Goal: Information Seeking & Learning: Learn about a topic

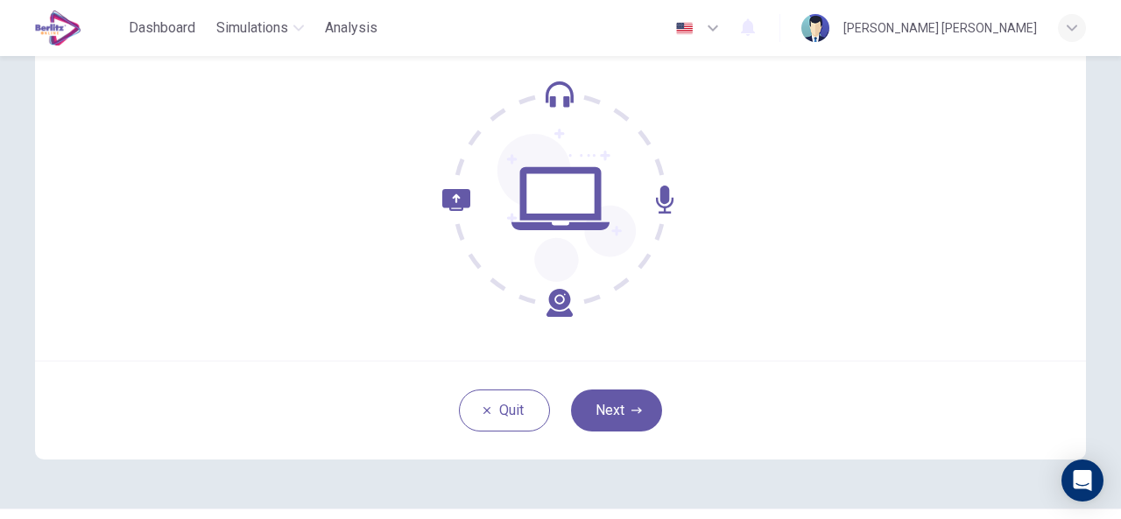
scroll to position [166, 0]
click at [617, 402] on button "Next" at bounding box center [616, 409] width 91 height 42
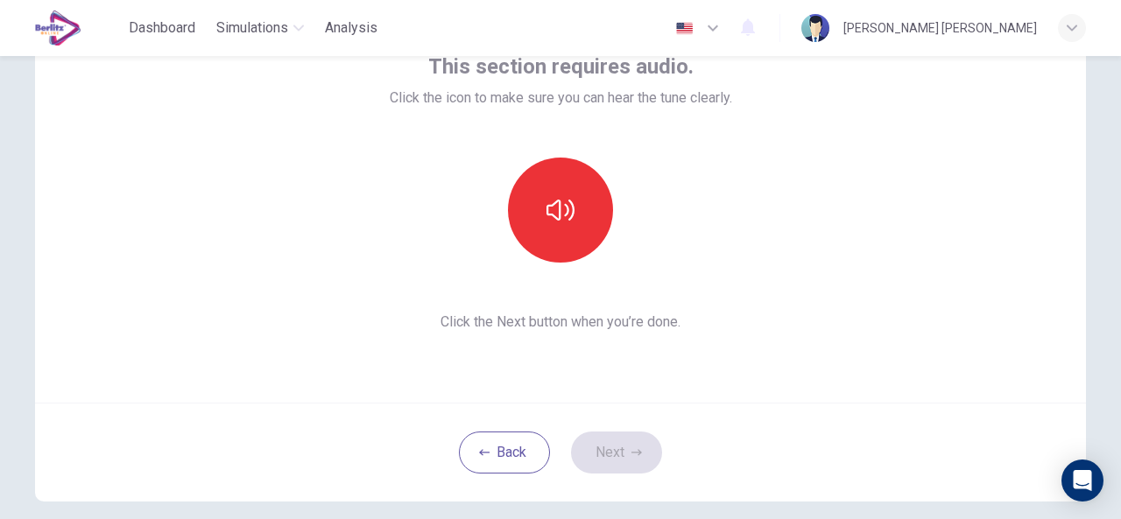
scroll to position [110, 0]
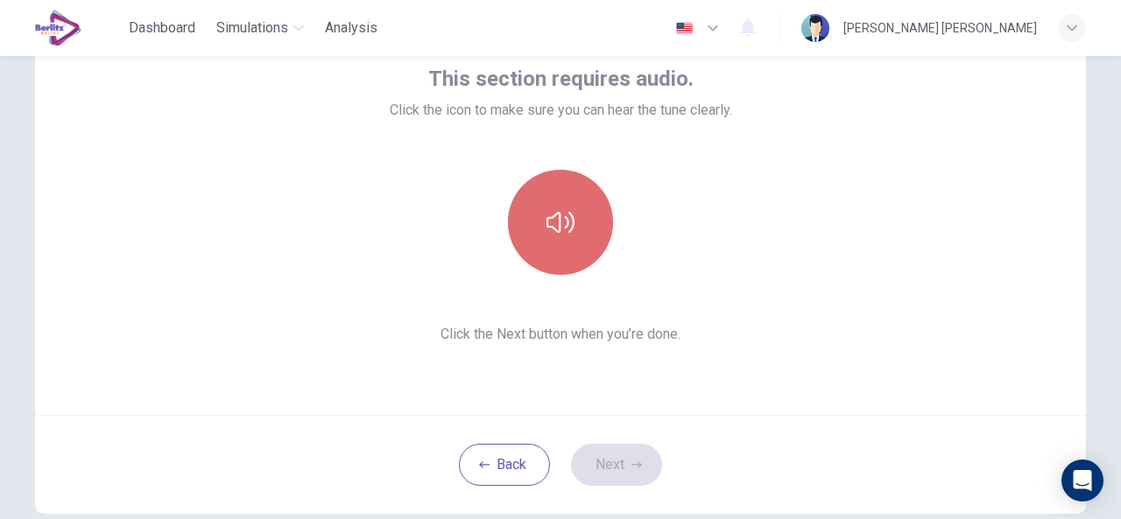
click at [550, 229] on icon "button" at bounding box center [560, 222] width 28 height 21
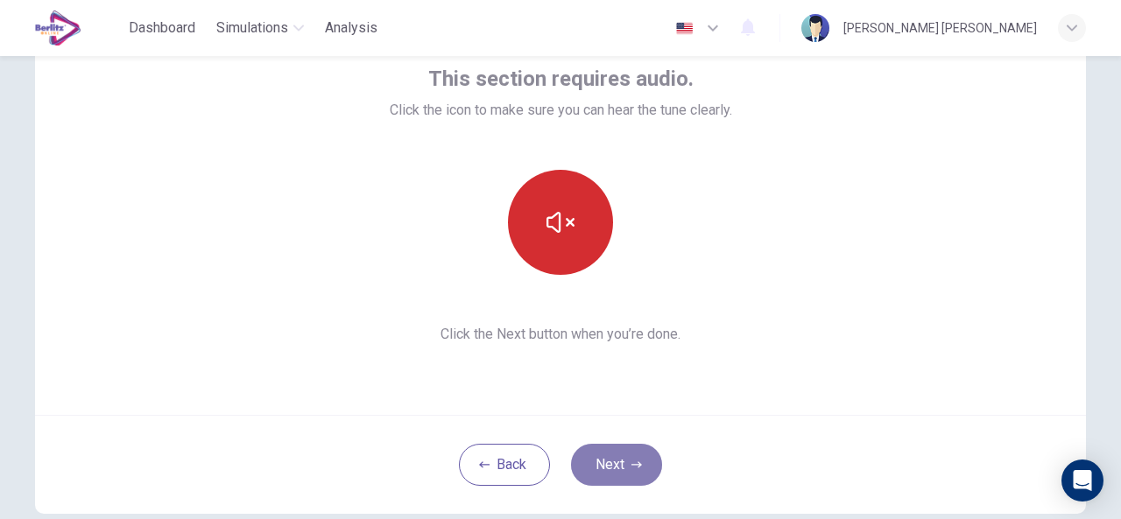
click at [622, 464] on button "Next" at bounding box center [616, 465] width 91 height 42
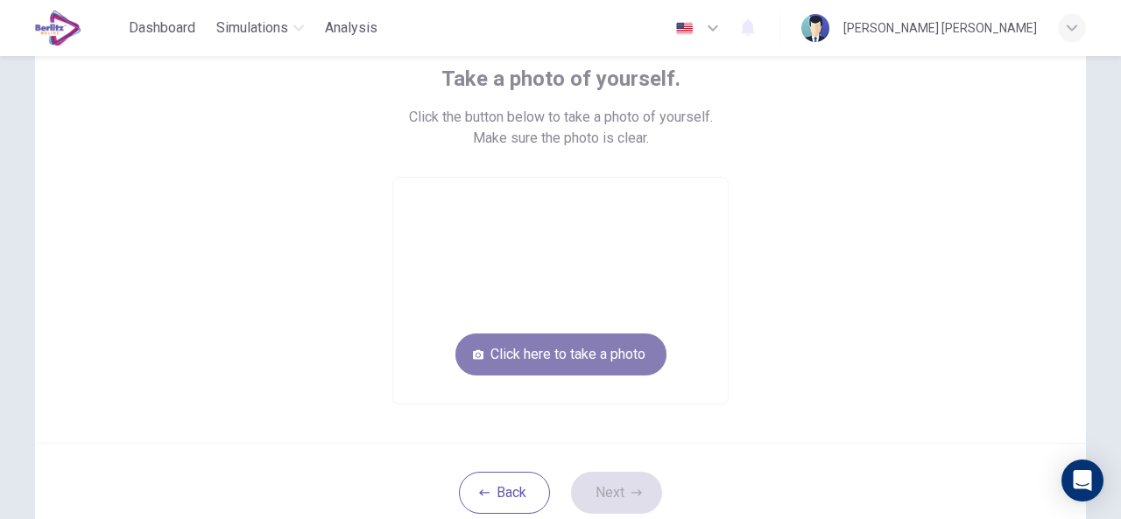
click at [612, 358] on button "Click here to take a photo" at bounding box center [560, 355] width 211 height 42
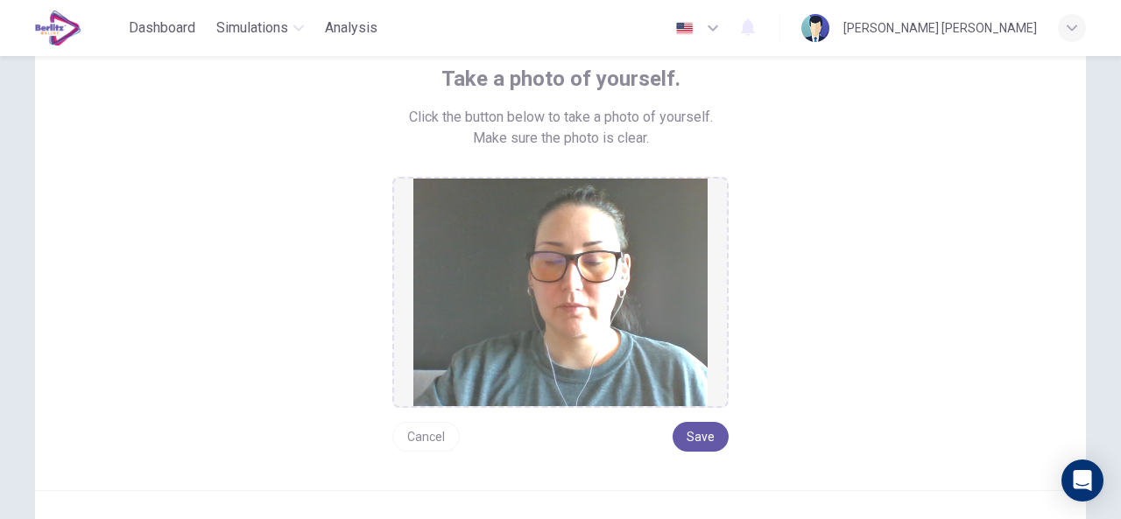
click at [436, 435] on button "Cancel" at bounding box center [425, 437] width 67 height 30
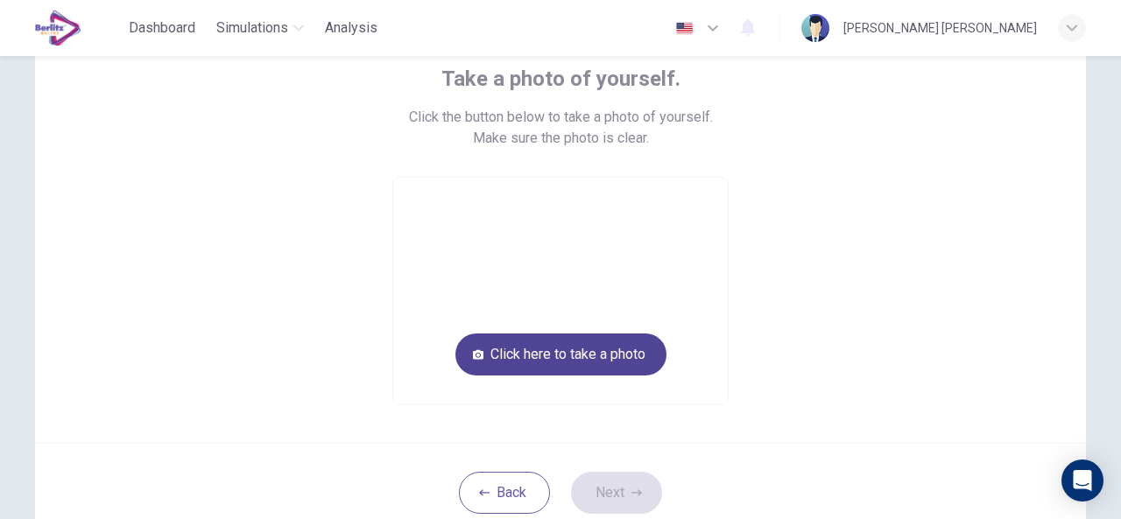
click at [550, 363] on button "Click here to take a photo" at bounding box center [560, 355] width 211 height 42
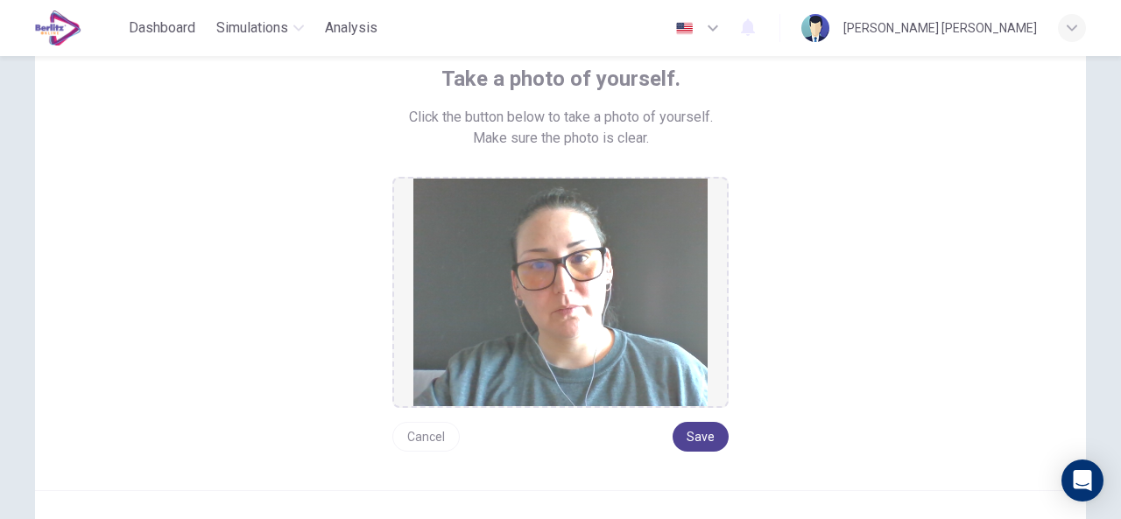
click at [703, 436] on button "Save" at bounding box center [701, 437] width 56 height 30
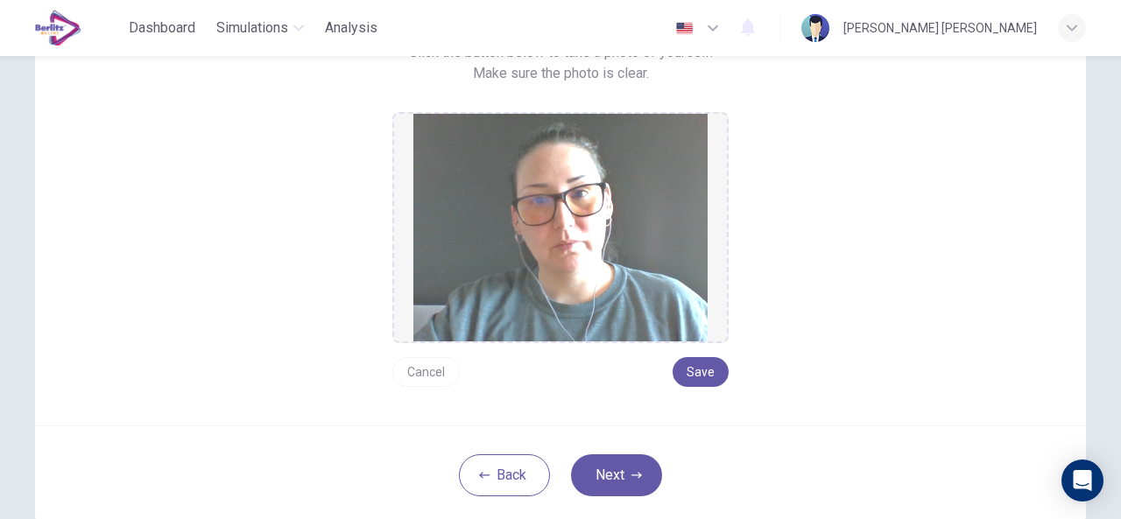
scroll to position [177, 0]
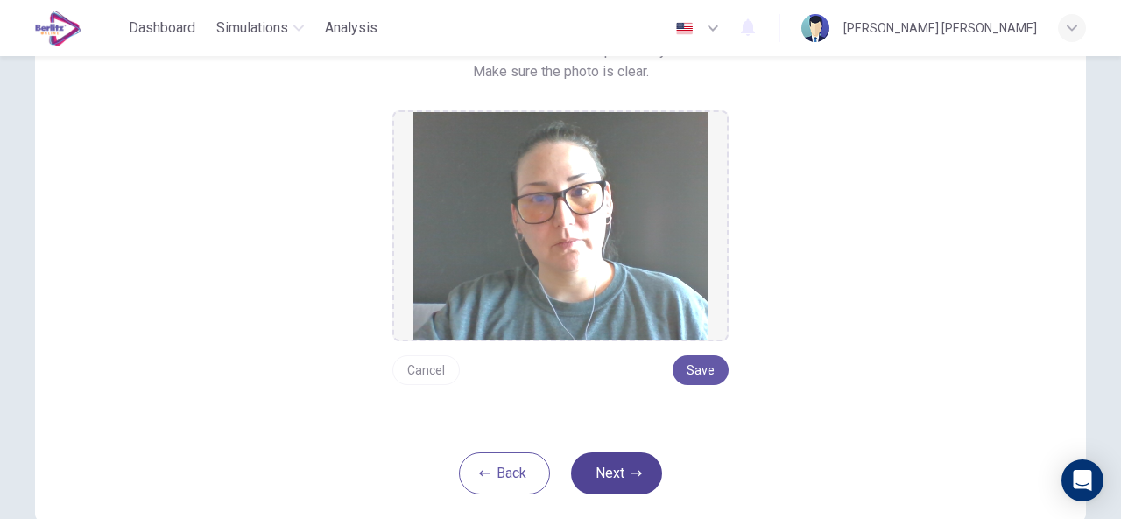
click at [623, 474] on button "Next" at bounding box center [616, 474] width 91 height 42
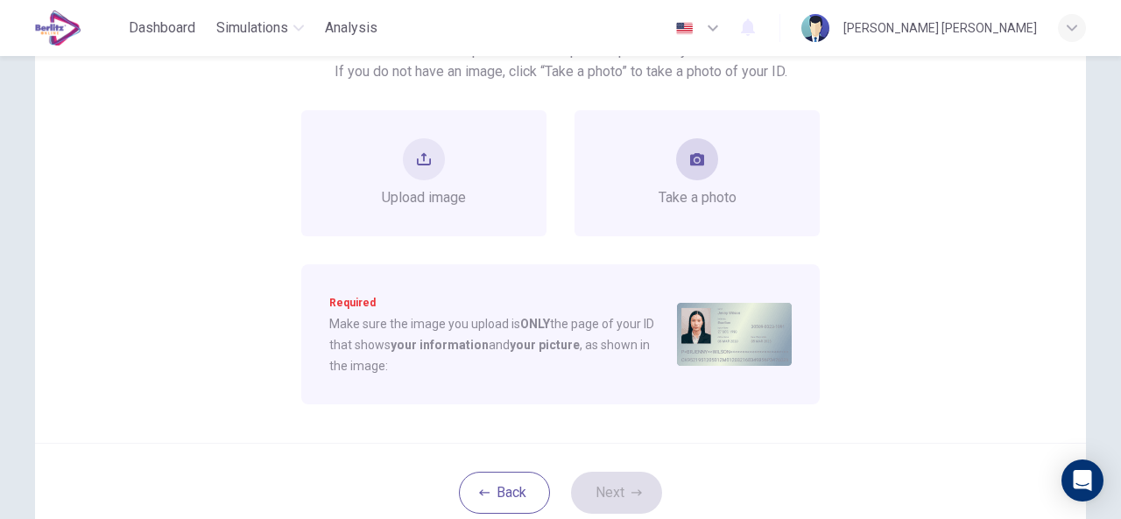
click at [717, 151] on div "Take a photo" at bounding box center [698, 173] width 78 height 70
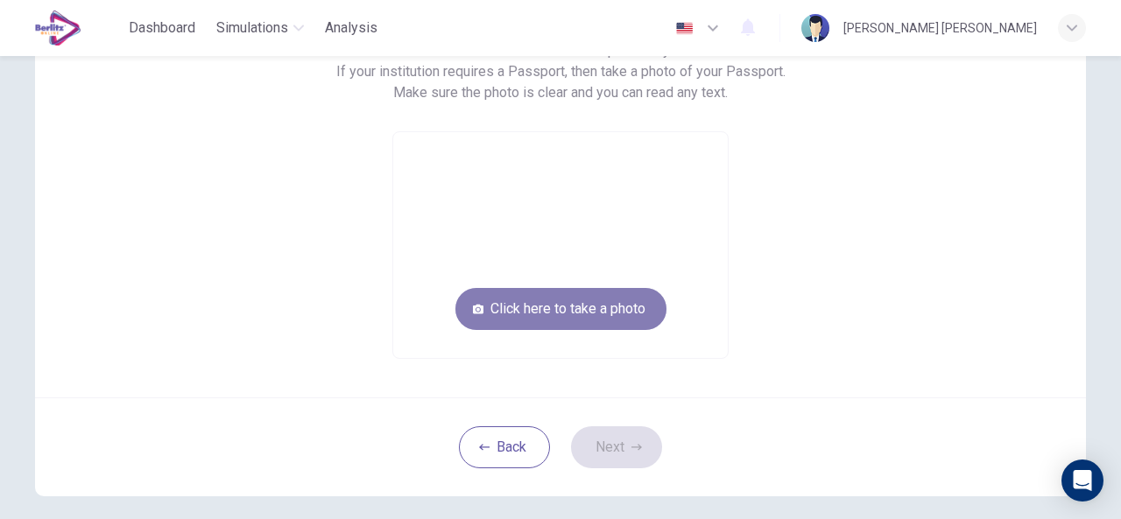
click at [618, 291] on button "Click here to take a photo" at bounding box center [560, 309] width 211 height 42
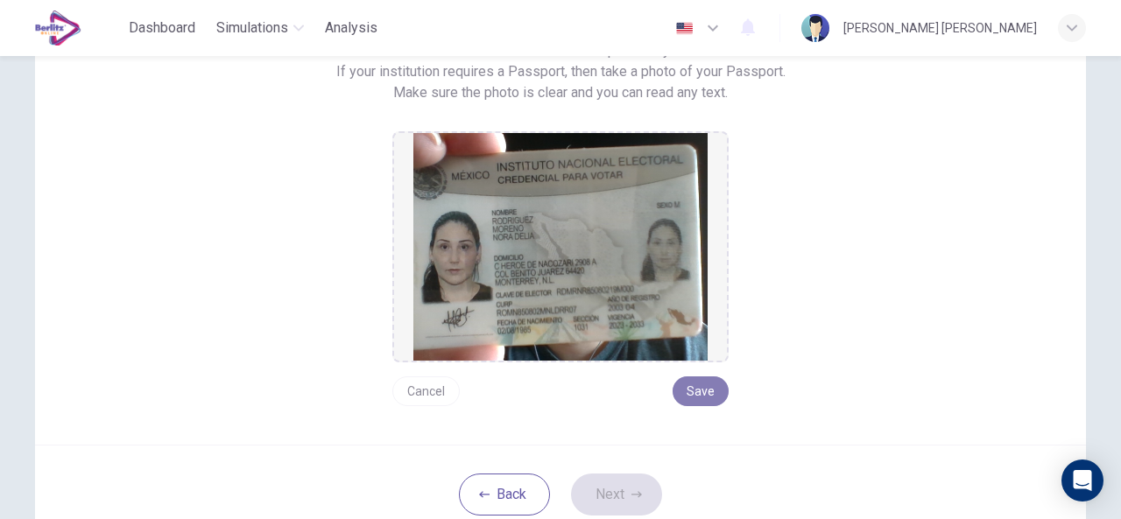
click at [687, 379] on button "Save" at bounding box center [701, 392] width 56 height 30
click at [613, 504] on button "Next" at bounding box center [616, 495] width 91 height 42
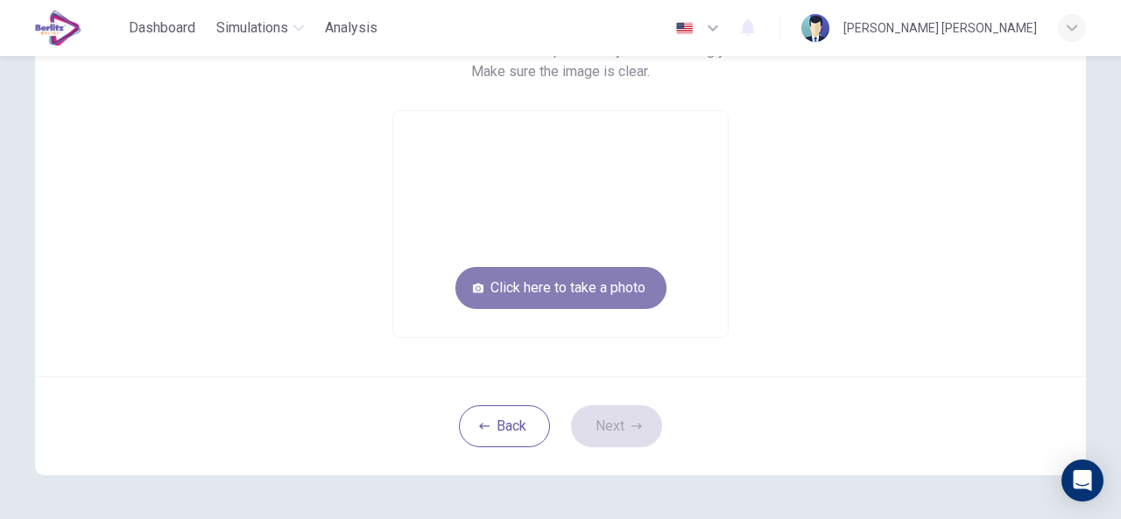
click at [524, 280] on button "Click here to take a photo" at bounding box center [560, 288] width 211 height 42
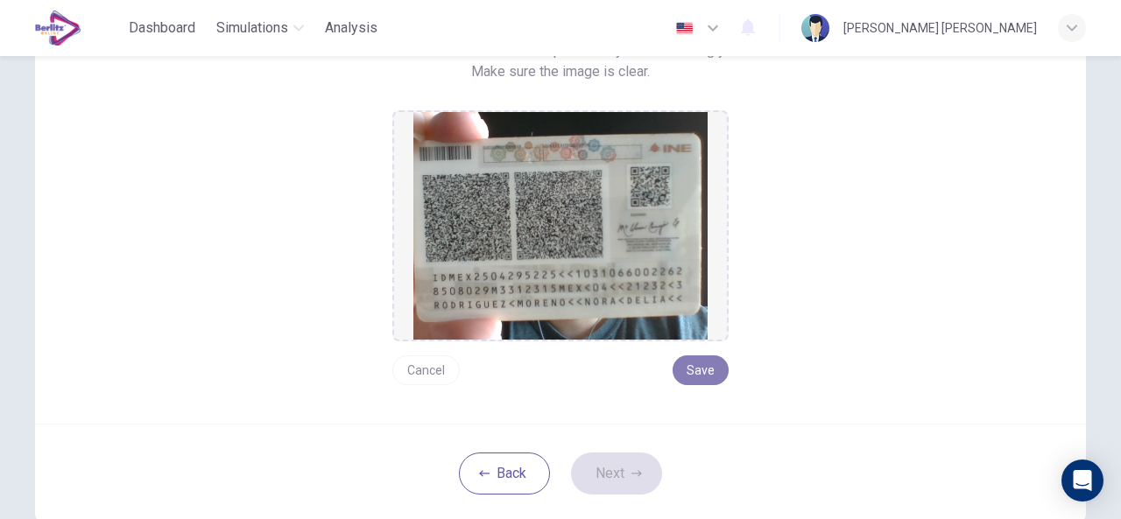
click at [699, 369] on button "Save" at bounding box center [701, 371] width 56 height 30
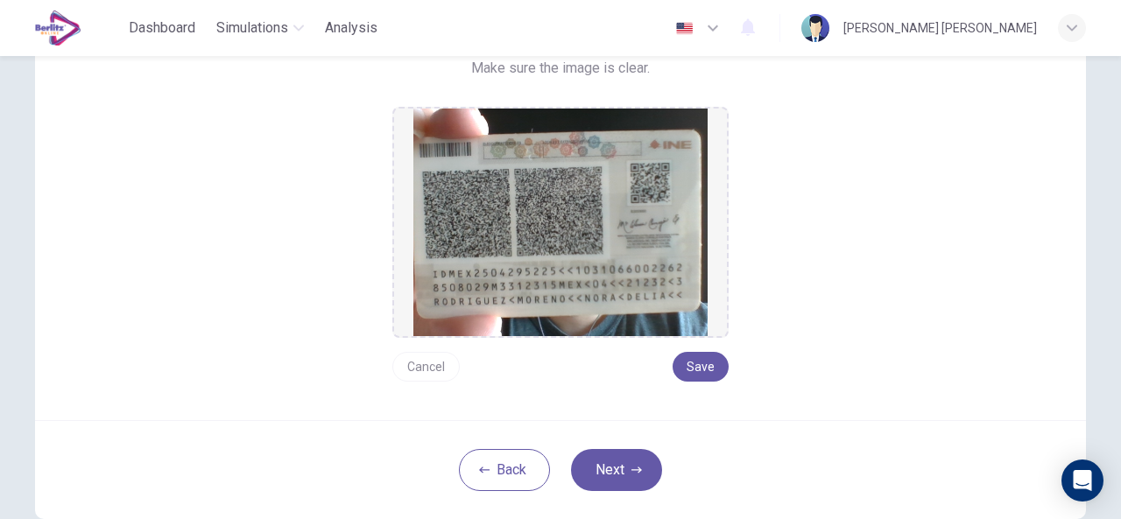
scroll to position [183, 0]
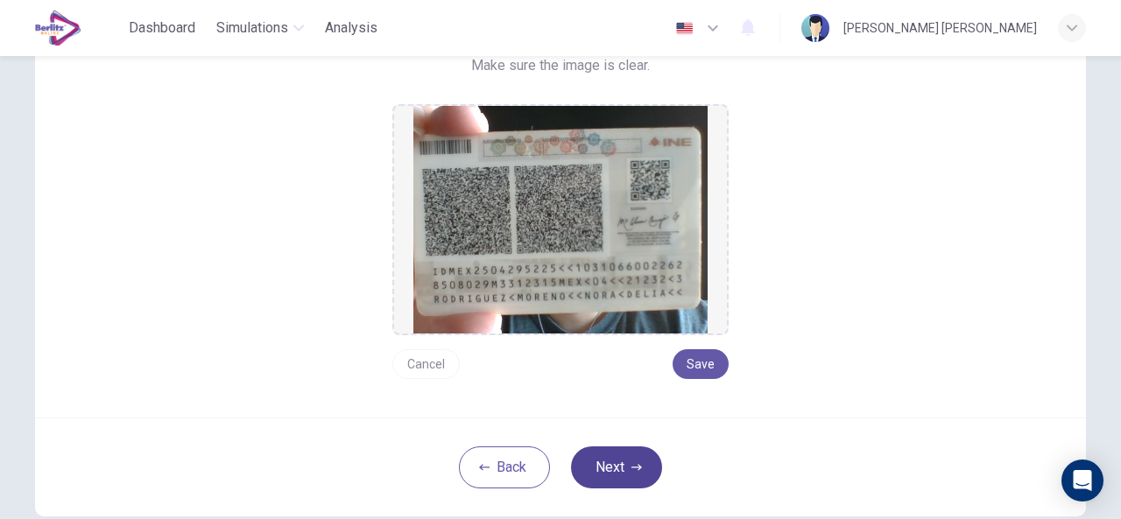
click at [609, 474] on button "Next" at bounding box center [616, 468] width 91 height 42
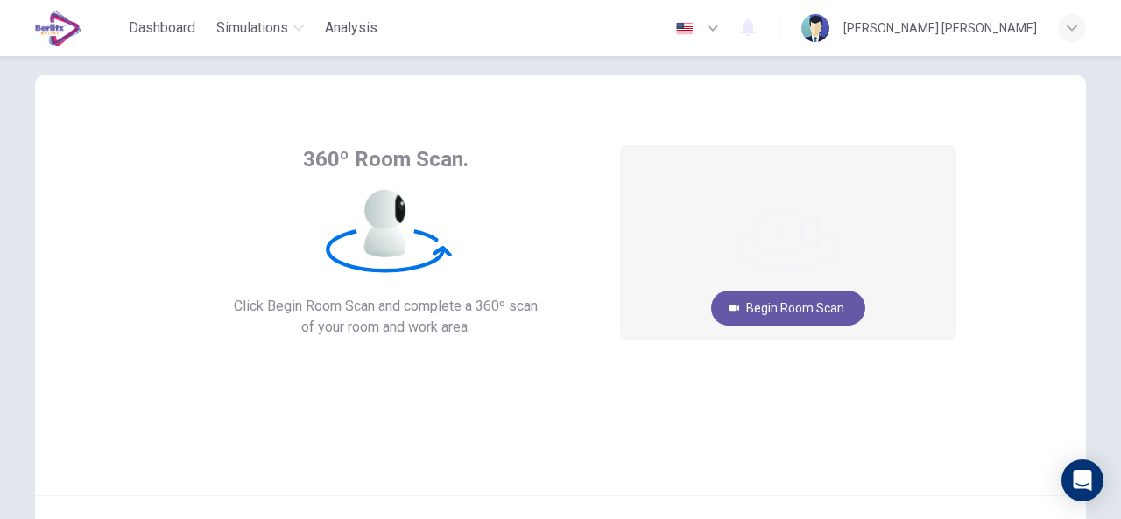
scroll to position [31, 0]
click at [816, 309] on button "Begin Room Scan" at bounding box center [788, 307] width 154 height 35
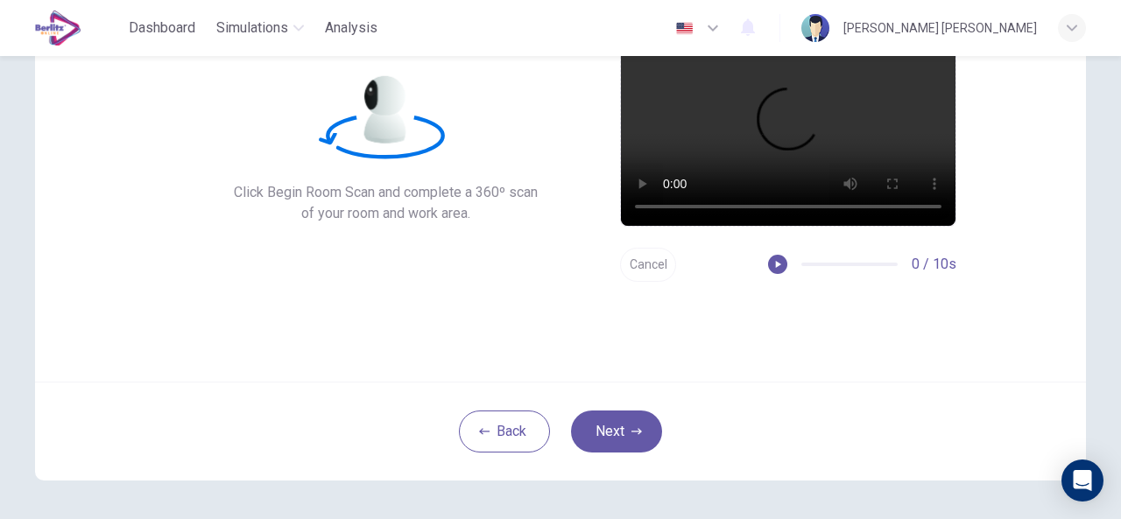
scroll to position [165, 0]
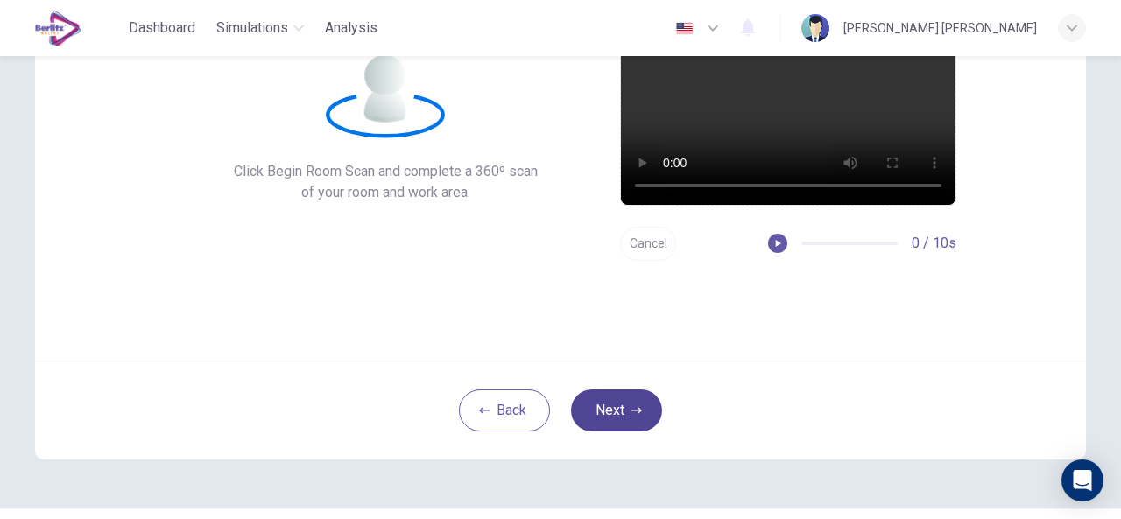
click at [611, 421] on button "Next" at bounding box center [616, 411] width 91 height 42
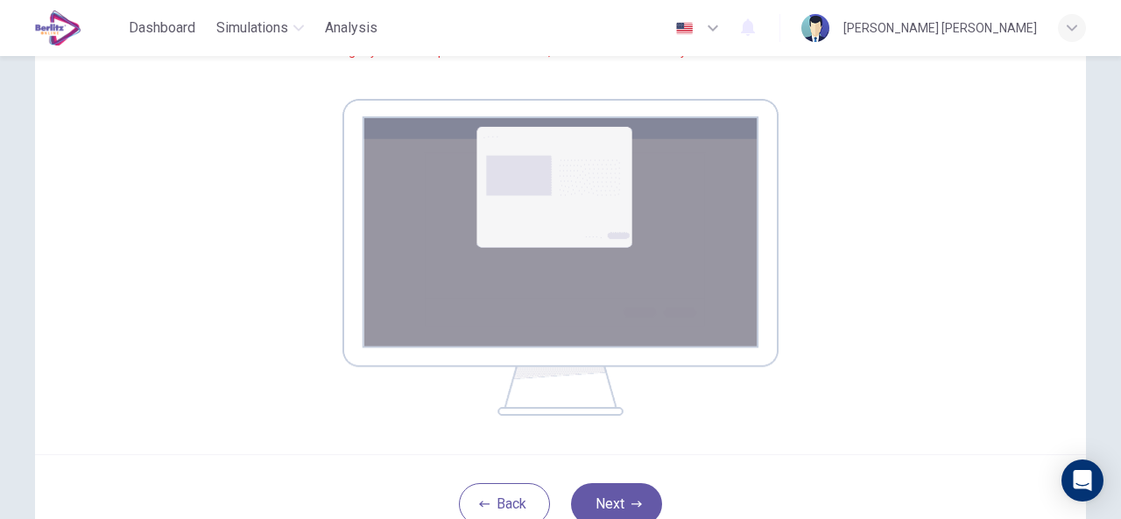
scroll to position [248, 0]
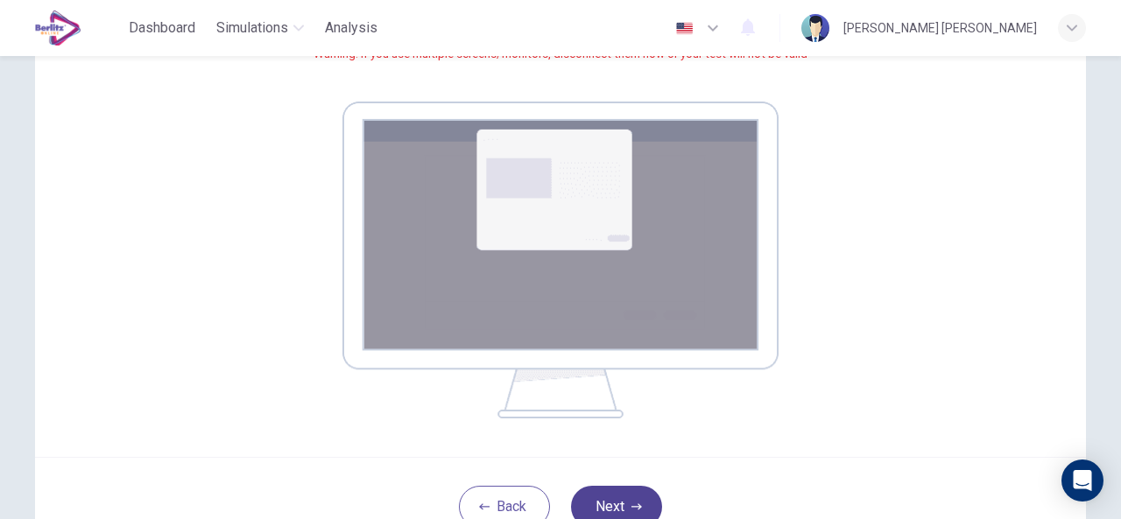
click at [625, 501] on button "Next" at bounding box center [616, 507] width 91 height 42
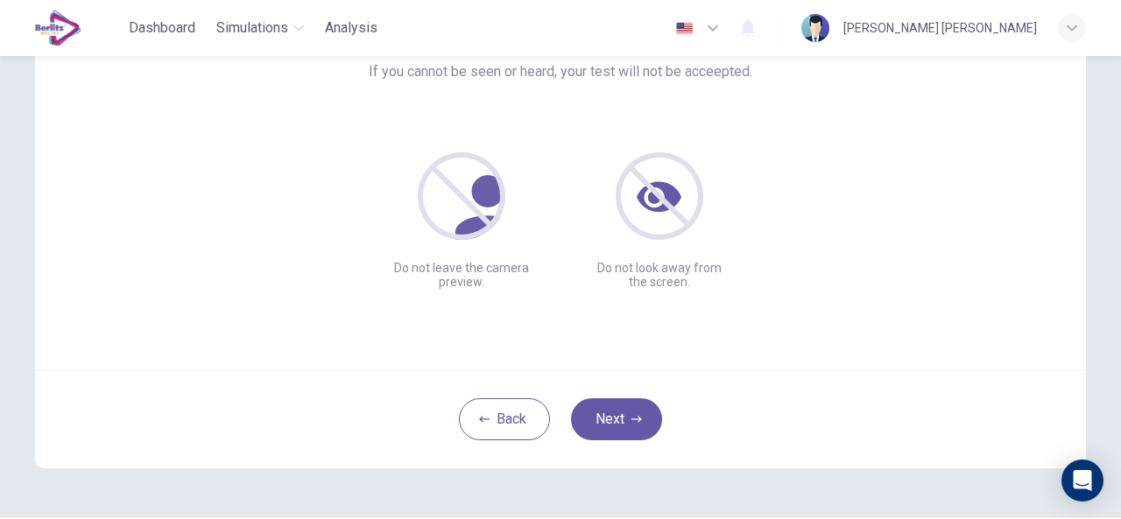
scroll to position [156, 0]
click at [618, 425] on button "Next" at bounding box center [616, 419] width 91 height 42
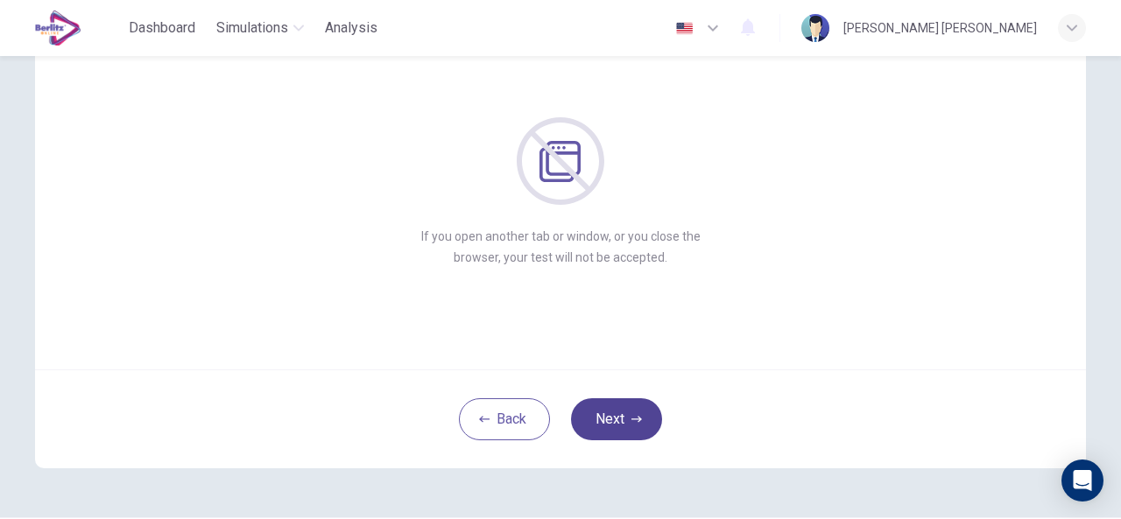
click at [618, 425] on button "Next" at bounding box center [616, 419] width 91 height 42
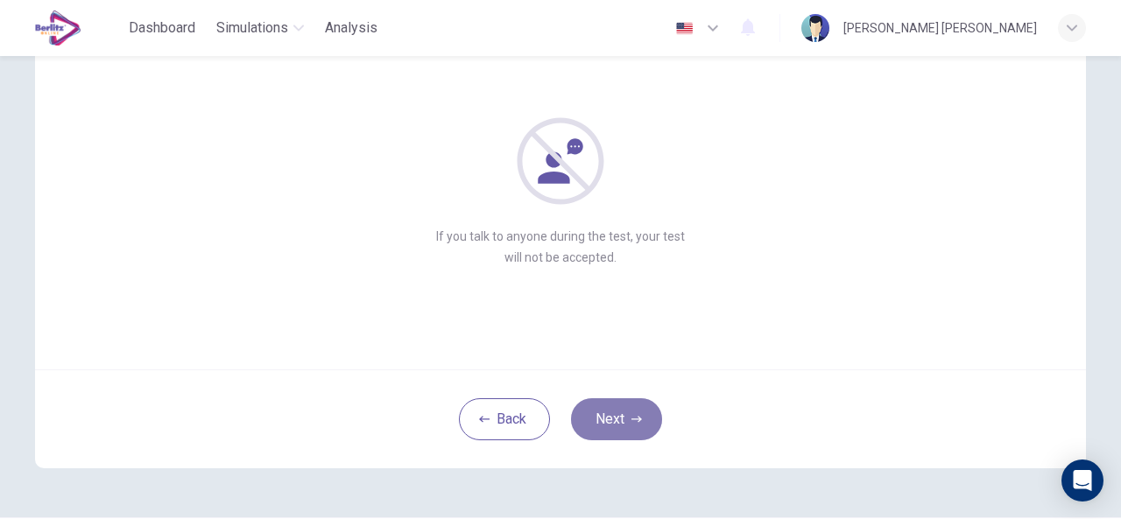
click at [618, 425] on button "Next" at bounding box center [616, 419] width 91 height 42
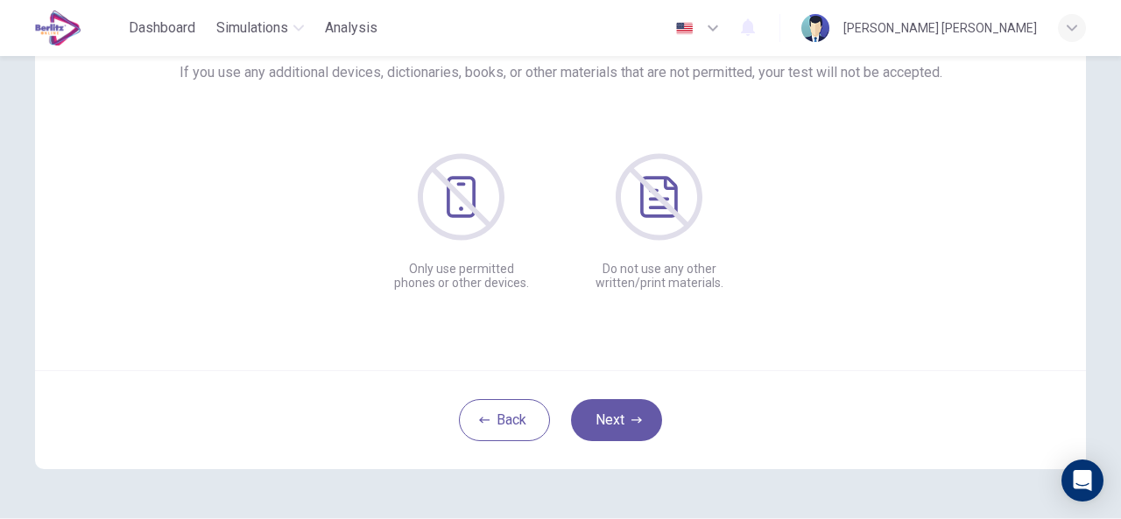
scroll to position [165, 0]
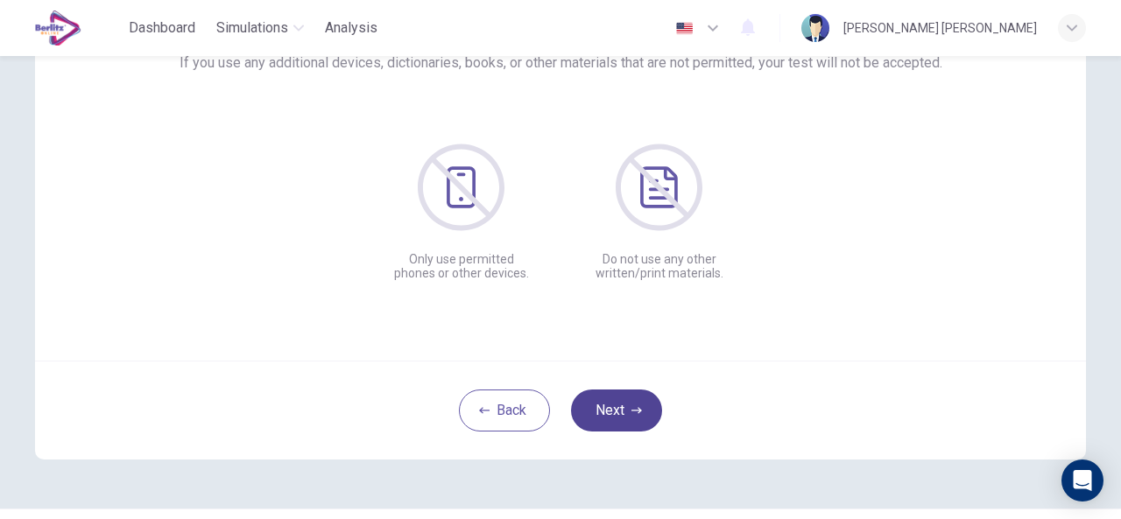
click at [612, 405] on button "Next" at bounding box center [616, 411] width 91 height 42
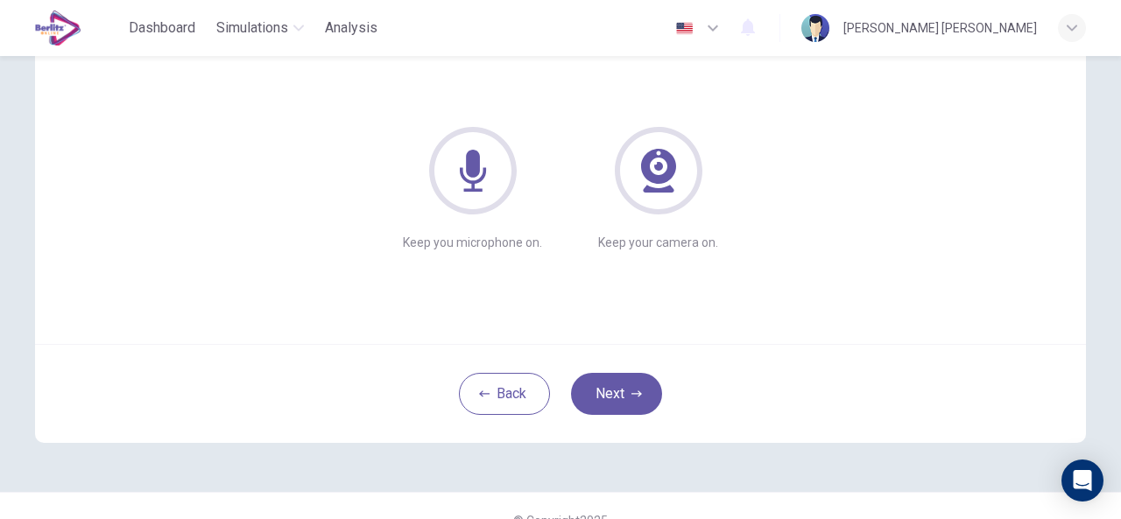
scroll to position [187, 0]
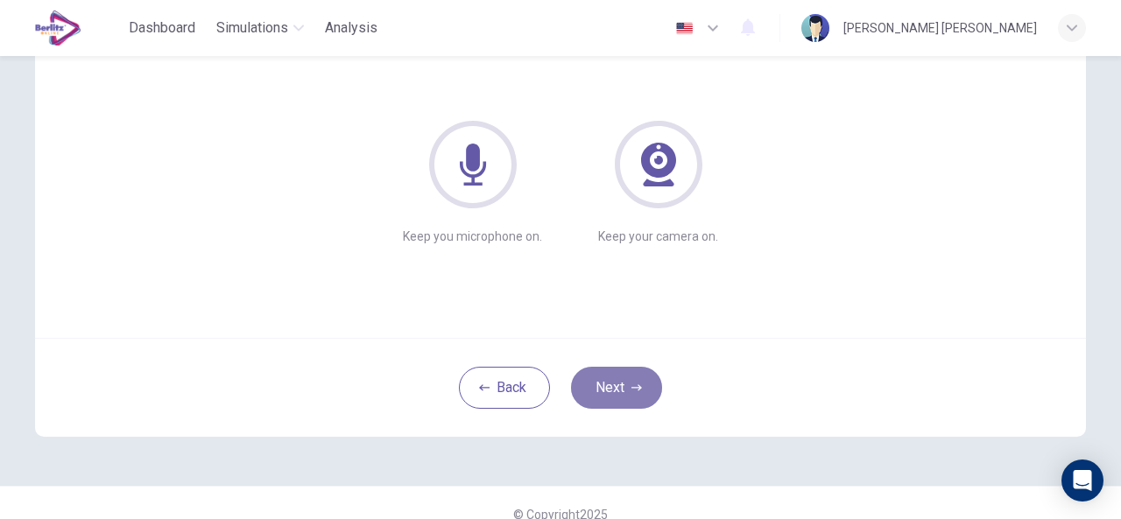
click at [627, 381] on button "Next" at bounding box center [616, 388] width 91 height 42
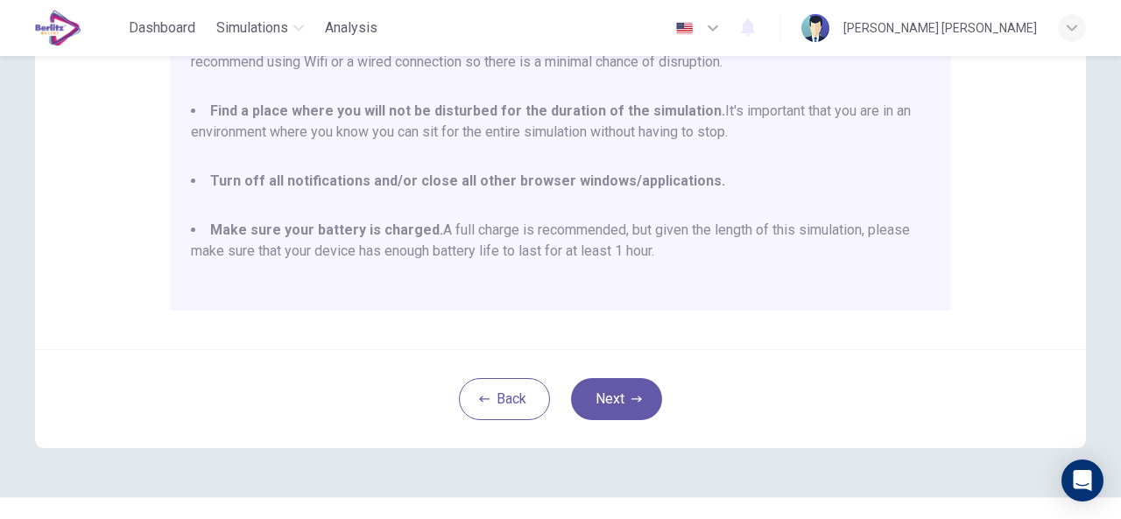
scroll to position [436, 0]
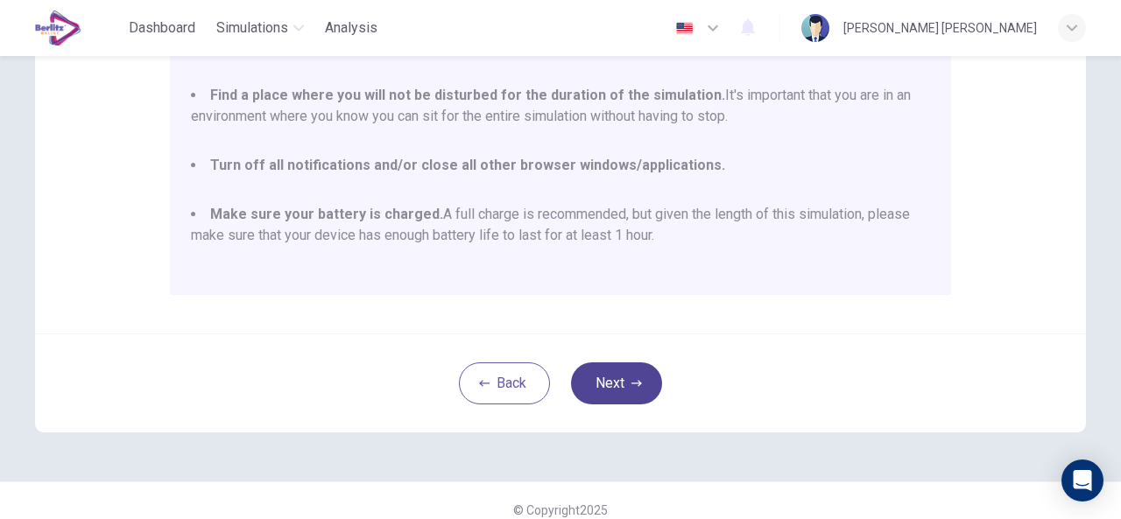
click at [625, 388] on button "Next" at bounding box center [616, 384] width 91 height 42
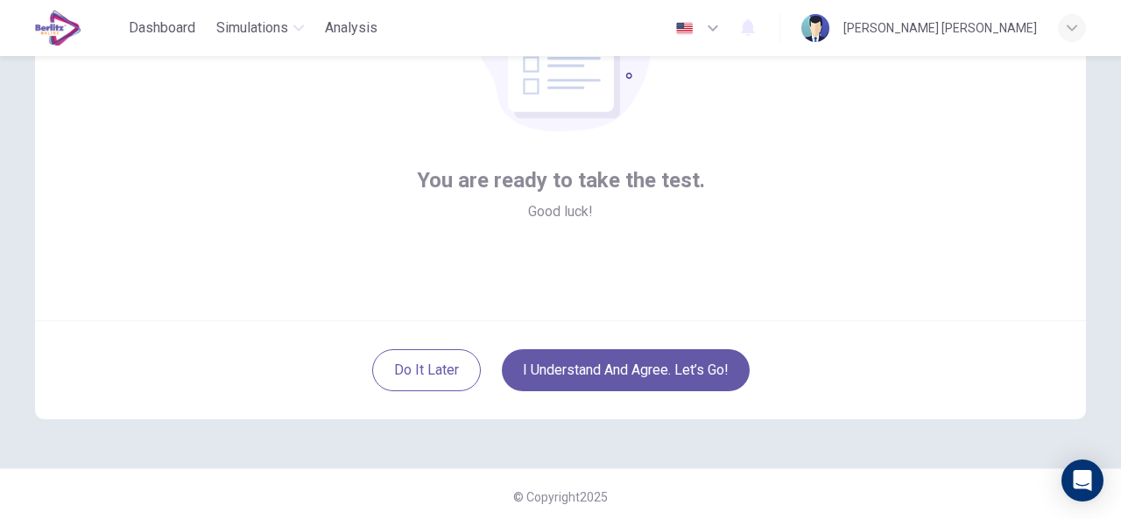
scroll to position [207, 0]
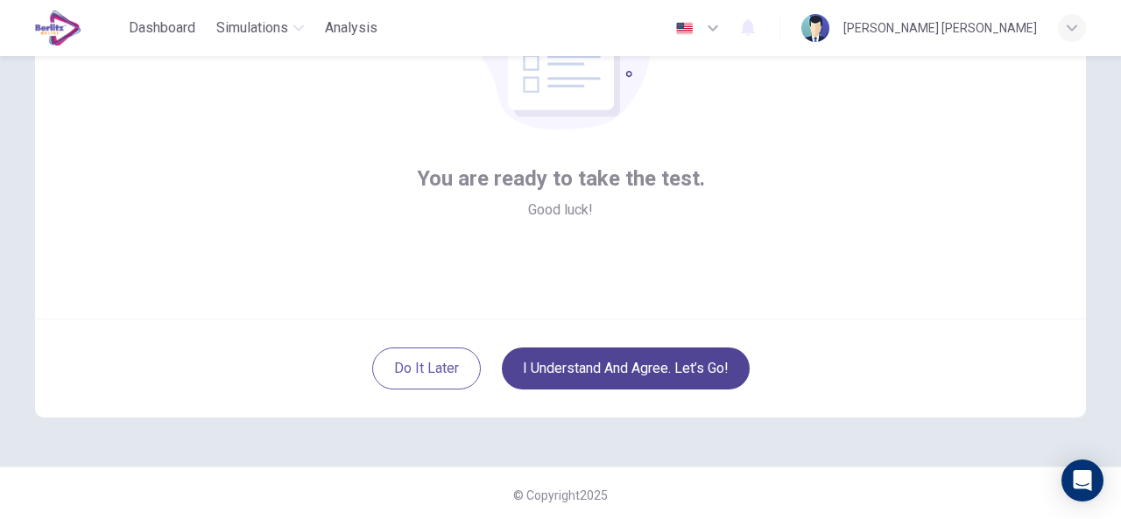
click at [638, 369] on button "I understand and agree. Let’s go!" at bounding box center [626, 369] width 248 height 42
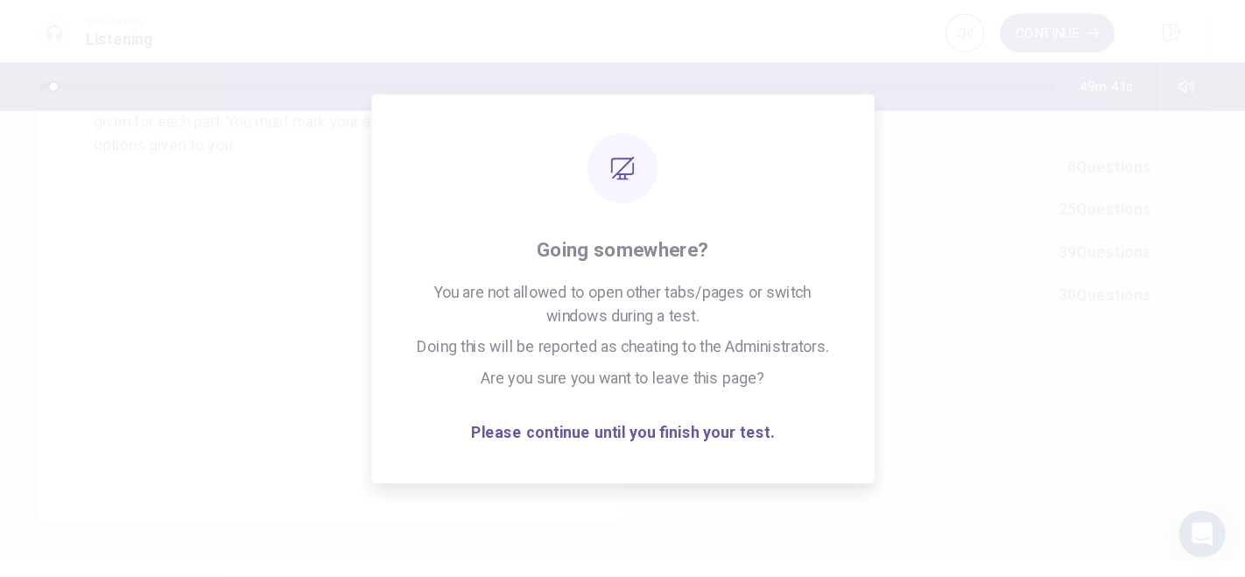
scroll to position [200, 0]
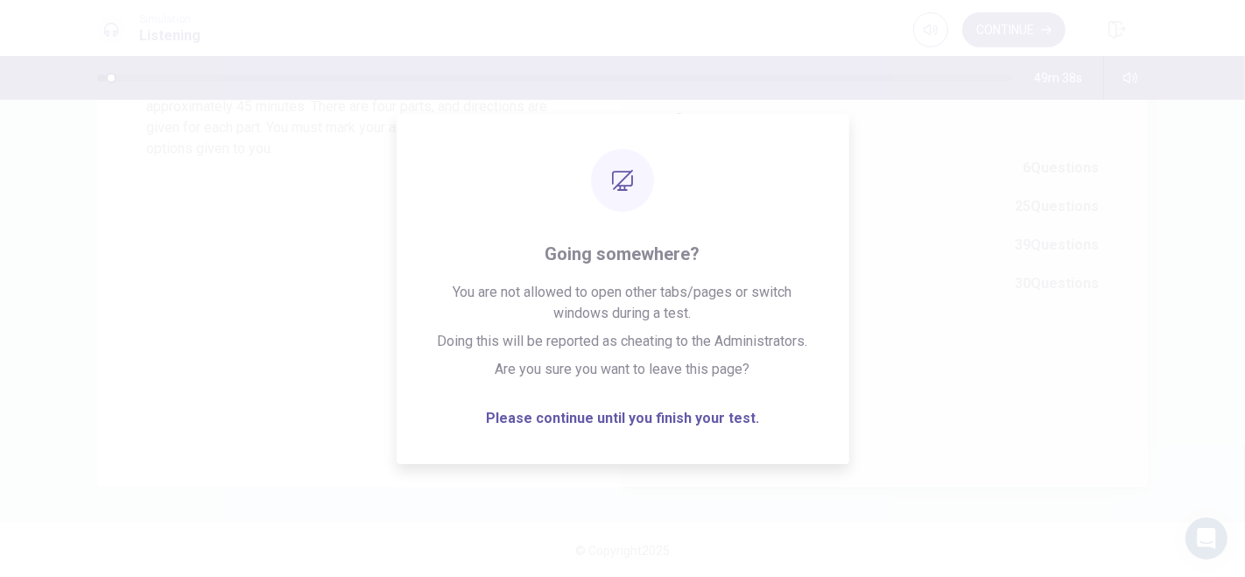
drag, startPoint x: 1094, startPoint y: 2, endPoint x: 913, endPoint y: 256, distance: 311.5
click at [913, 256] on div "50 minutes Part 1 - Photographs: 6 Questions Part 2 - Question-Response: 25 Que…" at bounding box center [885, 210] width 427 height 201
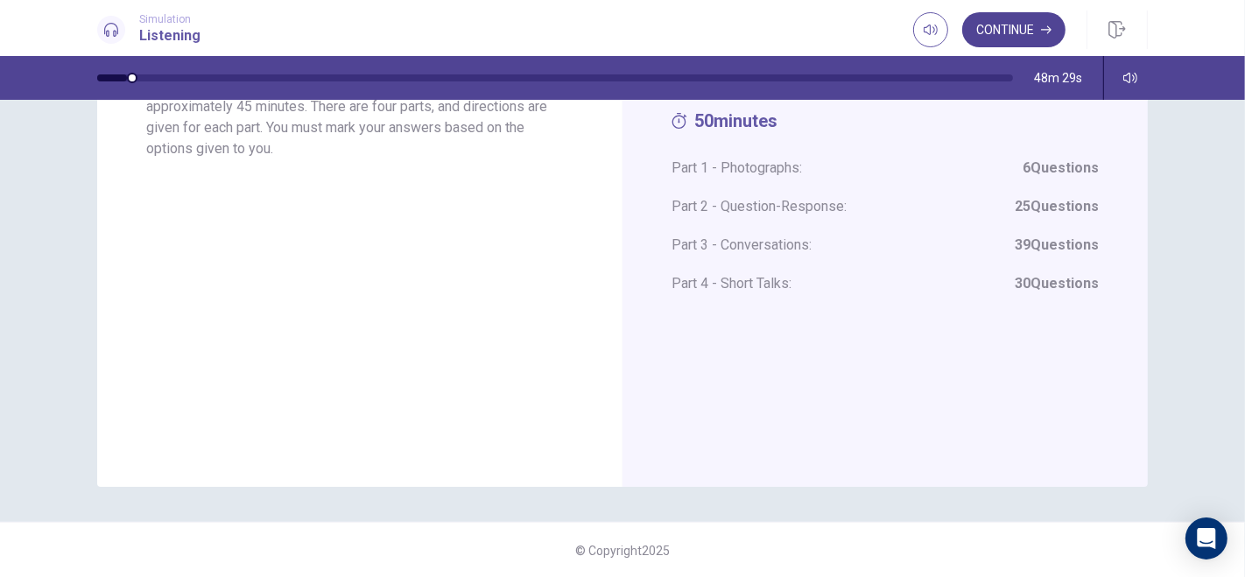
click at [1008, 21] on button "Continue" at bounding box center [1013, 29] width 103 height 35
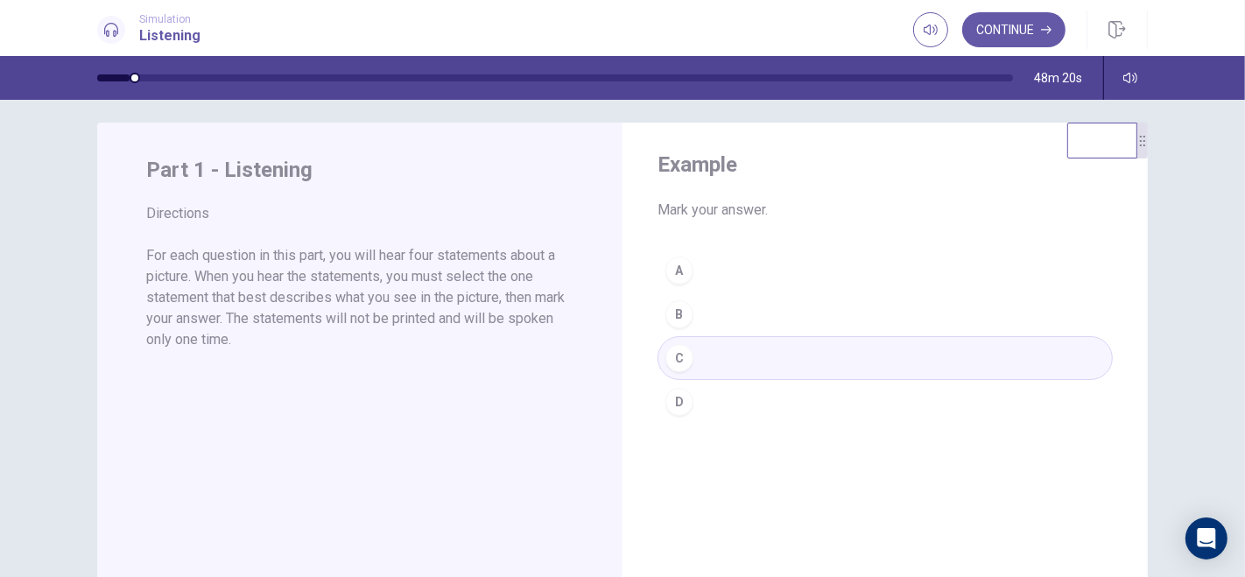
scroll to position [0, 0]
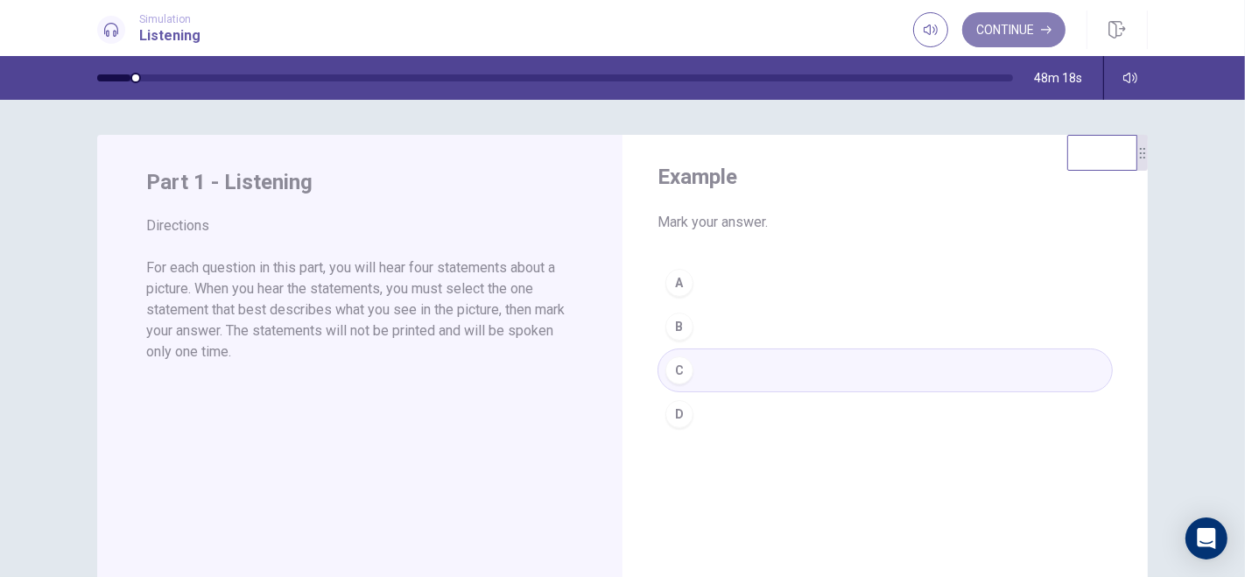
click at [1023, 39] on button "Continue" at bounding box center [1013, 29] width 103 height 35
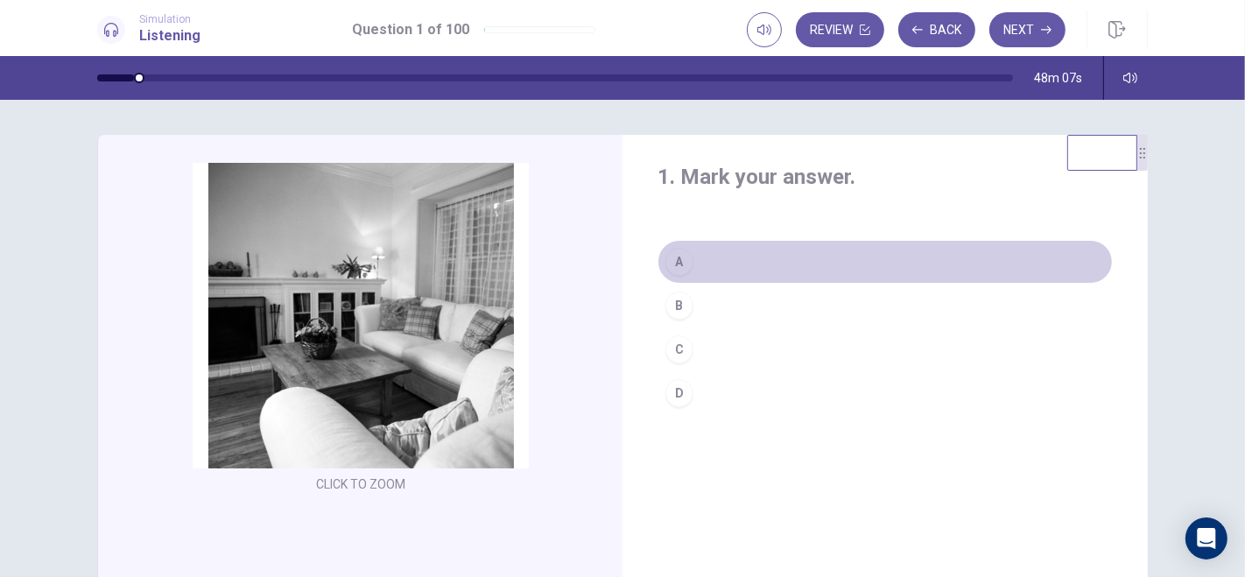
click at [676, 255] on div "A" at bounding box center [680, 262] width 28 height 28
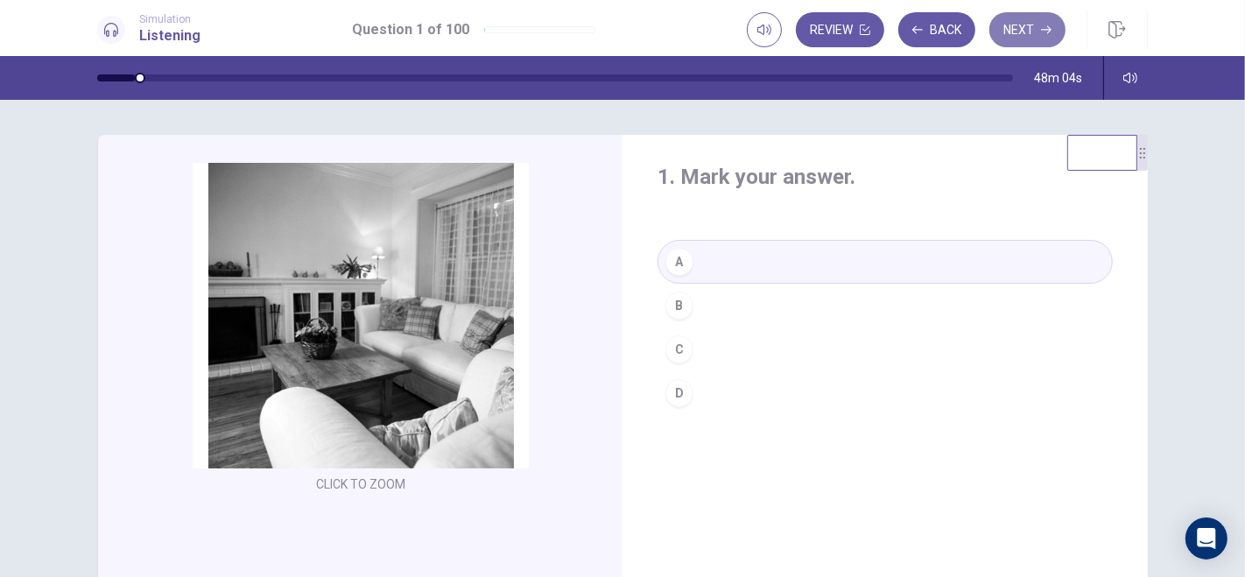
click at [1029, 33] on button "Next" at bounding box center [1028, 29] width 76 height 35
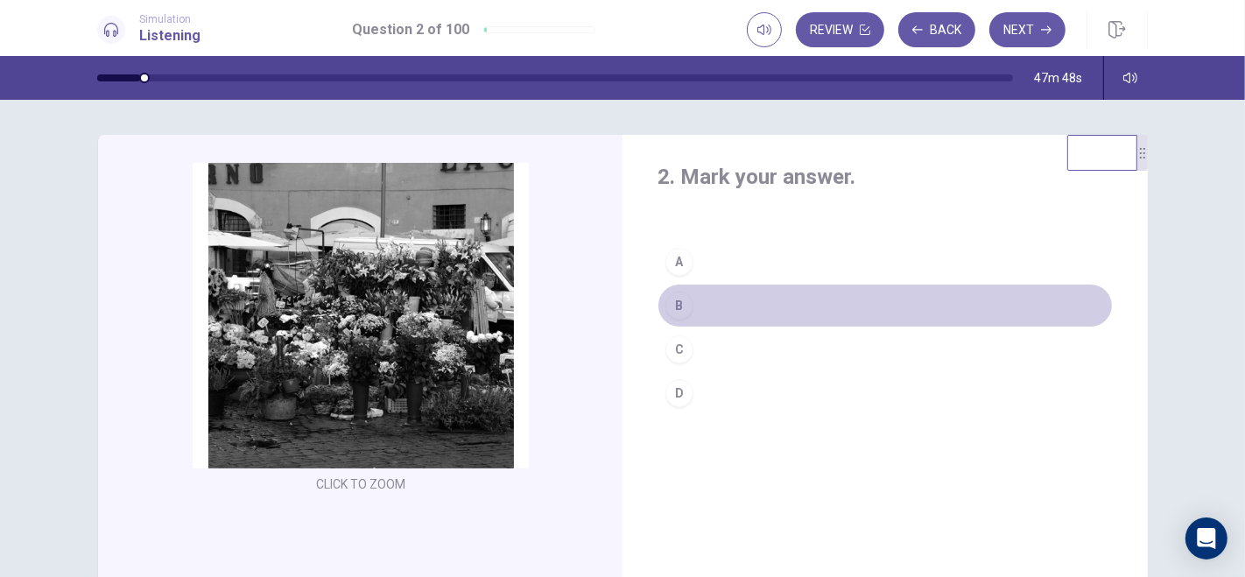
click at [678, 304] on div "B" at bounding box center [680, 306] width 28 height 28
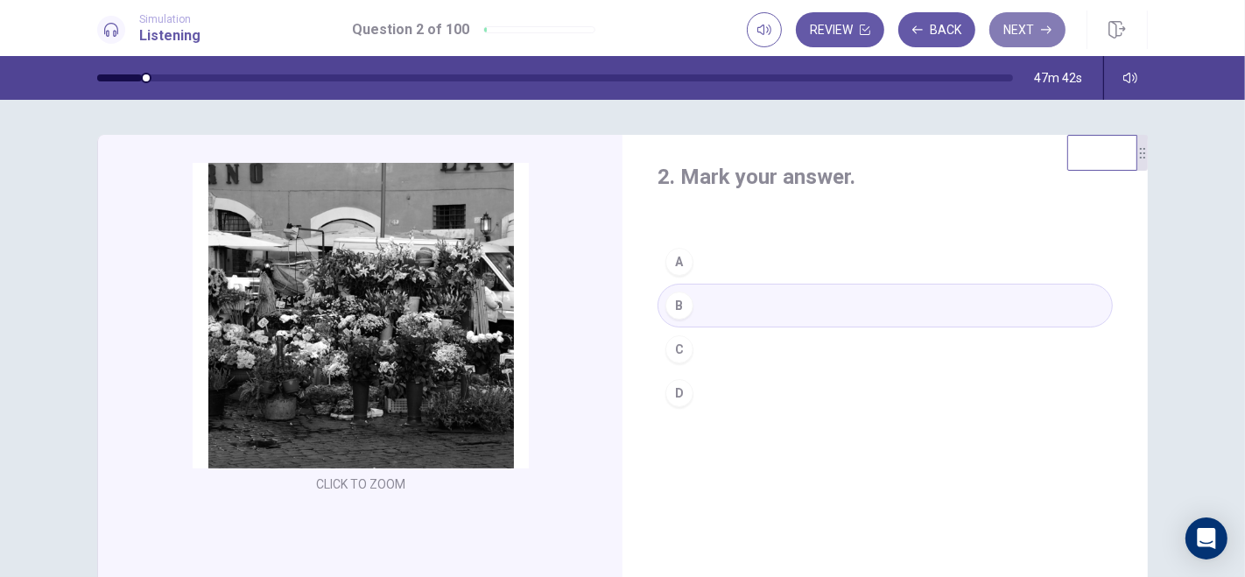
click at [1043, 28] on icon "button" at bounding box center [1046, 30] width 11 height 11
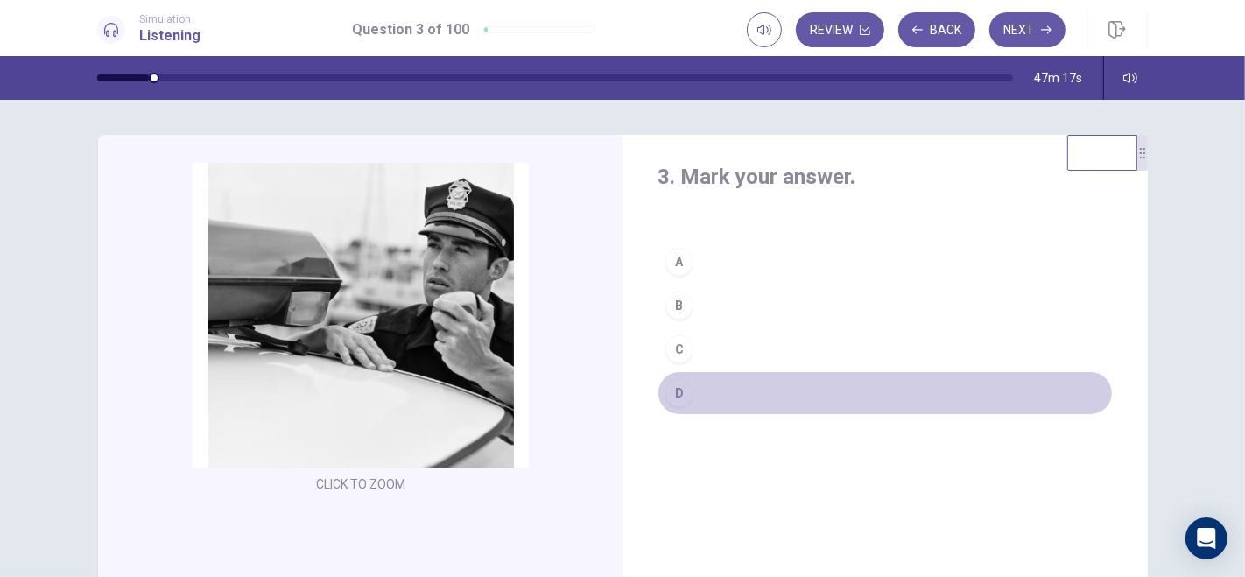
click at [677, 387] on div "D" at bounding box center [680, 393] width 28 height 28
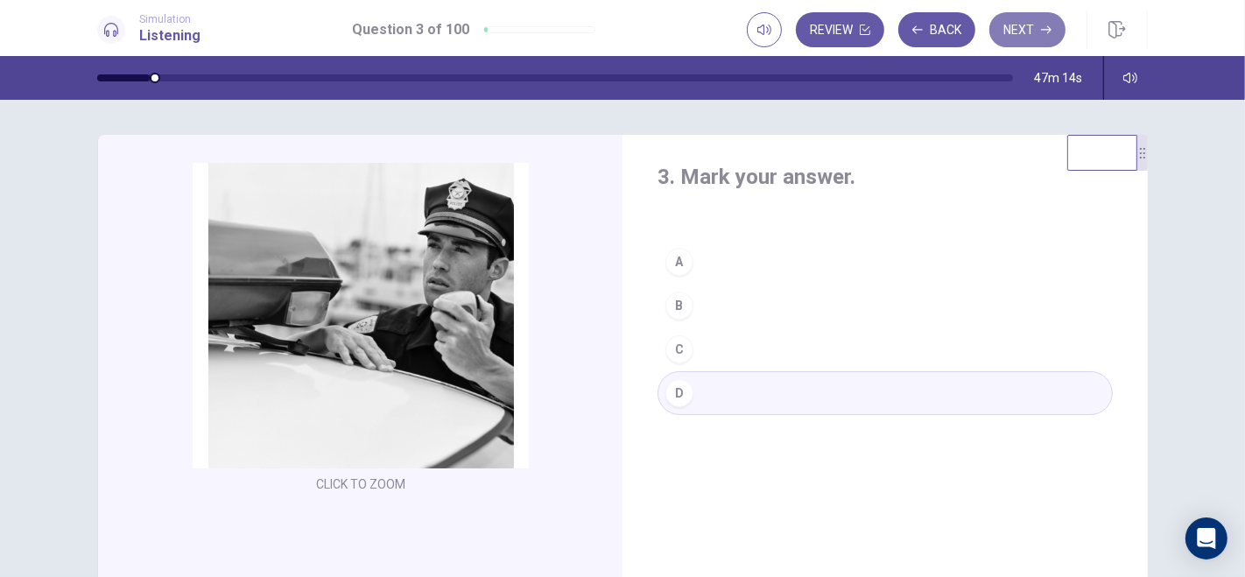
click at [1025, 26] on button "Next" at bounding box center [1028, 29] width 76 height 35
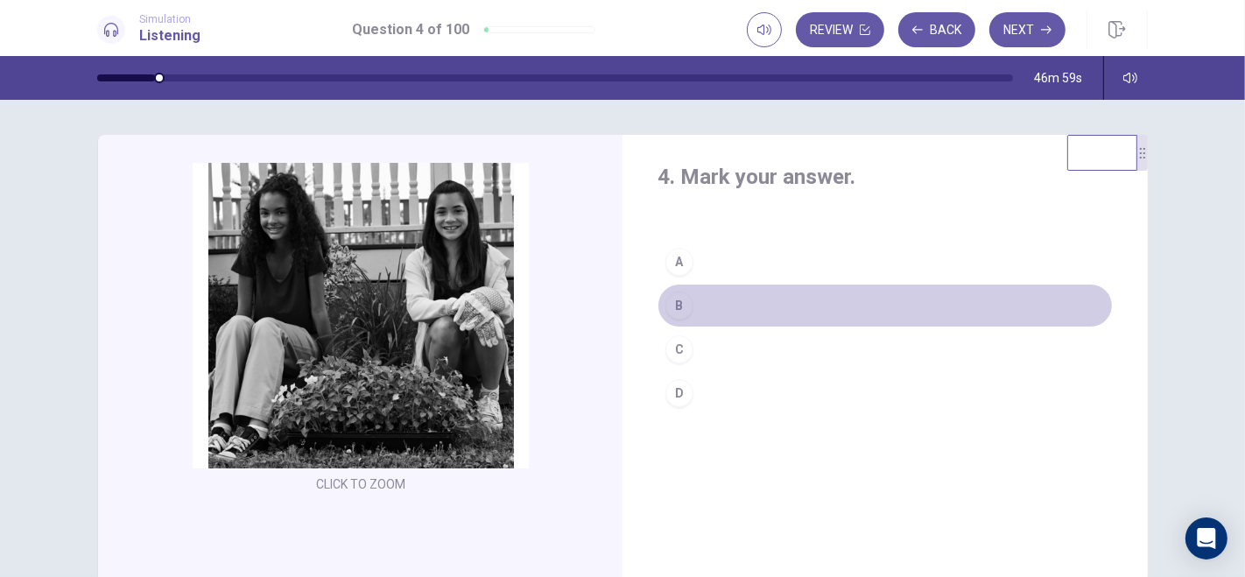
click at [675, 302] on div "B" at bounding box center [680, 306] width 28 height 28
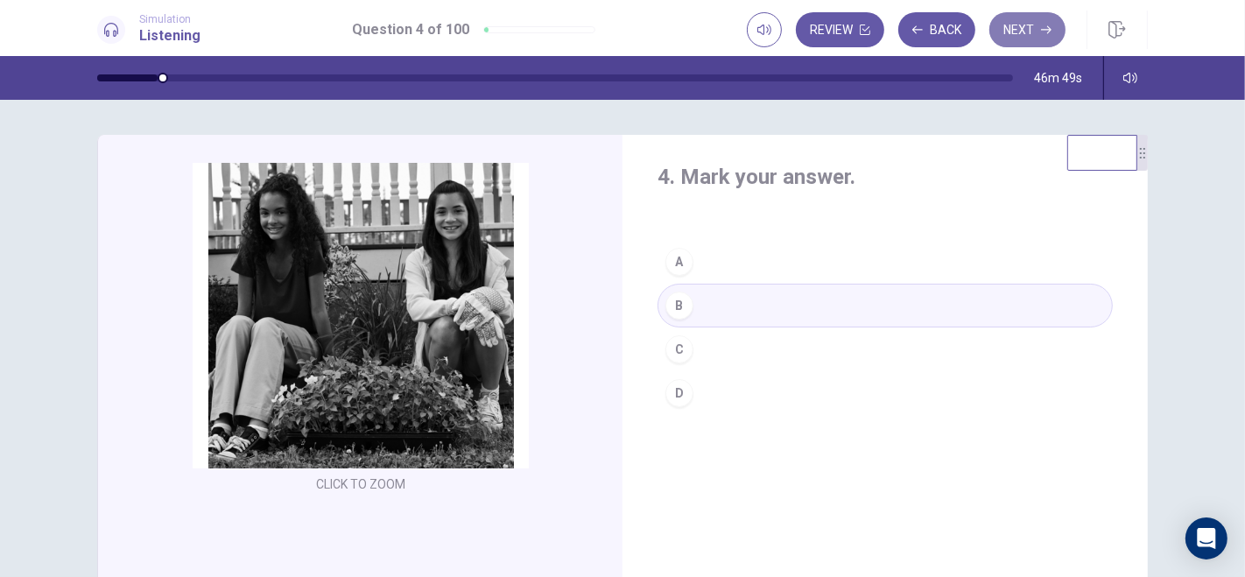
click at [1035, 29] on button "Next" at bounding box center [1028, 29] width 76 height 35
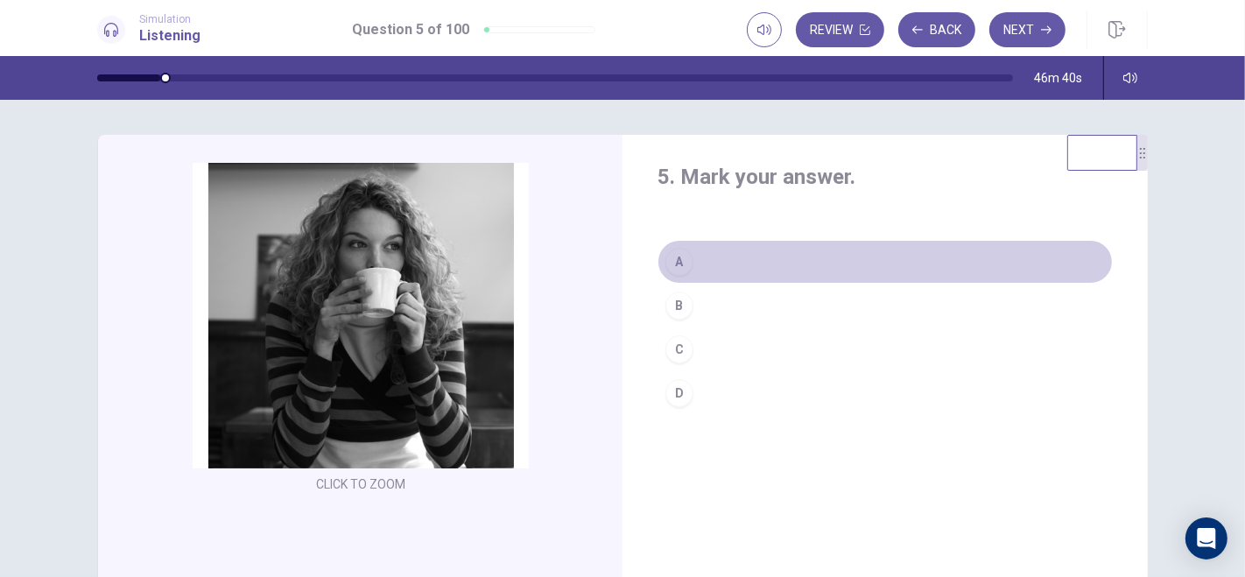
click at [680, 262] on div "A" at bounding box center [680, 262] width 28 height 28
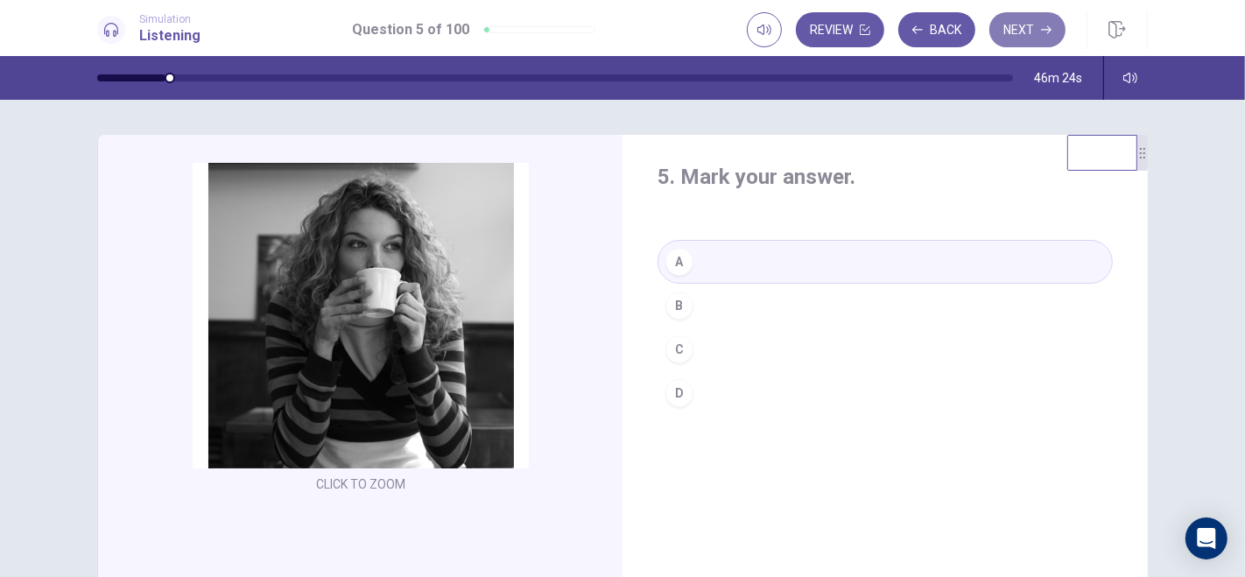
click at [1035, 35] on button "Next" at bounding box center [1028, 29] width 76 height 35
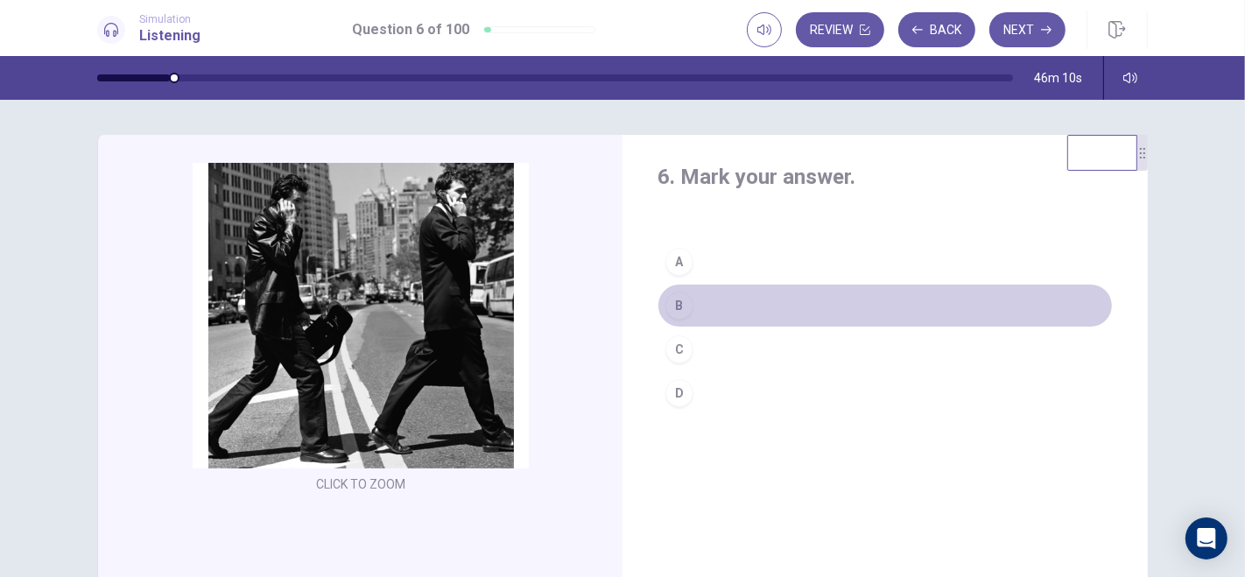
click at [678, 300] on div "B" at bounding box center [680, 306] width 28 height 28
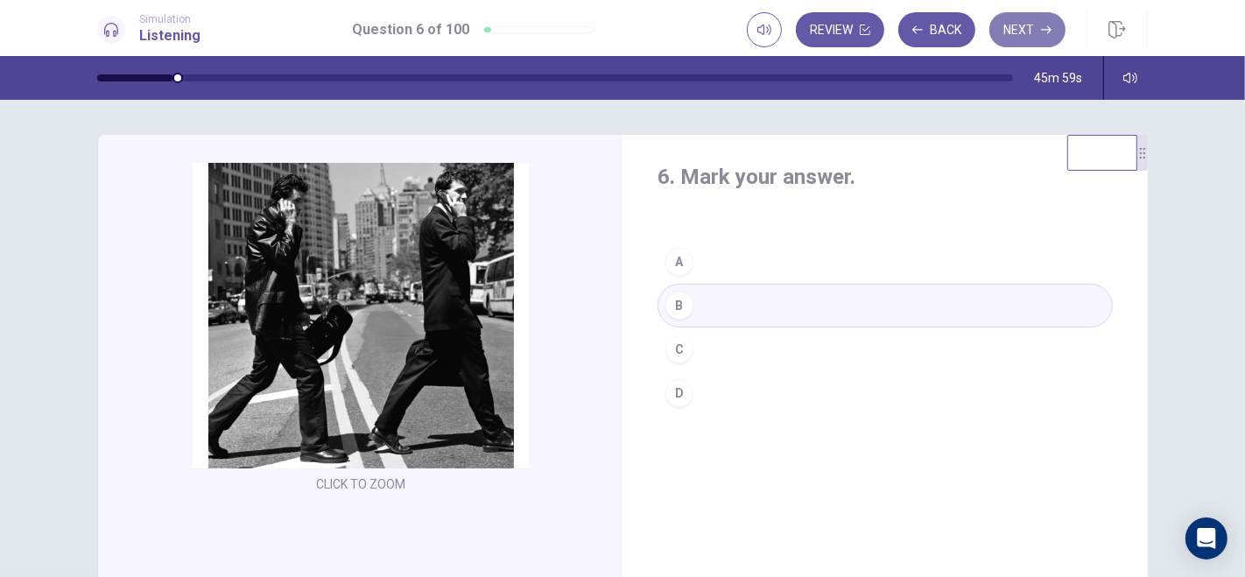
click at [1025, 32] on button "Next" at bounding box center [1028, 29] width 76 height 35
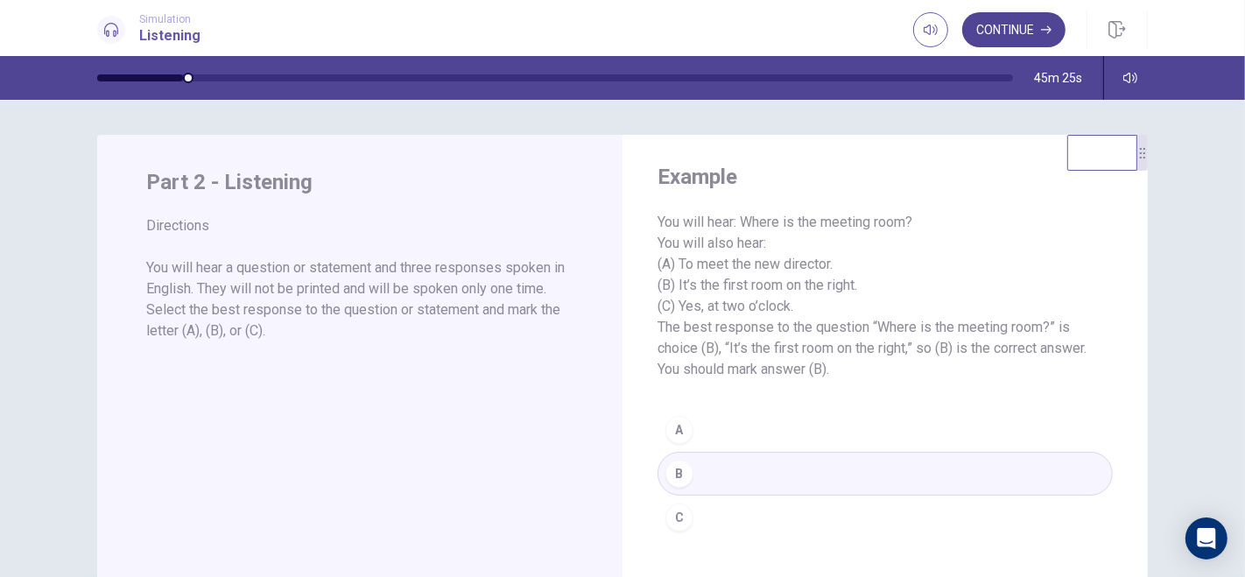
click at [1025, 25] on button "Continue" at bounding box center [1013, 29] width 103 height 35
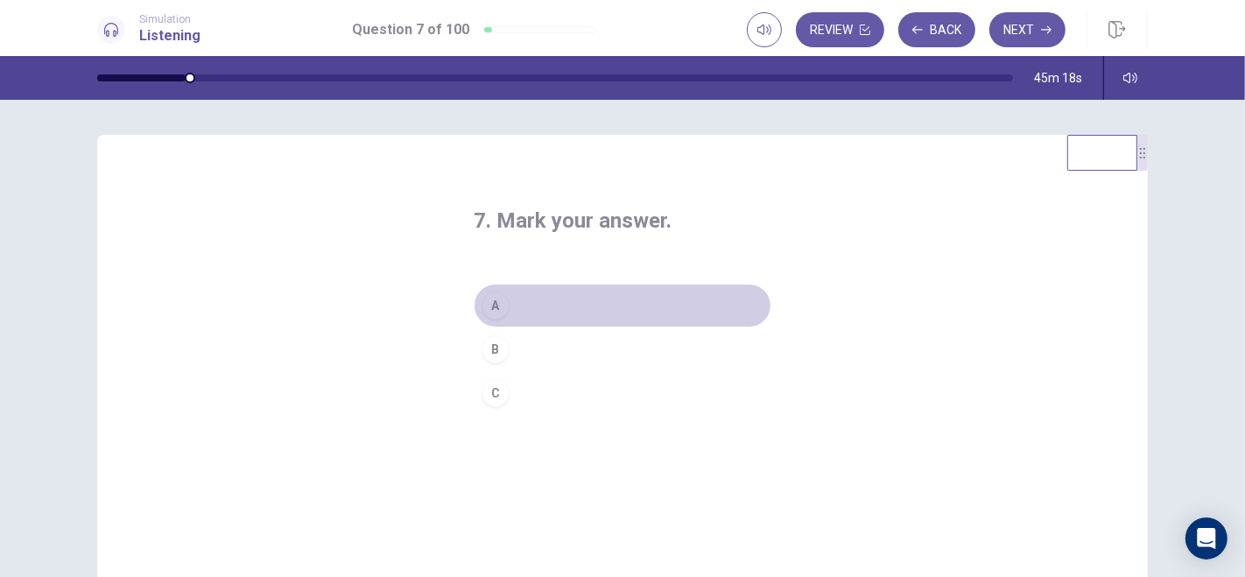
click at [488, 308] on div "A" at bounding box center [496, 306] width 28 height 28
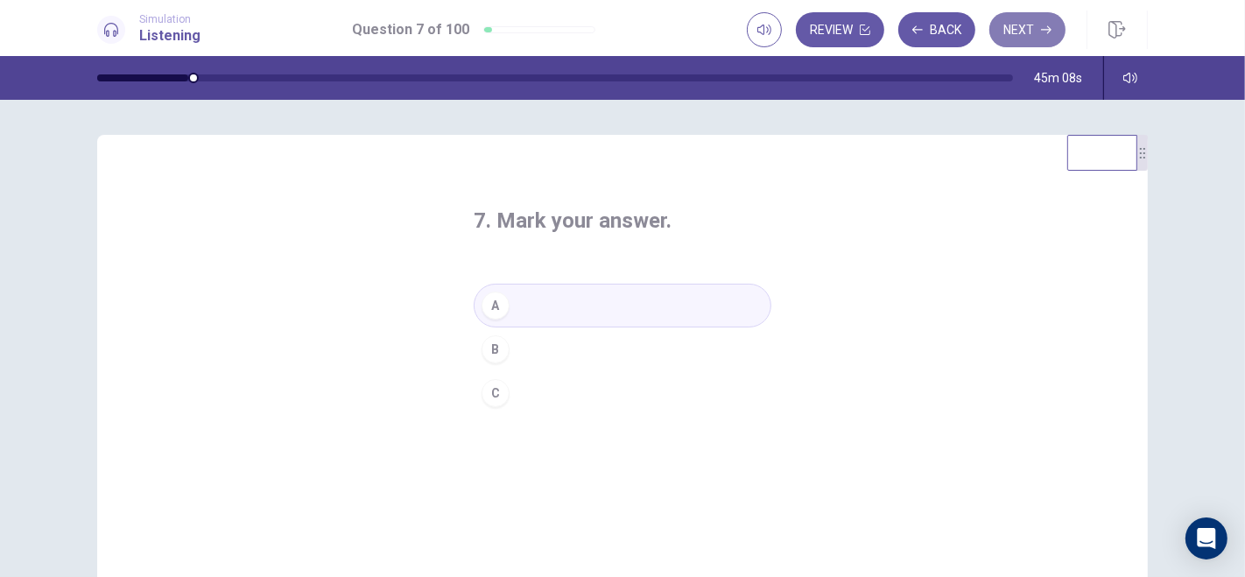
click at [1039, 23] on button "Next" at bounding box center [1028, 29] width 76 height 35
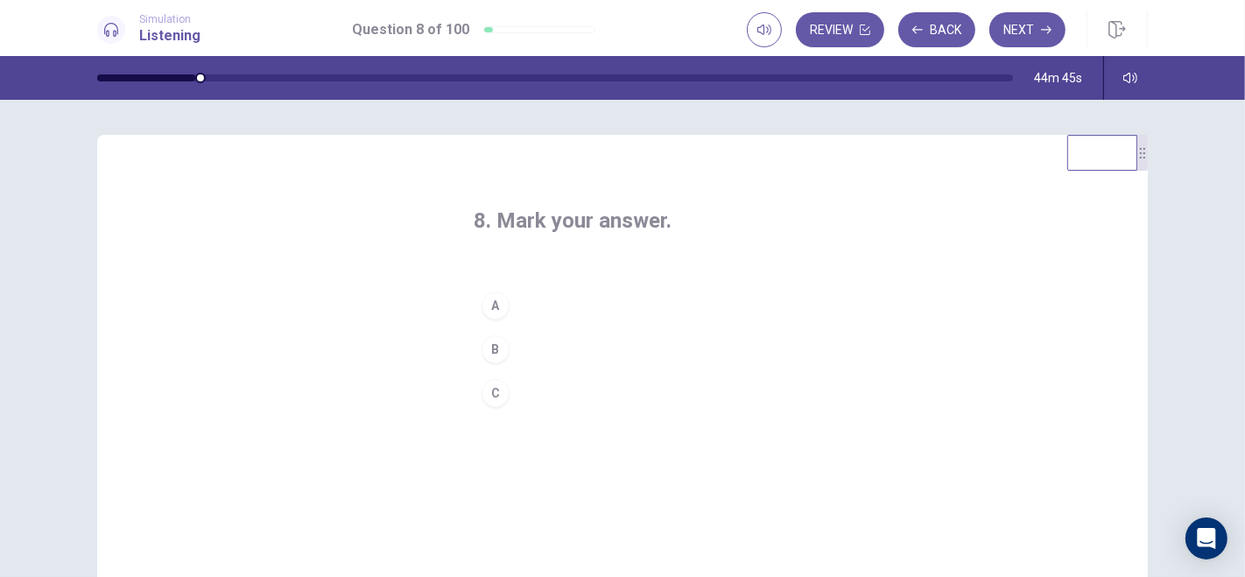
click at [495, 391] on div "C" at bounding box center [496, 393] width 28 height 28
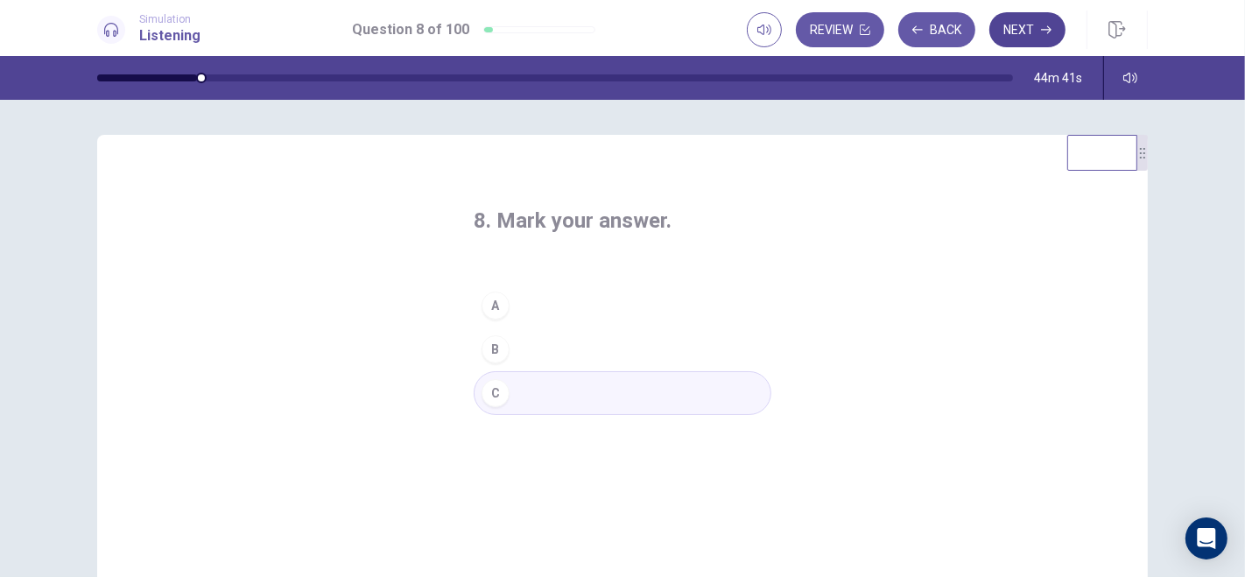
click at [1031, 31] on button "Next" at bounding box center [1028, 29] width 76 height 35
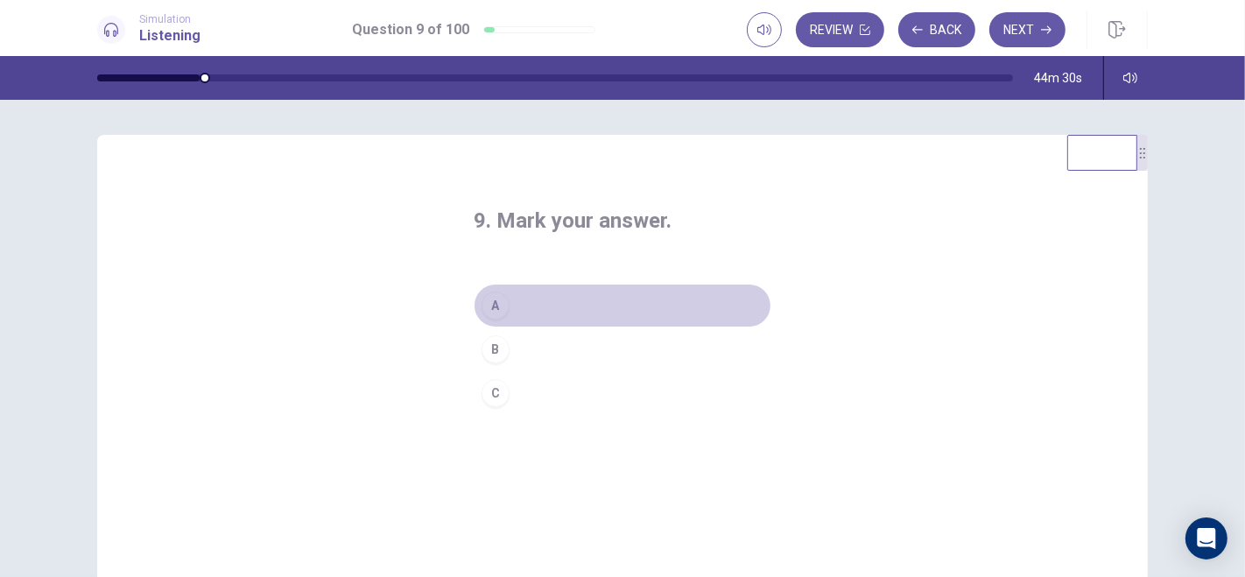
click at [496, 302] on div "A" at bounding box center [496, 306] width 28 height 28
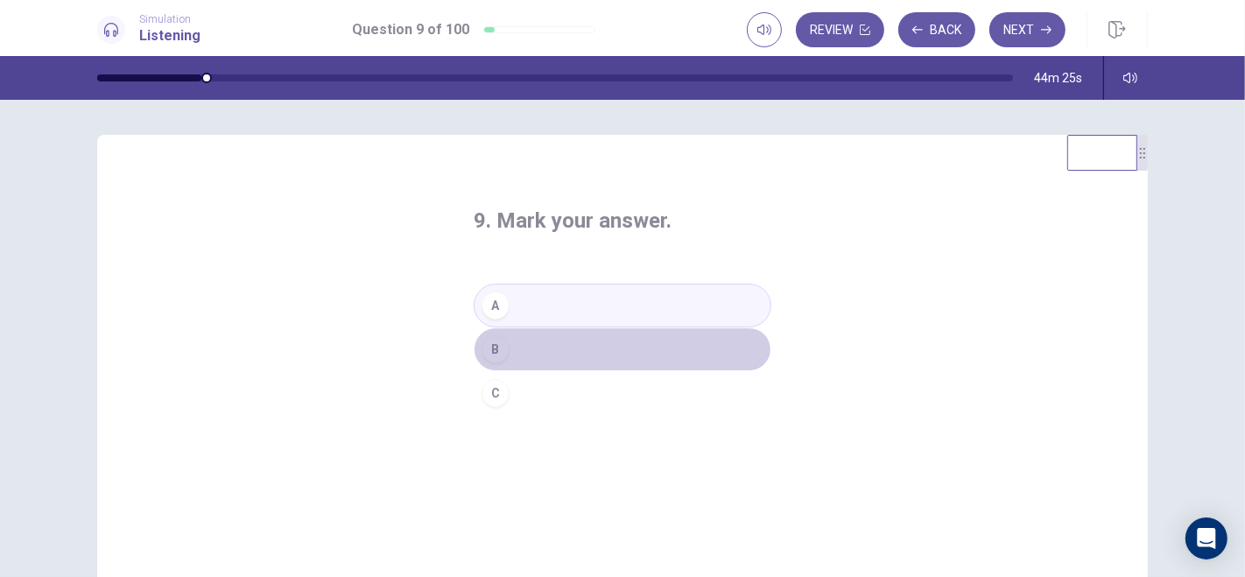
click at [491, 344] on div "B" at bounding box center [496, 349] width 28 height 28
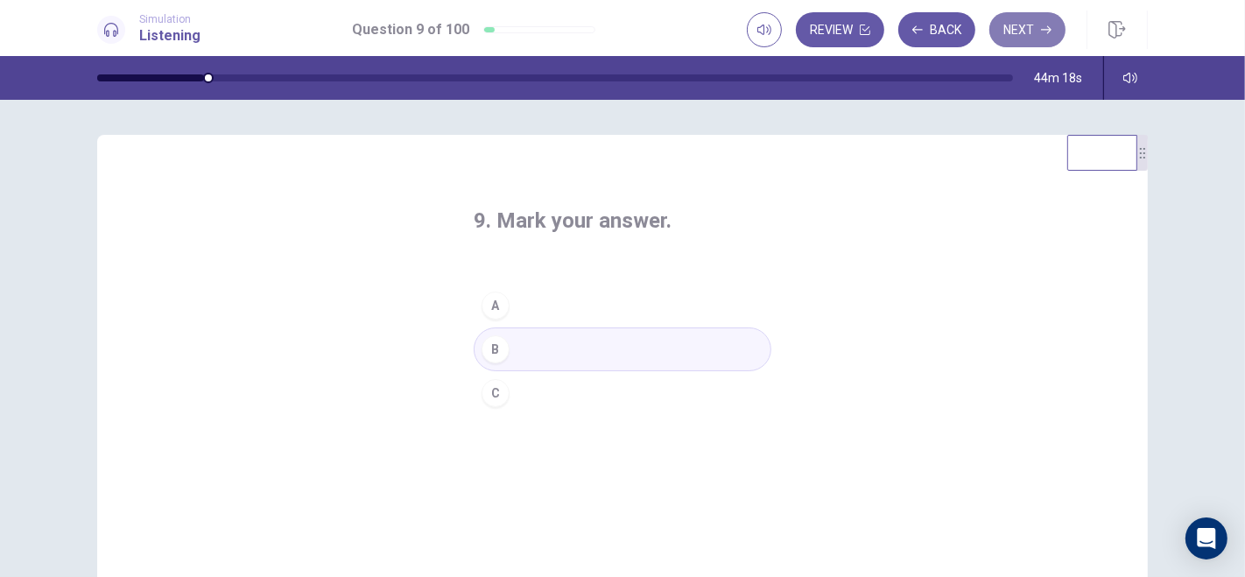
click at [1040, 26] on button "Next" at bounding box center [1028, 29] width 76 height 35
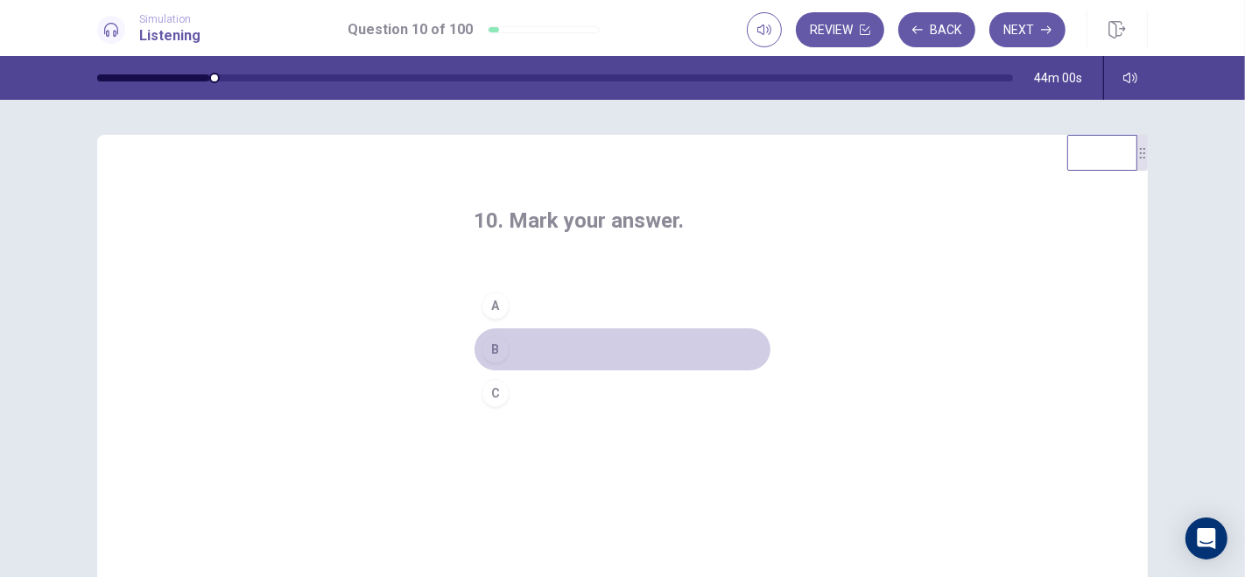
click at [493, 347] on div "B" at bounding box center [496, 349] width 28 height 28
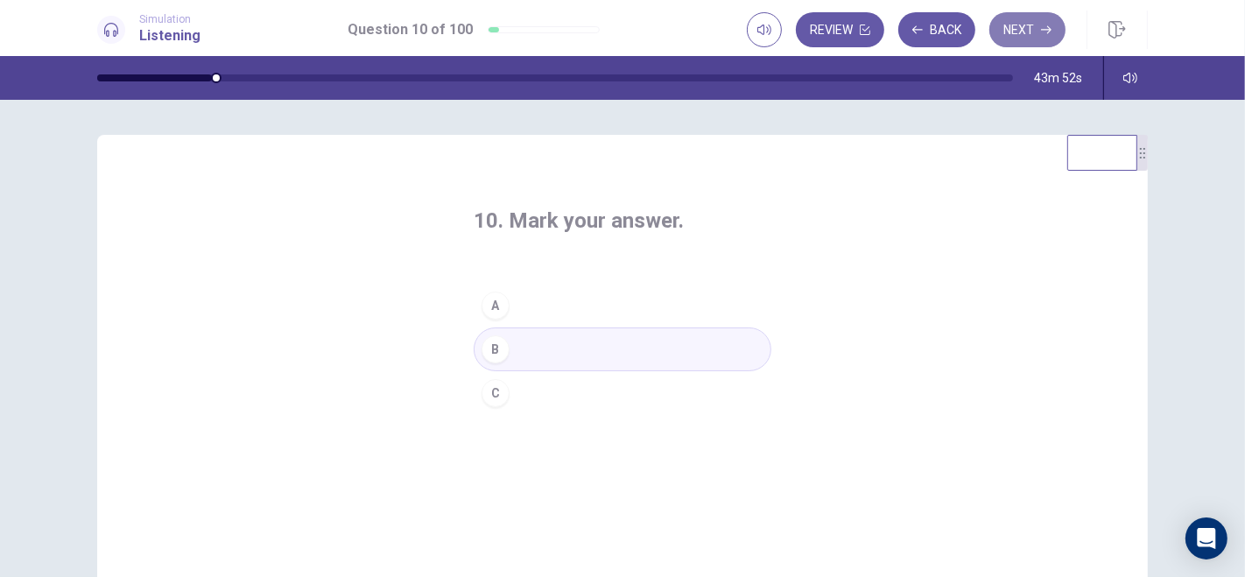
click at [1034, 26] on button "Next" at bounding box center [1028, 29] width 76 height 35
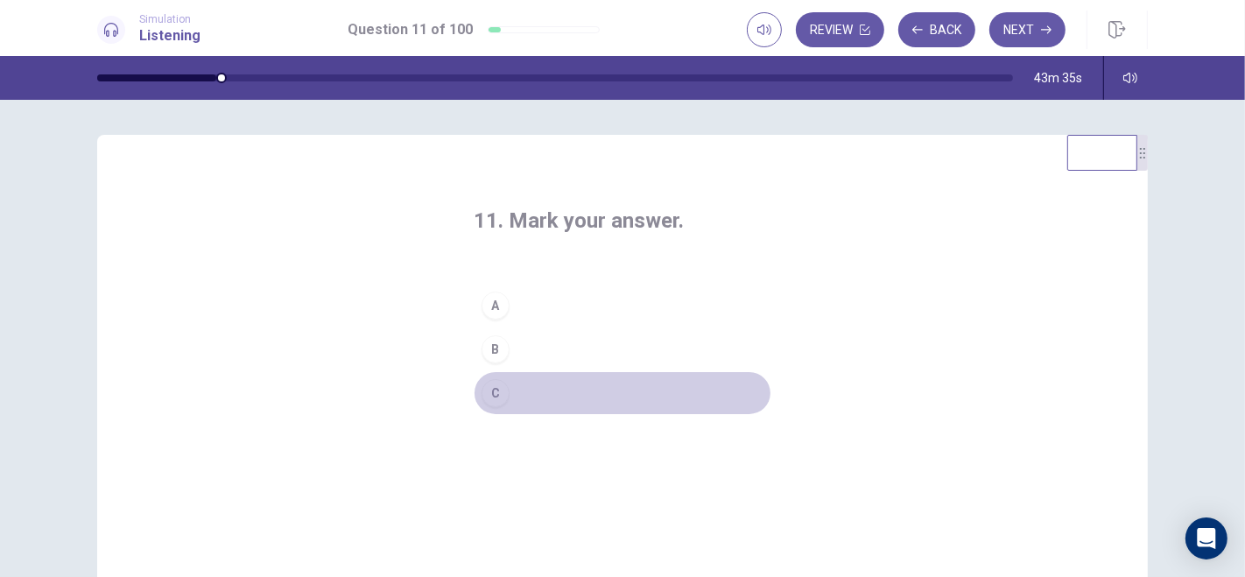
click at [499, 394] on div "C" at bounding box center [496, 393] width 28 height 28
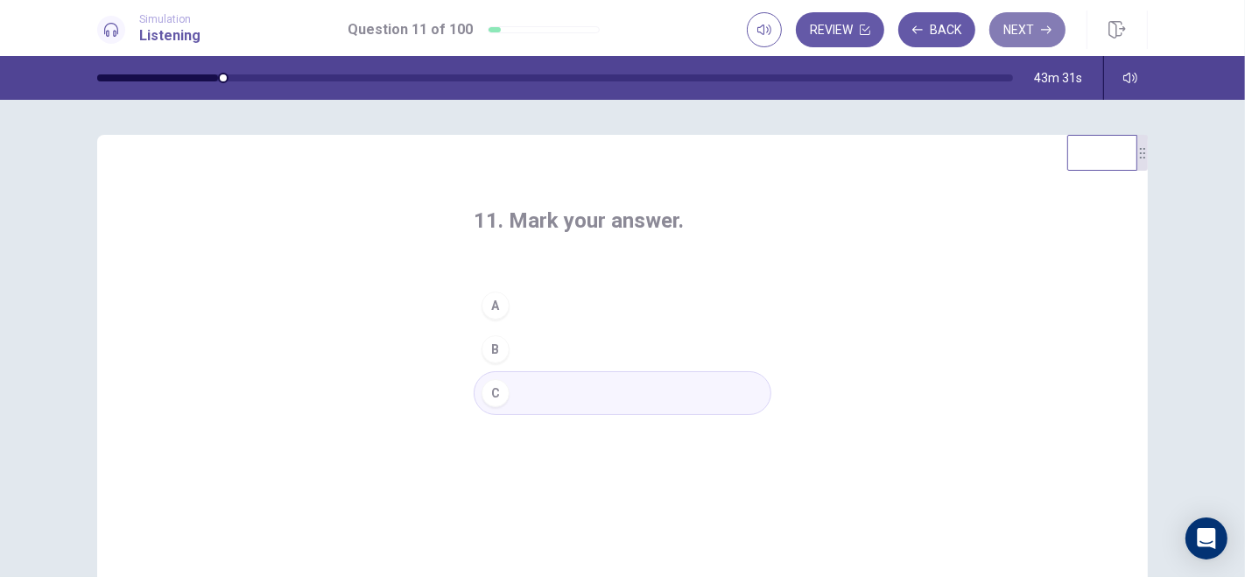
click at [1031, 23] on button "Next" at bounding box center [1028, 29] width 76 height 35
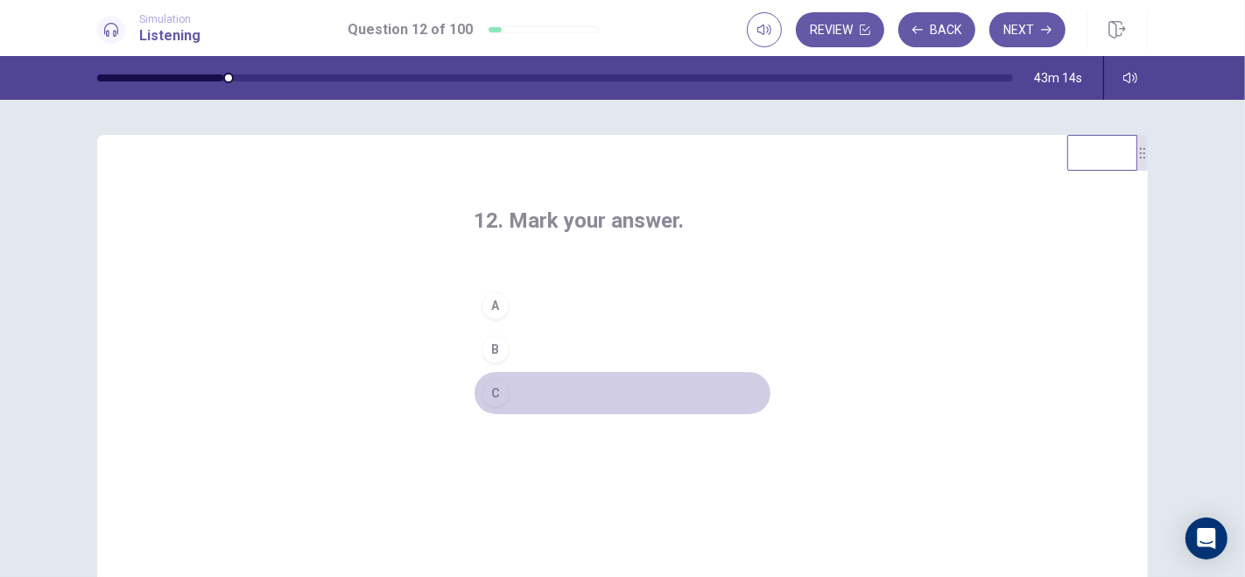
click at [508, 397] on button "C" at bounding box center [623, 393] width 298 height 44
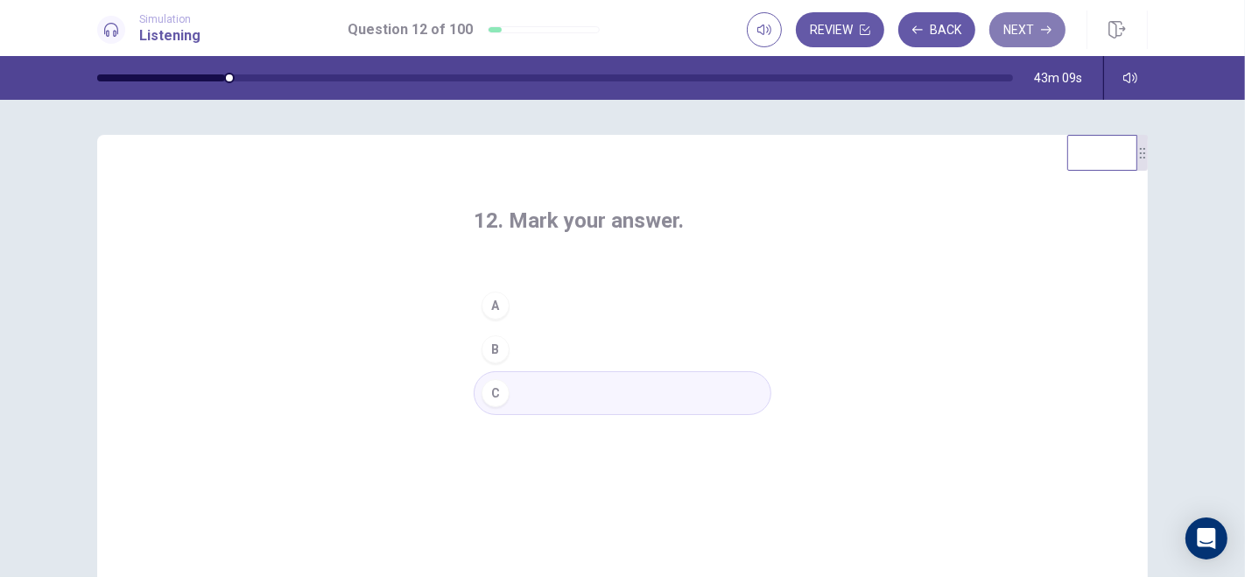
click at [1038, 25] on button "Next" at bounding box center [1028, 29] width 76 height 35
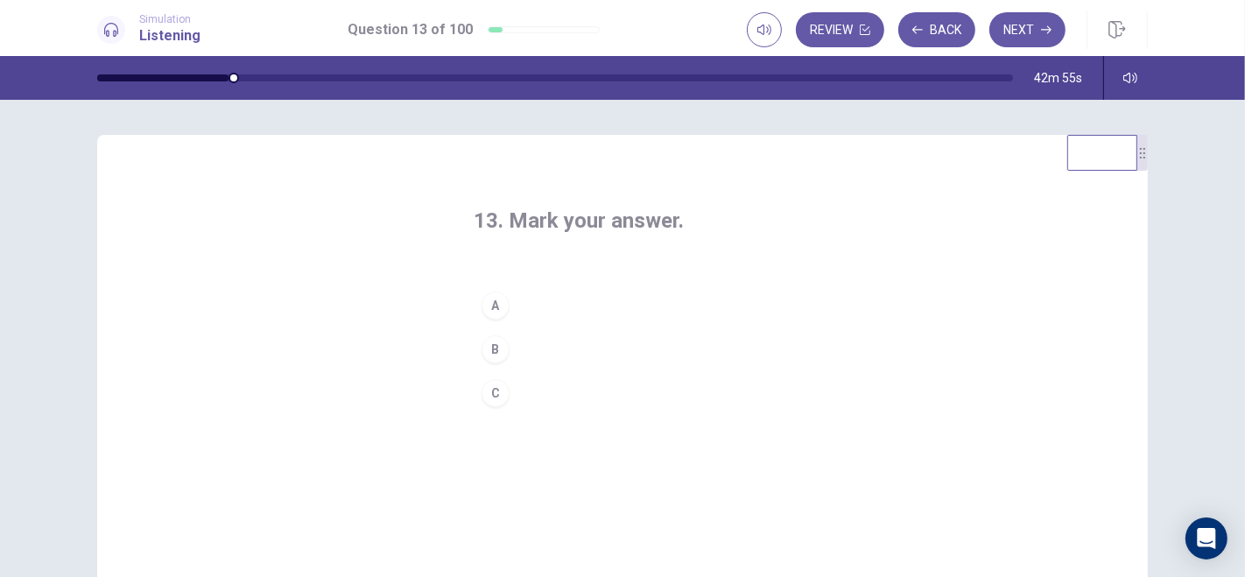
click at [496, 306] on div "A" at bounding box center [496, 306] width 28 height 28
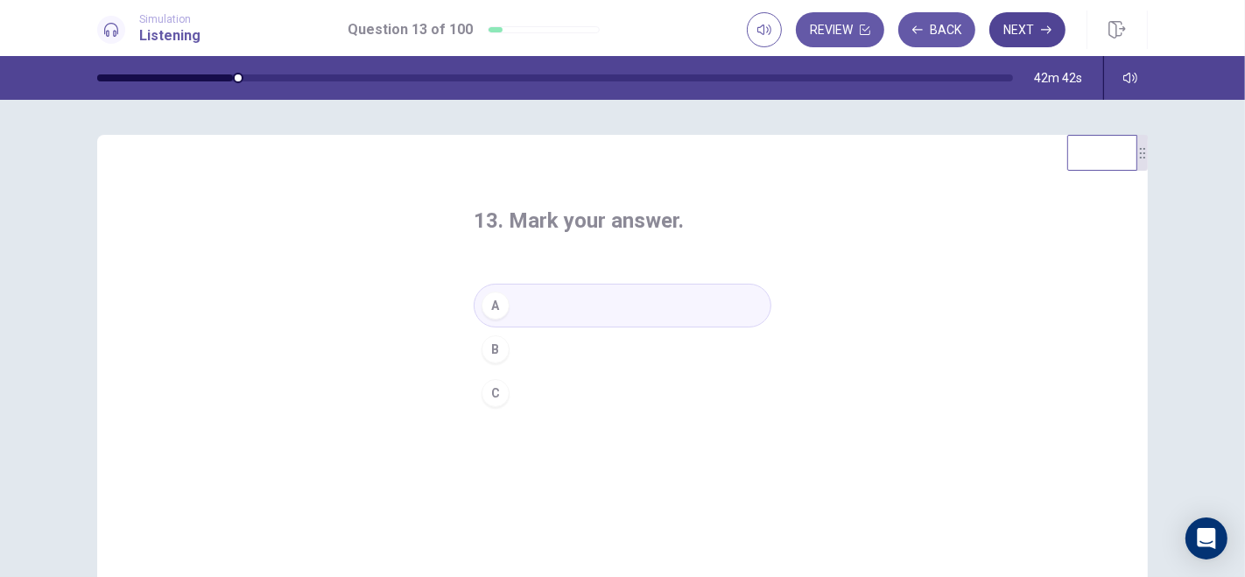
click at [1018, 33] on button "Next" at bounding box center [1028, 29] width 76 height 35
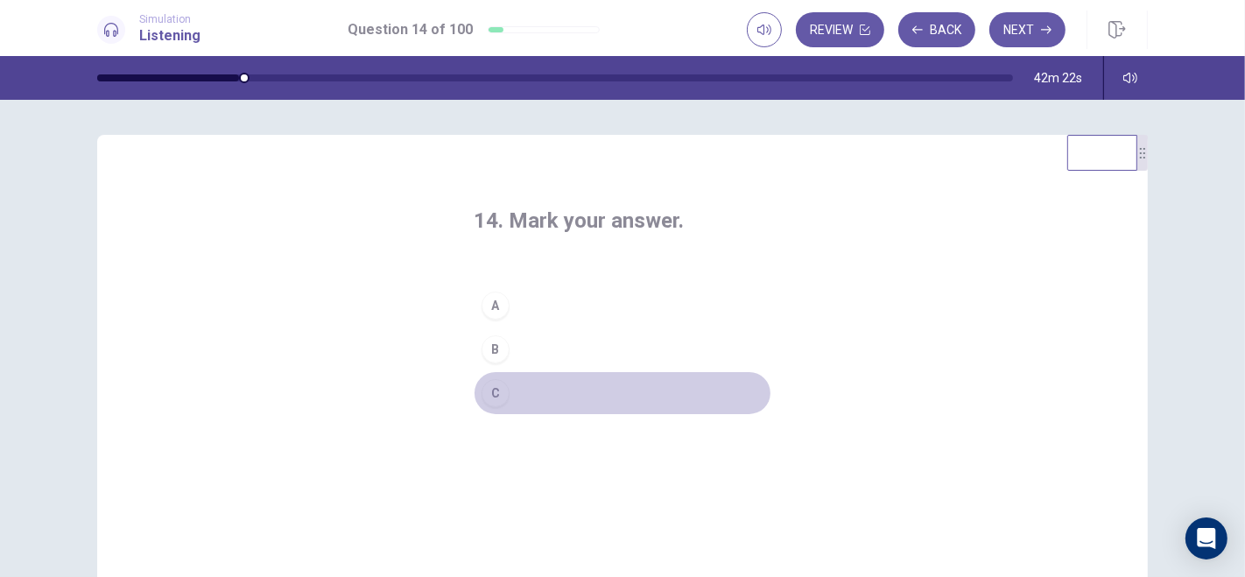
click at [503, 391] on div "C" at bounding box center [496, 393] width 28 height 28
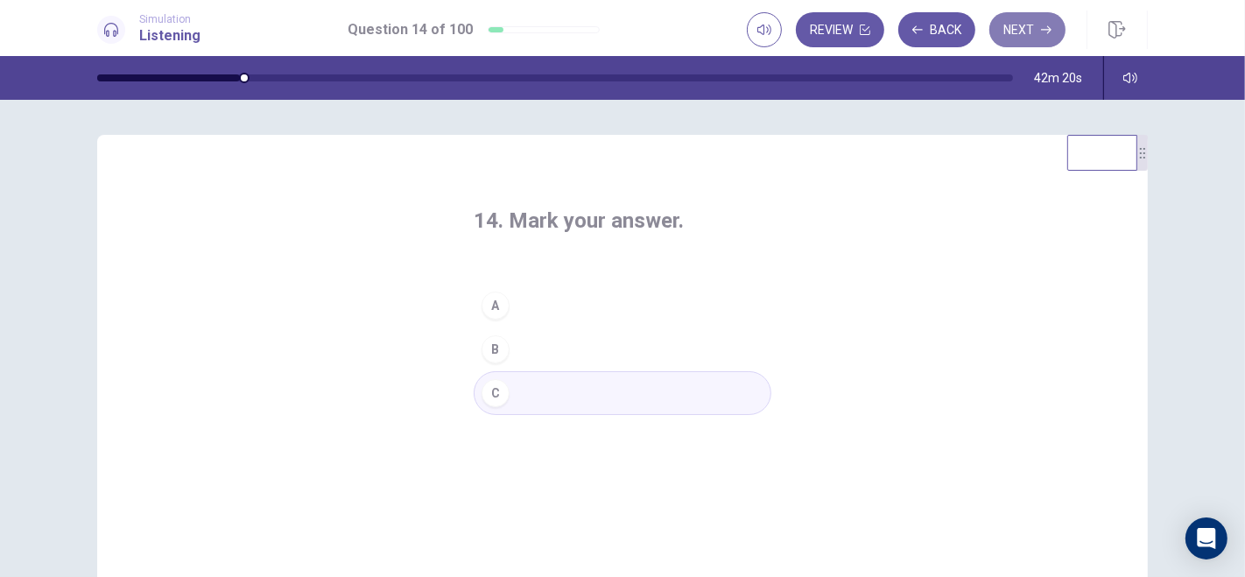
click at [1025, 27] on button "Next" at bounding box center [1028, 29] width 76 height 35
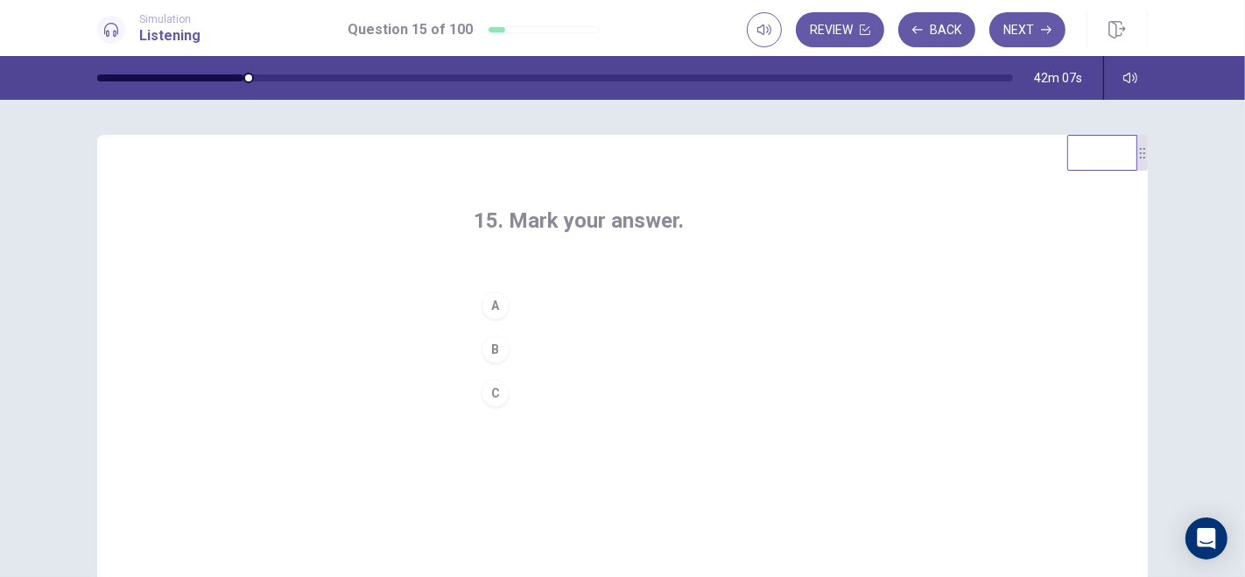
click at [529, 306] on button "A" at bounding box center [623, 306] width 298 height 44
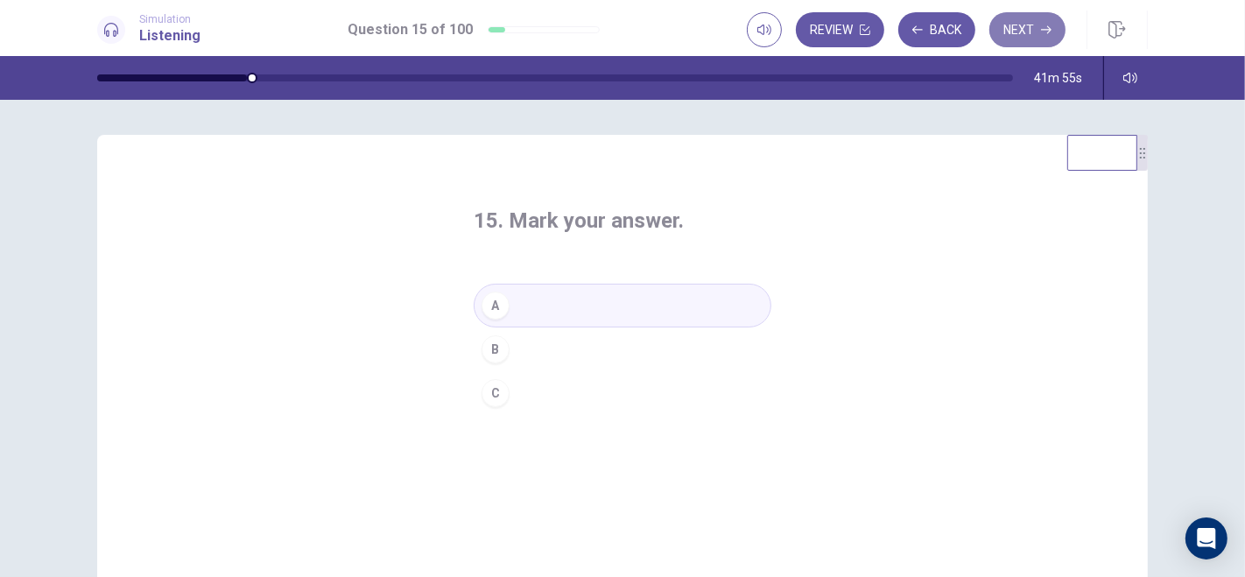
click at [1027, 33] on button "Next" at bounding box center [1028, 29] width 76 height 35
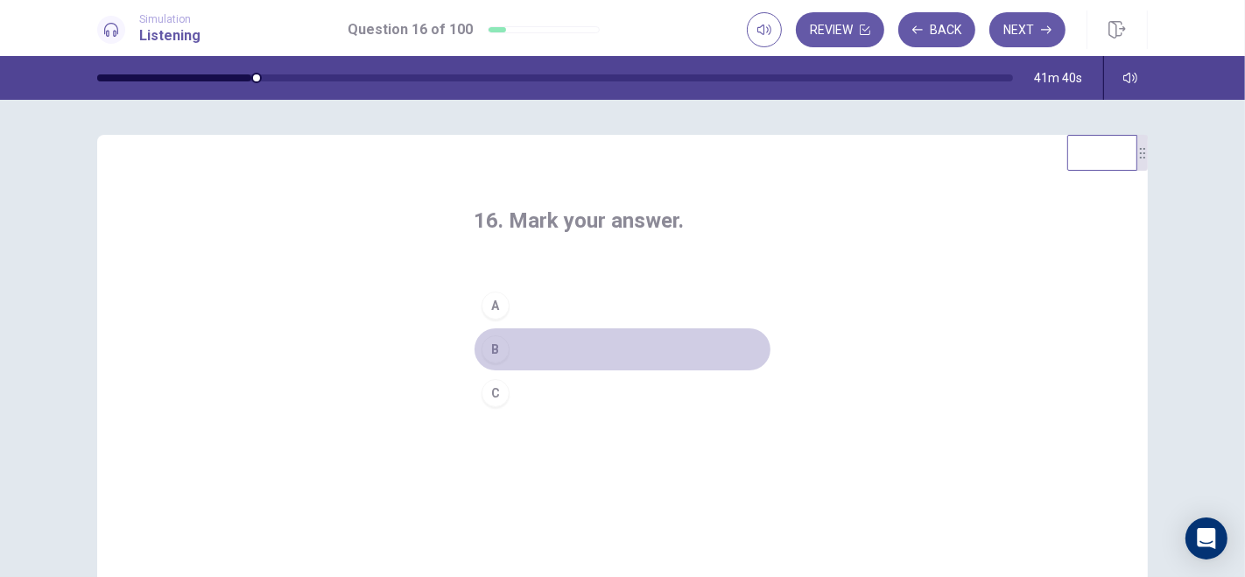
click at [524, 351] on button "B" at bounding box center [623, 350] width 298 height 44
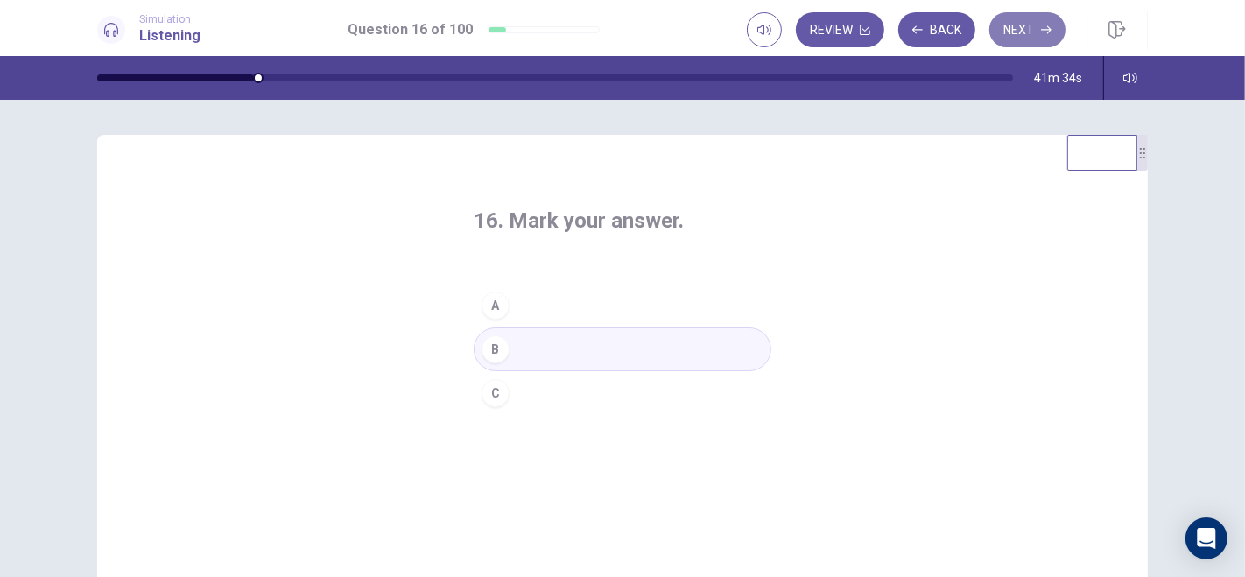
click at [1035, 25] on button "Next" at bounding box center [1028, 29] width 76 height 35
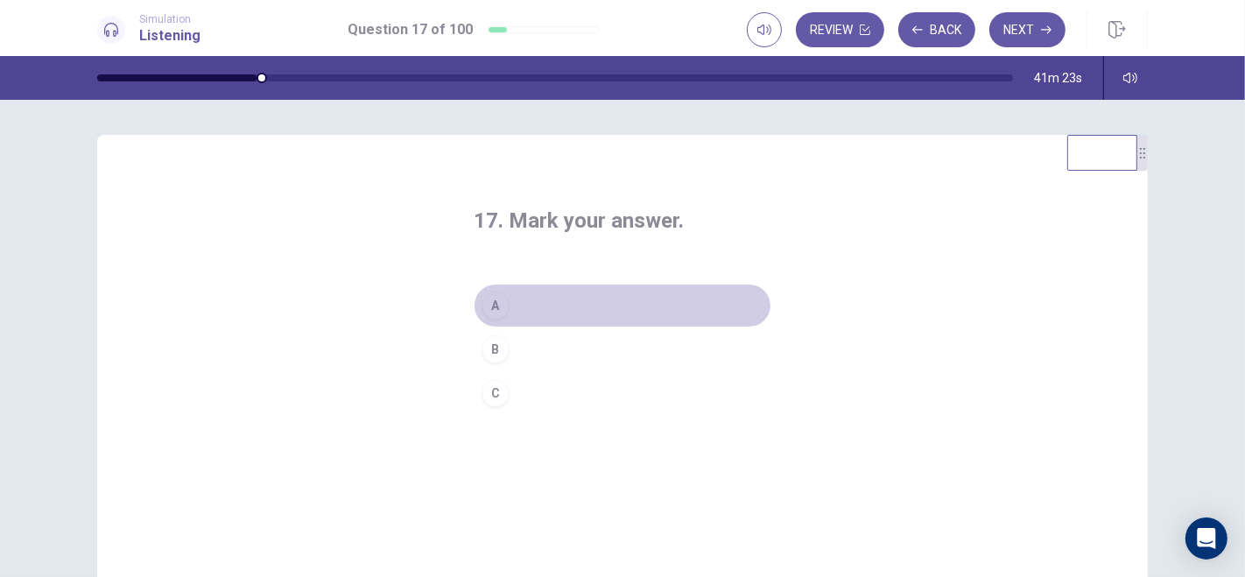
click at [527, 306] on button "A" at bounding box center [623, 306] width 298 height 44
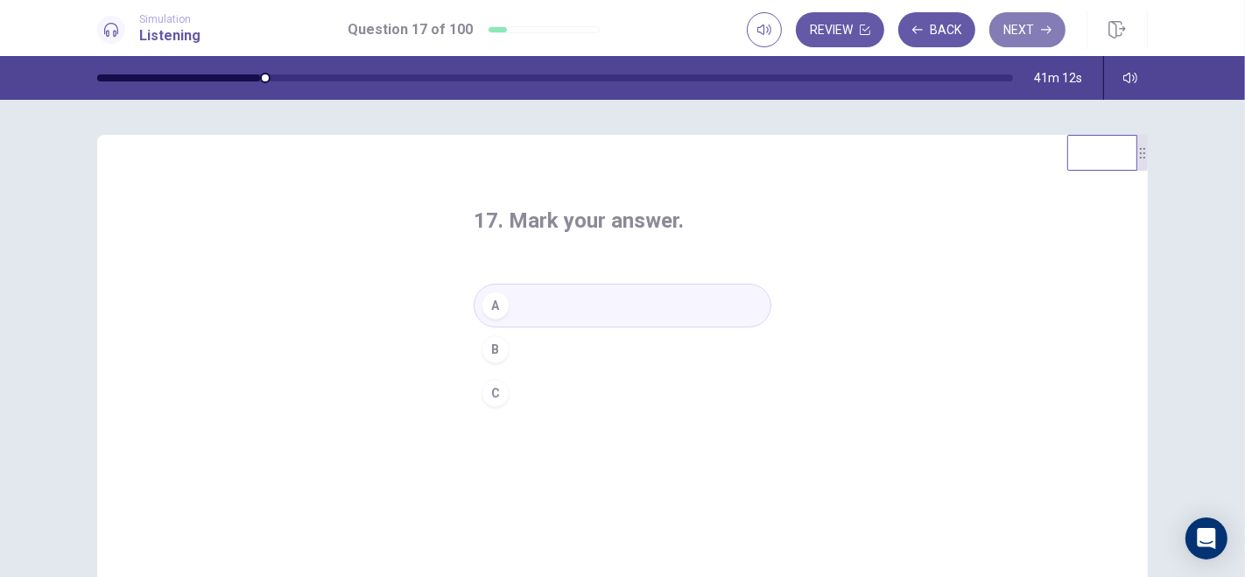
click at [1023, 31] on button "Next" at bounding box center [1028, 29] width 76 height 35
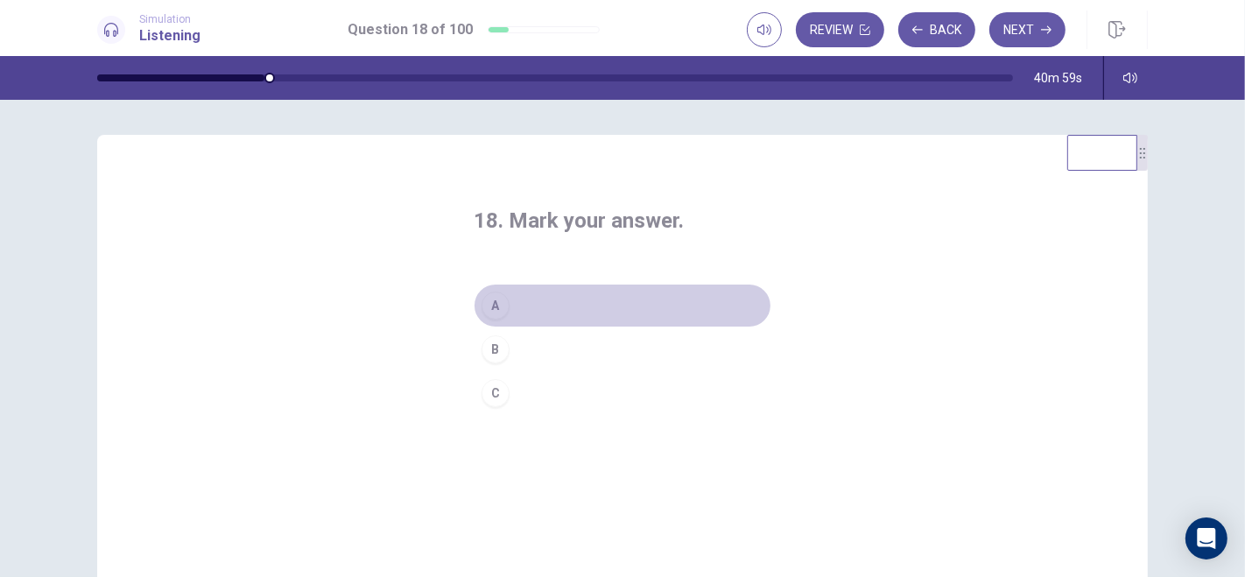
click at [521, 309] on button "A" at bounding box center [623, 306] width 298 height 44
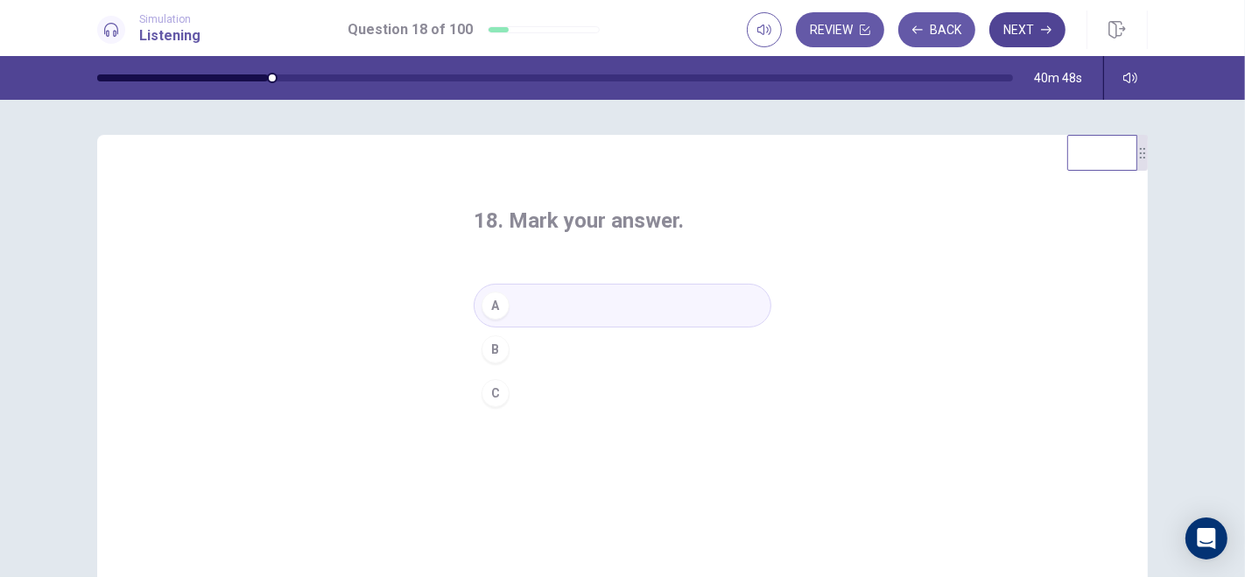
click at [1046, 26] on icon "button" at bounding box center [1046, 30] width 11 height 11
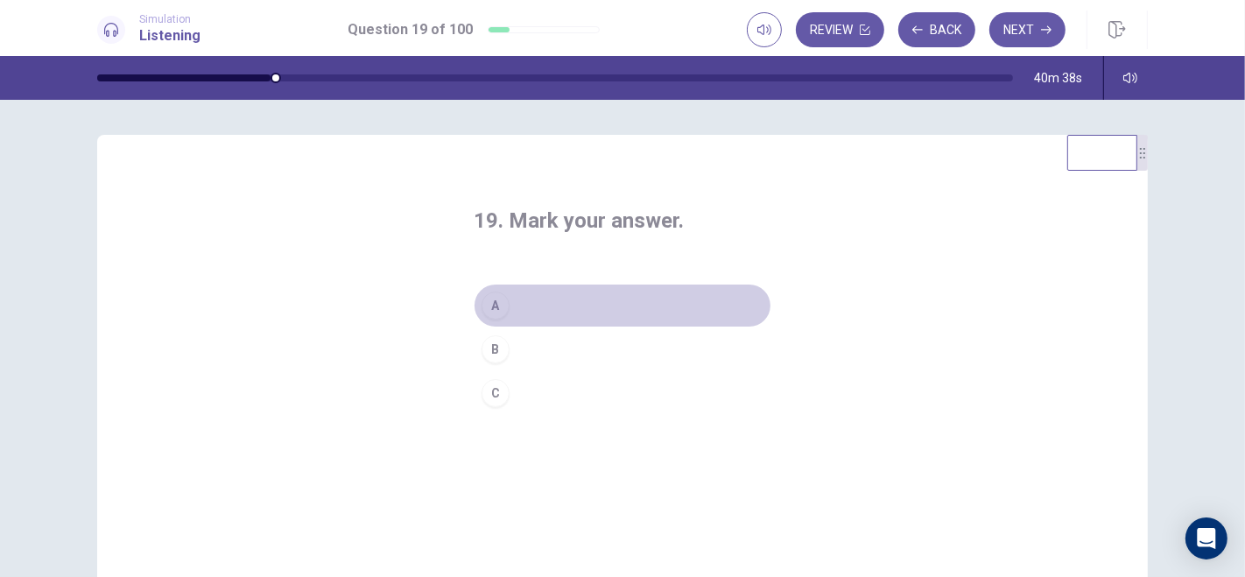
click at [520, 303] on button "A" at bounding box center [623, 306] width 298 height 44
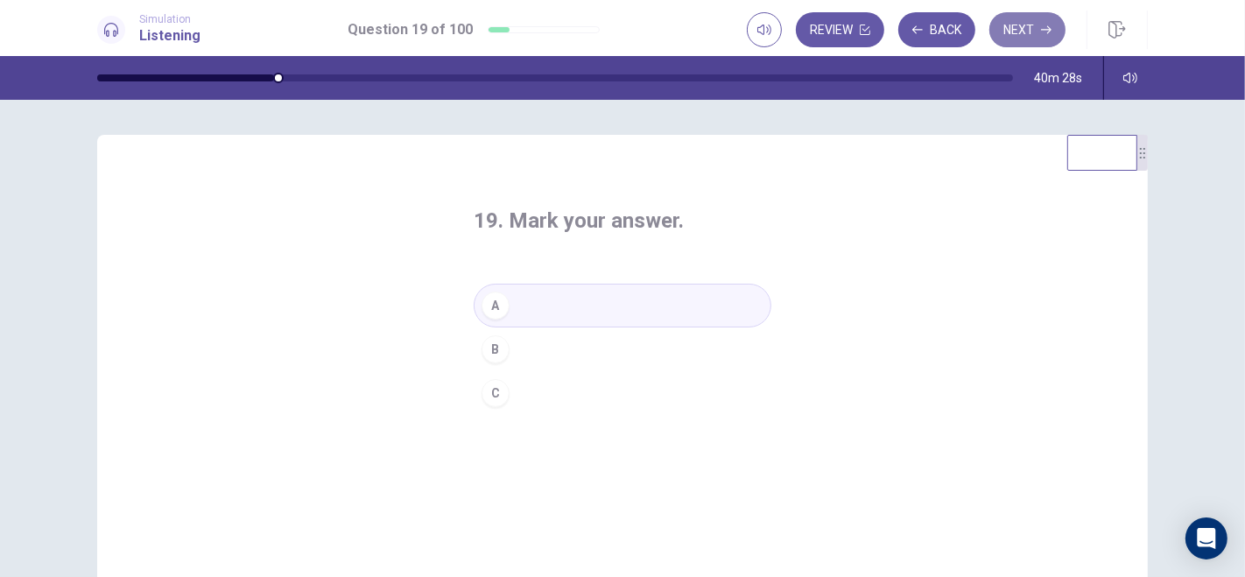
click at [1029, 24] on button "Next" at bounding box center [1028, 29] width 76 height 35
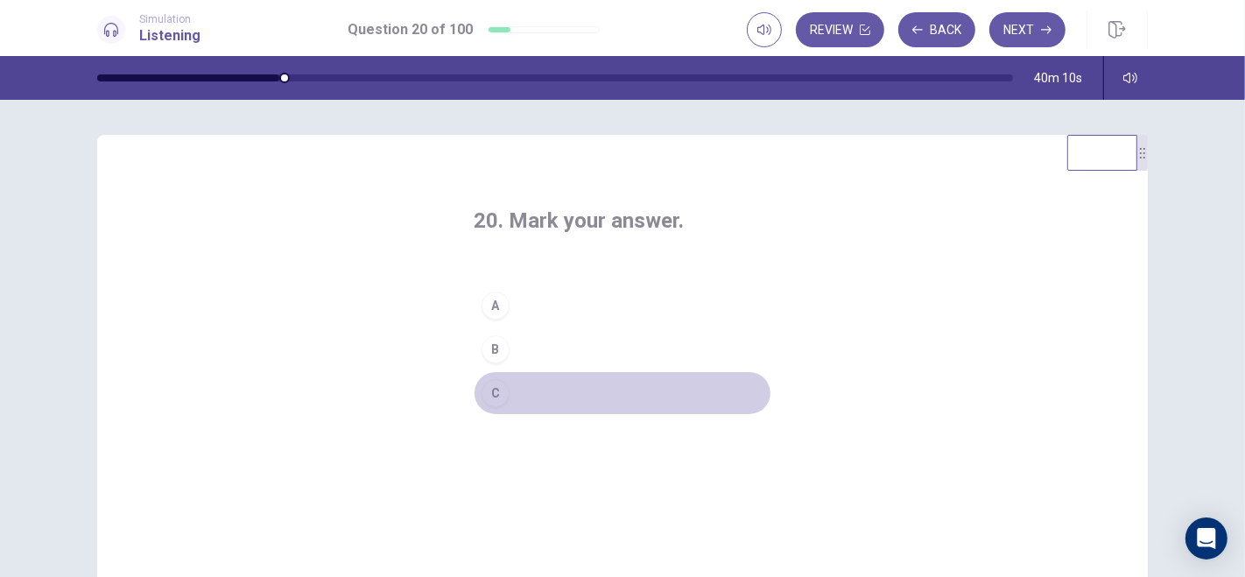
click at [515, 394] on button "C" at bounding box center [623, 393] width 298 height 44
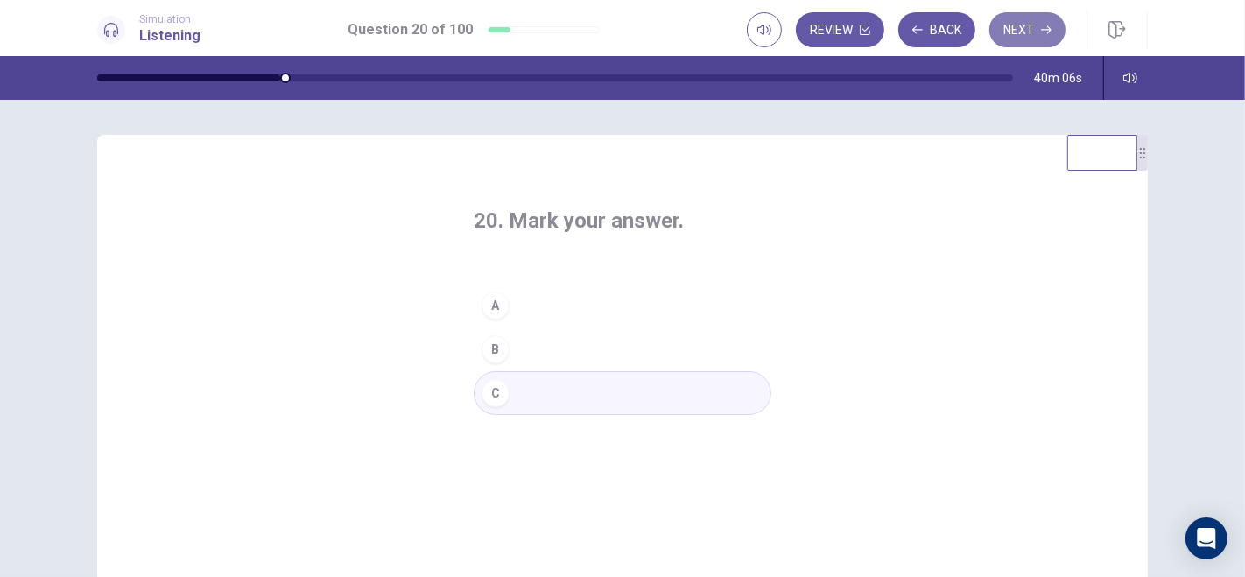
click at [1038, 22] on button "Next" at bounding box center [1028, 29] width 76 height 35
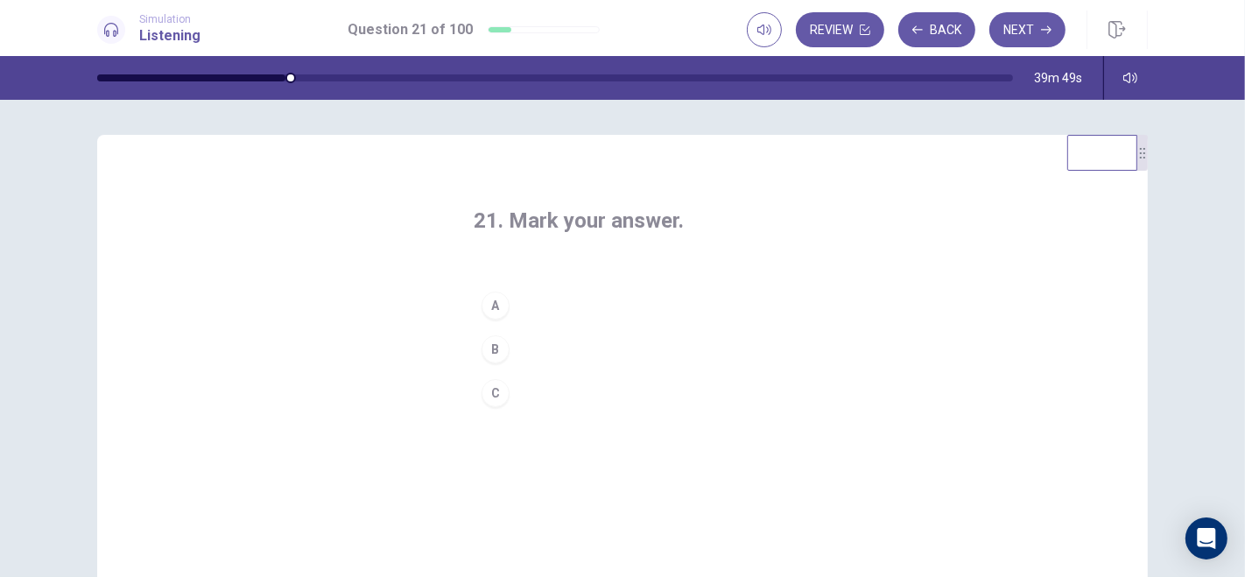
click at [523, 351] on button "B" at bounding box center [623, 350] width 298 height 44
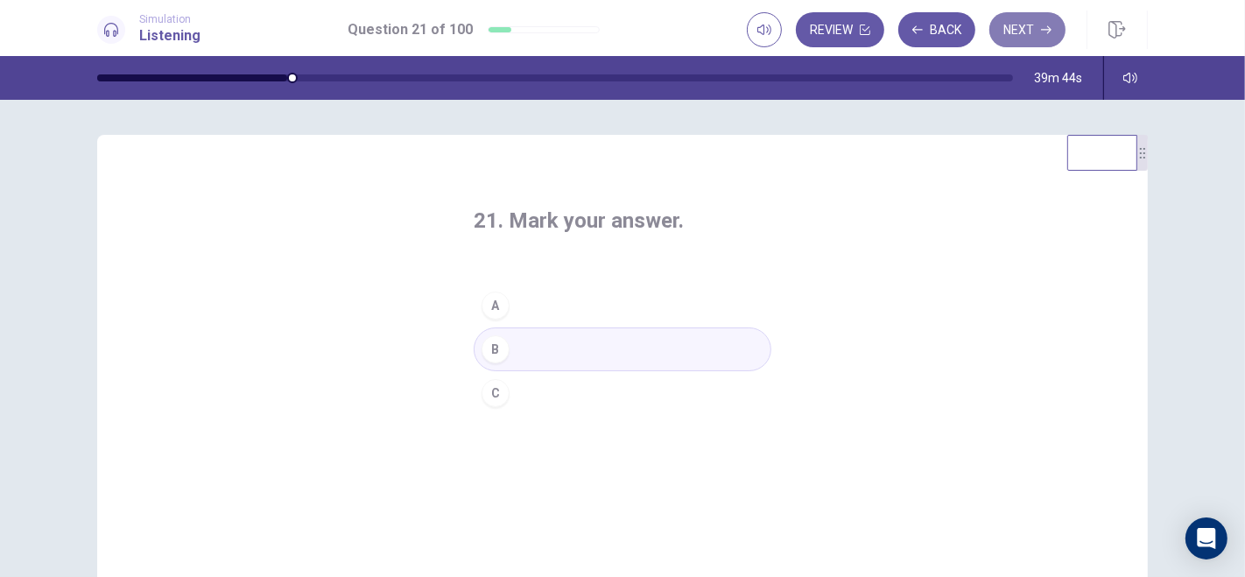
click at [1038, 32] on button "Next" at bounding box center [1028, 29] width 76 height 35
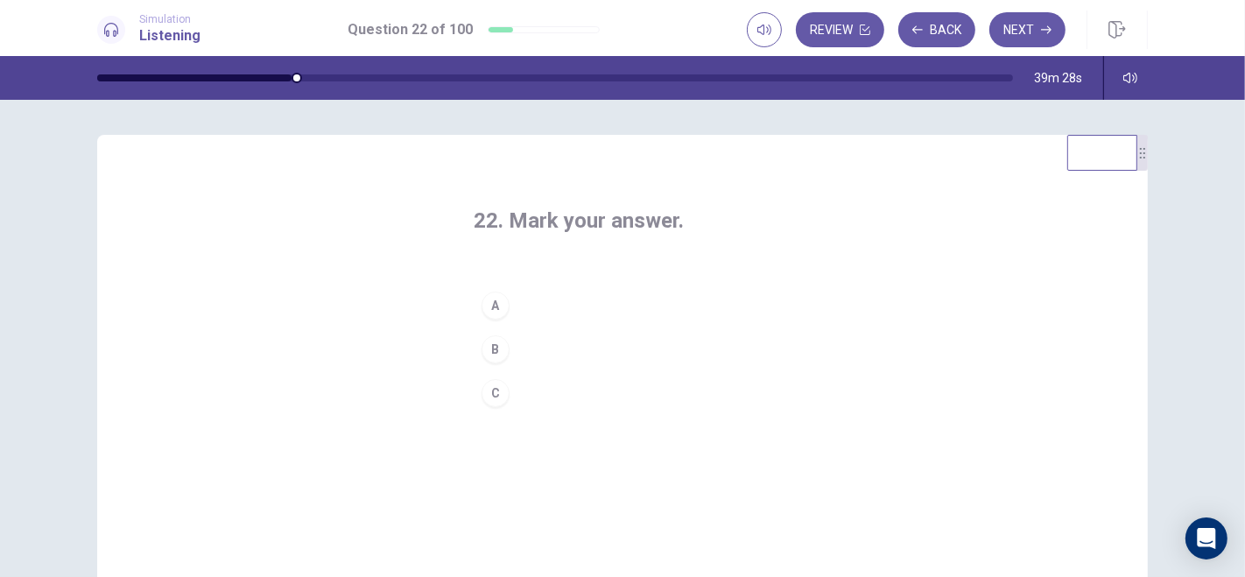
click at [523, 351] on button "B" at bounding box center [623, 350] width 298 height 44
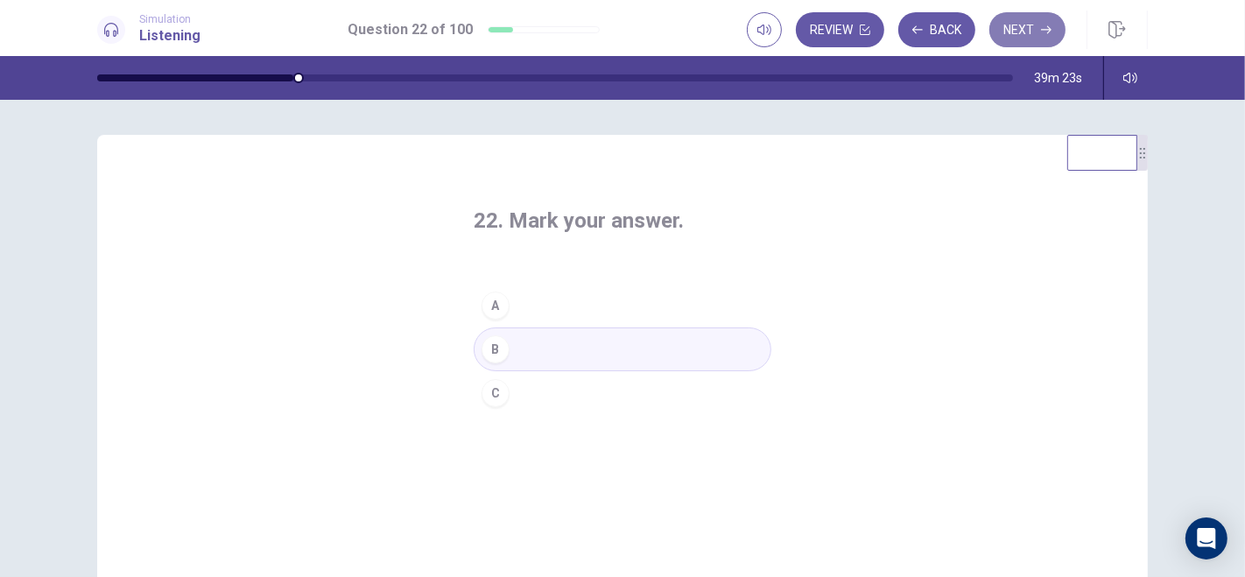
click at [1020, 30] on button "Next" at bounding box center [1028, 29] width 76 height 35
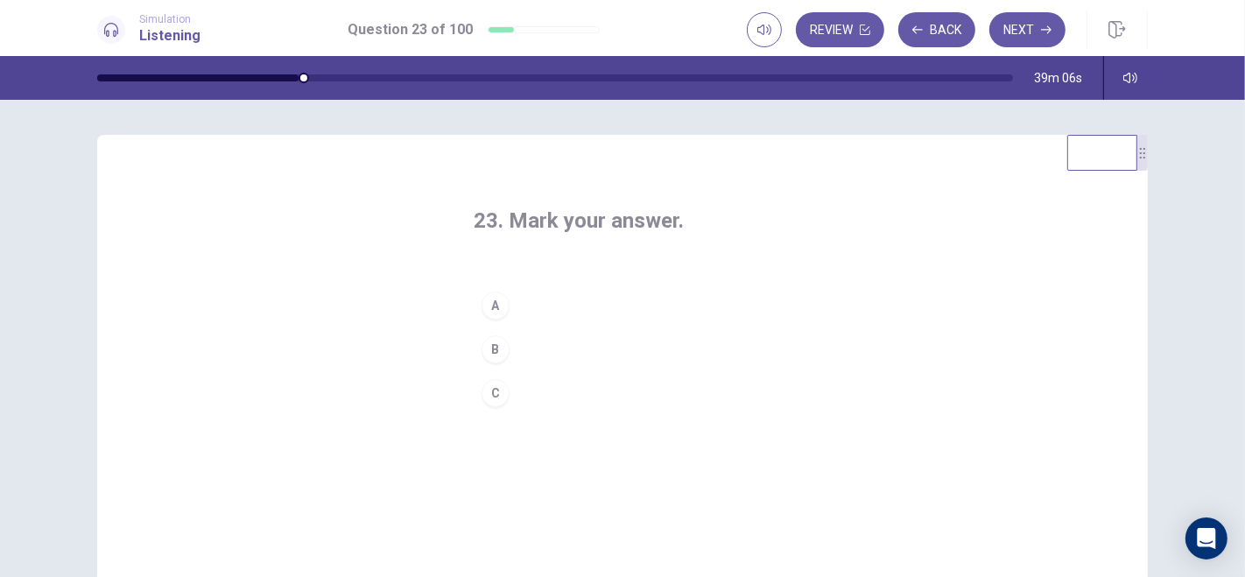
click at [538, 347] on button "B" at bounding box center [623, 350] width 298 height 44
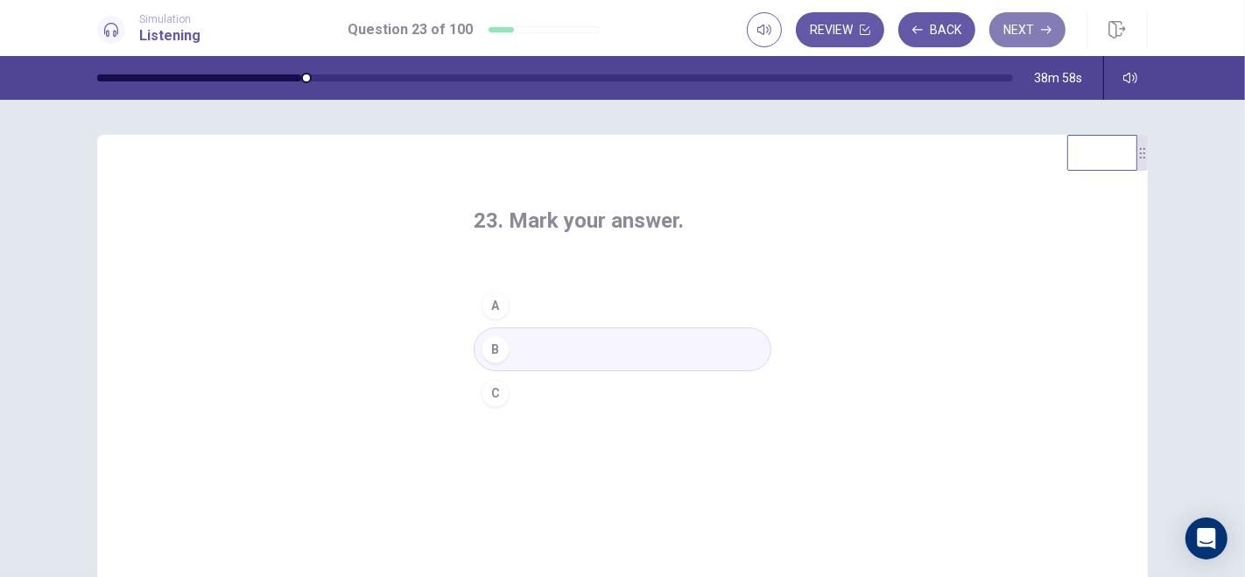
click at [1031, 32] on button "Next" at bounding box center [1028, 29] width 76 height 35
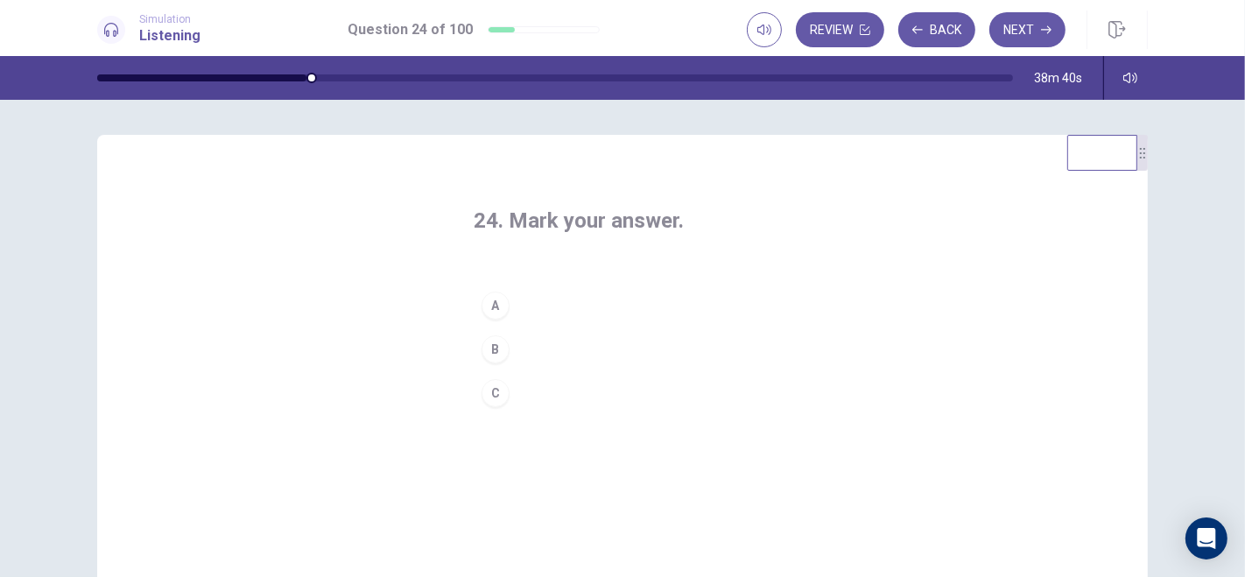
click at [518, 351] on button "B" at bounding box center [623, 350] width 298 height 44
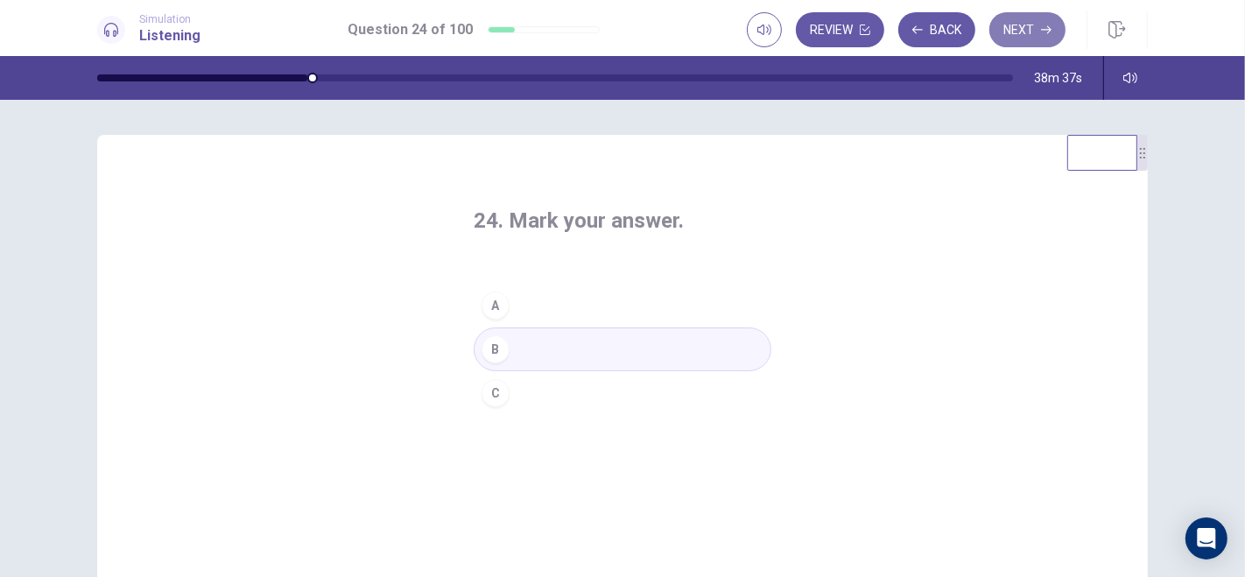
click at [1028, 27] on button "Next" at bounding box center [1028, 29] width 76 height 35
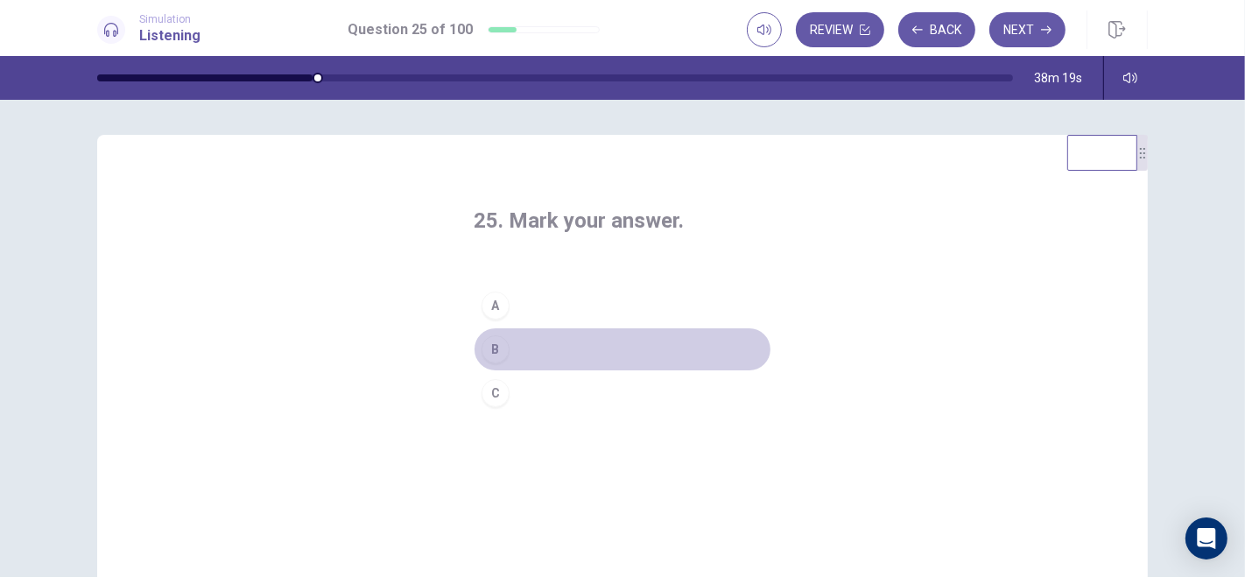
click at [520, 349] on button "B" at bounding box center [623, 350] width 298 height 44
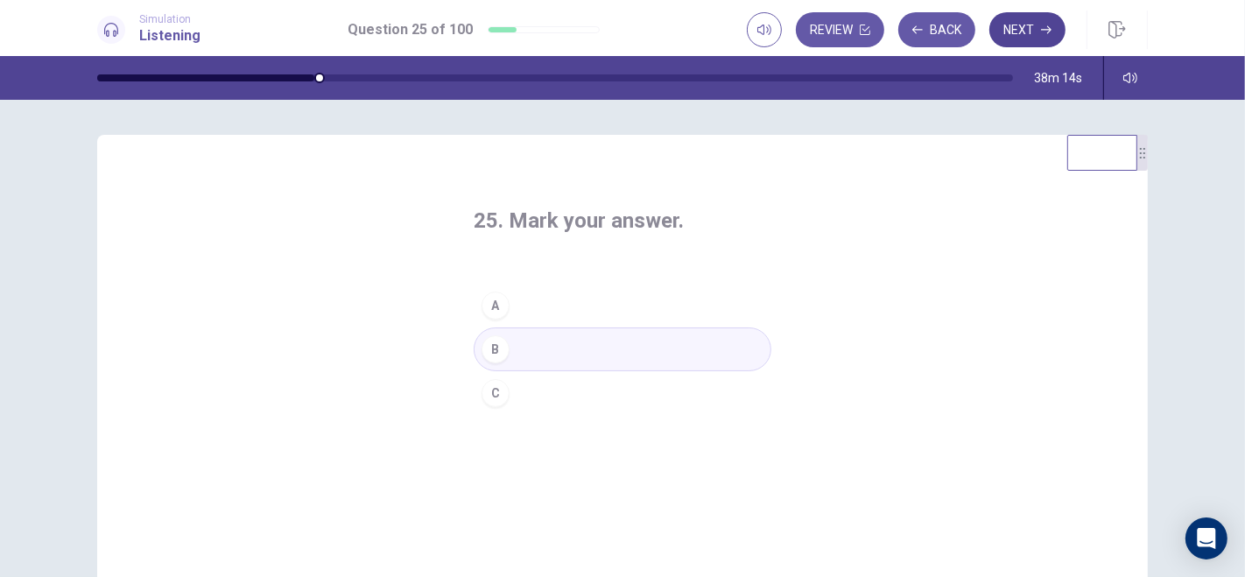
click at [1023, 29] on button "Next" at bounding box center [1028, 29] width 76 height 35
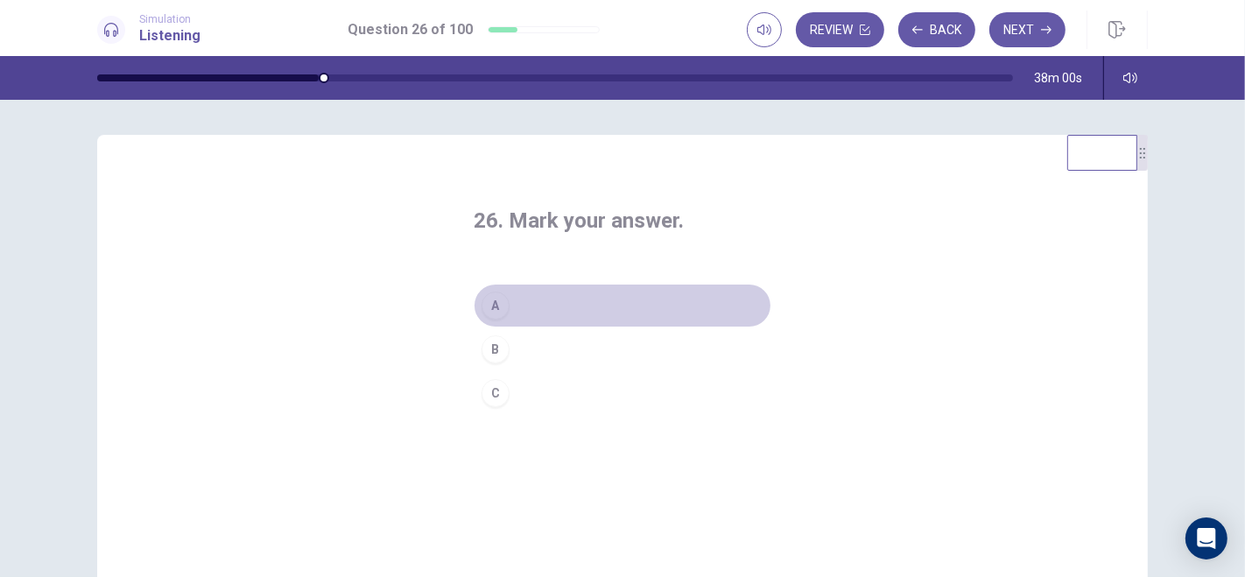
click at [518, 302] on button "A" at bounding box center [623, 306] width 298 height 44
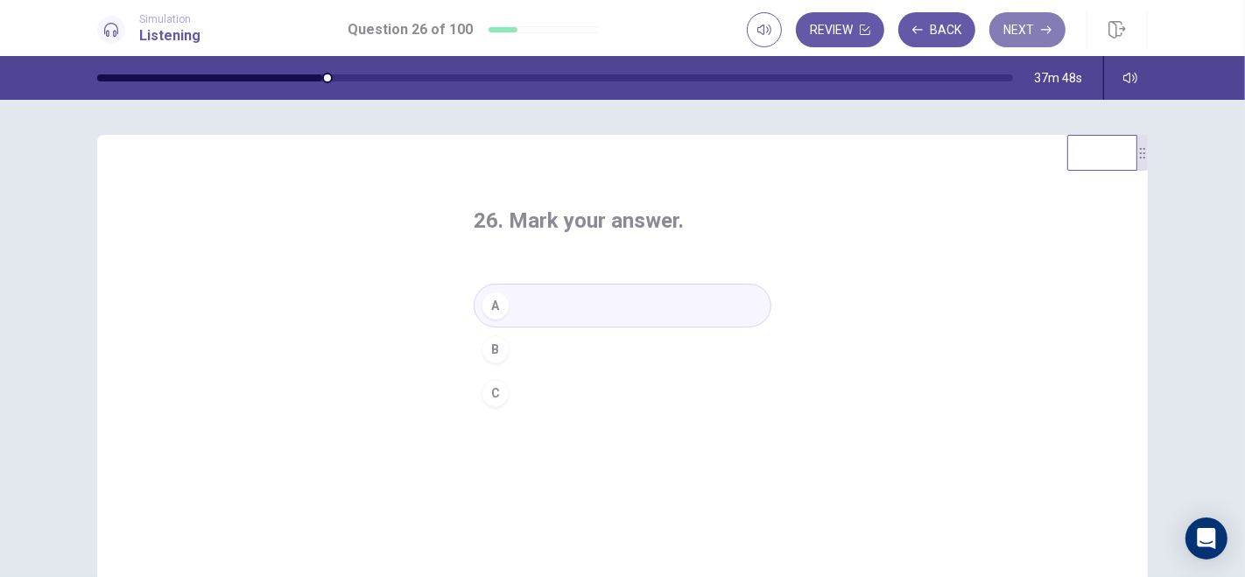
click at [1020, 32] on button "Next" at bounding box center [1028, 29] width 76 height 35
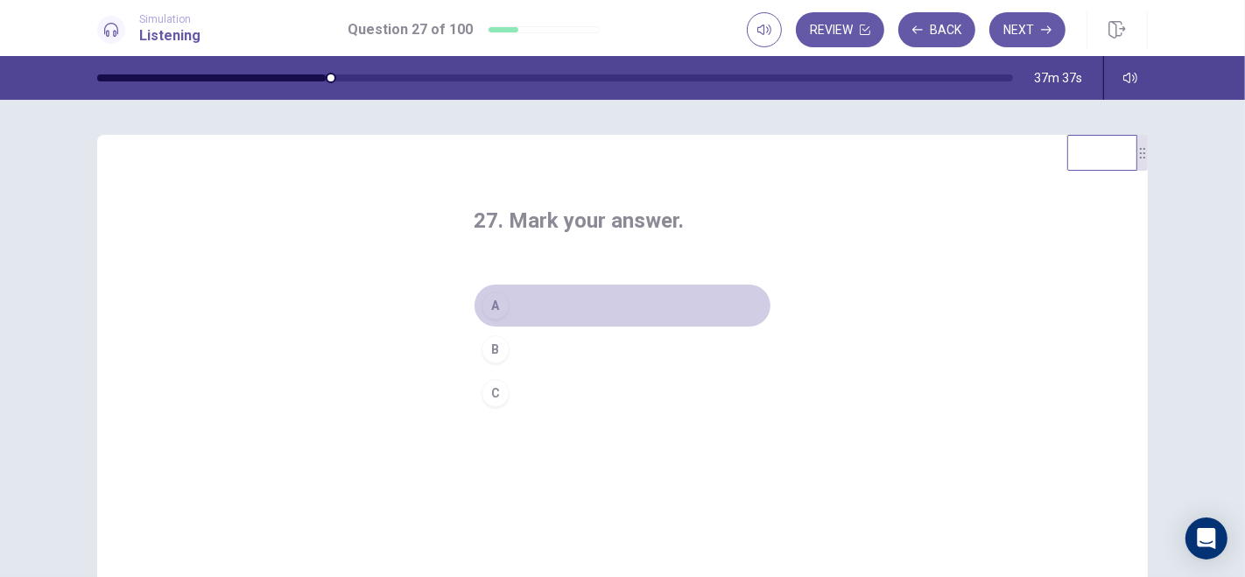
click at [523, 304] on button "A" at bounding box center [623, 306] width 298 height 44
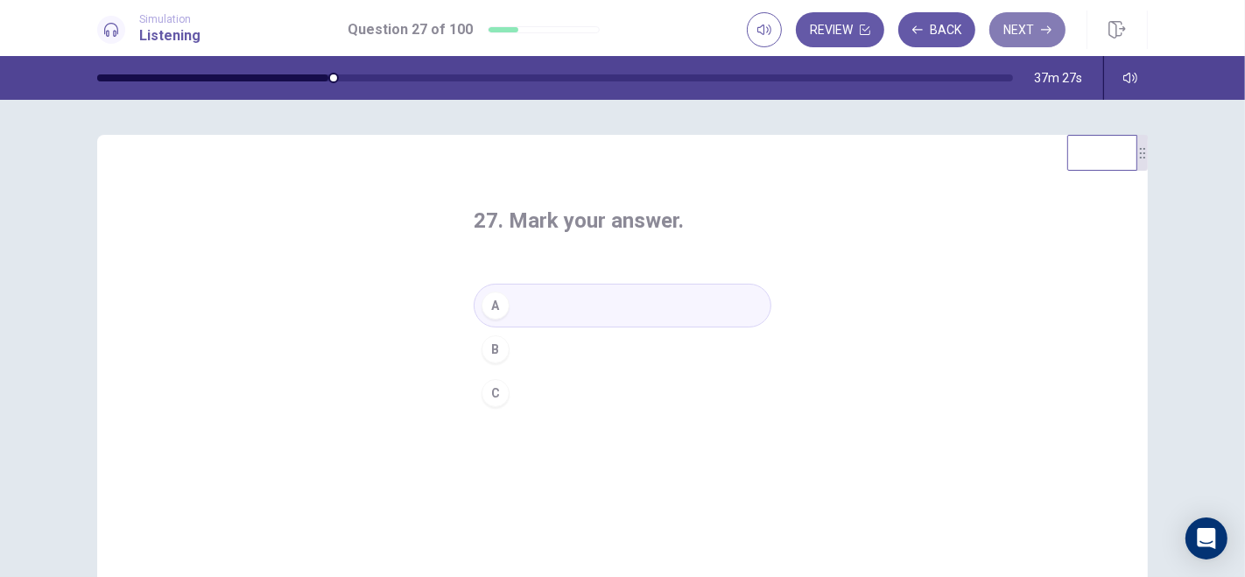
click at [1026, 35] on button "Next" at bounding box center [1028, 29] width 76 height 35
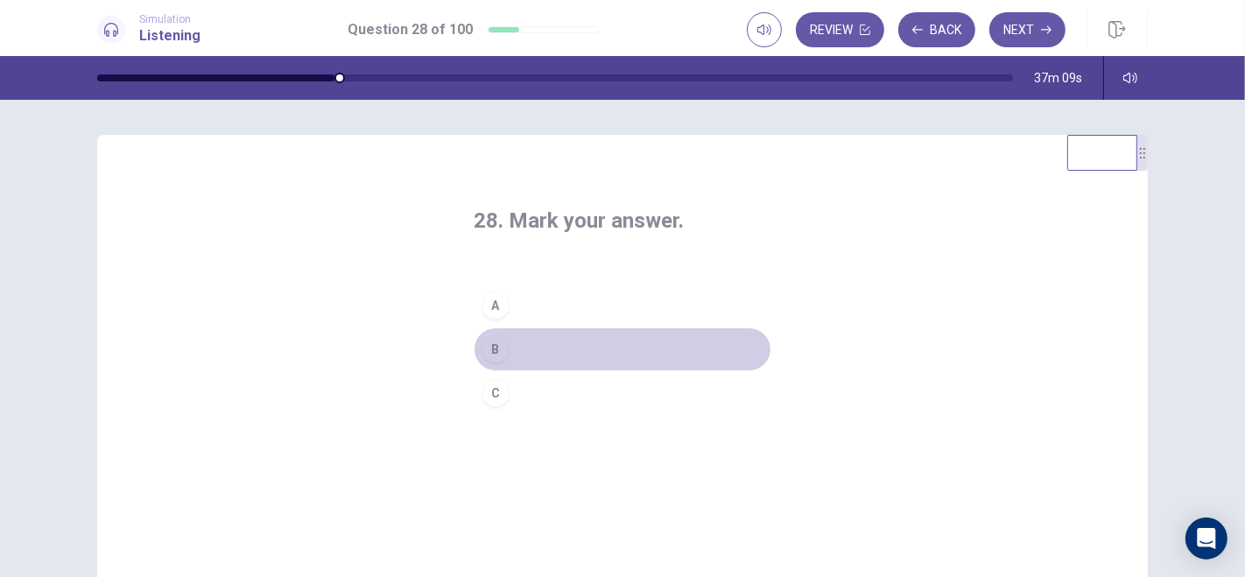
click at [525, 343] on button "B" at bounding box center [623, 350] width 298 height 44
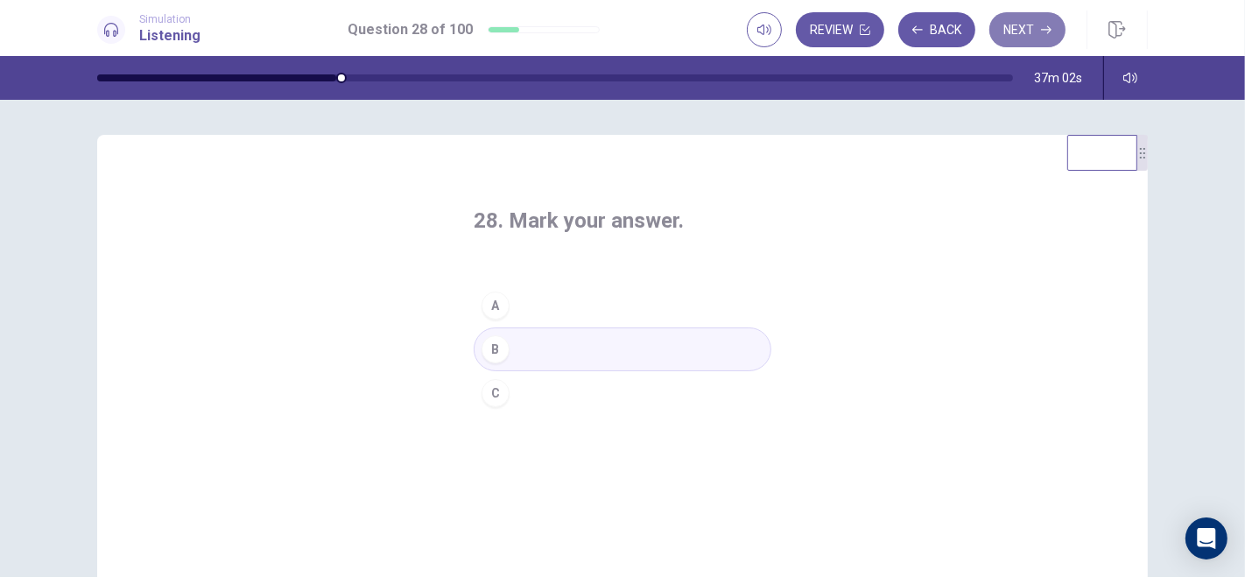
click at [1025, 26] on button "Next" at bounding box center [1028, 29] width 76 height 35
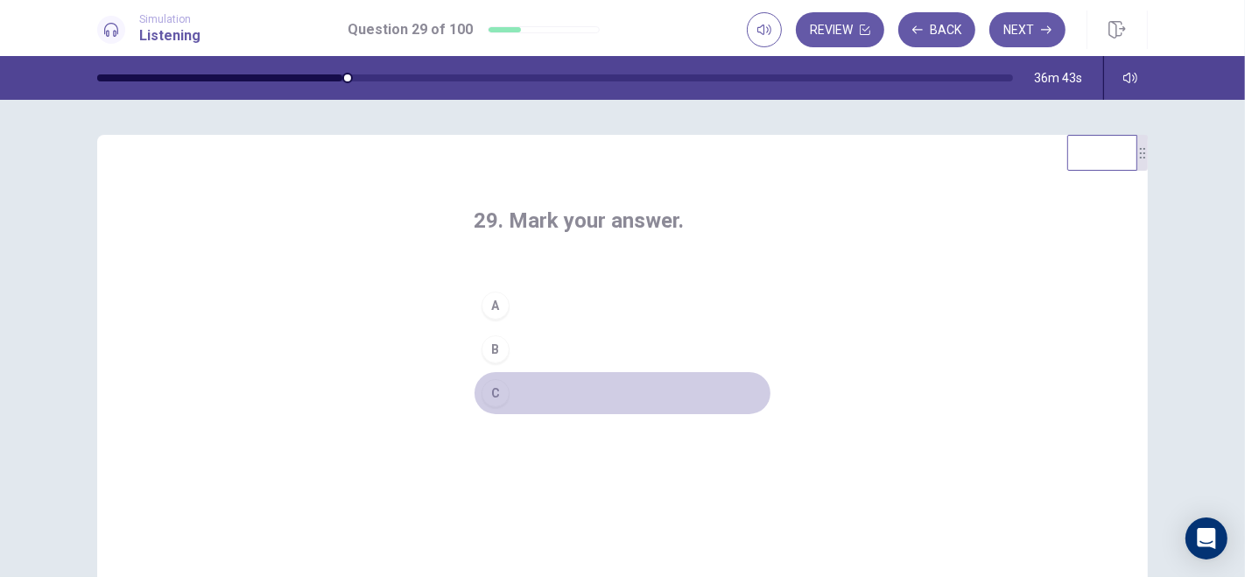
click at [525, 398] on button "C" at bounding box center [623, 393] width 298 height 44
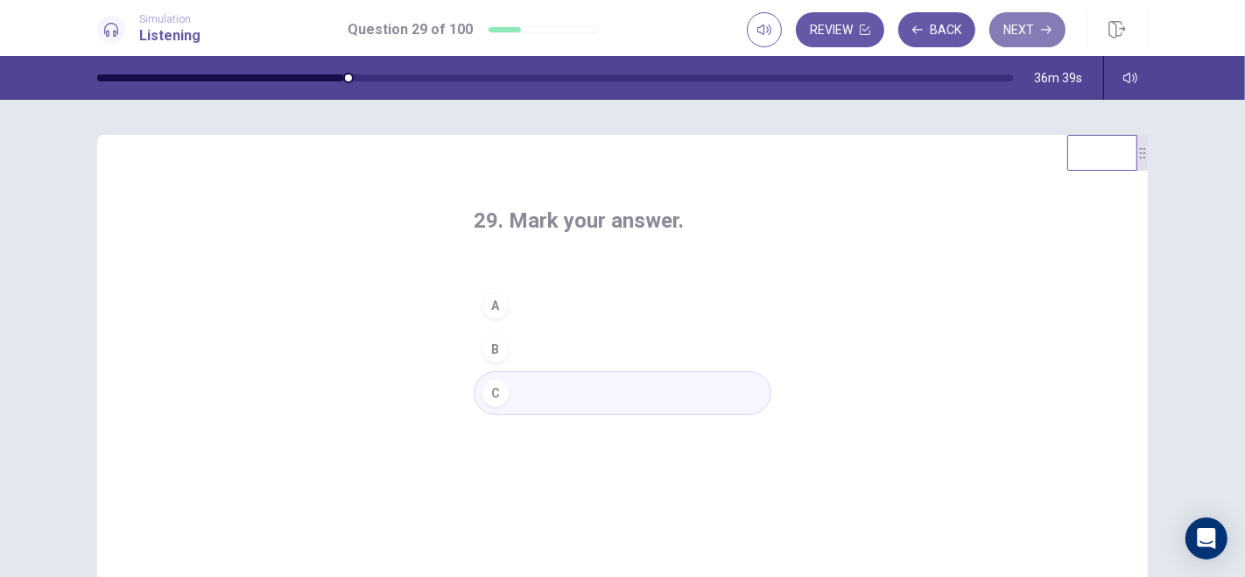
click at [1026, 29] on button "Next" at bounding box center [1028, 29] width 76 height 35
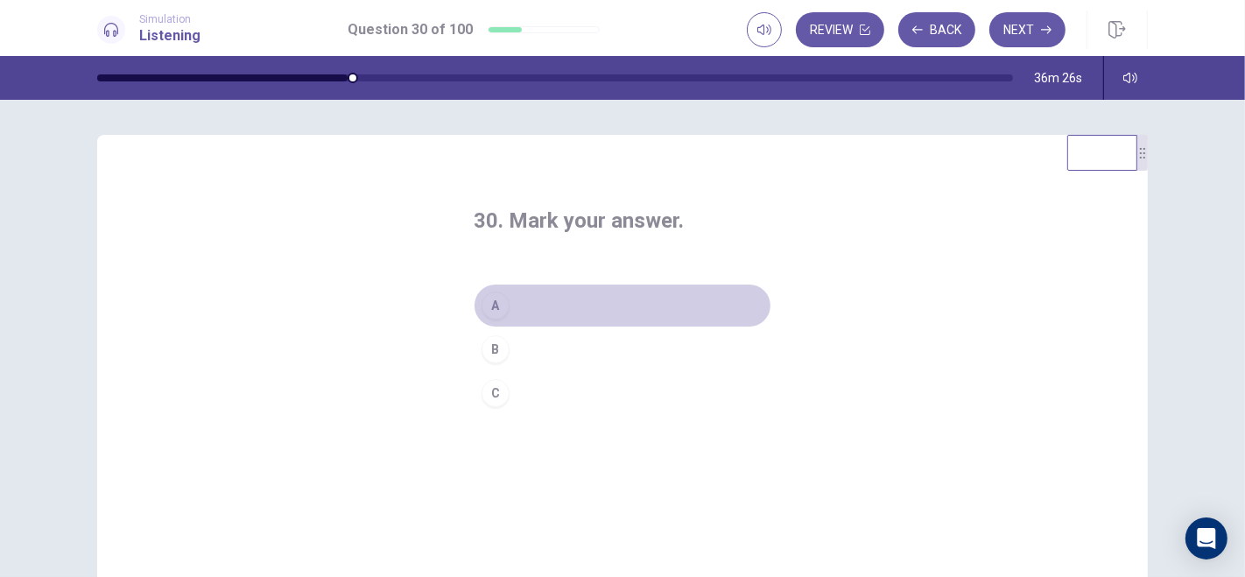
click at [513, 306] on button "A" at bounding box center [623, 306] width 298 height 44
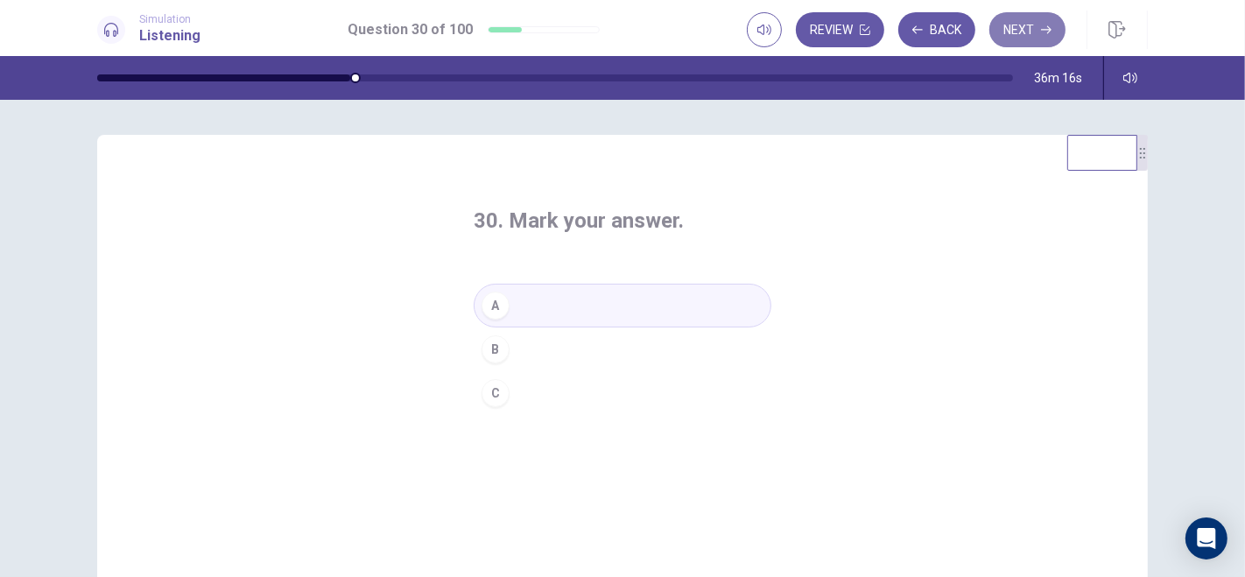
click at [1031, 32] on button "Next" at bounding box center [1028, 29] width 76 height 35
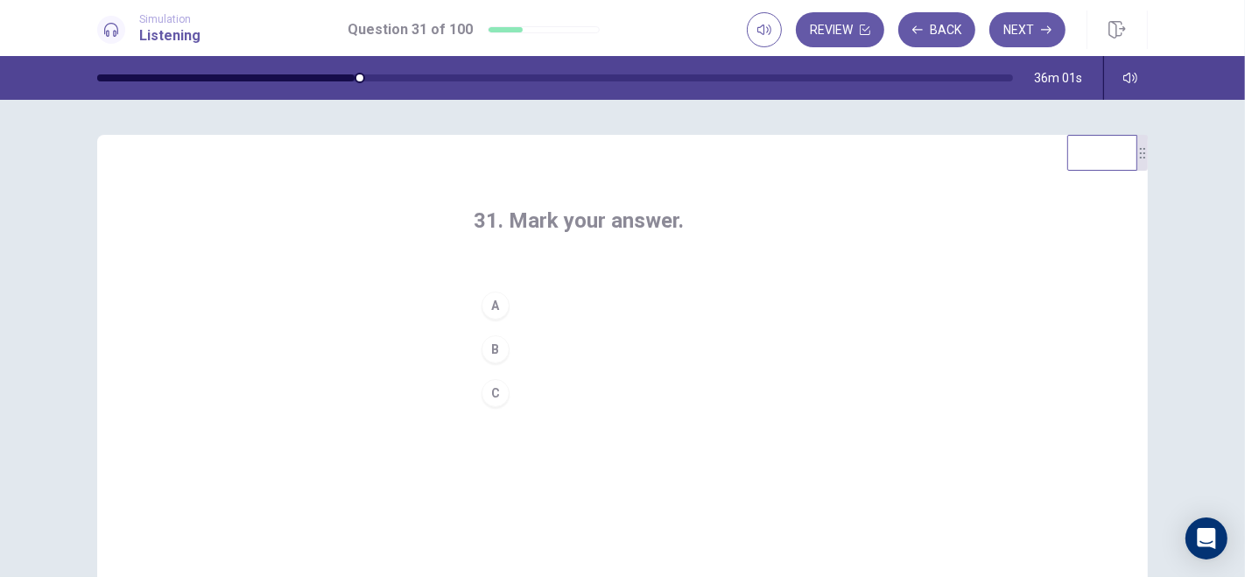
click at [517, 307] on button "A" at bounding box center [623, 306] width 298 height 44
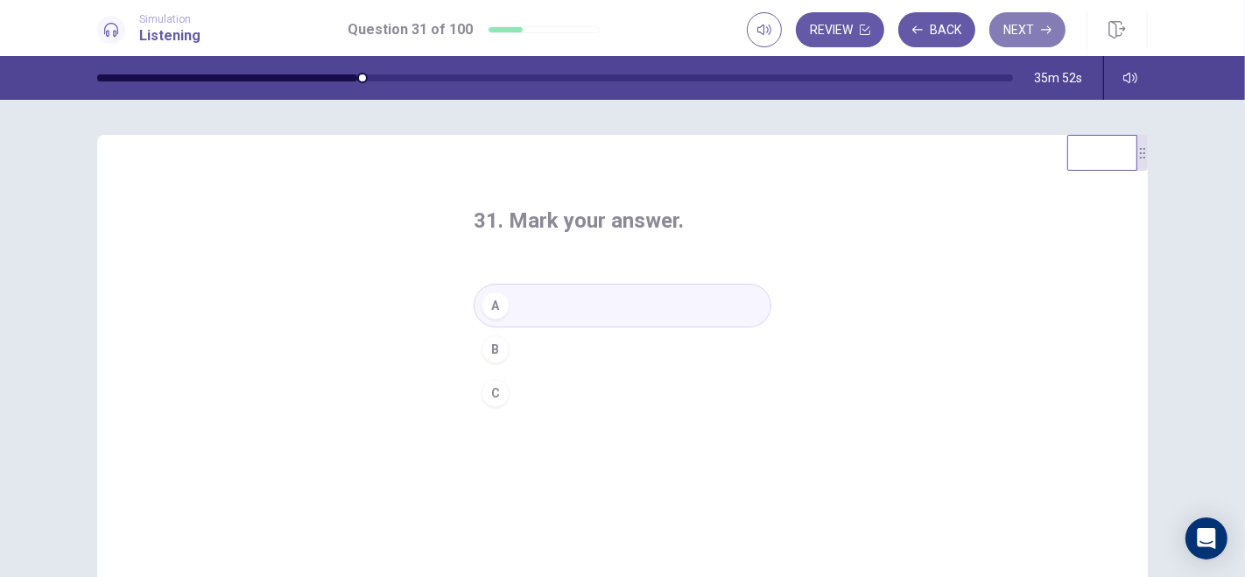
click at [1023, 35] on button "Next" at bounding box center [1028, 29] width 76 height 35
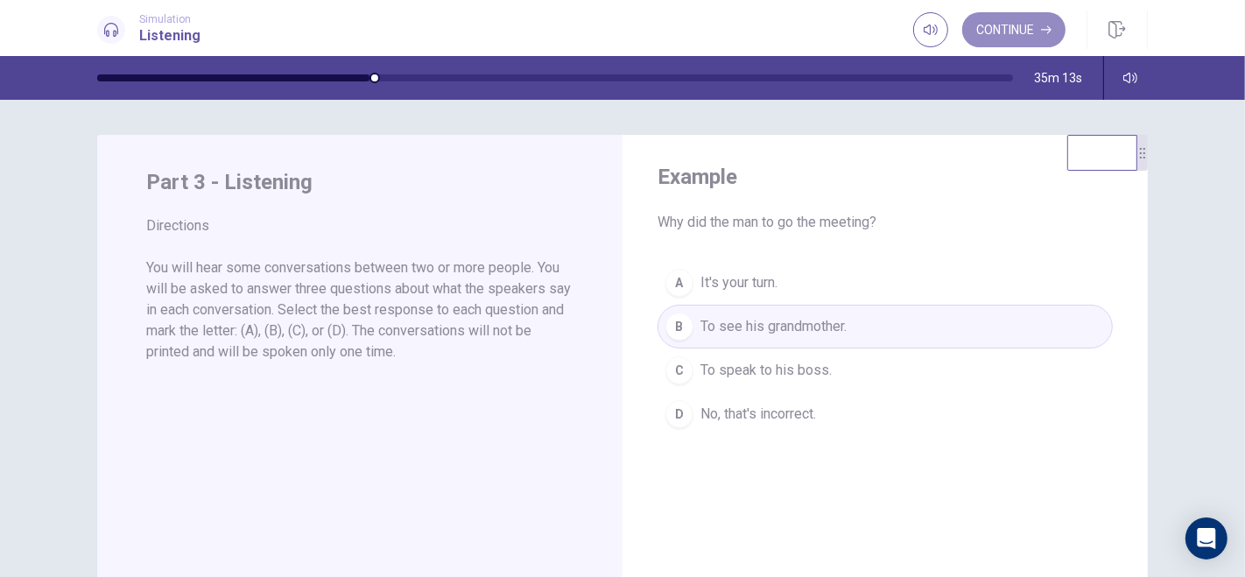
click at [1023, 35] on button "Continue" at bounding box center [1013, 29] width 103 height 35
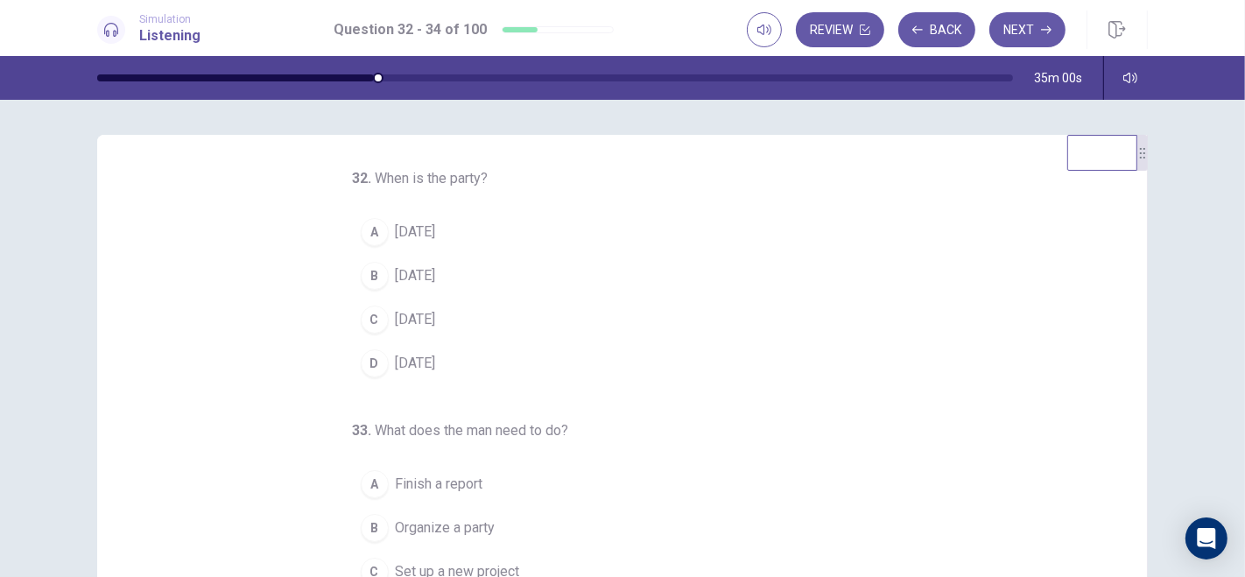
scroll to position [3, 0]
click at [368, 266] on div "B" at bounding box center [375, 275] width 28 height 28
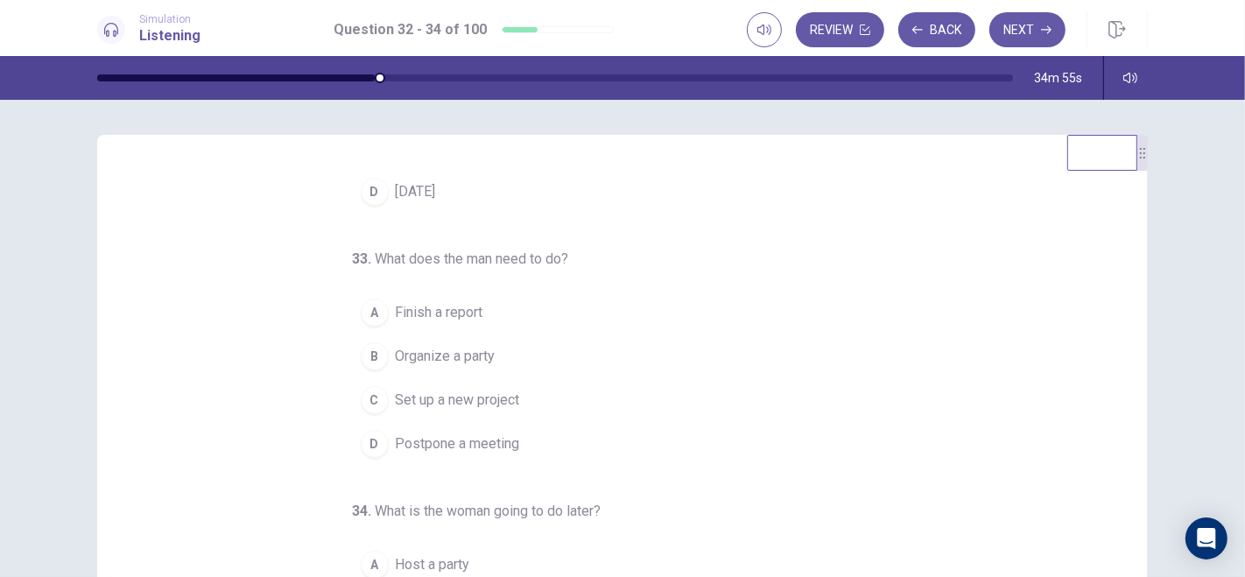
scroll to position [177, 0]
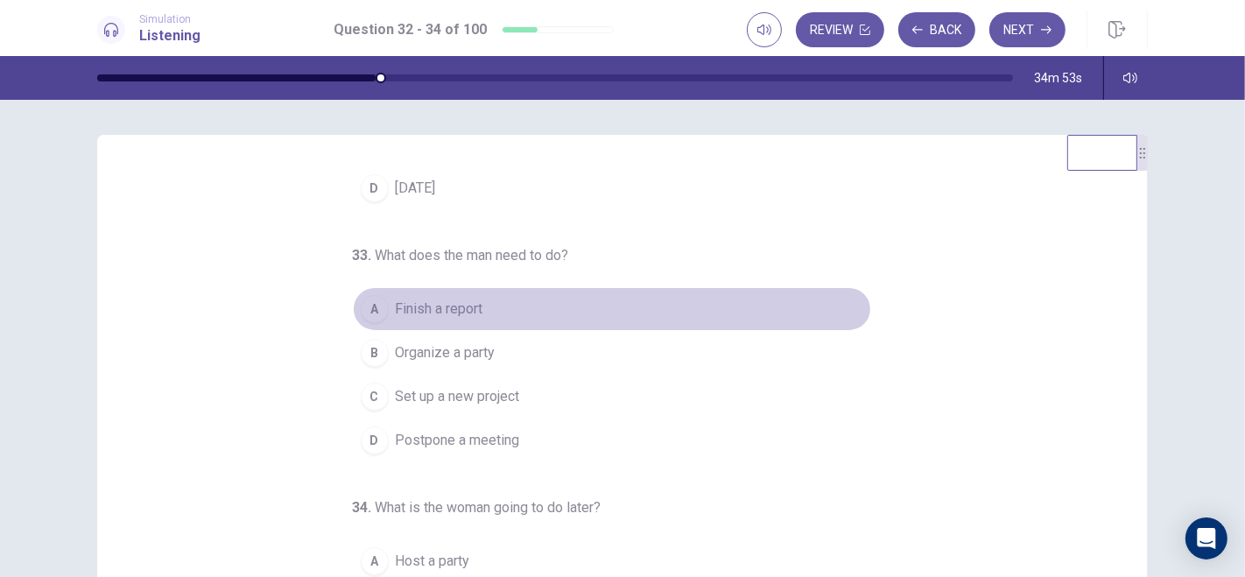
click at [365, 311] on div "A" at bounding box center [375, 309] width 28 height 28
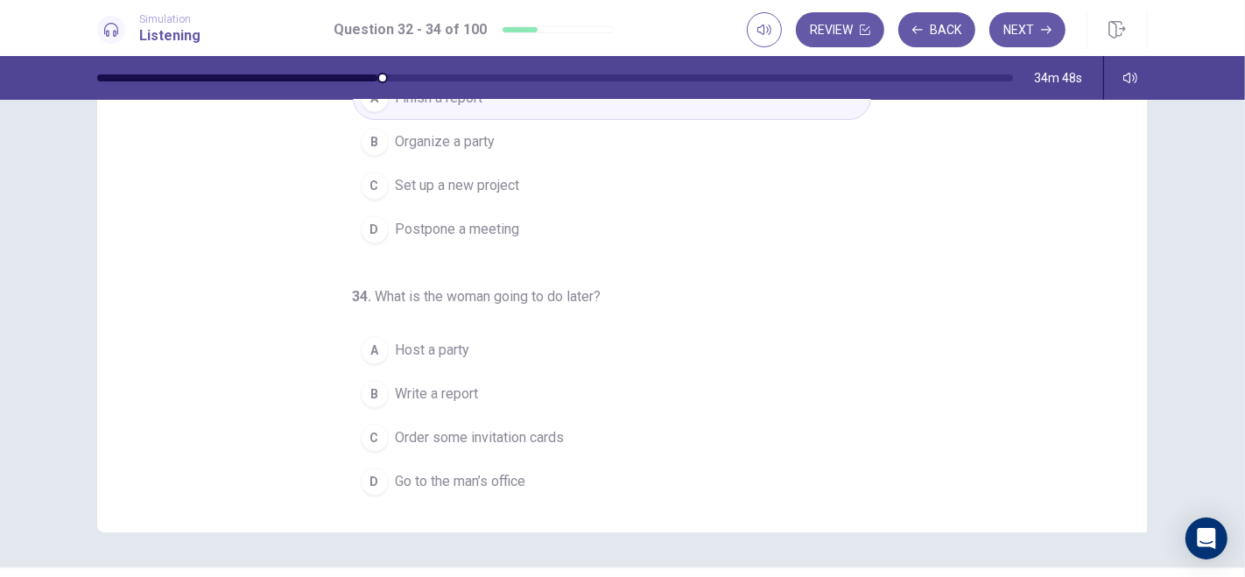
scroll to position [220, 0]
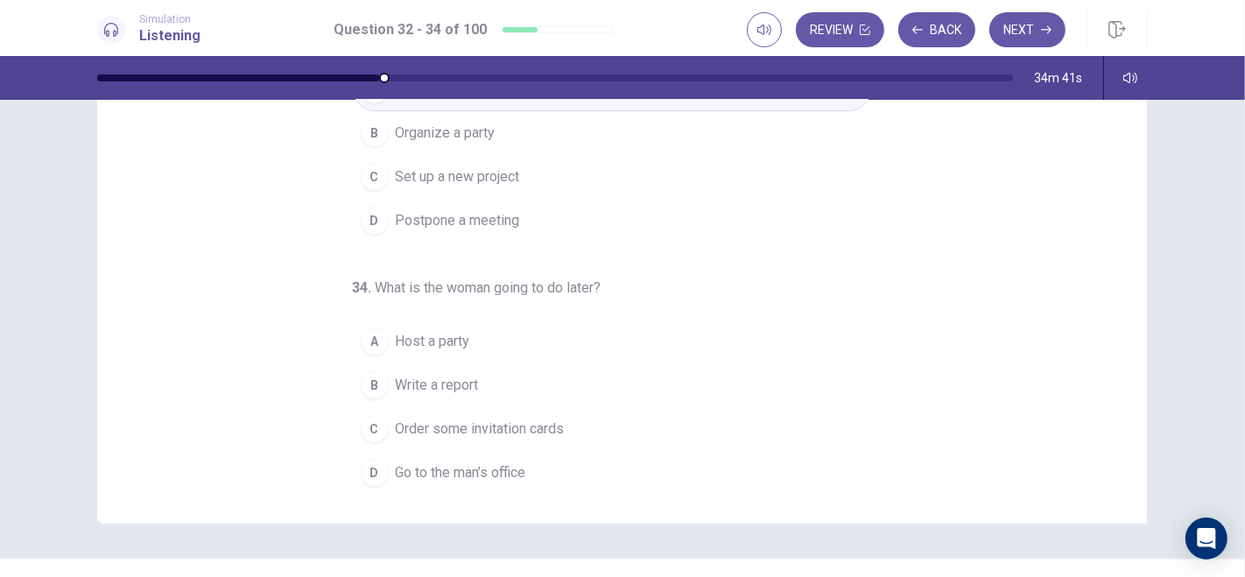
click at [371, 464] on div "D" at bounding box center [375, 473] width 28 height 28
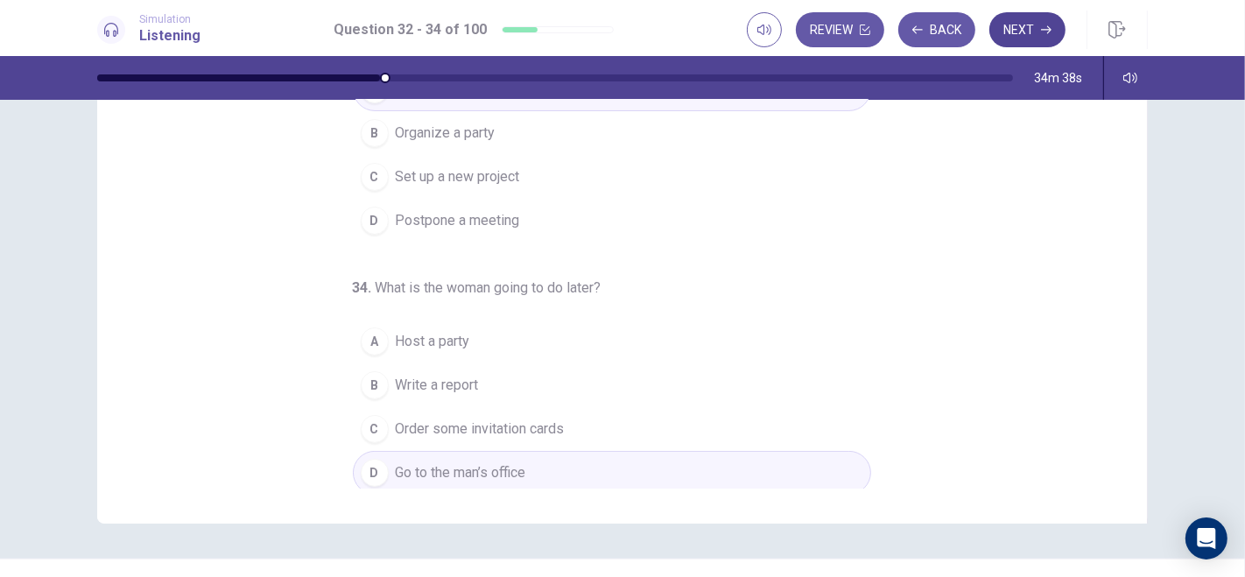
click at [1029, 34] on button "Next" at bounding box center [1028, 29] width 76 height 35
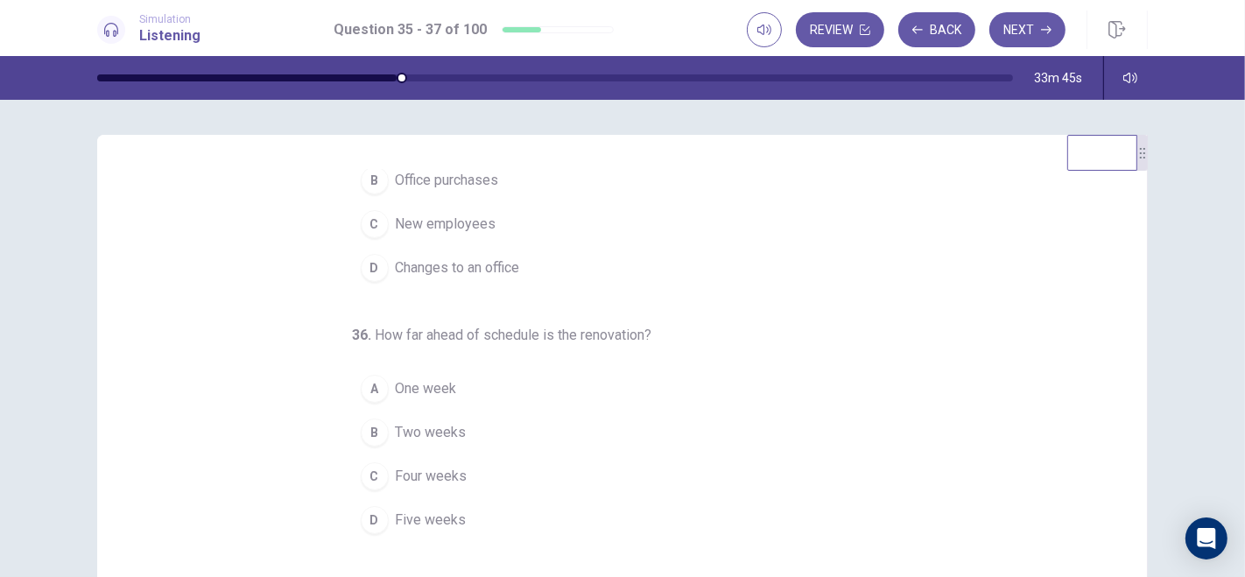
scroll to position [0, 0]
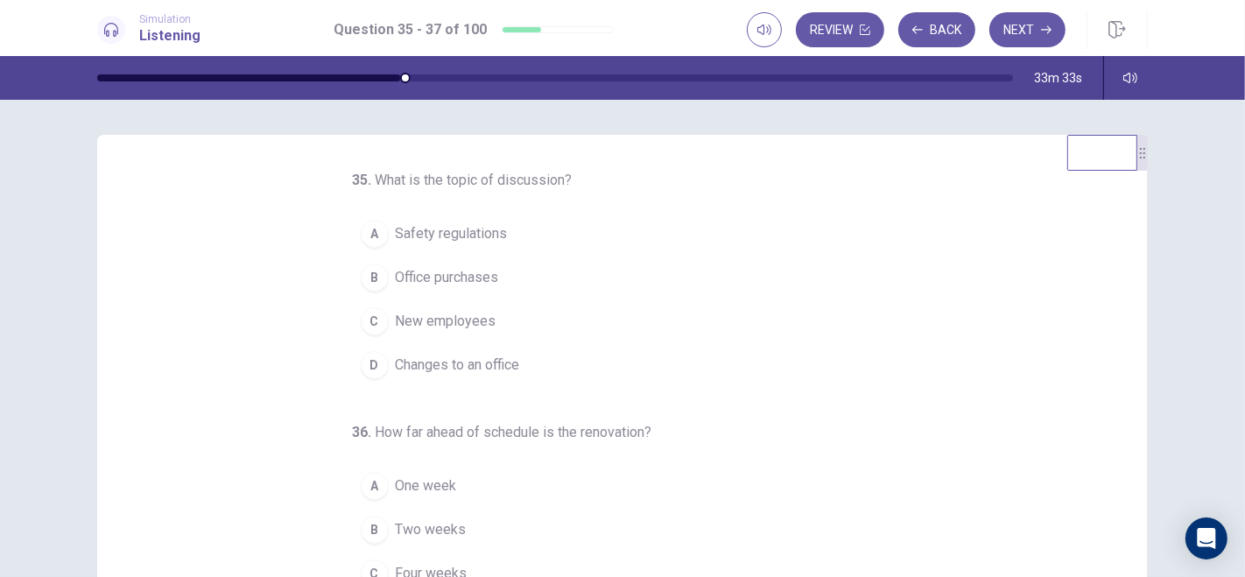
click at [367, 478] on div "A" at bounding box center [375, 486] width 28 height 28
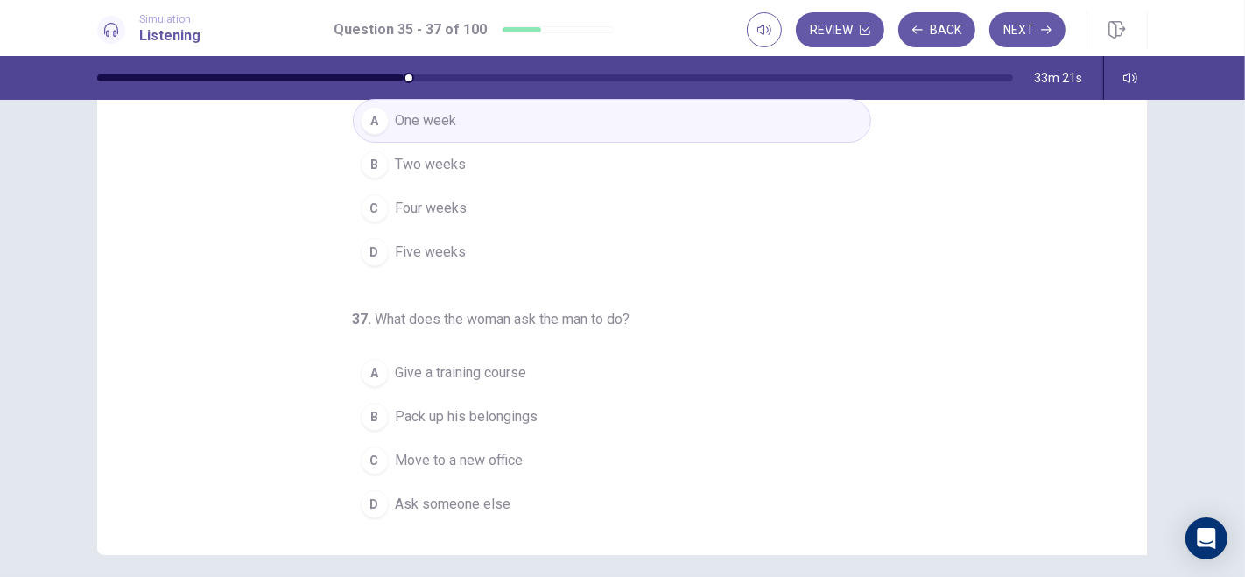
scroll to position [204, 0]
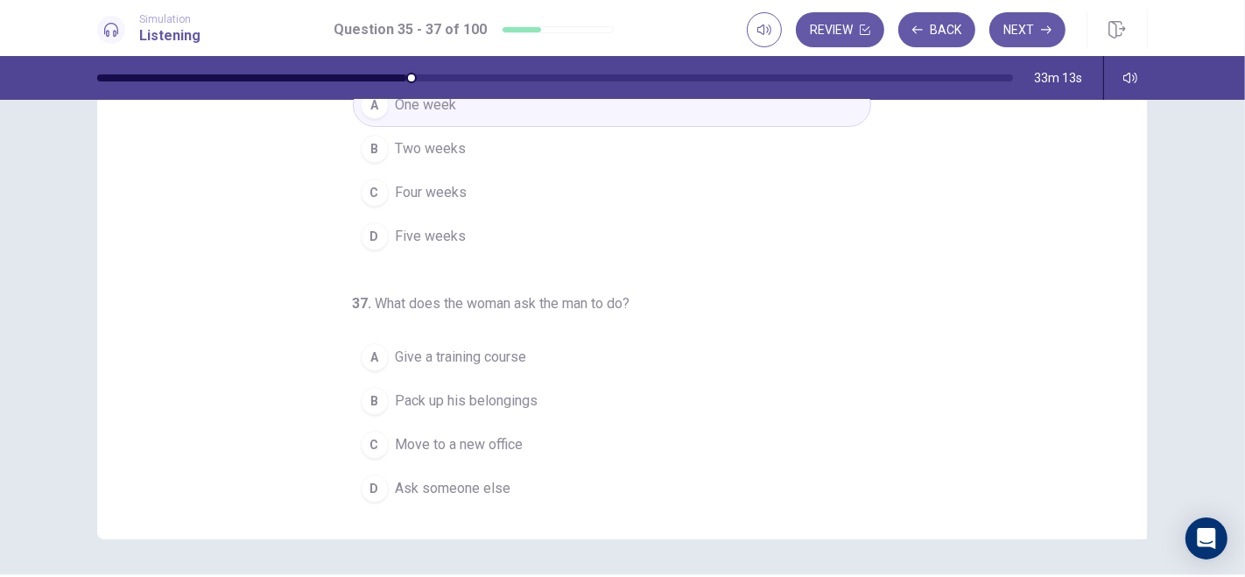
click at [370, 398] on div "B" at bounding box center [375, 401] width 28 height 28
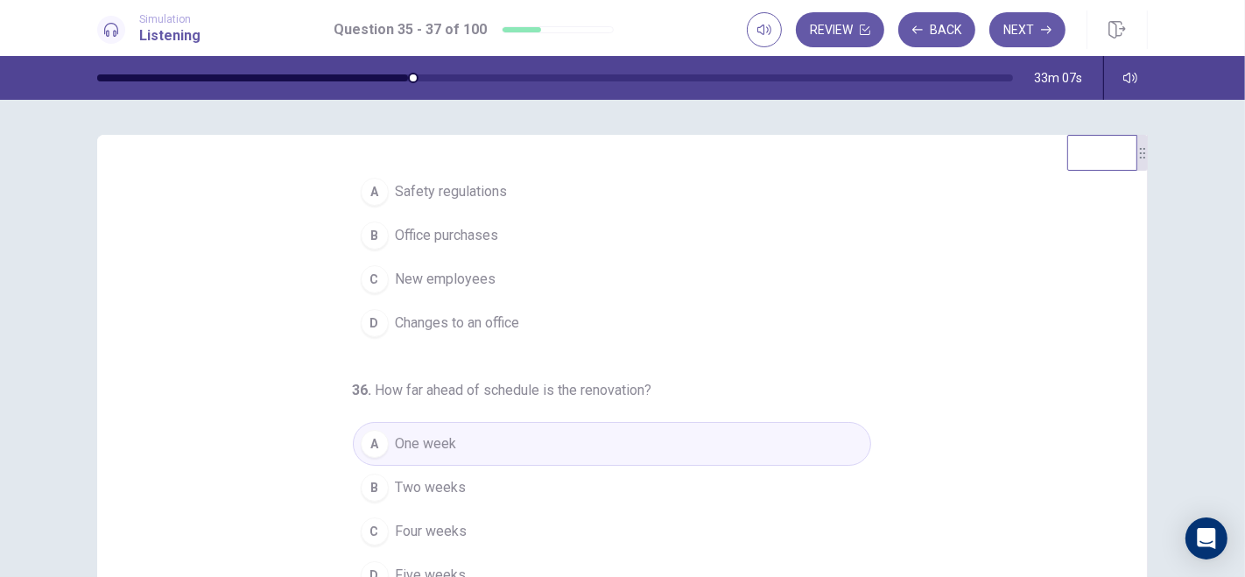
scroll to position [0, 0]
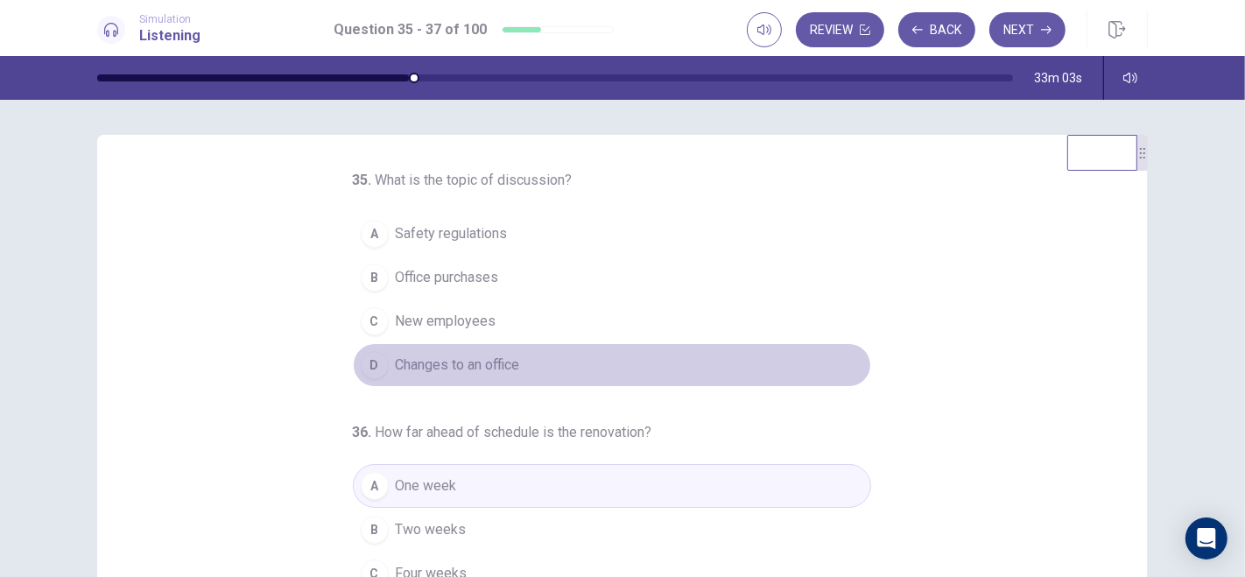
click at [364, 365] on div "D" at bounding box center [375, 365] width 28 height 28
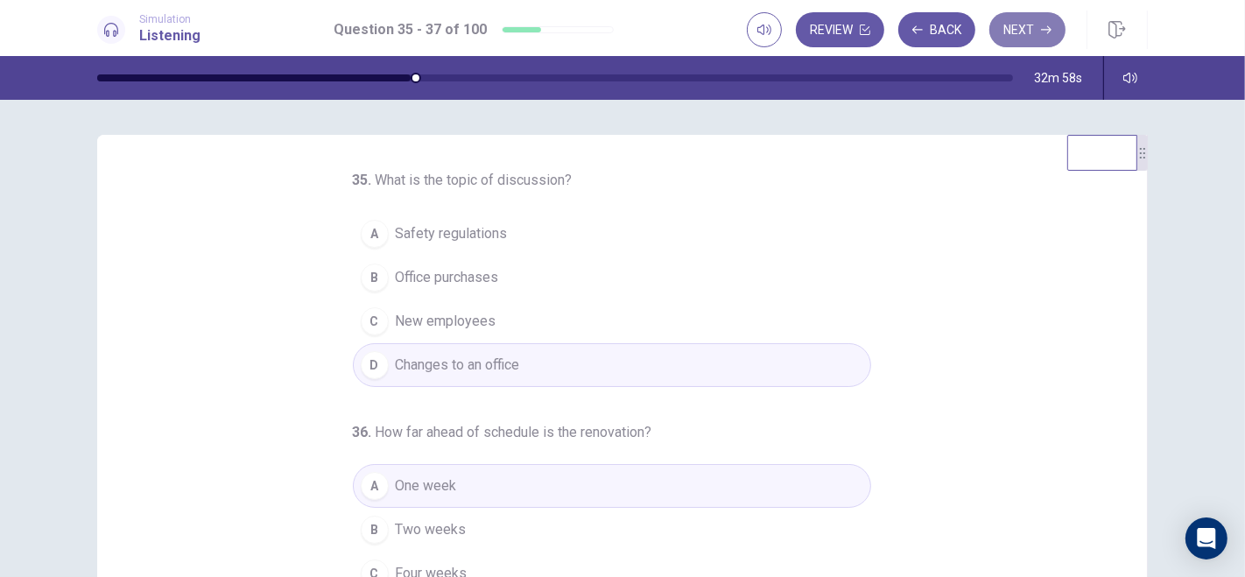
click at [1026, 31] on button "Next" at bounding box center [1028, 29] width 76 height 35
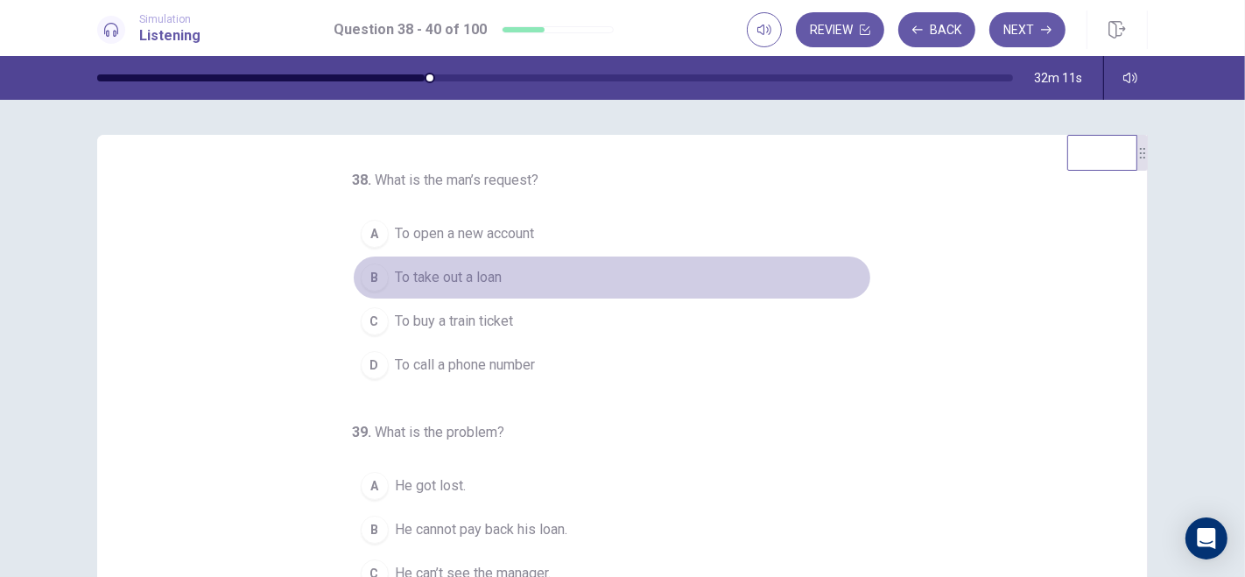
click at [367, 267] on div "B" at bounding box center [375, 278] width 28 height 28
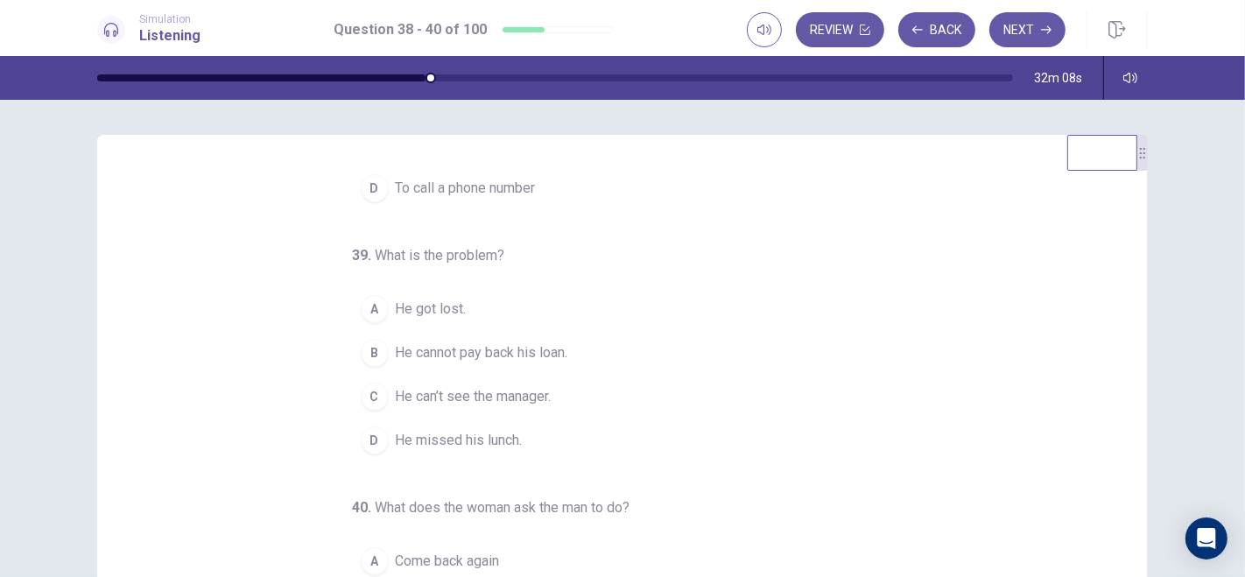
scroll to position [177, 0]
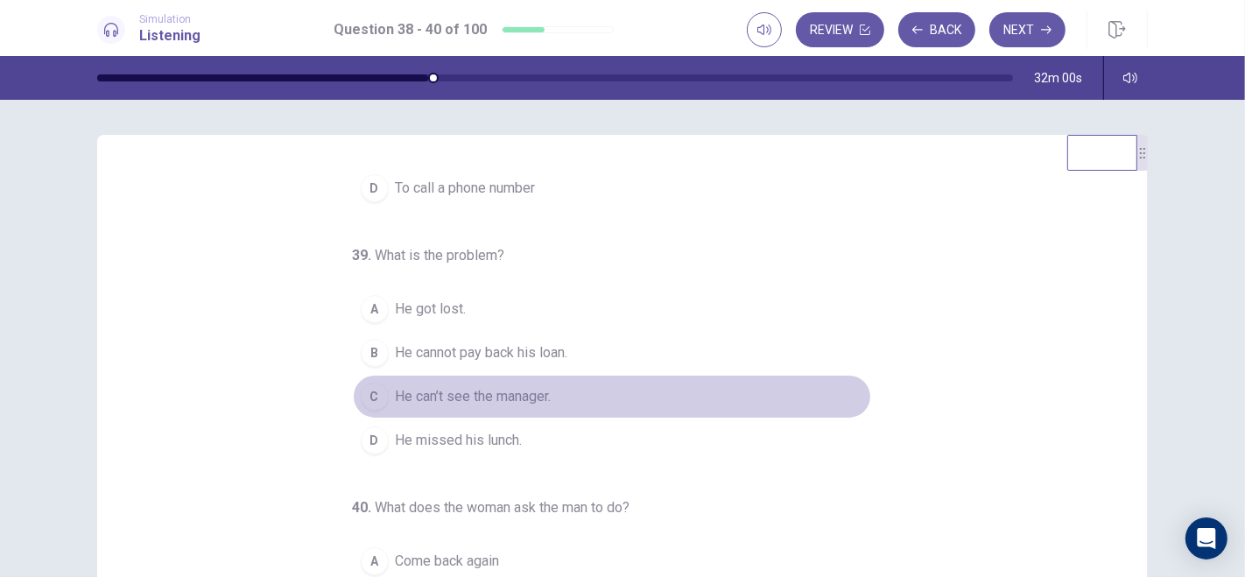
click at [372, 391] on div "C" at bounding box center [375, 397] width 28 height 28
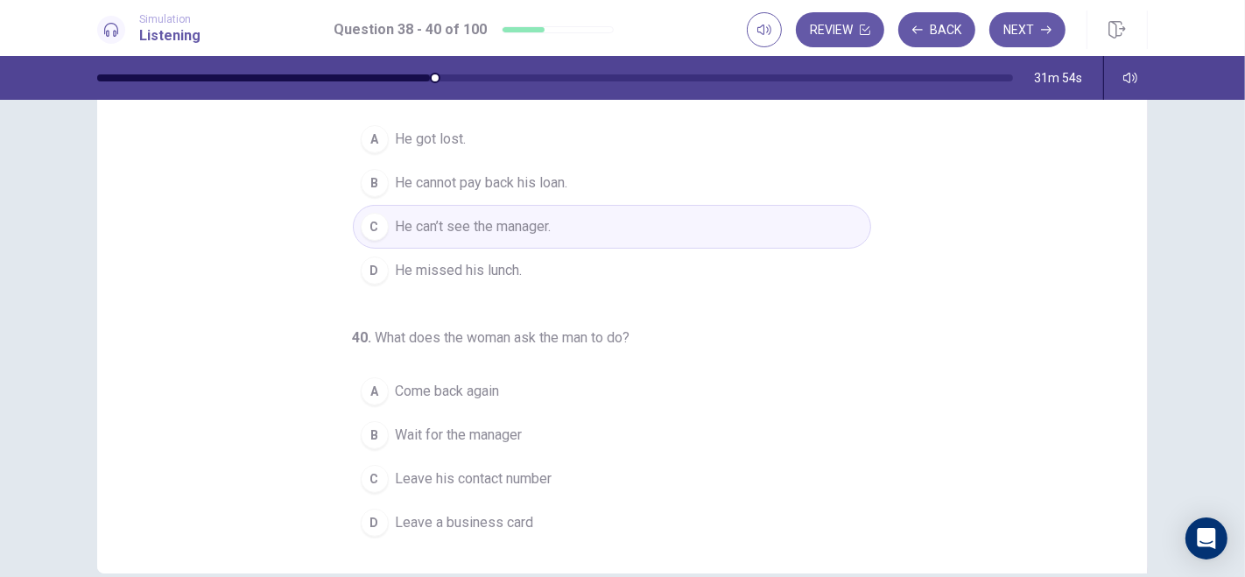
scroll to position [173, 0]
click at [367, 476] on div "C" at bounding box center [375, 475] width 28 height 28
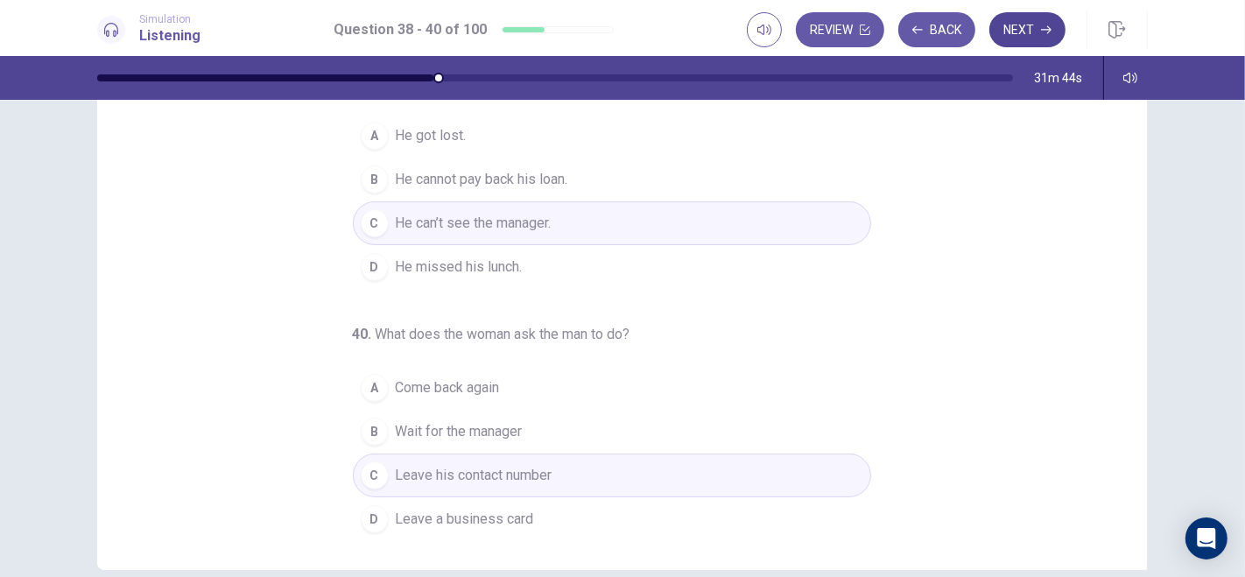
click at [1033, 32] on button "Next" at bounding box center [1028, 29] width 76 height 35
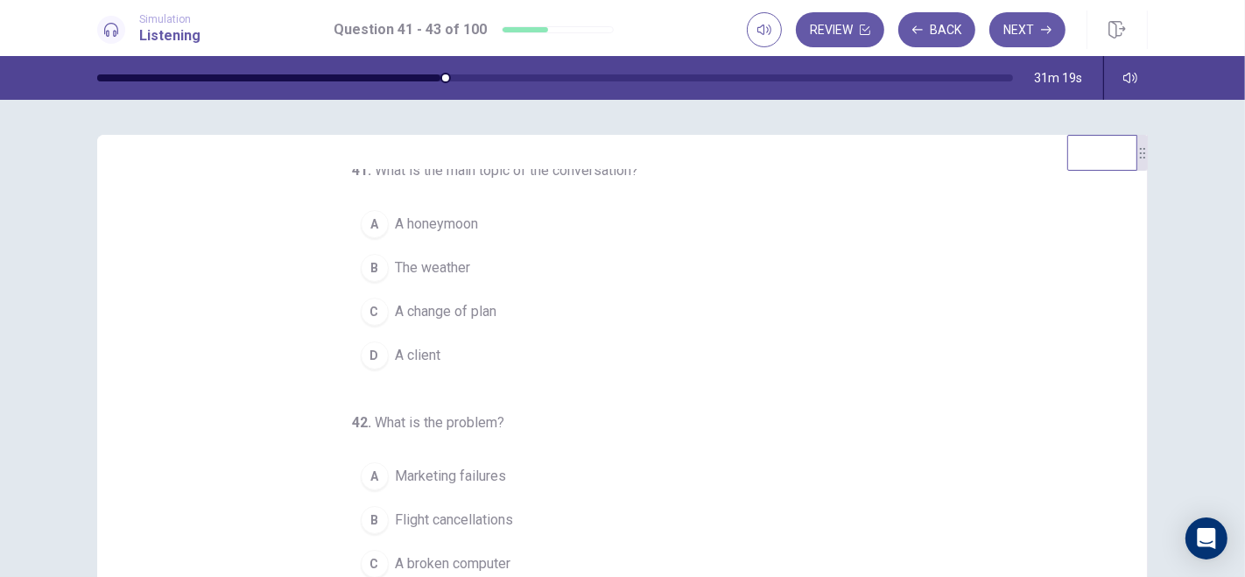
scroll to position [0, 0]
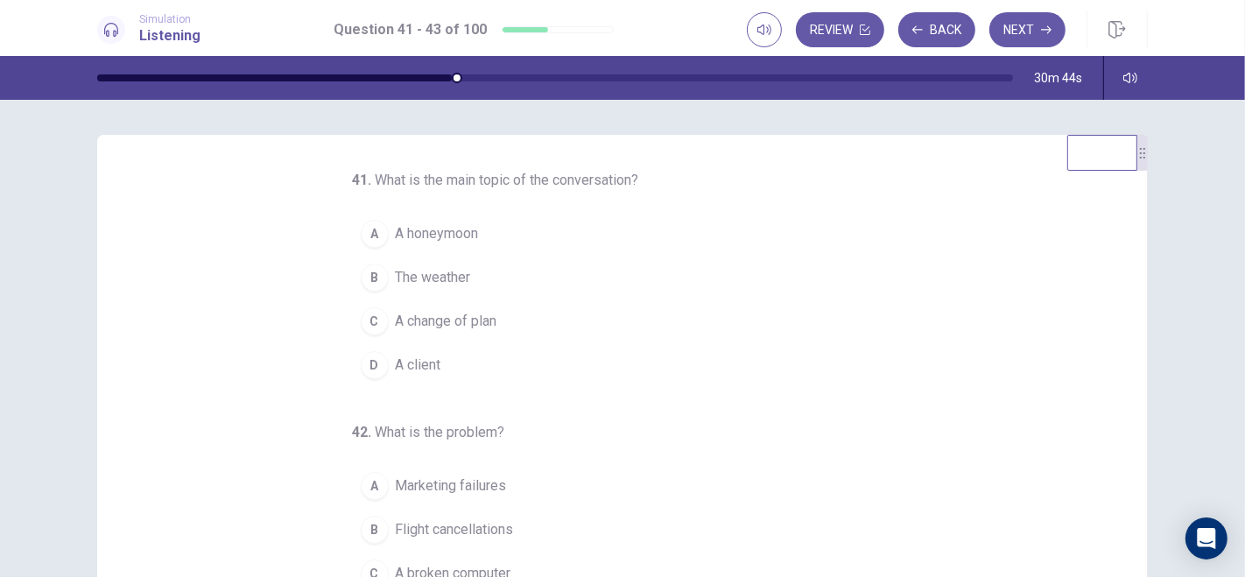
click at [373, 319] on div "C" at bounding box center [375, 321] width 28 height 28
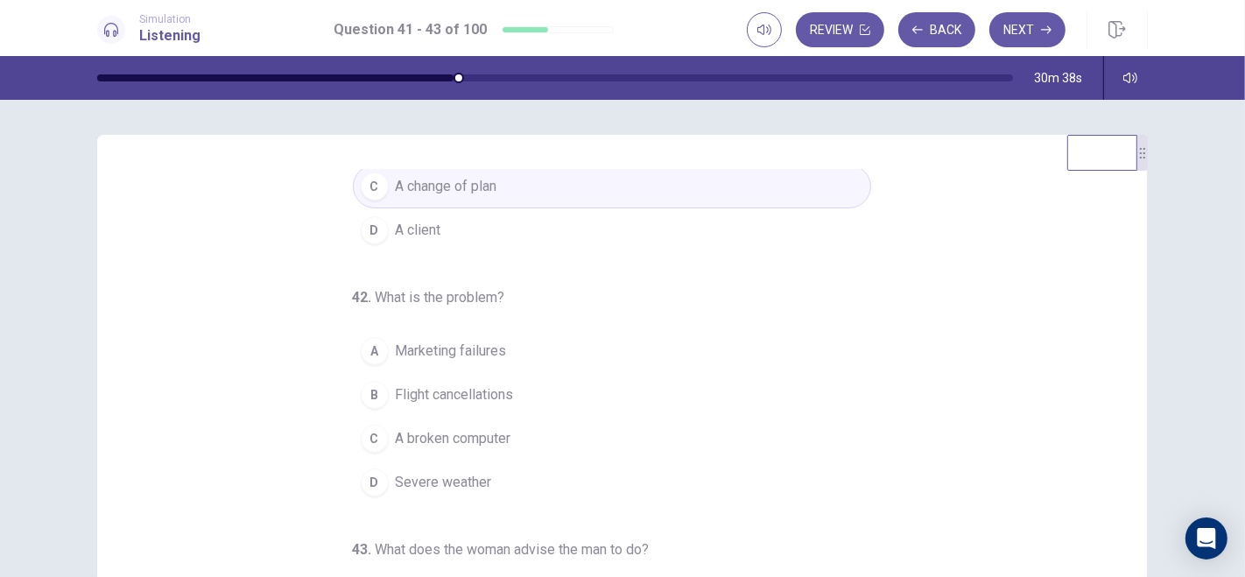
scroll to position [177, 0]
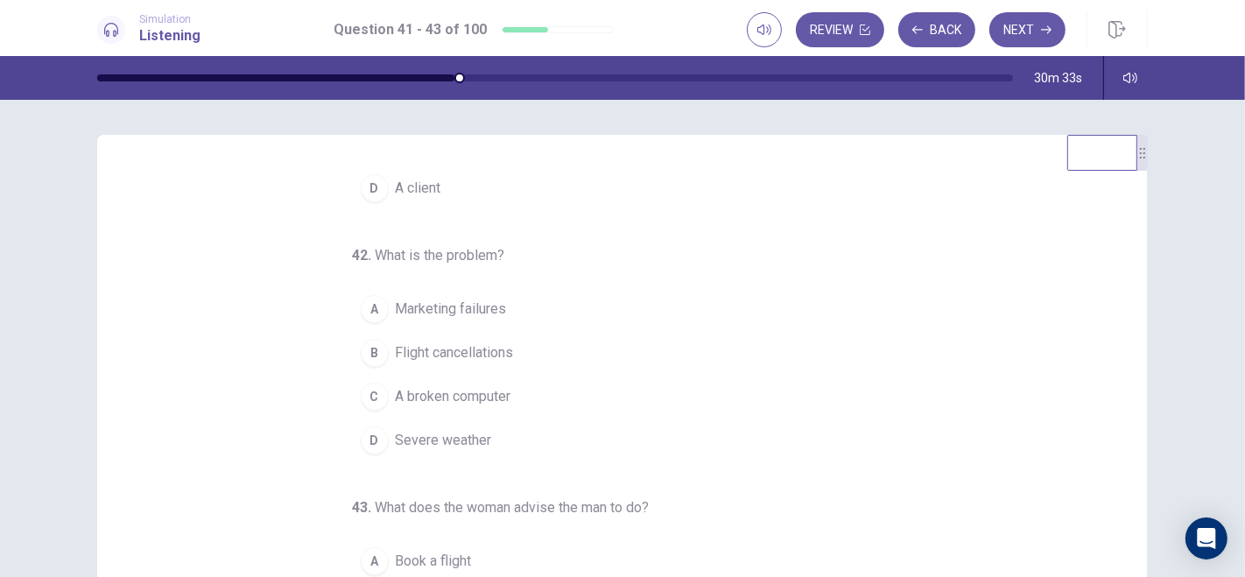
click at [371, 433] on div "D" at bounding box center [375, 440] width 28 height 28
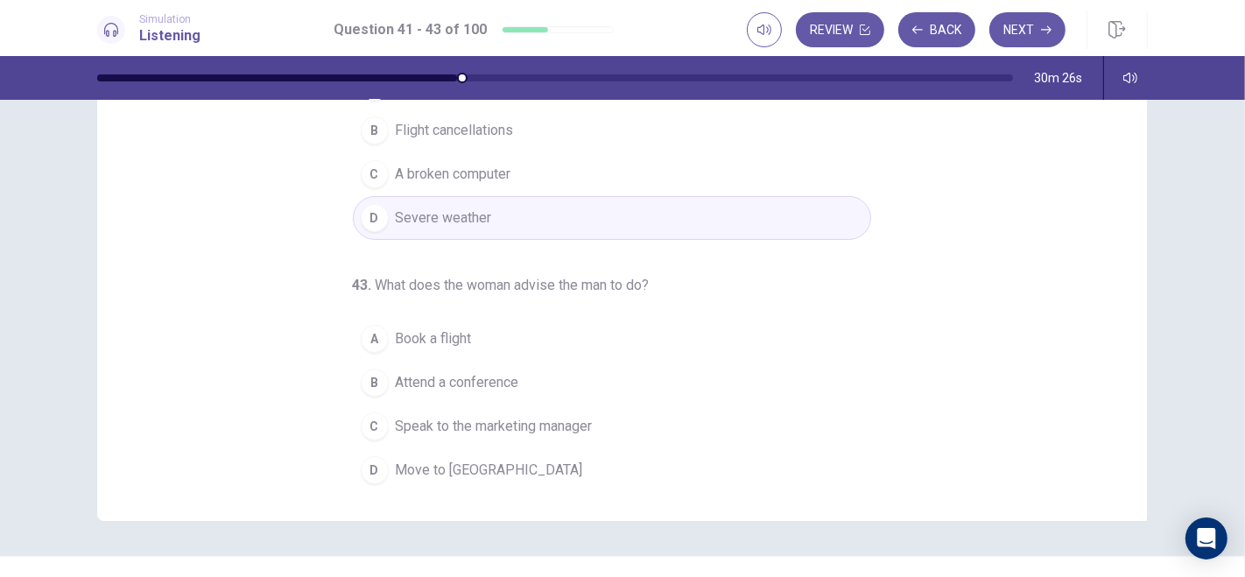
scroll to position [222, 0]
click at [366, 419] on div "C" at bounding box center [375, 427] width 28 height 28
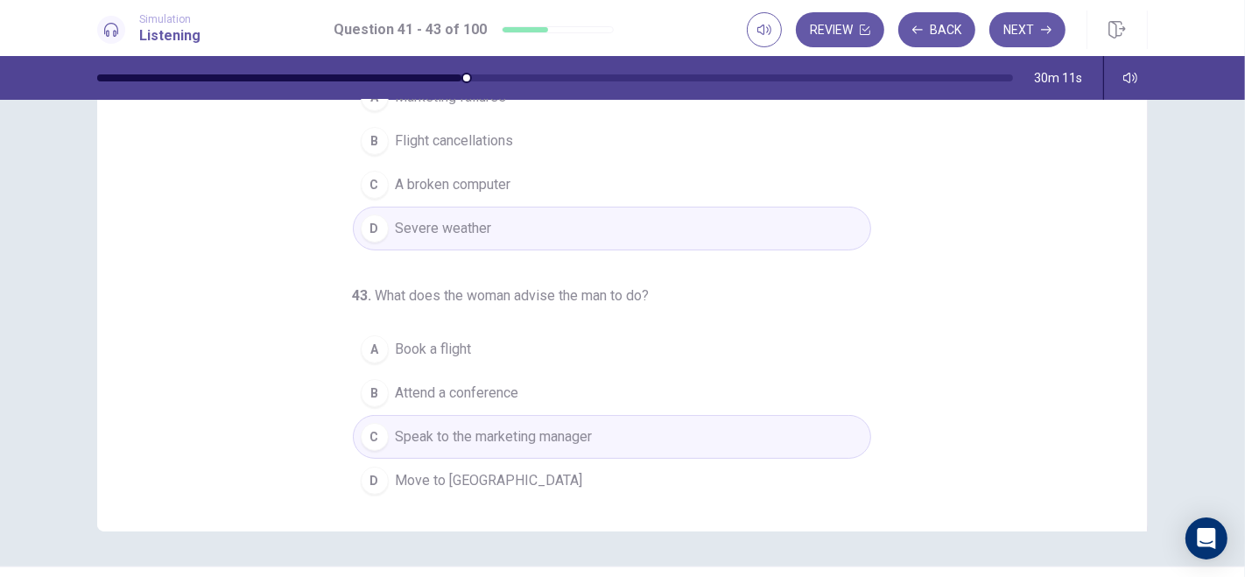
scroll to position [213, 0]
click at [1048, 24] on button "Next" at bounding box center [1028, 29] width 76 height 35
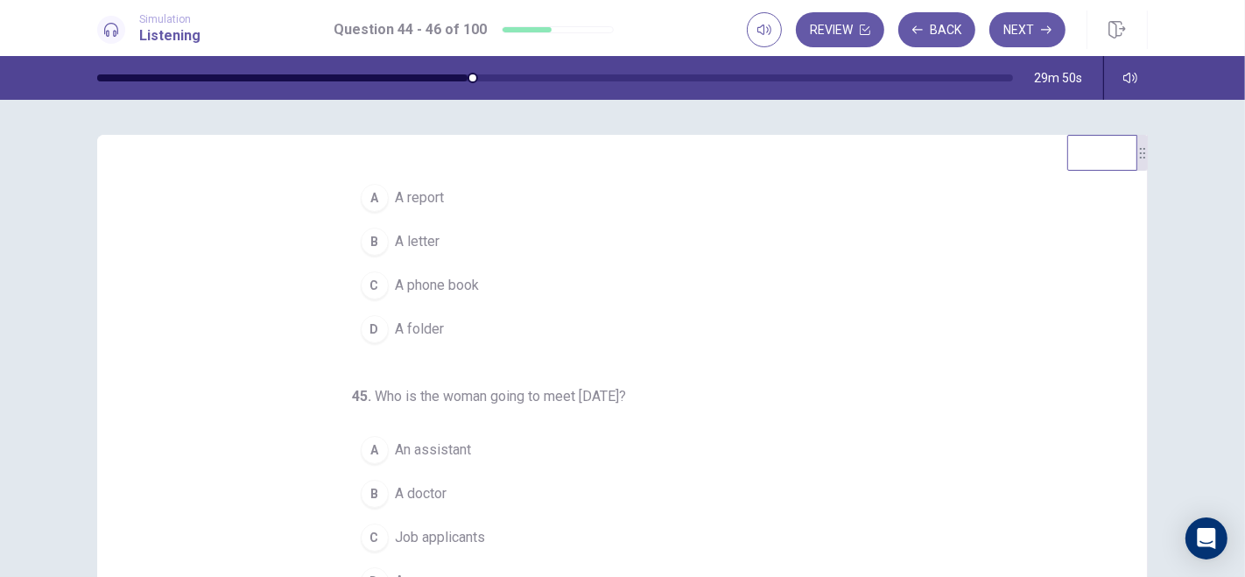
scroll to position [0, 0]
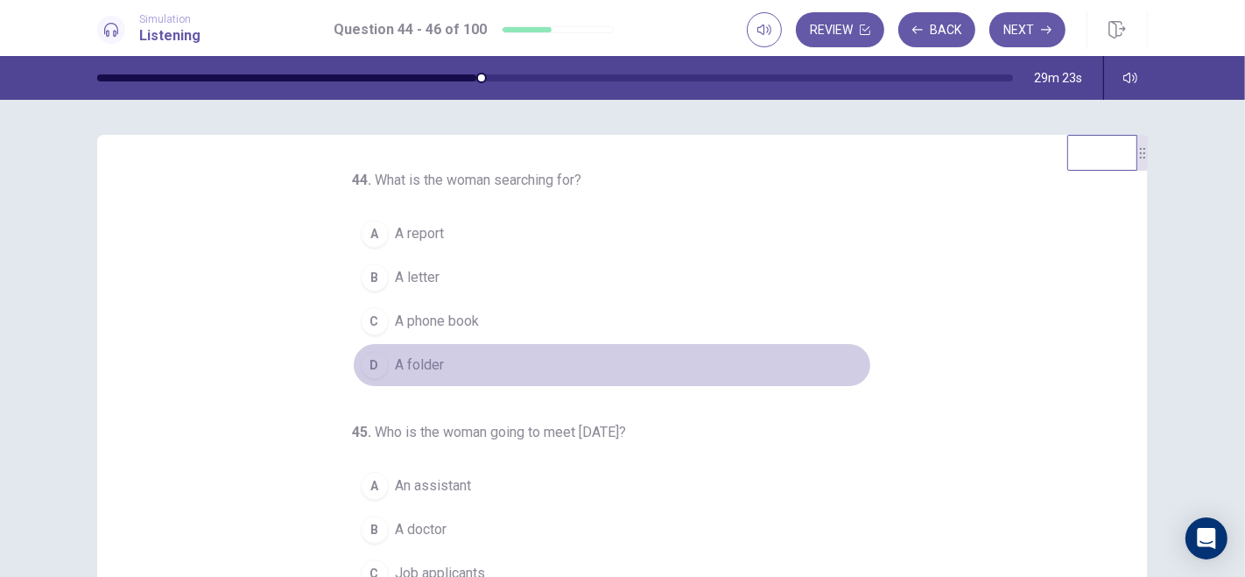
click at [365, 363] on div "D" at bounding box center [375, 365] width 28 height 28
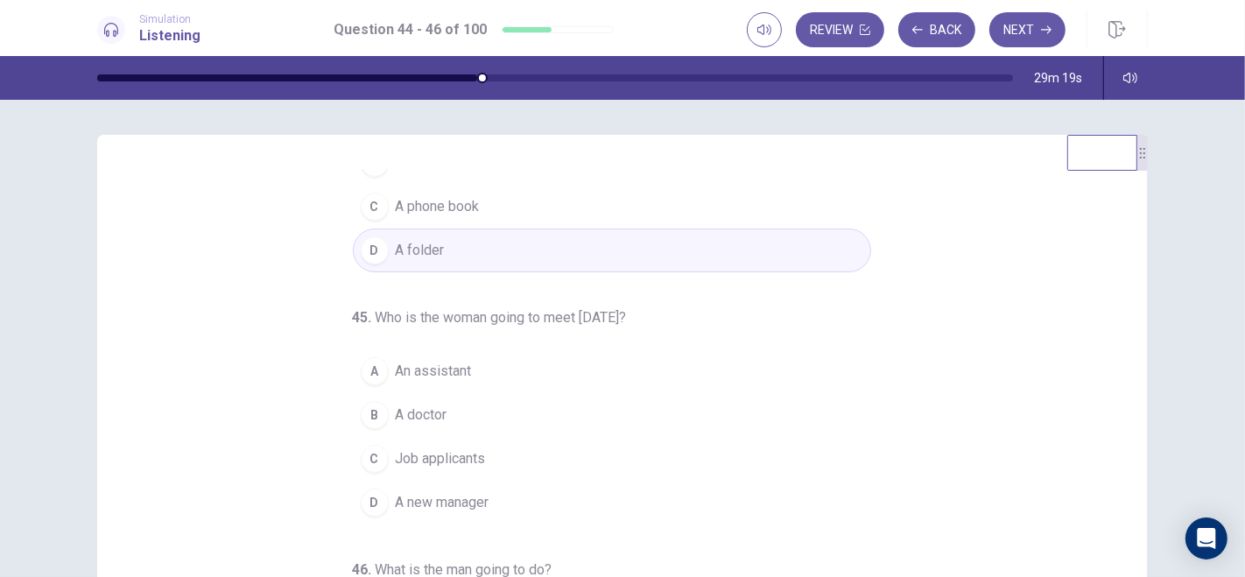
scroll to position [177, 0]
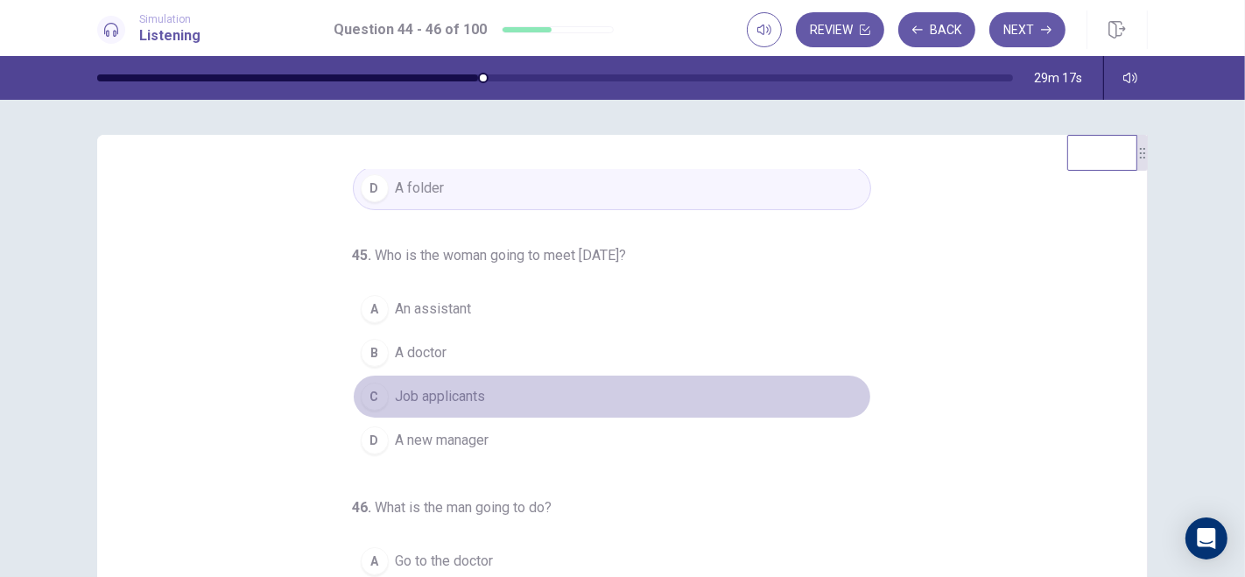
click at [368, 390] on div "C" at bounding box center [375, 397] width 28 height 28
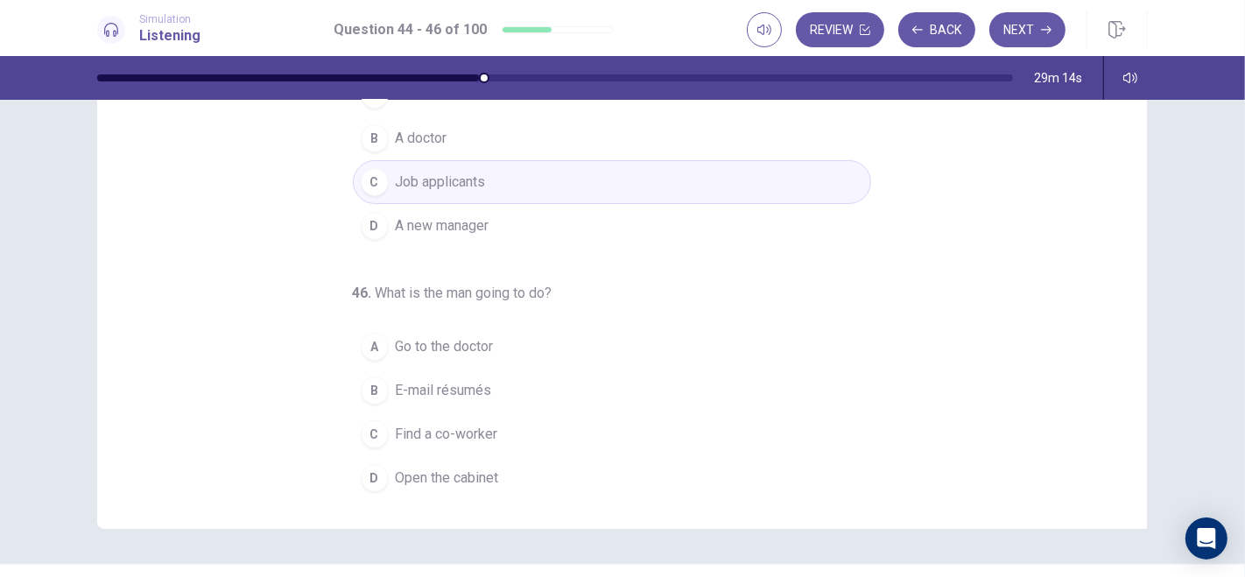
scroll to position [217, 0]
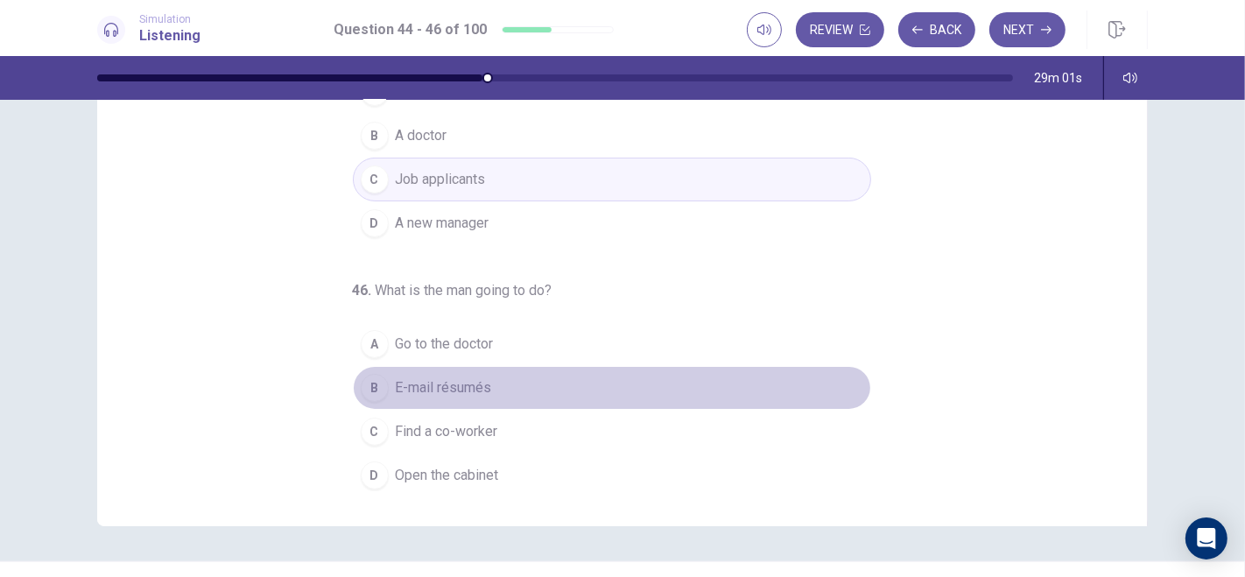
click at [369, 381] on div "B" at bounding box center [375, 388] width 28 height 28
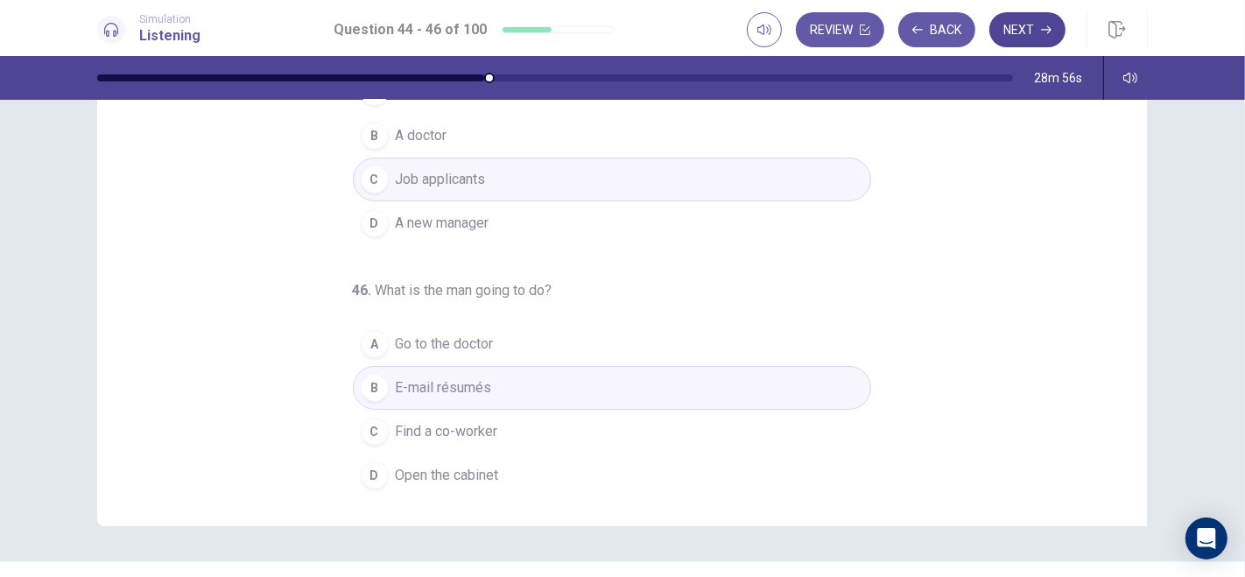
click at [1023, 36] on button "Next" at bounding box center [1028, 29] width 76 height 35
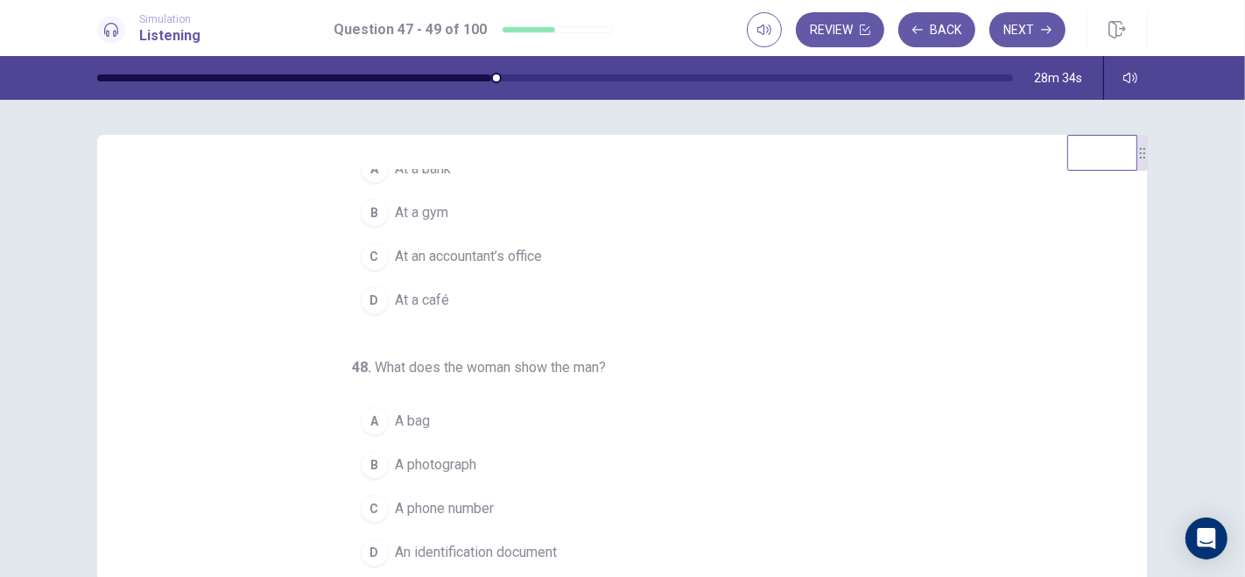
scroll to position [0, 0]
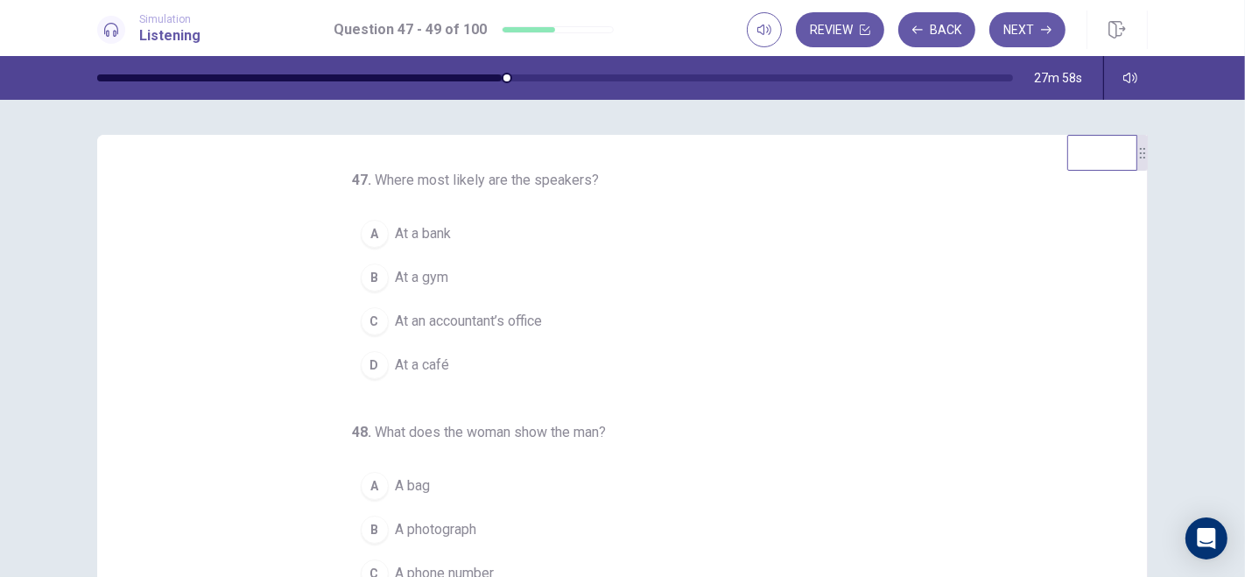
click at [368, 235] on div "A" at bounding box center [375, 234] width 28 height 28
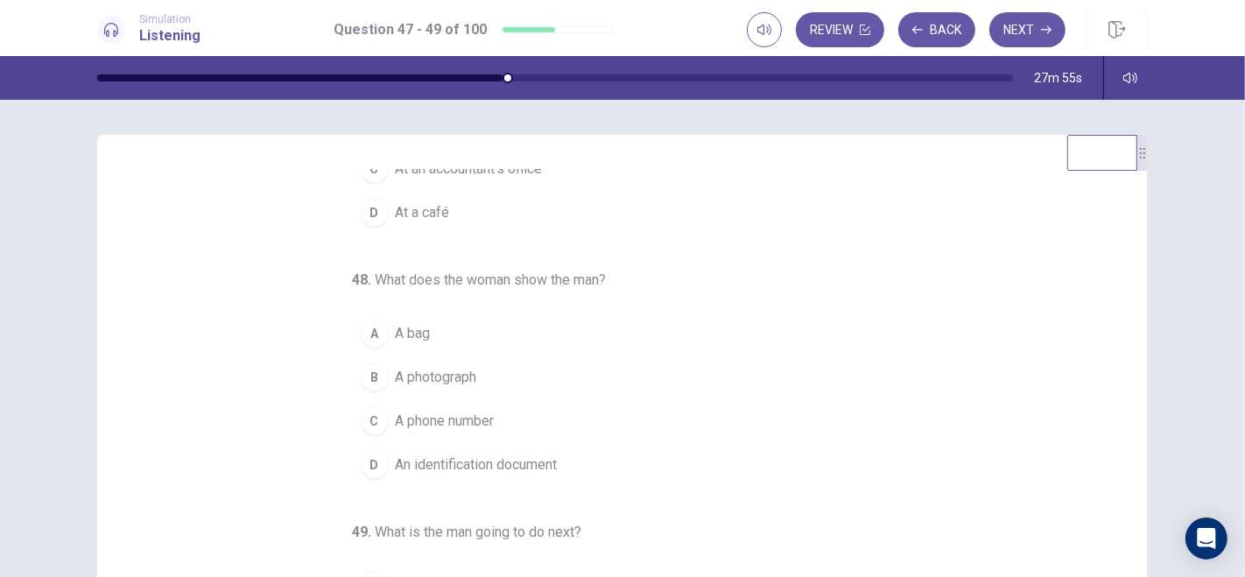
scroll to position [165, 0]
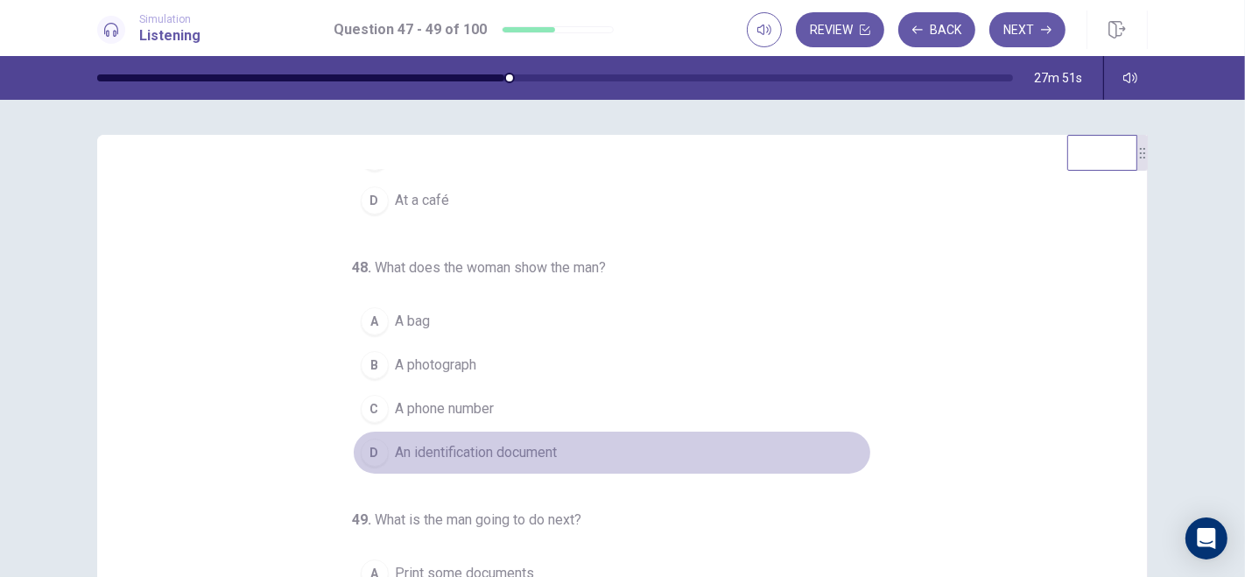
click at [365, 447] on div "D" at bounding box center [375, 453] width 28 height 28
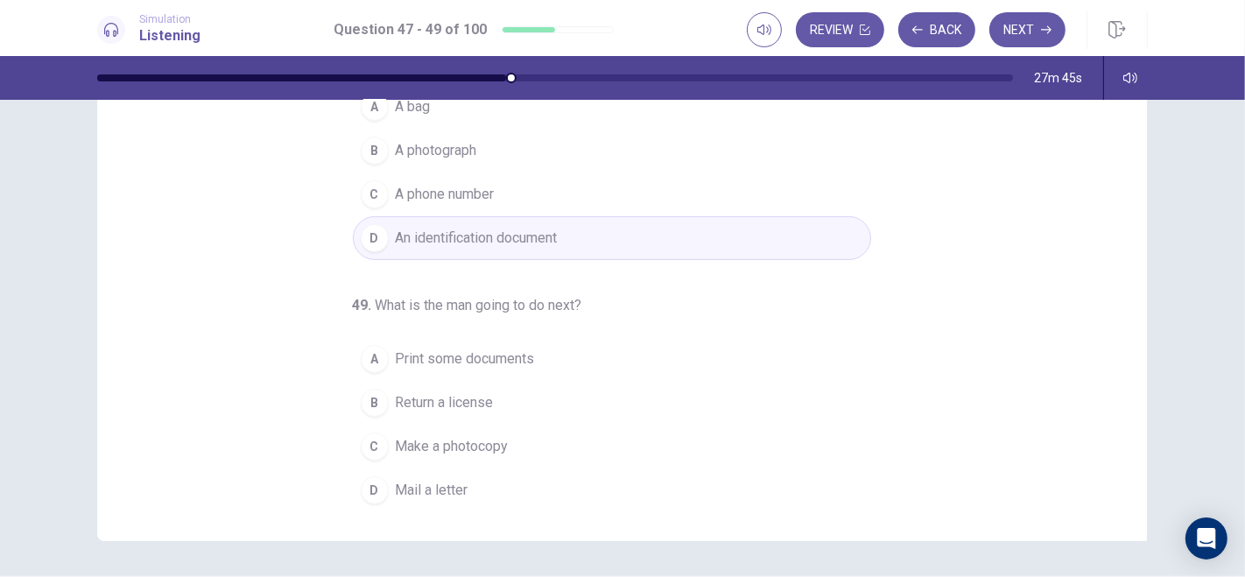
scroll to position [207, 0]
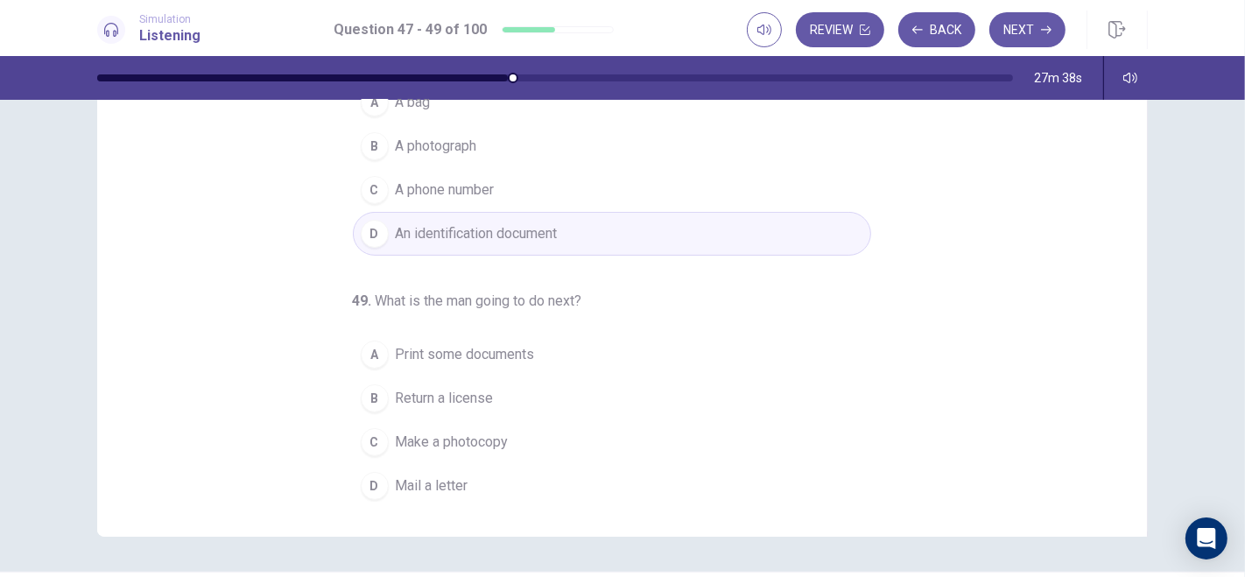
click at [367, 439] on div "C" at bounding box center [375, 442] width 28 height 28
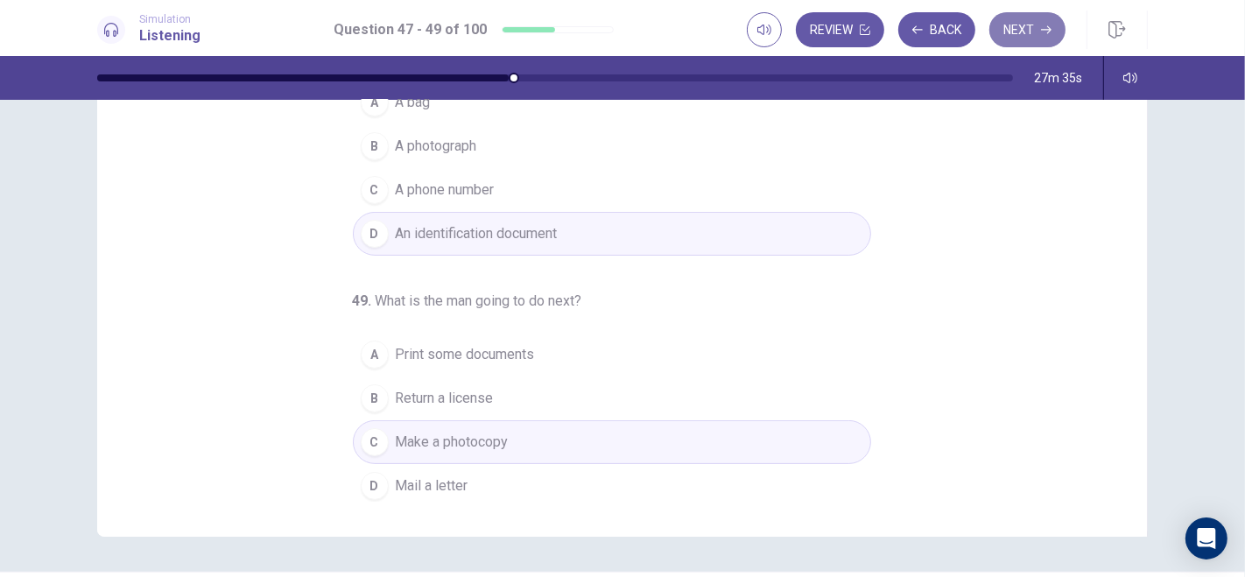
click at [1025, 28] on button "Next" at bounding box center [1028, 29] width 76 height 35
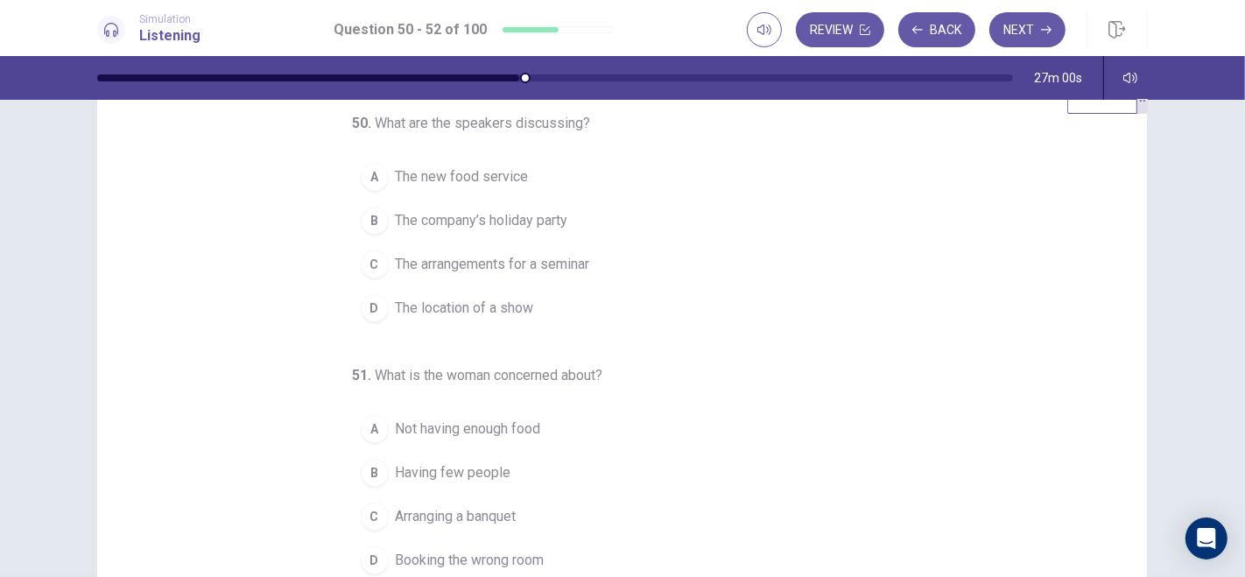
scroll to position [60, 0]
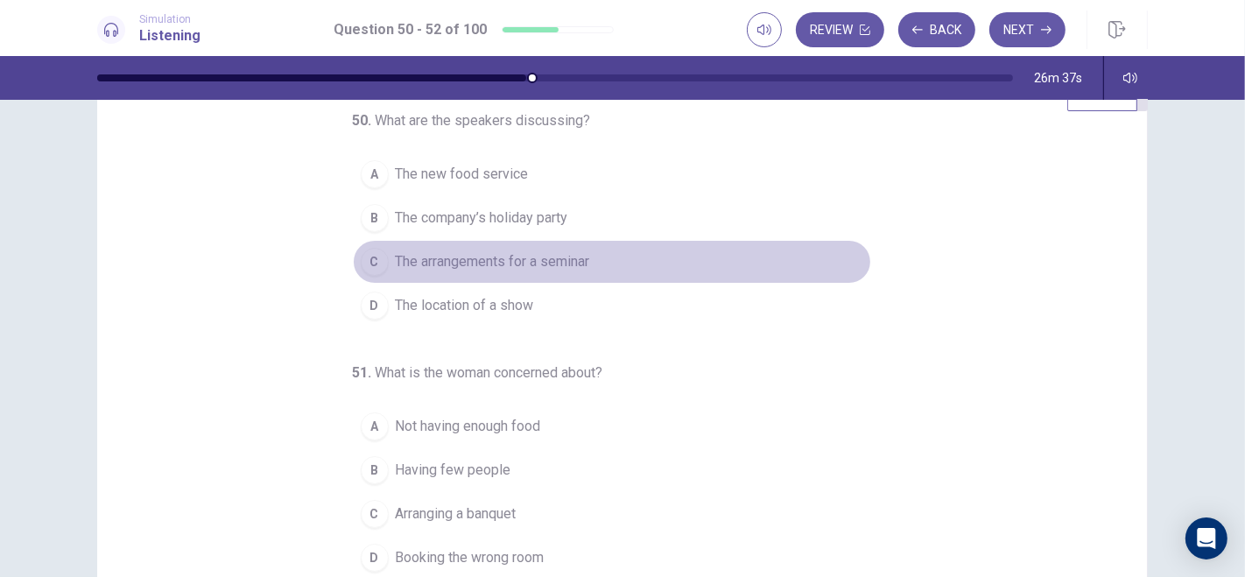
click at [368, 260] on div "C" at bounding box center [375, 262] width 28 height 28
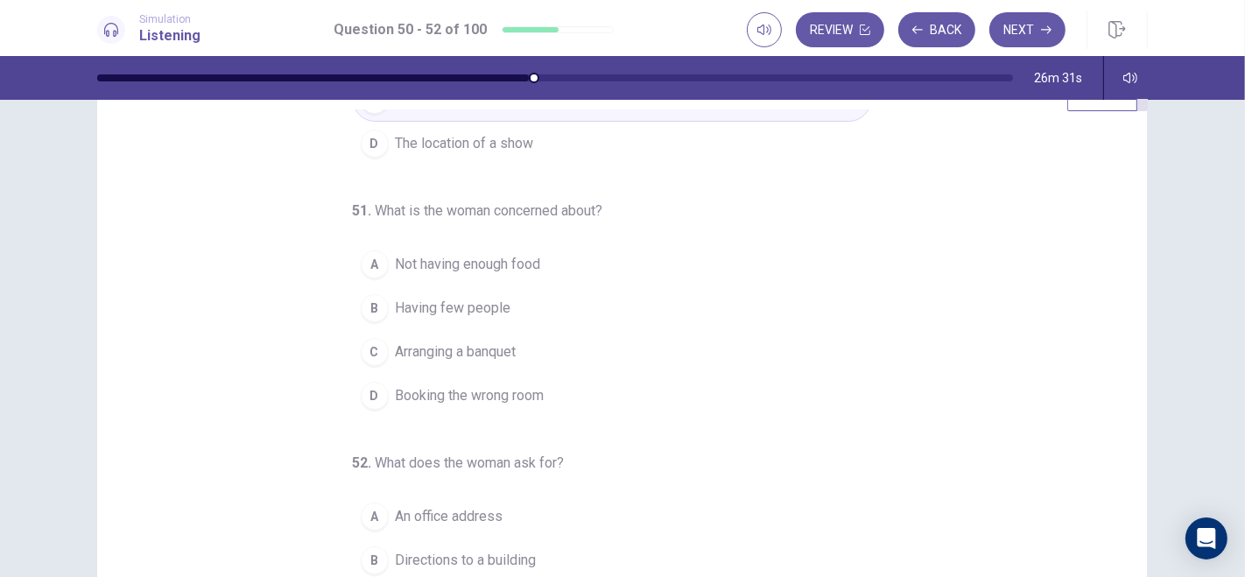
scroll to position [173, 0]
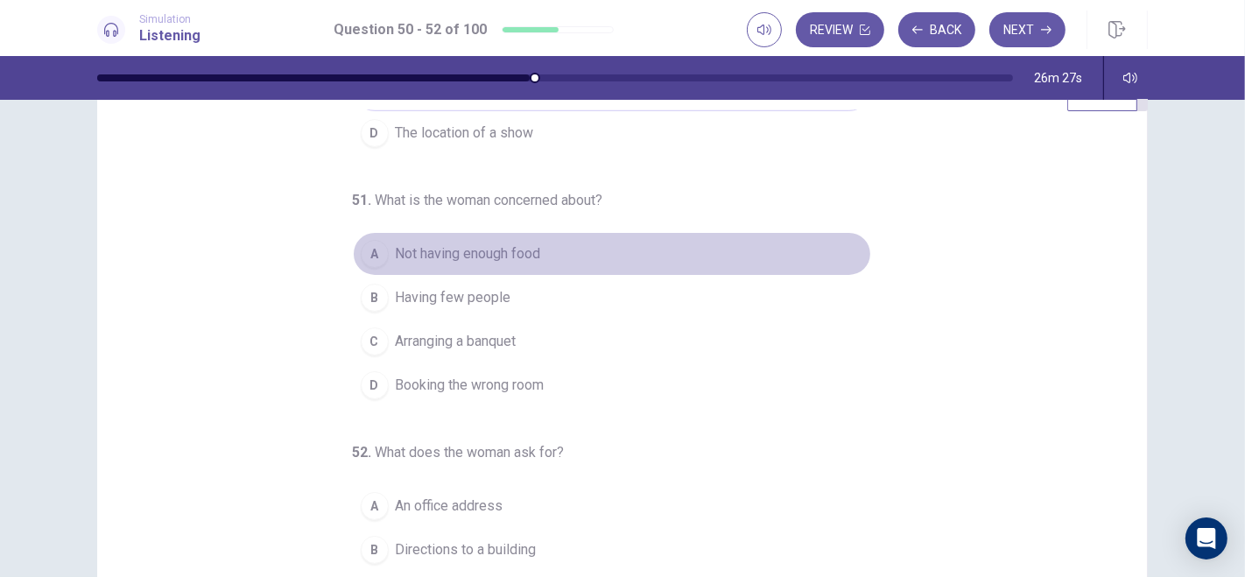
click at [370, 255] on div "A" at bounding box center [375, 254] width 28 height 28
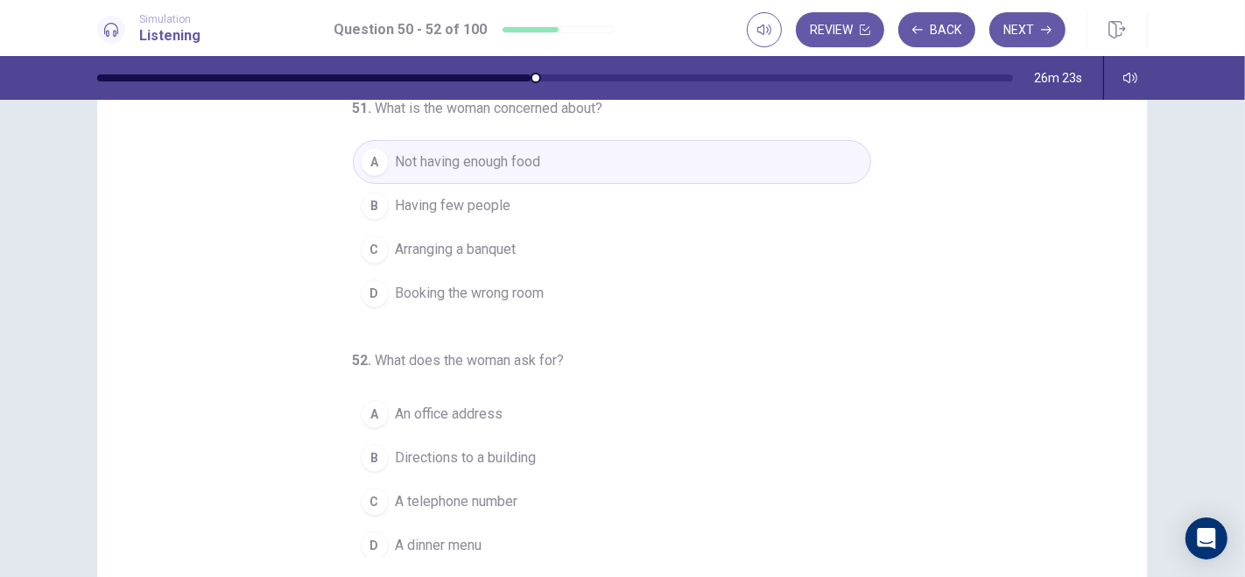
scroll to position [211, 0]
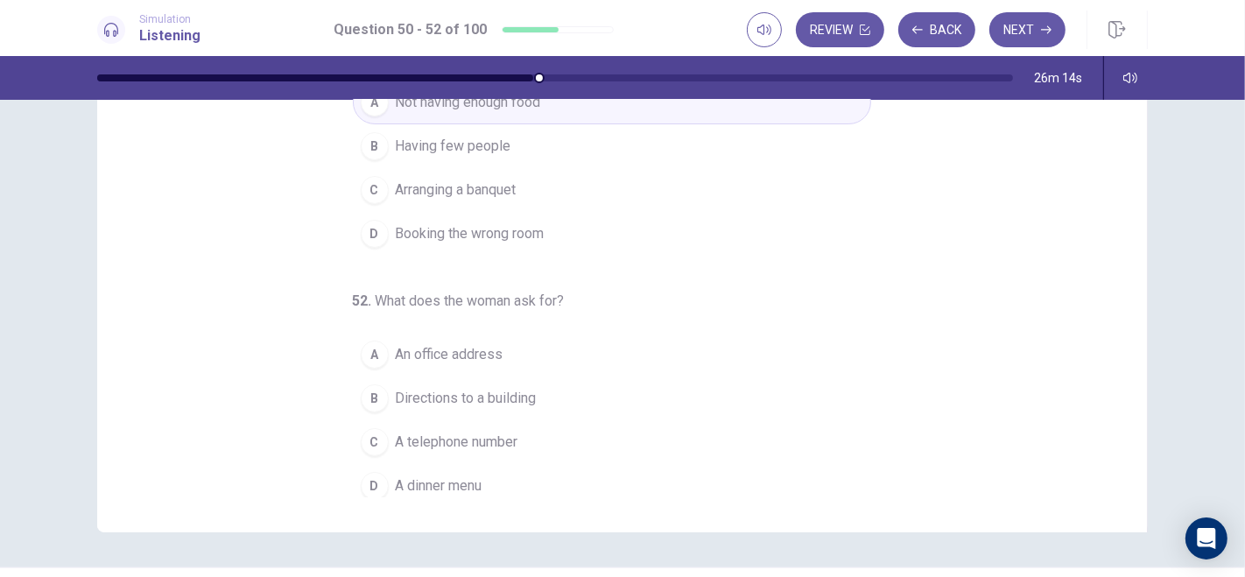
click at [366, 432] on div "C" at bounding box center [375, 442] width 28 height 28
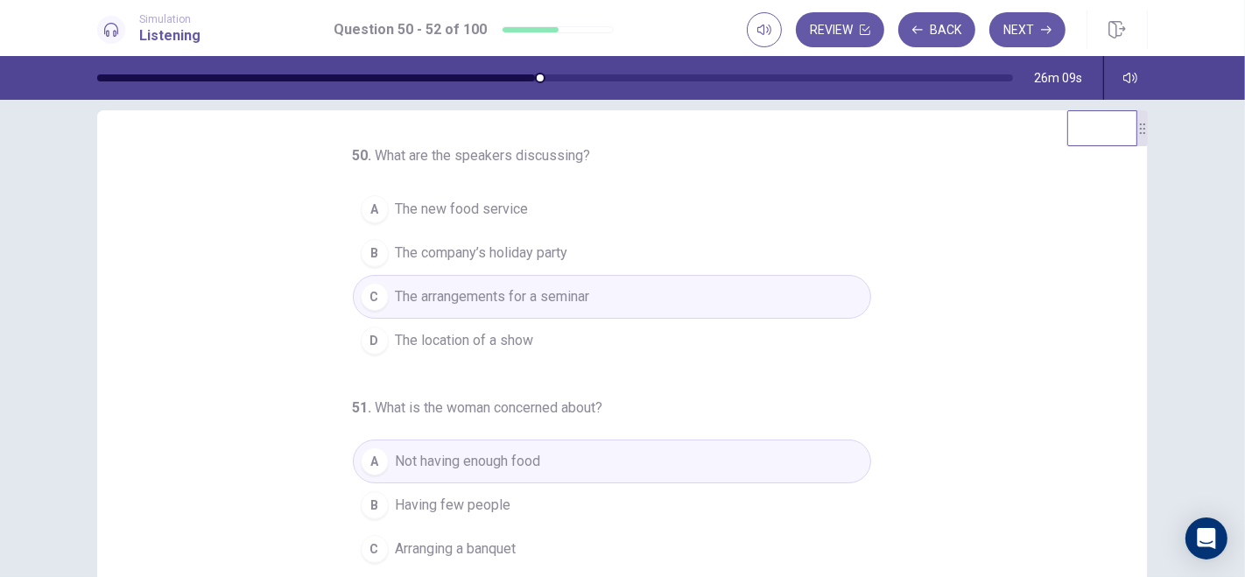
scroll to position [24, 0]
click at [1035, 26] on button "Next" at bounding box center [1028, 29] width 76 height 35
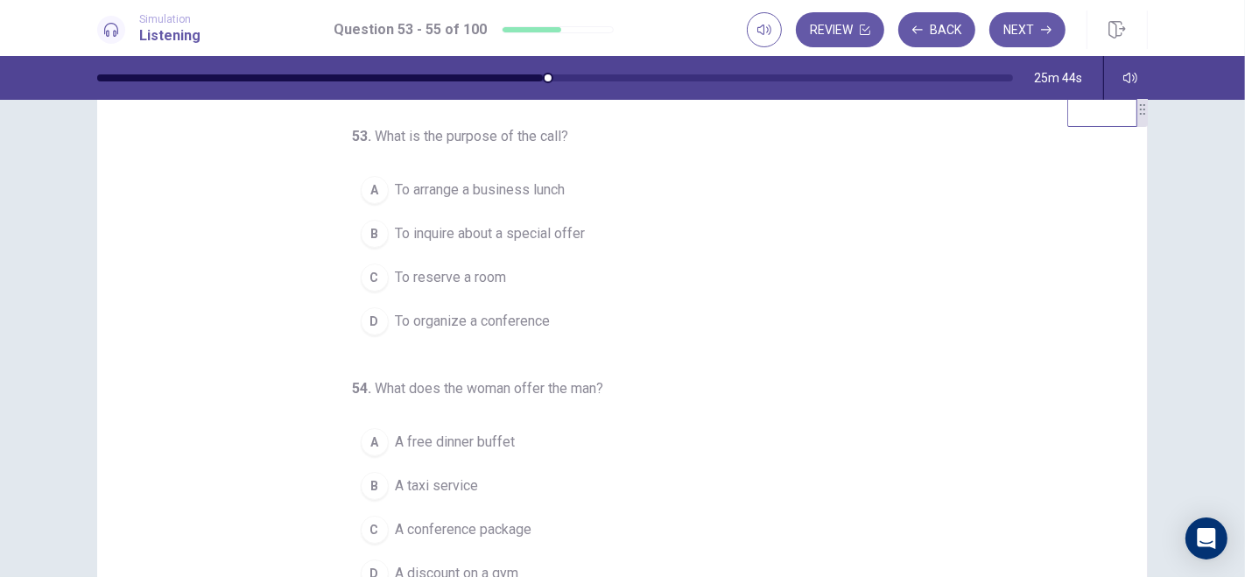
scroll to position [0, 0]
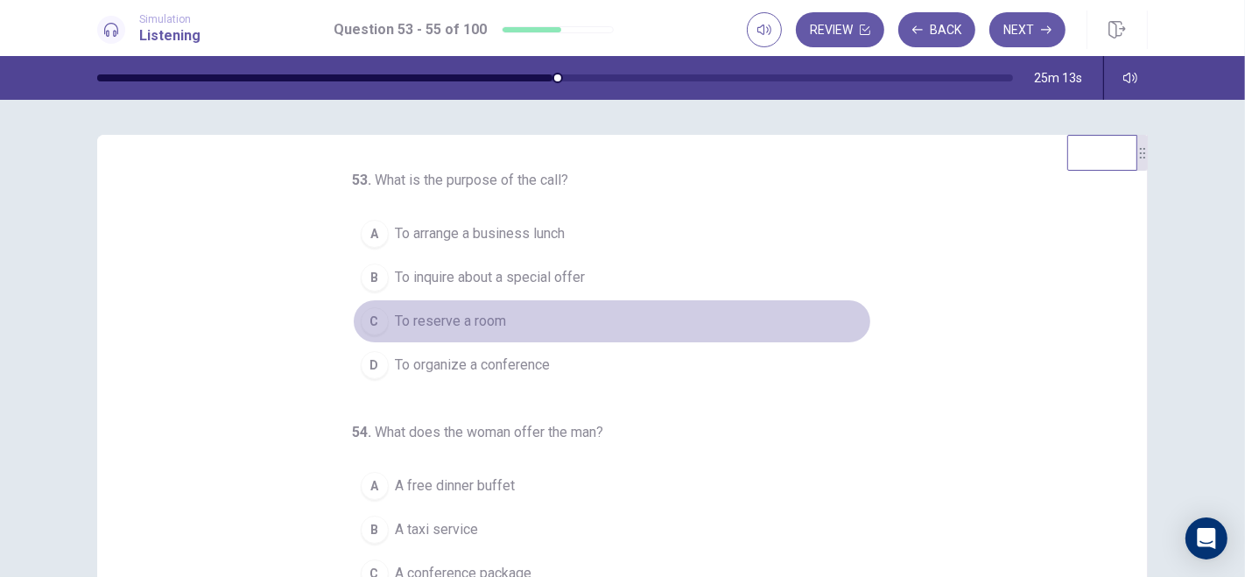
click at [369, 319] on div "C" at bounding box center [375, 321] width 28 height 28
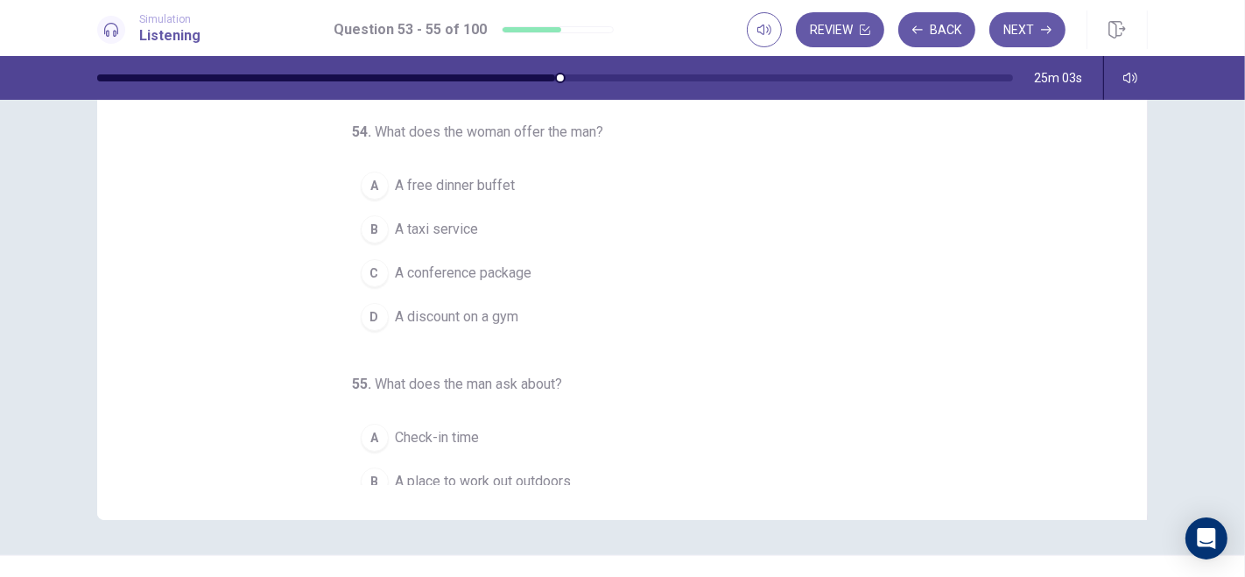
scroll to position [165, 0]
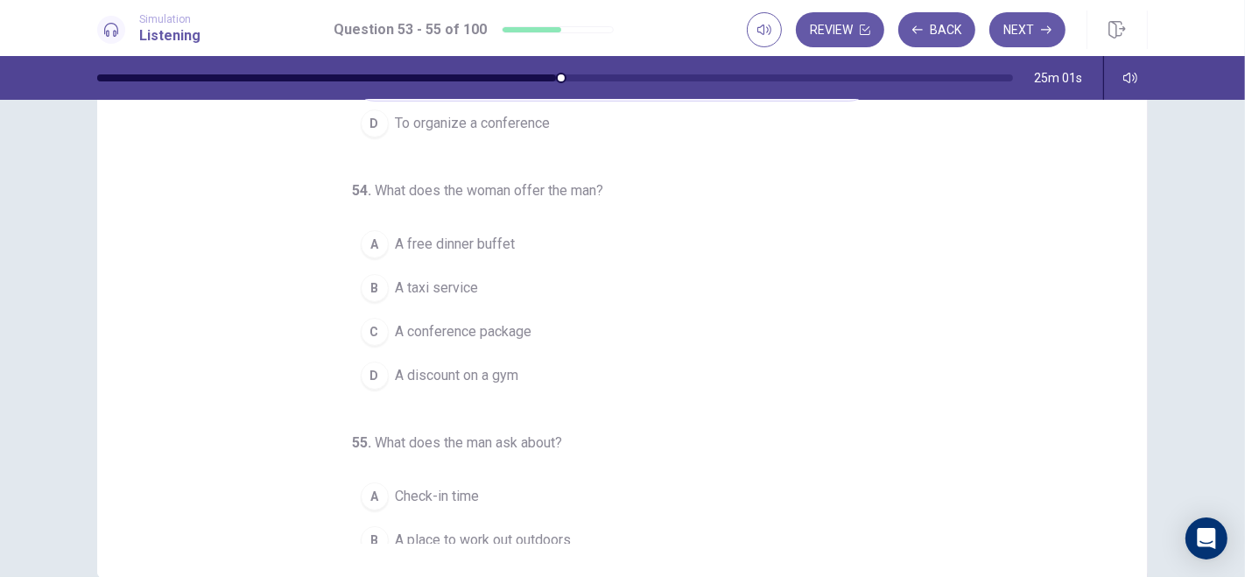
click at [372, 321] on div "C" at bounding box center [375, 332] width 28 height 28
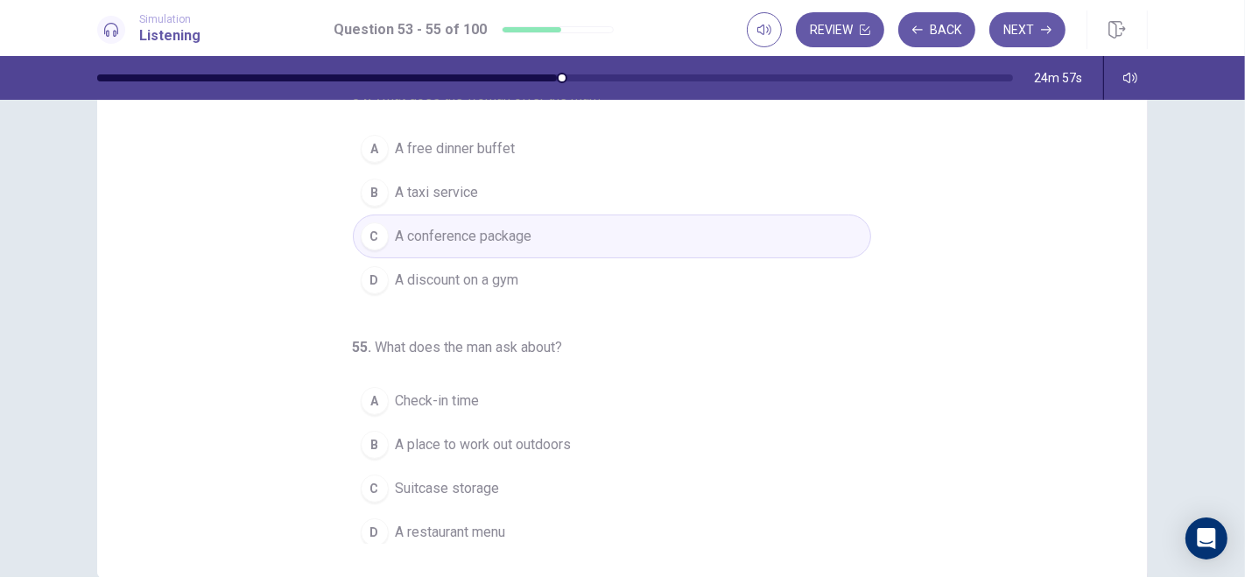
scroll to position [177, 0]
click at [370, 435] on div "B" at bounding box center [375, 440] width 28 height 28
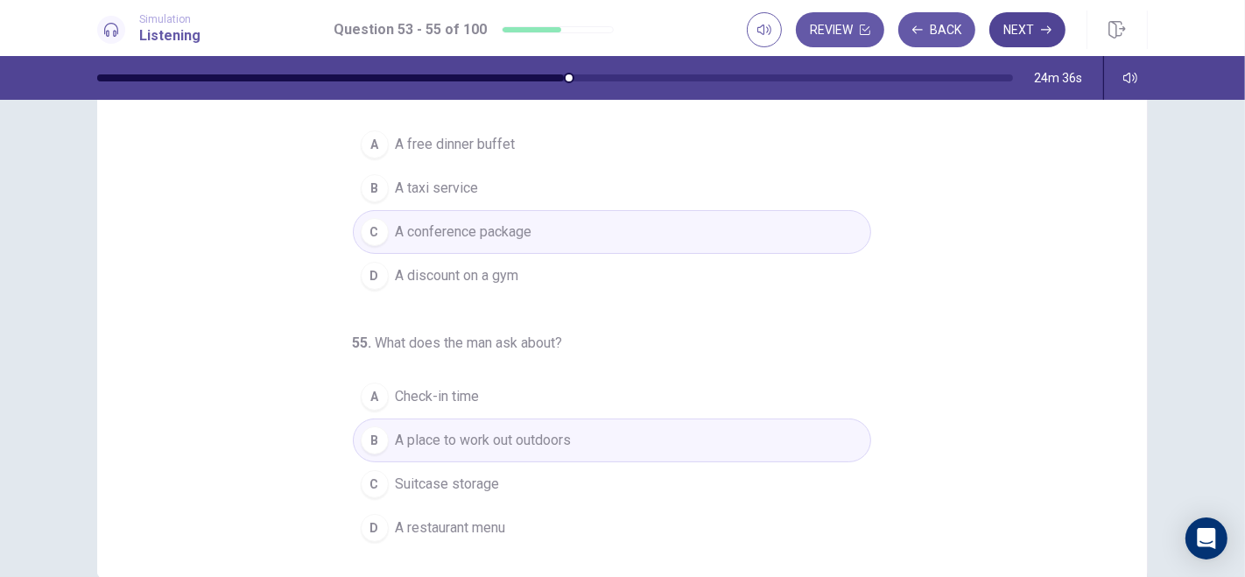
click at [1032, 36] on button "Next" at bounding box center [1028, 29] width 76 height 35
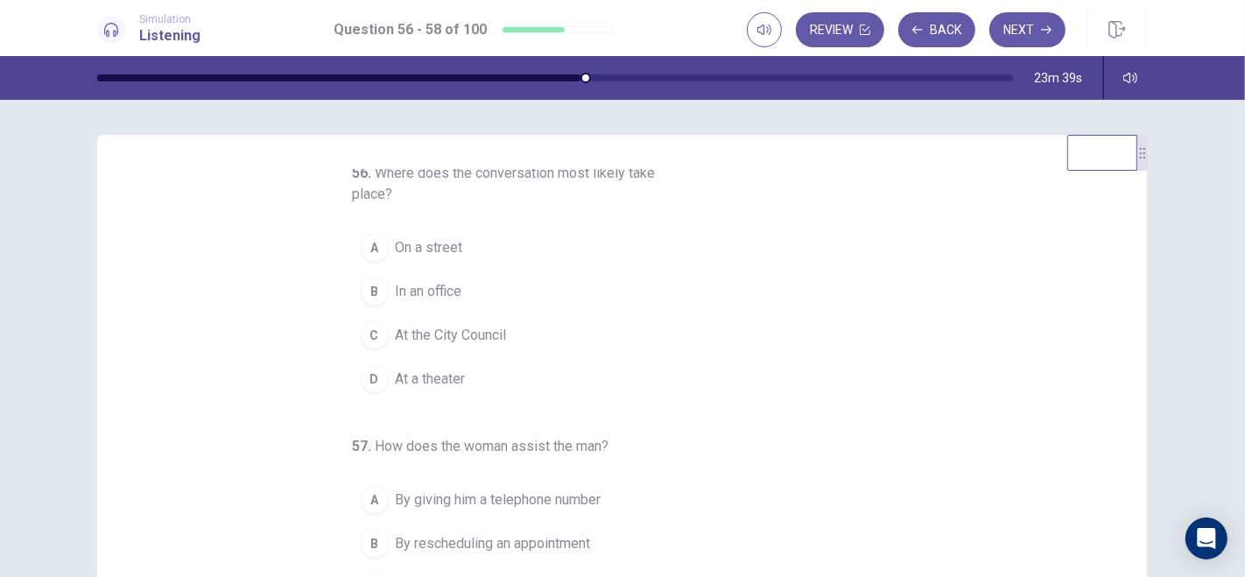
scroll to position [4, 0]
click at [424, 245] on span "On a street" at bounding box center [429, 251] width 67 height 21
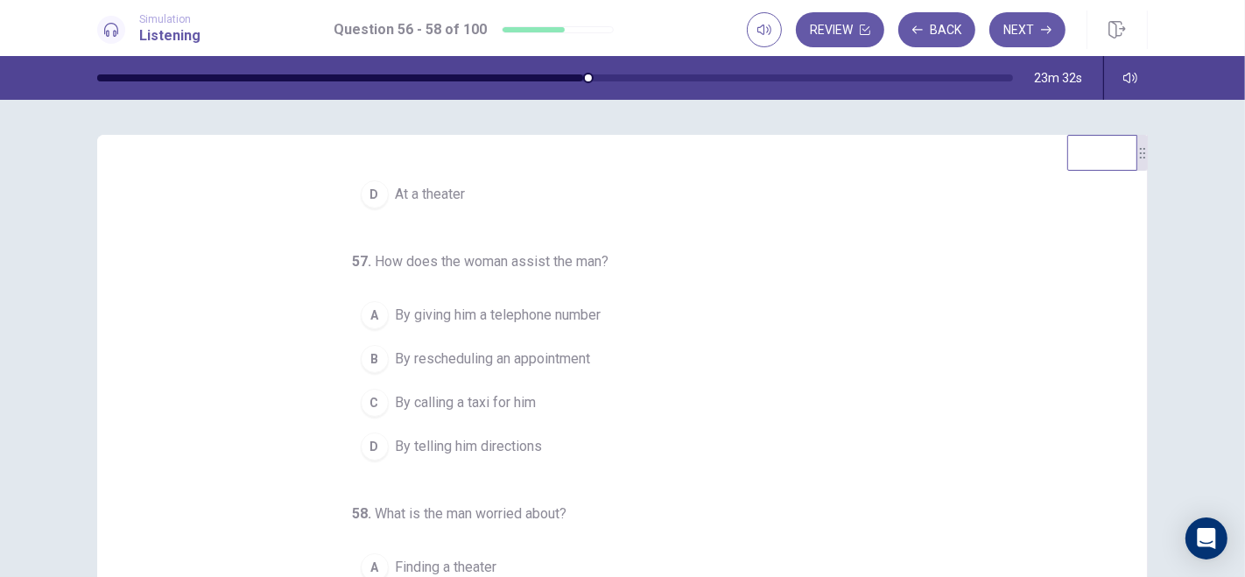
scroll to position [196, 0]
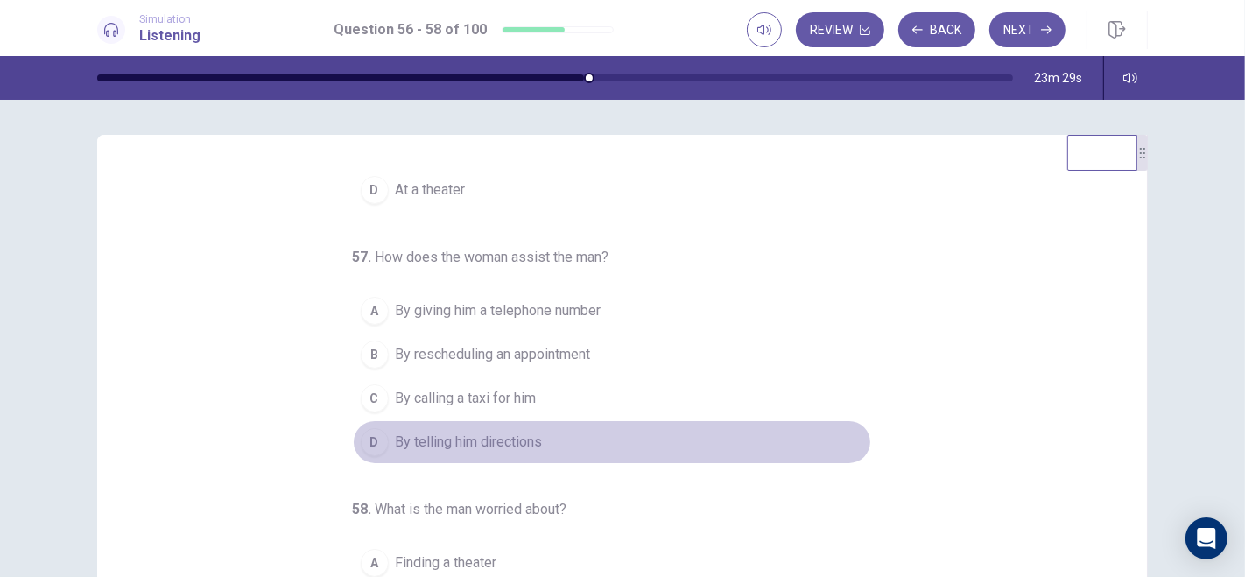
click at [462, 436] on span "By telling him directions" at bounding box center [469, 442] width 147 height 21
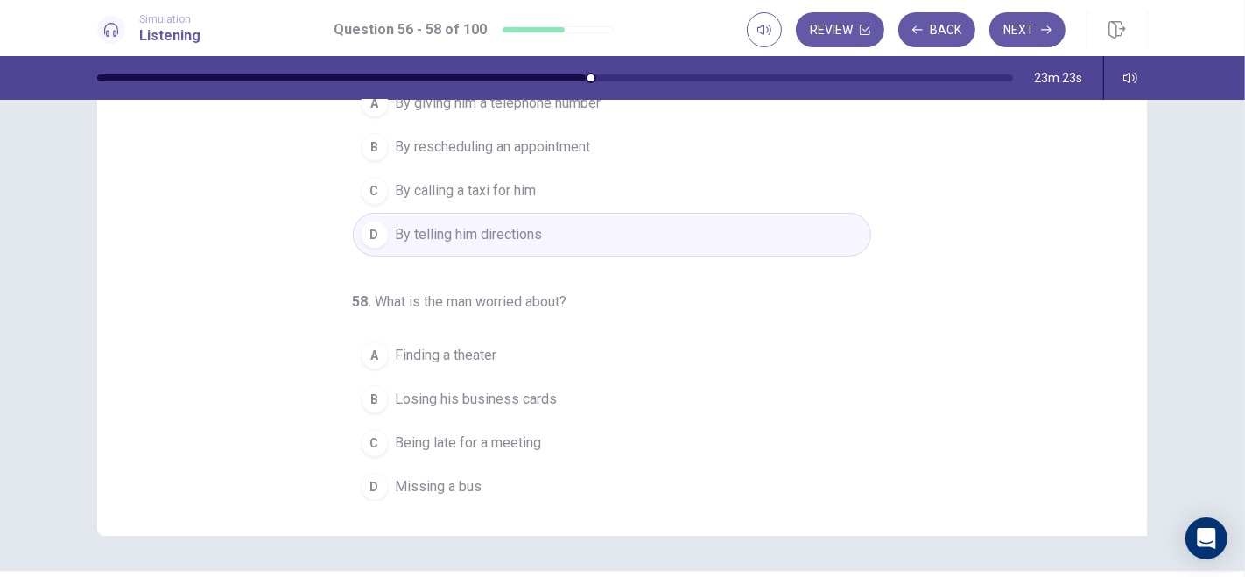
scroll to position [216, 0]
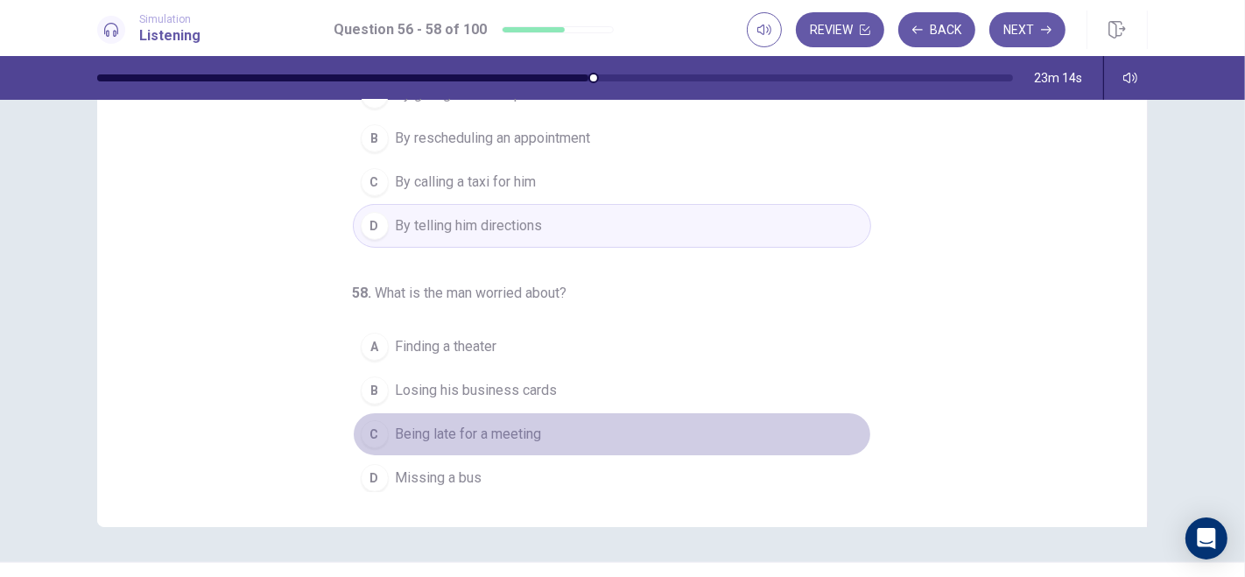
click at [441, 426] on span "Being late for a meeting" at bounding box center [469, 434] width 146 height 21
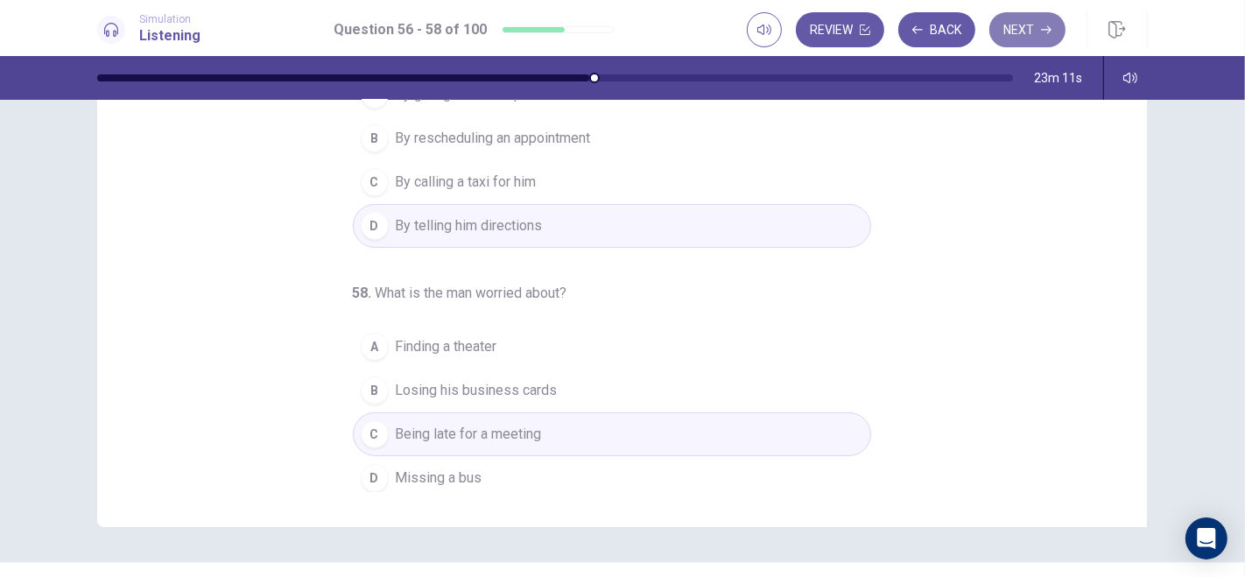
click at [1039, 29] on button "Next" at bounding box center [1028, 29] width 76 height 35
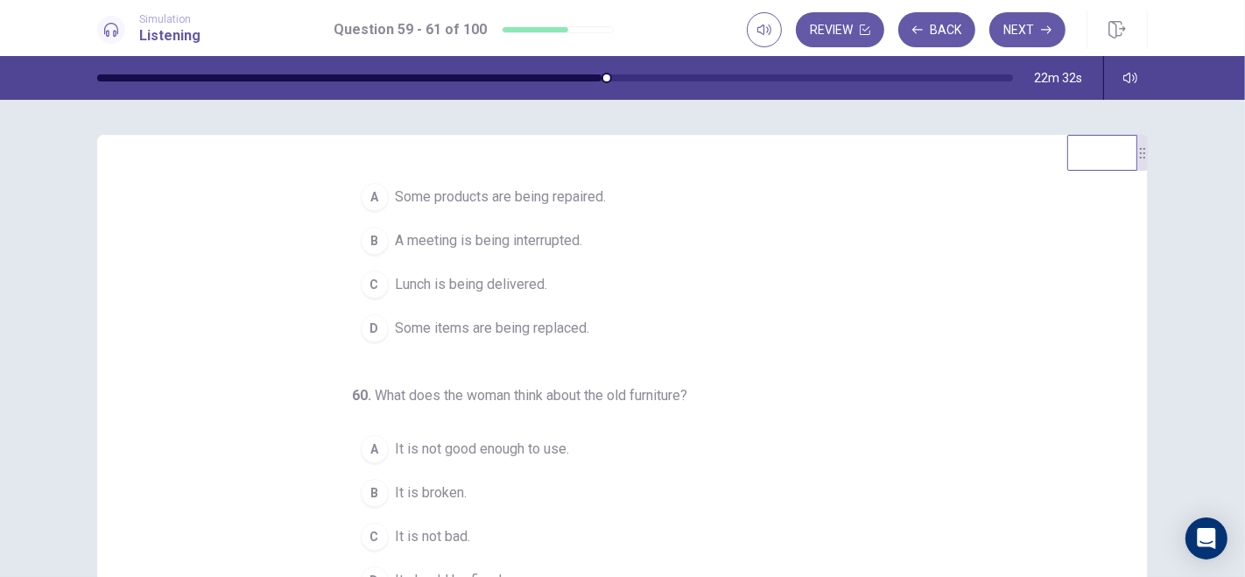
scroll to position [0, 0]
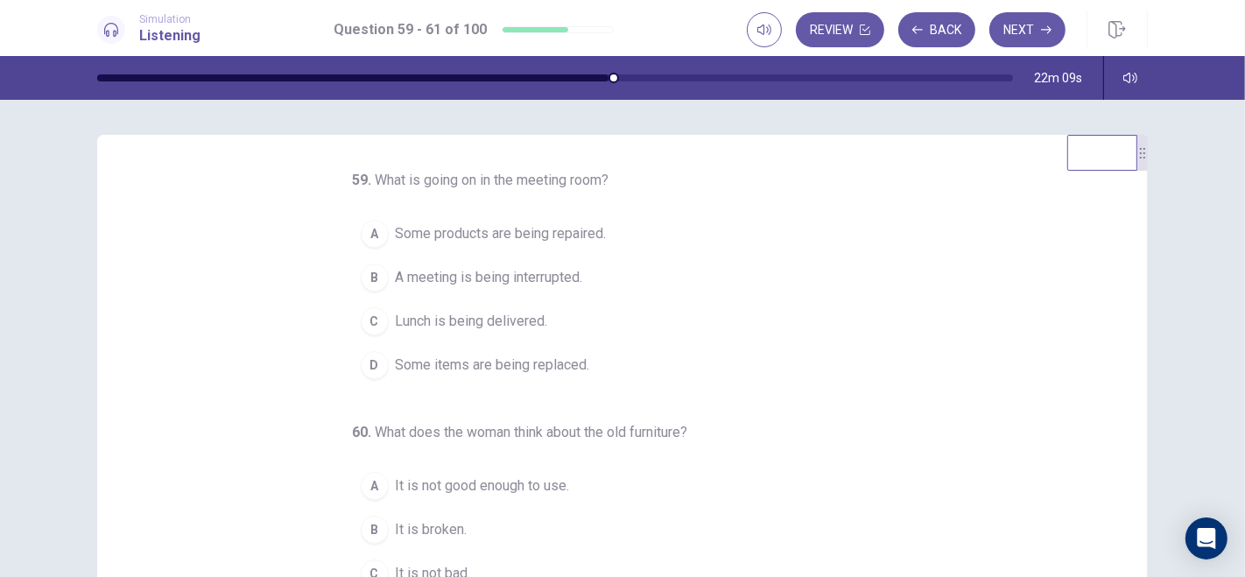
click at [460, 367] on span "Some items are being replaced." at bounding box center [493, 365] width 194 height 21
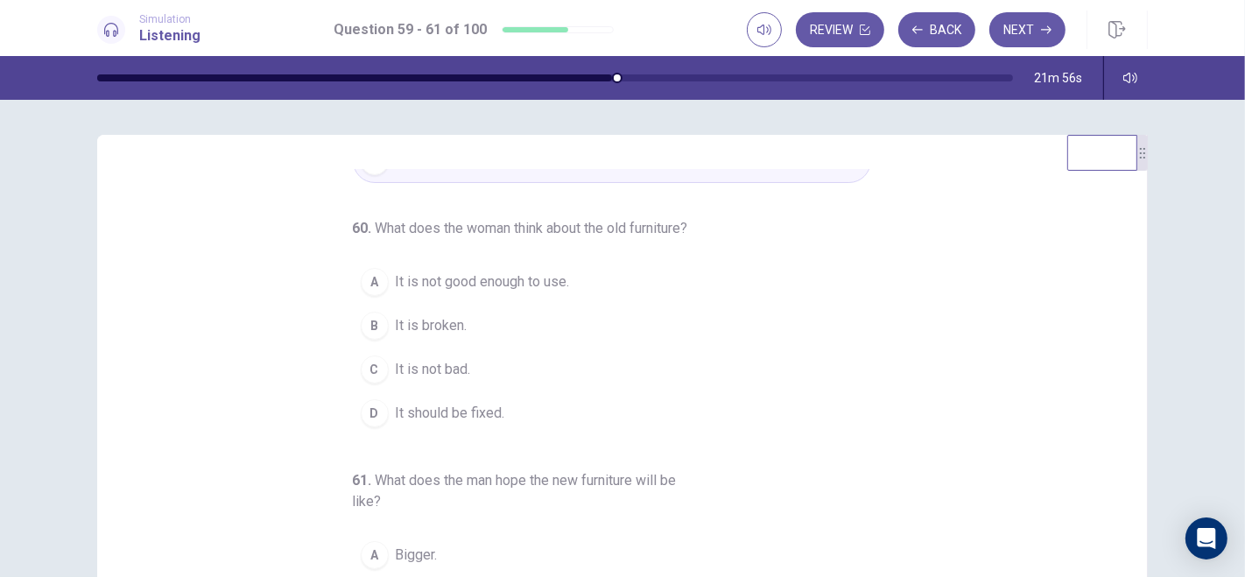
scroll to position [219, 0]
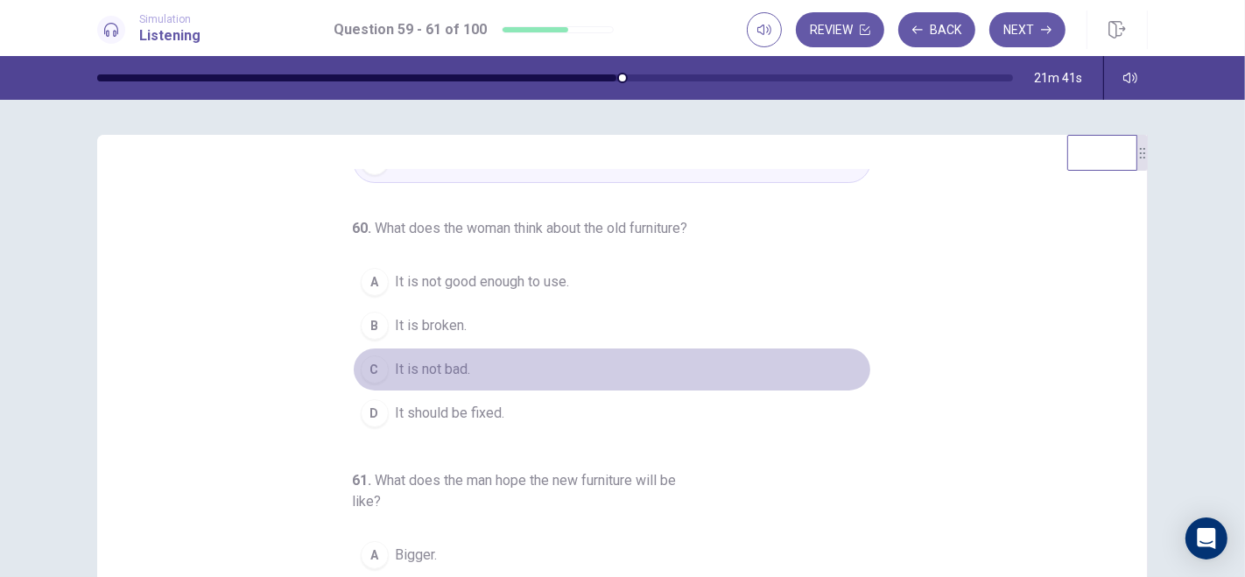
click at [420, 374] on span "It is not bad." at bounding box center [433, 369] width 75 height 21
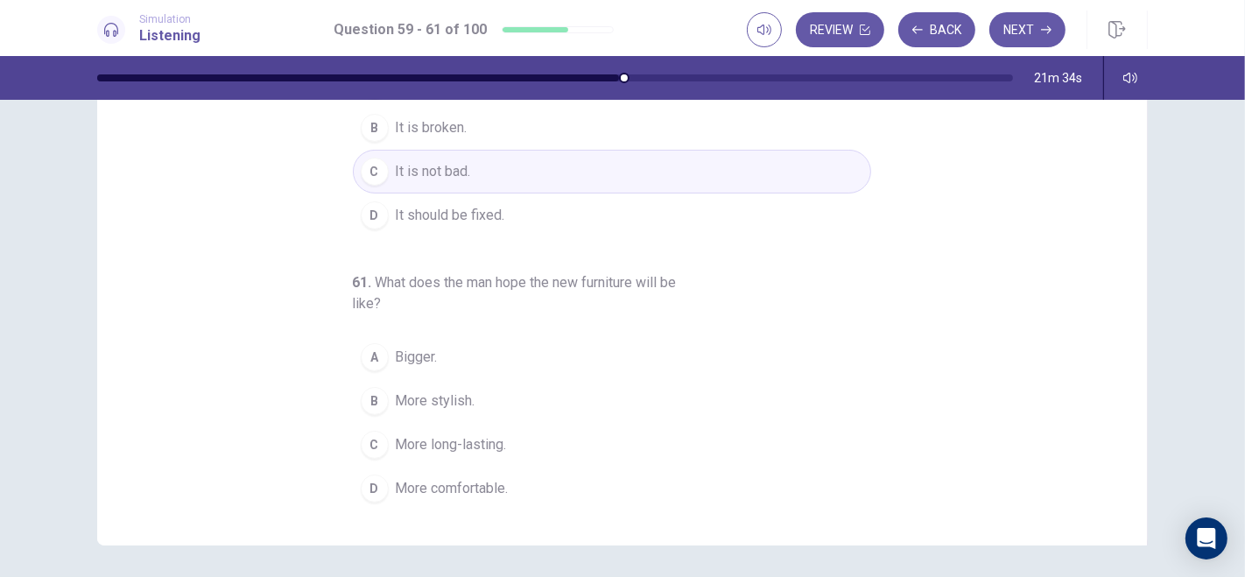
scroll to position [213, 0]
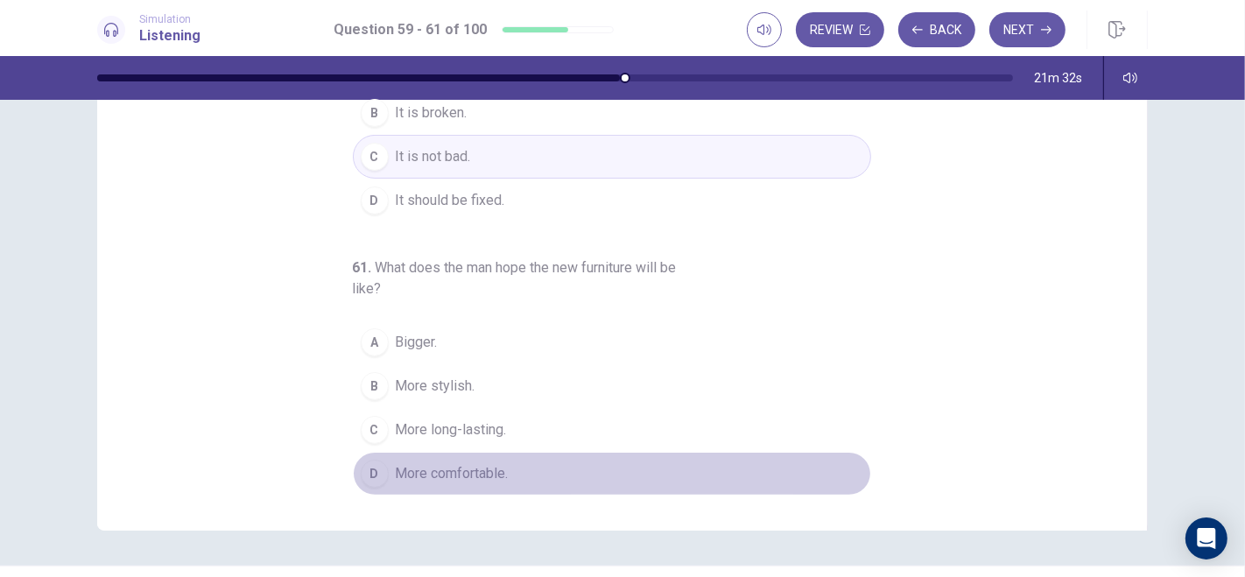
click at [452, 471] on span "More comfortable." at bounding box center [452, 473] width 113 height 21
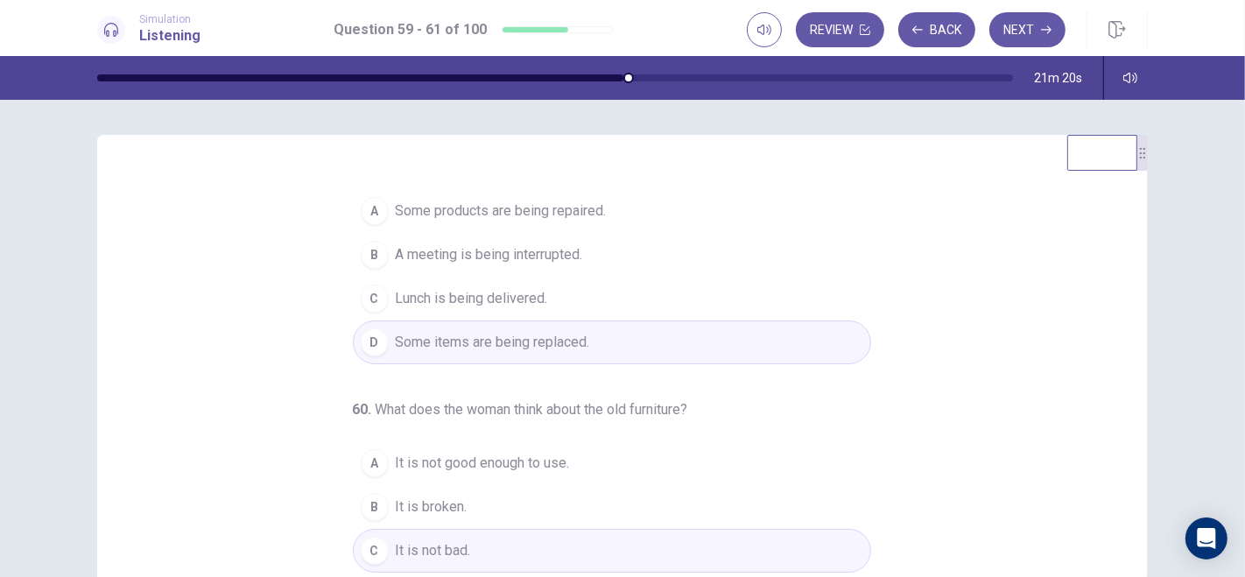
scroll to position [0, 0]
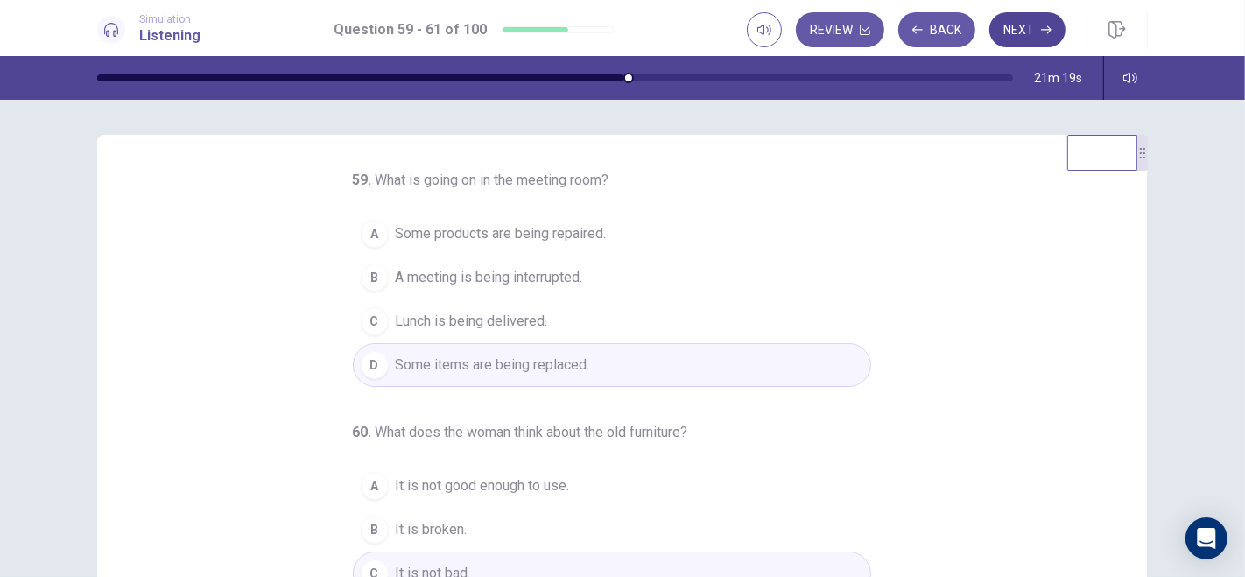
click at [1040, 20] on button "Next" at bounding box center [1028, 29] width 76 height 35
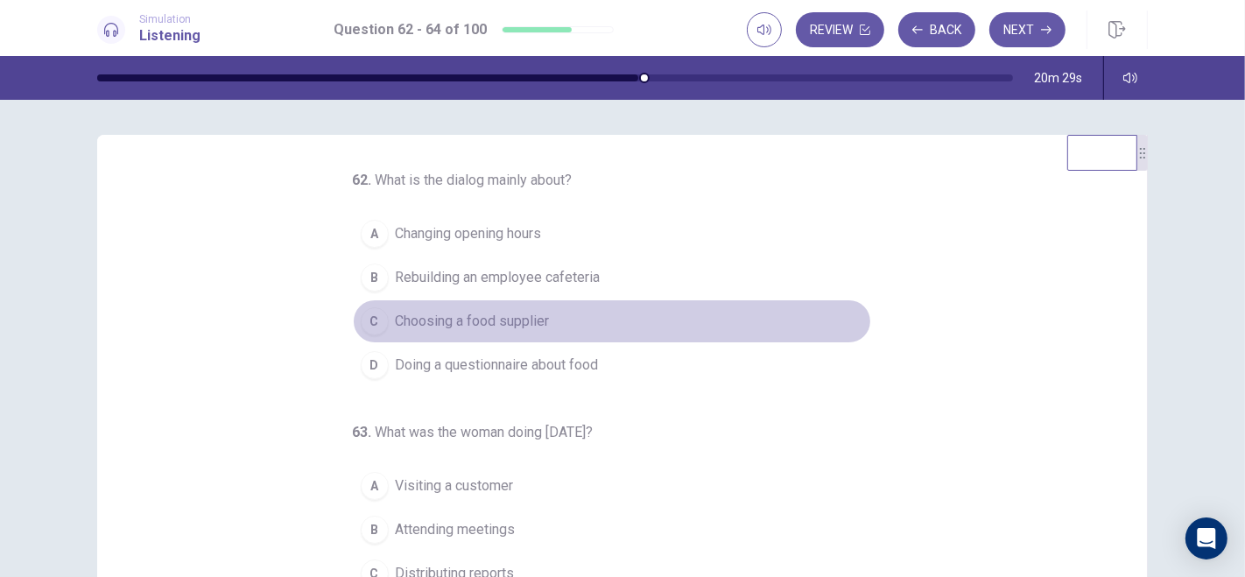
click at [378, 321] on button "C Choosing a food supplier" at bounding box center [612, 321] width 518 height 44
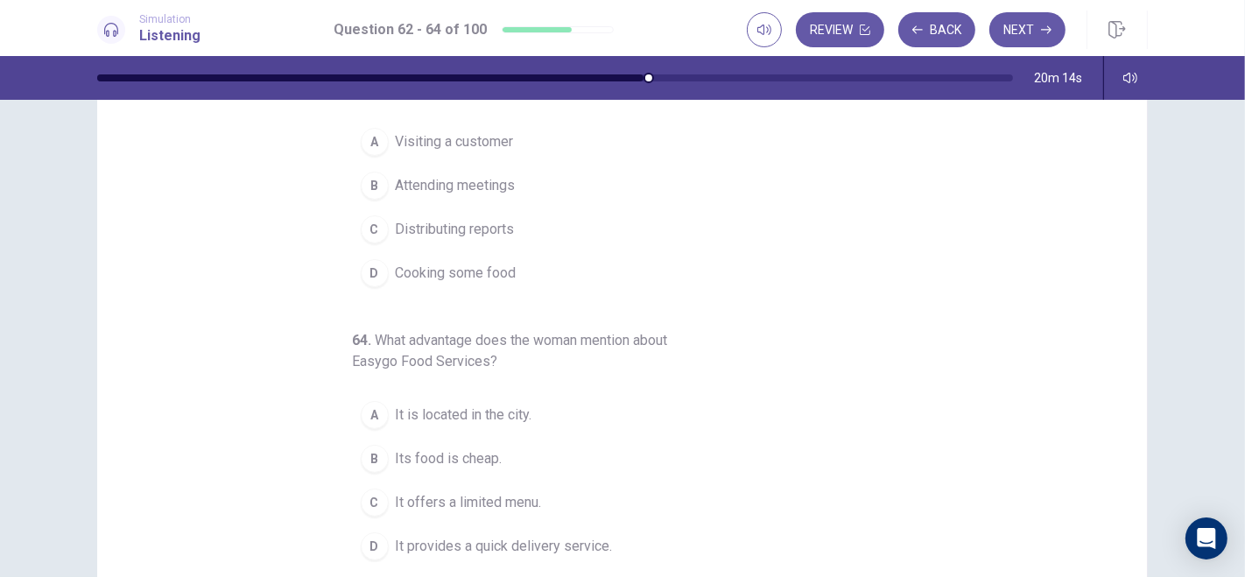
scroll to position [150, 0]
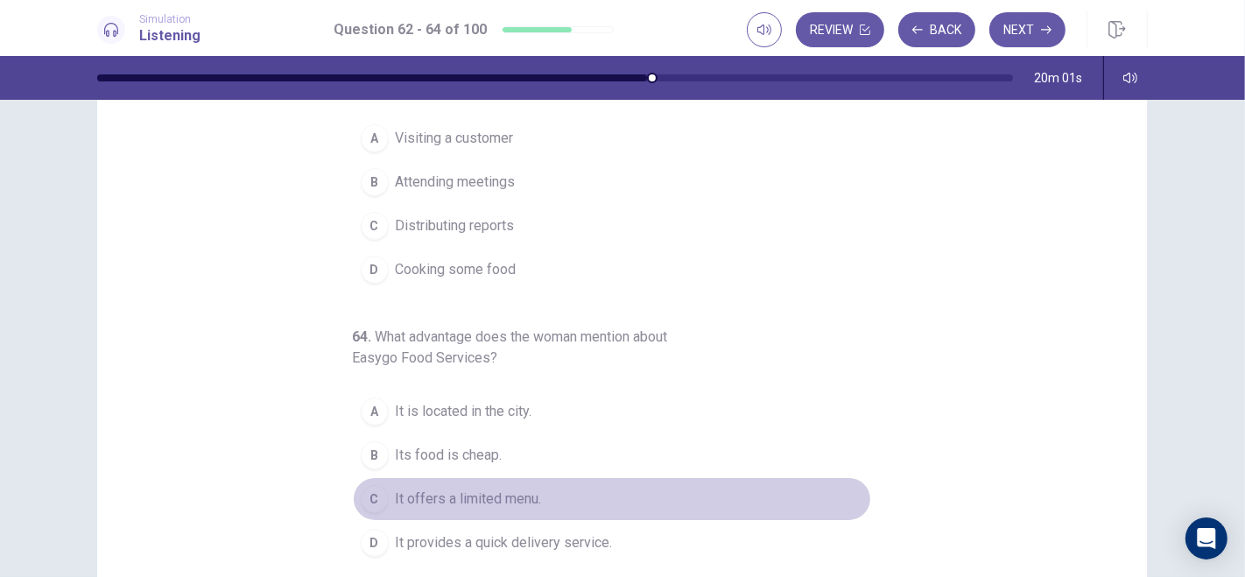
click at [363, 492] on div "C" at bounding box center [375, 499] width 28 height 28
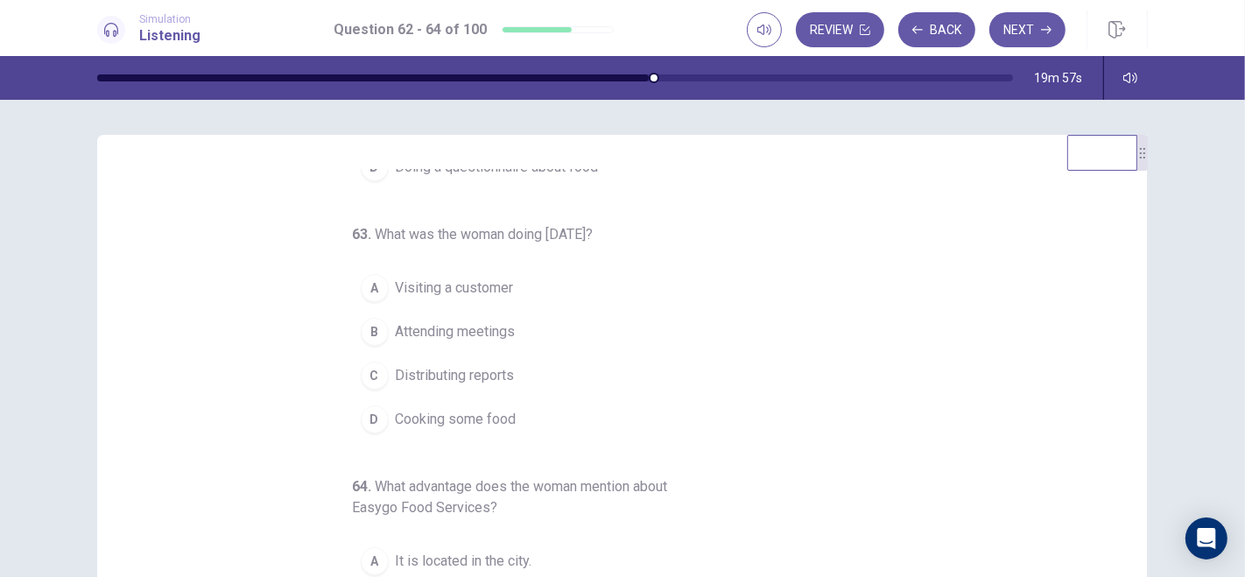
scroll to position [0, 0]
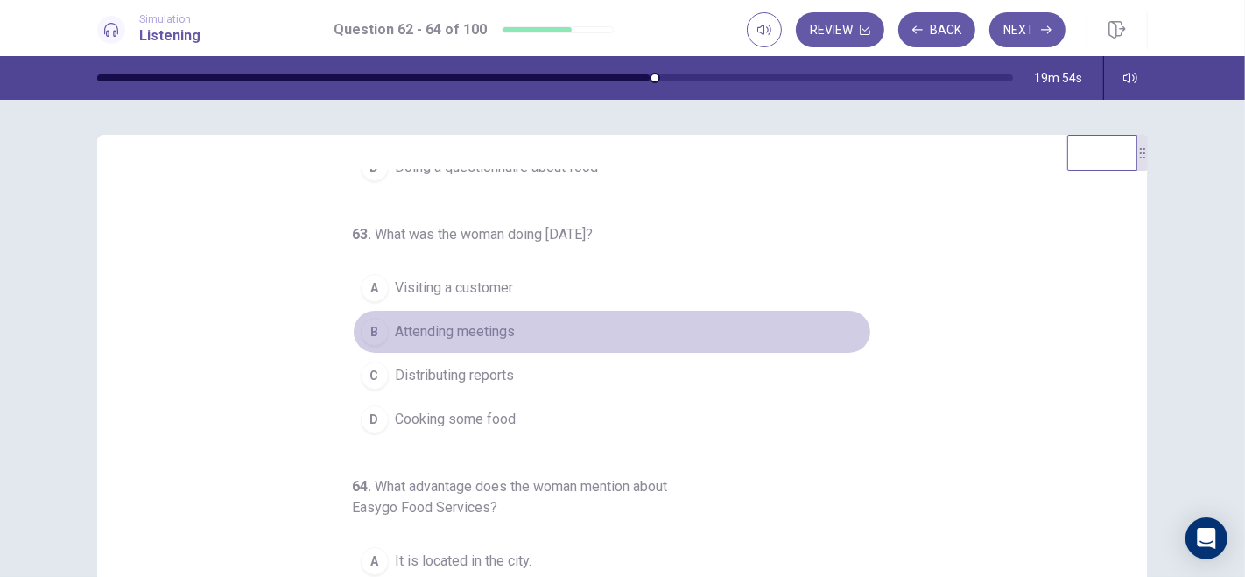
click at [363, 330] on div "B" at bounding box center [375, 332] width 28 height 28
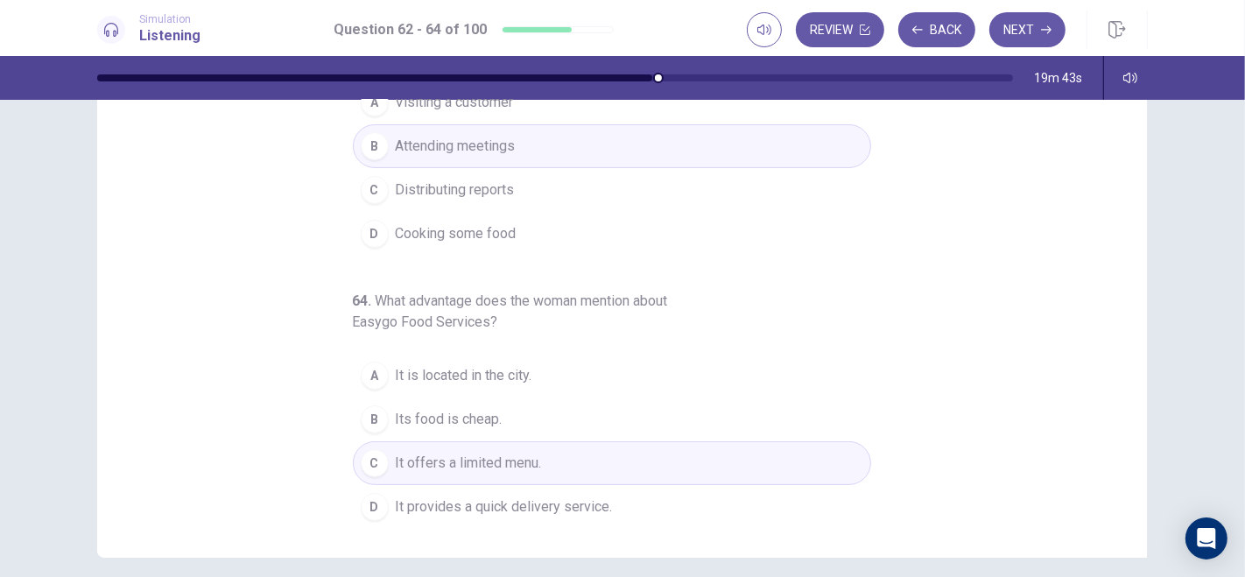
scroll to position [187, 0]
click at [1026, 33] on button "Next" at bounding box center [1028, 29] width 76 height 35
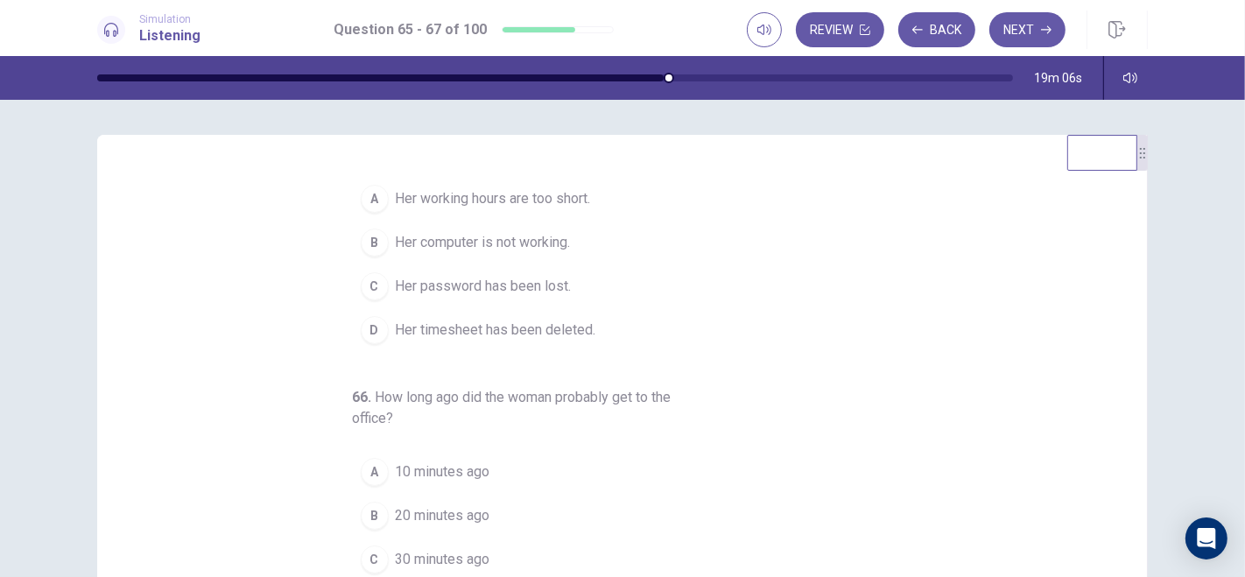
scroll to position [0, 0]
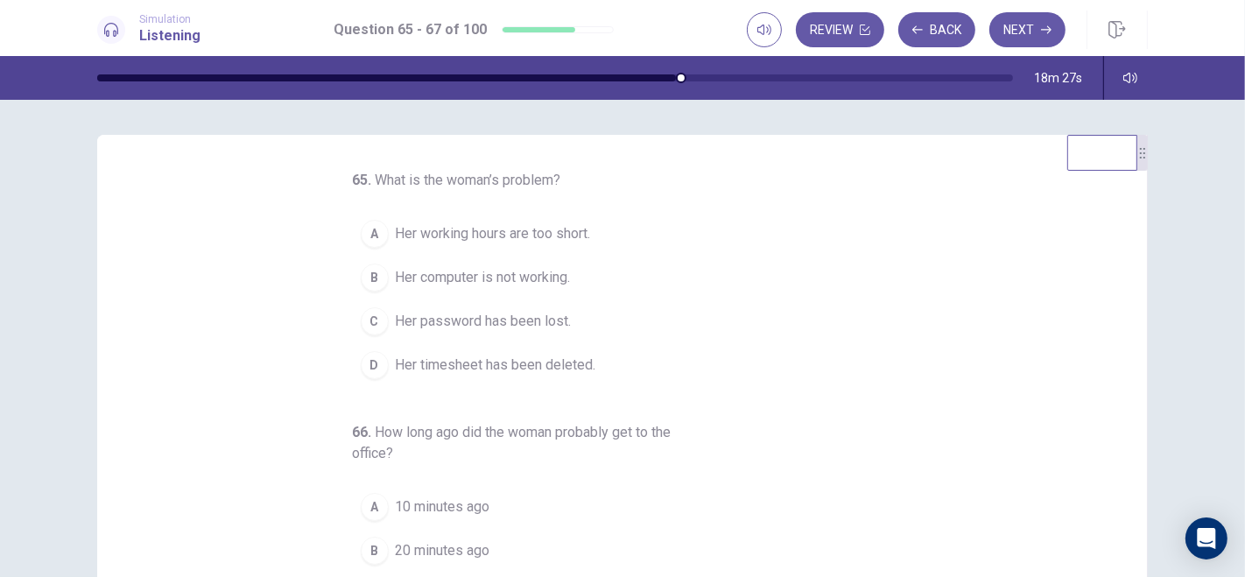
click at [370, 278] on div "B" at bounding box center [375, 278] width 28 height 28
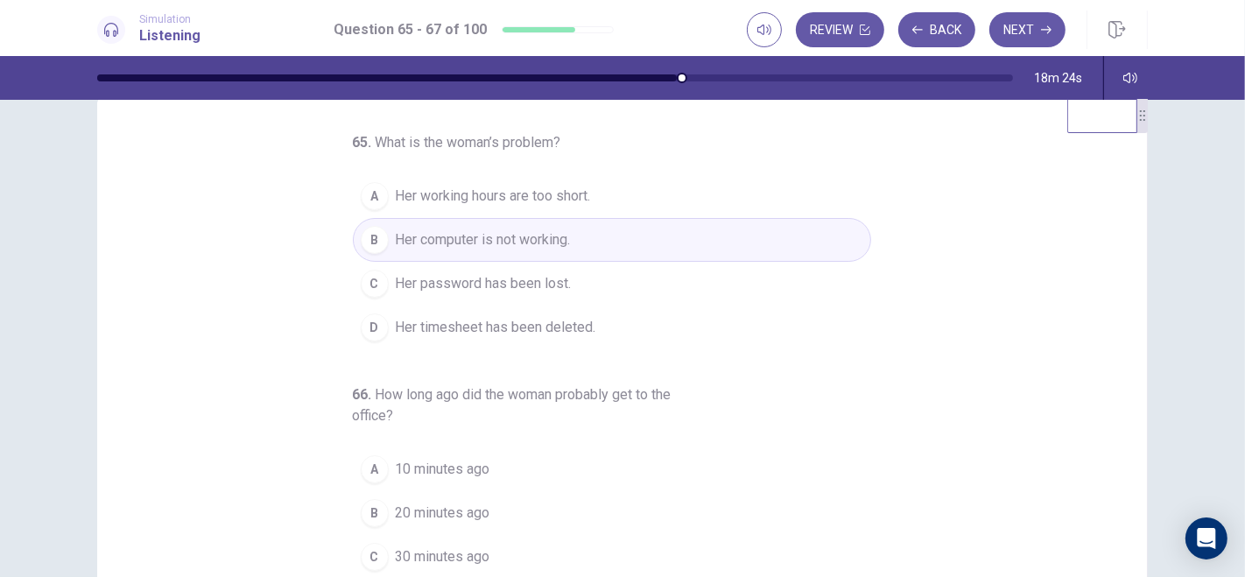
scroll to position [72, 0]
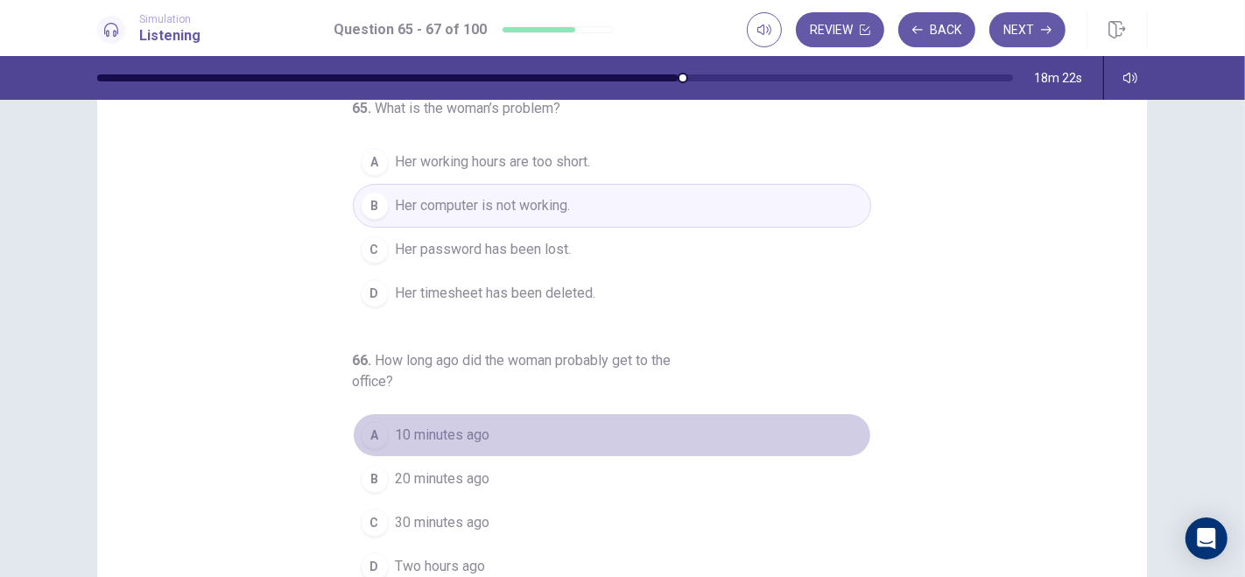
click at [375, 433] on div "A" at bounding box center [375, 435] width 28 height 28
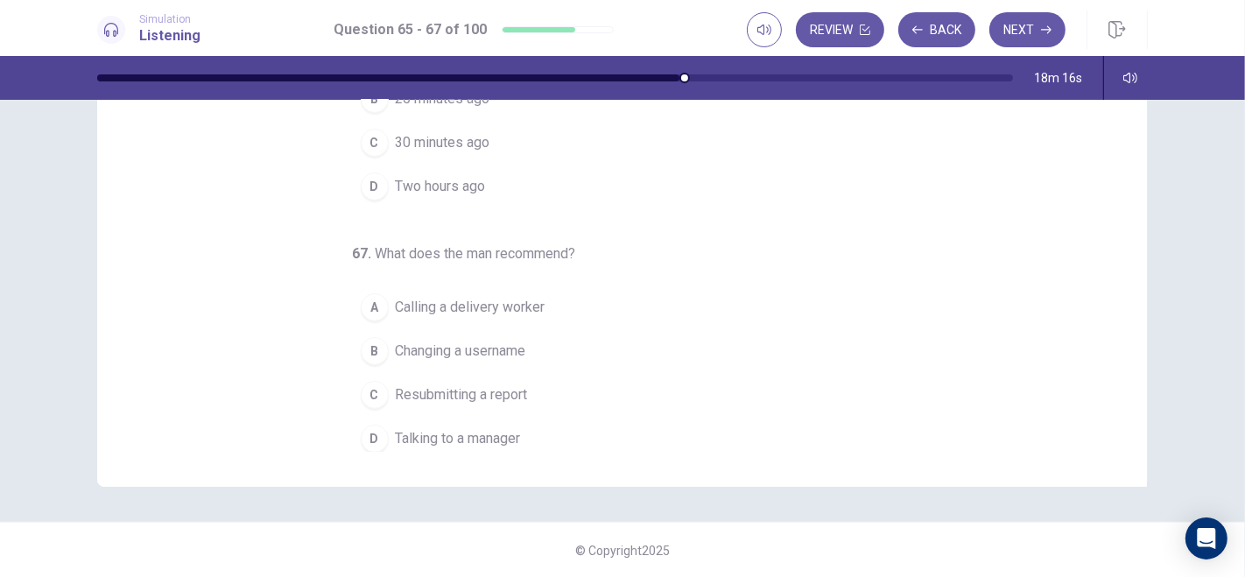
scroll to position [198, 0]
click at [446, 433] on span "Talking to a manager" at bounding box center [458, 436] width 125 height 21
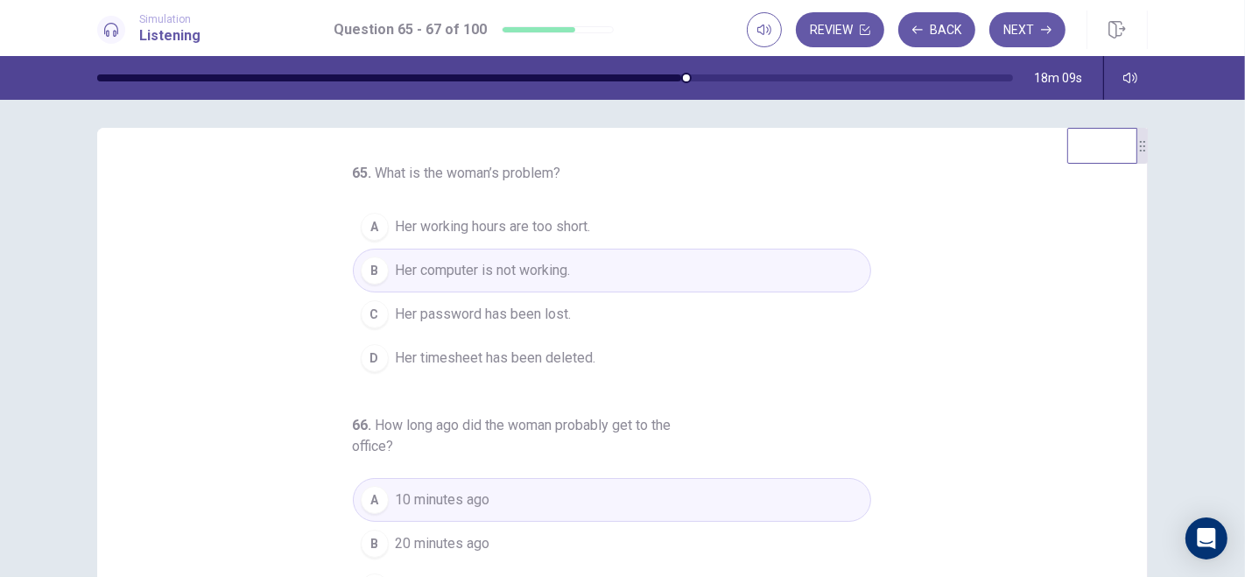
scroll to position [0, 0]
click at [1023, 24] on button "Next" at bounding box center [1028, 29] width 76 height 35
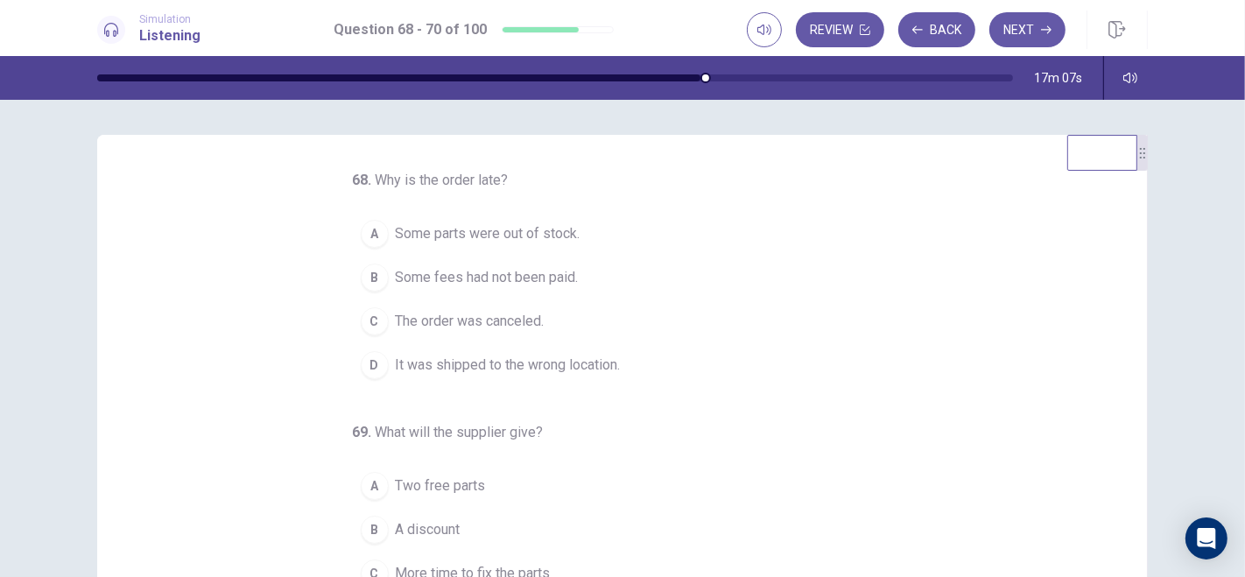
click at [372, 365] on div "D" at bounding box center [375, 365] width 28 height 28
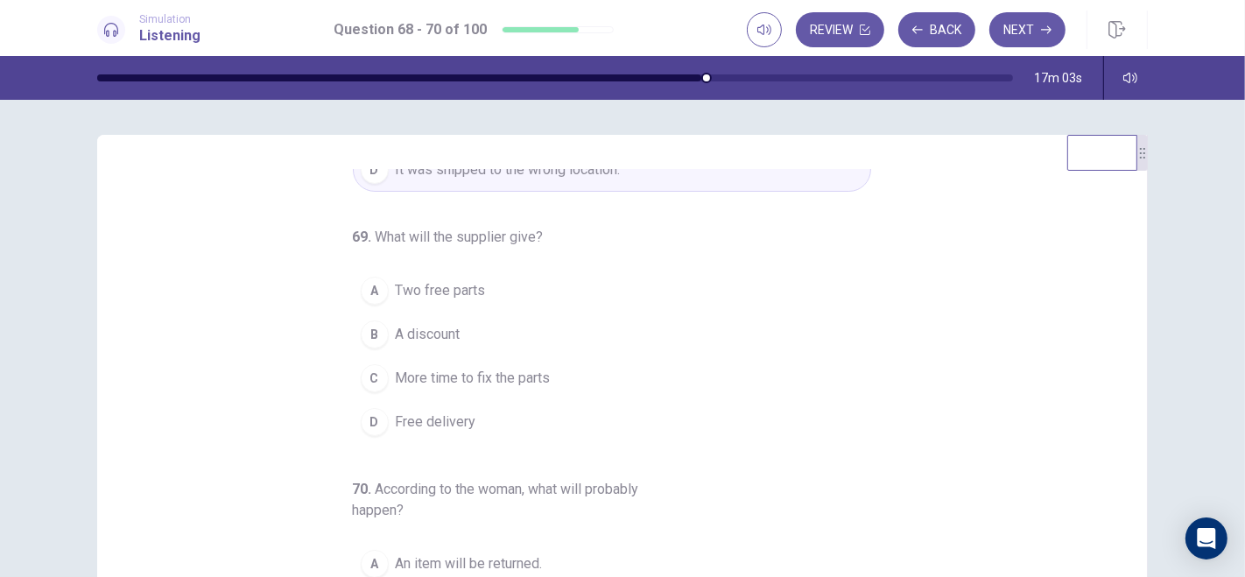
scroll to position [198, 0]
click at [365, 326] on div "B" at bounding box center [375, 332] width 28 height 28
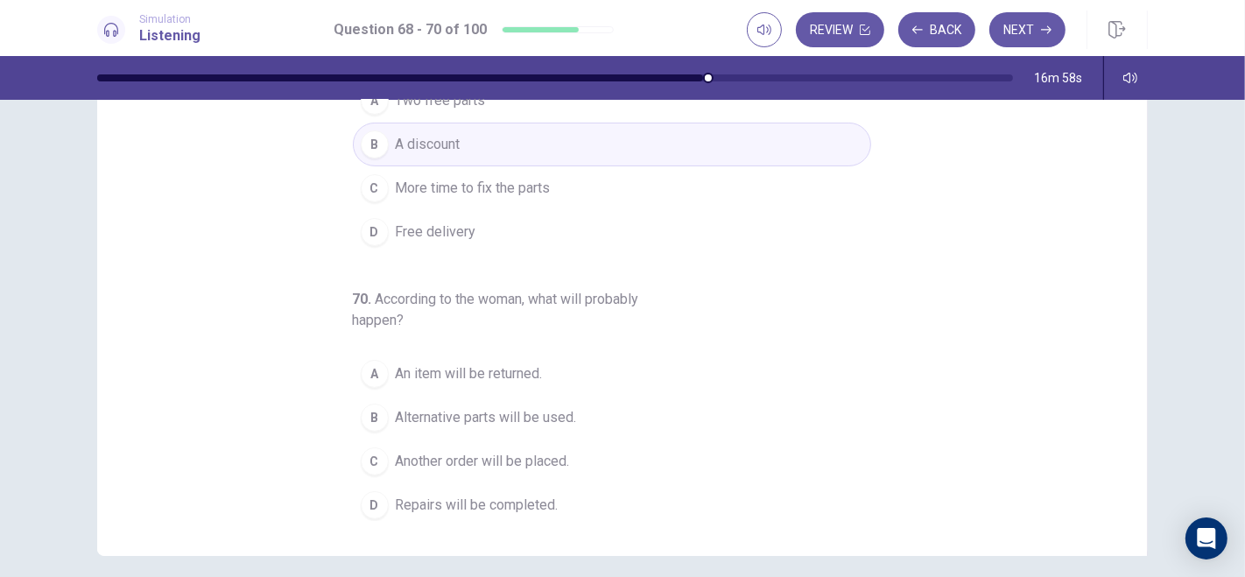
scroll to position [211, 0]
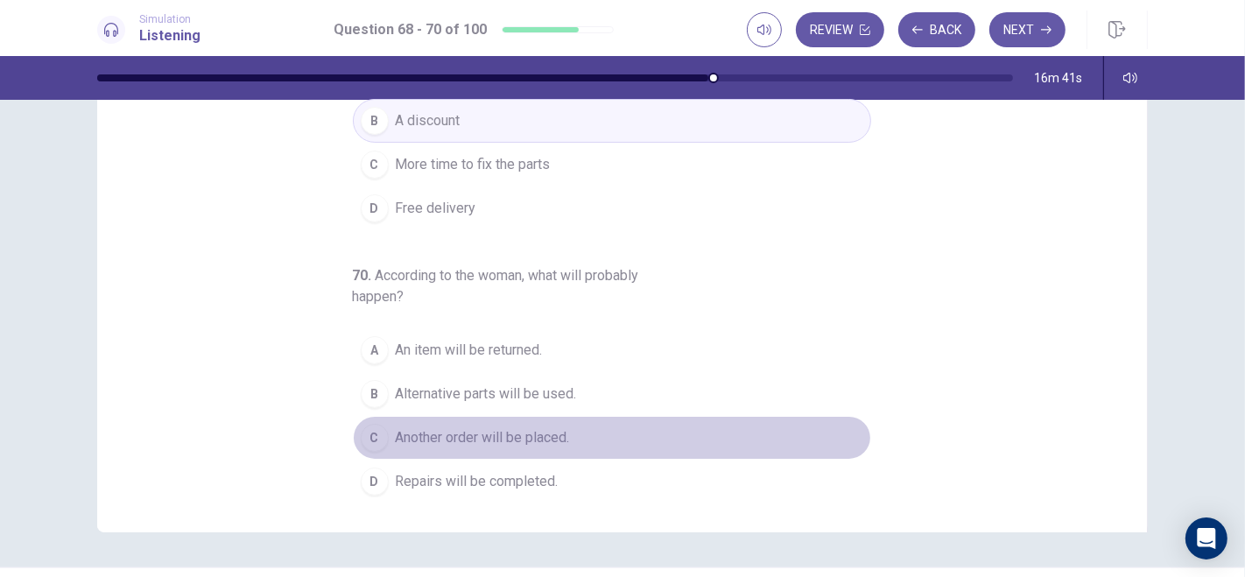
click at [367, 429] on div "C" at bounding box center [375, 438] width 28 height 28
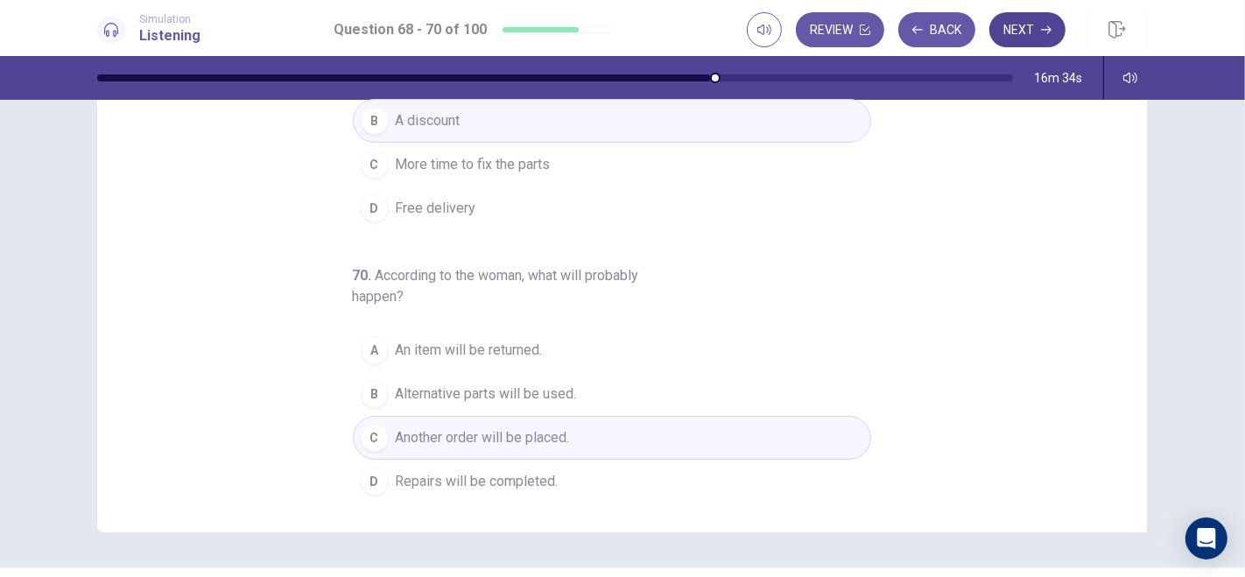
click at [1018, 29] on button "Next" at bounding box center [1028, 29] width 76 height 35
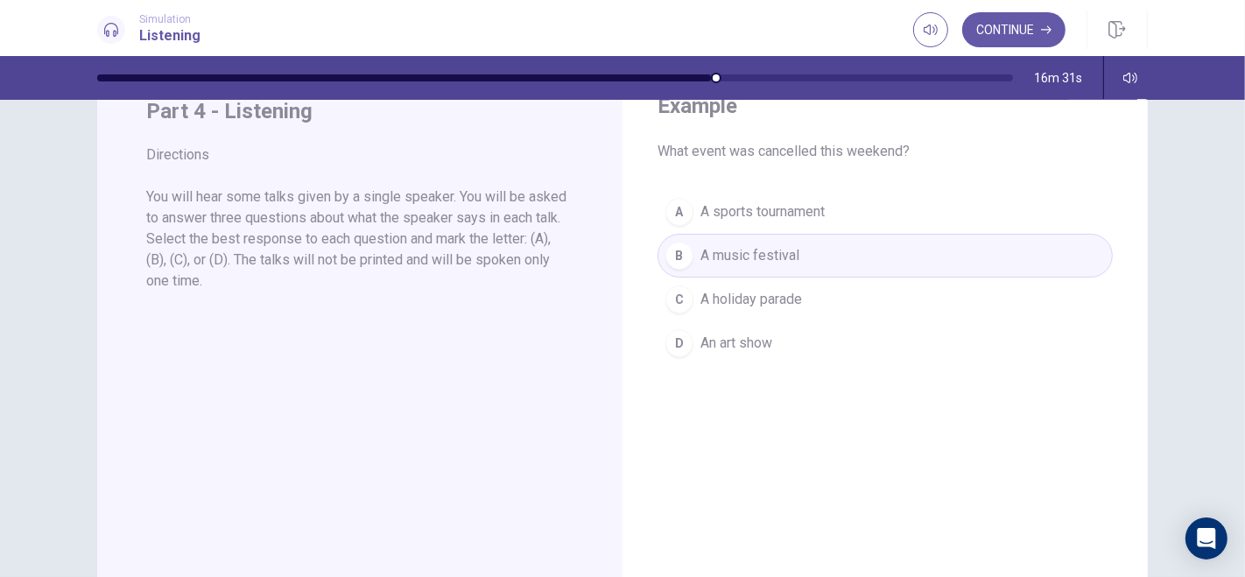
scroll to position [0, 0]
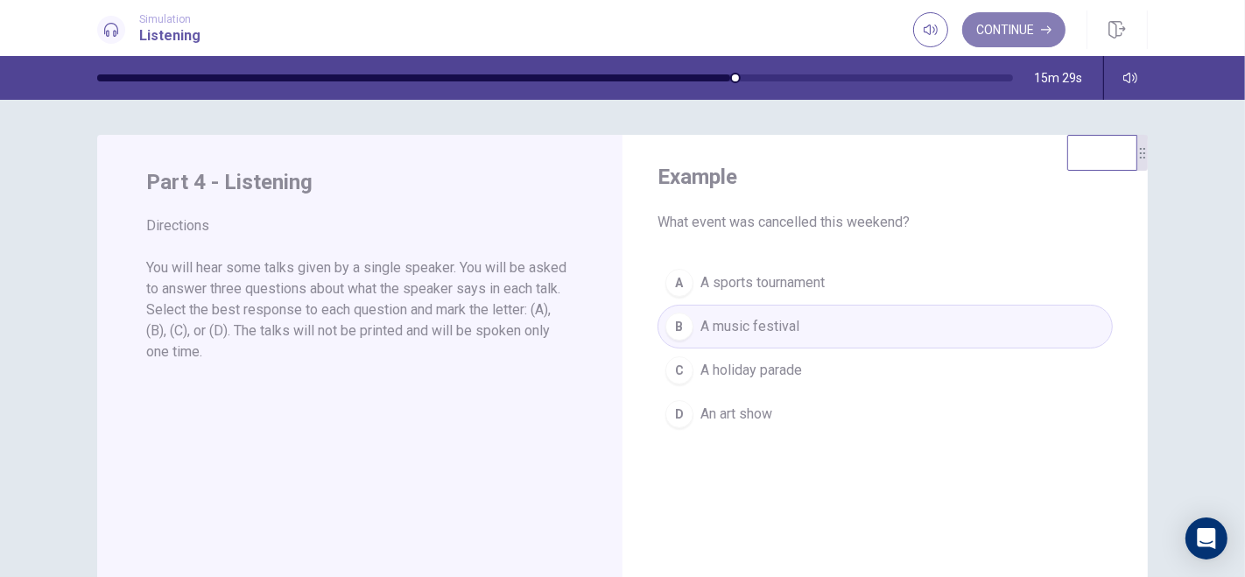
click at [999, 28] on button "Continue" at bounding box center [1013, 29] width 103 height 35
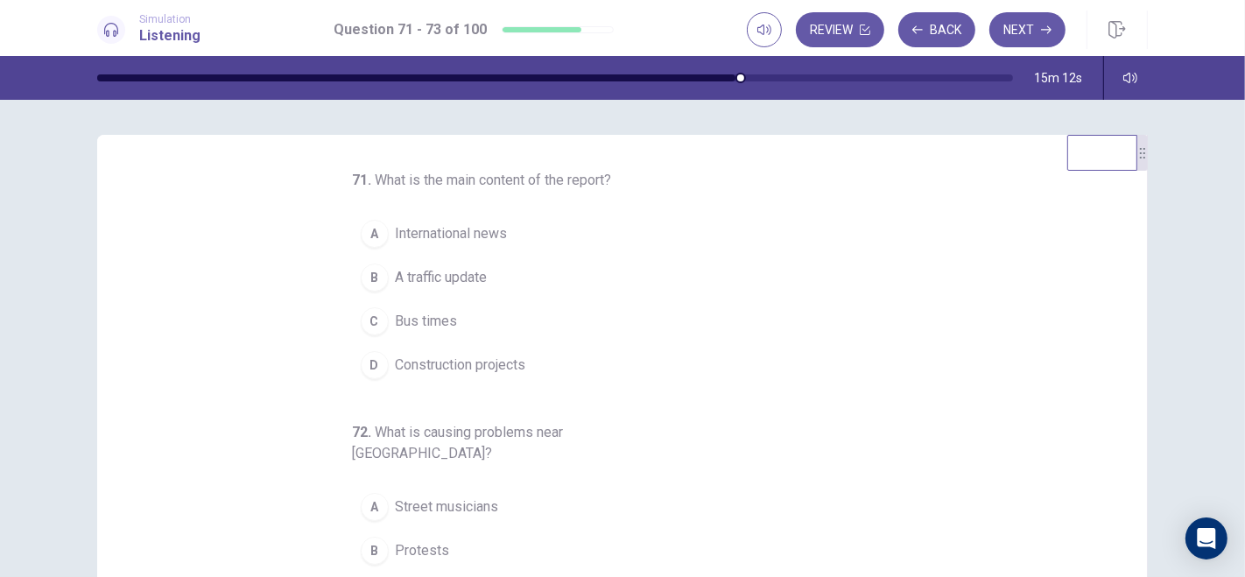
click at [400, 278] on span "A traffic update" at bounding box center [442, 277] width 92 height 21
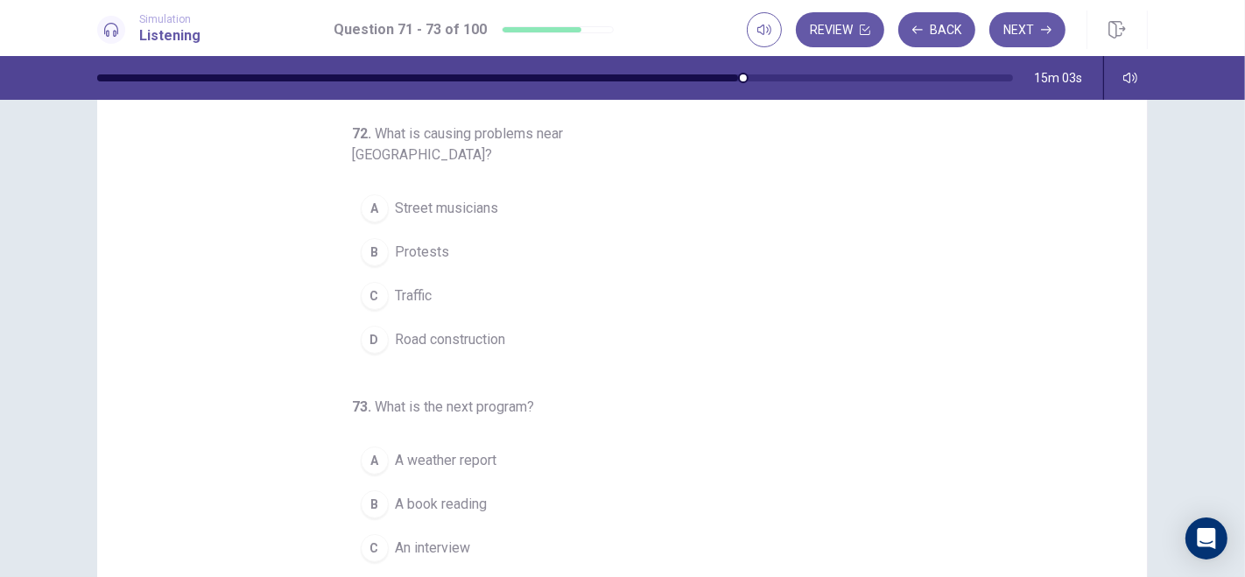
scroll to position [124, 0]
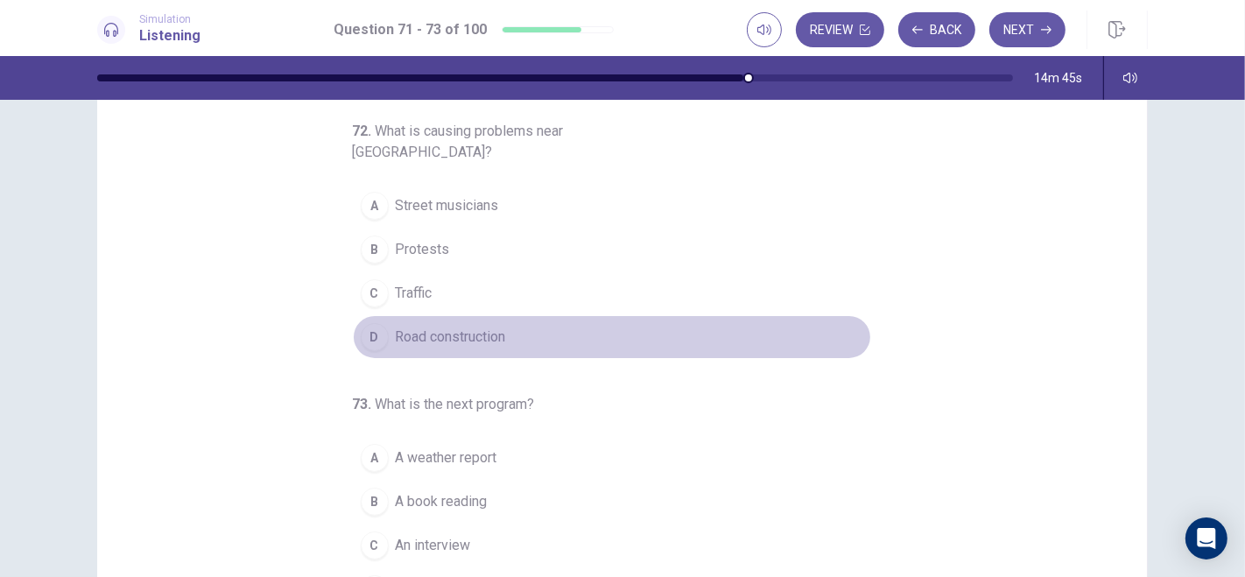
click at [361, 323] on div "D" at bounding box center [375, 337] width 28 height 28
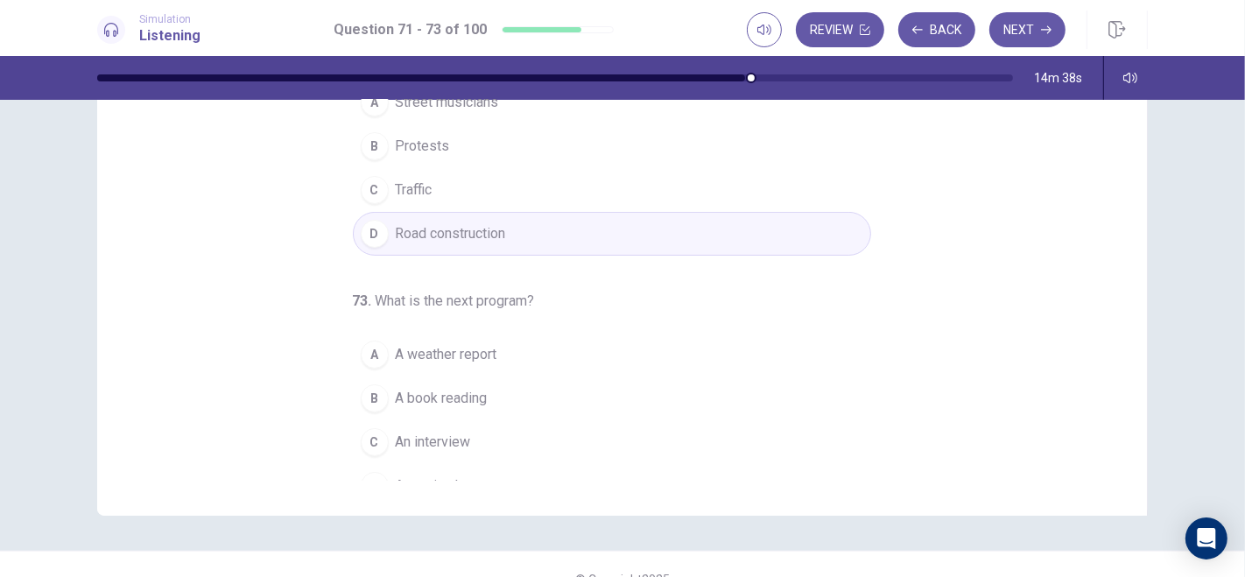
scroll to position [228, 0]
click at [416, 432] on span "An interview" at bounding box center [433, 442] width 75 height 21
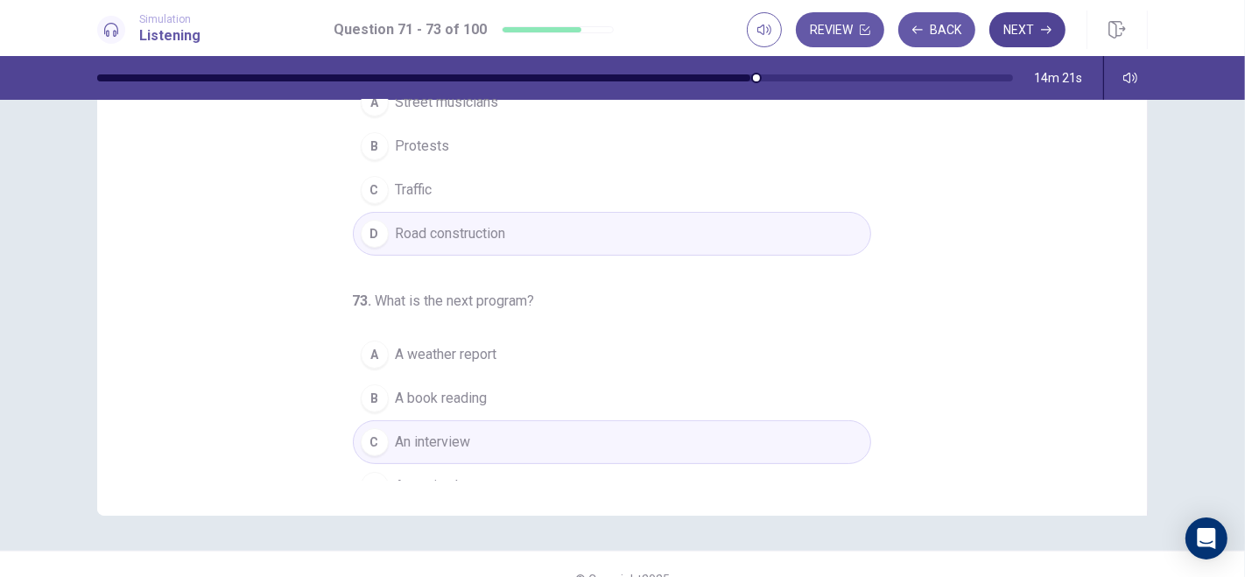
click at [1026, 34] on button "Next" at bounding box center [1028, 29] width 76 height 35
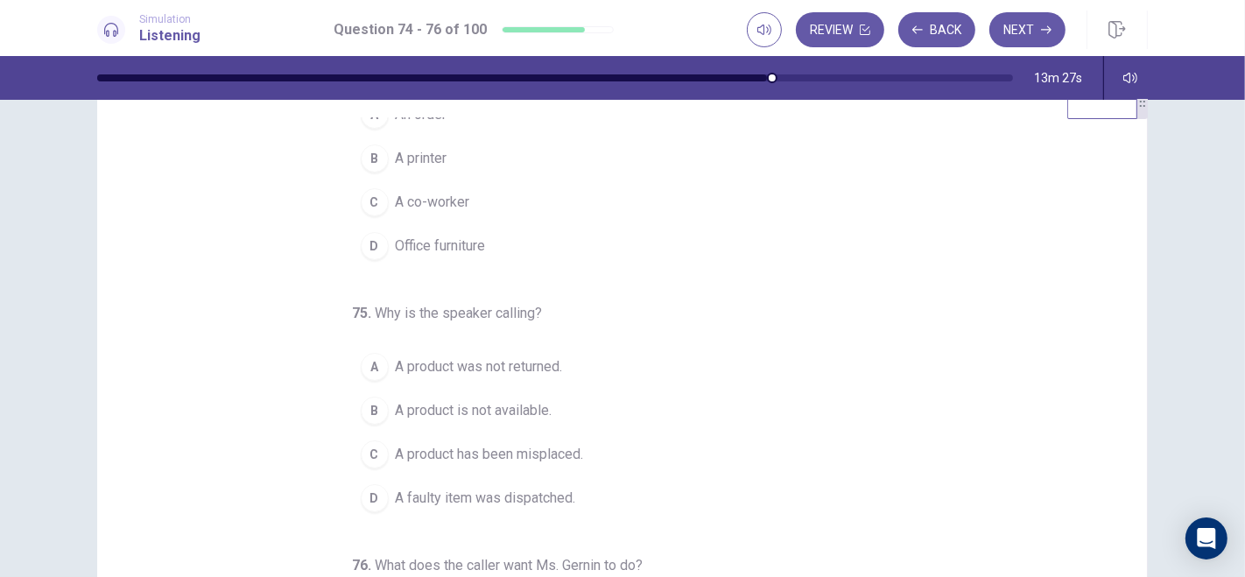
scroll to position [81, 0]
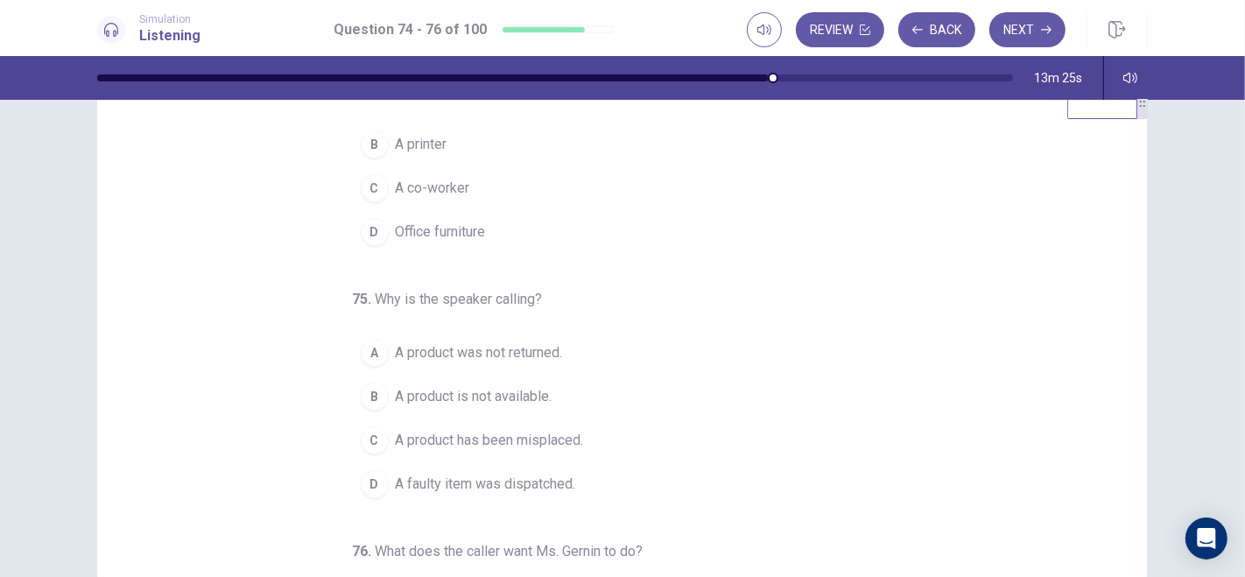
click at [477, 389] on span "A product is not available." at bounding box center [474, 396] width 157 height 21
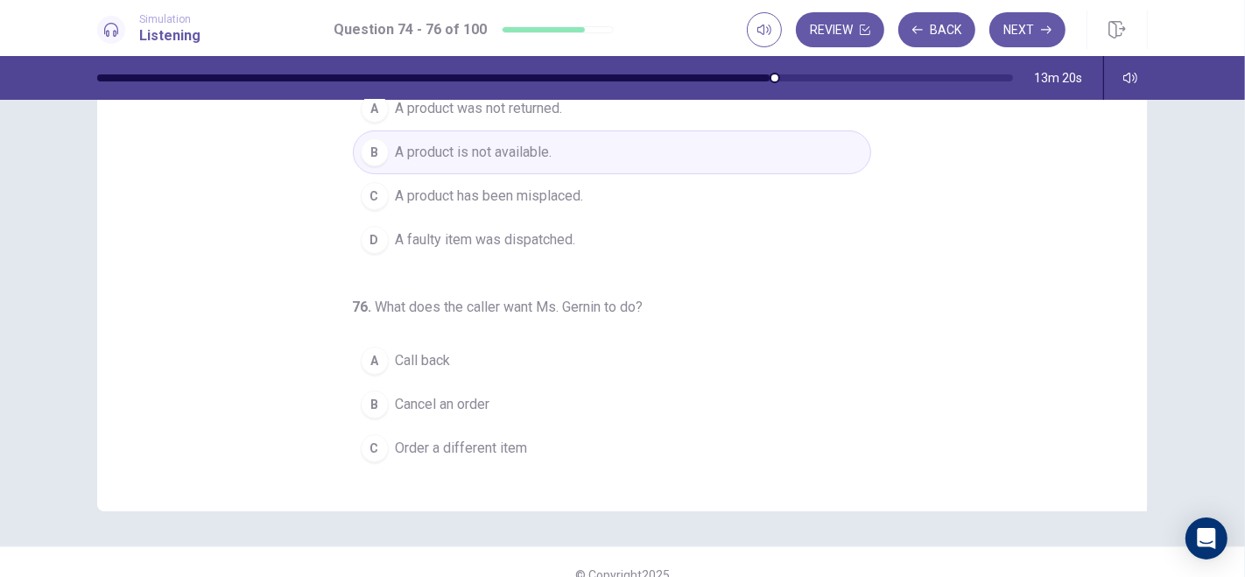
scroll to position [177, 0]
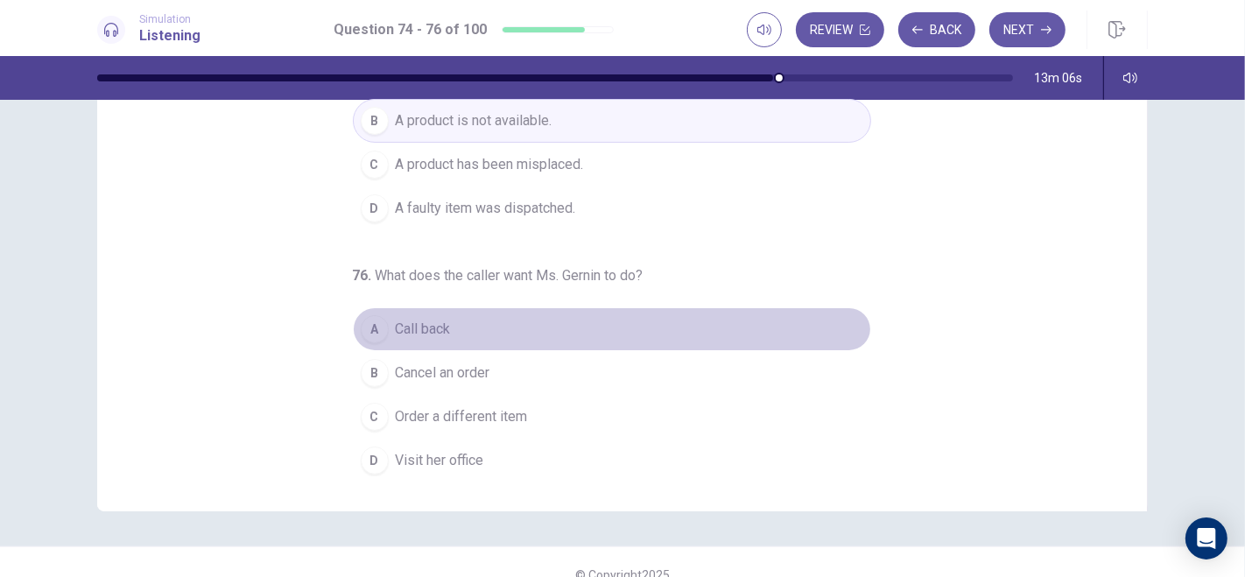
click at [433, 319] on span "Call back" at bounding box center [423, 329] width 55 height 21
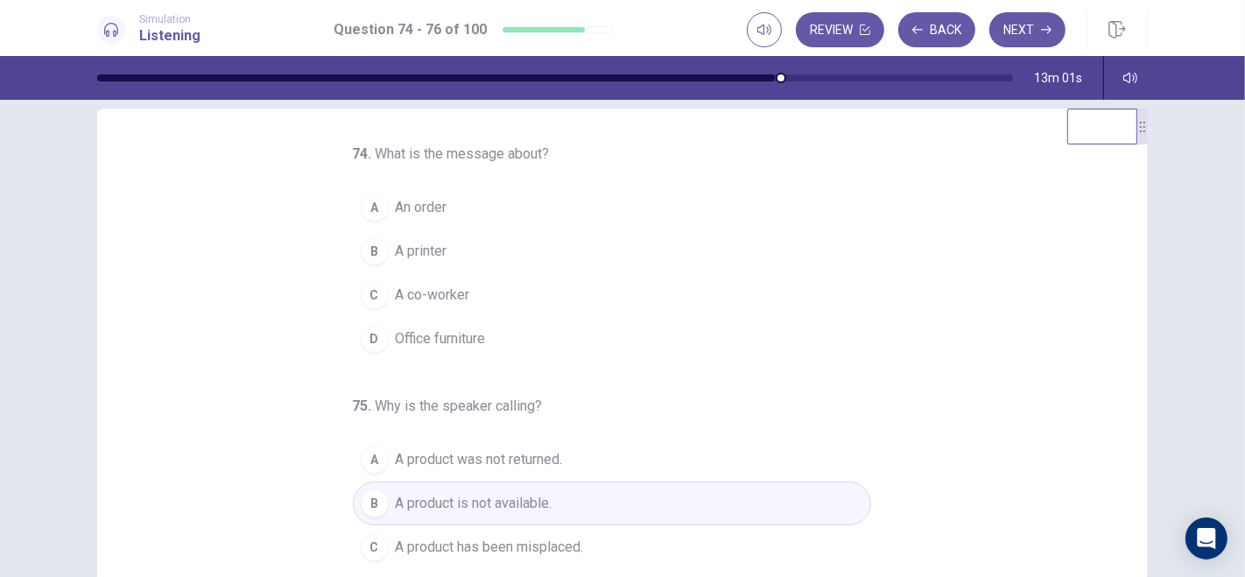
scroll to position [18, 0]
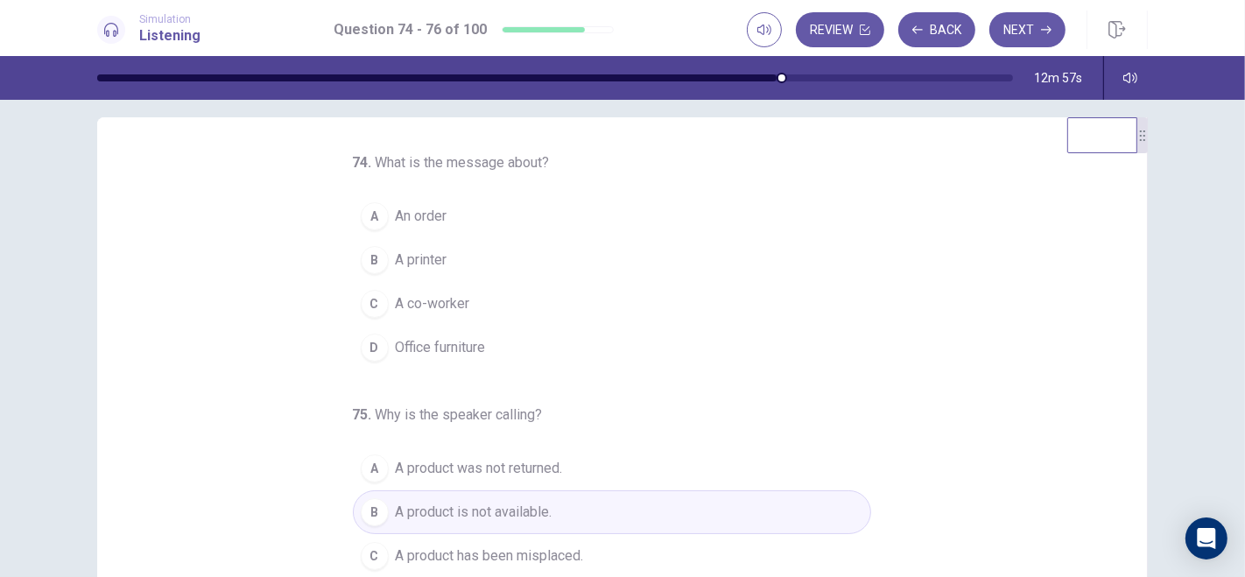
click at [418, 215] on span "An order" at bounding box center [422, 216] width 52 height 21
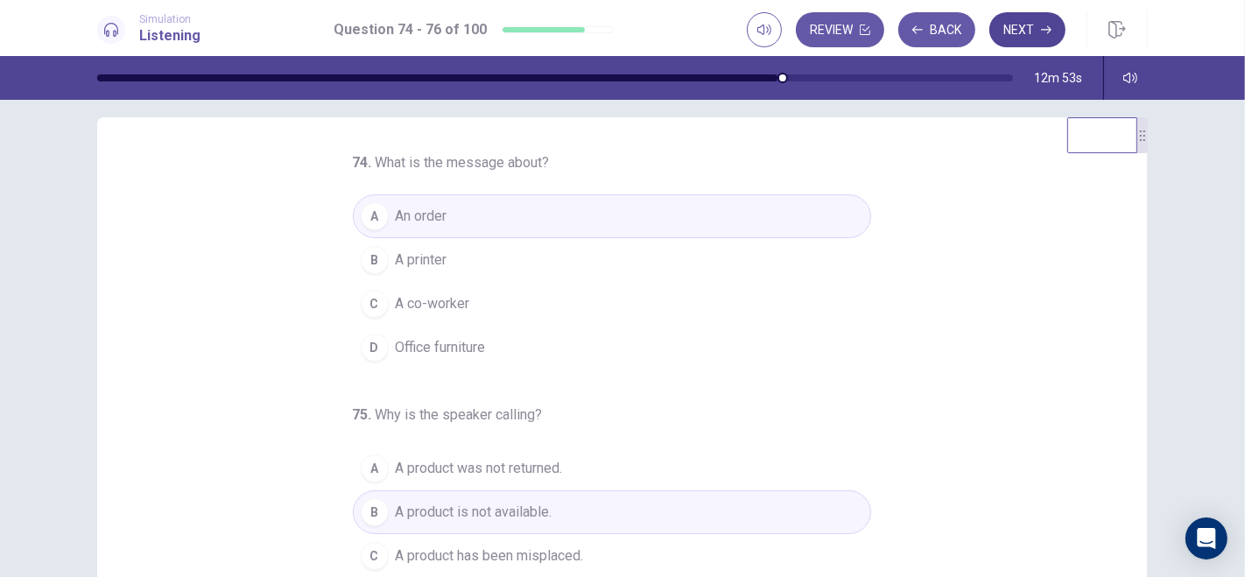
click at [1042, 28] on icon "button" at bounding box center [1046, 30] width 11 height 11
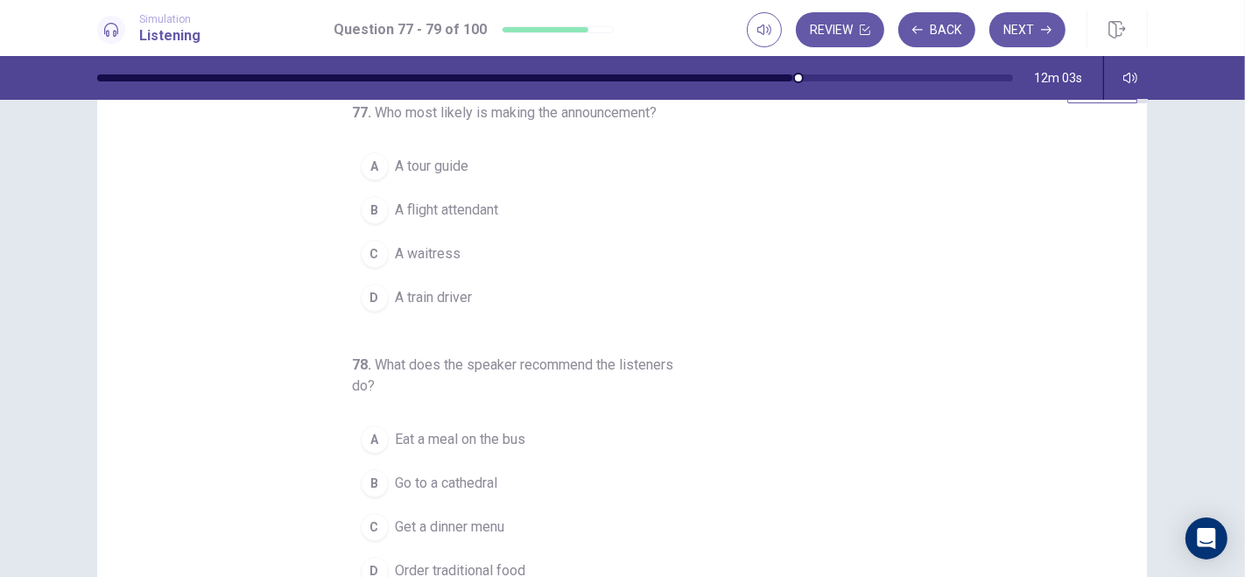
scroll to position [74, 0]
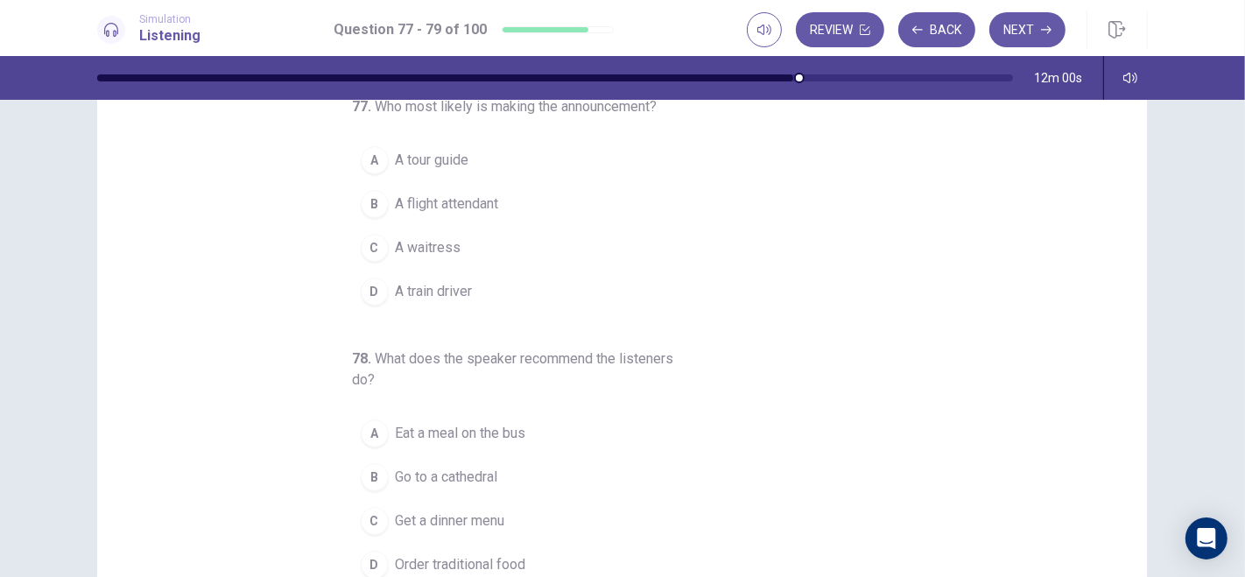
click at [417, 156] on span "A tour guide" at bounding box center [433, 160] width 74 height 21
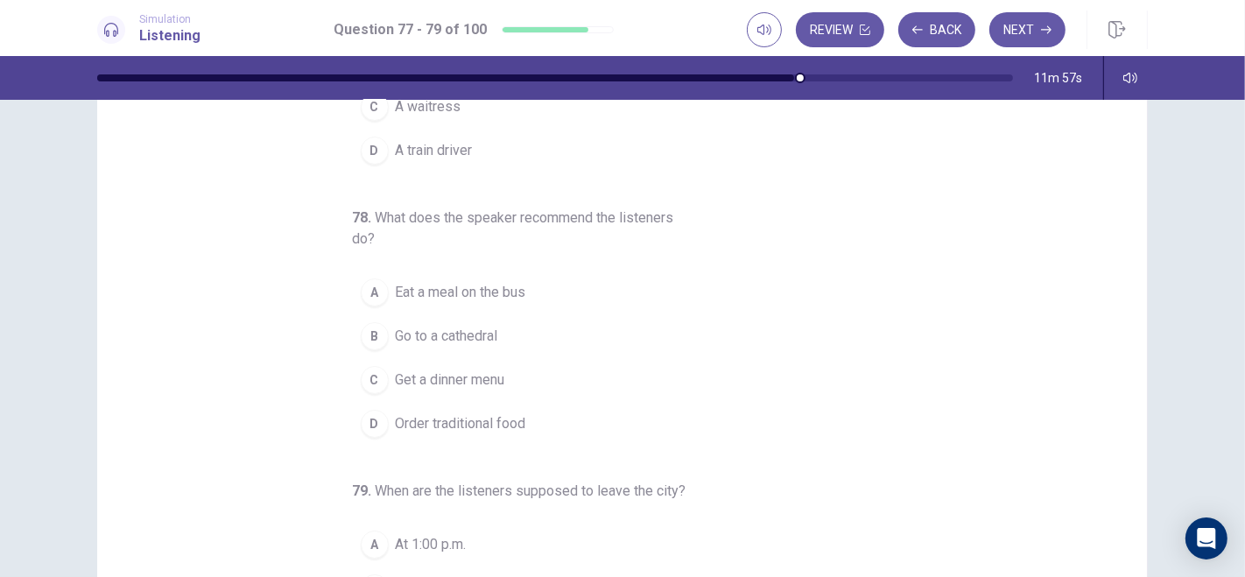
scroll to position [162, 0]
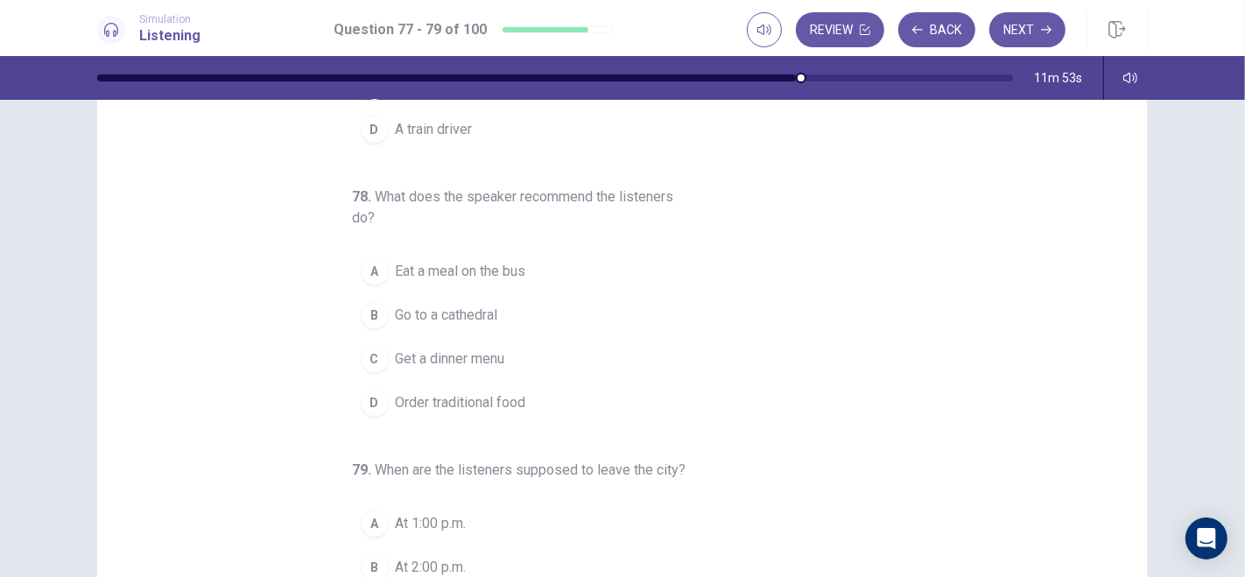
click at [370, 398] on div "D" at bounding box center [375, 403] width 28 height 28
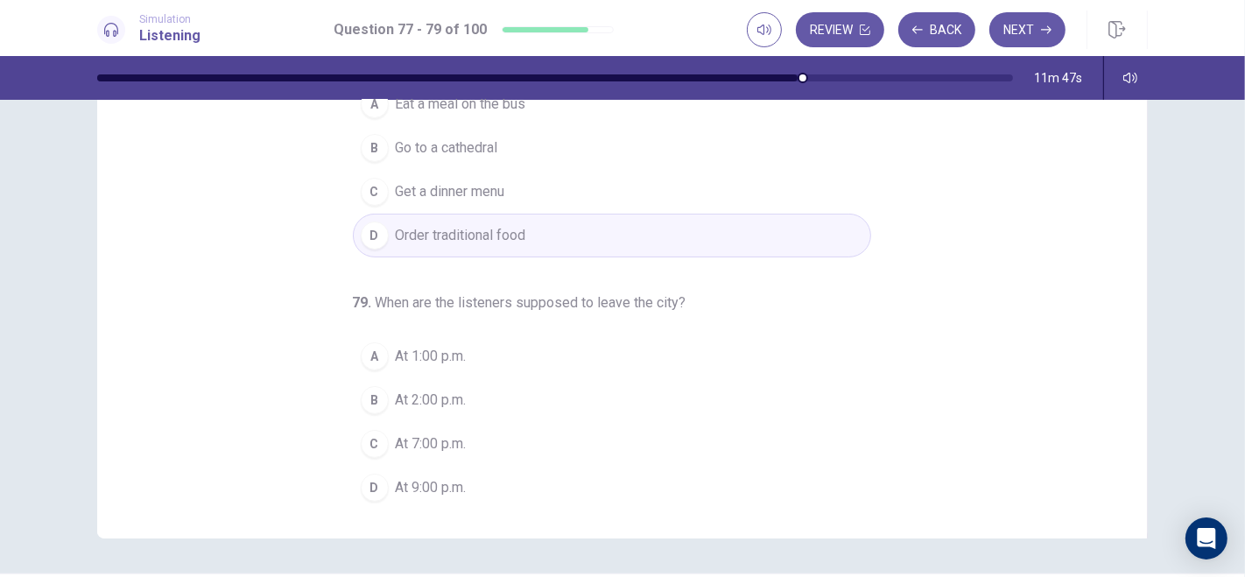
scroll to position [210, 0]
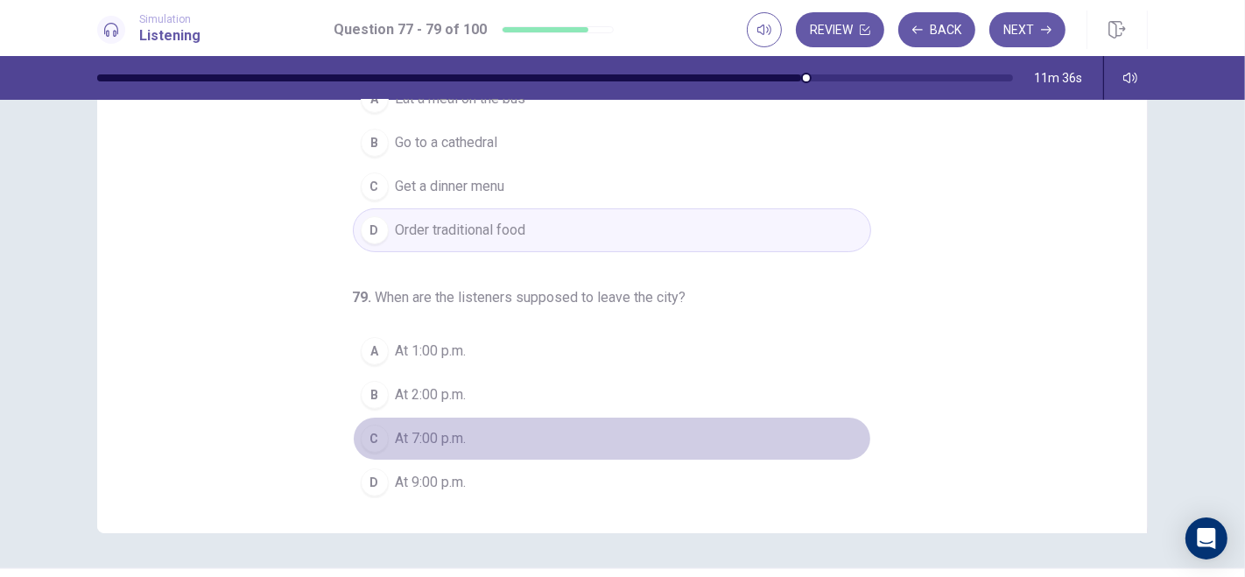
click at [431, 430] on span "At 7:00 p.m." at bounding box center [431, 438] width 71 height 21
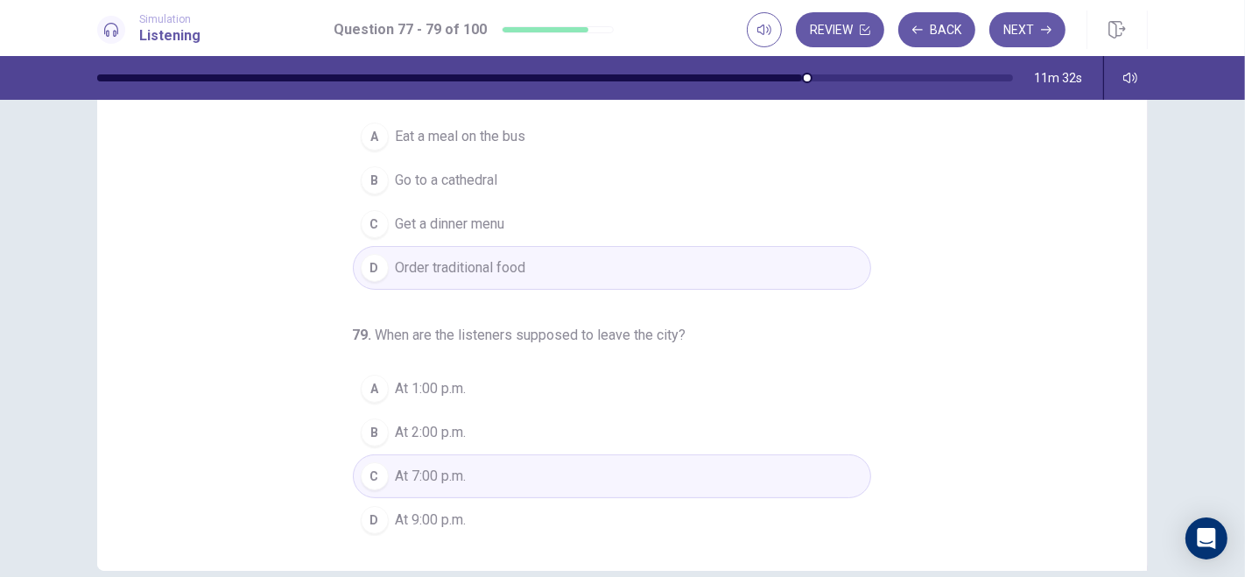
scroll to position [0, 0]
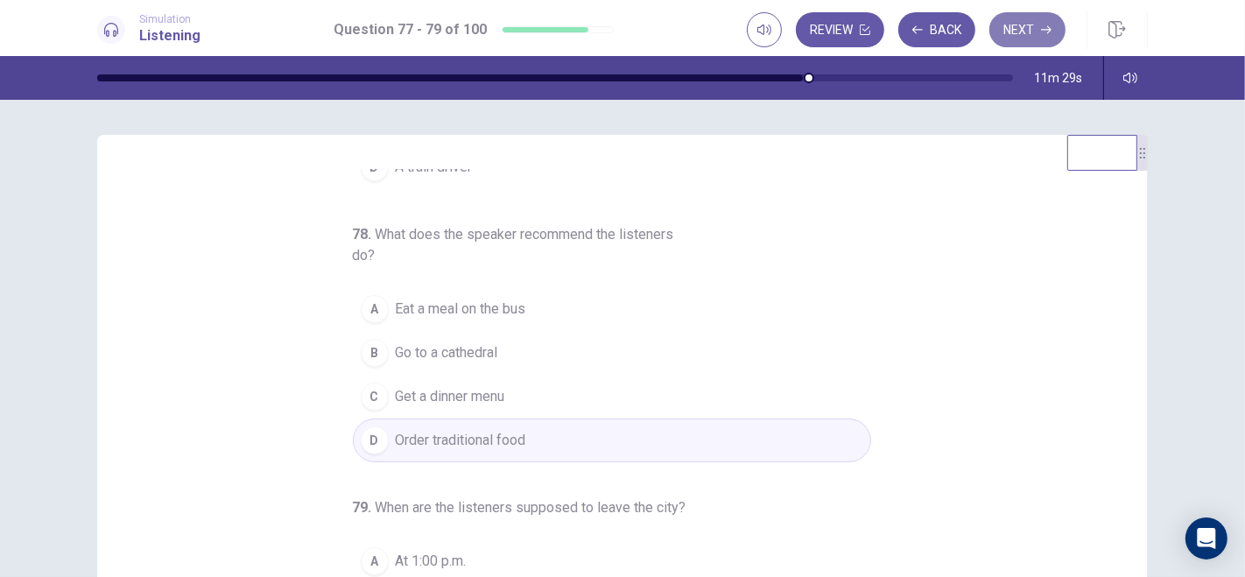
click at [1039, 27] on button "Next" at bounding box center [1028, 29] width 76 height 35
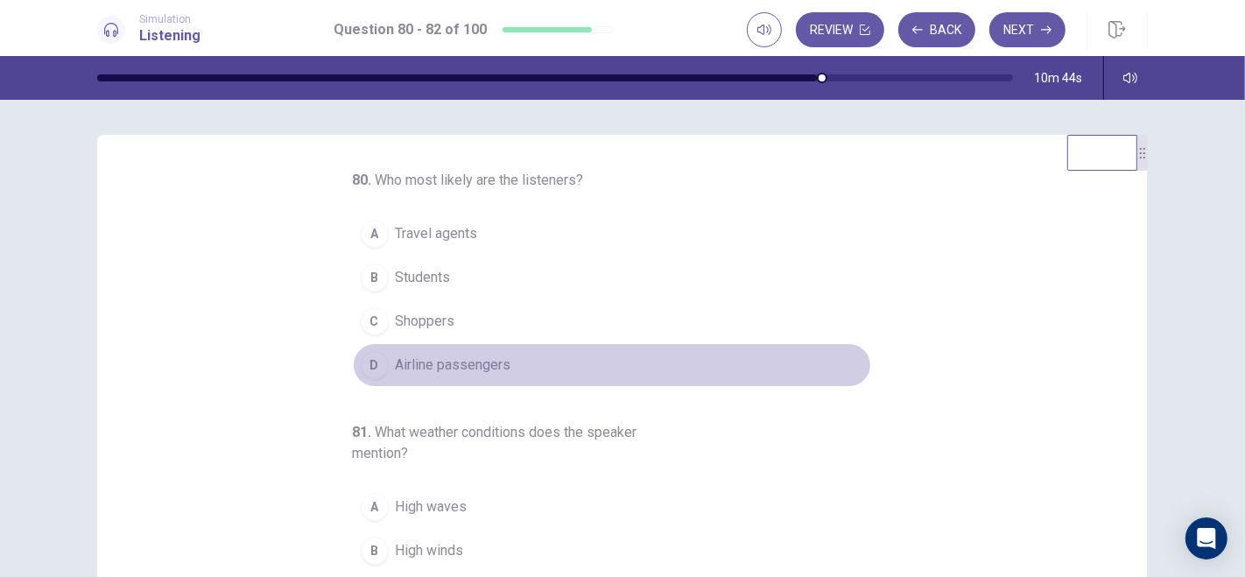
click at [400, 363] on span "Airline passengers" at bounding box center [454, 365] width 116 height 21
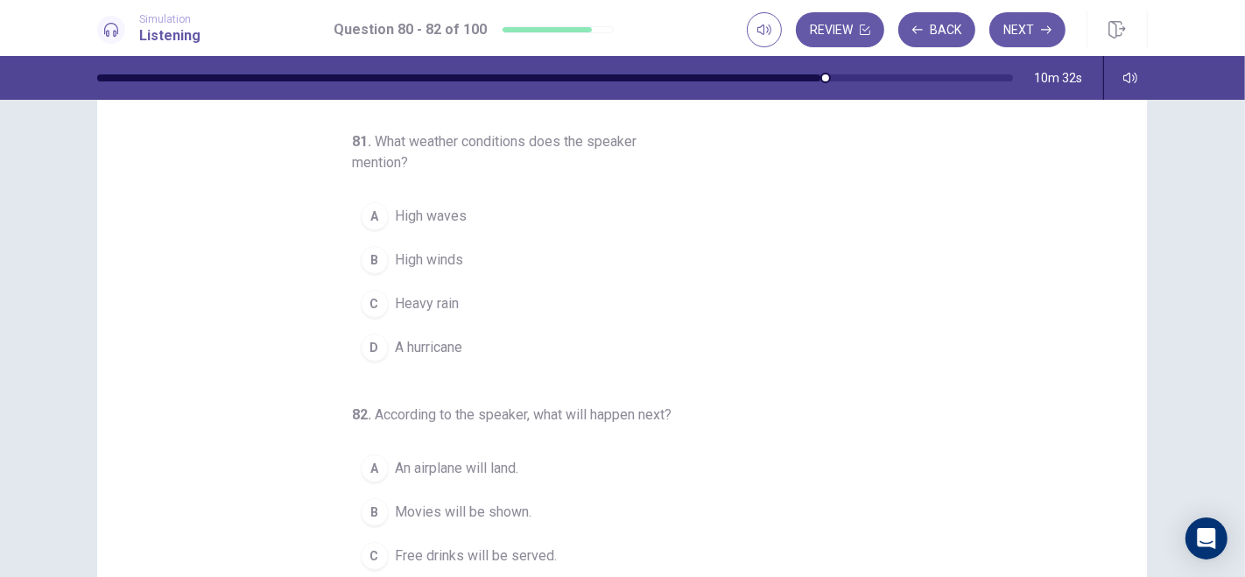
scroll to position [95, 0]
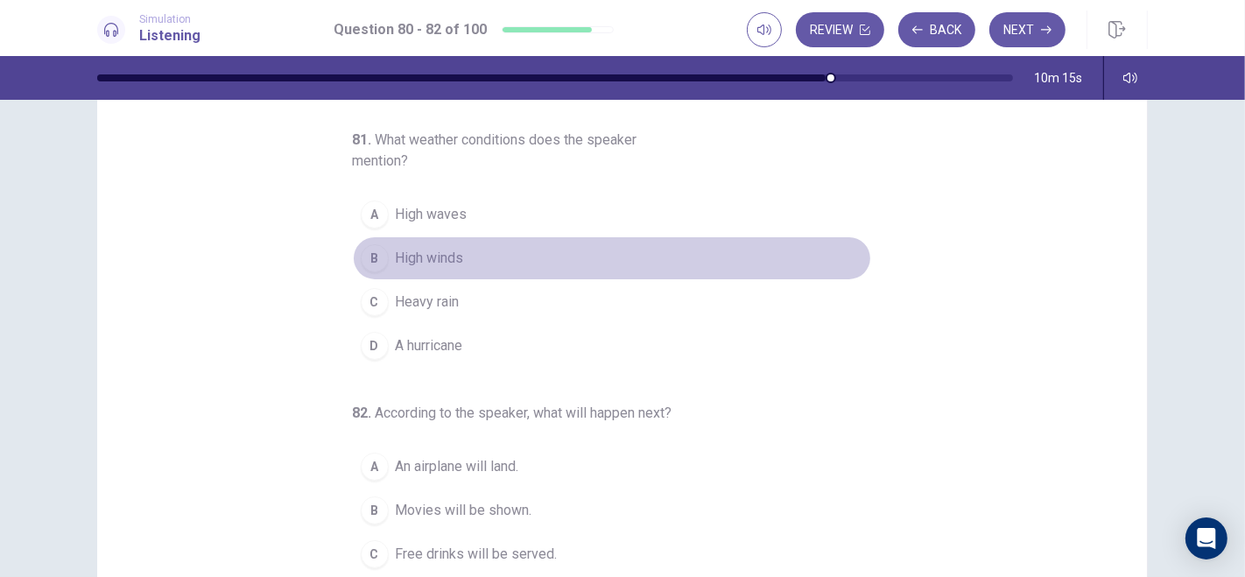
click at [363, 250] on div "B" at bounding box center [375, 258] width 28 height 28
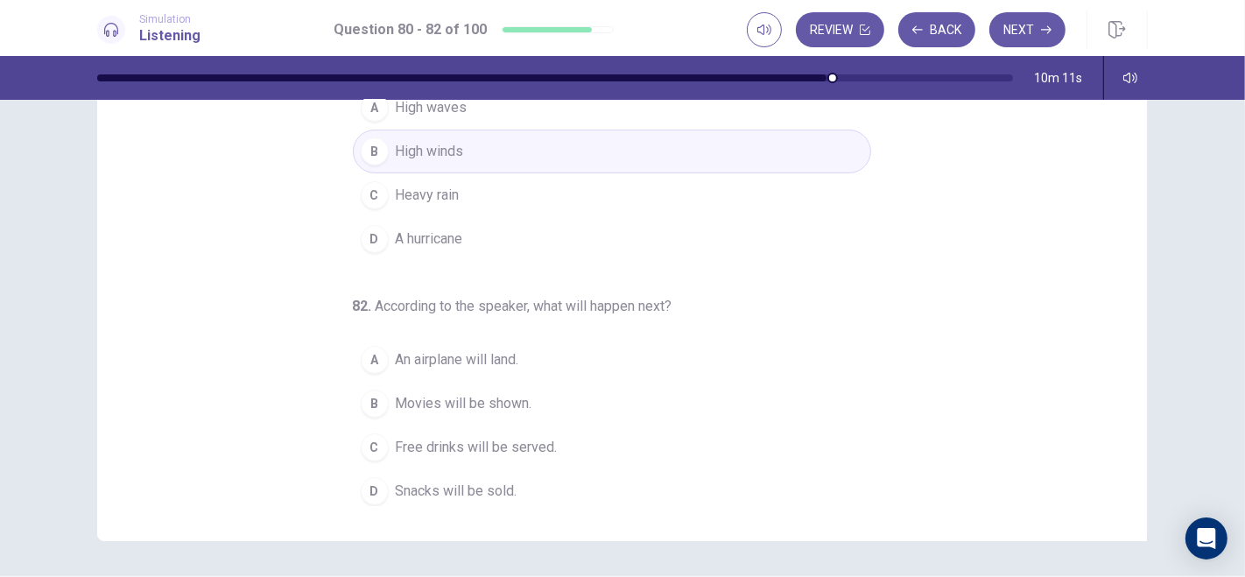
scroll to position [203, 0]
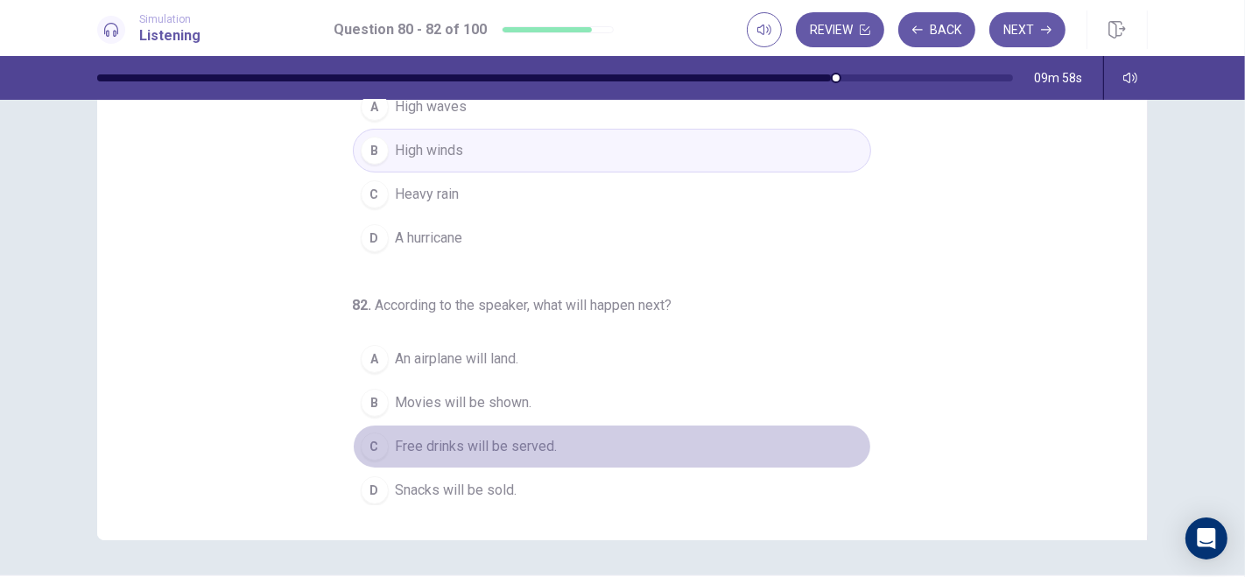
click at [452, 444] on span "Free drinks will be served." at bounding box center [477, 446] width 162 height 21
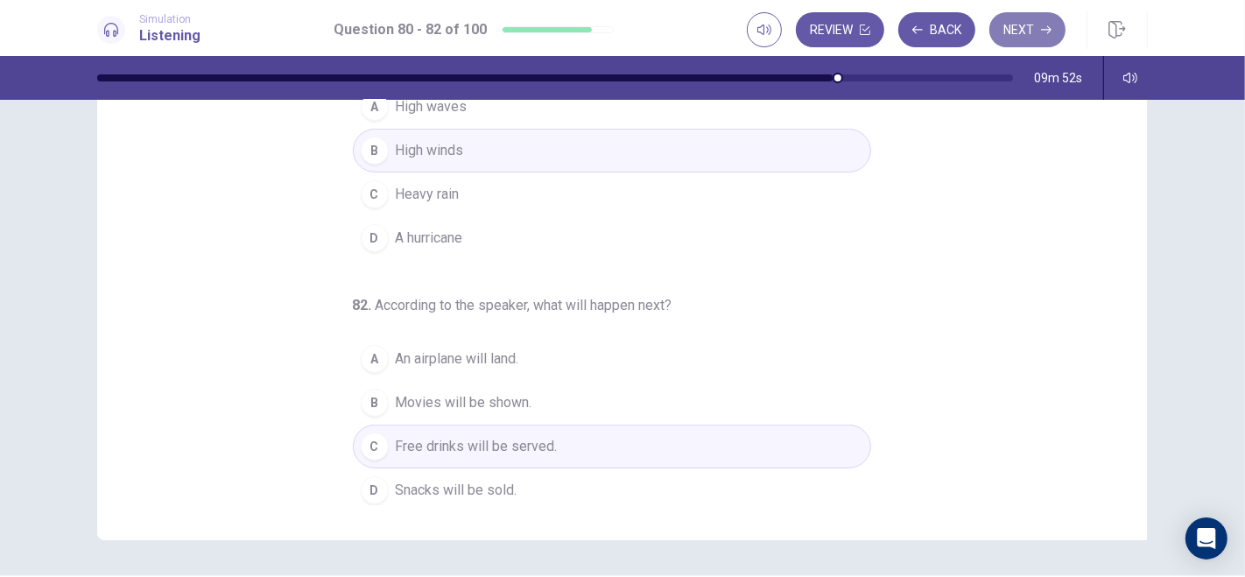
click at [1025, 29] on button "Next" at bounding box center [1028, 29] width 76 height 35
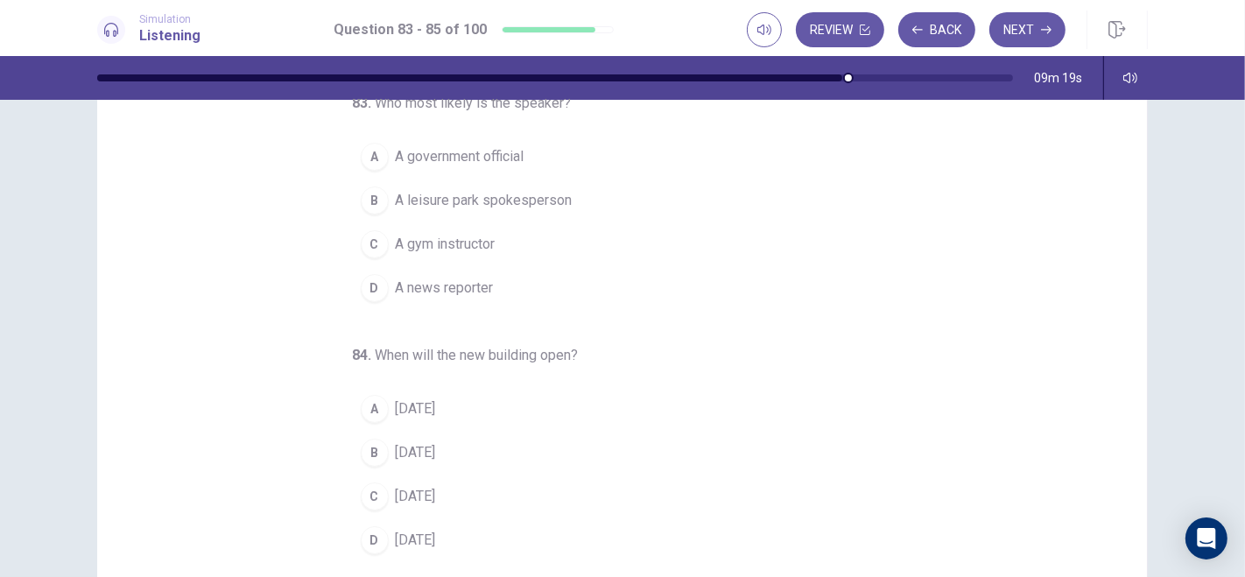
scroll to position [0, 0]
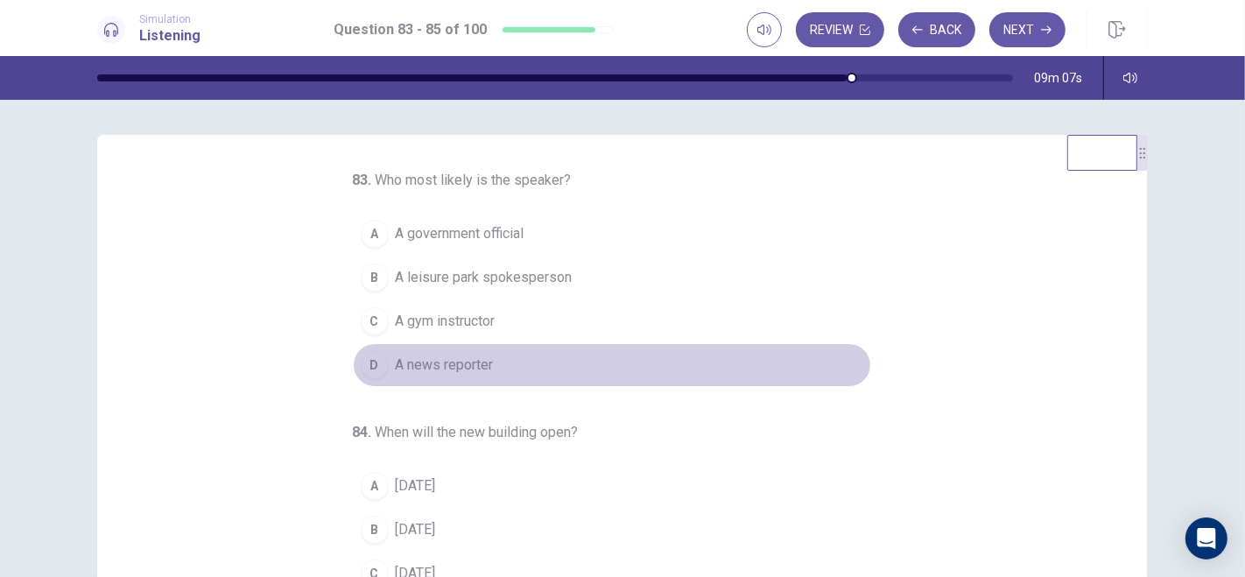
click at [441, 366] on span "A news reporter" at bounding box center [445, 365] width 98 height 21
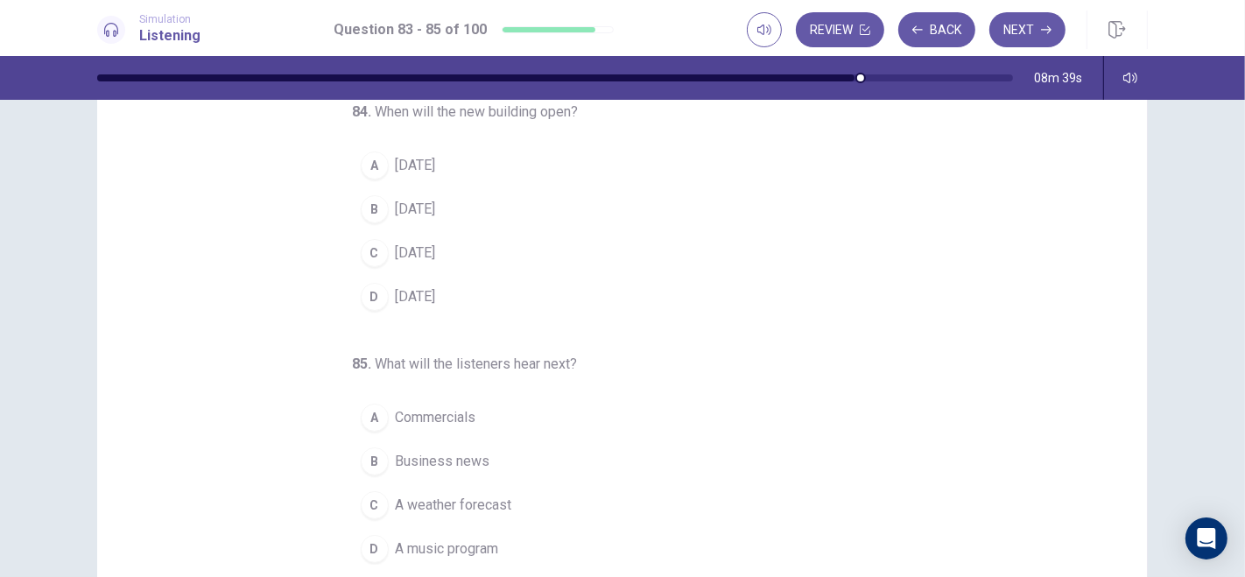
scroll to position [145, 0]
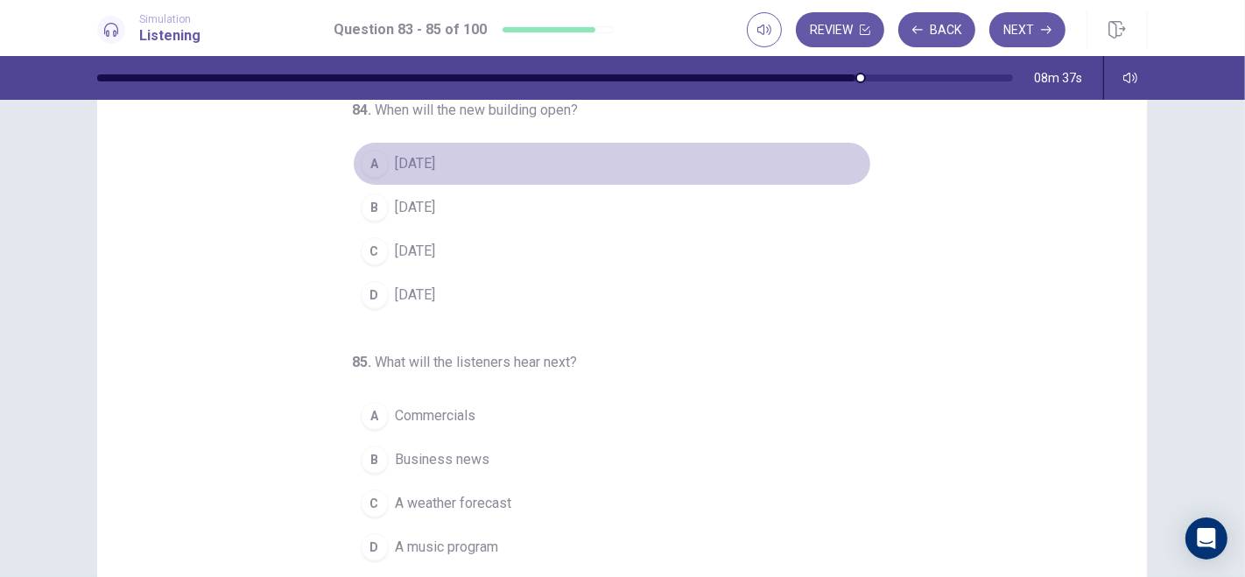
click at [436, 156] on span "In two years" at bounding box center [416, 163] width 40 height 21
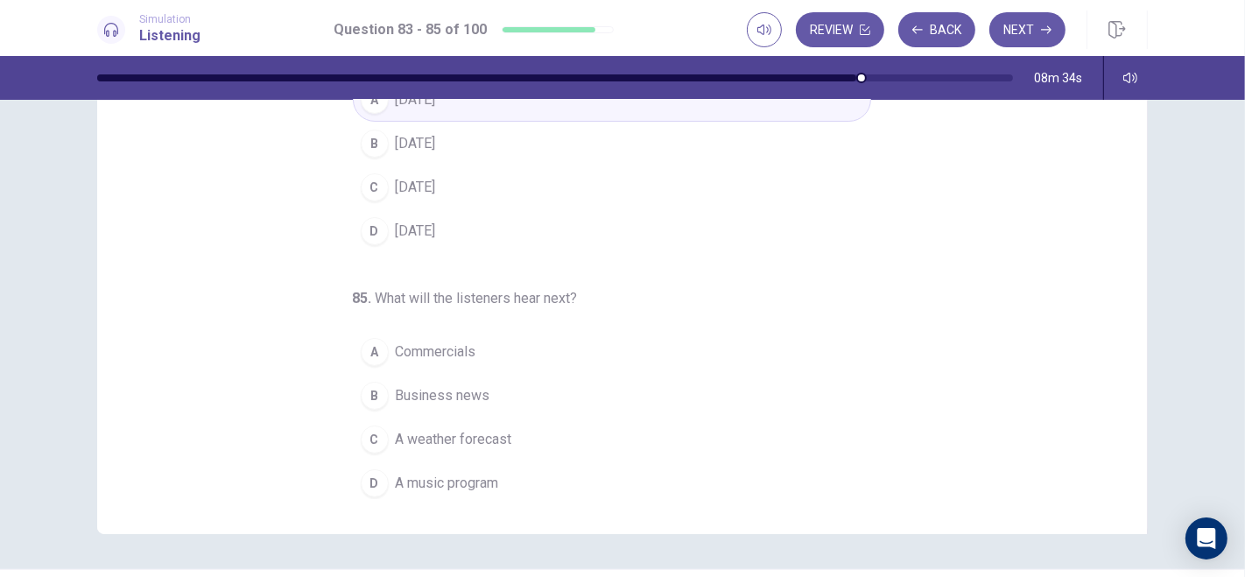
scroll to position [230, 0]
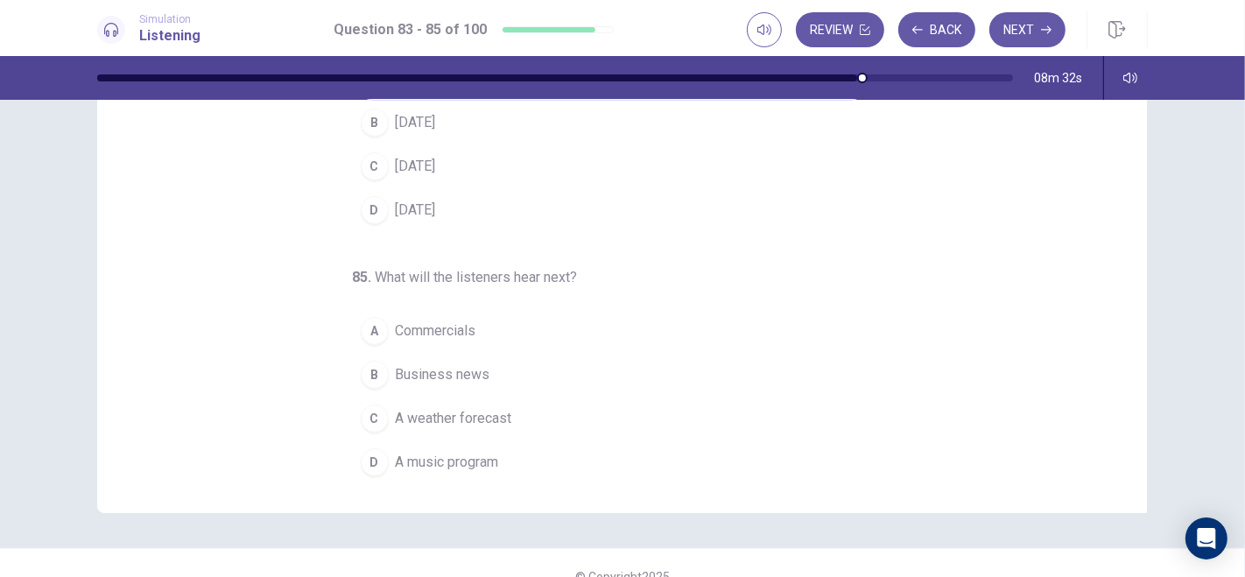
click at [1120, 284] on div "83 . Who most likely is the speaker? A A government official B A leisure park s…" at bounding box center [622, 338] width 1245 height 477
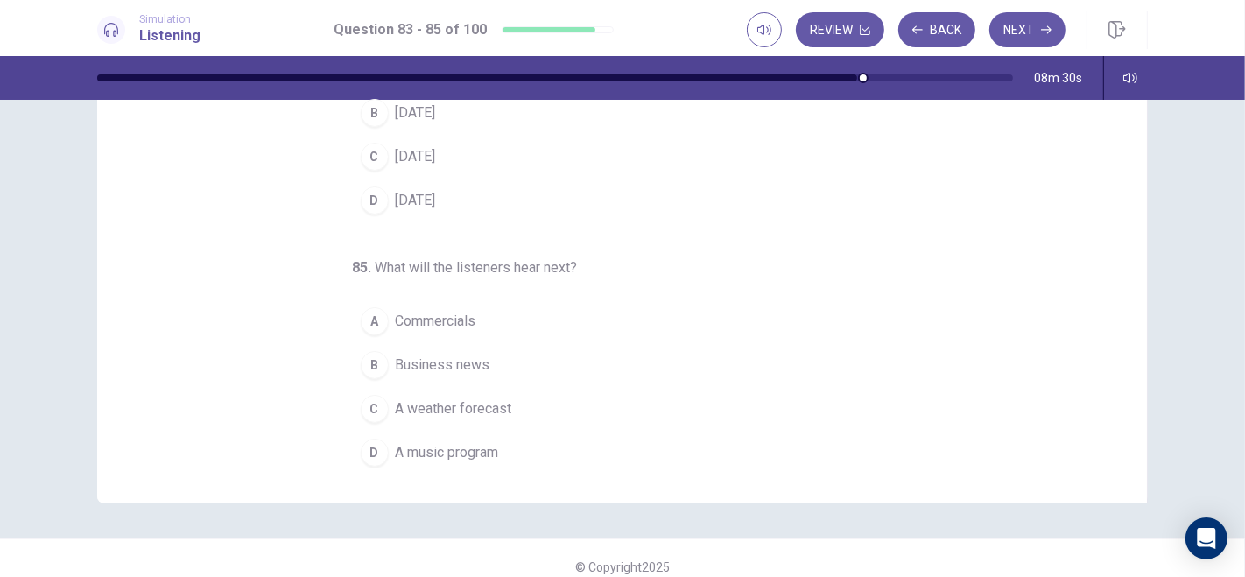
scroll to position [243, 0]
click at [424, 398] on span "A weather forecast" at bounding box center [454, 405] width 116 height 21
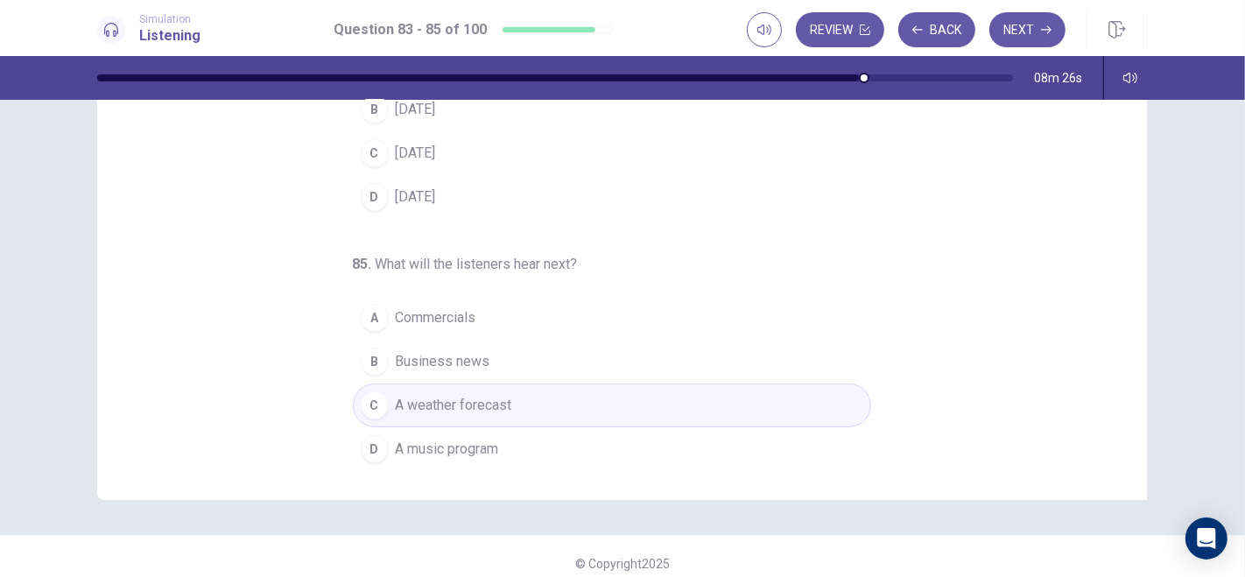
scroll to position [0, 0]
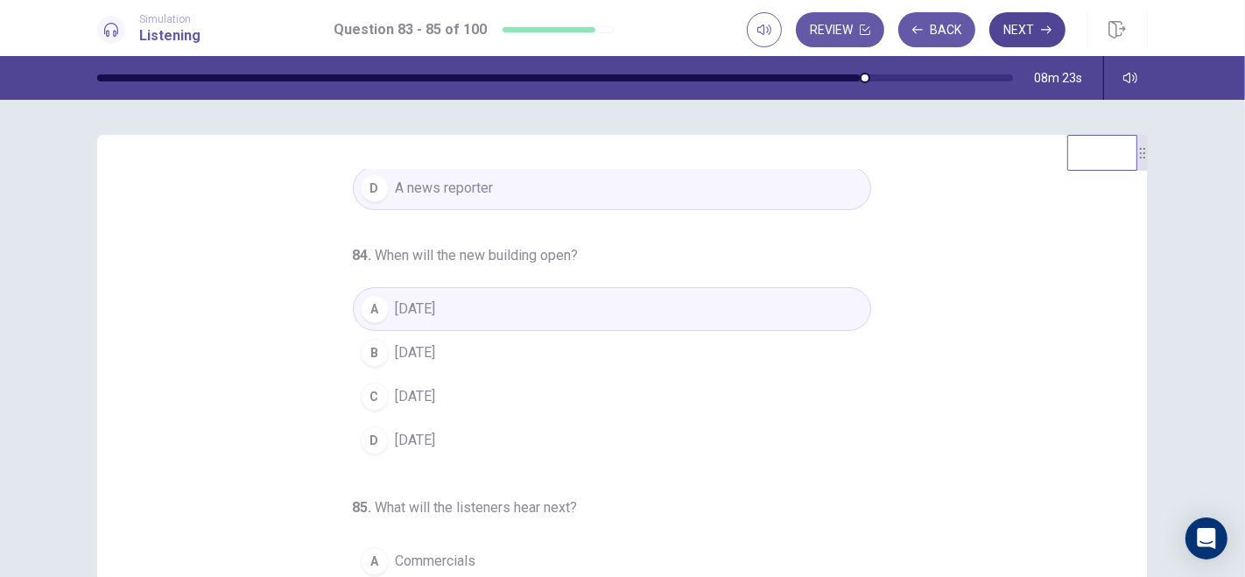
click at [1020, 33] on button "Next" at bounding box center [1028, 29] width 76 height 35
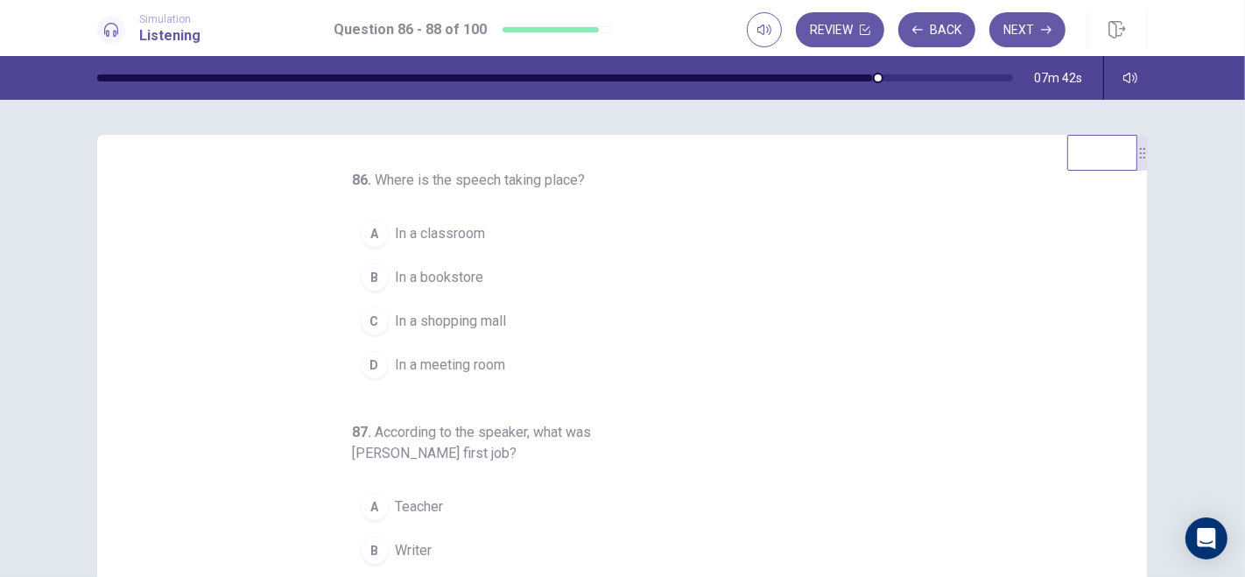
click at [476, 356] on span "In a meeting room" at bounding box center [451, 365] width 110 height 21
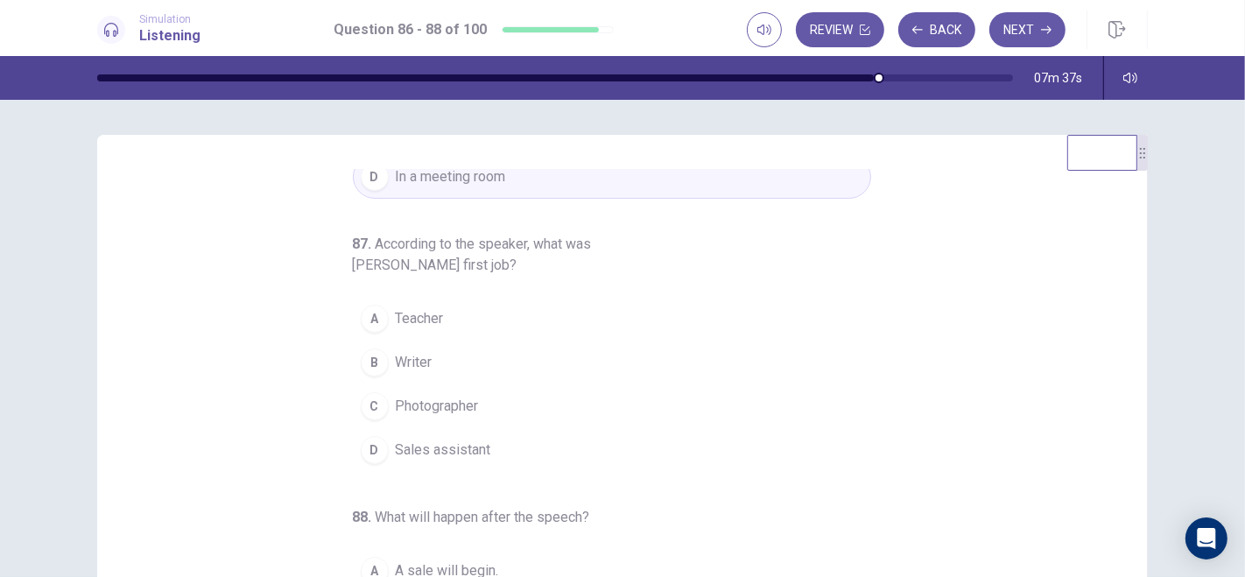
scroll to position [198, 0]
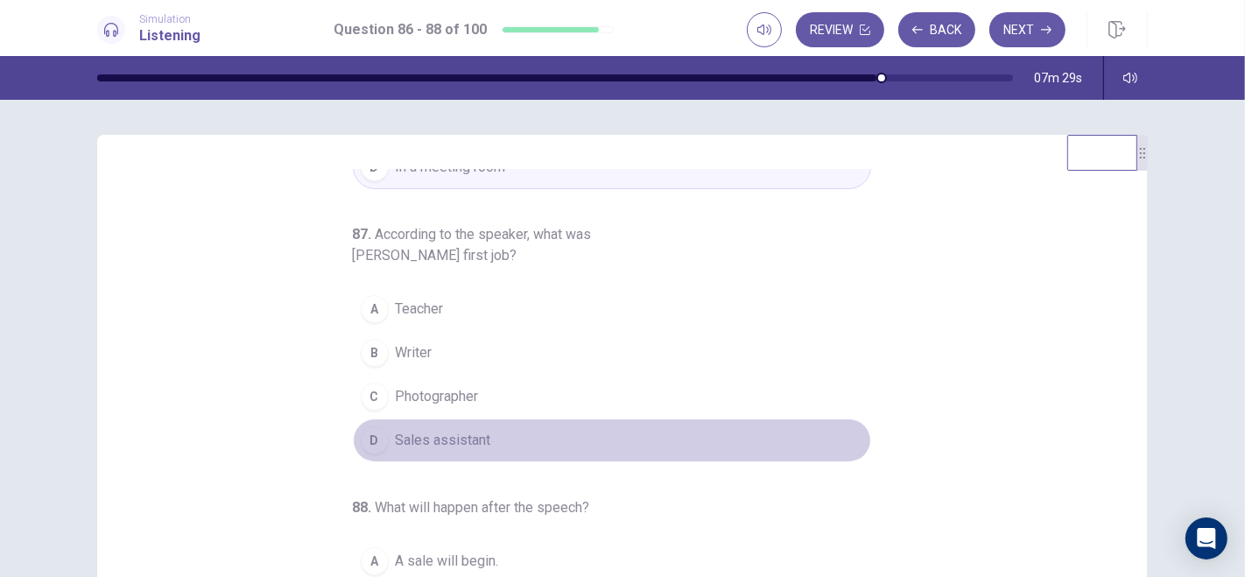
click at [440, 440] on span "Sales assistant" at bounding box center [443, 440] width 95 height 21
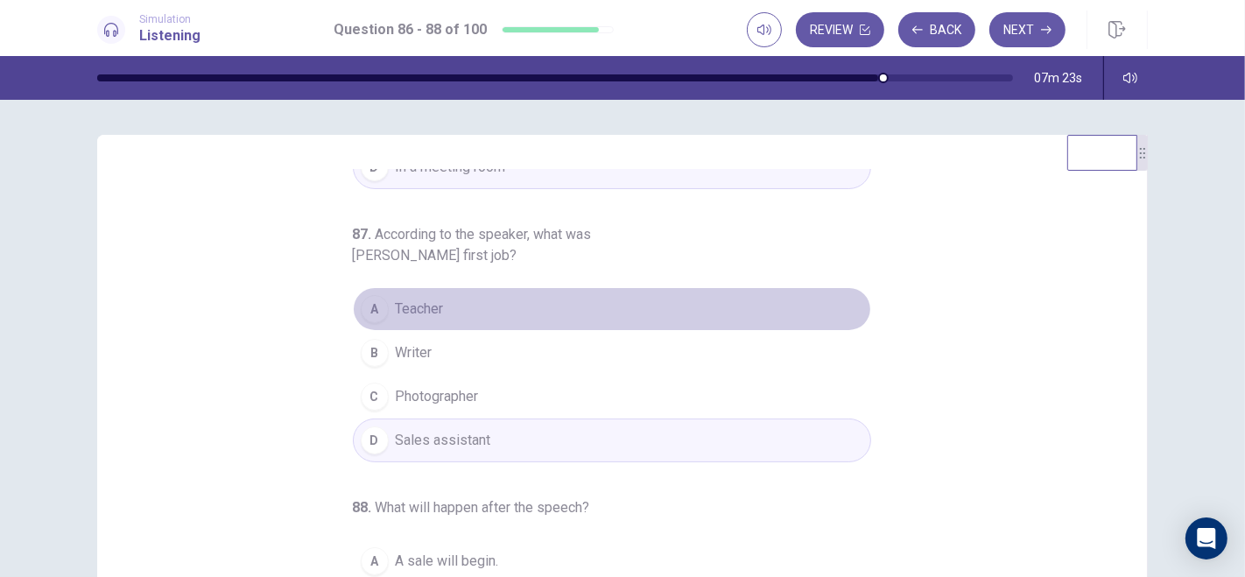
click at [428, 293] on button "A Teacher" at bounding box center [612, 309] width 518 height 44
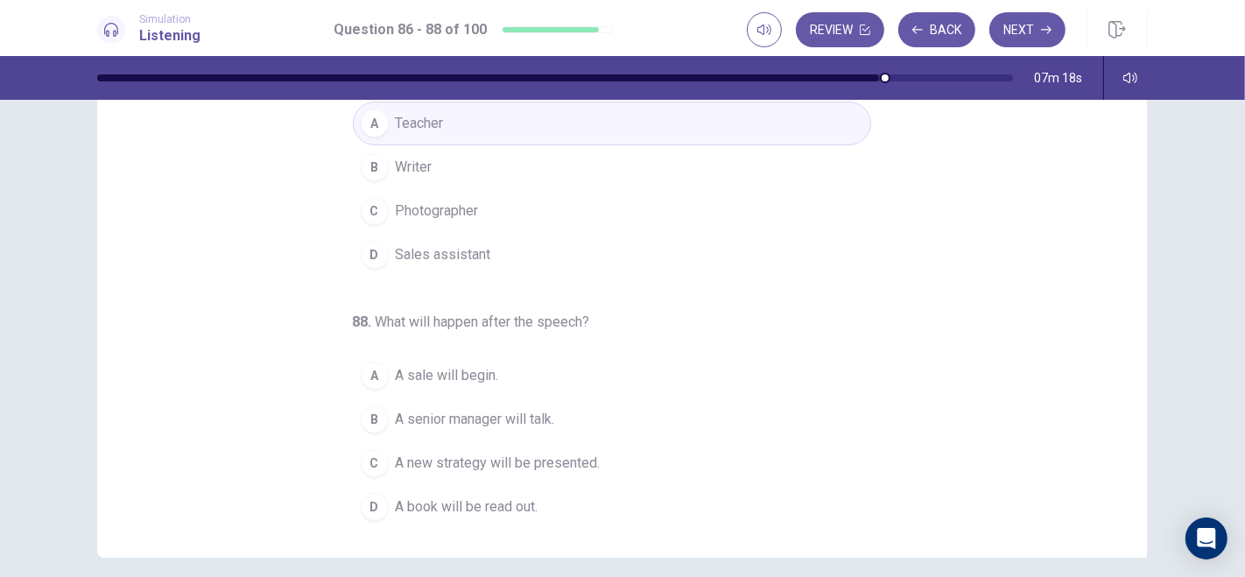
scroll to position [187, 0]
click at [483, 410] on span "A senior manager will talk." at bounding box center [475, 417] width 159 height 21
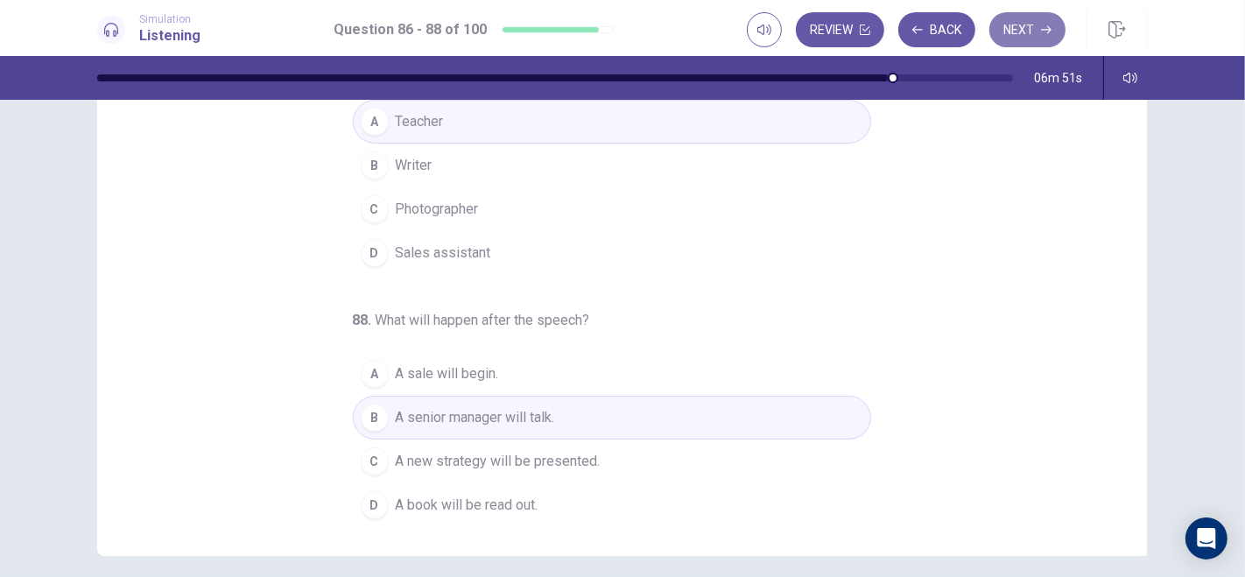
click at [1032, 32] on button "Next" at bounding box center [1028, 29] width 76 height 35
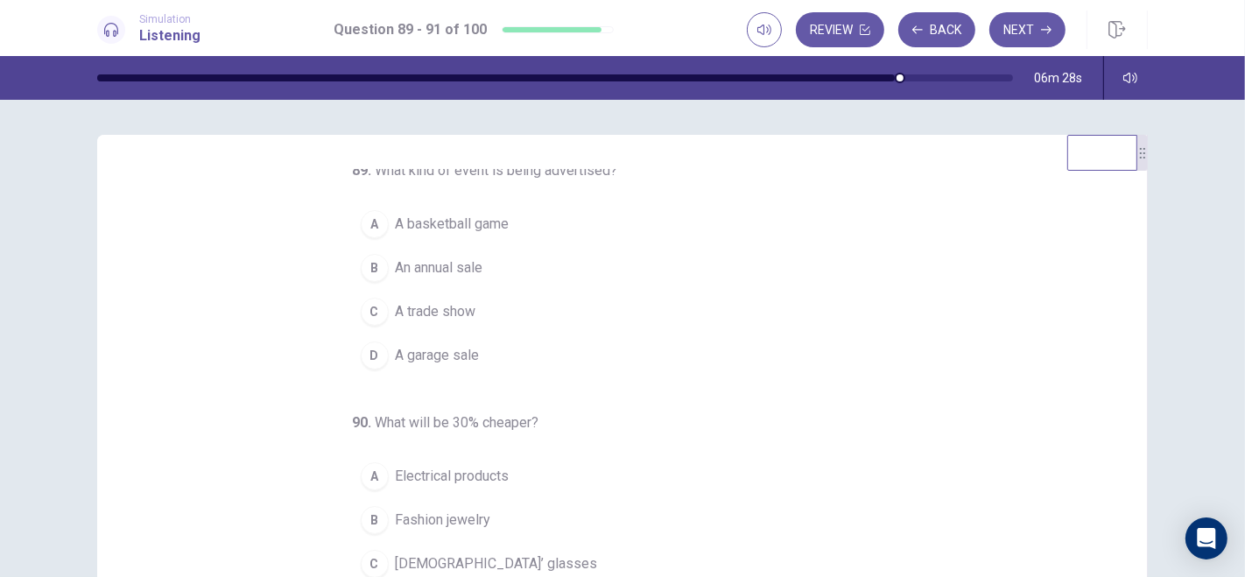
scroll to position [0, 0]
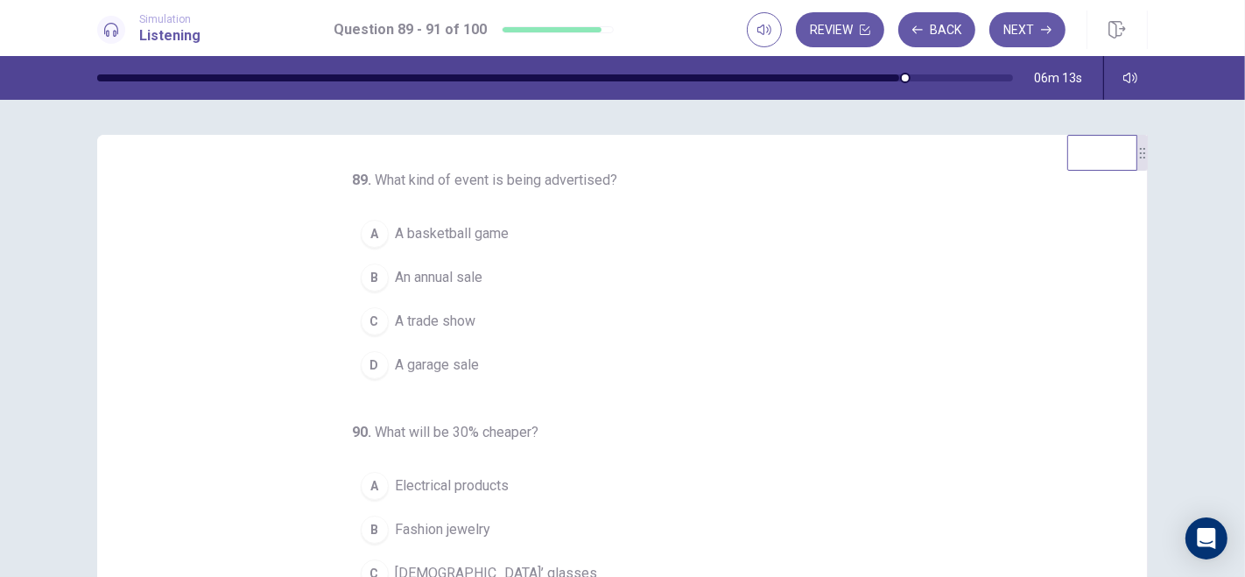
click at [420, 269] on span "An annual sale" at bounding box center [440, 277] width 88 height 21
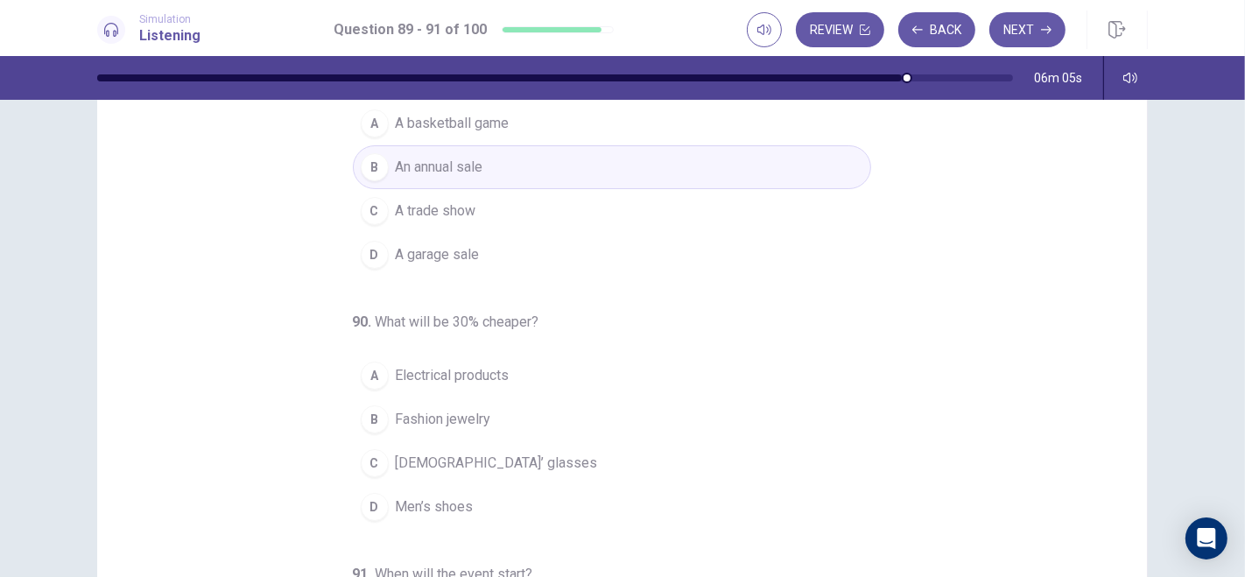
scroll to position [106, 0]
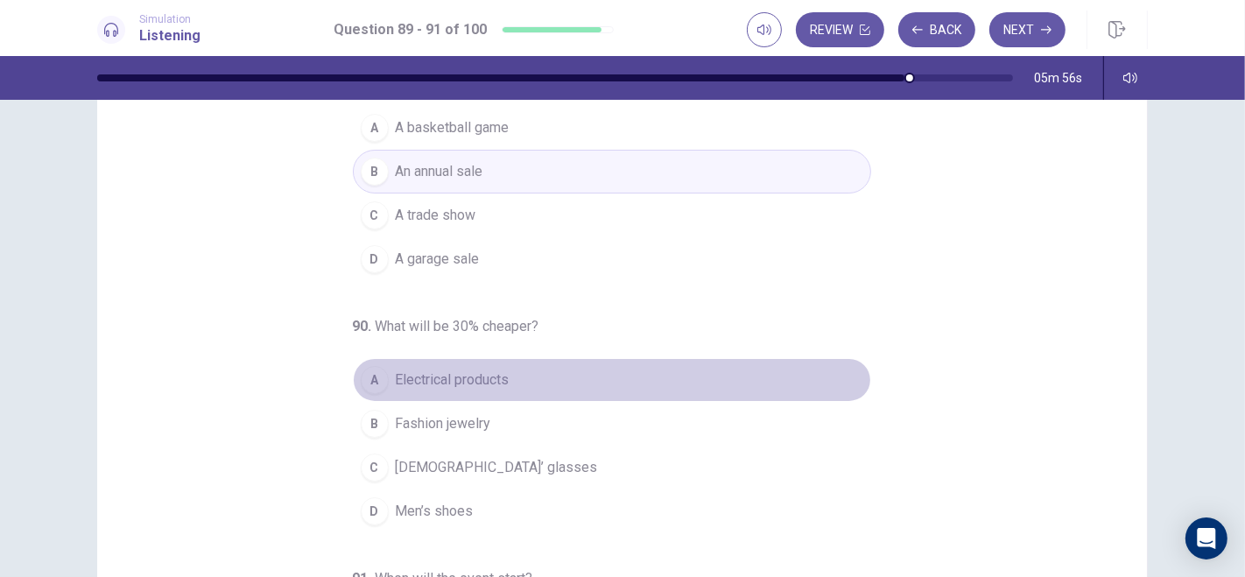
click at [446, 375] on span "Electrical products" at bounding box center [453, 380] width 114 height 21
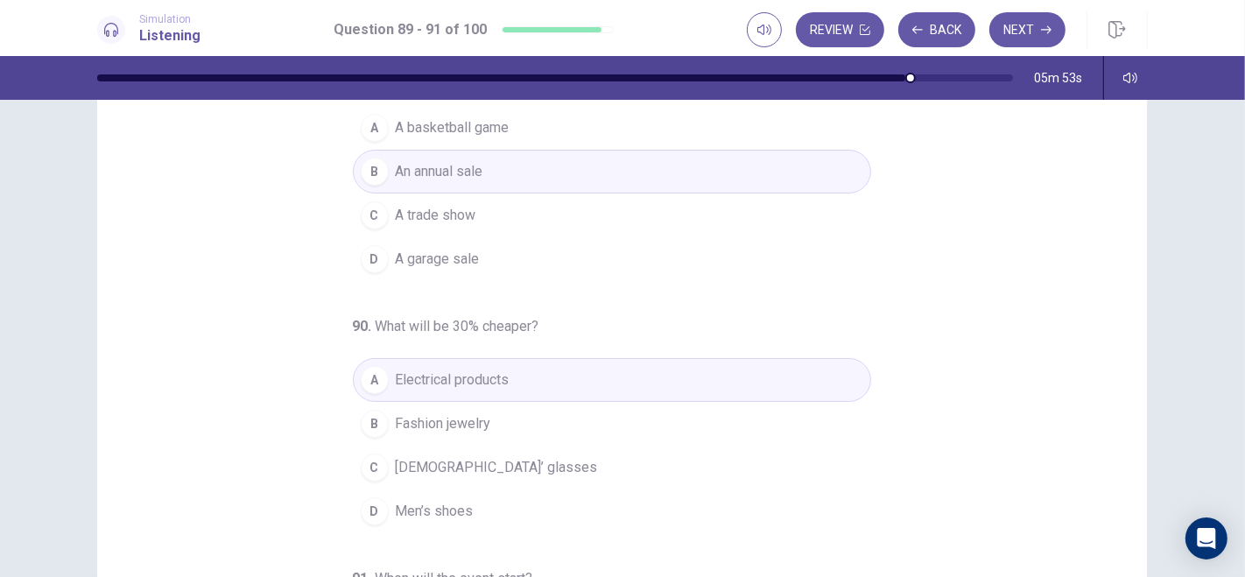
drag, startPoint x: 1231, startPoint y: 243, endPoint x: 1244, endPoint y: 341, distance: 98.1
click at [1120, 341] on div "89 . What kind of event is being advertised? A A basketball game B An annual sa…" at bounding box center [622, 338] width 1245 height 477
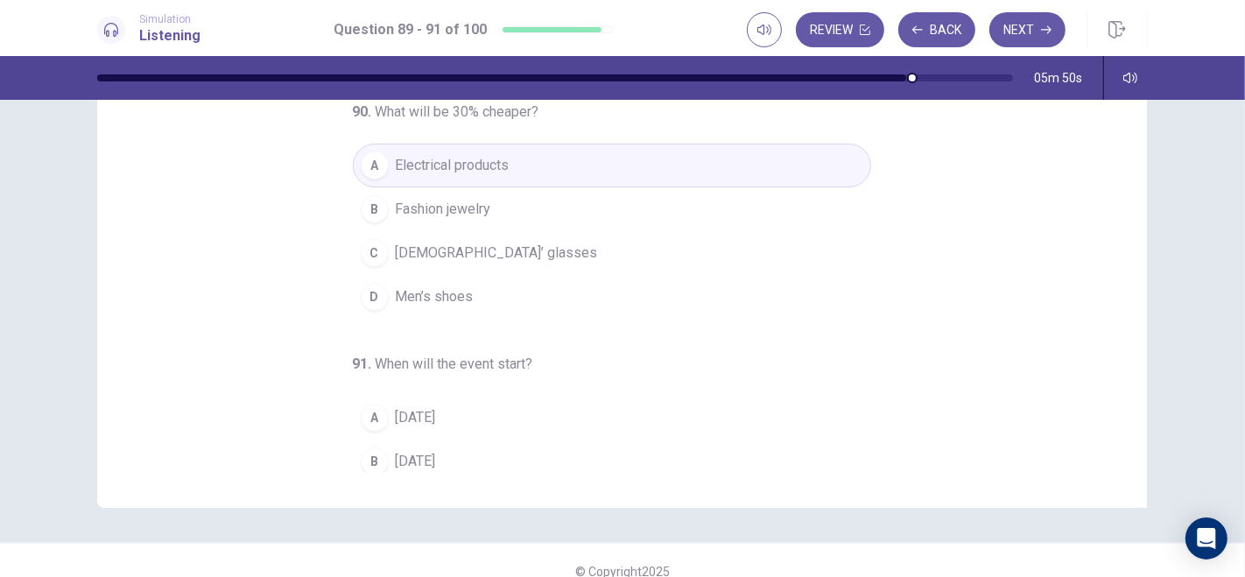
scroll to position [177, 0]
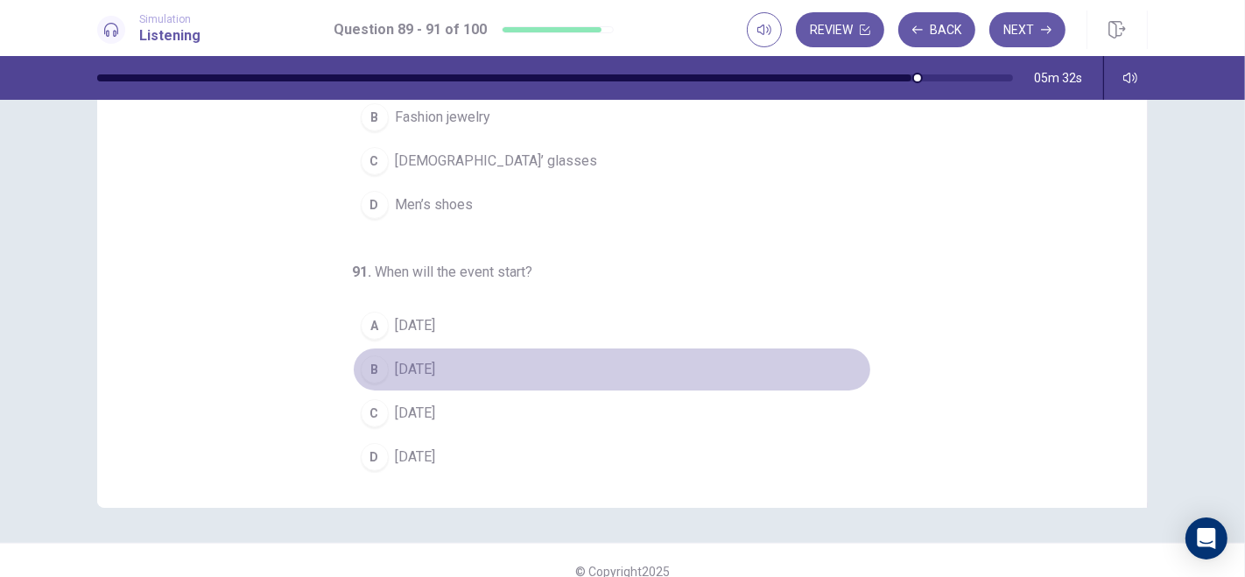
click at [399, 363] on span "On Friday" at bounding box center [416, 369] width 40 height 21
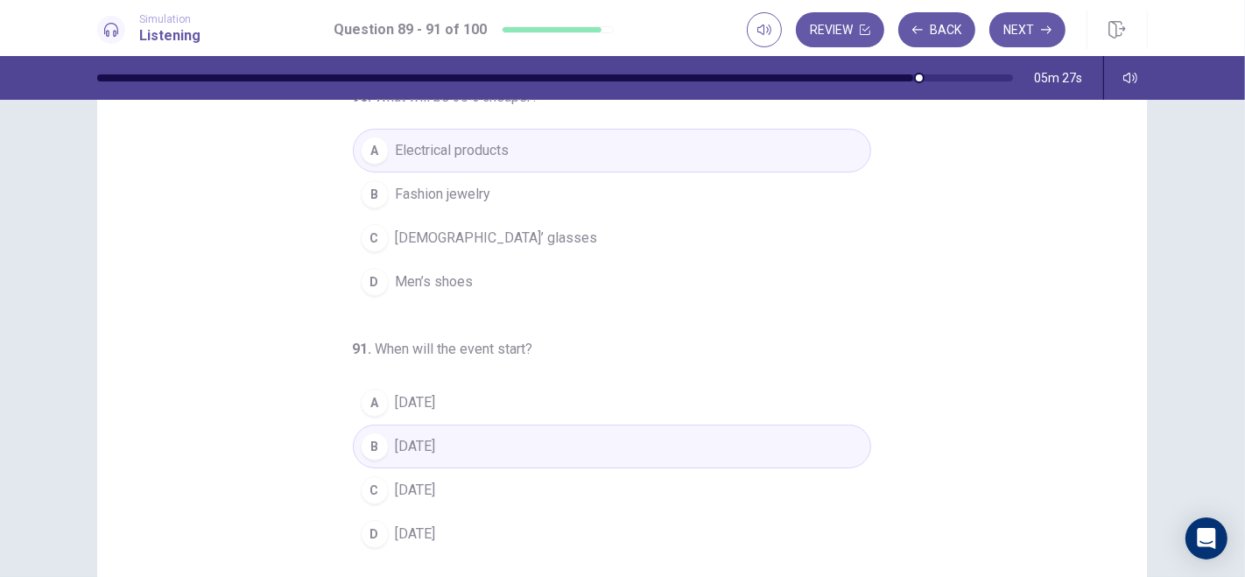
scroll to position [0, 0]
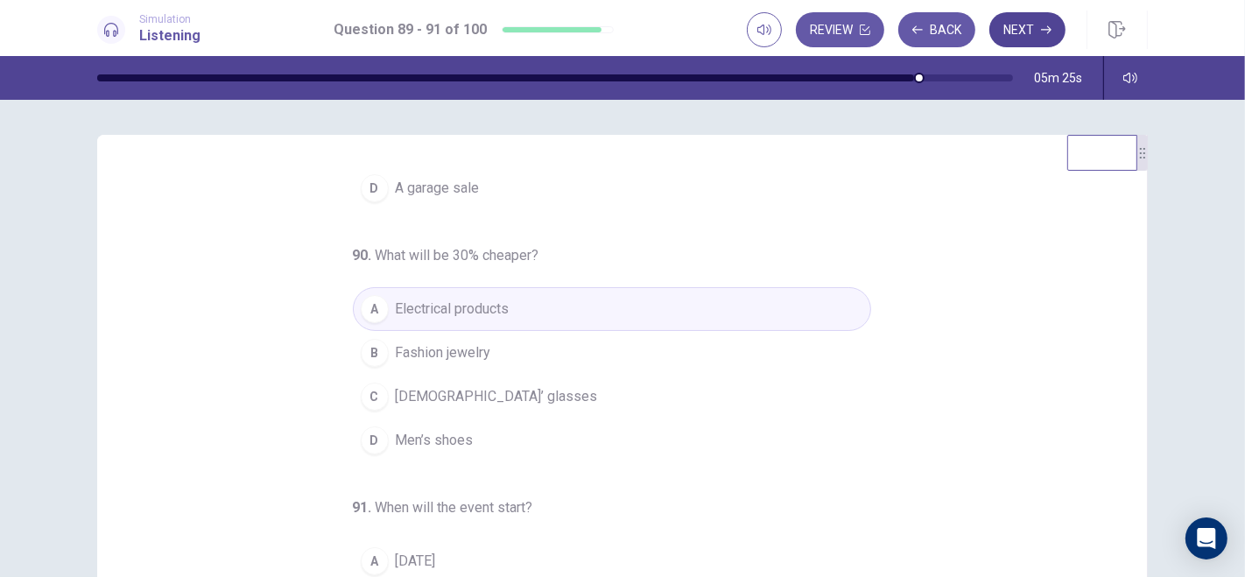
click at [1035, 34] on button "Next" at bounding box center [1028, 29] width 76 height 35
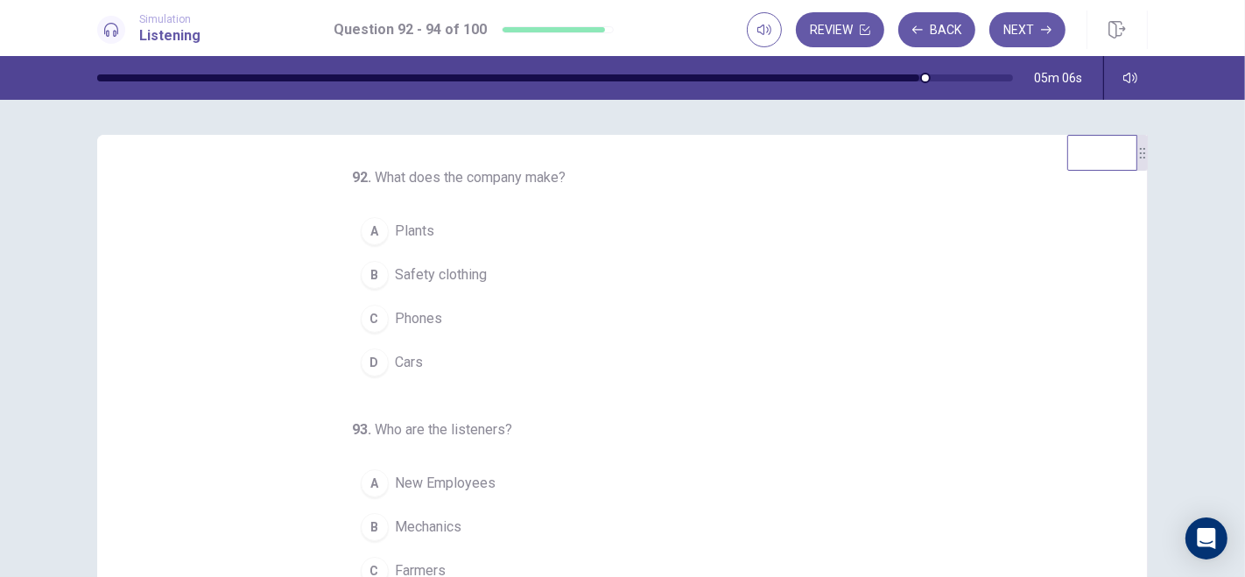
scroll to position [1, 0]
click at [405, 363] on span "Cars" at bounding box center [410, 364] width 28 height 21
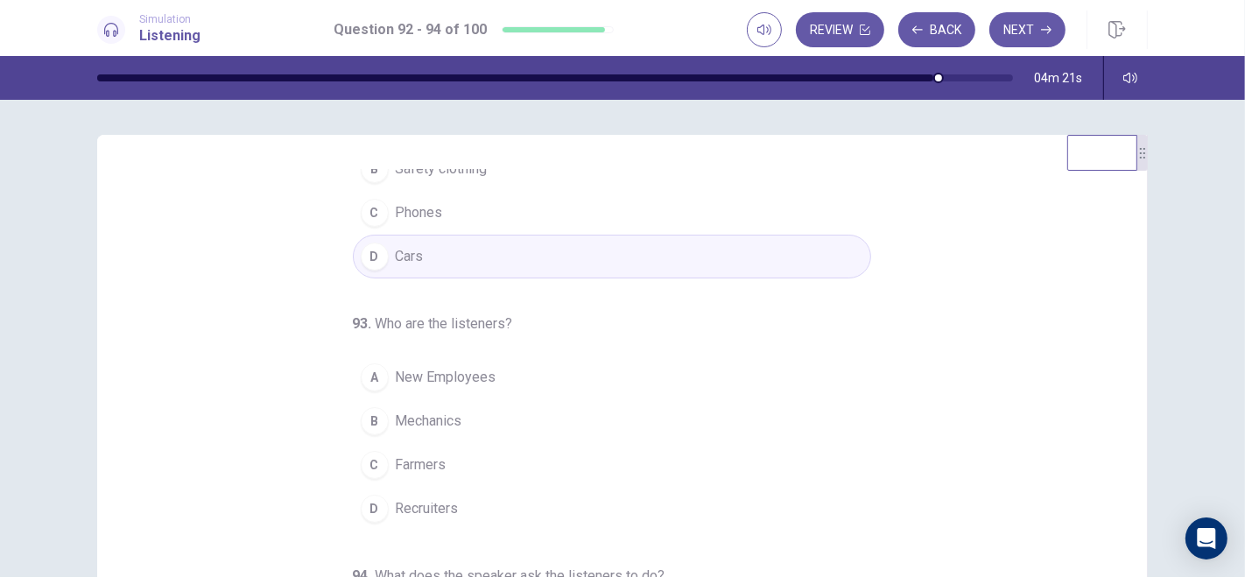
scroll to position [111, 0]
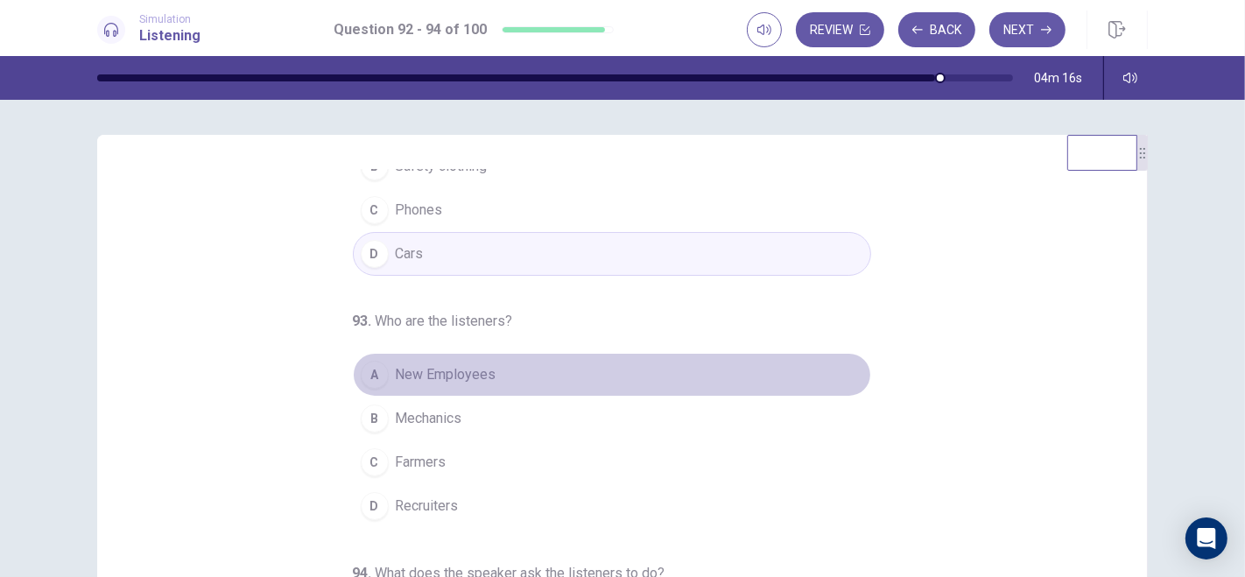
click at [426, 370] on span "New Employees" at bounding box center [446, 374] width 101 height 21
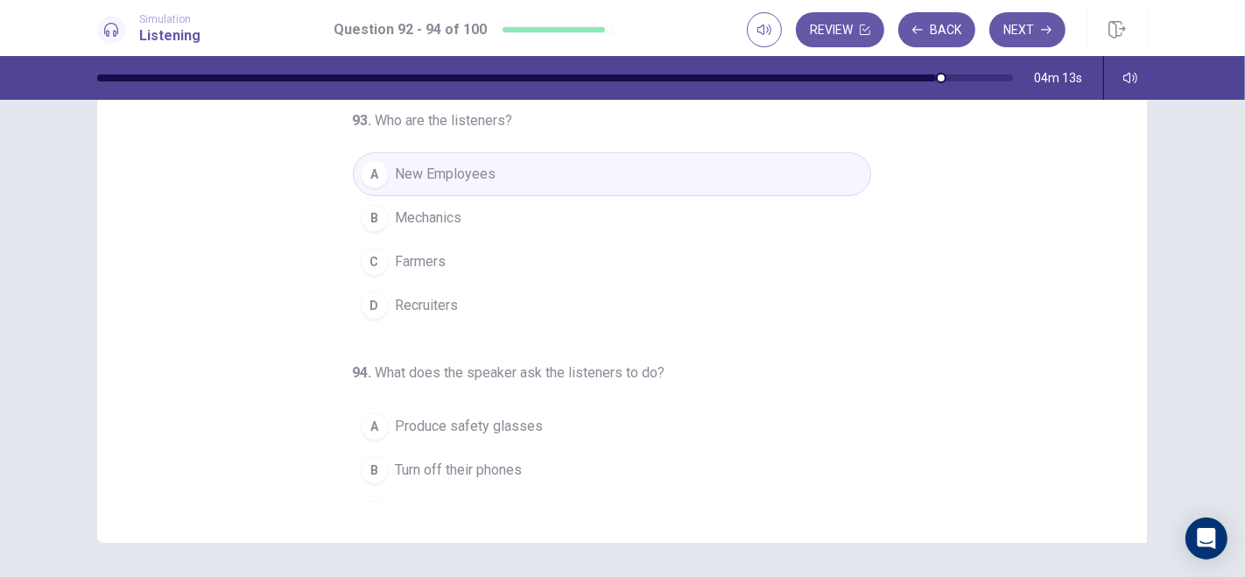
scroll to position [257, 0]
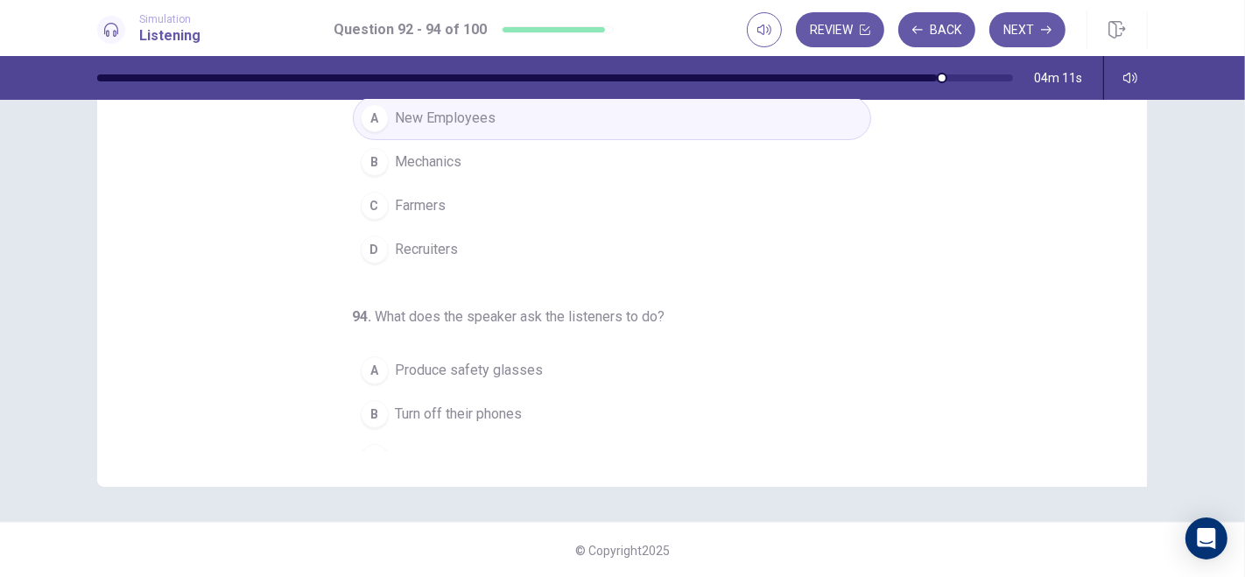
click at [427, 405] on span "Turn off their phones" at bounding box center [459, 414] width 127 height 21
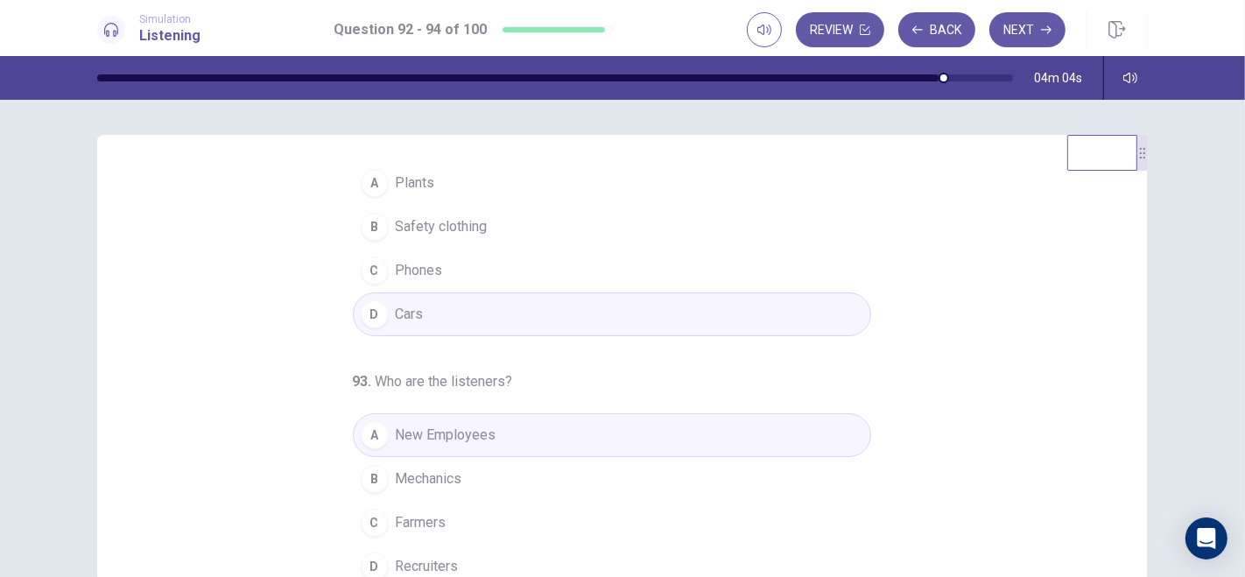
scroll to position [0, 0]
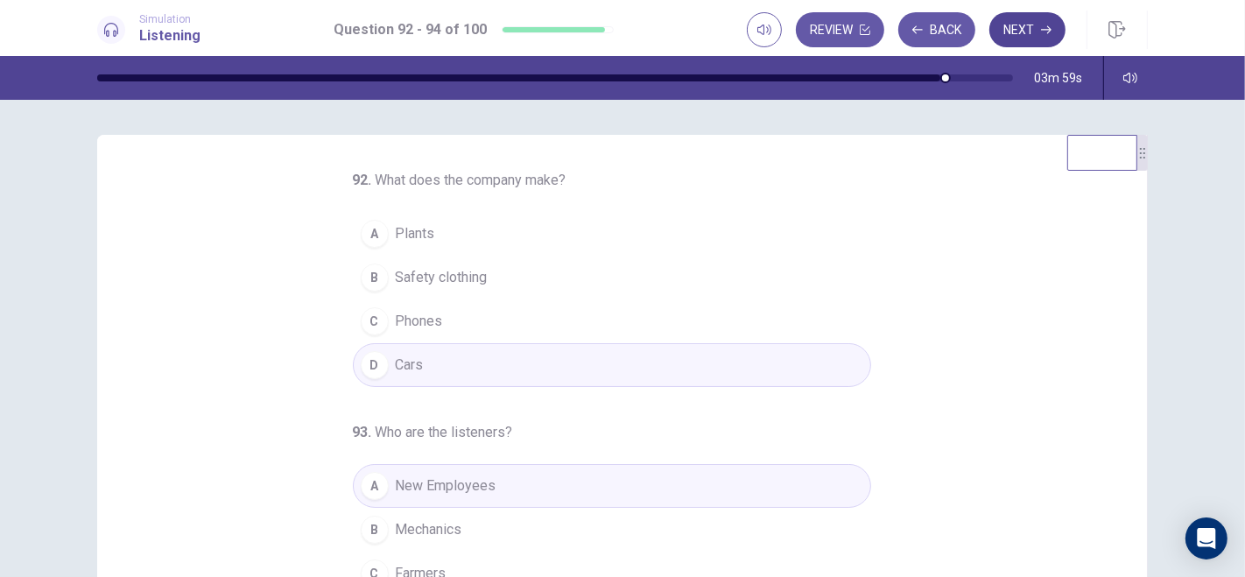
click at [1026, 32] on button "Next" at bounding box center [1028, 29] width 76 height 35
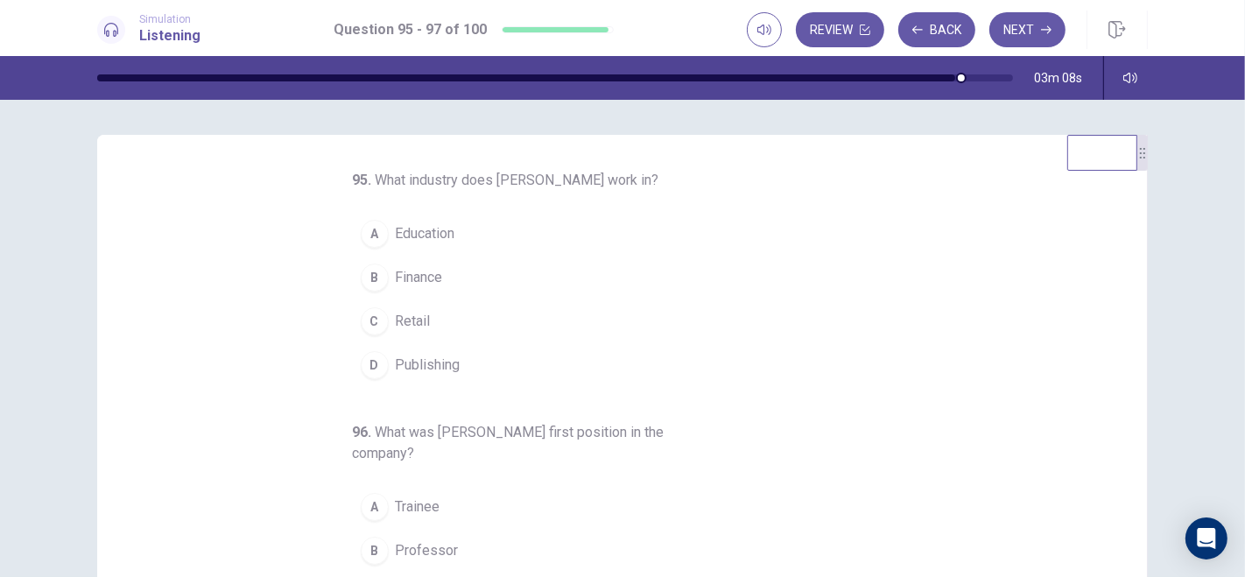
click at [428, 276] on span "Finance" at bounding box center [419, 277] width 47 height 21
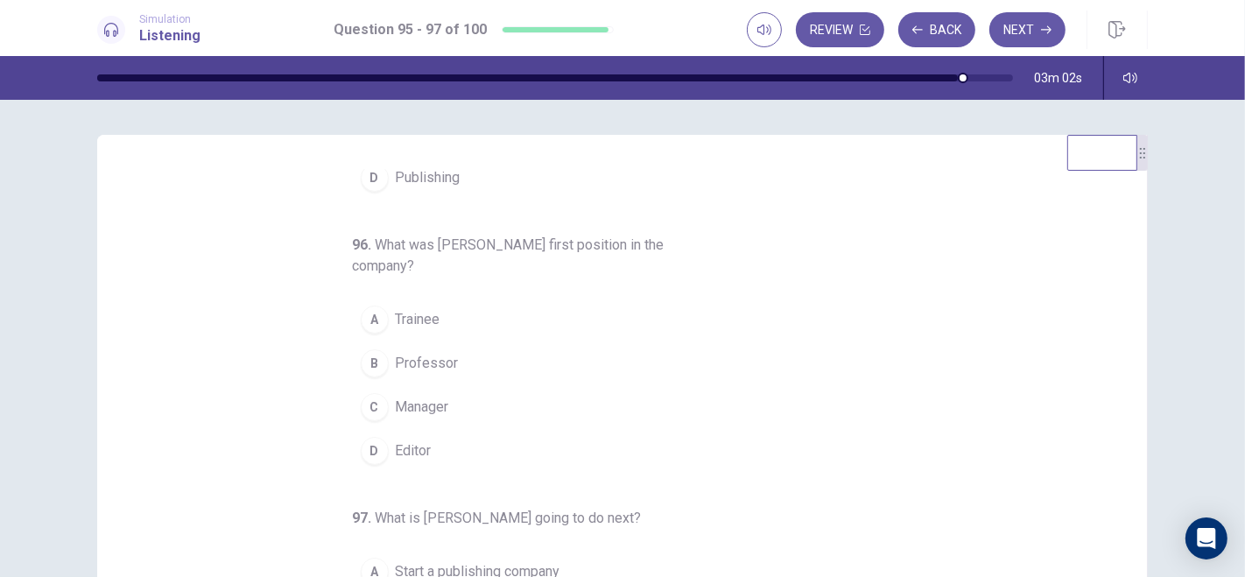
scroll to position [198, 0]
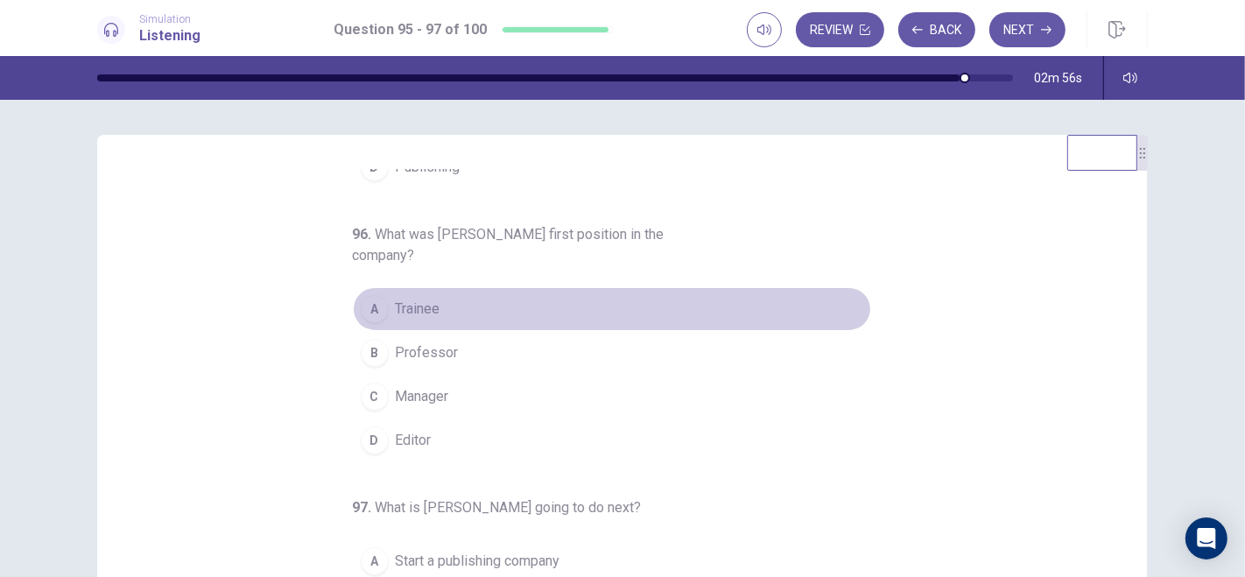
click at [433, 305] on button "A Trainee" at bounding box center [612, 309] width 518 height 44
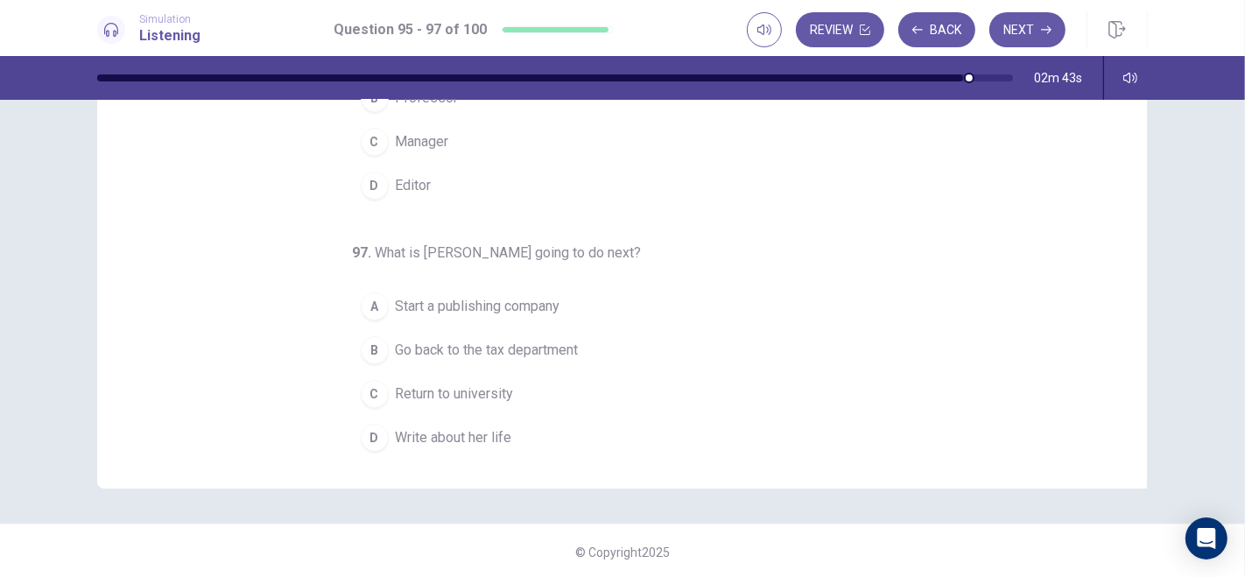
scroll to position [257, 0]
click at [382, 433] on button "D Write about her life" at bounding box center [612, 436] width 518 height 44
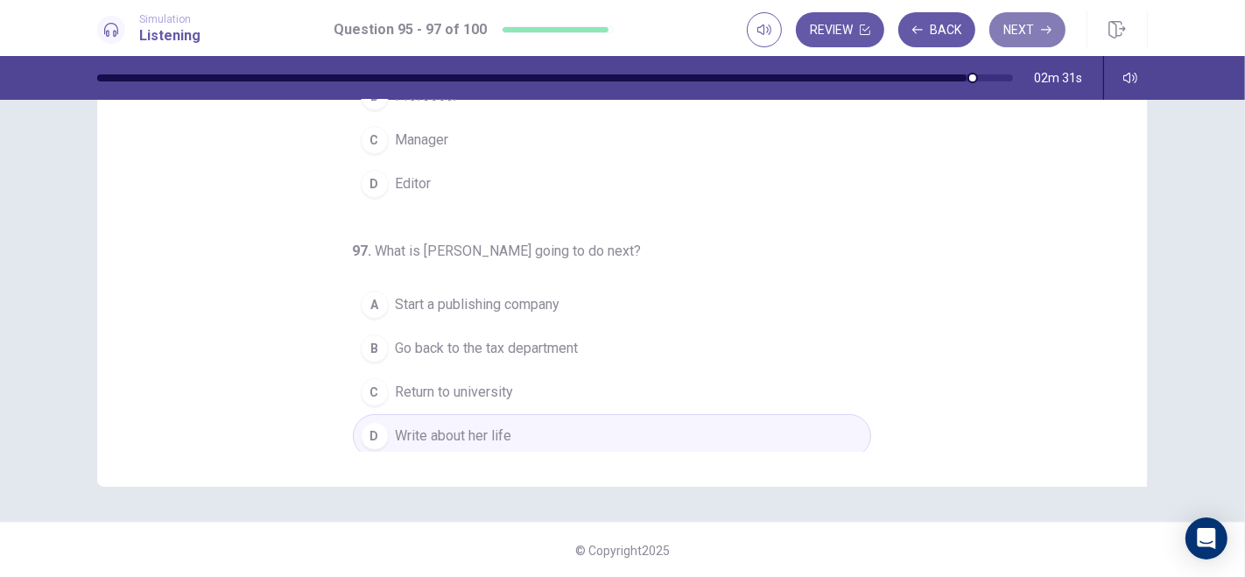
click at [1029, 37] on button "Next" at bounding box center [1028, 29] width 76 height 35
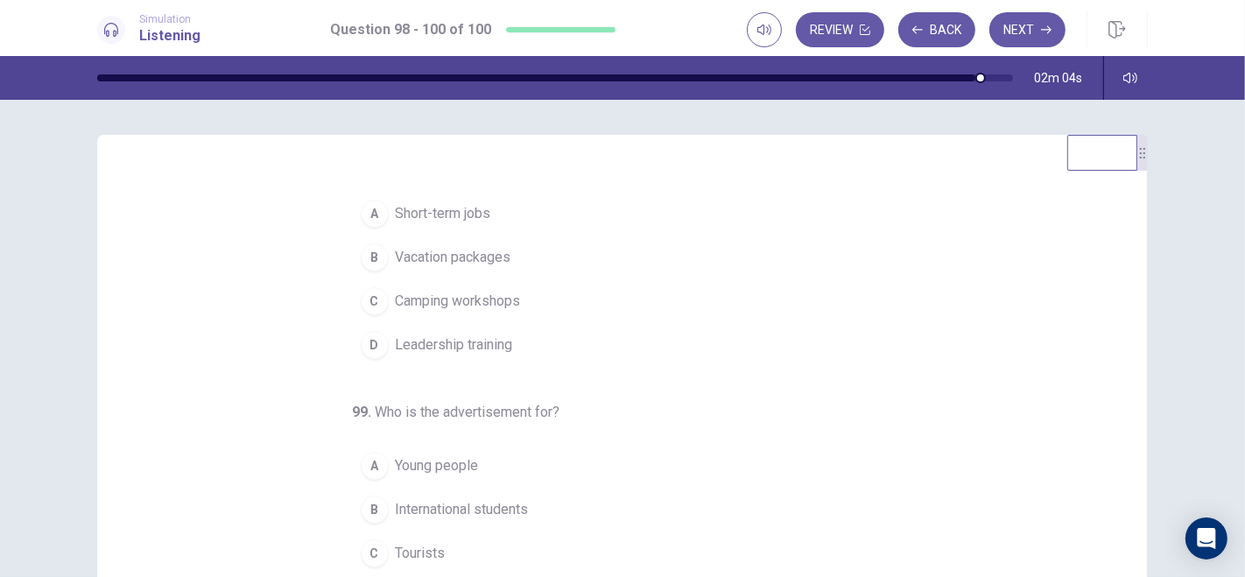
scroll to position [0, 0]
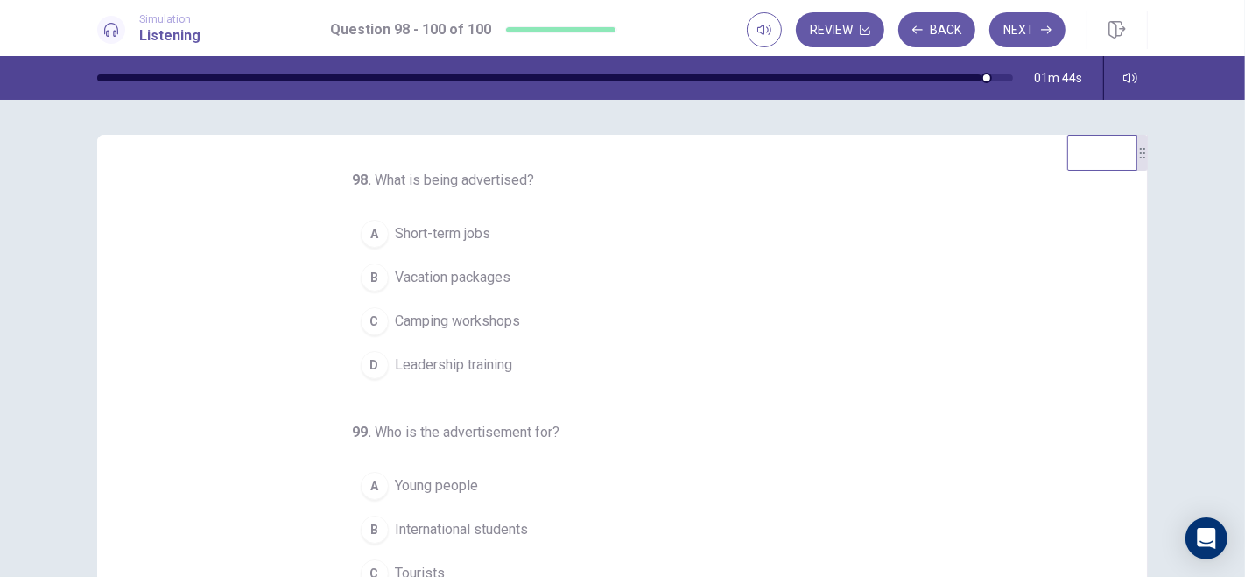
click at [368, 237] on div "A" at bounding box center [375, 234] width 28 height 28
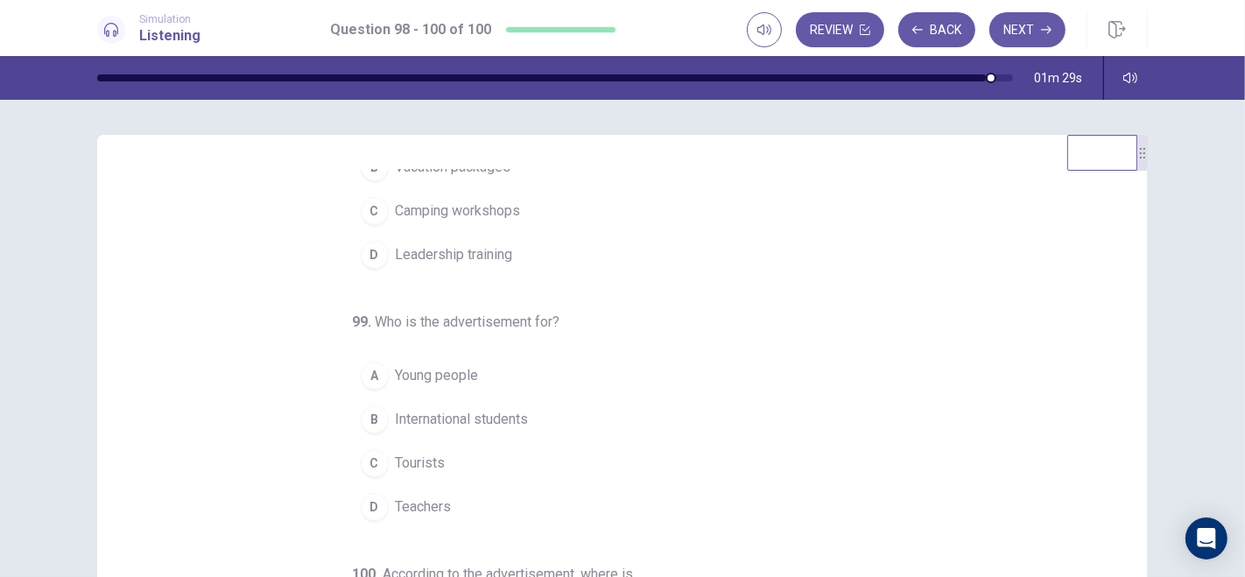
scroll to position [130, 0]
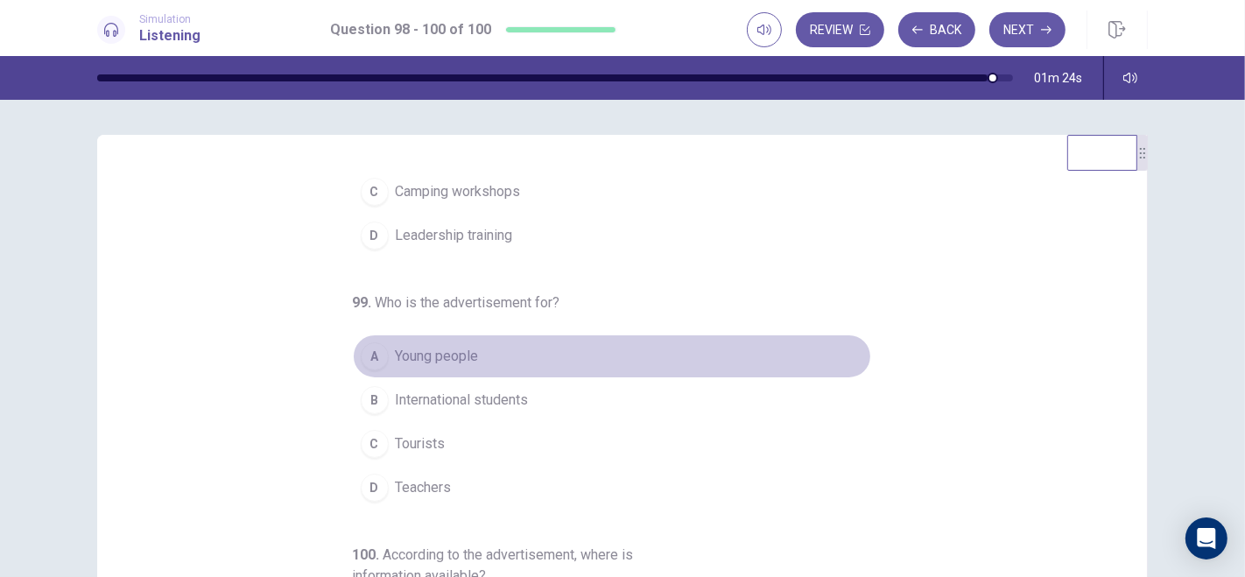
click at [374, 349] on div "A" at bounding box center [375, 356] width 28 height 28
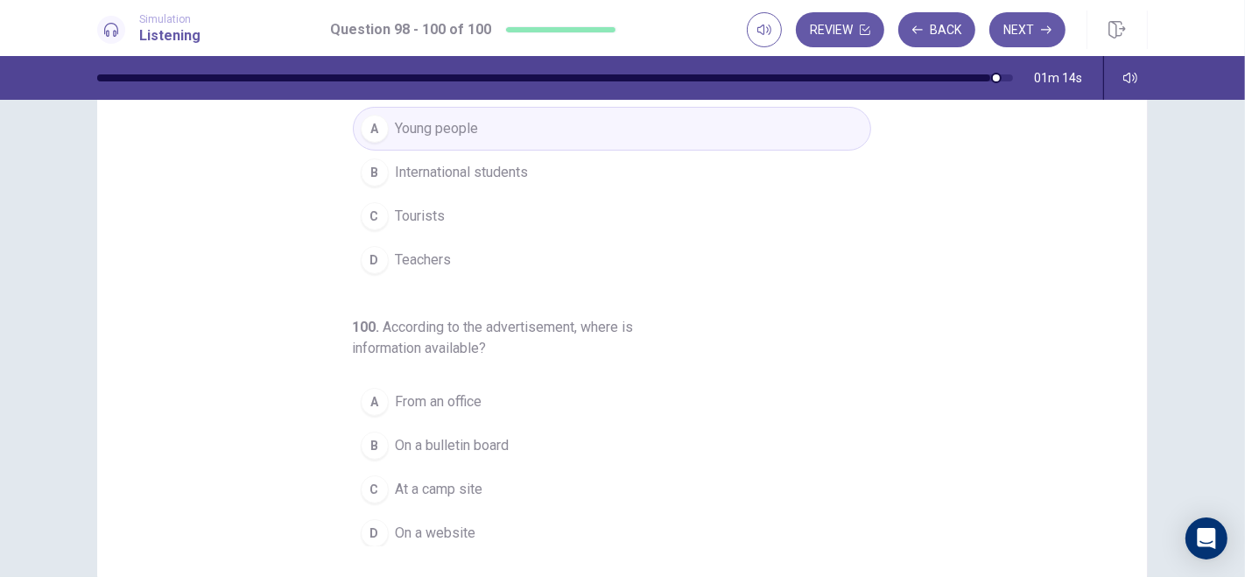
scroll to position [198, 0]
click at [421, 518] on span "On a website" at bounding box center [436, 530] width 81 height 21
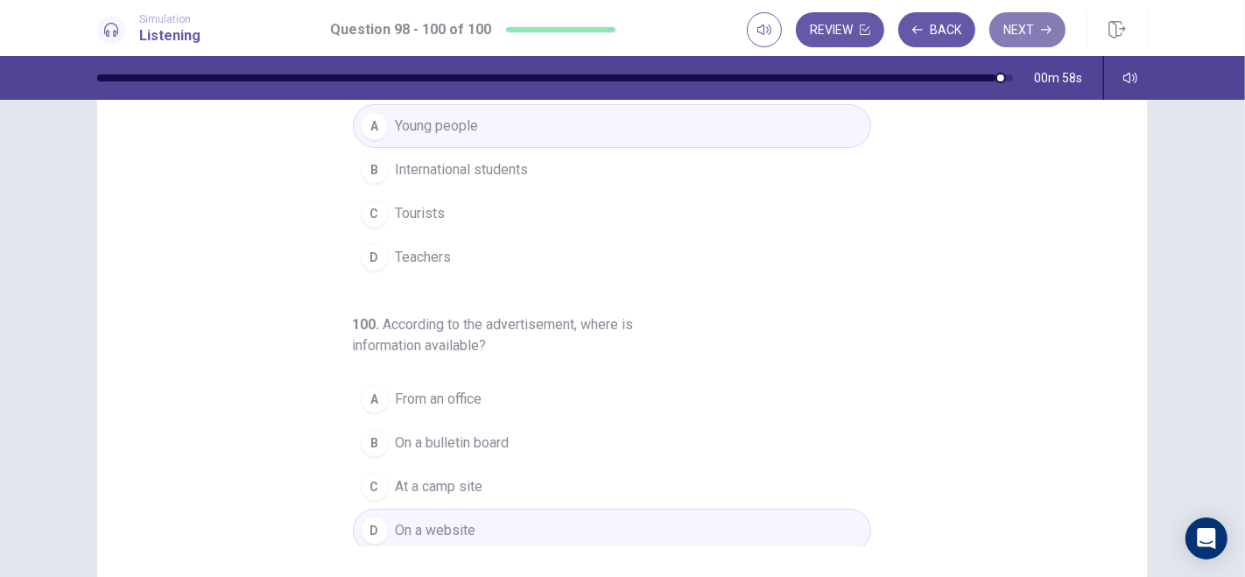
click at [1031, 33] on button "Next" at bounding box center [1028, 29] width 76 height 35
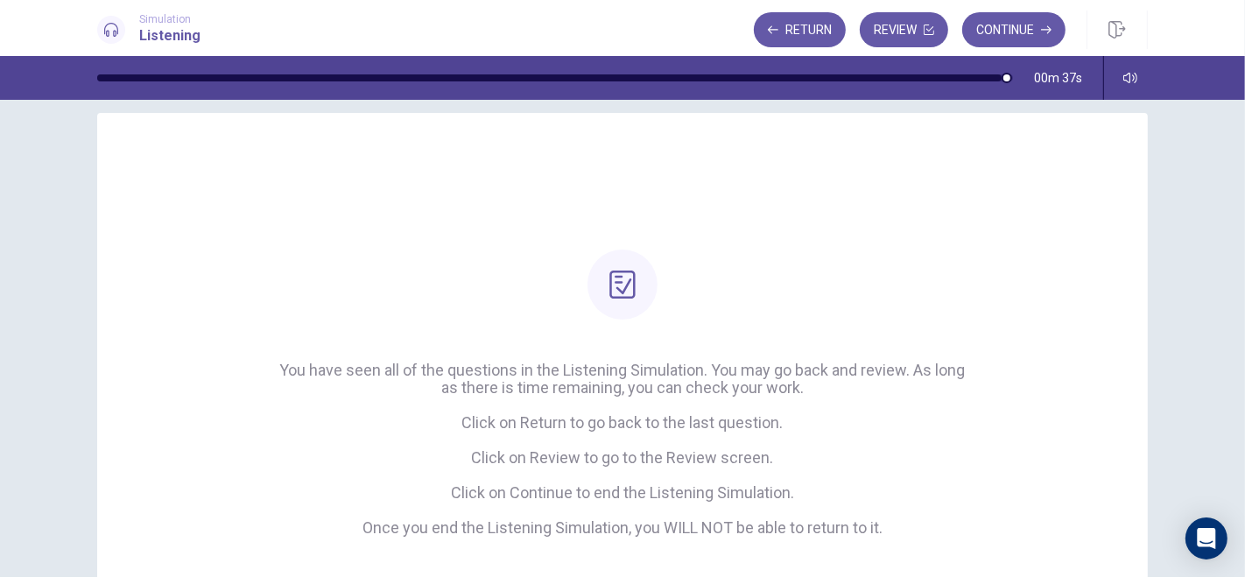
scroll to position [0, 0]
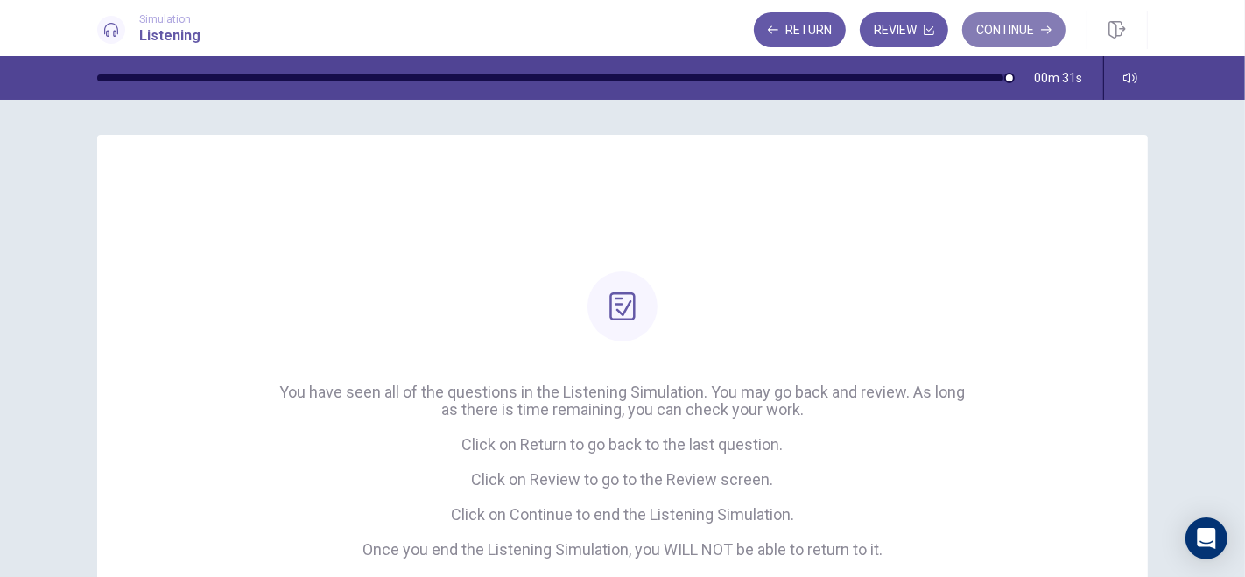
click at [1000, 23] on button "Continue" at bounding box center [1013, 29] width 103 height 35
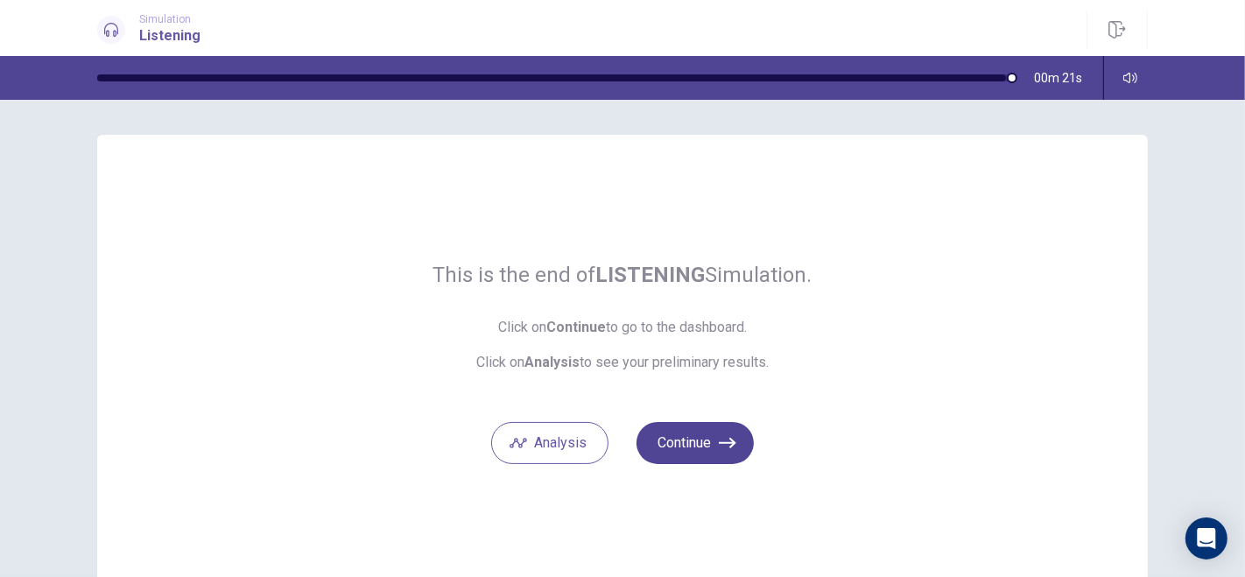
click at [713, 446] on button "Continue" at bounding box center [695, 443] width 117 height 42
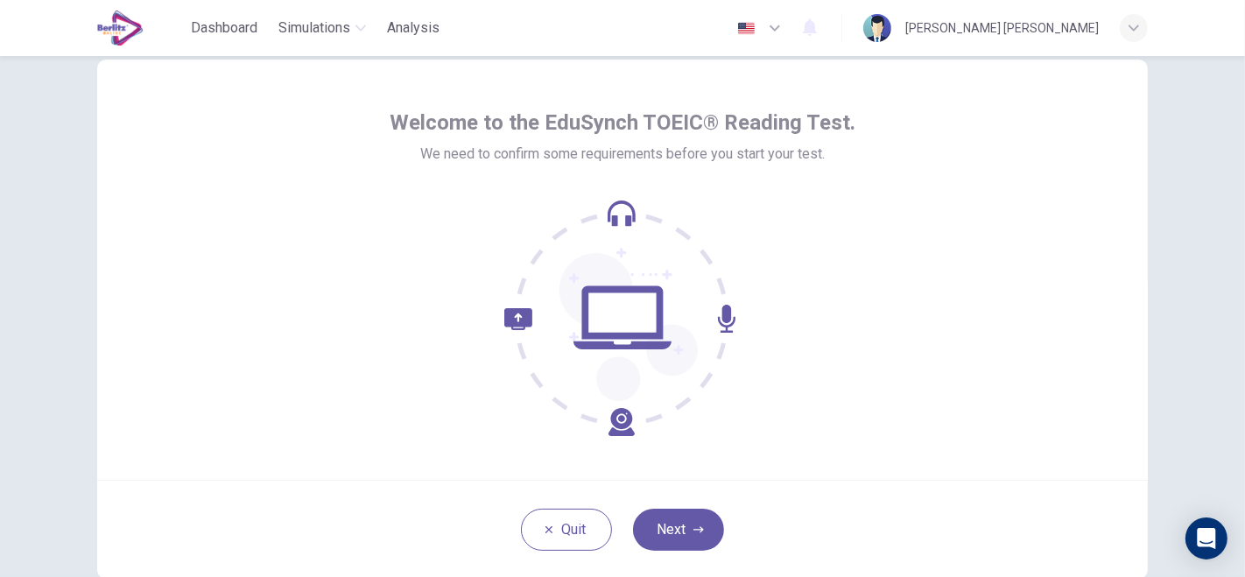
scroll to position [40, 0]
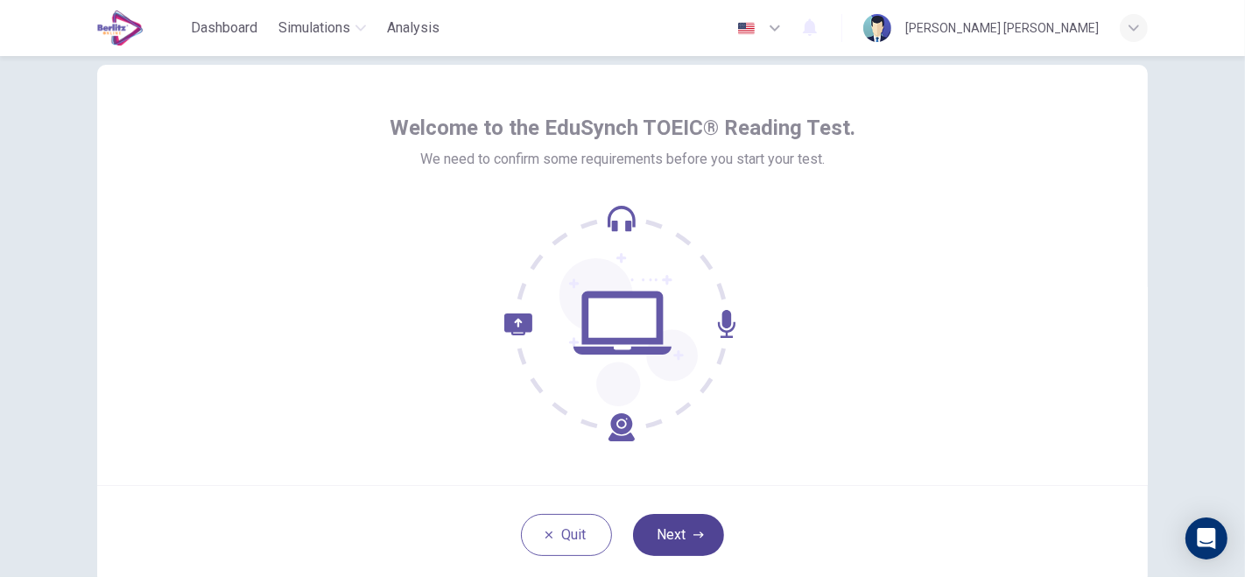
click at [704, 529] on button "Next" at bounding box center [678, 535] width 91 height 42
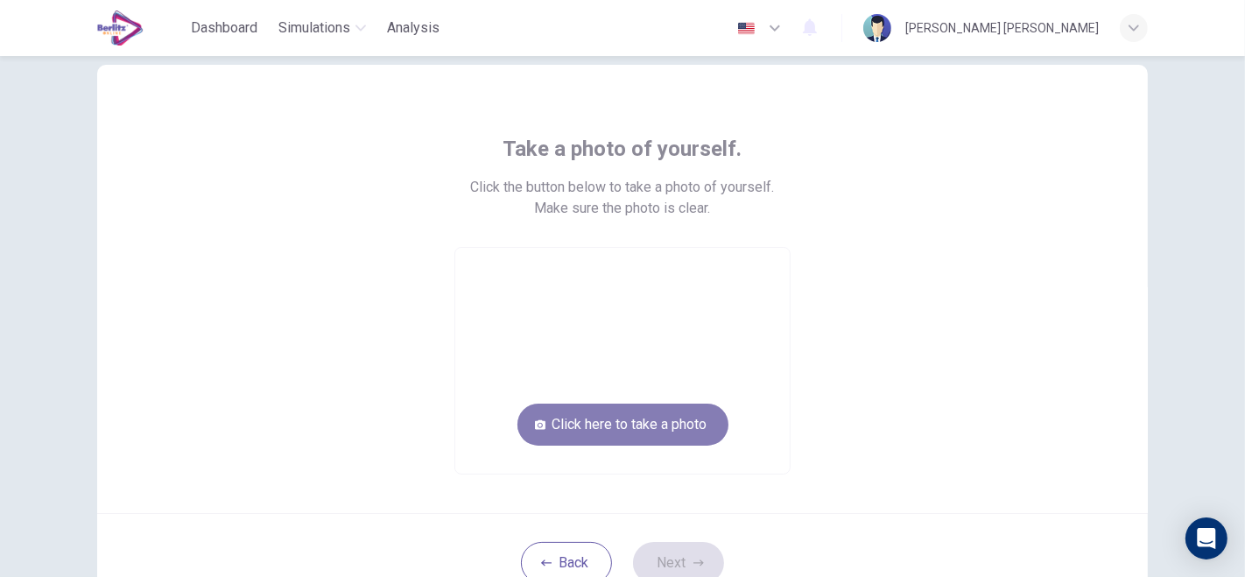
click at [649, 425] on button "Click here to take a photo" at bounding box center [623, 425] width 211 height 42
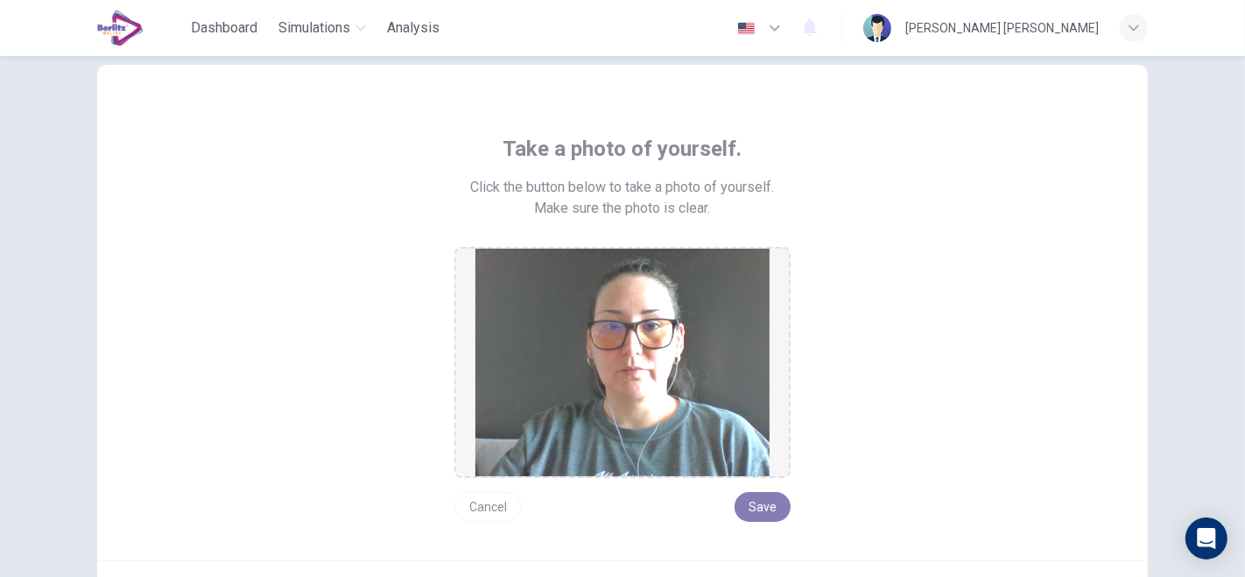
click at [771, 518] on button "Save" at bounding box center [763, 507] width 56 height 30
click at [747, 504] on button "Save" at bounding box center [763, 507] width 56 height 30
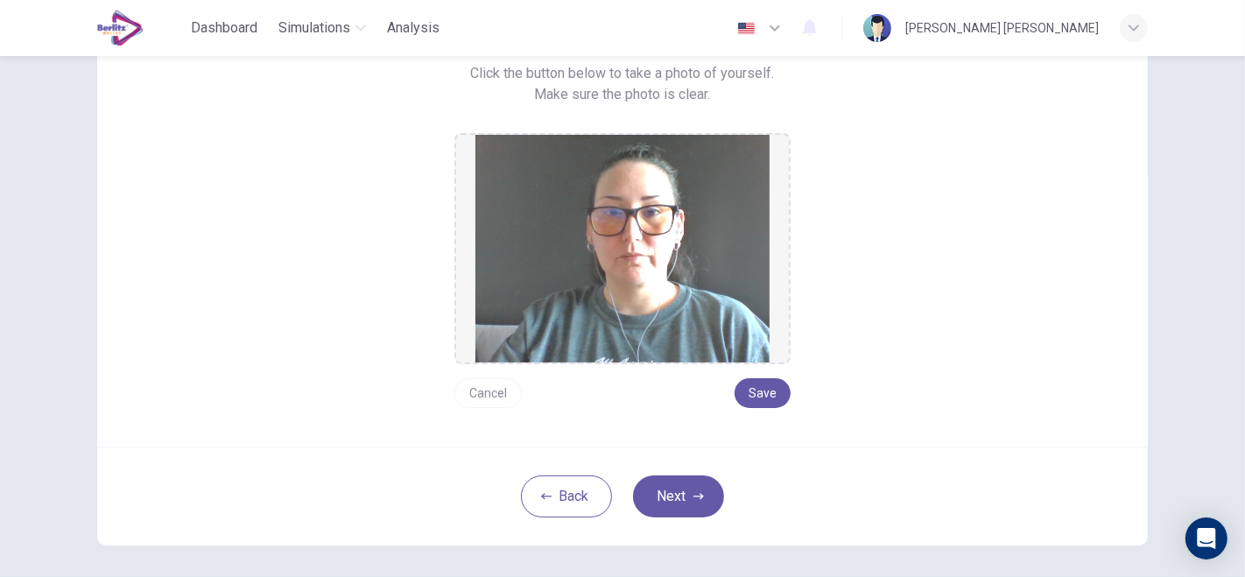
scroll to position [201, 0]
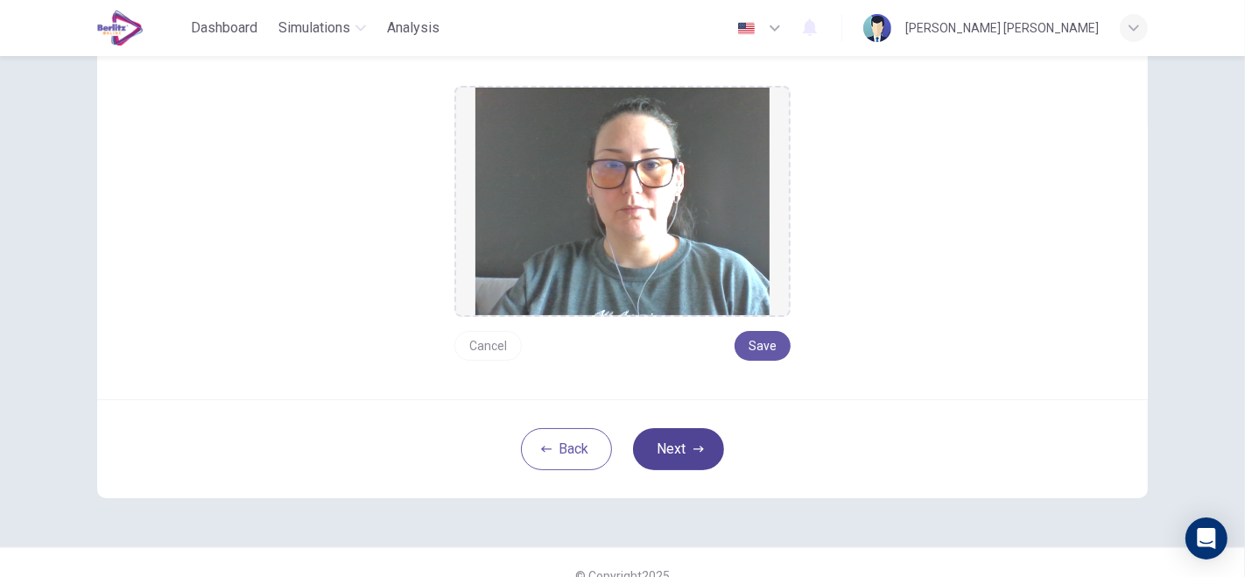
click at [697, 450] on icon "button" at bounding box center [699, 449] width 11 height 11
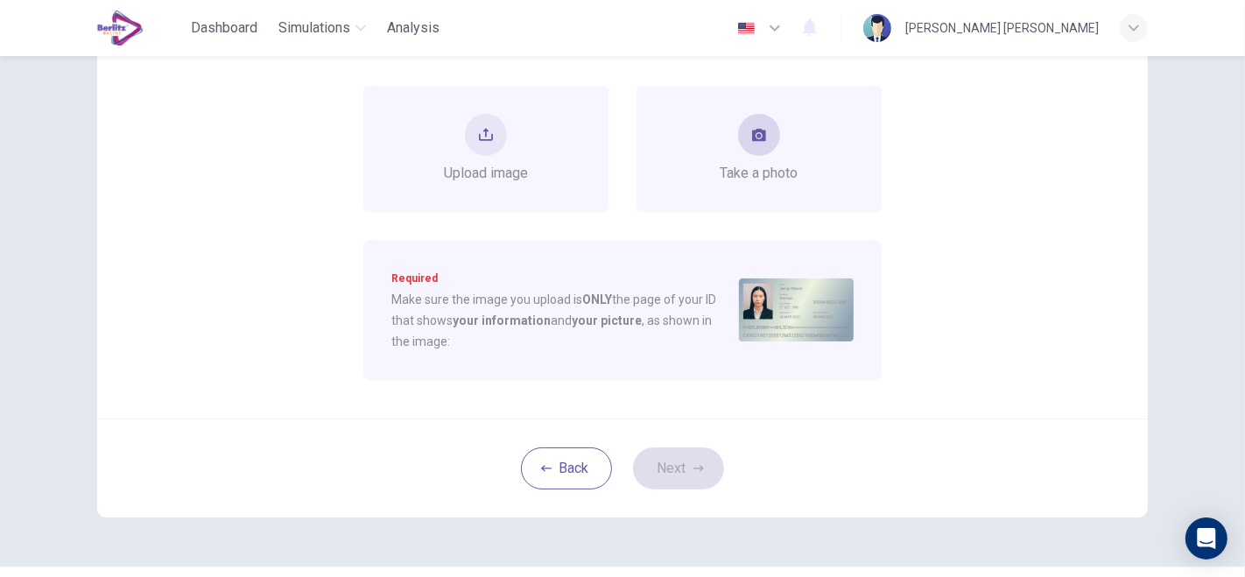
click at [721, 163] on span "Take a photo" at bounding box center [760, 173] width 78 height 21
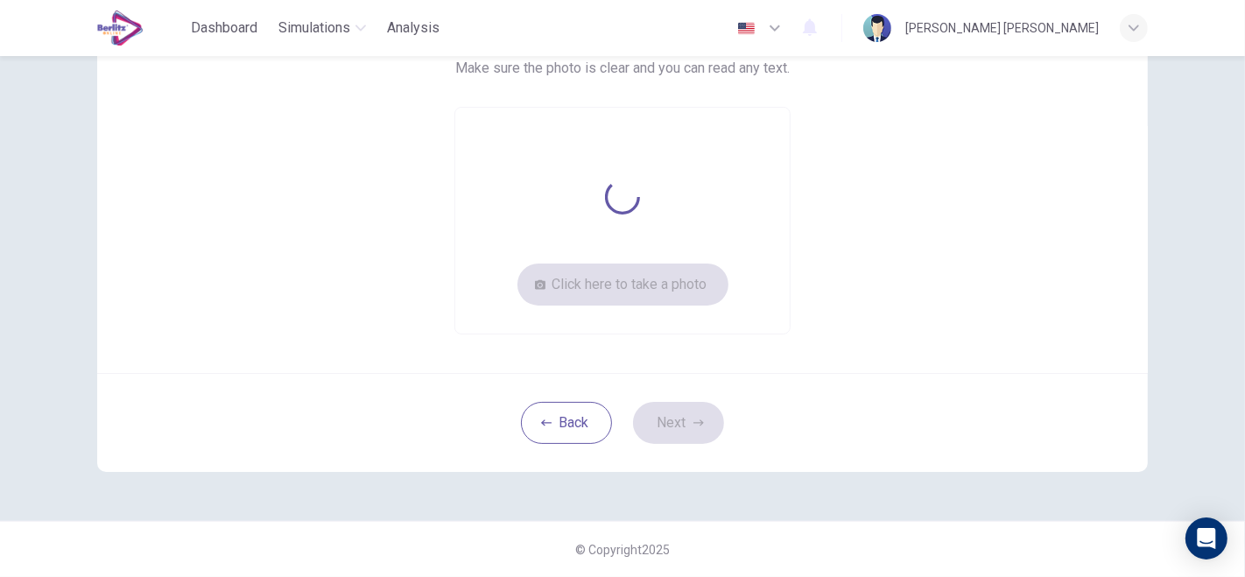
scroll to position [200, 0]
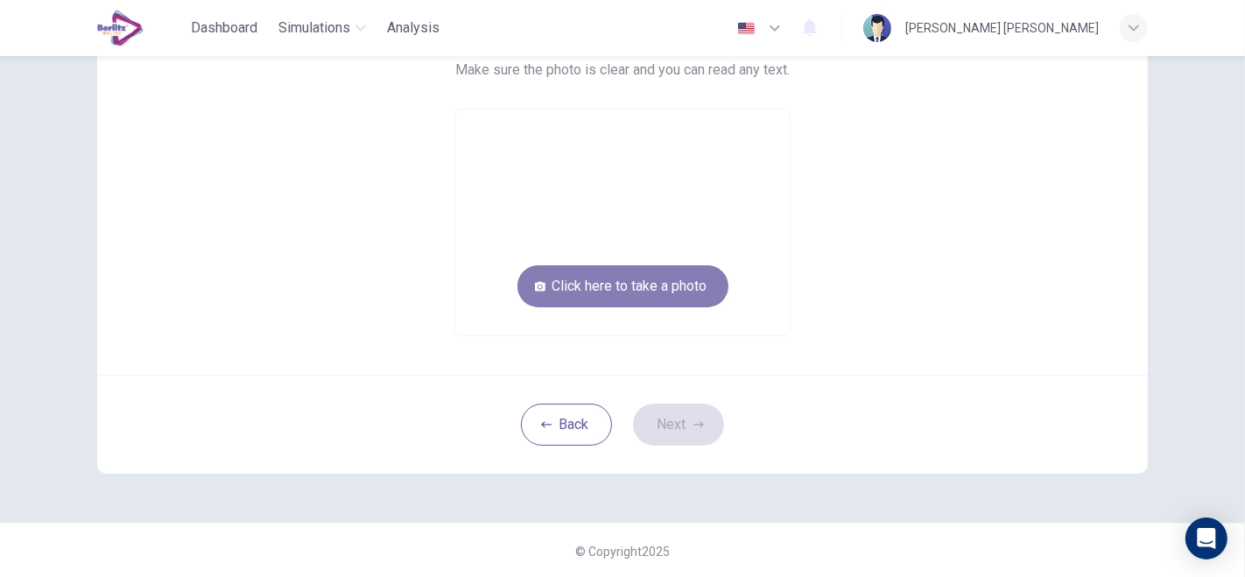
click at [626, 279] on button "Click here to take a photo" at bounding box center [623, 286] width 211 height 42
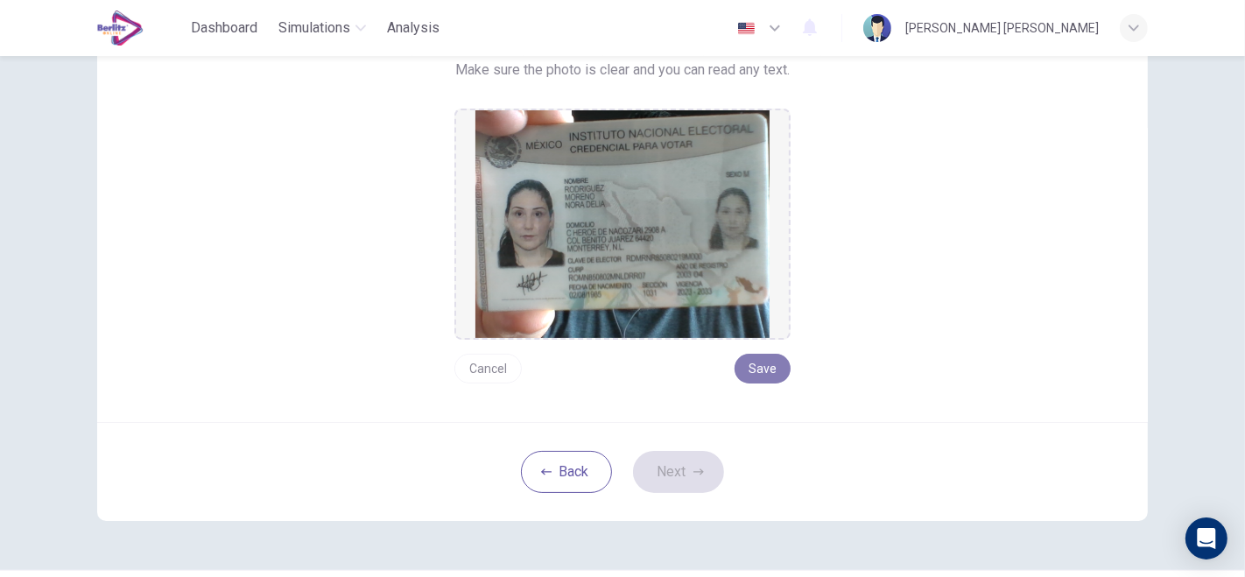
click at [740, 366] on button "Save" at bounding box center [763, 369] width 56 height 30
click at [659, 478] on button "Next" at bounding box center [678, 472] width 91 height 42
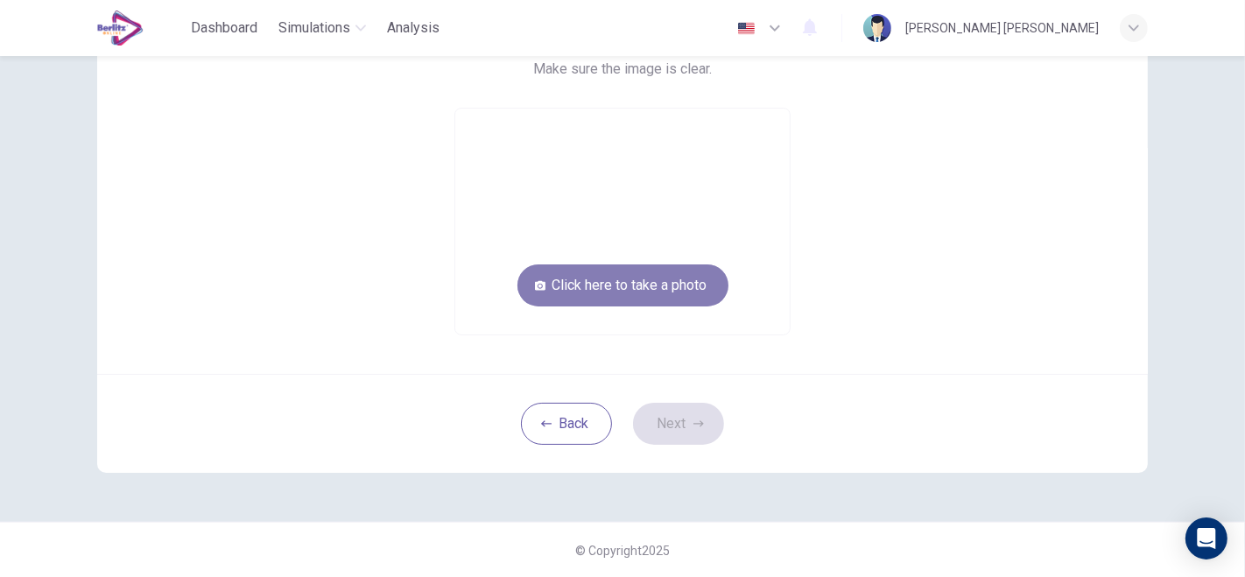
click at [596, 299] on button "Click here to take a photo" at bounding box center [623, 285] width 211 height 42
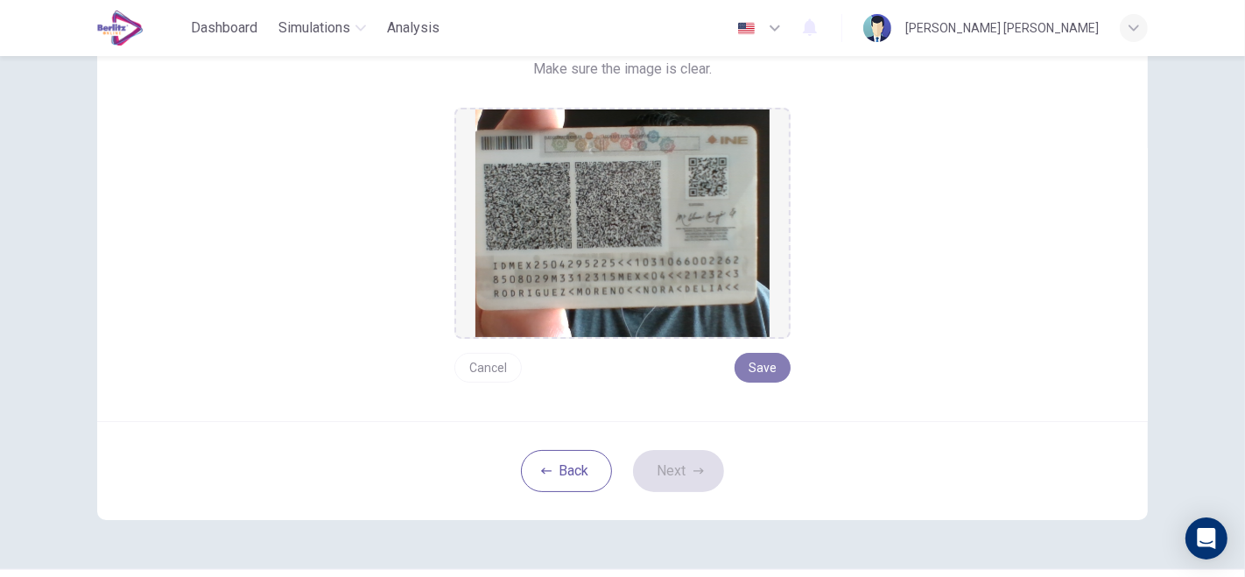
click at [751, 363] on button "Save" at bounding box center [763, 368] width 56 height 30
click at [680, 469] on button "Next" at bounding box center [678, 471] width 91 height 42
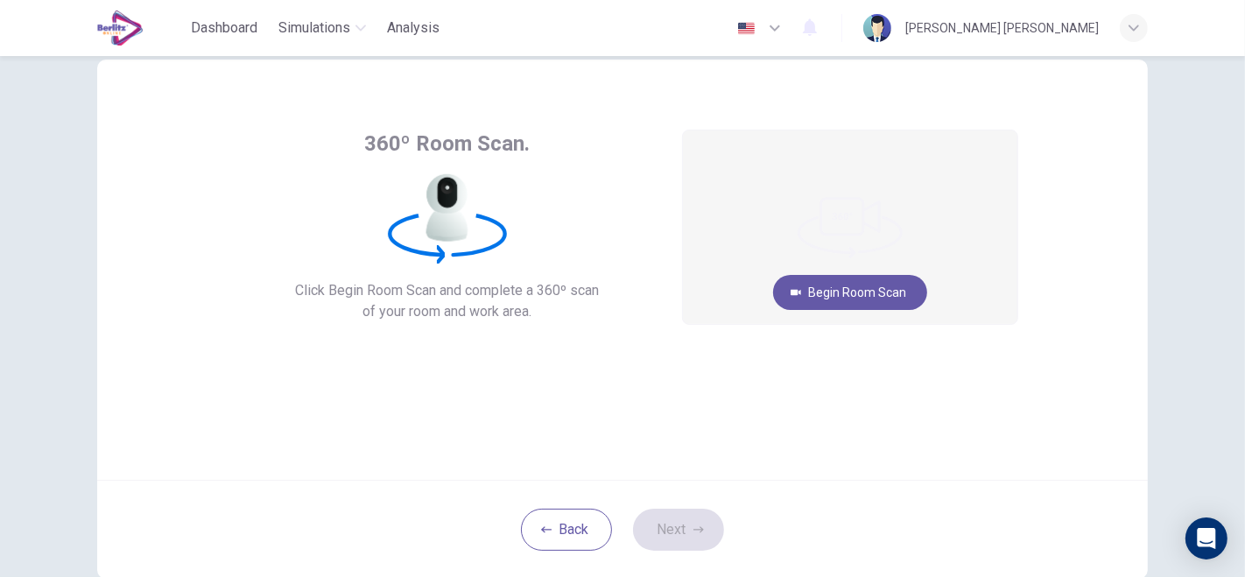
scroll to position [48, 0]
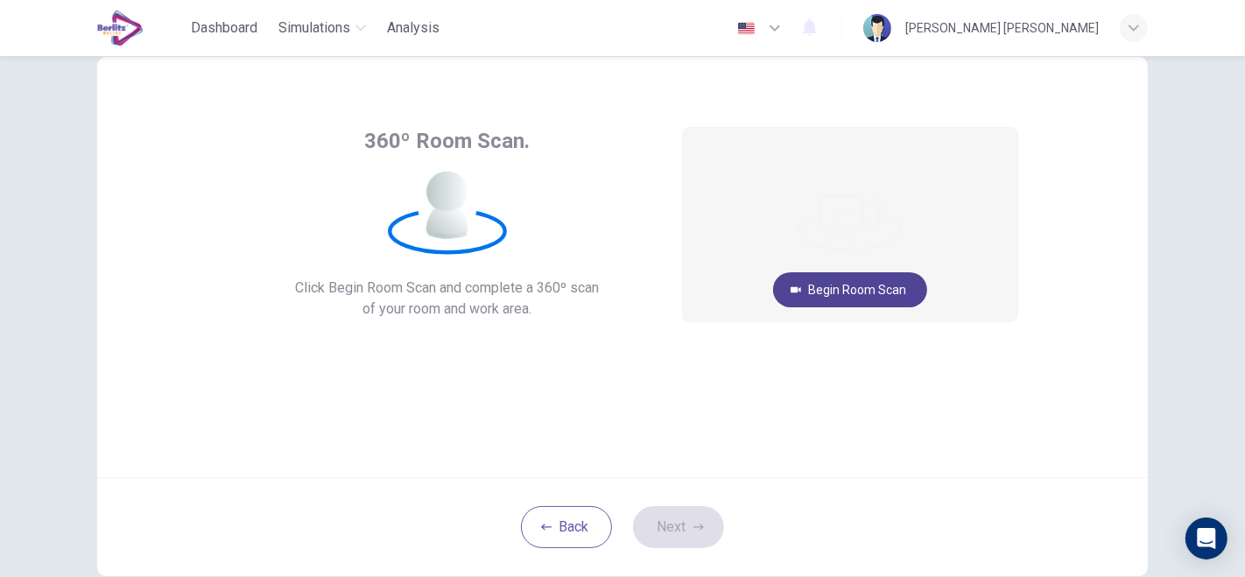
click at [835, 295] on button "Begin Room Scan" at bounding box center [850, 289] width 154 height 35
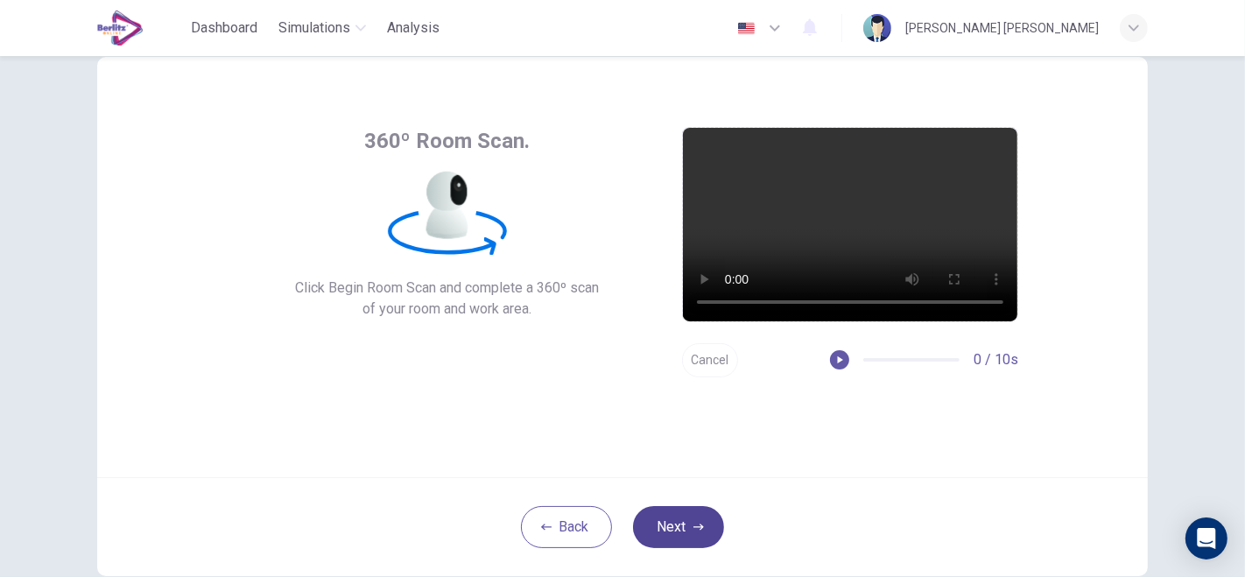
click at [683, 523] on button "Next" at bounding box center [678, 527] width 91 height 42
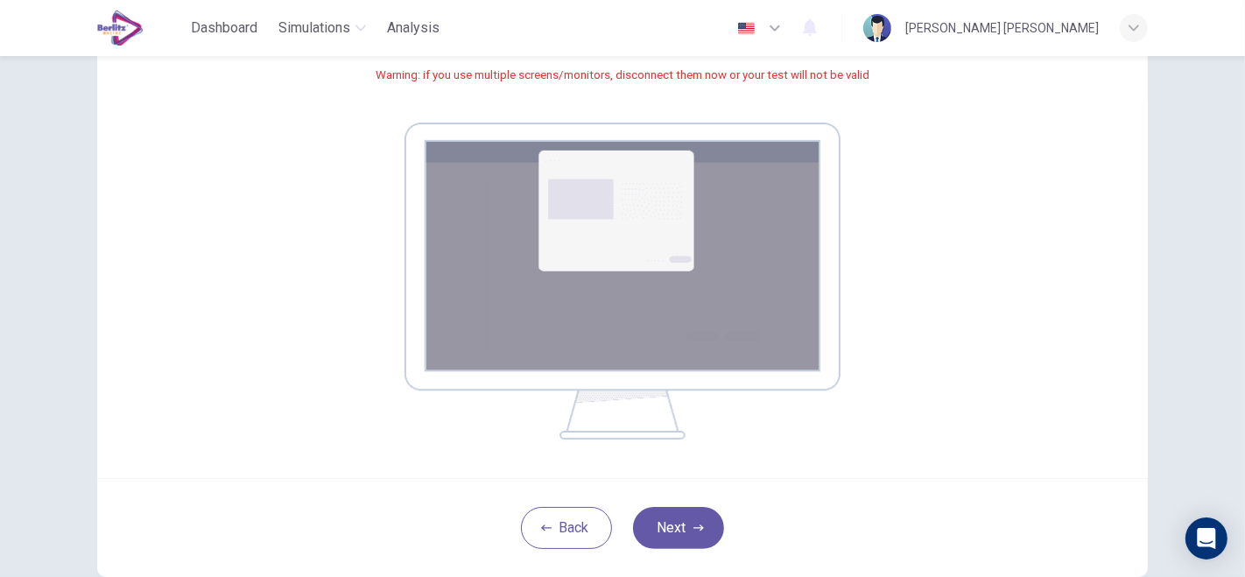
scroll to position [257, 0]
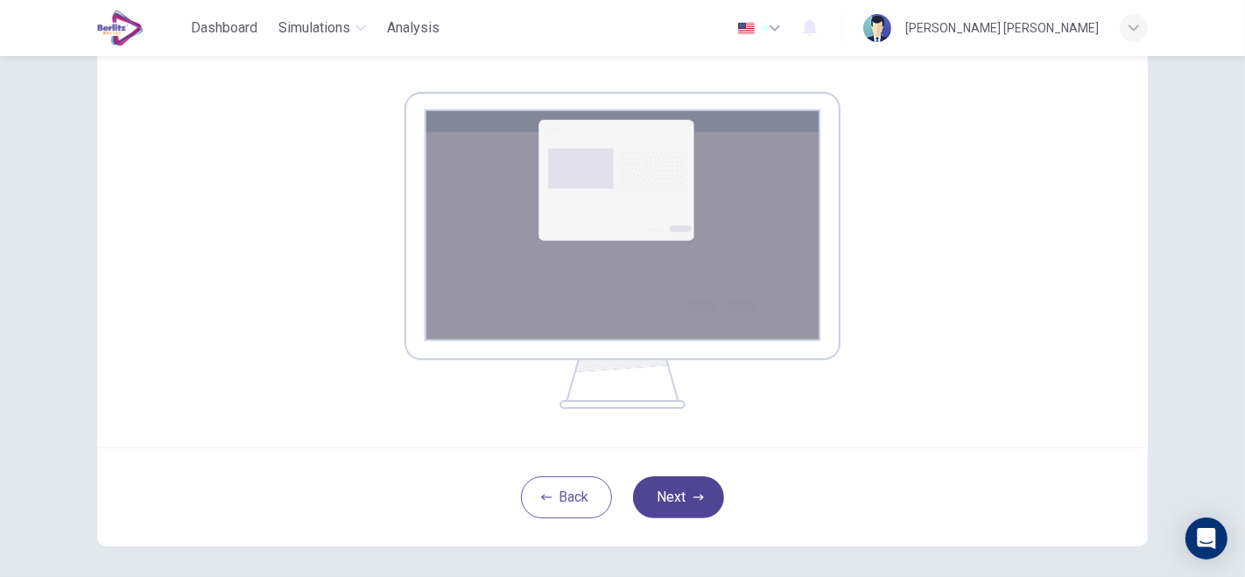
click at [683, 505] on button "Next" at bounding box center [678, 497] width 91 height 42
click at [778, 480] on div "Back Next" at bounding box center [622, 496] width 1051 height 99
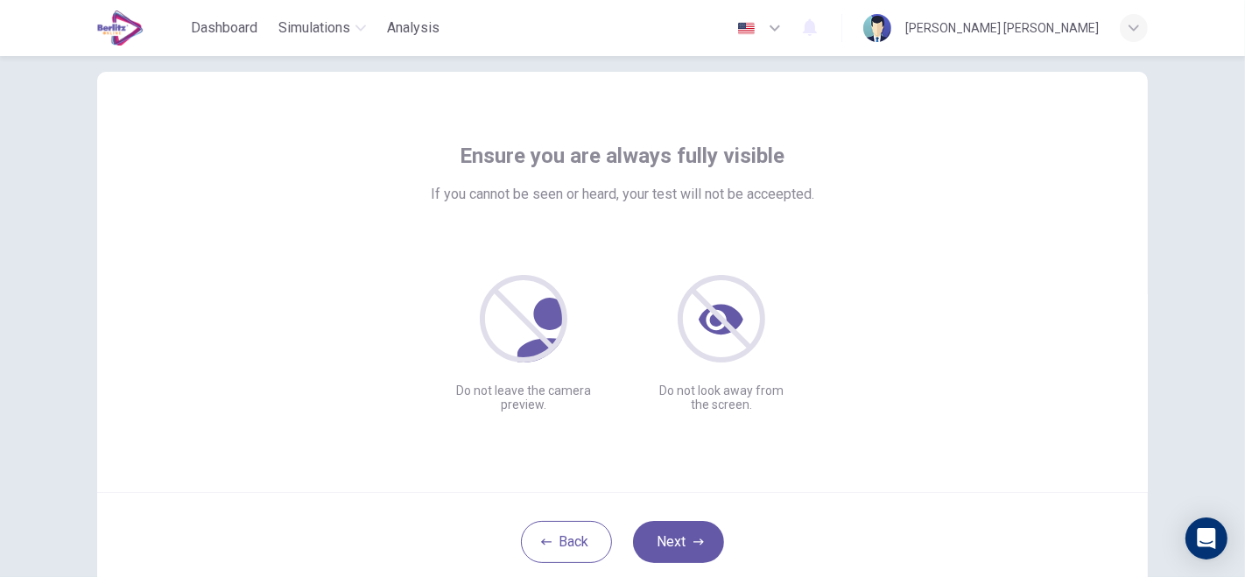
scroll to position [34, 0]
click at [687, 555] on button "Next" at bounding box center [678, 541] width 91 height 42
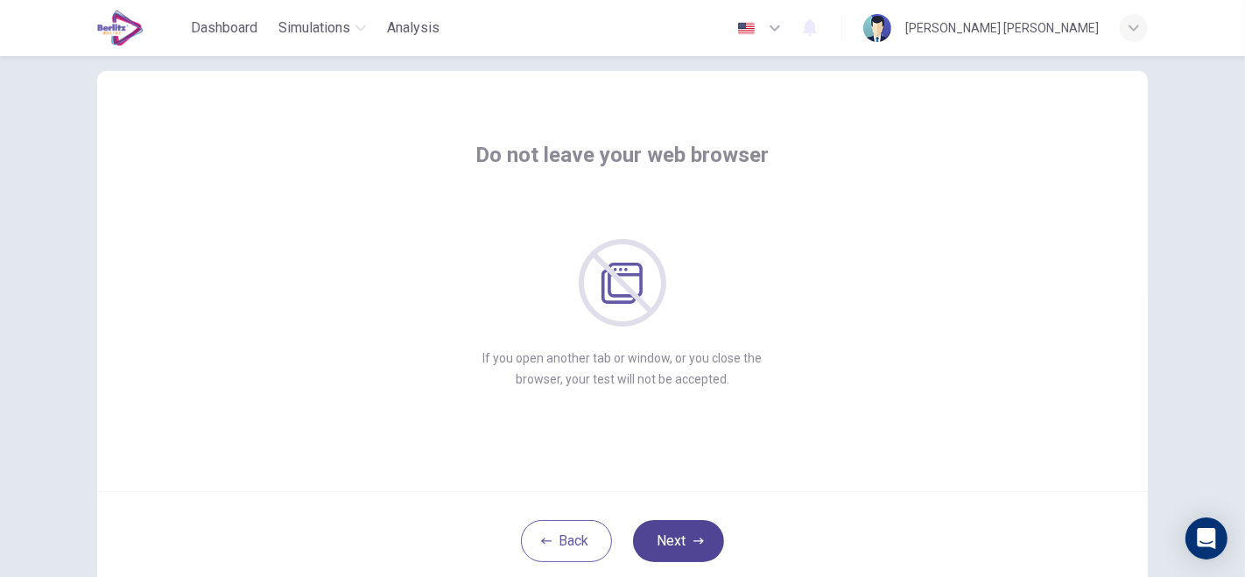
click at [680, 533] on button "Next" at bounding box center [678, 541] width 91 height 42
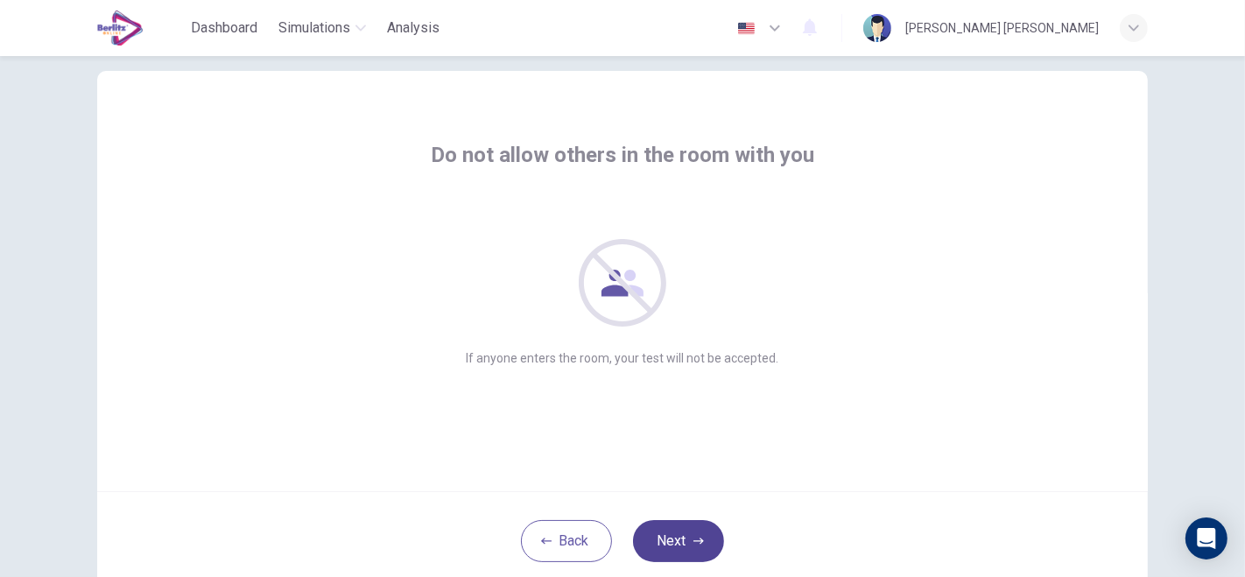
click at [680, 533] on button "Next" at bounding box center [678, 541] width 91 height 42
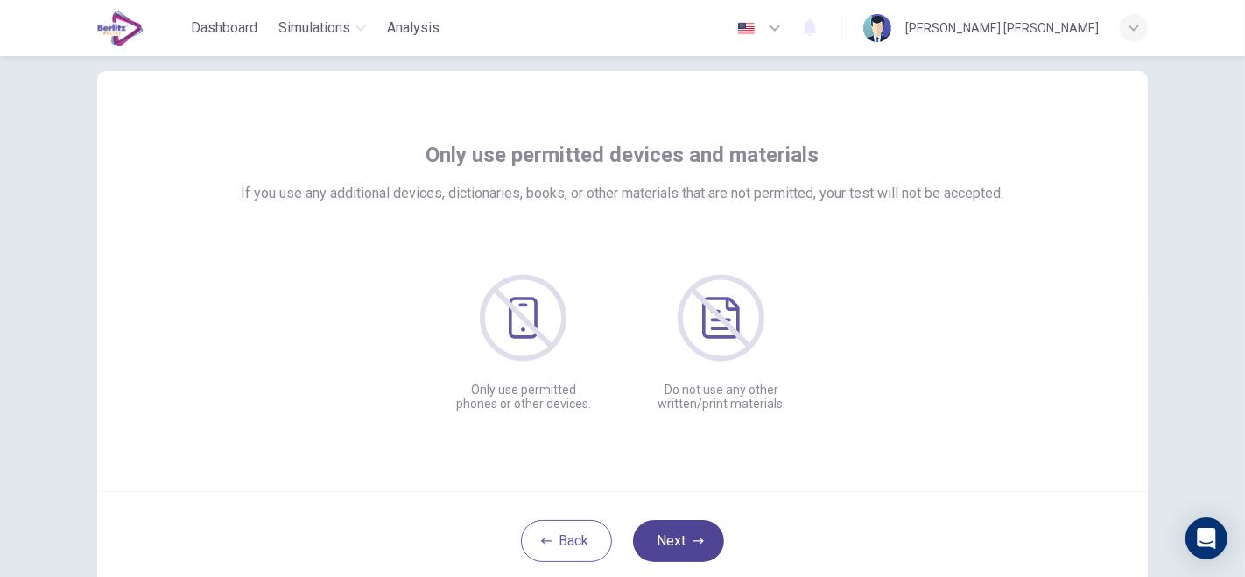
click at [680, 533] on button "Next" at bounding box center [678, 541] width 91 height 42
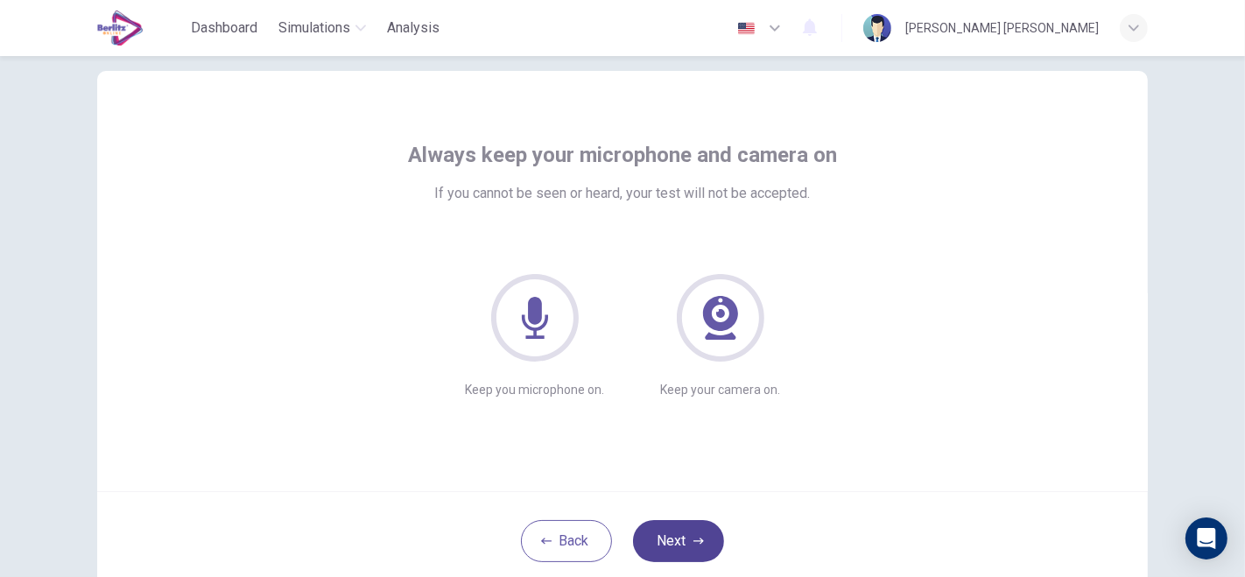
click at [680, 535] on button "Next" at bounding box center [678, 541] width 91 height 42
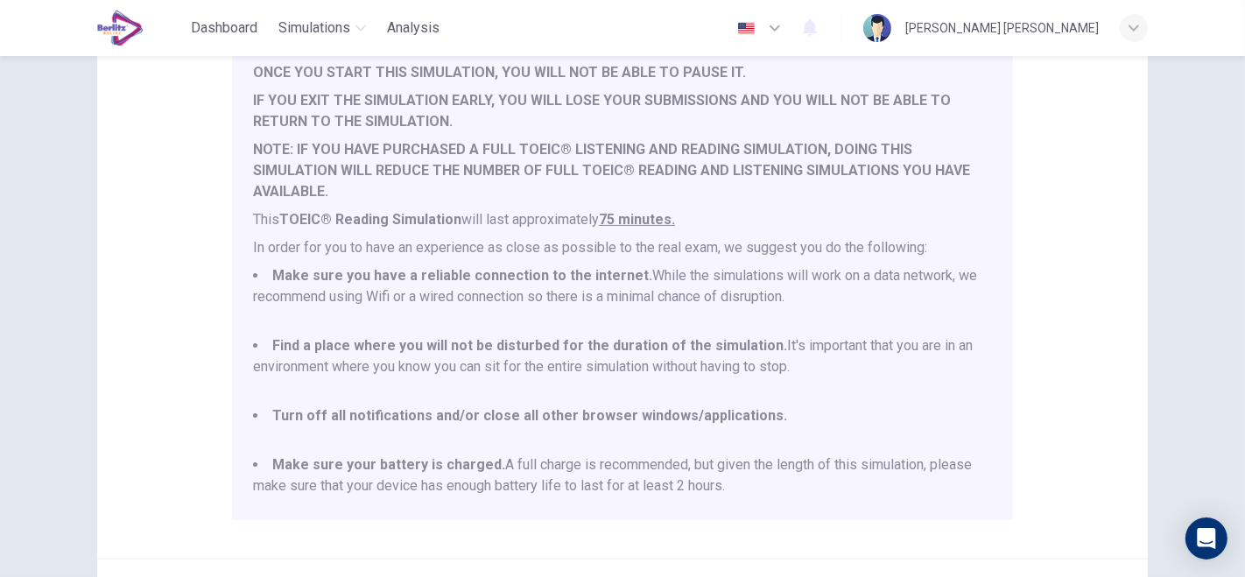
scroll to position [212, 0]
drag, startPoint x: 1145, startPoint y: 0, endPoint x: 926, endPoint y: 227, distance: 314.6
click at [926, 227] on div "You are about to start a TOEIC® Reading Simulation . Please read the document b…" at bounding box center [622, 278] width 739 height 490
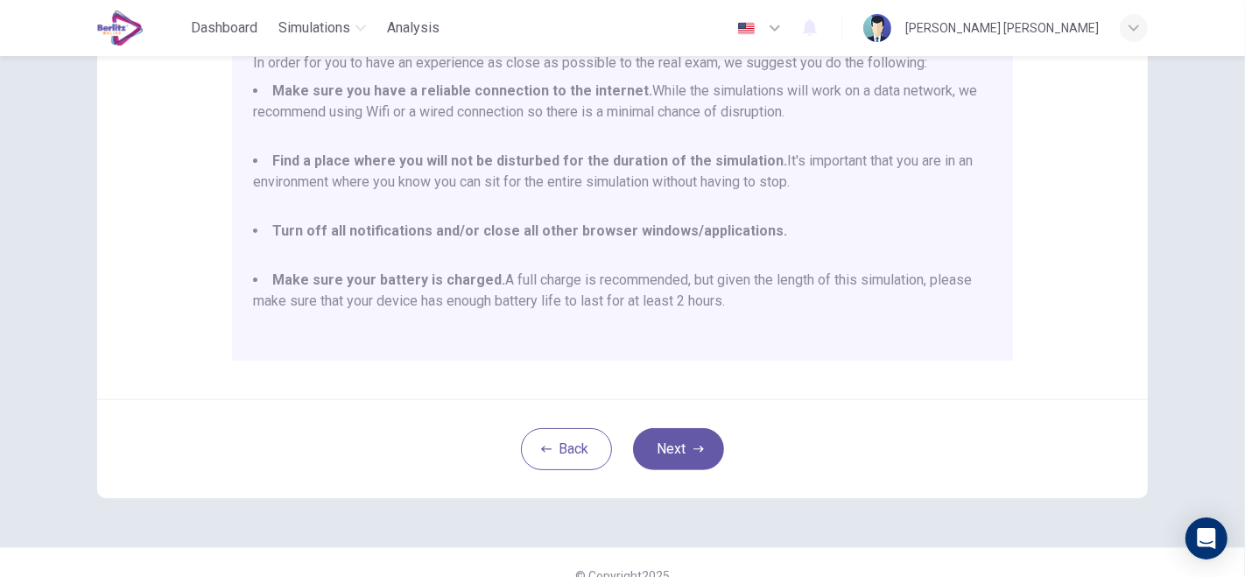
scroll to position [395, 0]
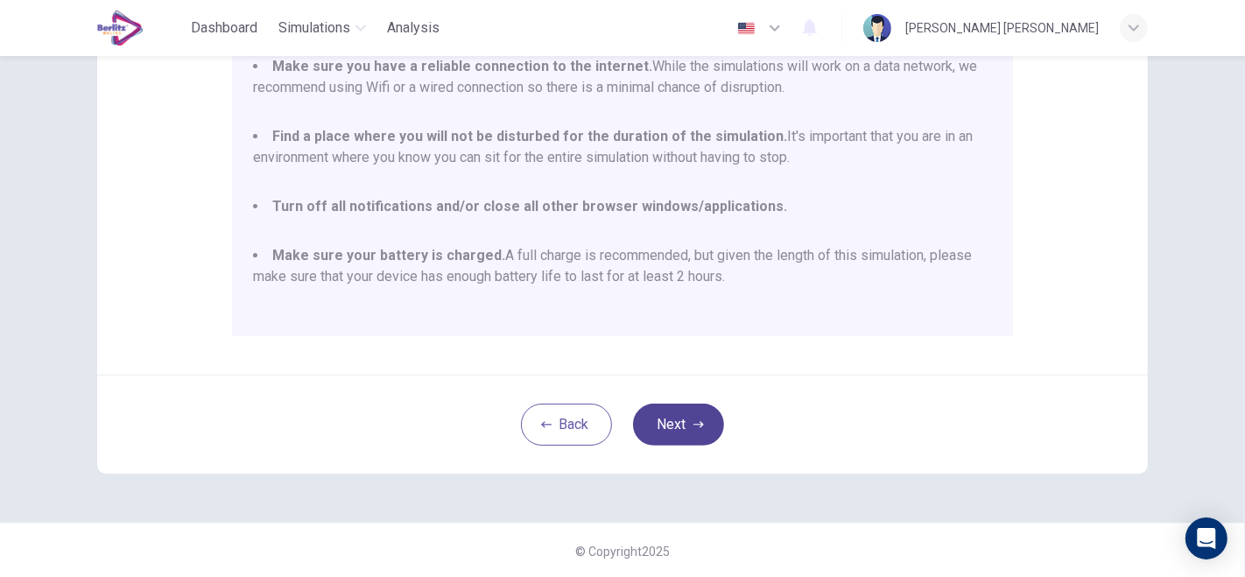
click at [673, 419] on button "Next" at bounding box center [678, 425] width 91 height 42
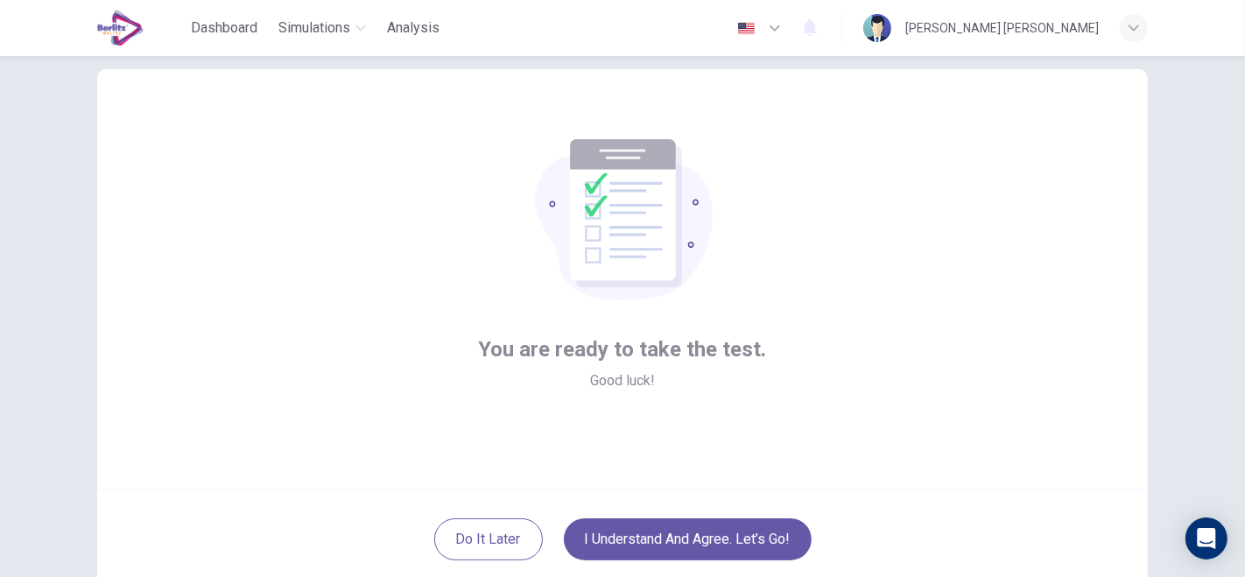
scroll to position [47, 0]
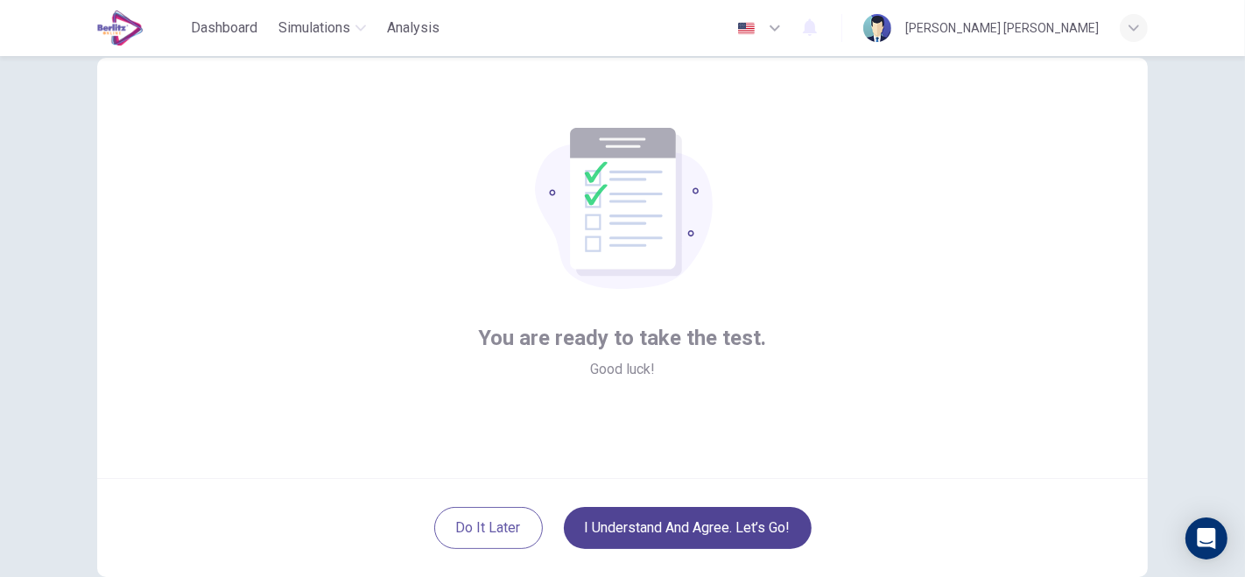
click at [728, 526] on button "I understand and agree. Let’s go!" at bounding box center [688, 528] width 248 height 42
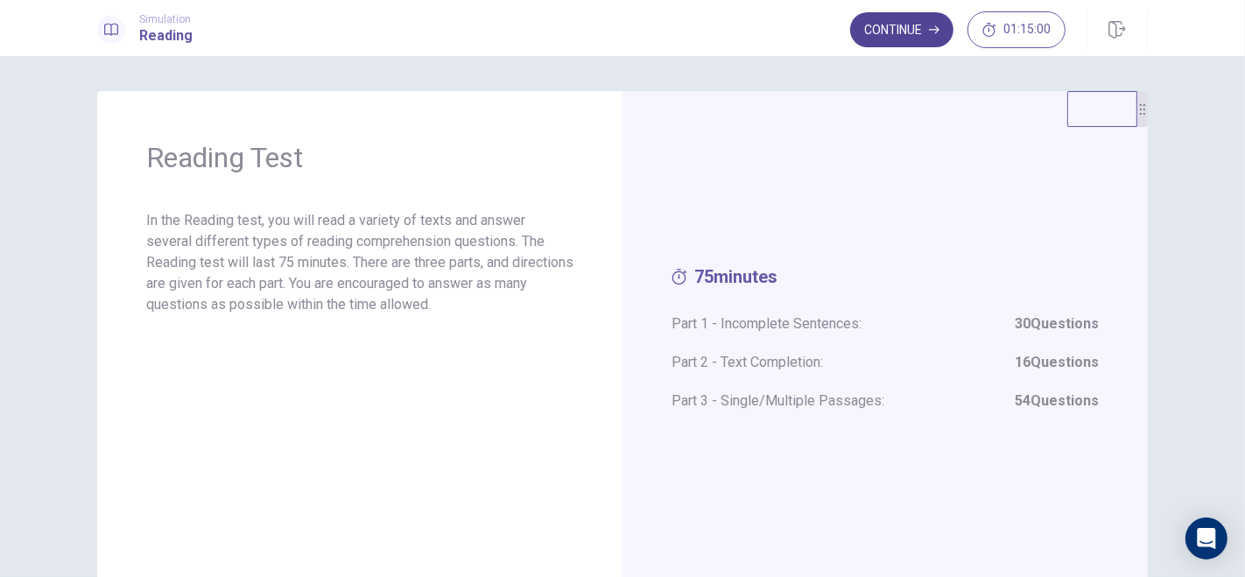
click at [886, 33] on button "Continue" at bounding box center [901, 29] width 103 height 35
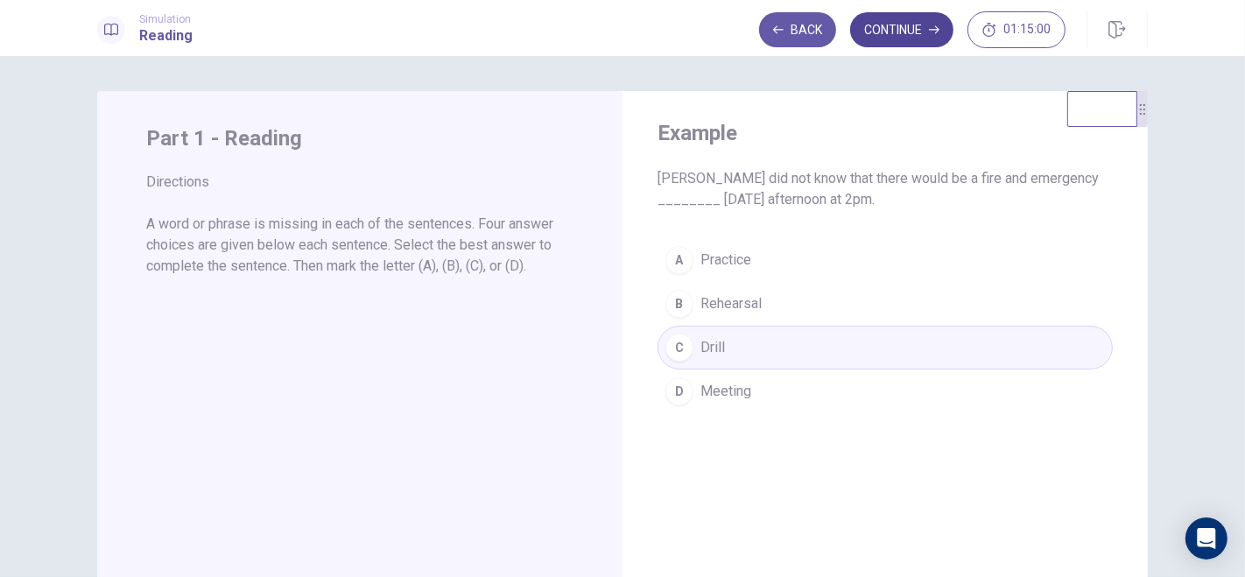
click at [908, 31] on button "Continue" at bounding box center [901, 29] width 103 height 35
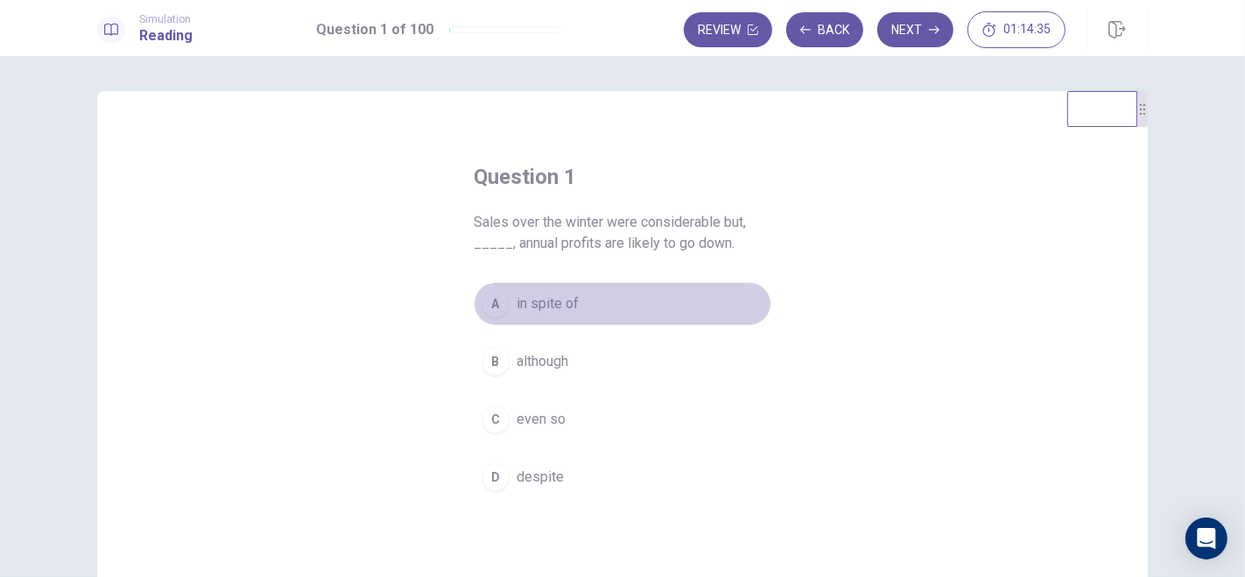
click at [538, 303] on span "in spite of" at bounding box center [548, 303] width 62 height 21
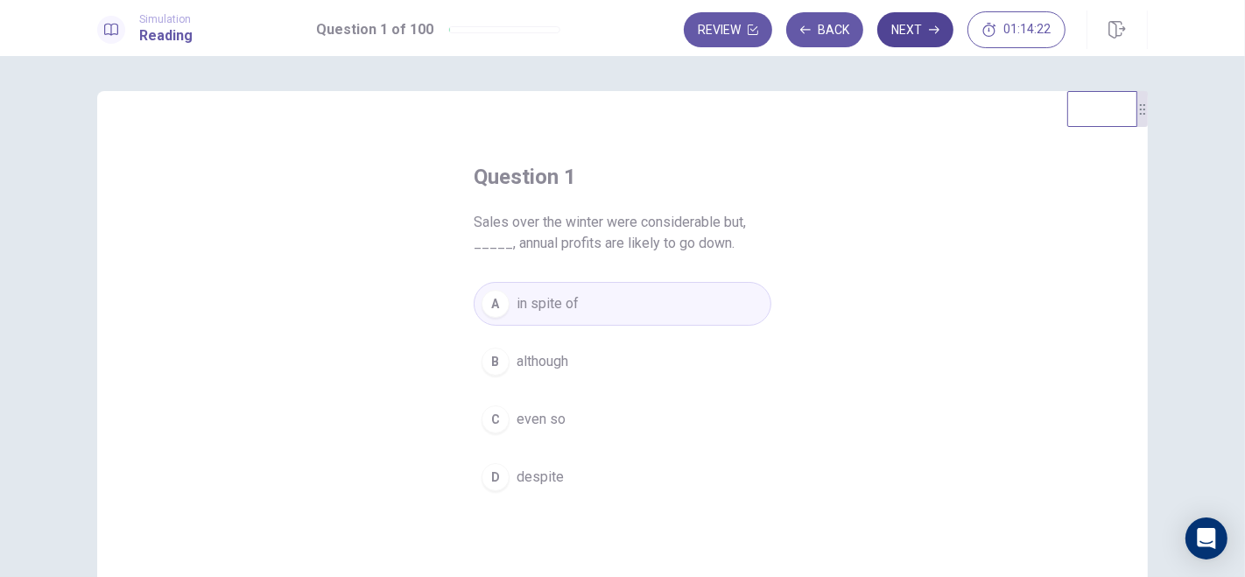
click at [929, 26] on button "Next" at bounding box center [915, 29] width 76 height 35
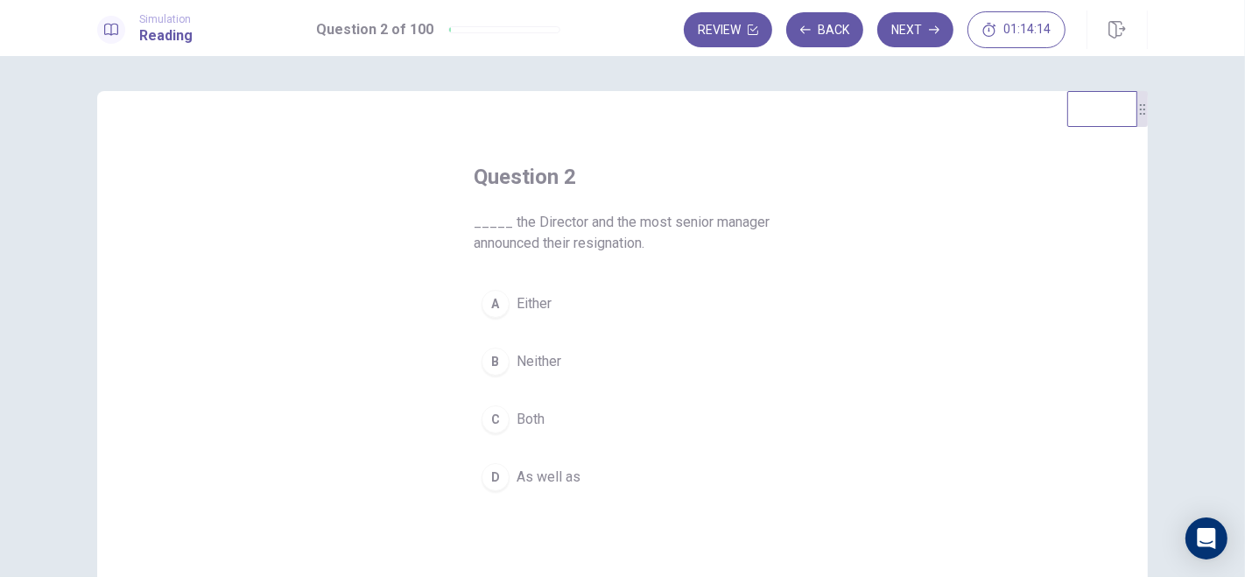
click at [537, 420] on span "Both" at bounding box center [531, 419] width 28 height 21
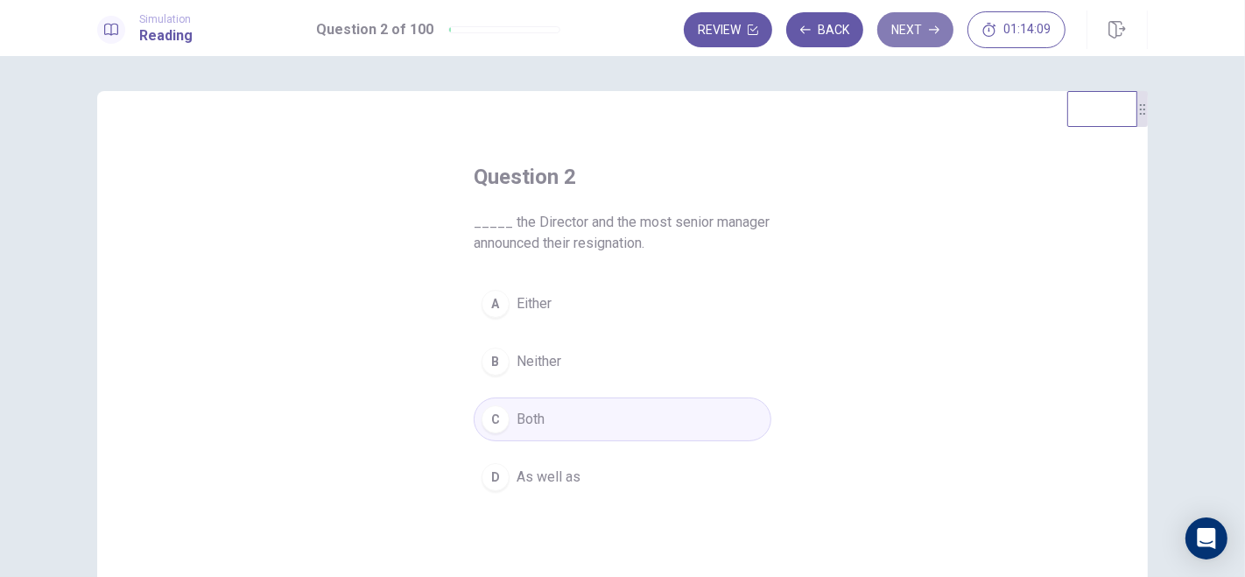
click at [922, 39] on button "Next" at bounding box center [915, 29] width 76 height 35
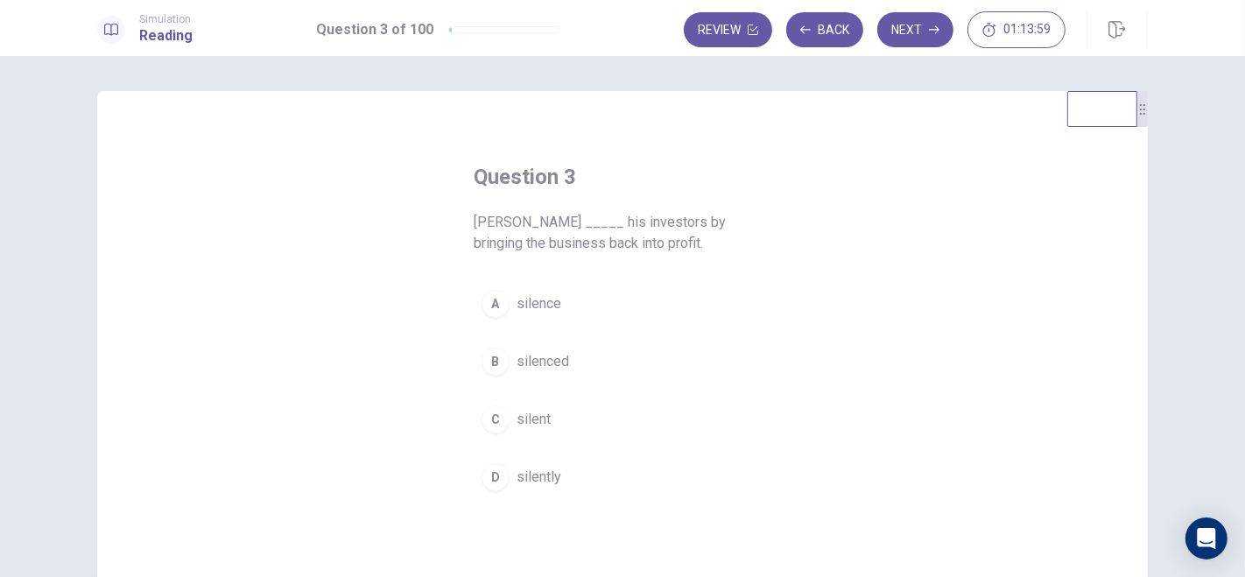
click at [534, 362] on span "silenced" at bounding box center [543, 361] width 53 height 21
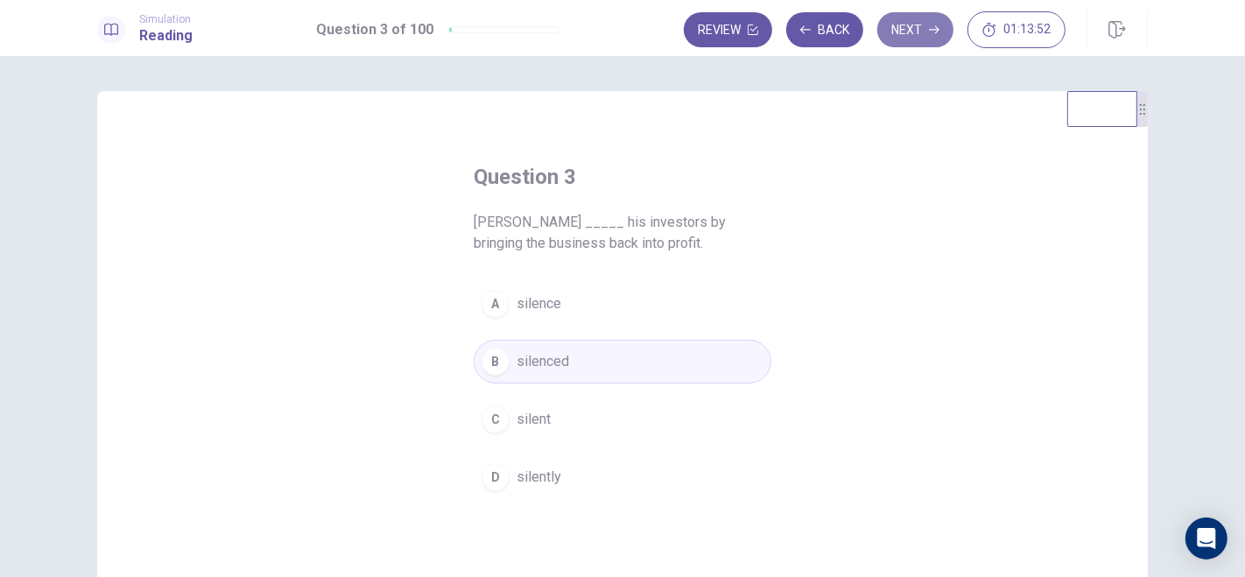
click at [927, 39] on button "Next" at bounding box center [915, 29] width 76 height 35
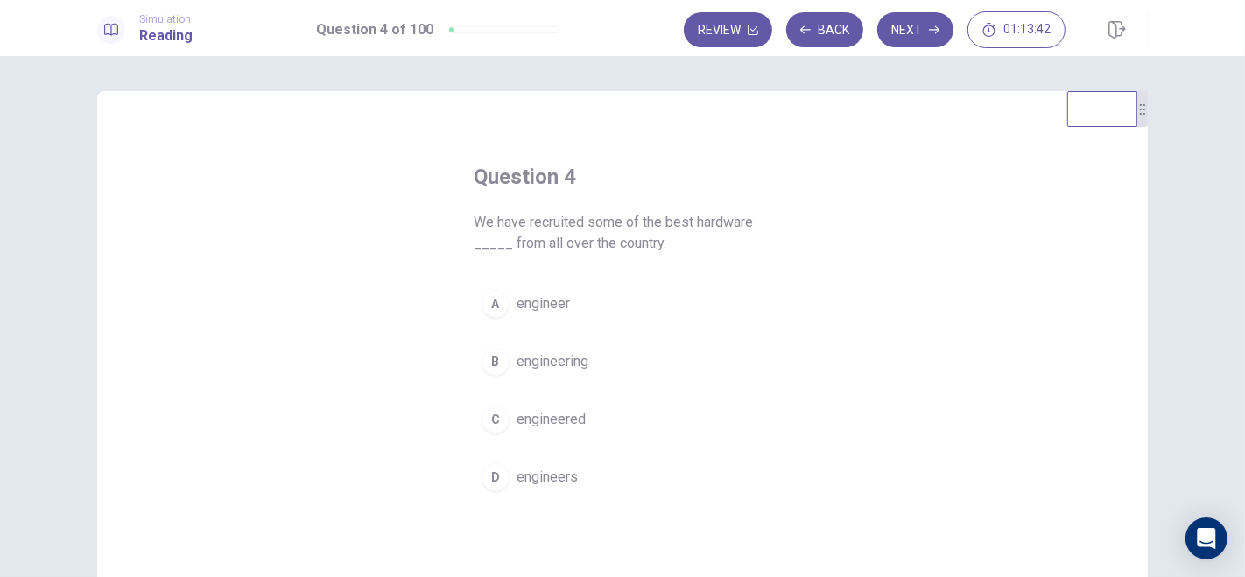
click at [559, 479] on span "engineers" at bounding box center [547, 477] width 61 height 21
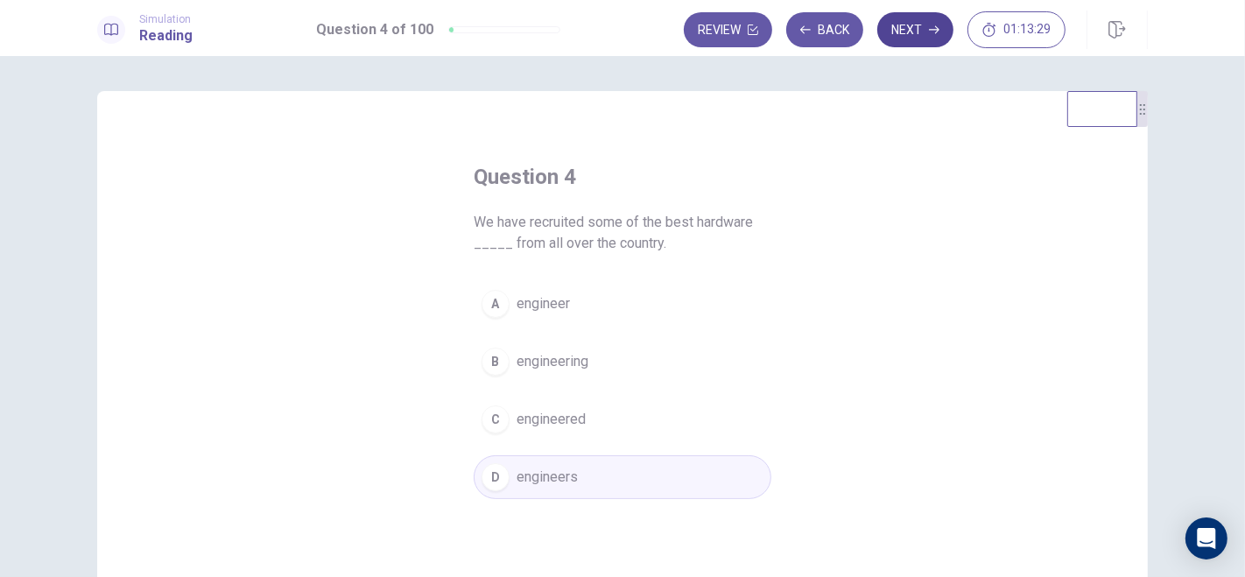
click at [920, 32] on button "Next" at bounding box center [915, 29] width 76 height 35
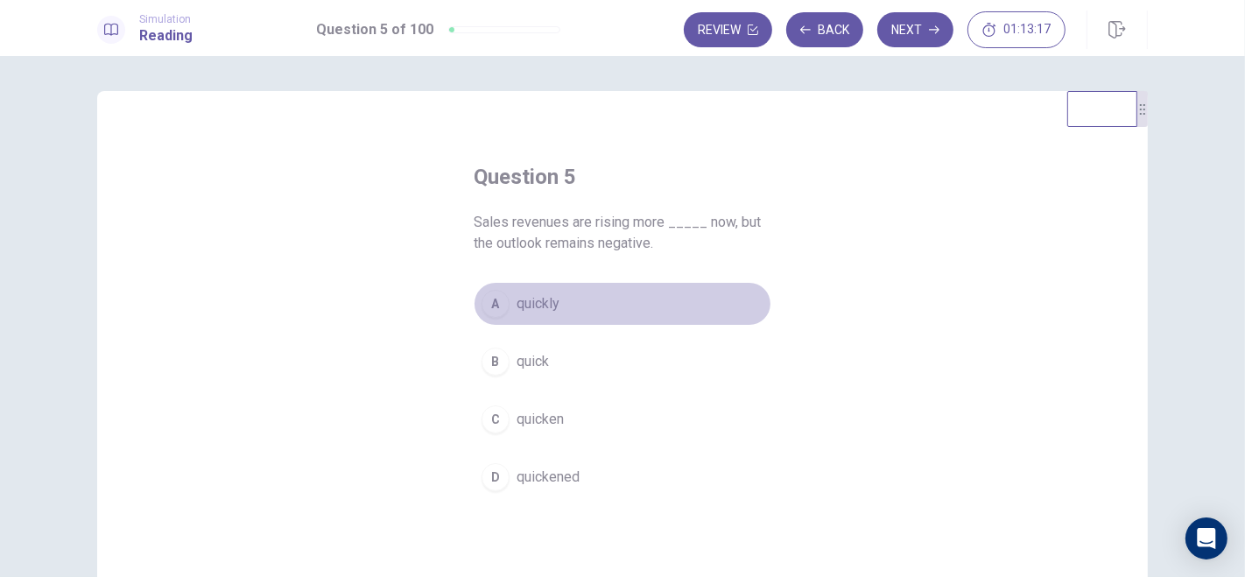
click at [500, 302] on div "A" at bounding box center [496, 304] width 28 height 28
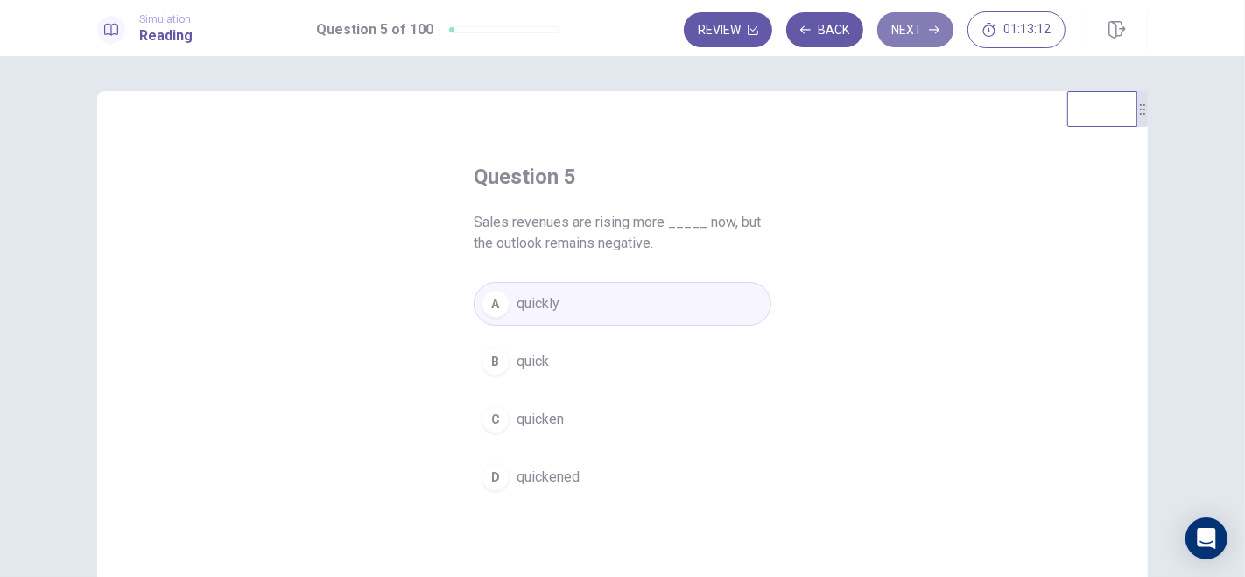
click at [912, 32] on button "Next" at bounding box center [915, 29] width 76 height 35
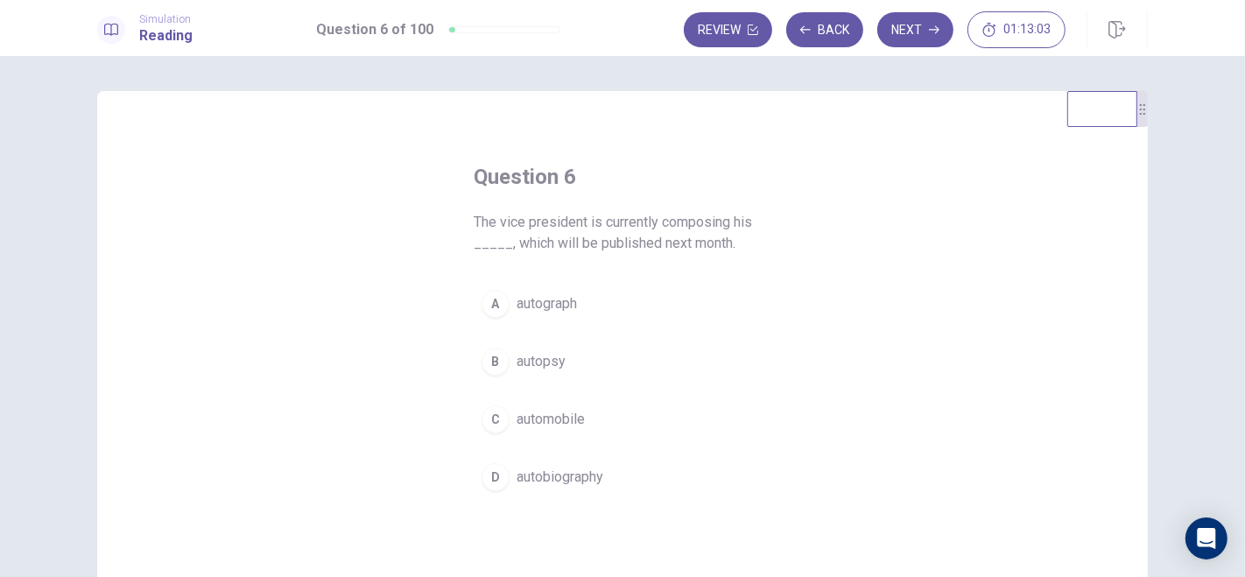
click at [542, 475] on span "autobiography" at bounding box center [560, 477] width 87 height 21
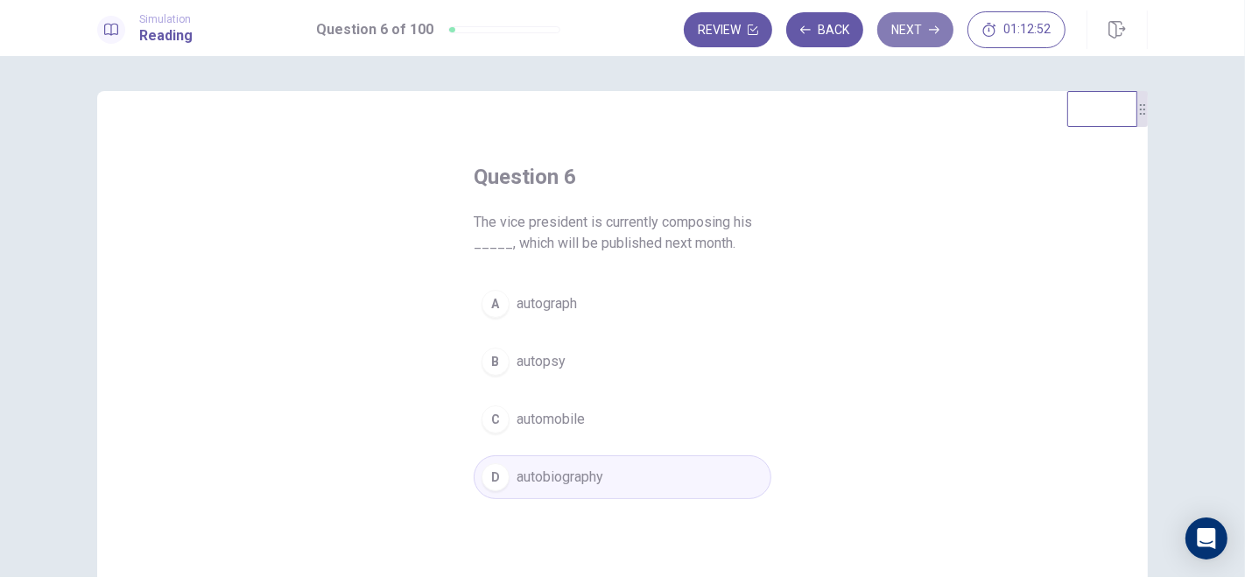
click at [923, 31] on button "Next" at bounding box center [915, 29] width 76 height 35
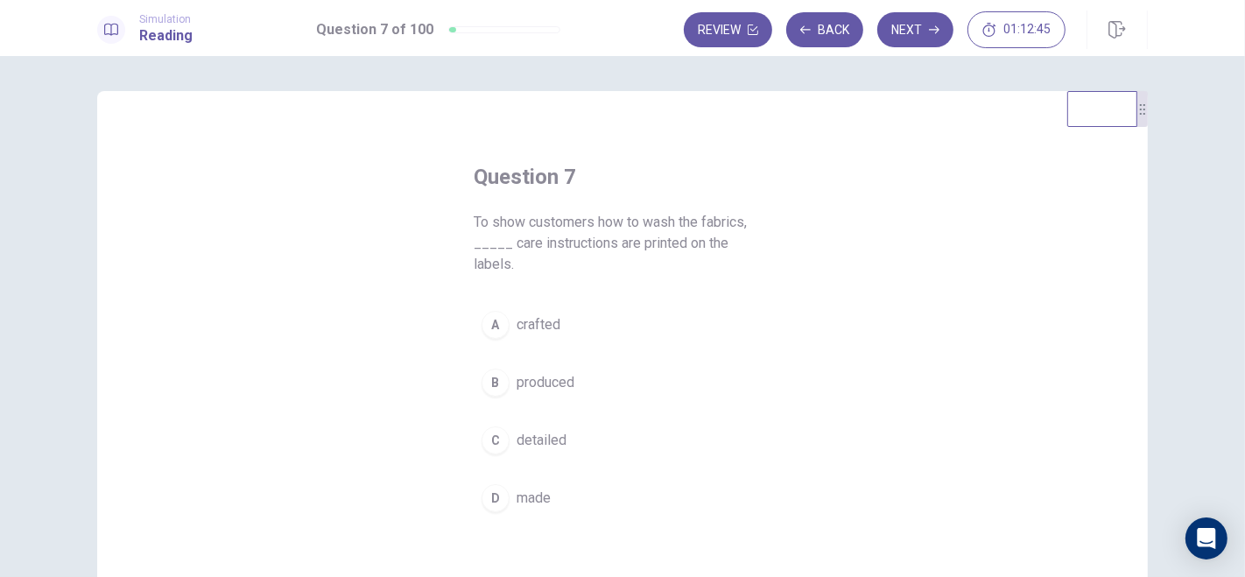
click at [536, 430] on span "detailed" at bounding box center [542, 440] width 50 height 21
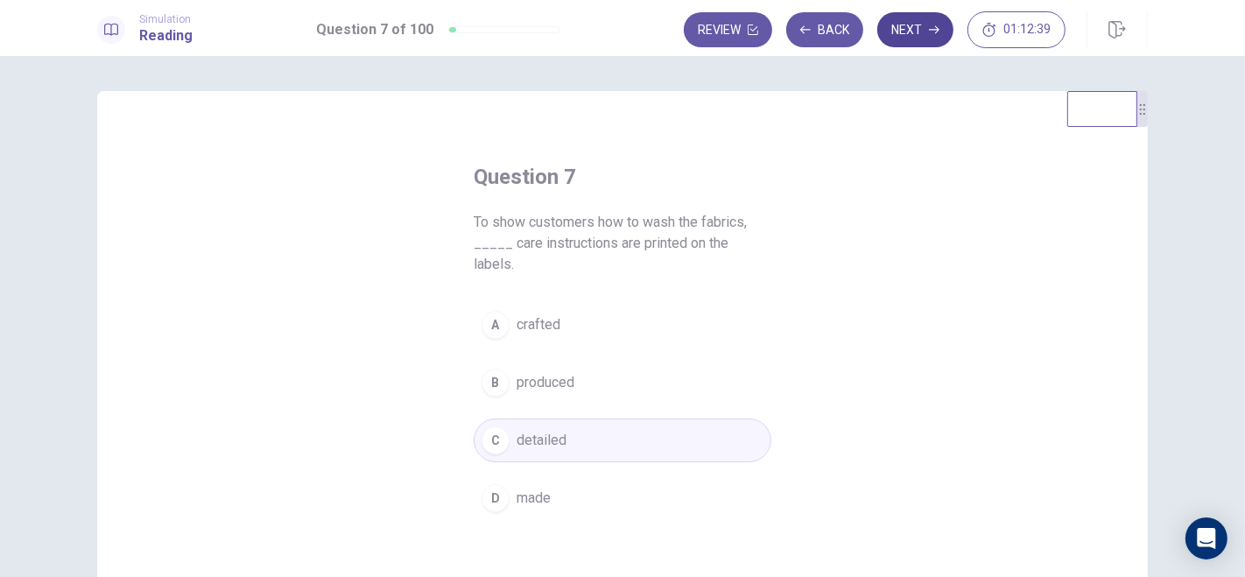
click at [920, 35] on button "Next" at bounding box center [915, 29] width 76 height 35
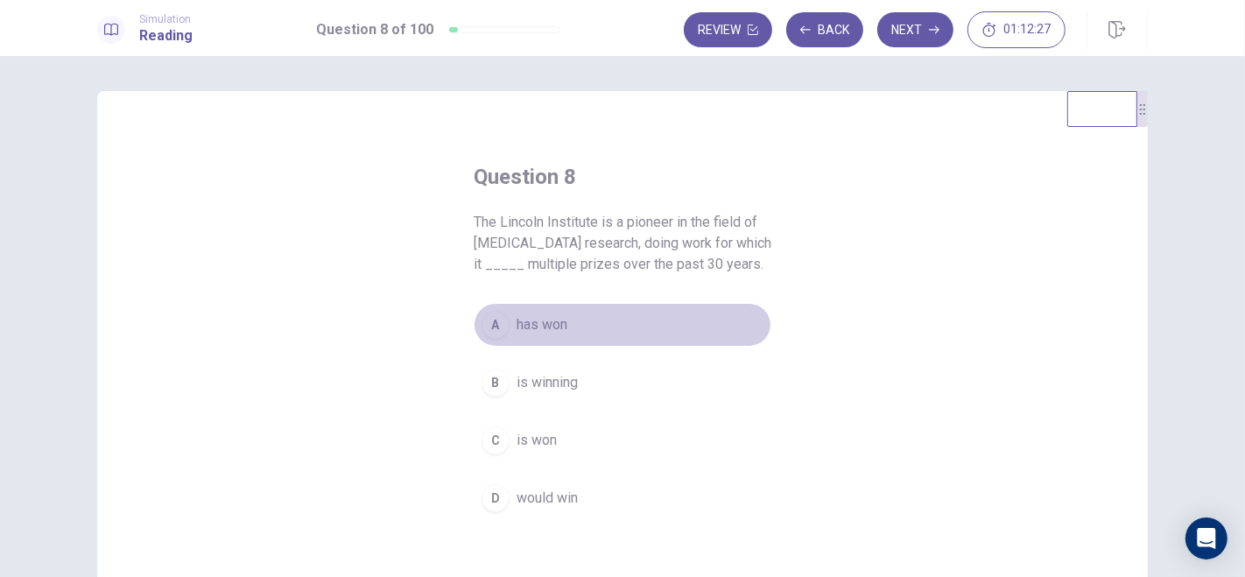
click at [545, 328] on span "has won" at bounding box center [542, 324] width 51 height 21
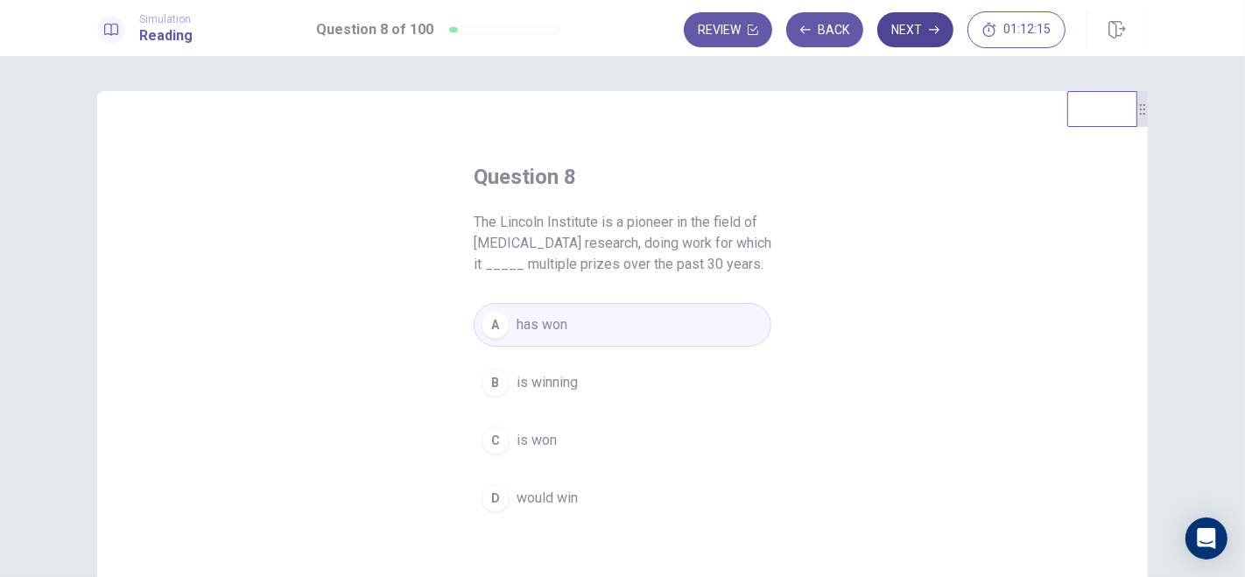
click at [920, 34] on button "Next" at bounding box center [915, 29] width 76 height 35
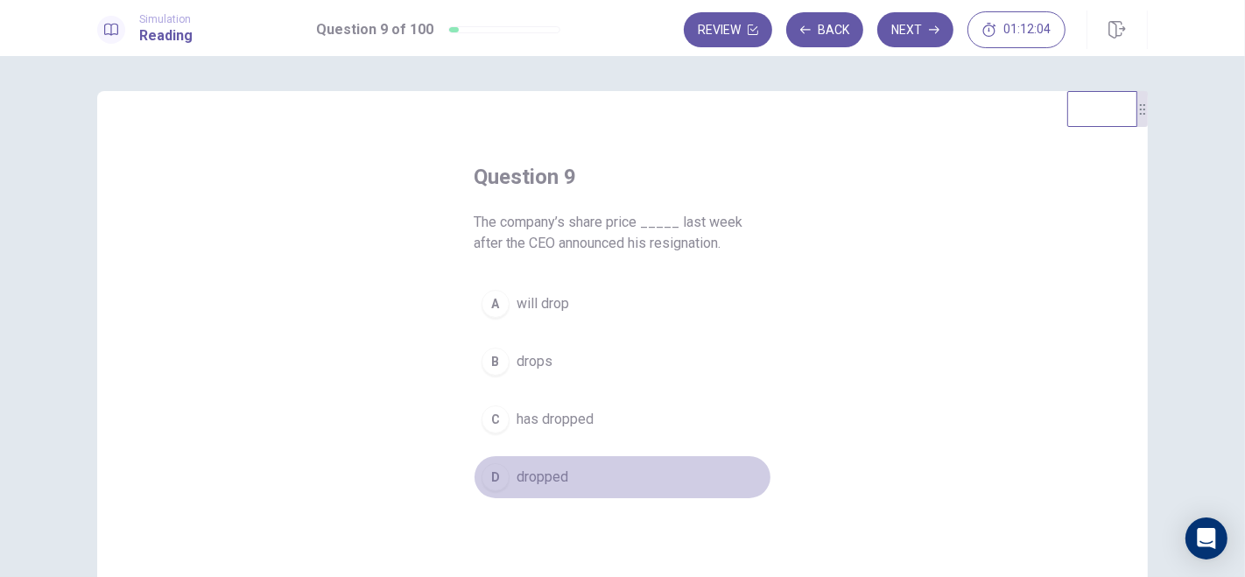
click at [508, 474] on button "D dropped" at bounding box center [623, 477] width 298 height 44
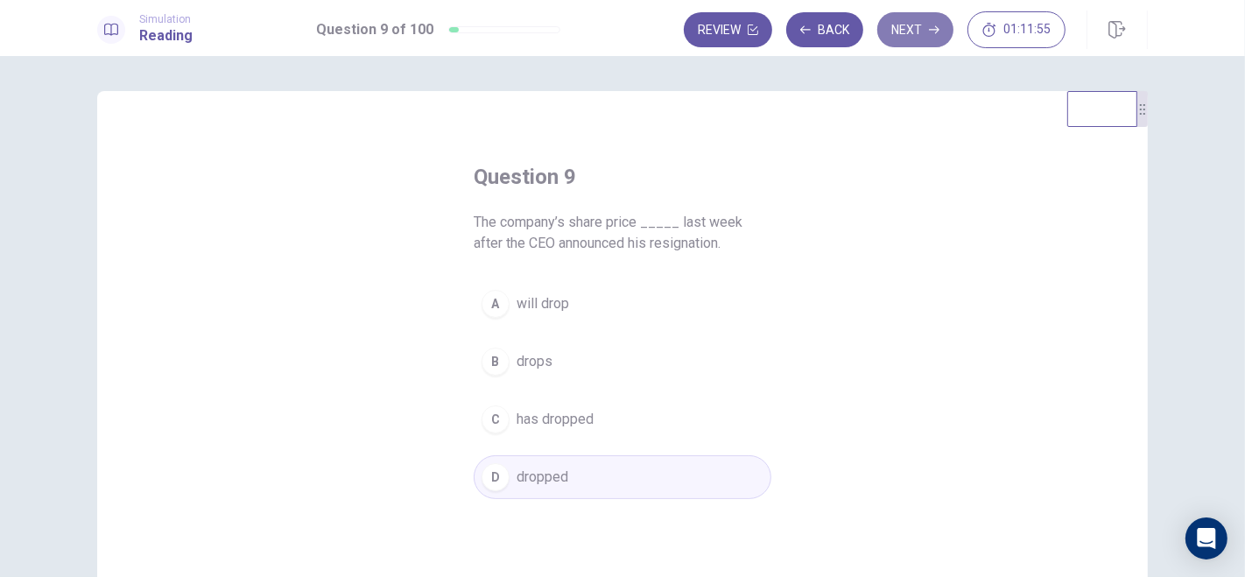
click at [927, 38] on button "Next" at bounding box center [915, 29] width 76 height 35
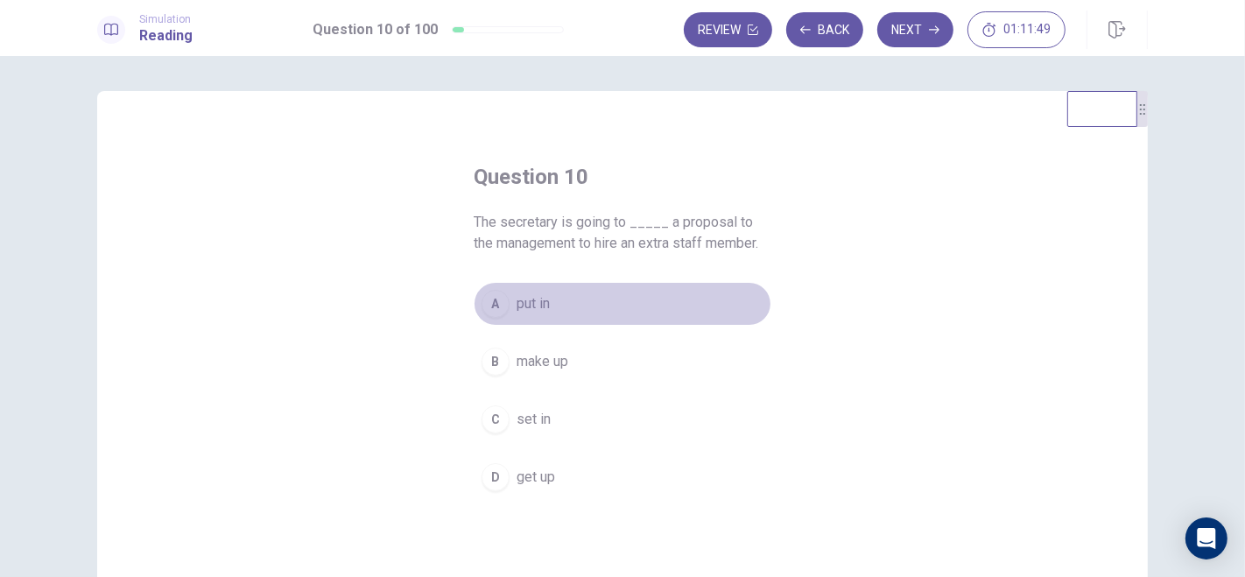
click at [492, 296] on div "A" at bounding box center [496, 304] width 28 height 28
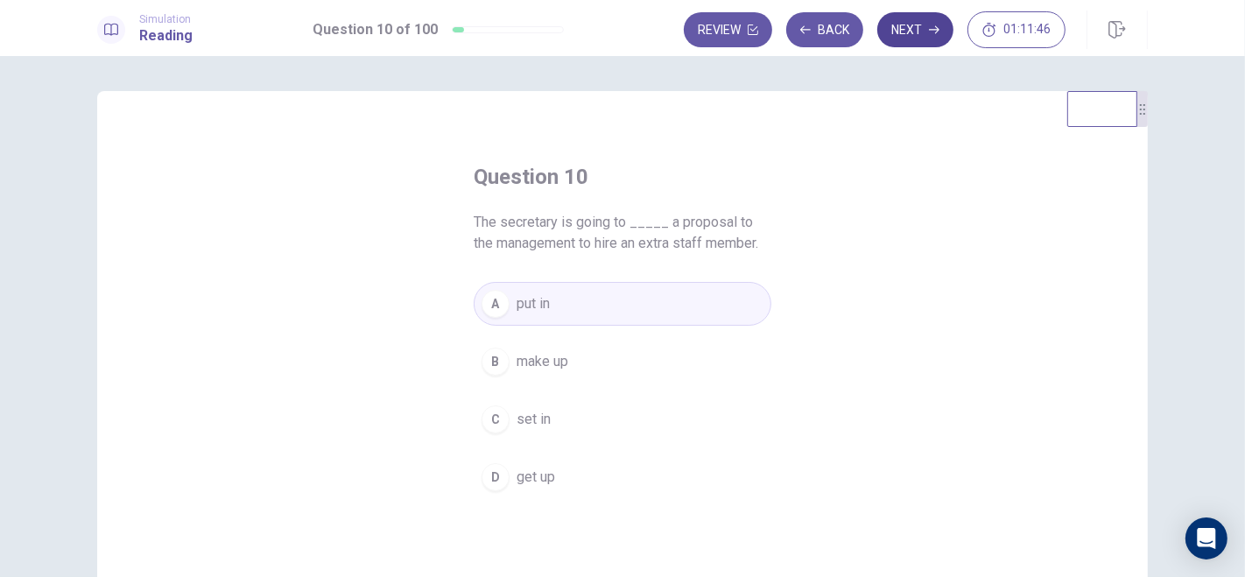
click at [928, 27] on button "Next" at bounding box center [915, 29] width 76 height 35
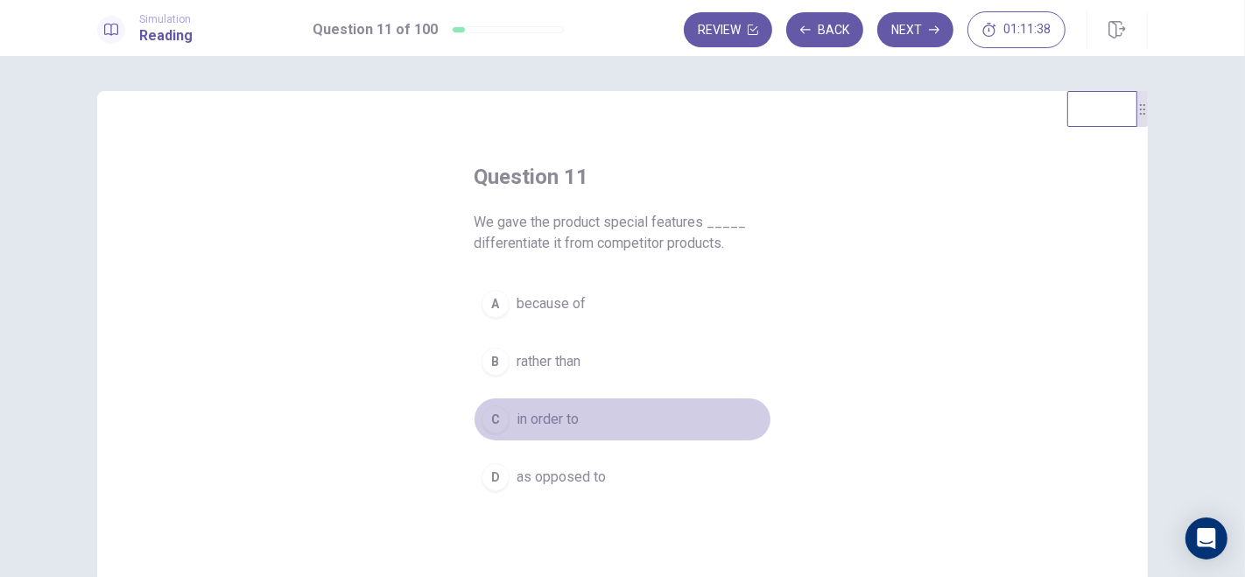
click at [500, 426] on div "C" at bounding box center [496, 419] width 28 height 28
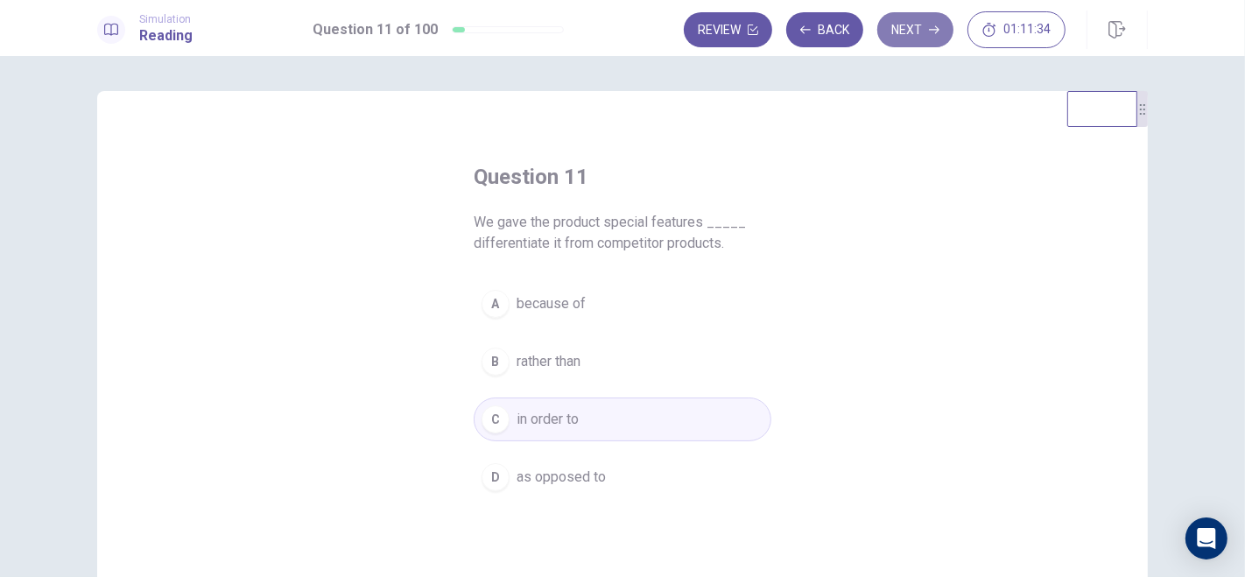
click at [920, 25] on button "Next" at bounding box center [915, 29] width 76 height 35
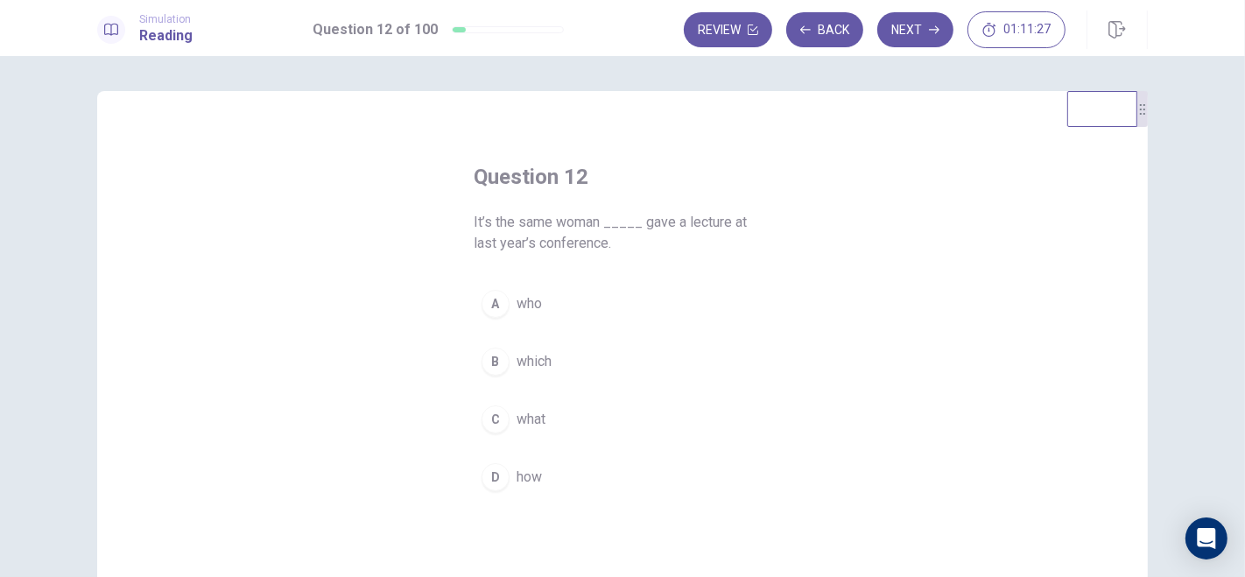
click at [518, 304] on span "who" at bounding box center [529, 303] width 25 height 21
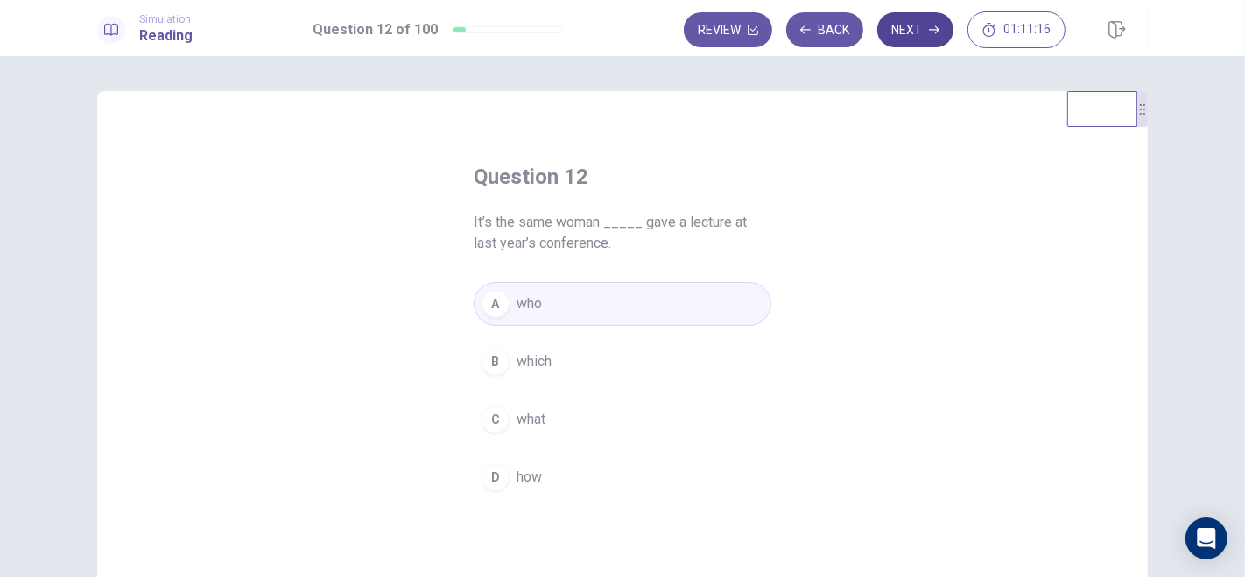
click at [928, 25] on button "Next" at bounding box center [915, 29] width 76 height 35
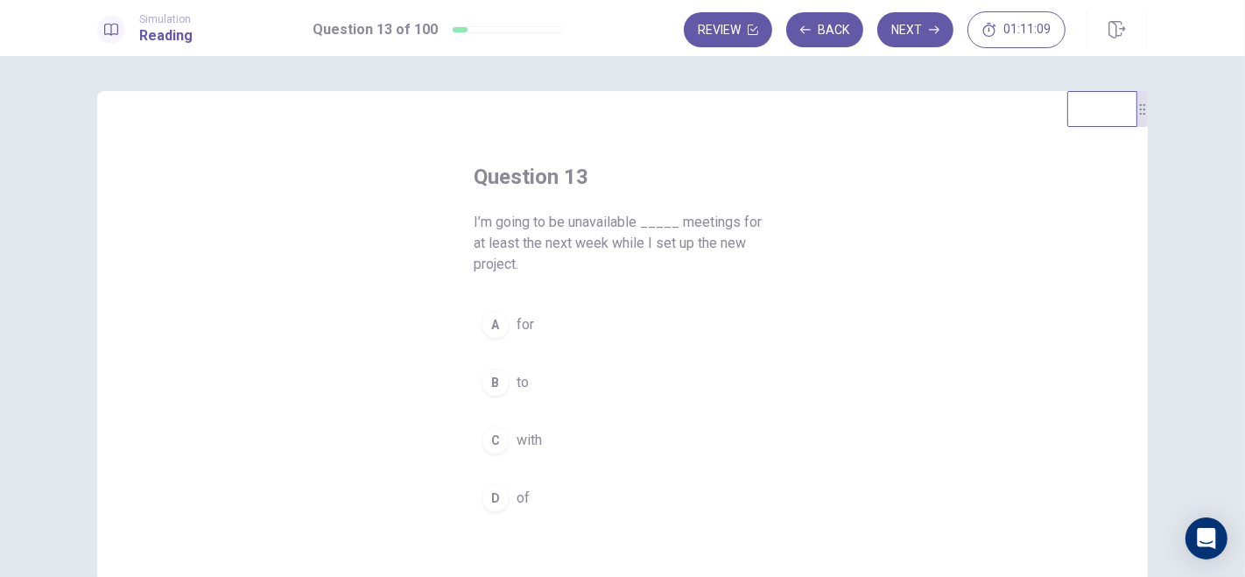
click at [505, 326] on button "A for" at bounding box center [623, 325] width 298 height 44
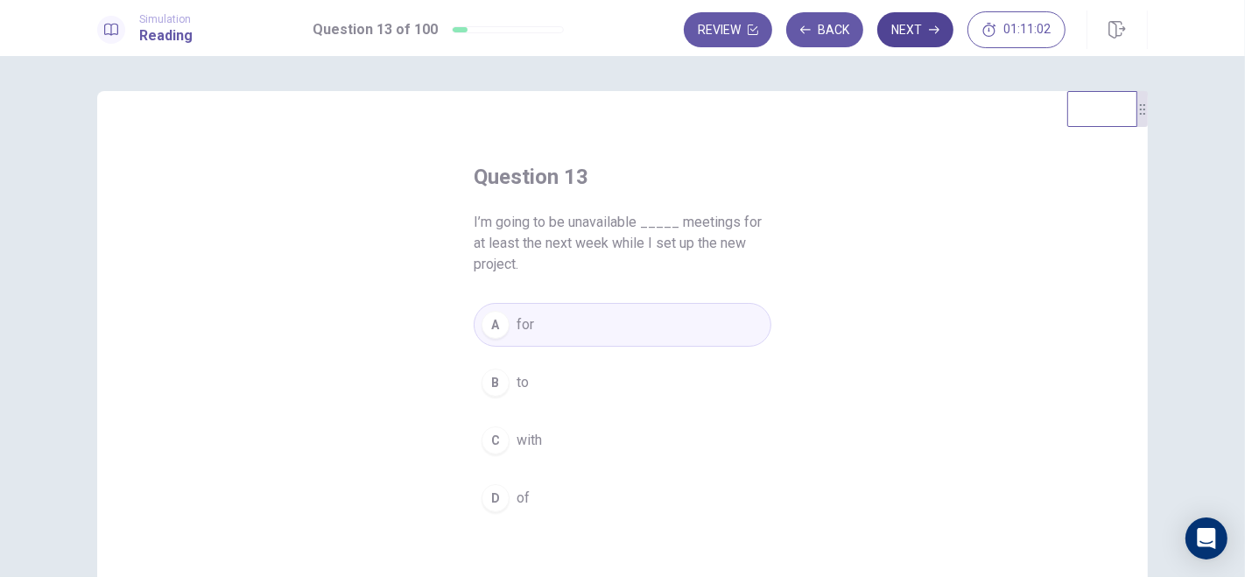
click at [912, 41] on button "Next" at bounding box center [915, 29] width 76 height 35
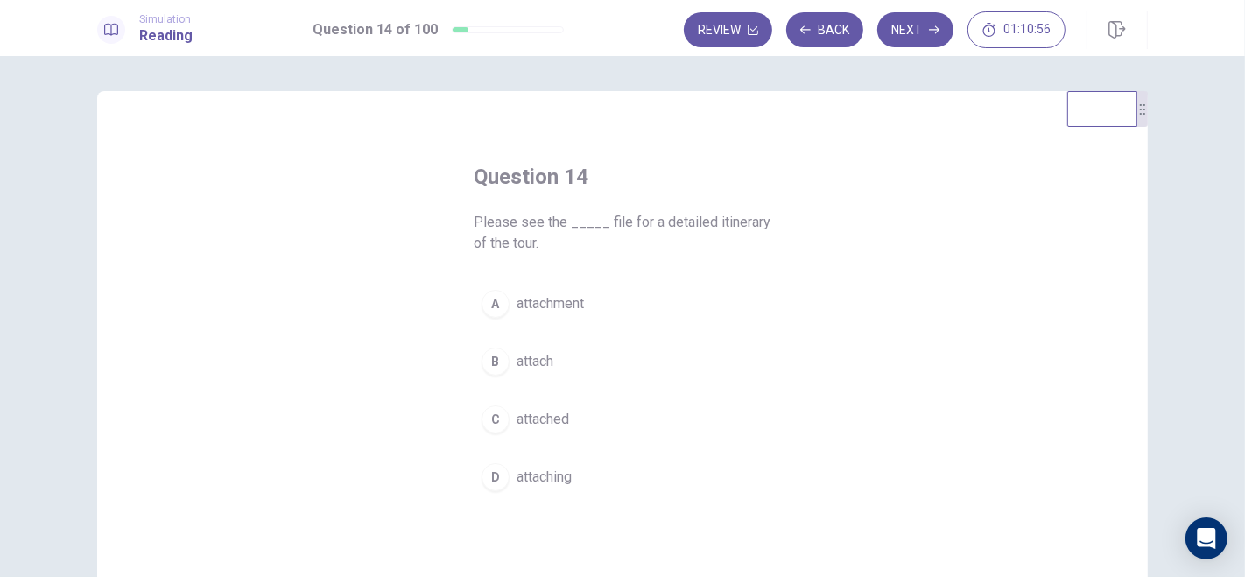
click at [497, 304] on div "A" at bounding box center [496, 304] width 28 height 28
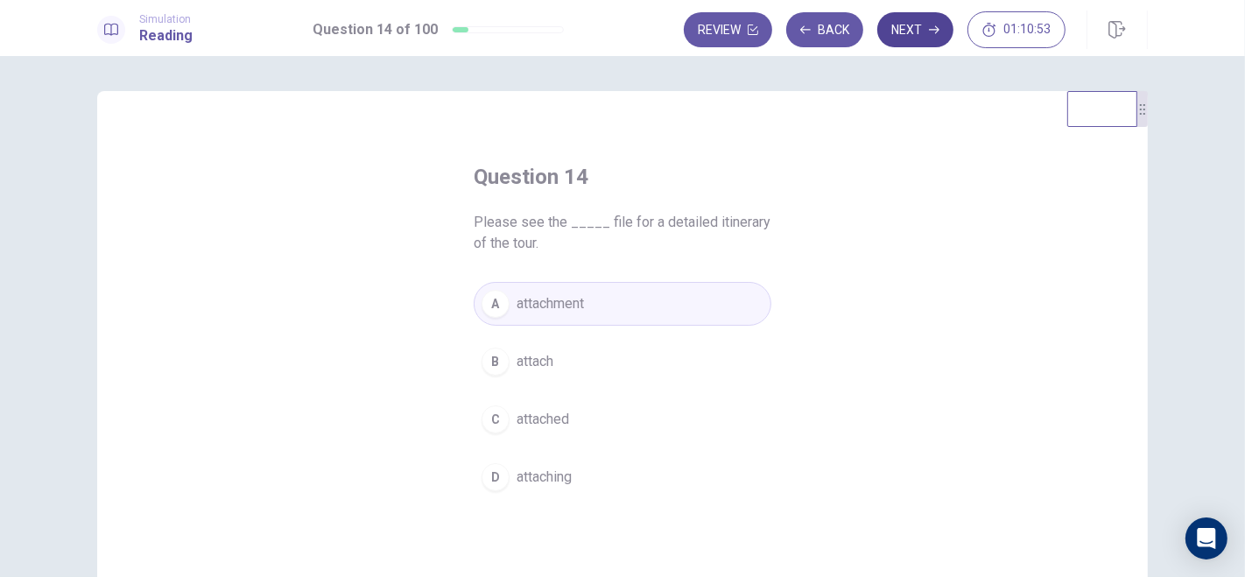
click at [911, 41] on button "Next" at bounding box center [915, 29] width 76 height 35
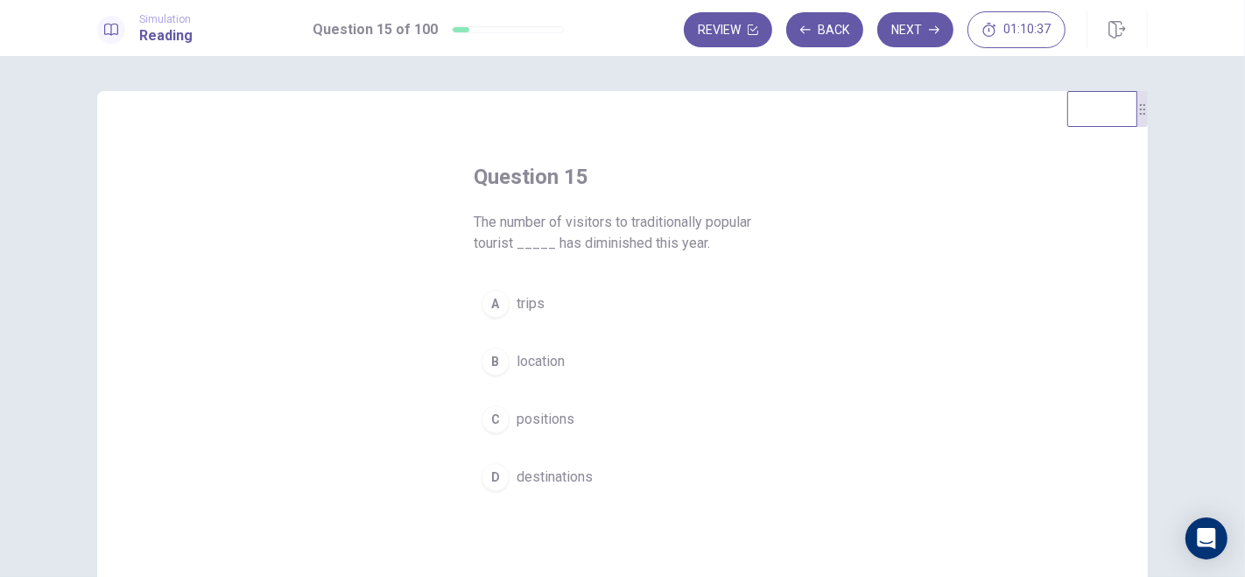
click at [491, 367] on div "B" at bounding box center [496, 362] width 28 height 28
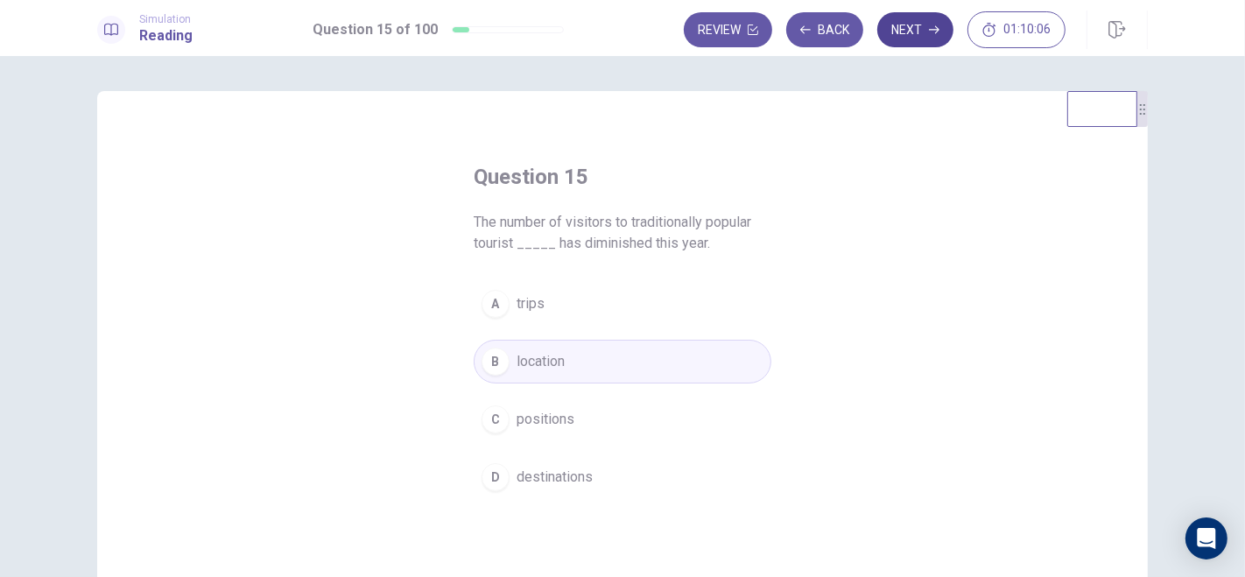
click at [923, 29] on button "Next" at bounding box center [915, 29] width 76 height 35
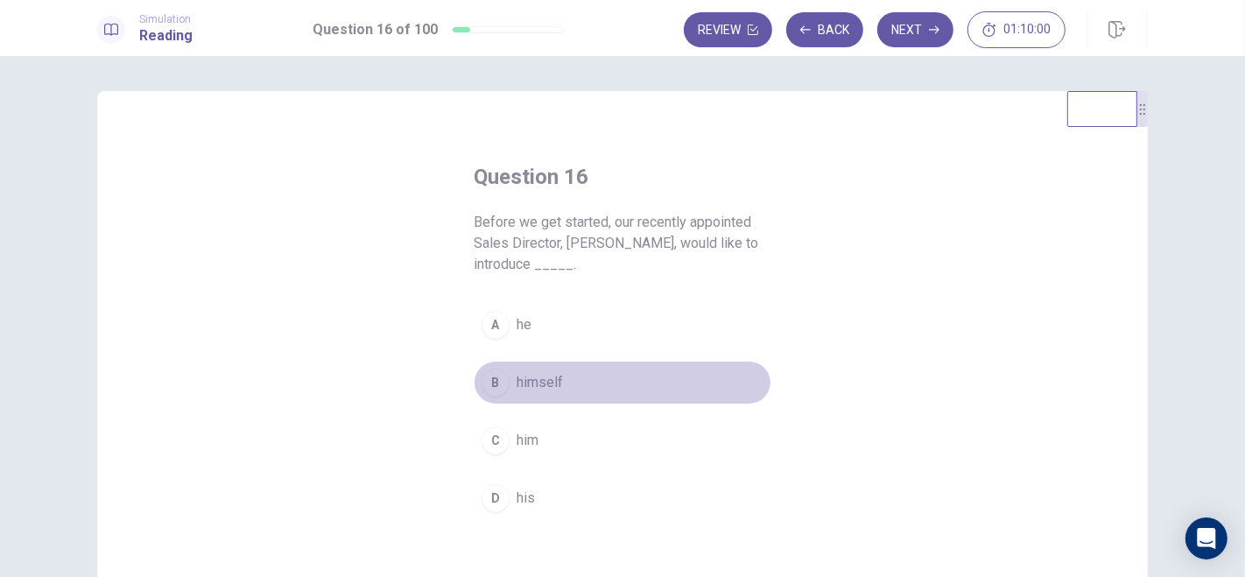
click at [496, 384] on div "B" at bounding box center [496, 383] width 28 height 28
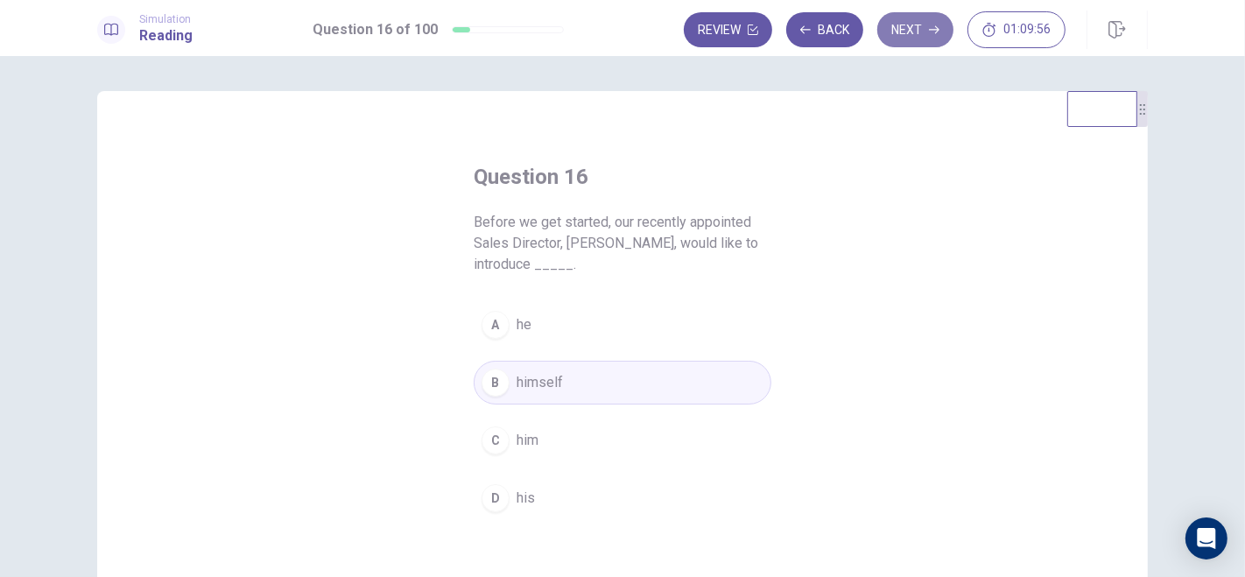
click at [920, 26] on button "Next" at bounding box center [915, 29] width 76 height 35
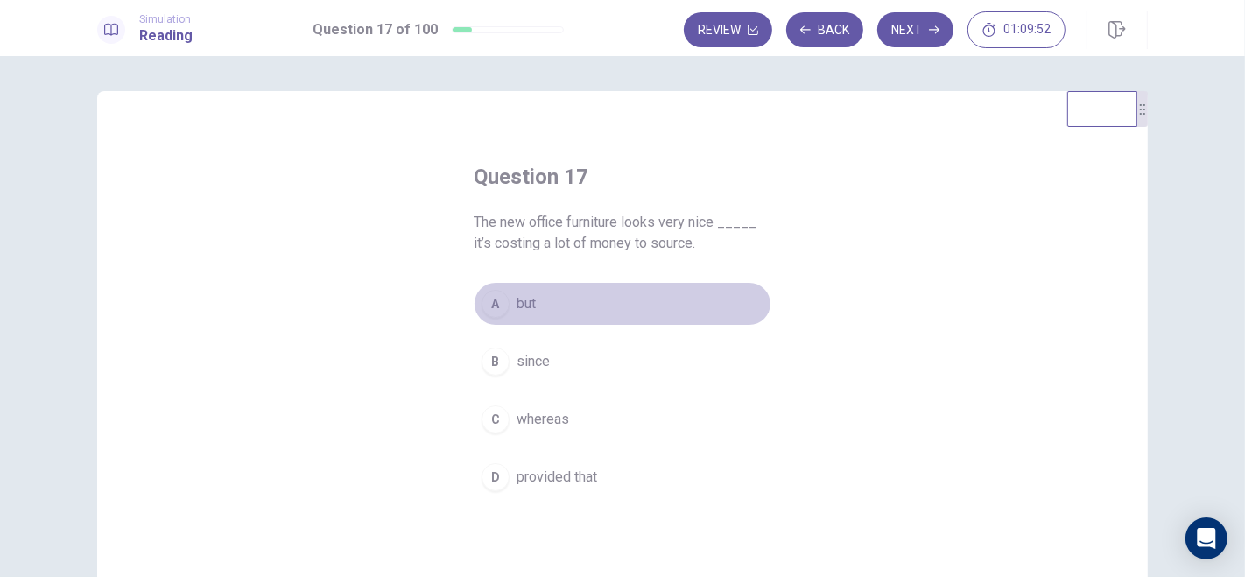
click at [495, 303] on div "A" at bounding box center [496, 304] width 28 height 28
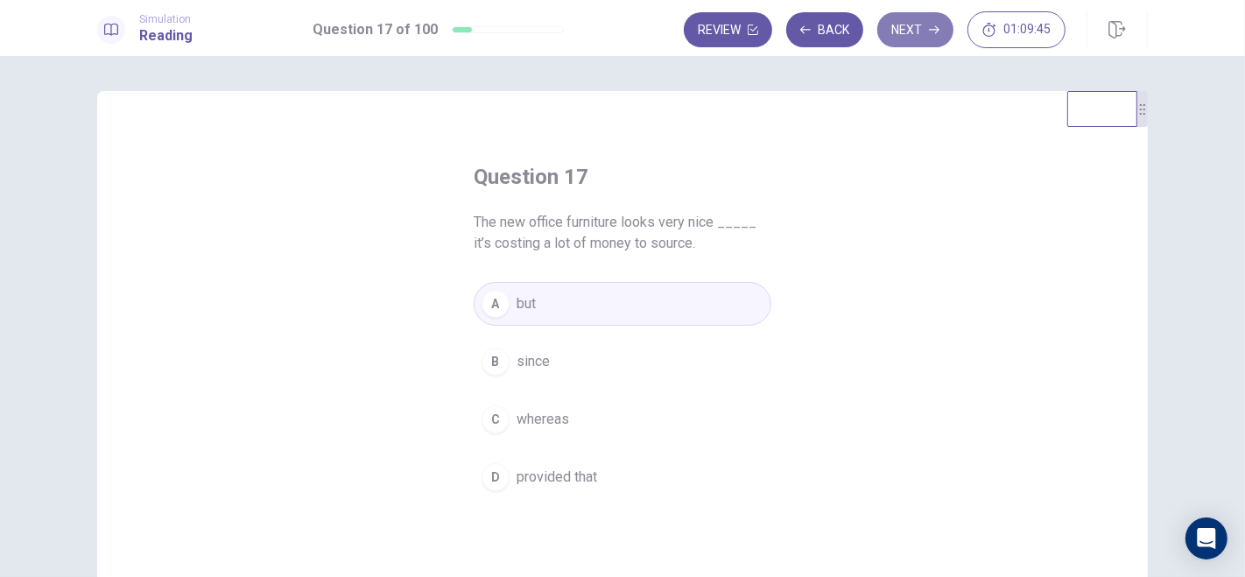
click at [919, 21] on button "Next" at bounding box center [915, 29] width 76 height 35
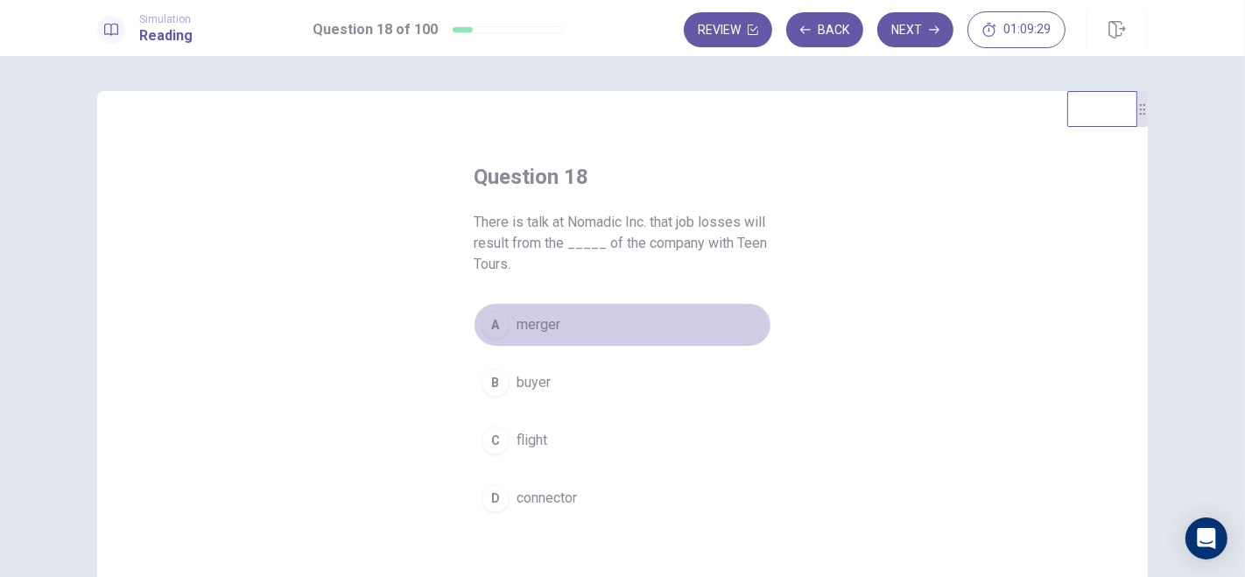
click at [543, 320] on span "merger" at bounding box center [539, 324] width 44 height 21
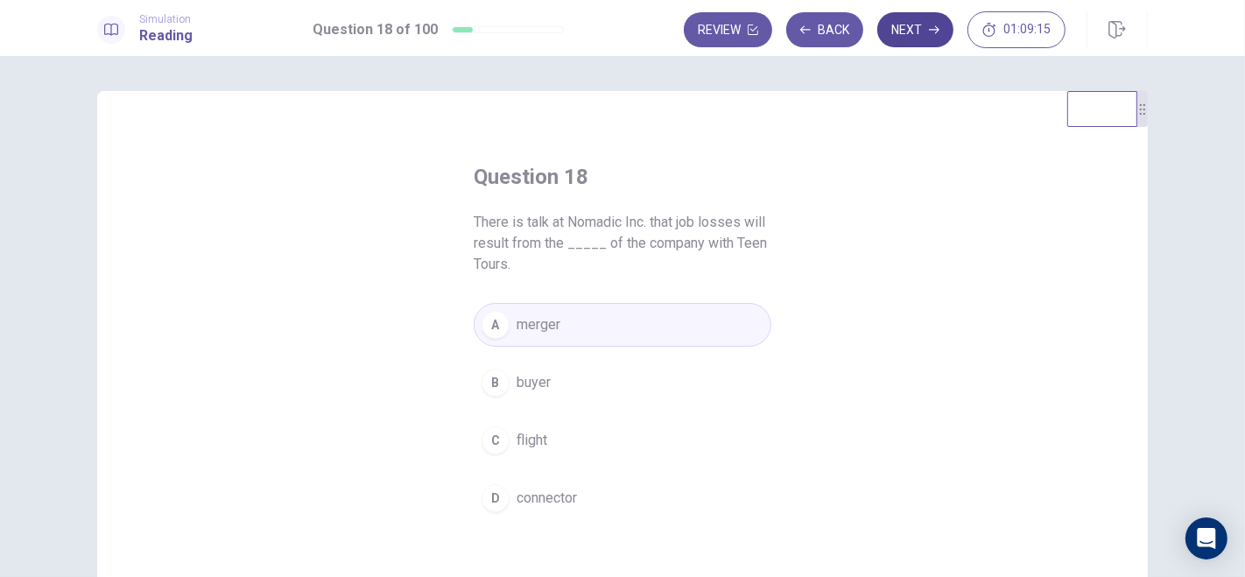
click at [905, 33] on button "Next" at bounding box center [915, 29] width 76 height 35
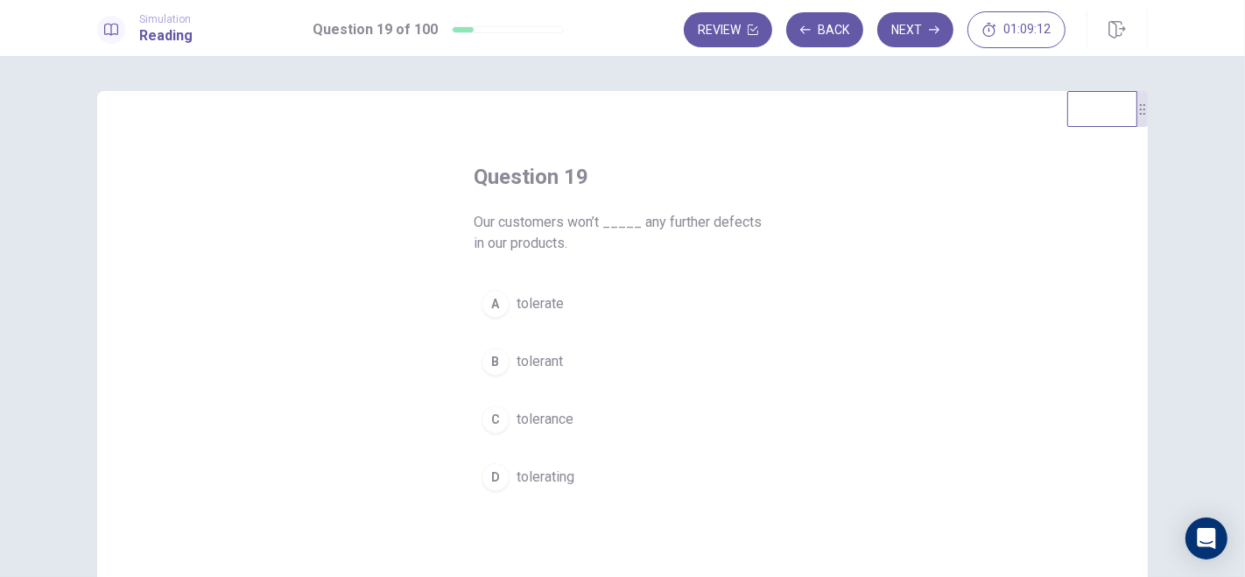
click at [527, 301] on span "tolerate" at bounding box center [540, 303] width 47 height 21
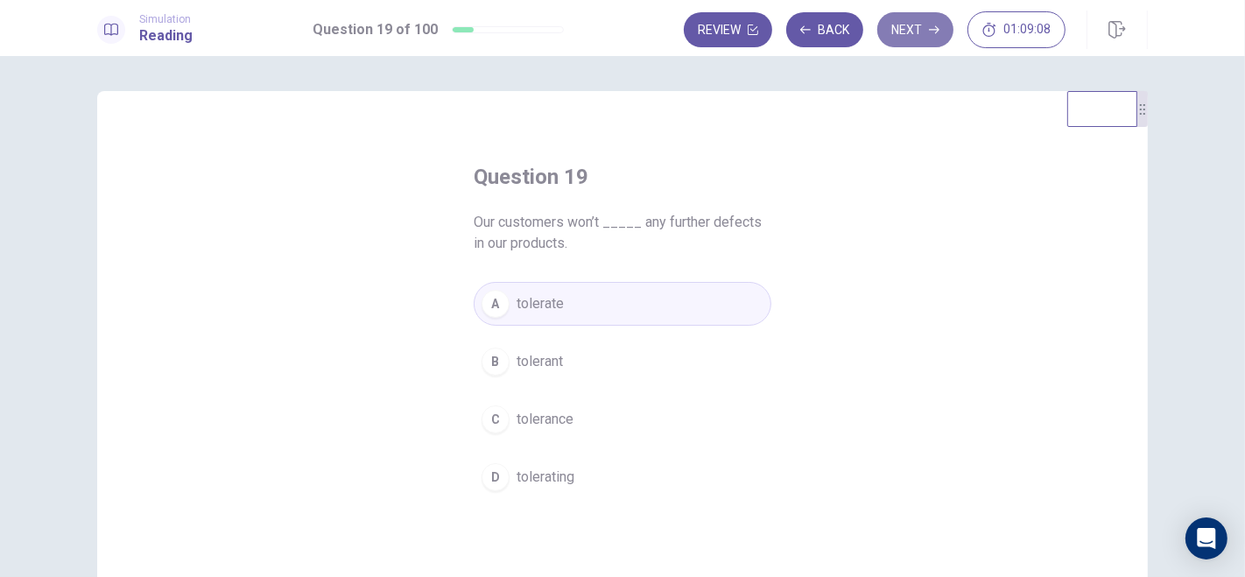
click at [915, 39] on button "Next" at bounding box center [915, 29] width 76 height 35
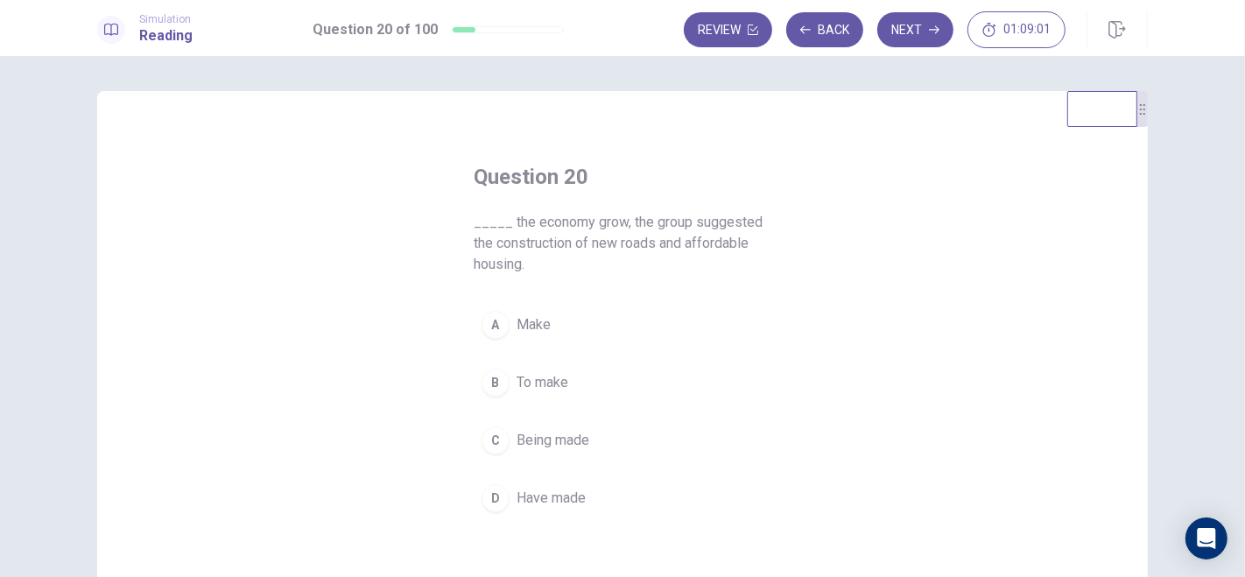
click at [520, 384] on span "To make" at bounding box center [543, 382] width 52 height 21
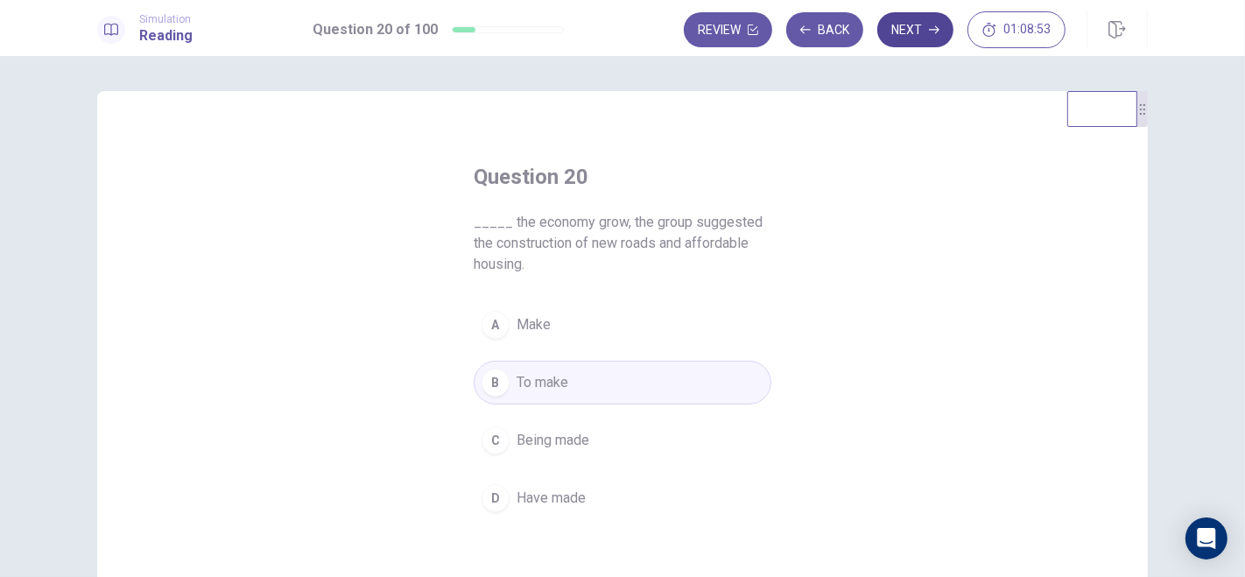
click at [927, 39] on button "Next" at bounding box center [915, 29] width 76 height 35
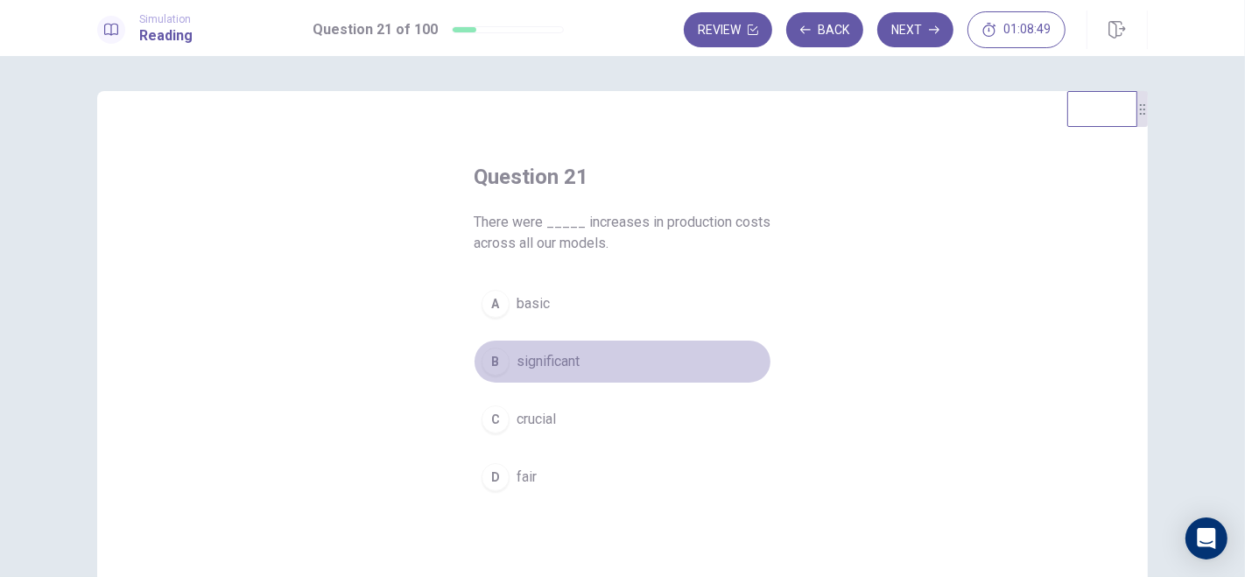
click at [553, 362] on span "significant" at bounding box center [548, 361] width 63 height 21
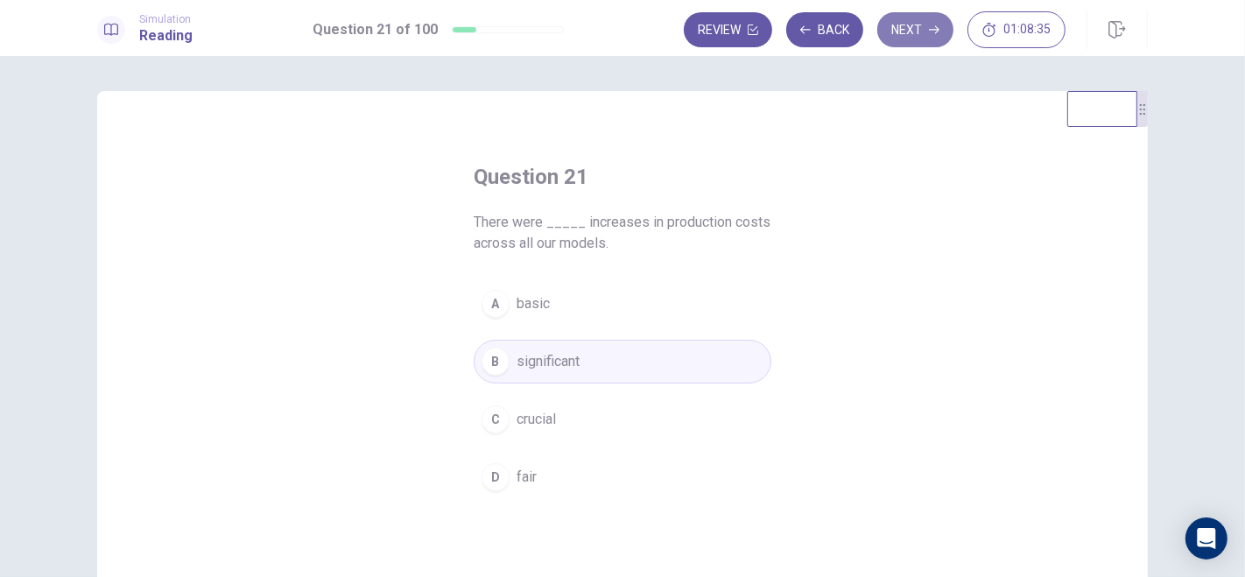
click at [916, 25] on button "Next" at bounding box center [915, 29] width 76 height 35
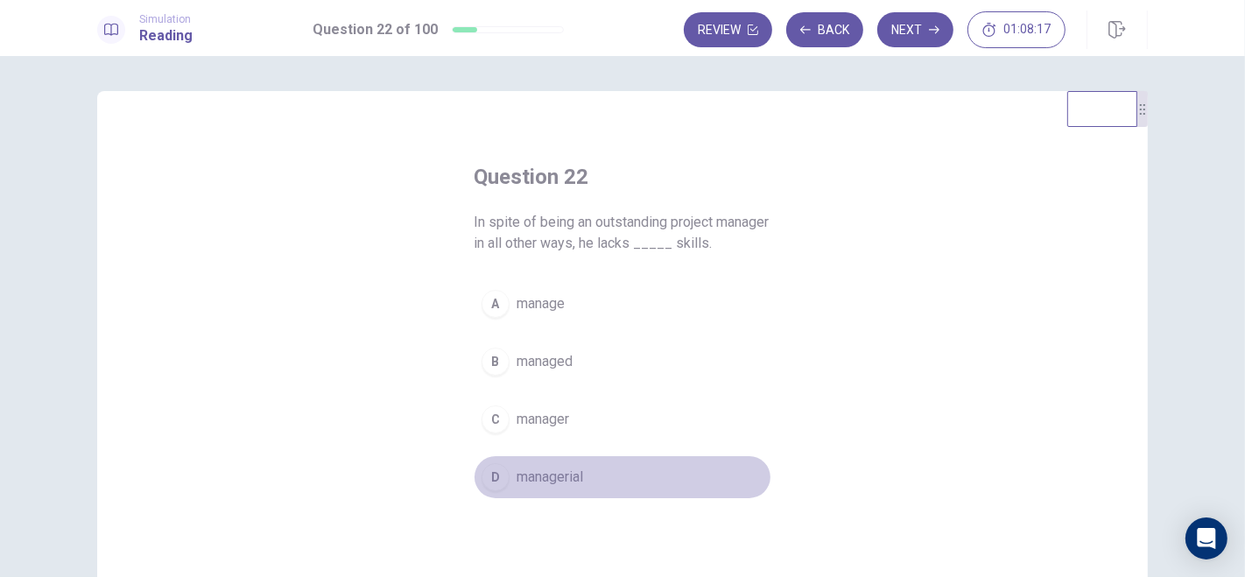
click at [518, 470] on span "managerial" at bounding box center [550, 477] width 67 height 21
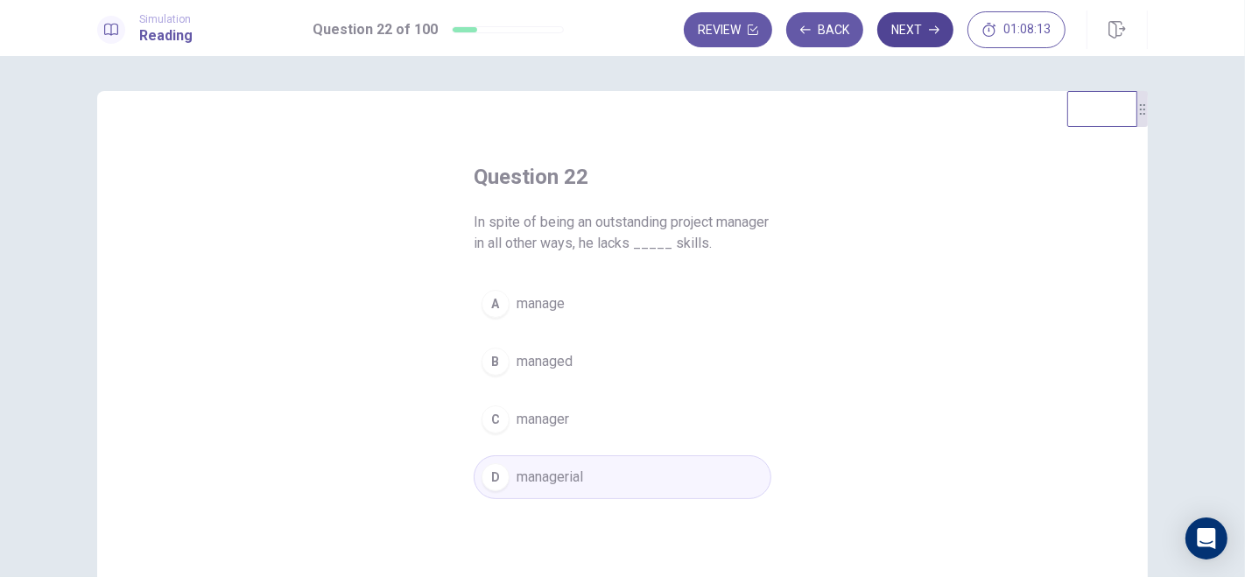
click at [903, 32] on button "Next" at bounding box center [915, 29] width 76 height 35
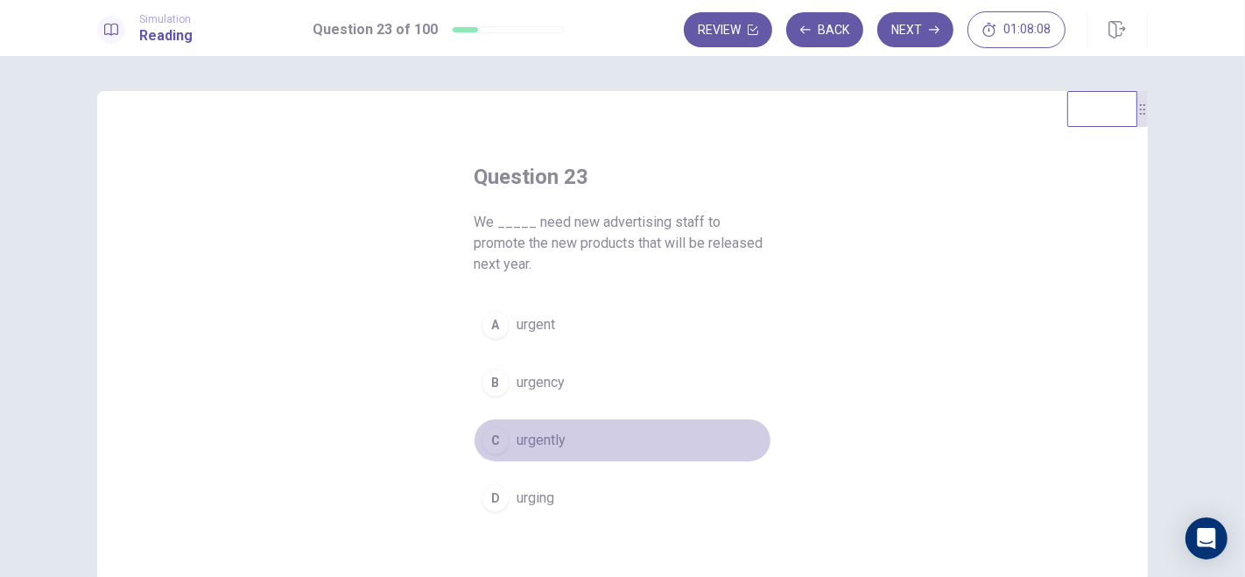
click at [545, 440] on span "urgently" at bounding box center [541, 440] width 49 height 21
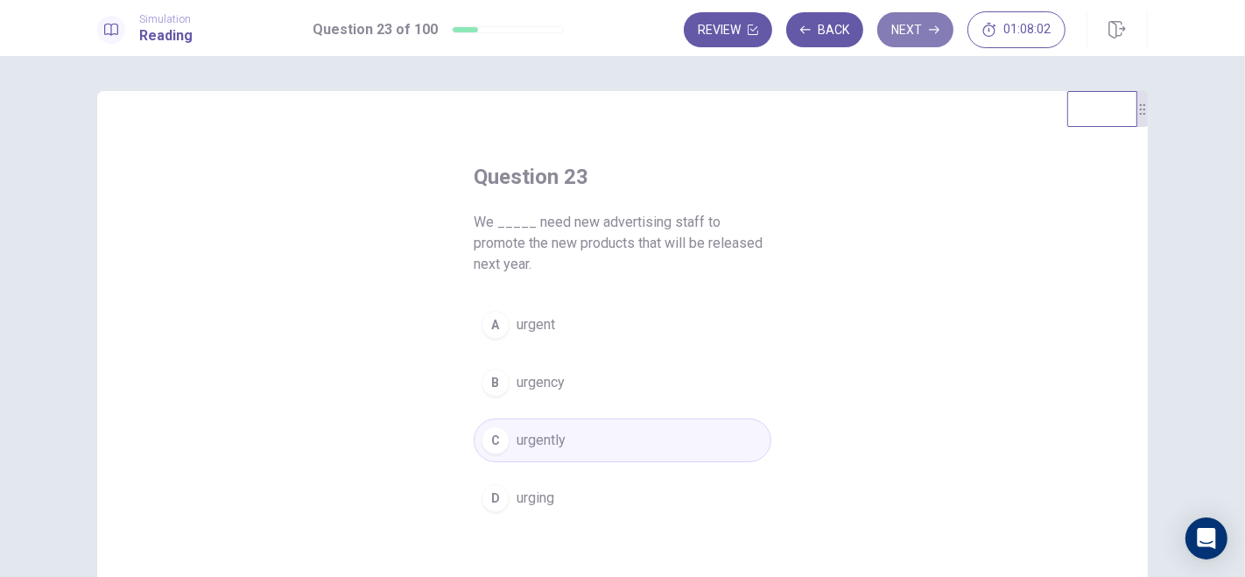
click at [911, 36] on button "Next" at bounding box center [915, 29] width 76 height 35
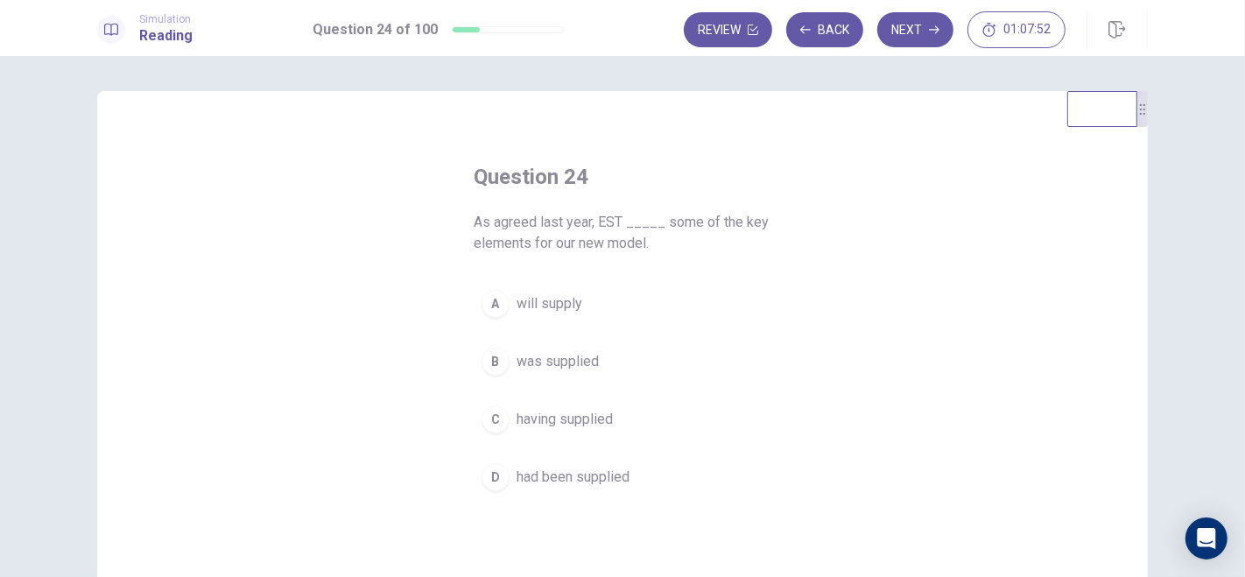
click at [543, 299] on span "will supply" at bounding box center [550, 303] width 66 height 21
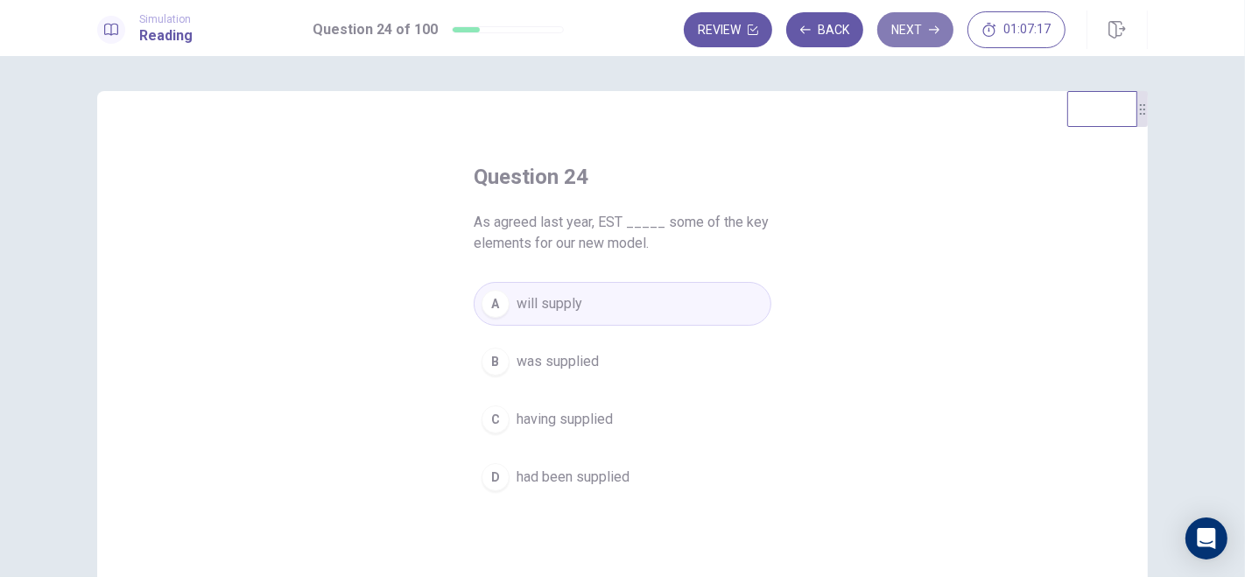
click at [934, 31] on icon "button" at bounding box center [934, 30] width 11 height 11
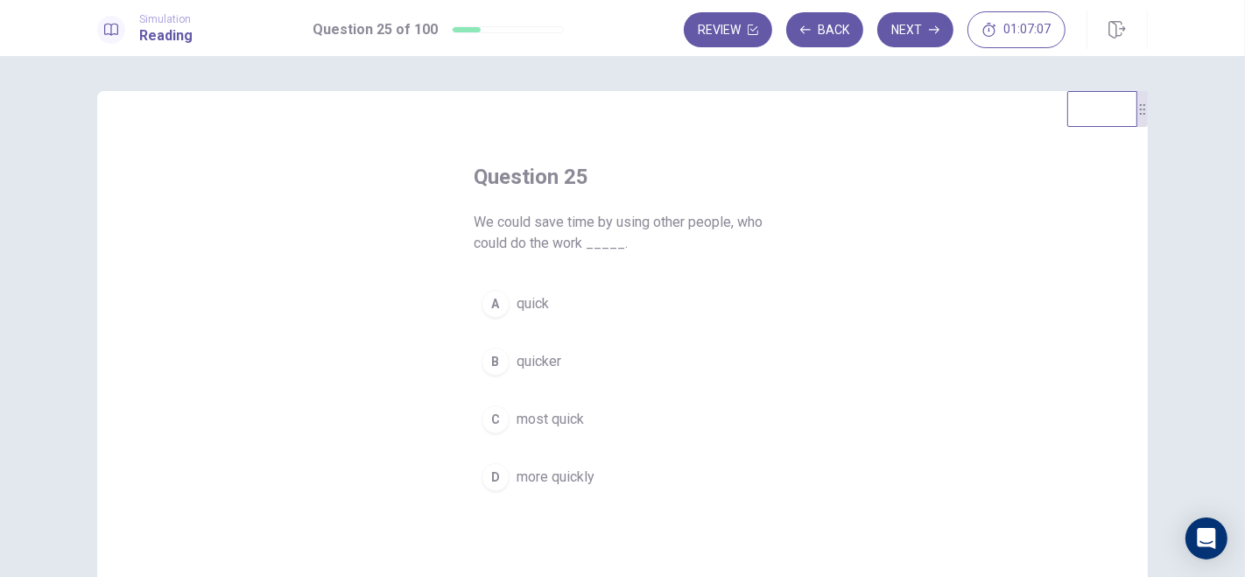
click at [549, 481] on span "more quickly" at bounding box center [556, 477] width 78 height 21
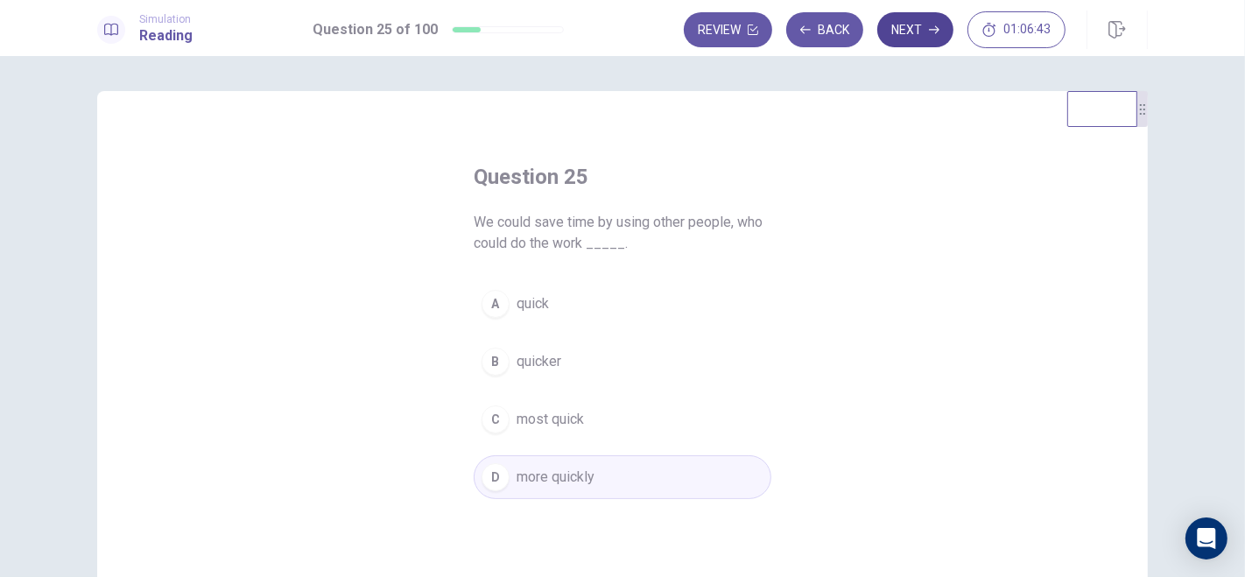
click at [932, 31] on icon "button" at bounding box center [934, 30] width 11 height 11
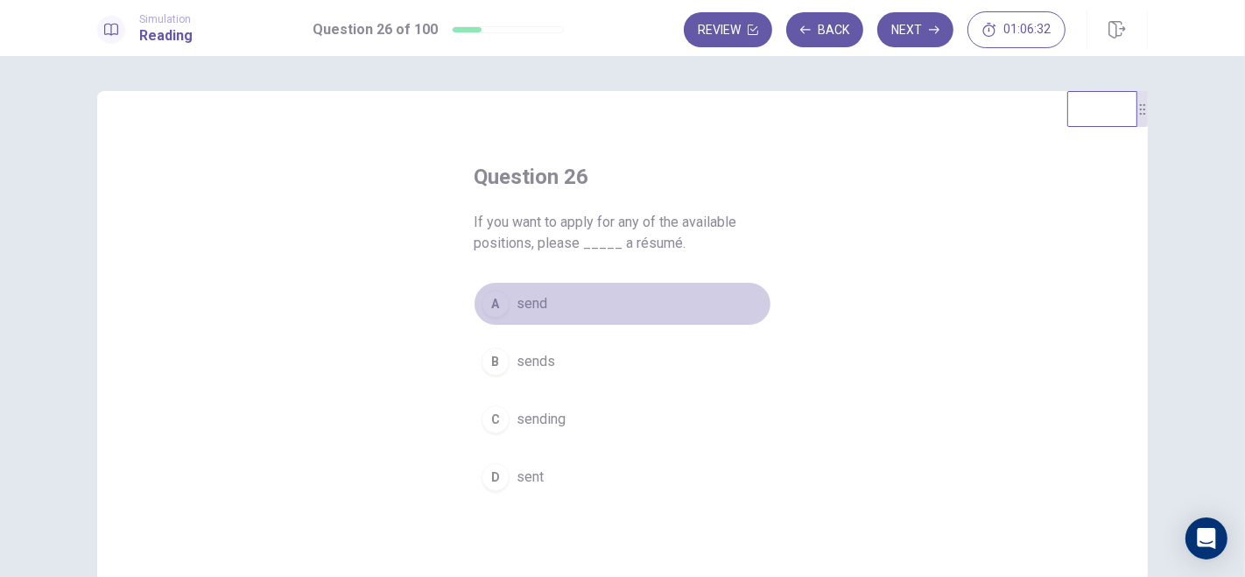
click at [533, 299] on span "send" at bounding box center [532, 303] width 31 height 21
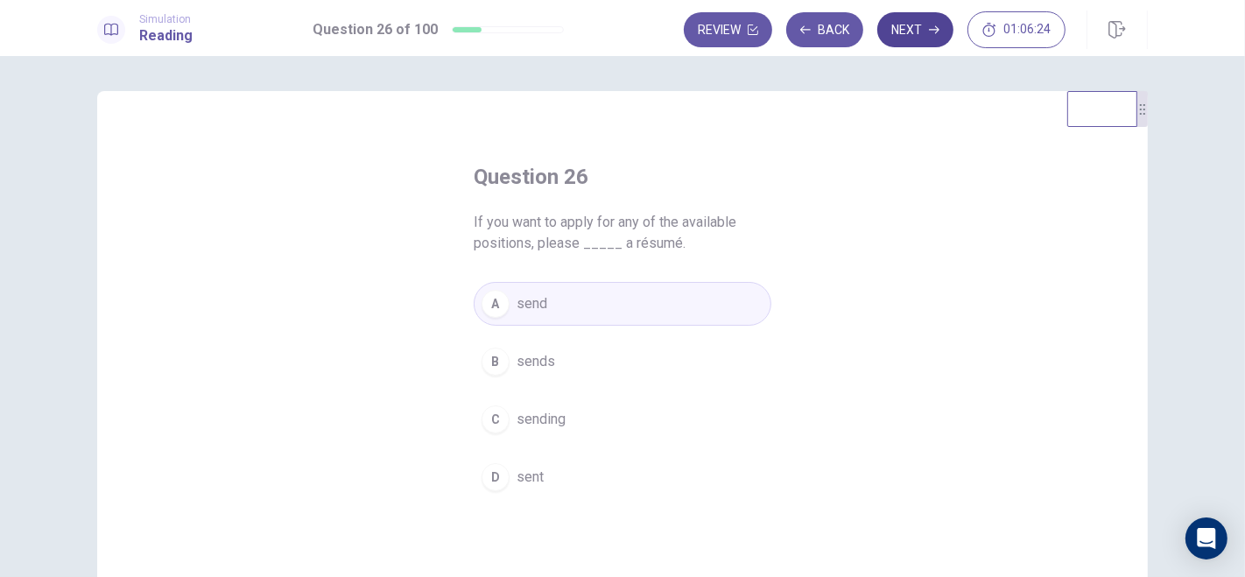
click at [920, 27] on button "Next" at bounding box center [915, 29] width 76 height 35
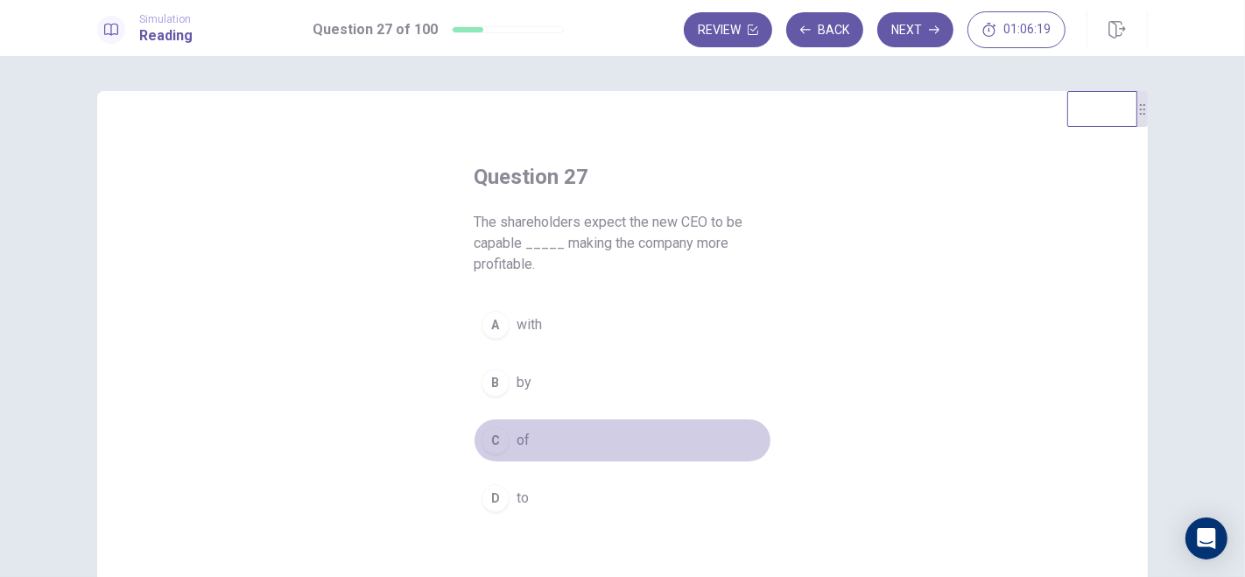
click at [497, 432] on div "C" at bounding box center [496, 440] width 28 height 28
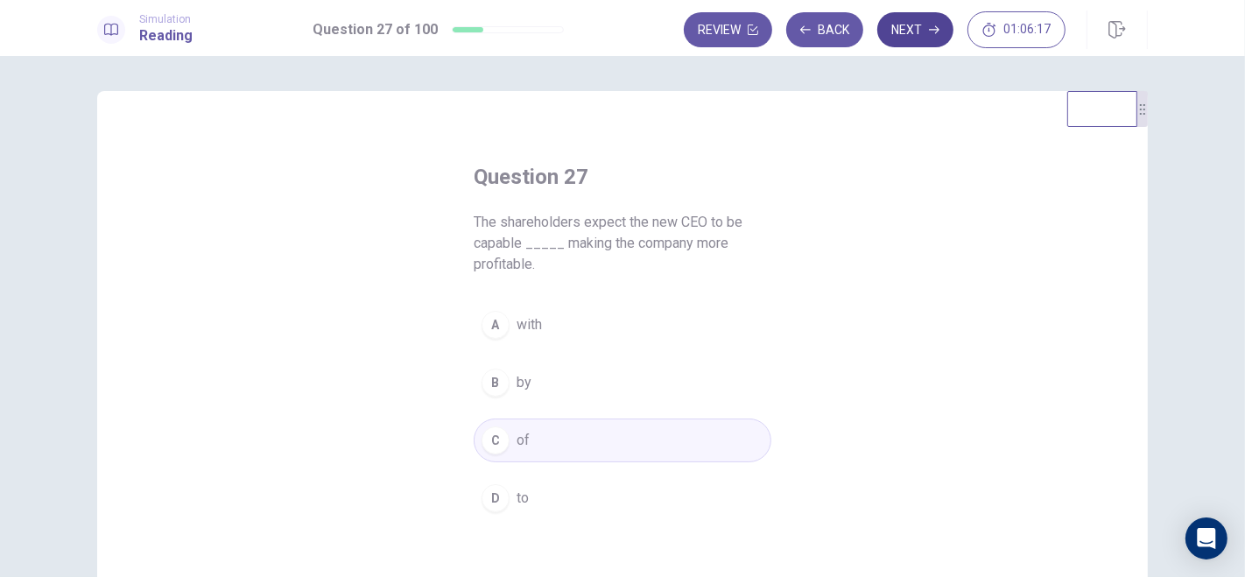
click at [906, 31] on button "Next" at bounding box center [915, 29] width 76 height 35
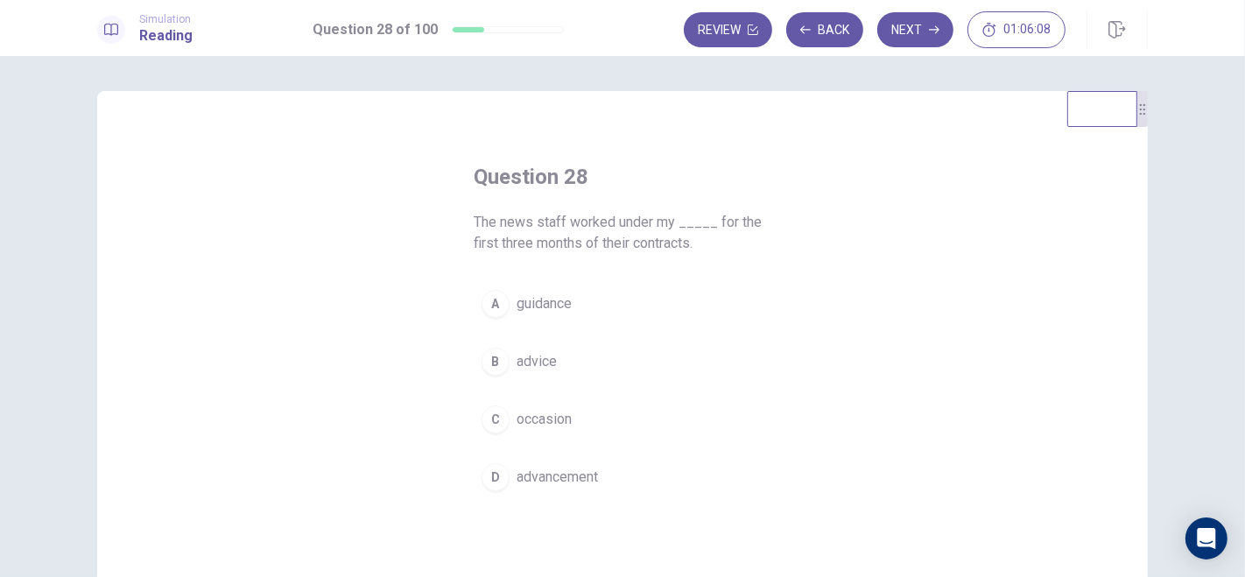
click at [544, 362] on span "advice" at bounding box center [537, 361] width 40 height 21
click at [547, 299] on span "guidance" at bounding box center [544, 303] width 55 height 21
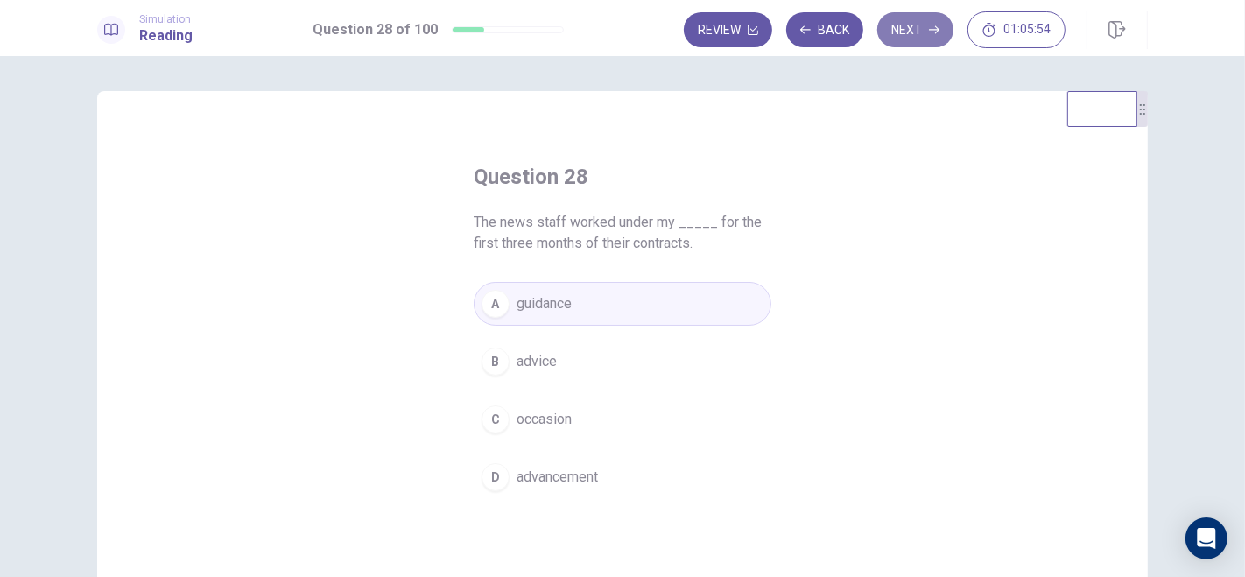
click at [926, 32] on button "Next" at bounding box center [915, 29] width 76 height 35
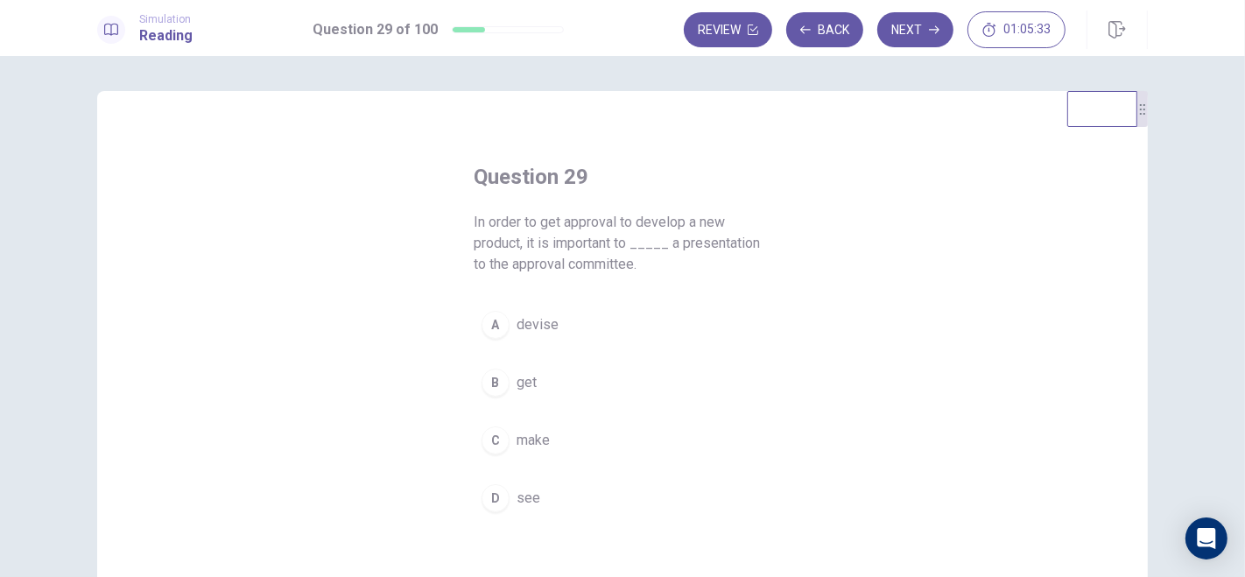
click at [523, 323] on span "devise" at bounding box center [538, 324] width 42 height 21
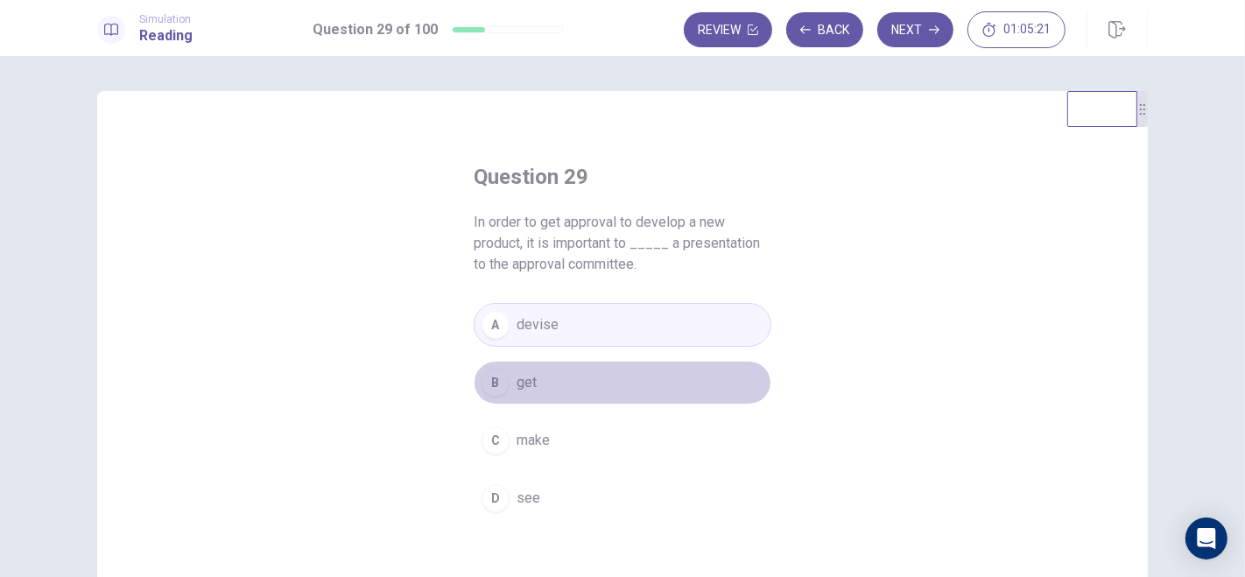
click at [520, 386] on span "get" at bounding box center [527, 382] width 20 height 21
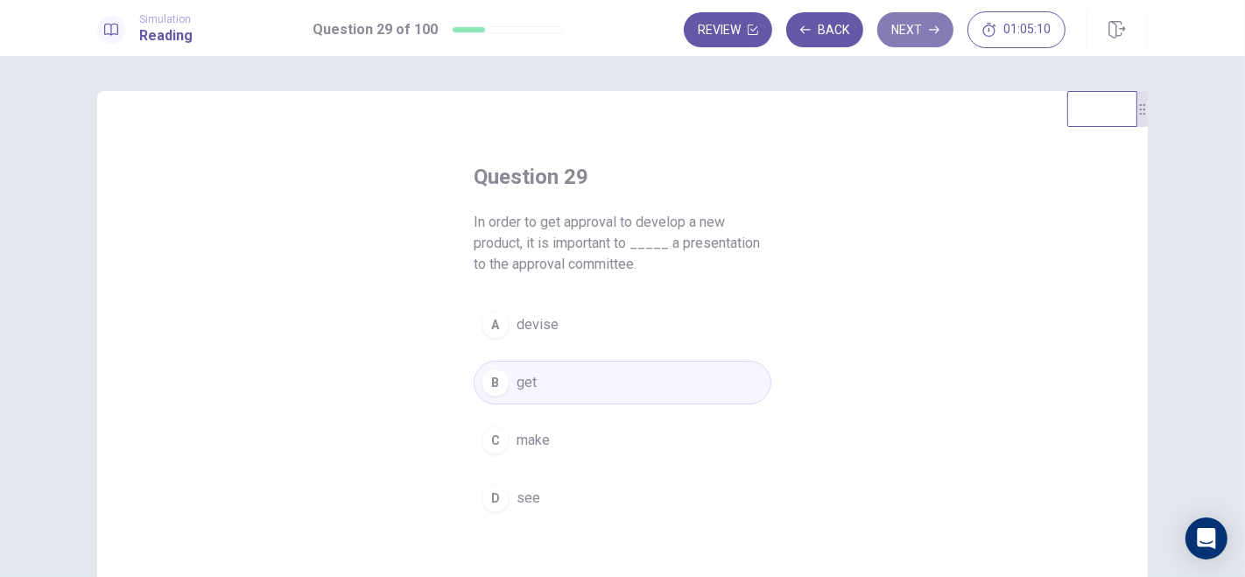
click at [928, 23] on button "Next" at bounding box center [915, 29] width 76 height 35
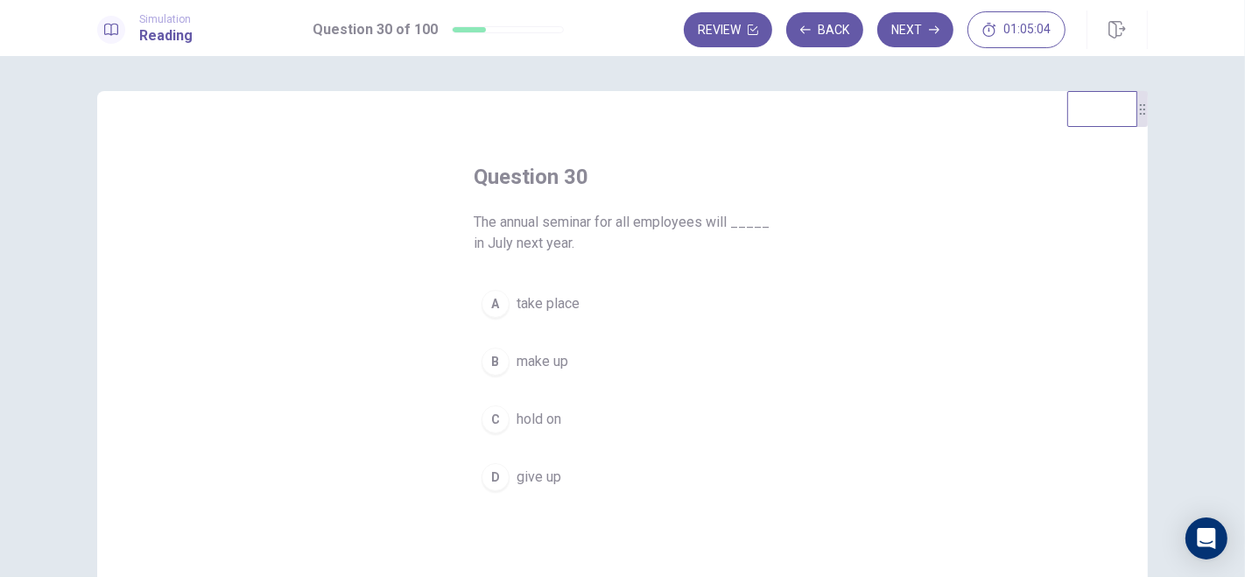
click at [490, 308] on div "A" at bounding box center [496, 304] width 28 height 28
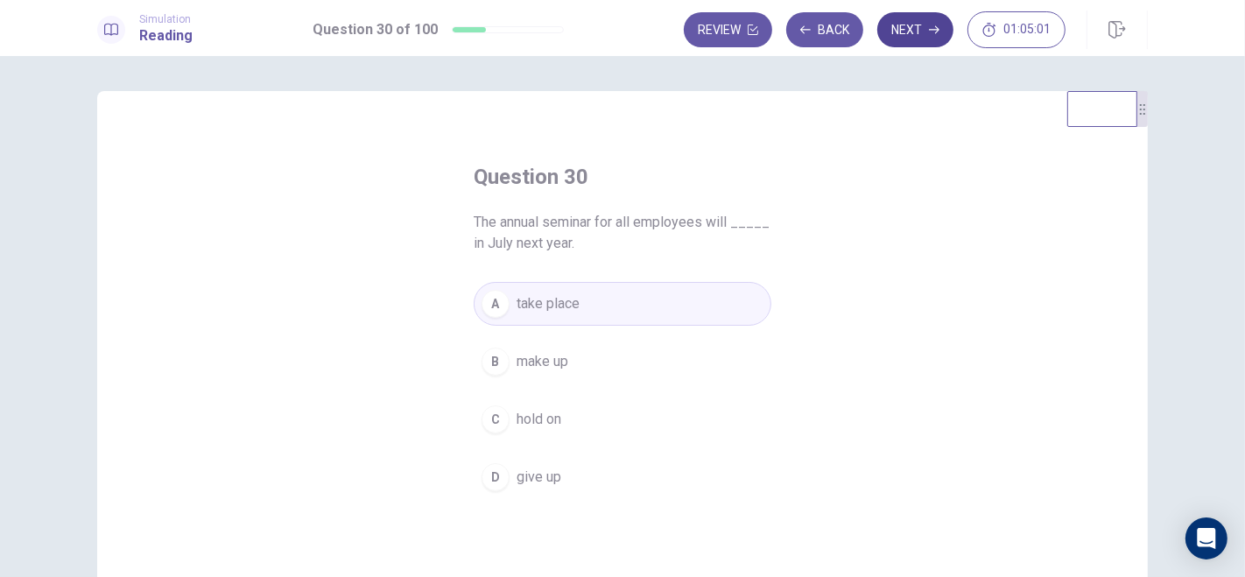
click at [930, 21] on button "Next" at bounding box center [915, 29] width 76 height 35
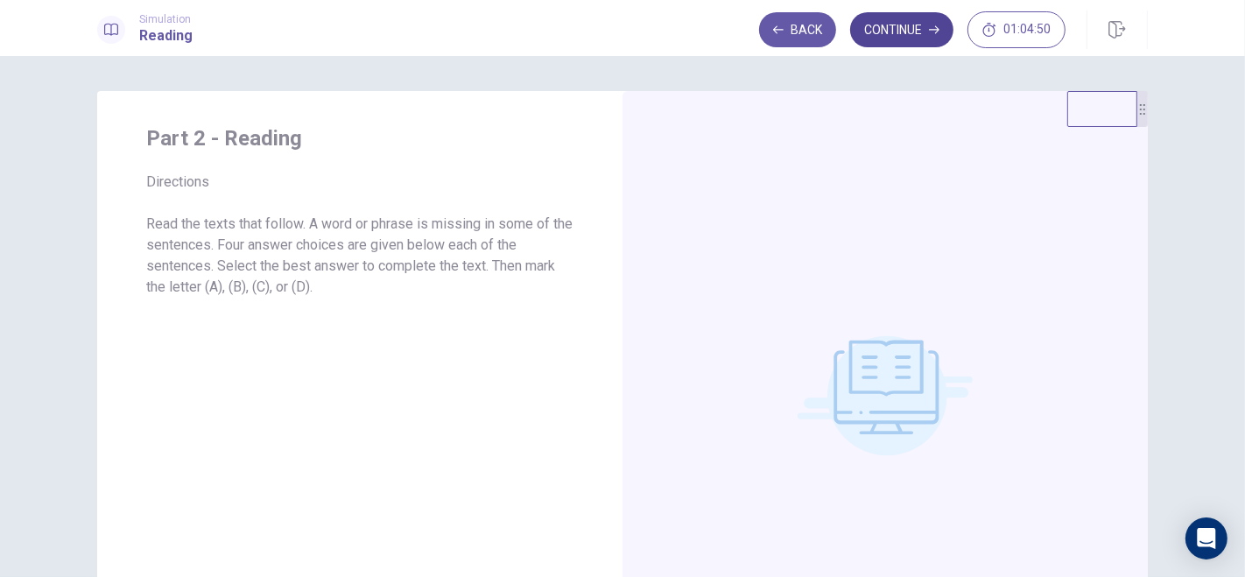
click at [919, 33] on button "Continue" at bounding box center [901, 29] width 103 height 35
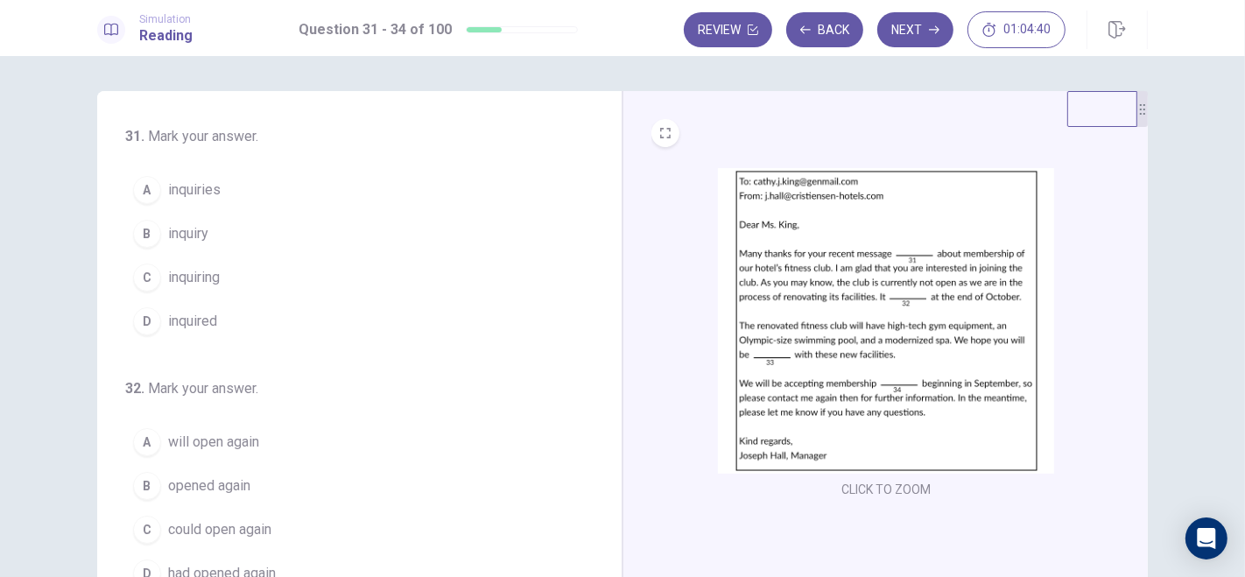
click at [193, 188] on span "inquiries" at bounding box center [194, 190] width 53 height 21
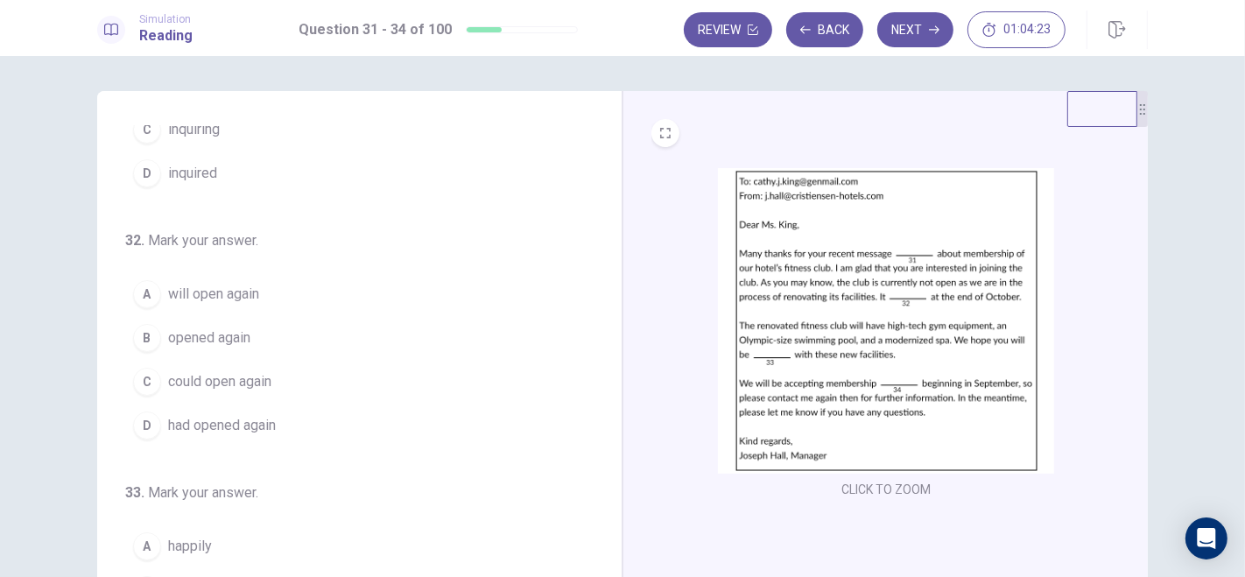
scroll to position [172, 0]
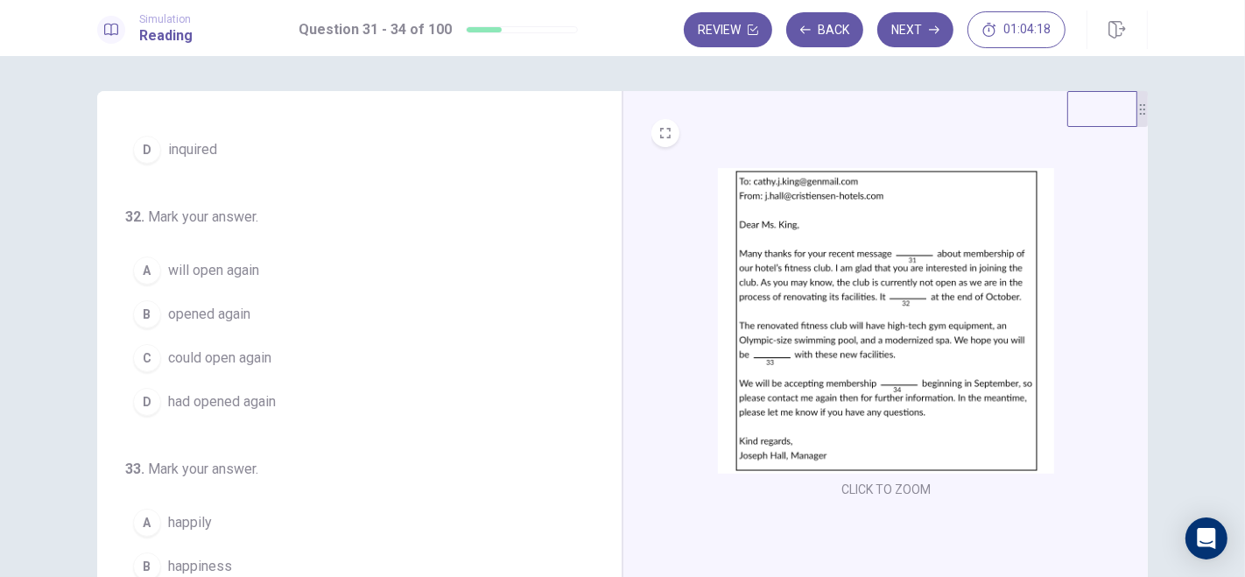
click at [245, 260] on span "will open again" at bounding box center [213, 270] width 91 height 21
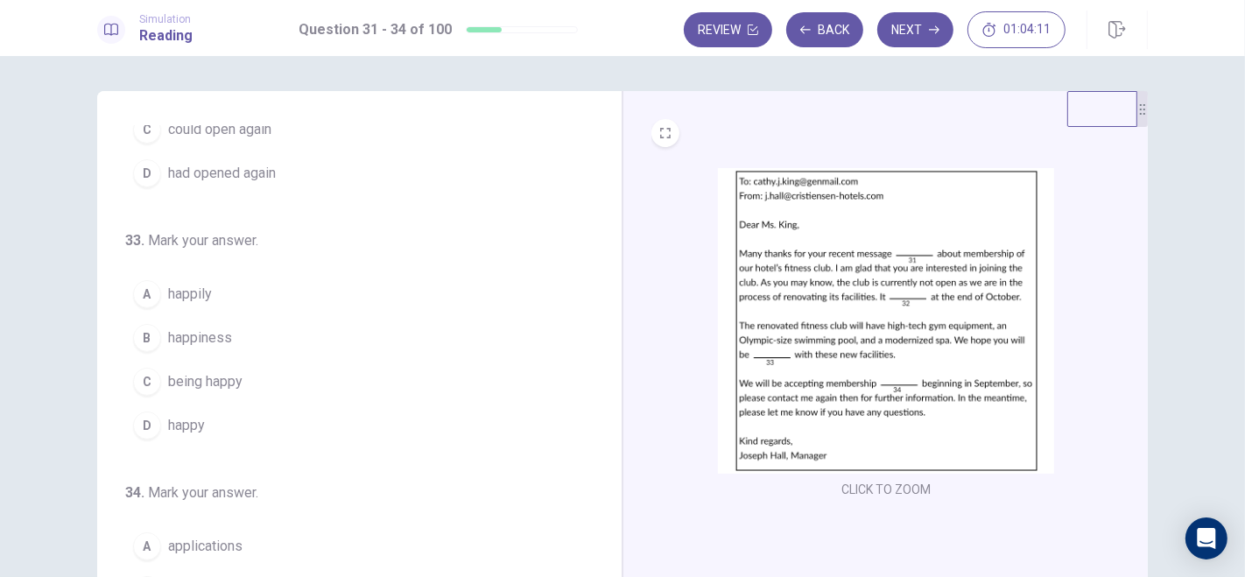
scroll to position [427, 0]
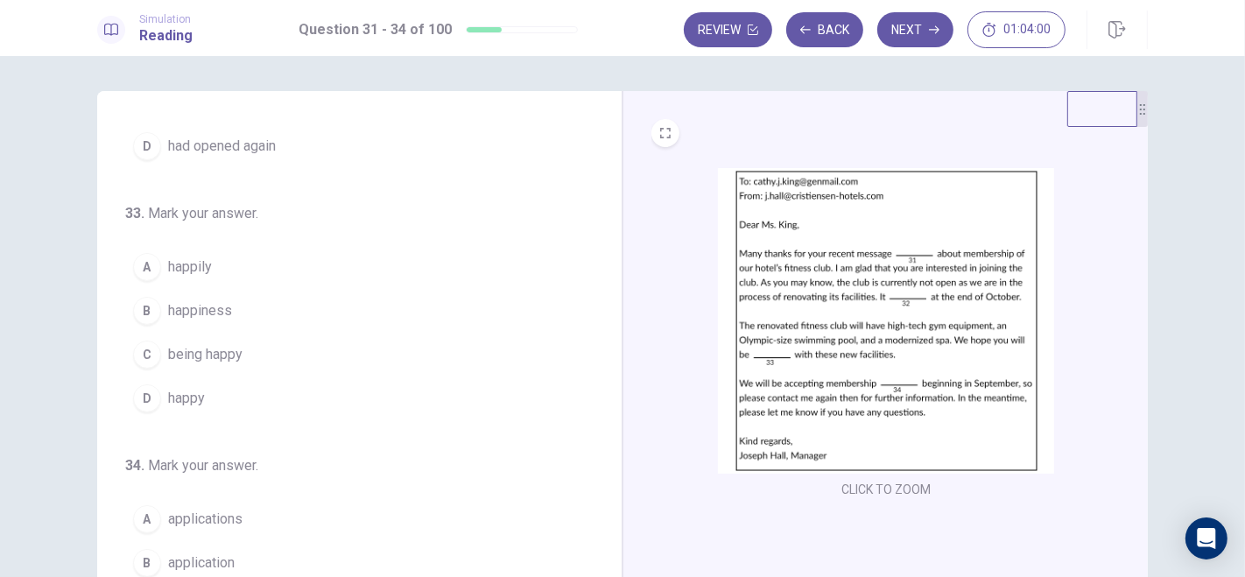
click at [199, 393] on span "happy" at bounding box center [186, 398] width 37 height 21
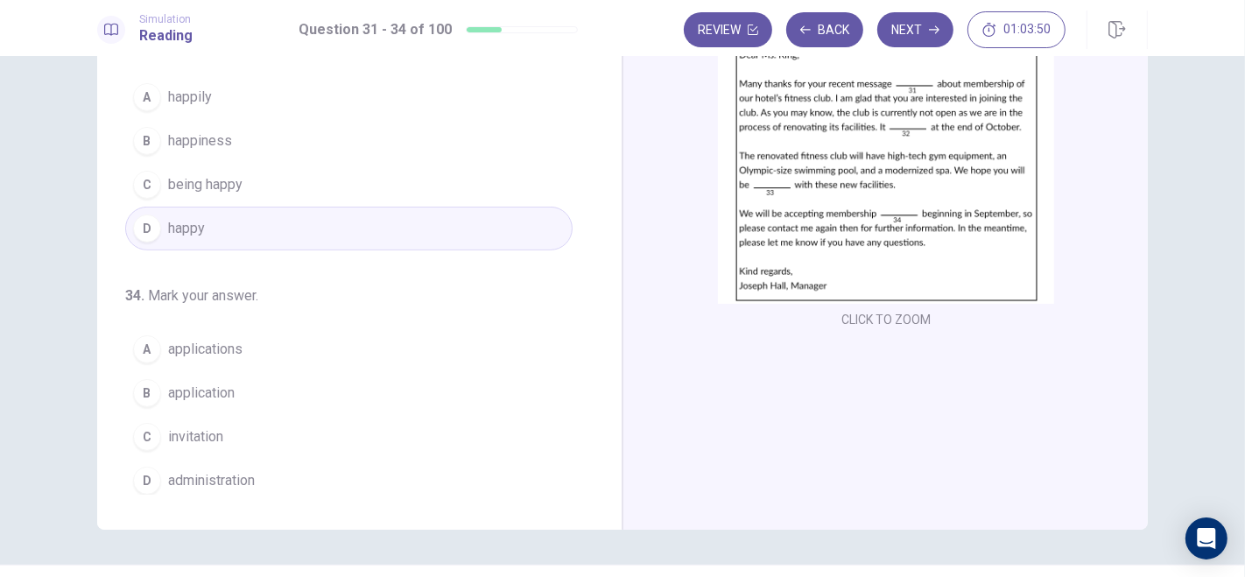
scroll to position [170, 0]
click at [202, 344] on span "applications" at bounding box center [205, 349] width 74 height 21
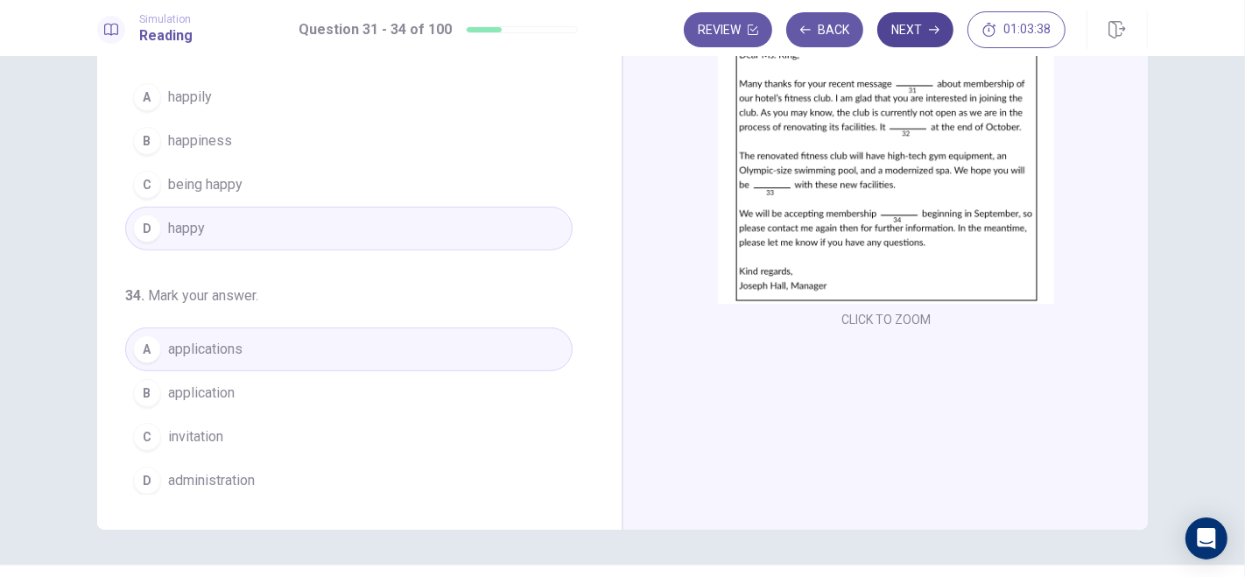
click at [934, 21] on button "Next" at bounding box center [915, 29] width 76 height 35
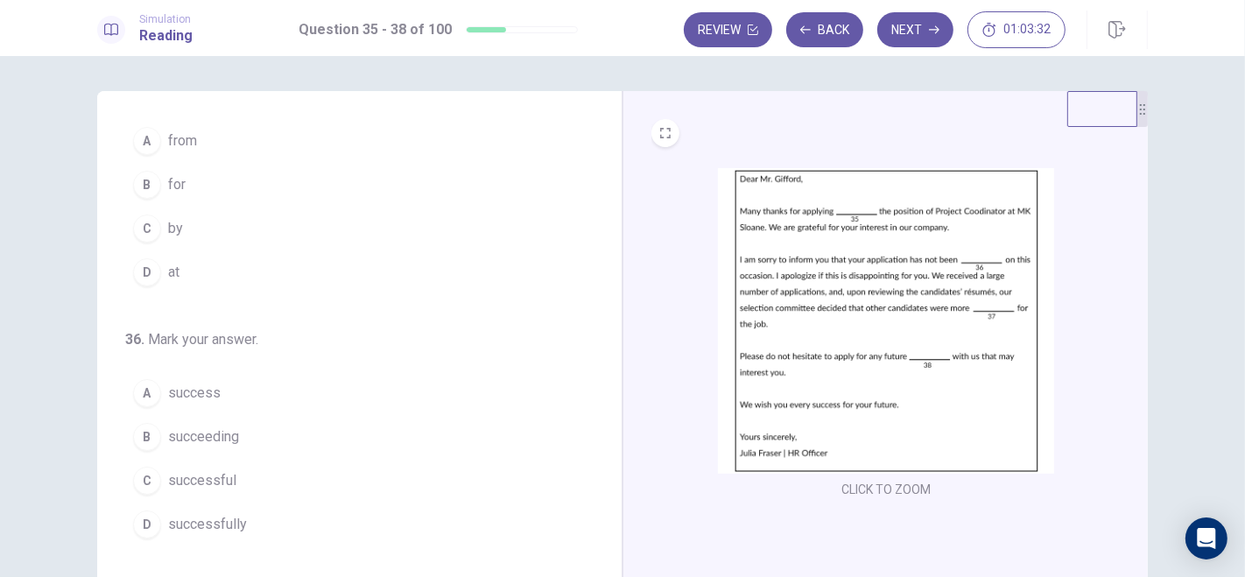
scroll to position [0, 0]
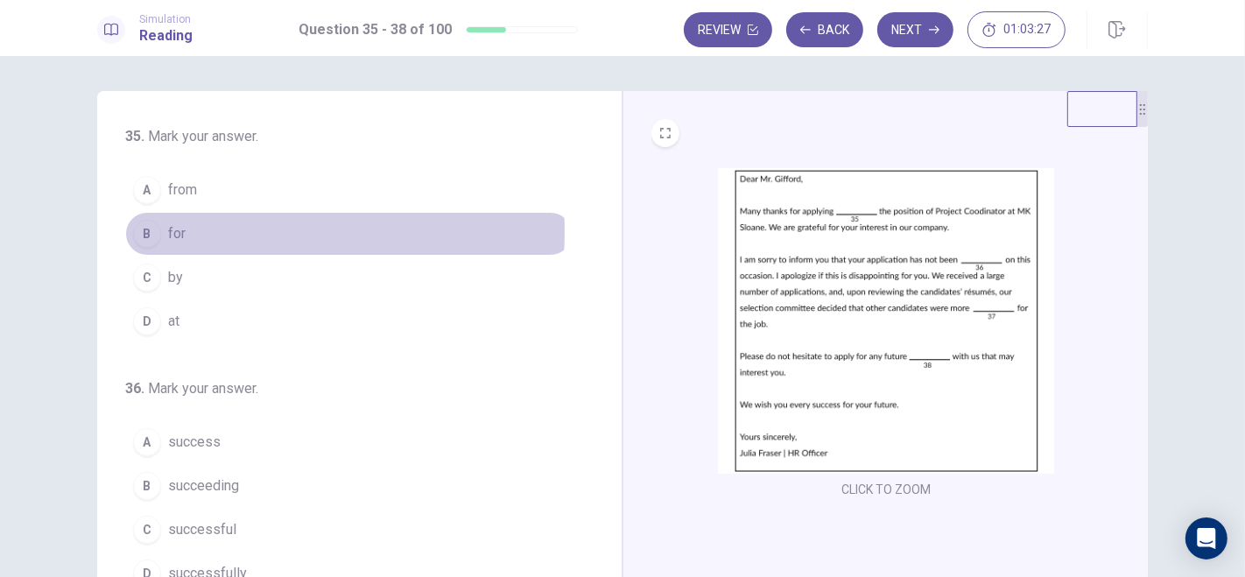
click at [180, 230] on span "for" at bounding box center [177, 233] width 18 height 21
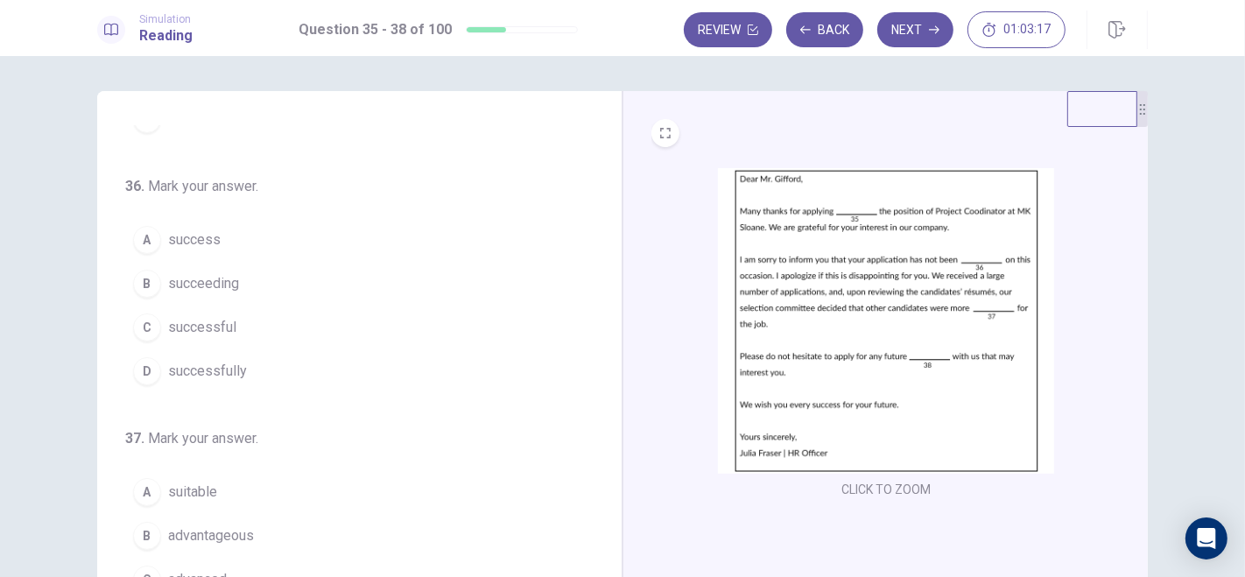
scroll to position [203, 0]
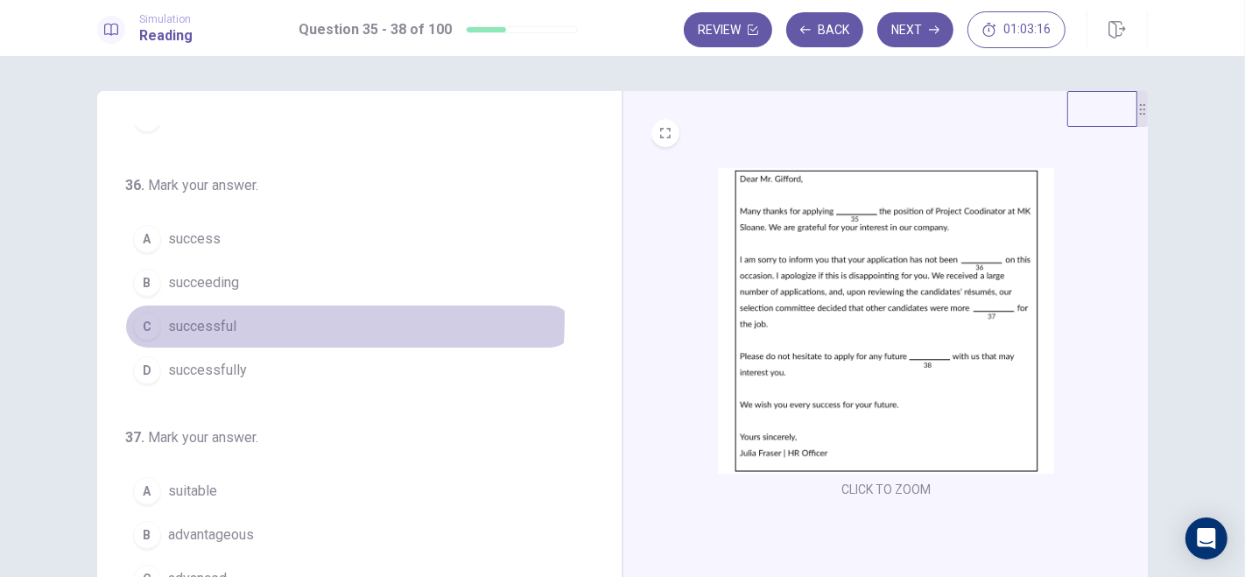
click at [215, 316] on span "successful" at bounding box center [202, 326] width 68 height 21
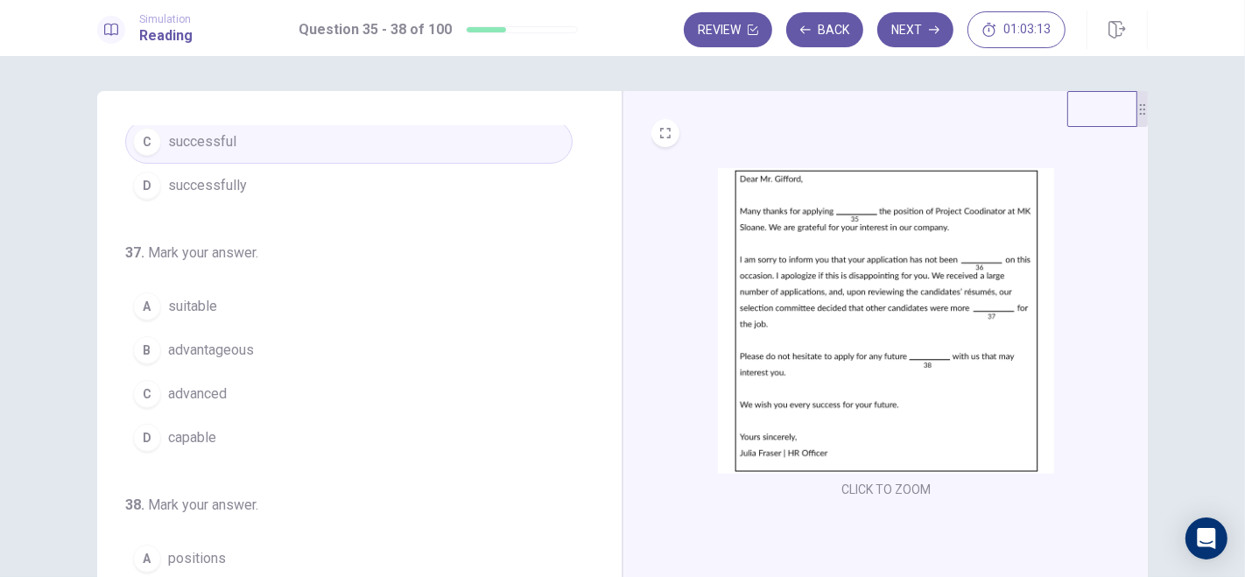
scroll to position [390, 0]
click at [202, 301] on span "suitable" at bounding box center [192, 304] width 49 height 21
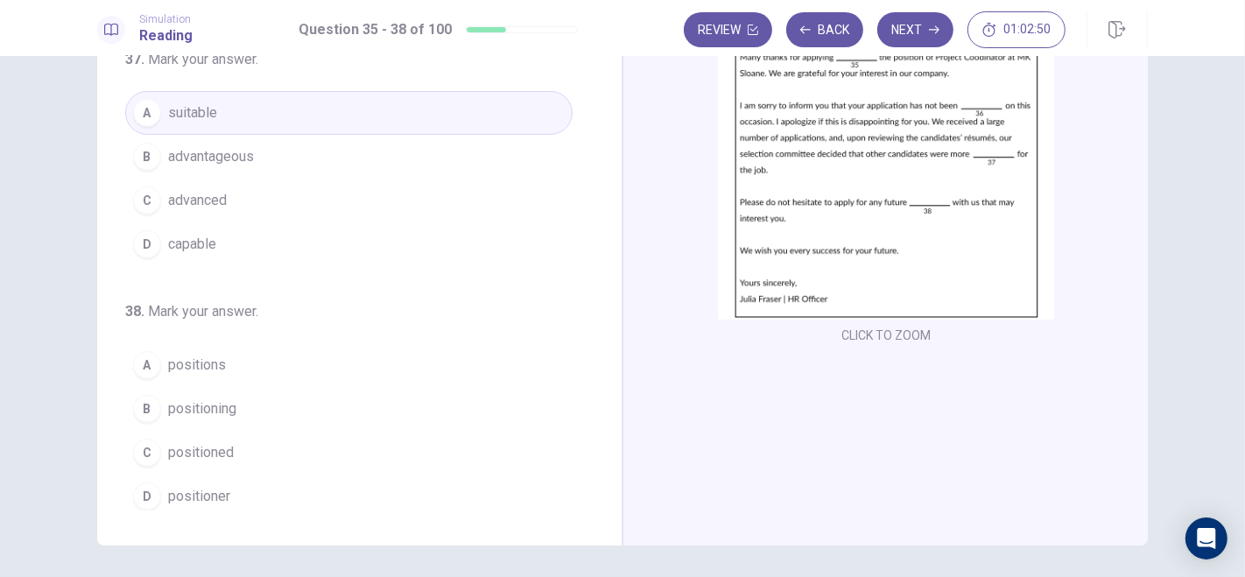
scroll to position [158, 0]
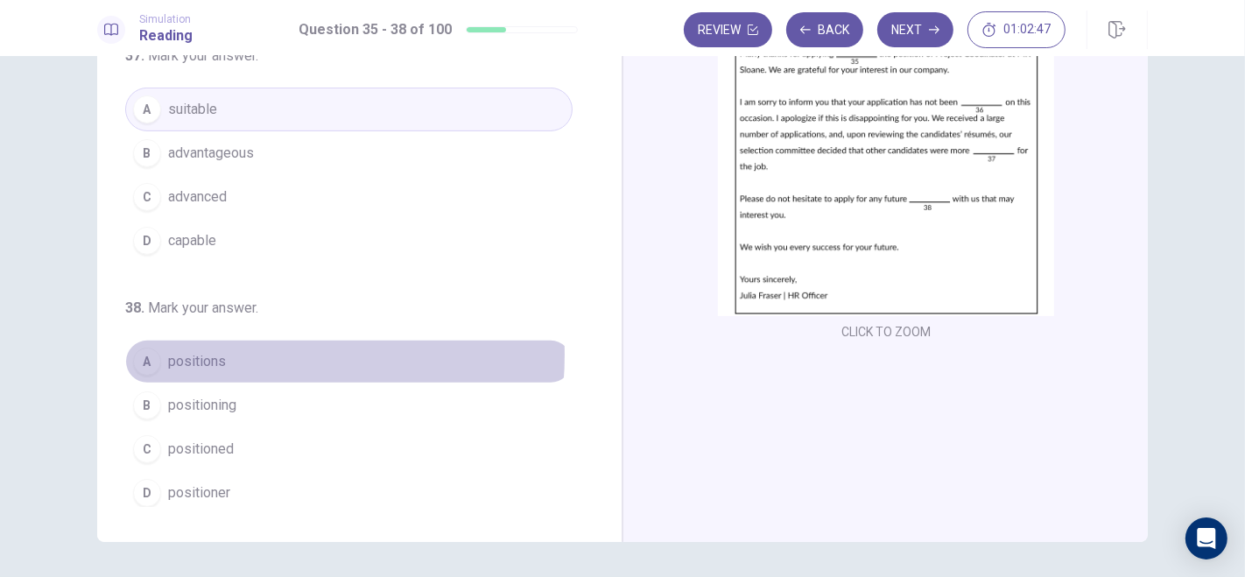
click at [196, 351] on span "positions" at bounding box center [197, 361] width 58 height 21
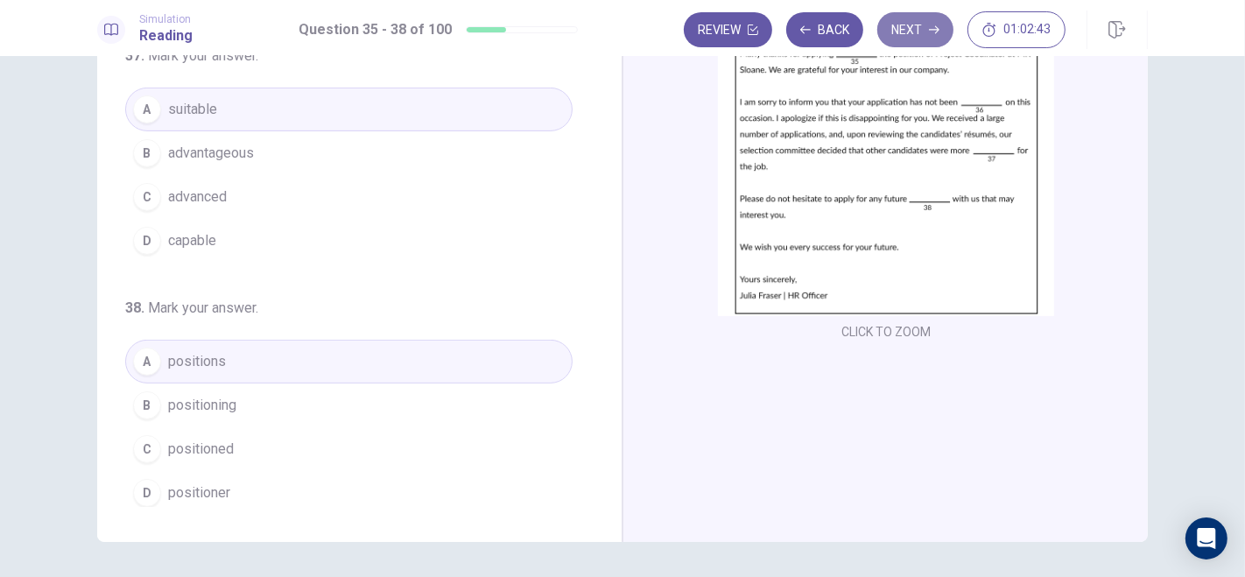
click at [939, 29] on icon "button" at bounding box center [934, 30] width 11 height 8
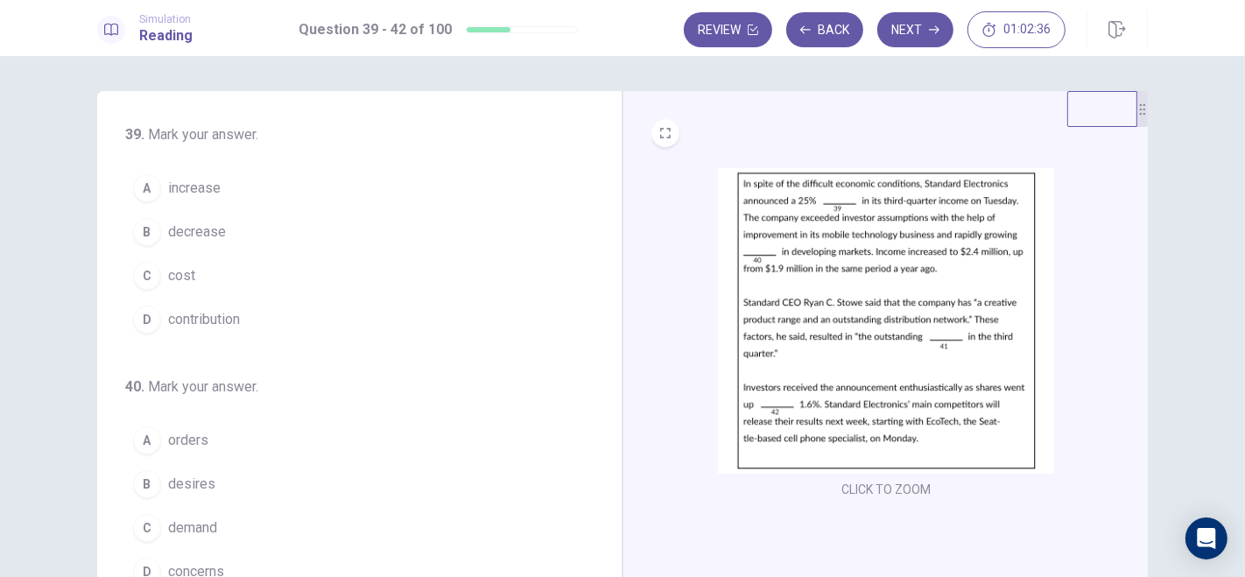
scroll to position [0, 0]
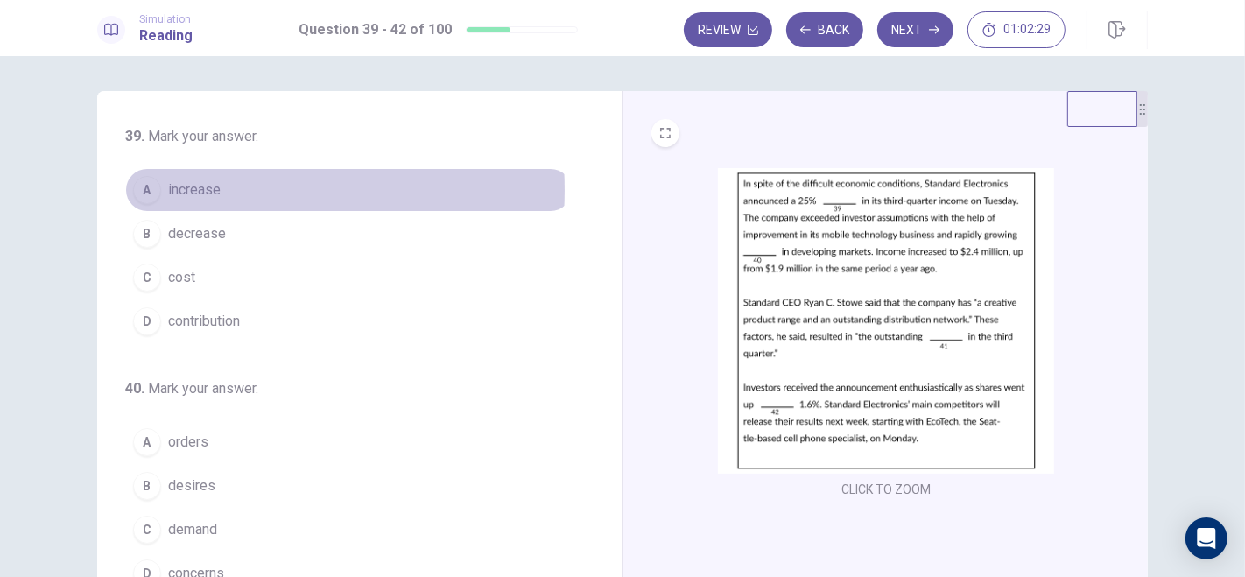
click at [187, 190] on span "increase" at bounding box center [194, 190] width 53 height 21
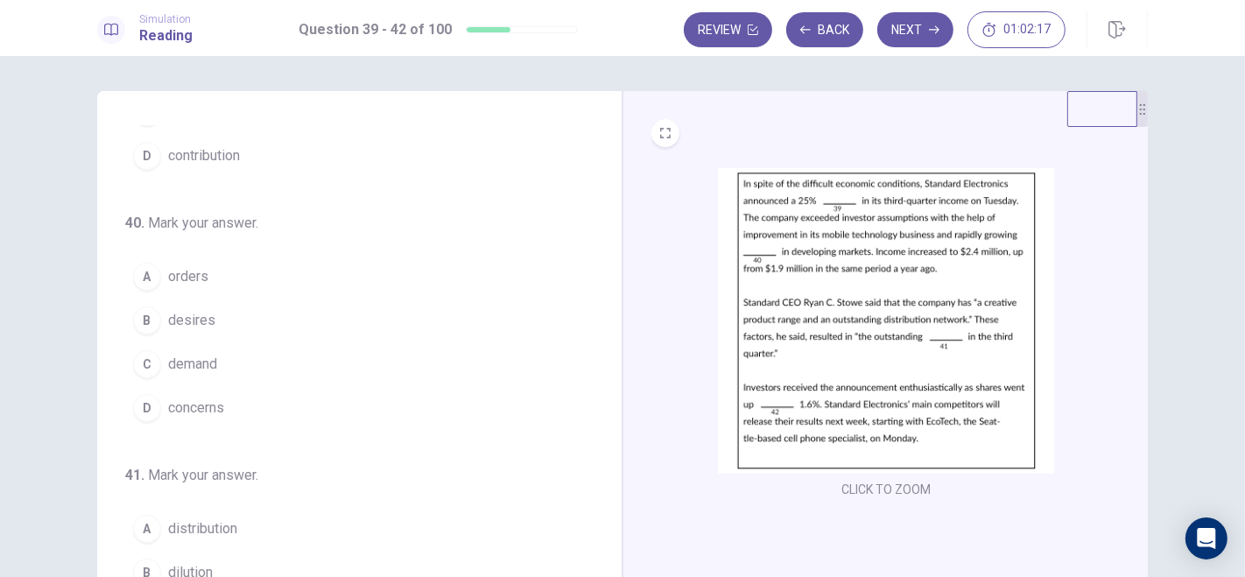
scroll to position [167, 0]
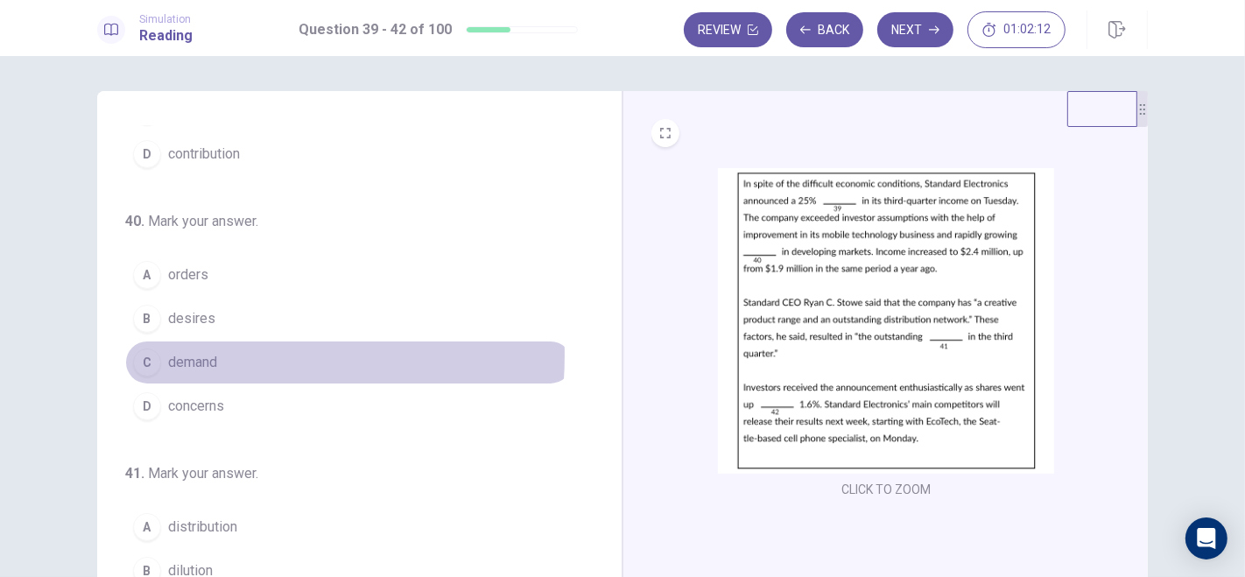
click at [186, 352] on span "demand" at bounding box center [192, 362] width 49 height 21
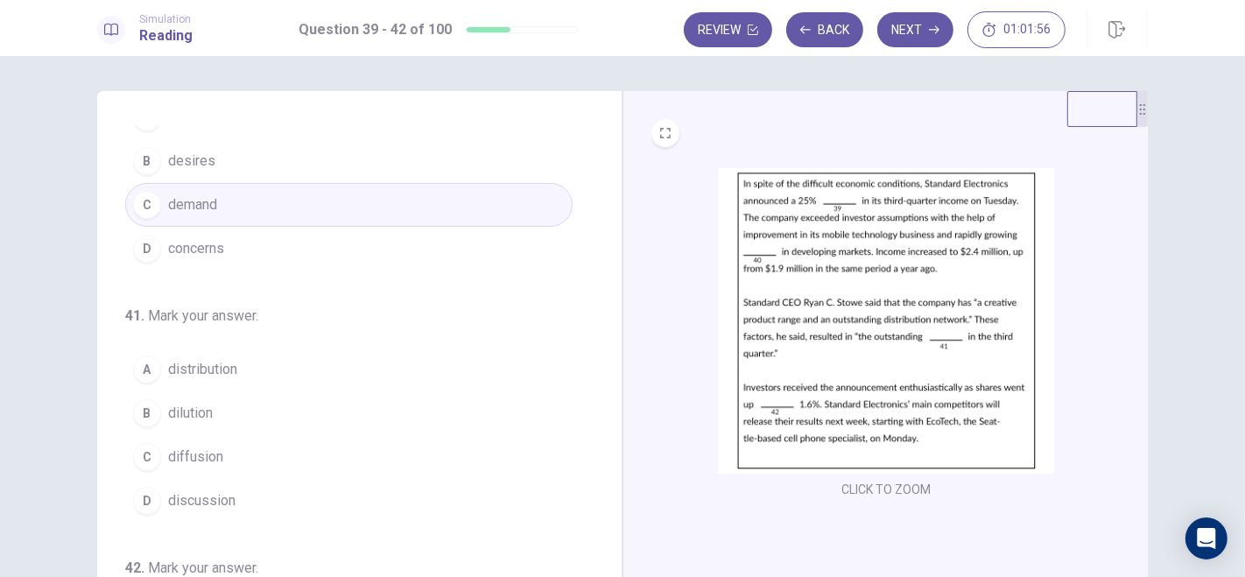
scroll to position [328, 0]
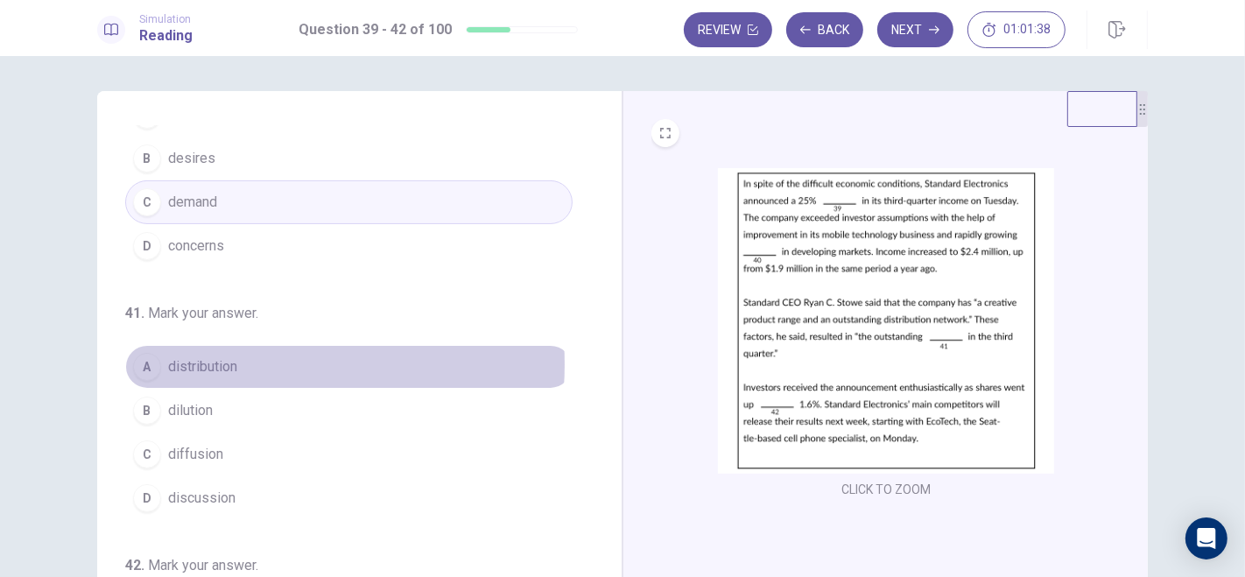
click at [211, 360] on span "distribution" at bounding box center [202, 366] width 69 height 21
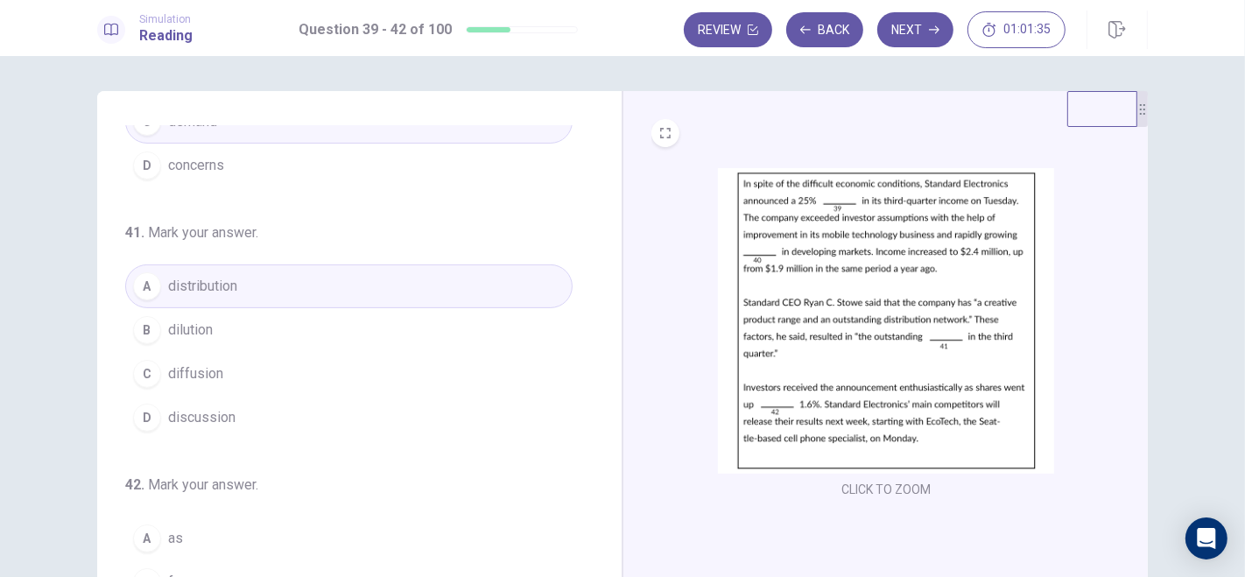
scroll to position [427, 0]
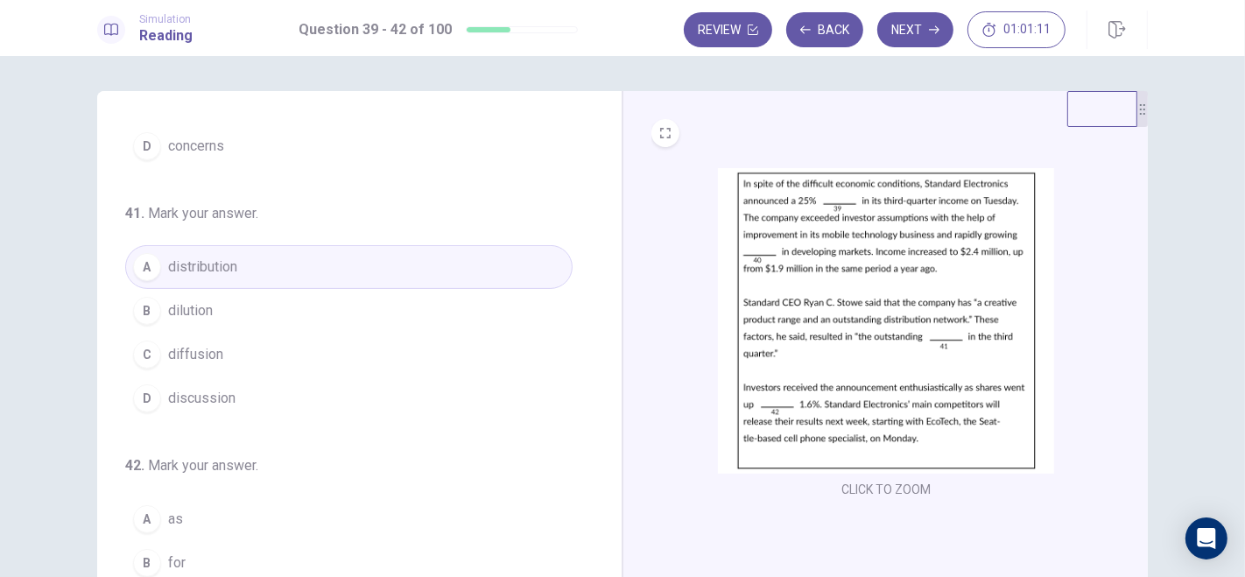
click at [189, 351] on span "diffusion" at bounding box center [195, 354] width 55 height 21
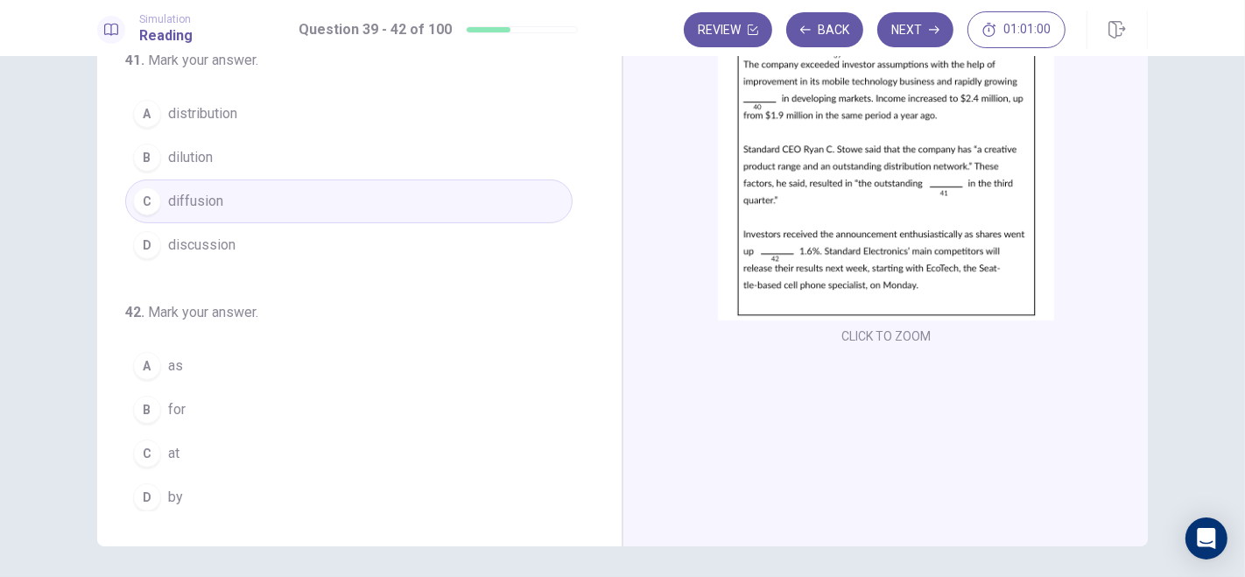
scroll to position [153, 0]
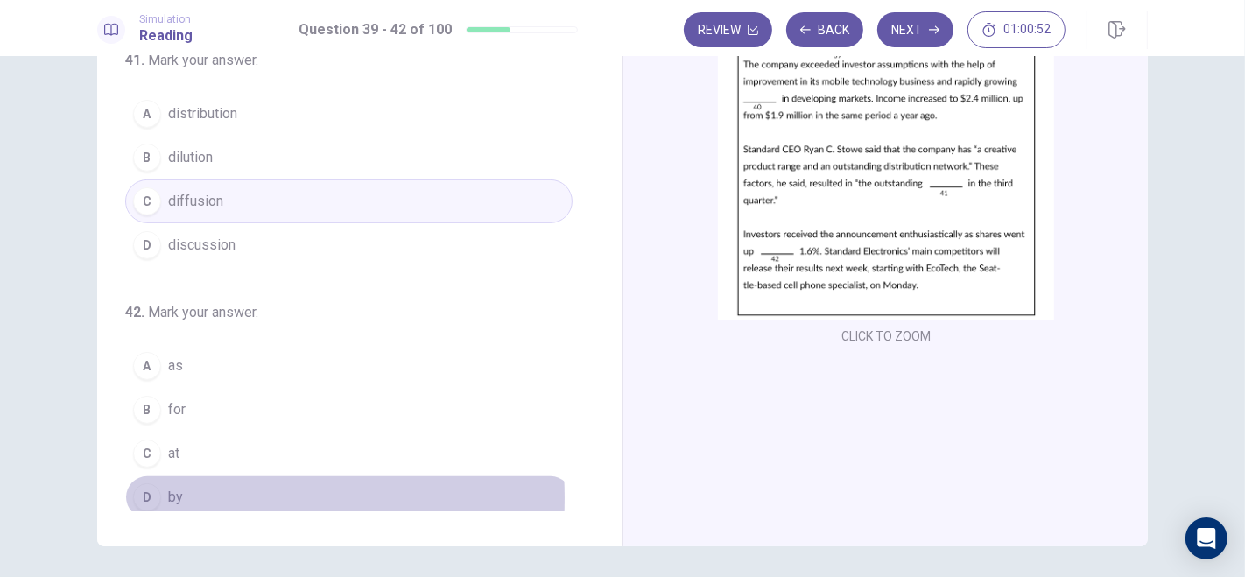
click at [142, 490] on div "D" at bounding box center [147, 497] width 28 height 28
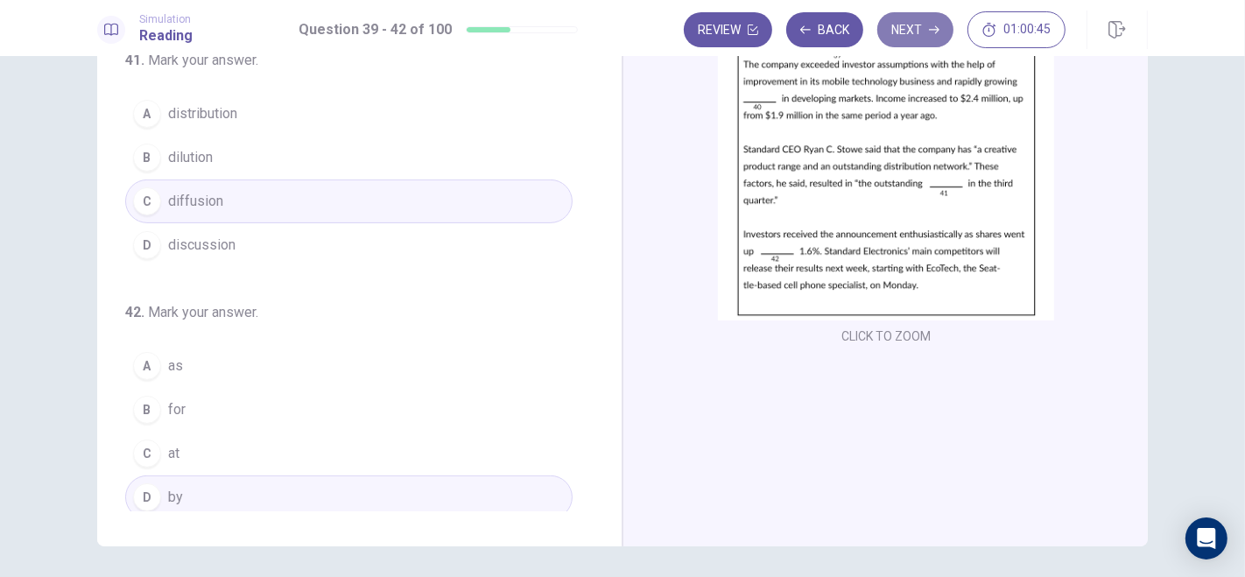
click at [934, 20] on button "Next" at bounding box center [915, 29] width 76 height 35
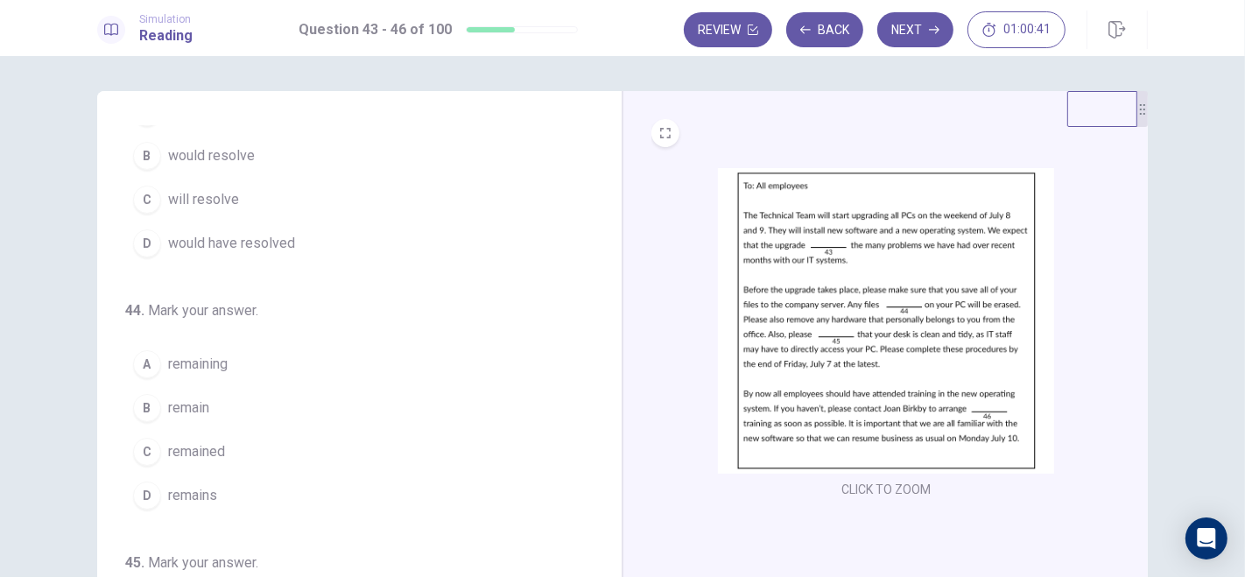
scroll to position [0, 0]
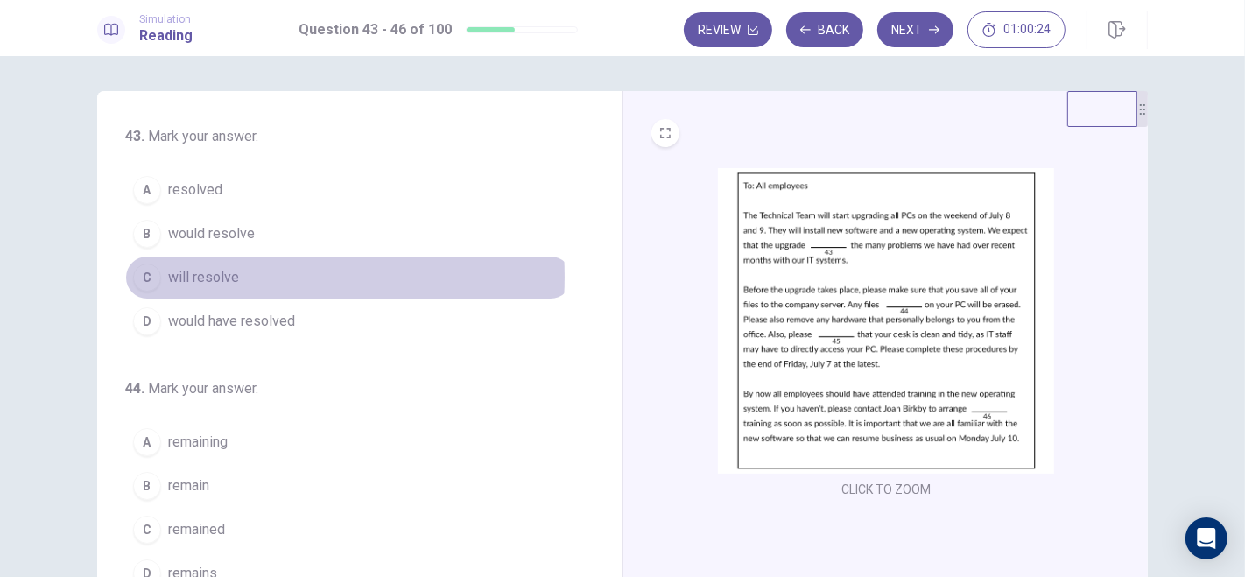
click at [220, 276] on span "will resolve" at bounding box center [203, 277] width 71 height 21
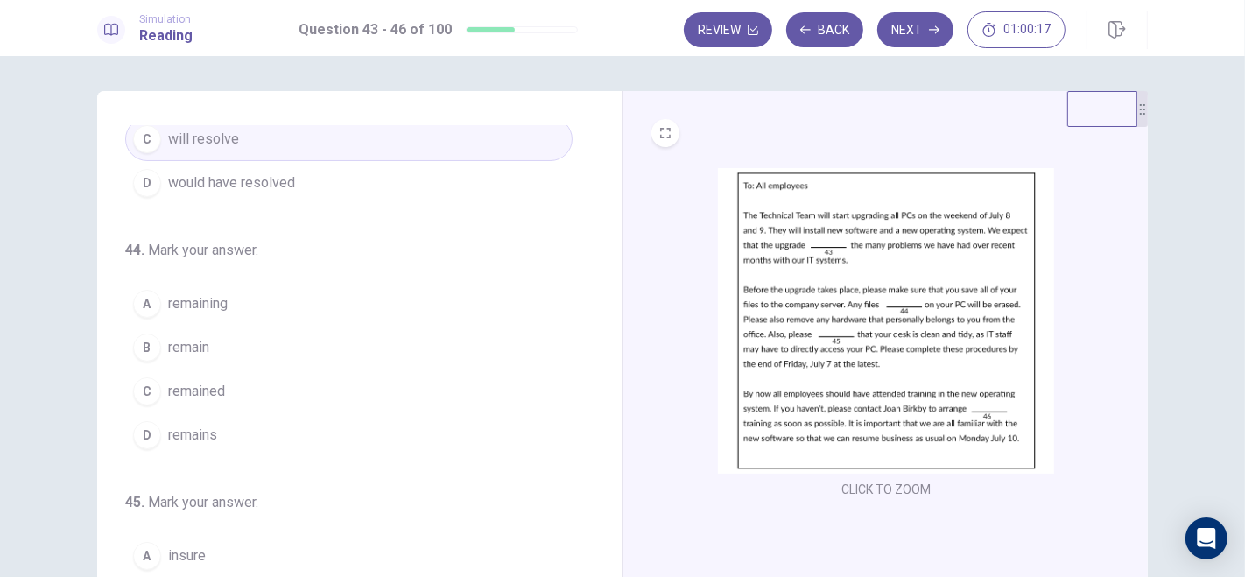
scroll to position [150, 0]
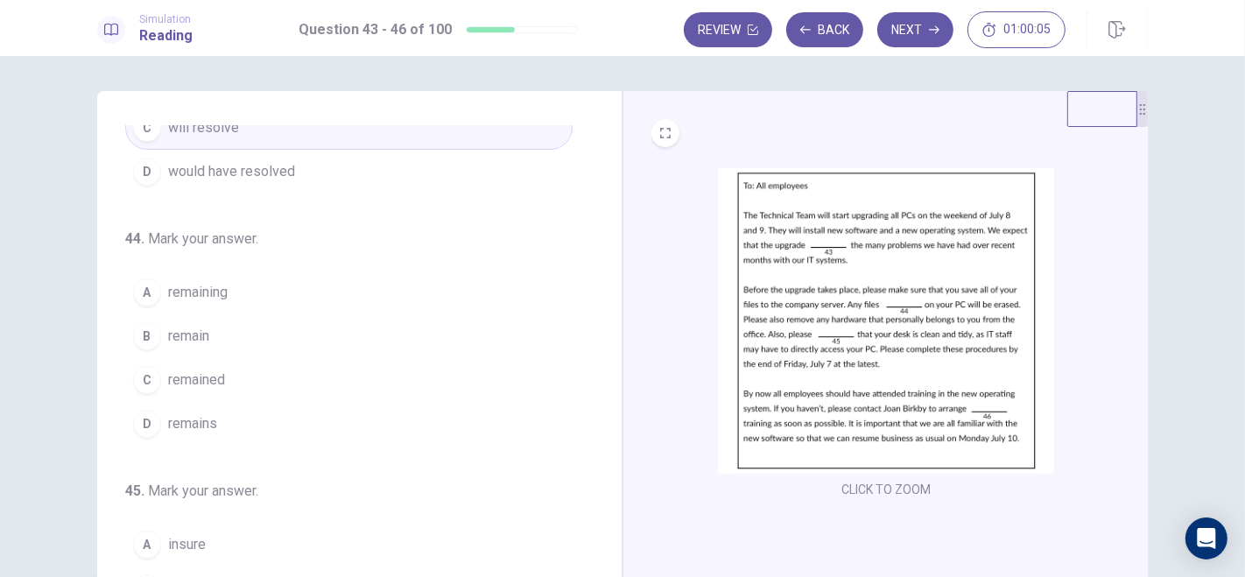
click at [185, 293] on span "remaining" at bounding box center [198, 292] width 60 height 21
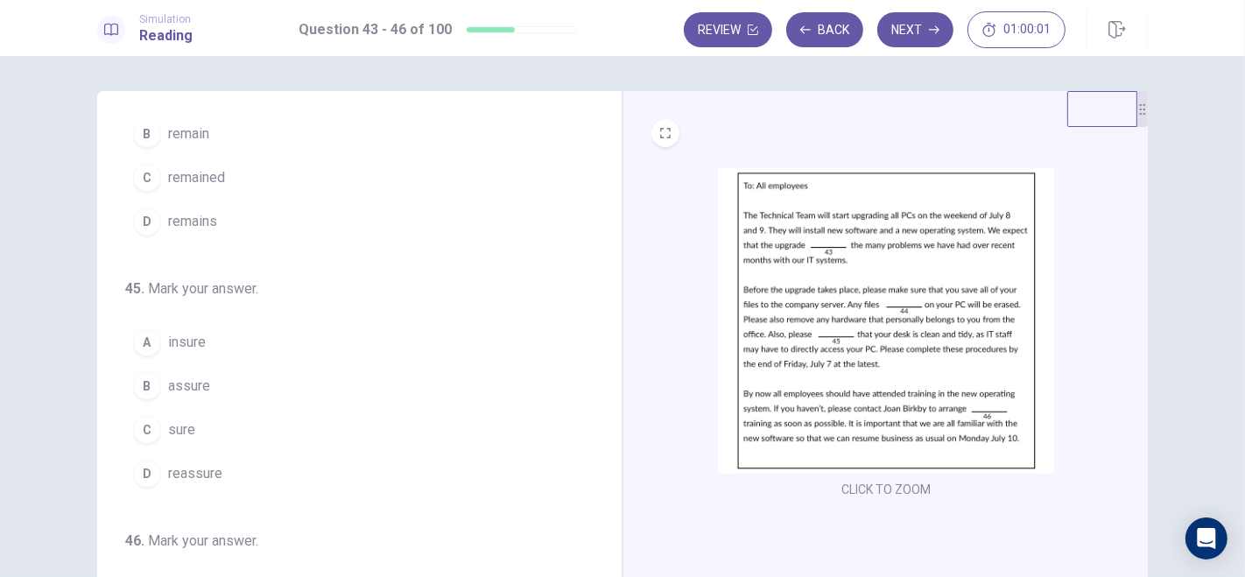
scroll to position [359, 0]
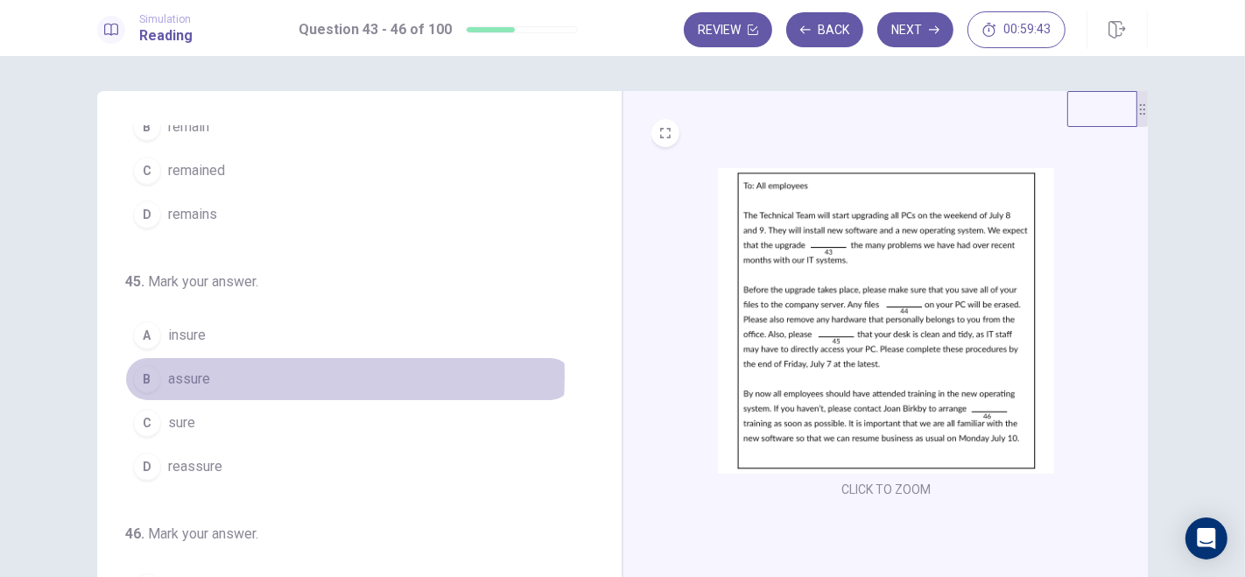
click at [187, 371] on span "assure" at bounding box center [189, 379] width 42 height 21
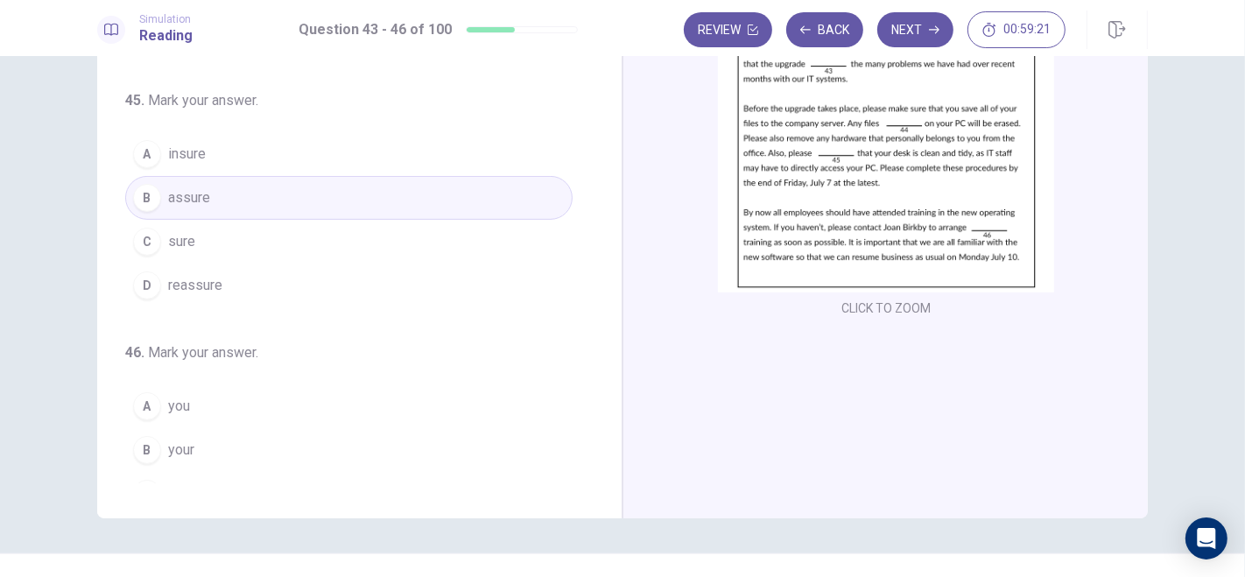
scroll to position [427, 0]
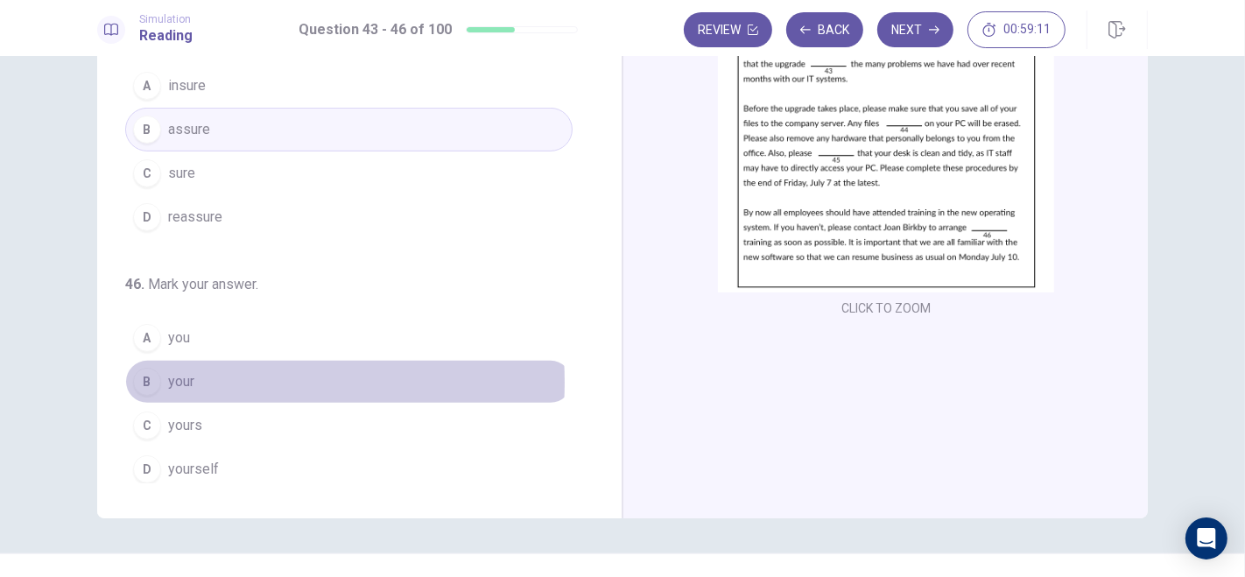
click at [180, 376] on span "your" at bounding box center [181, 381] width 26 height 21
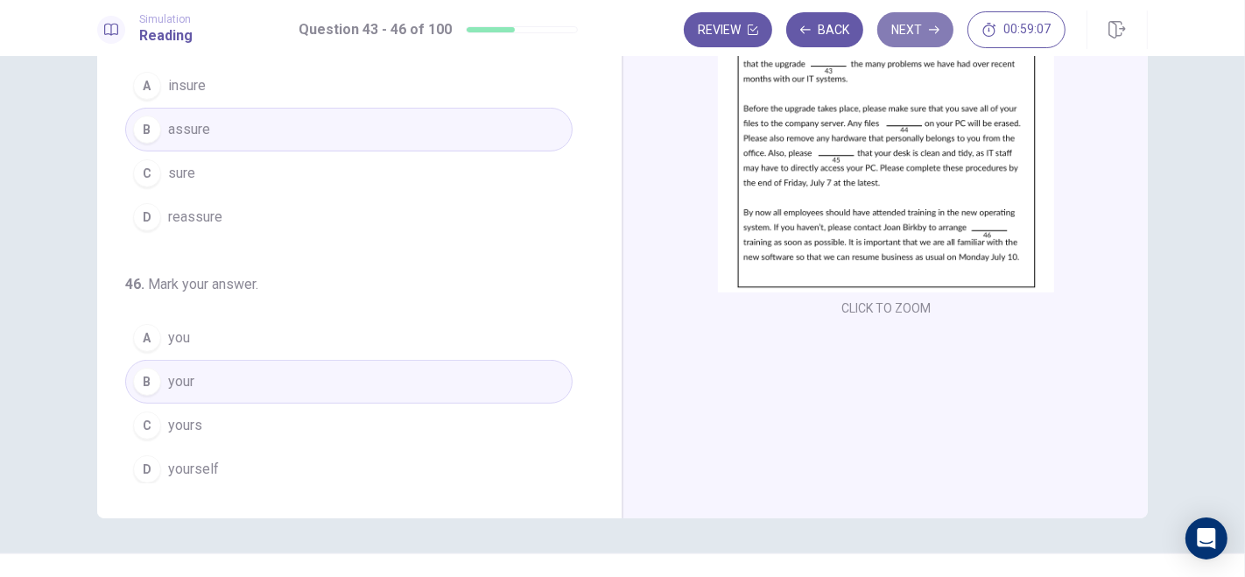
click at [914, 30] on button "Next" at bounding box center [915, 29] width 76 height 35
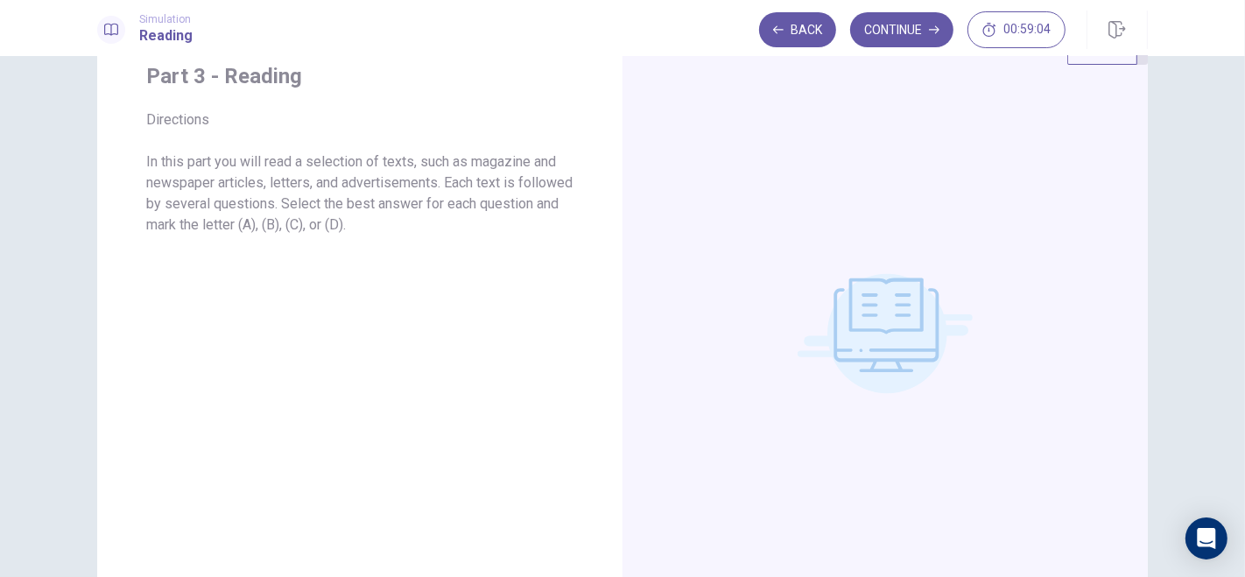
scroll to position [0, 0]
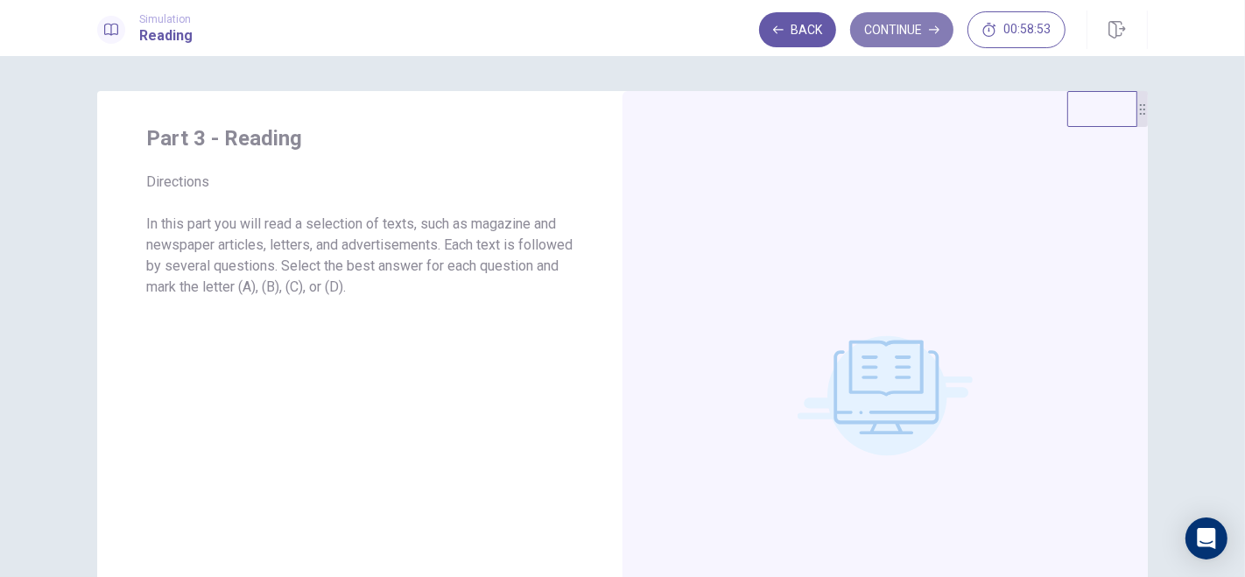
click at [914, 31] on button "Continue" at bounding box center [901, 29] width 103 height 35
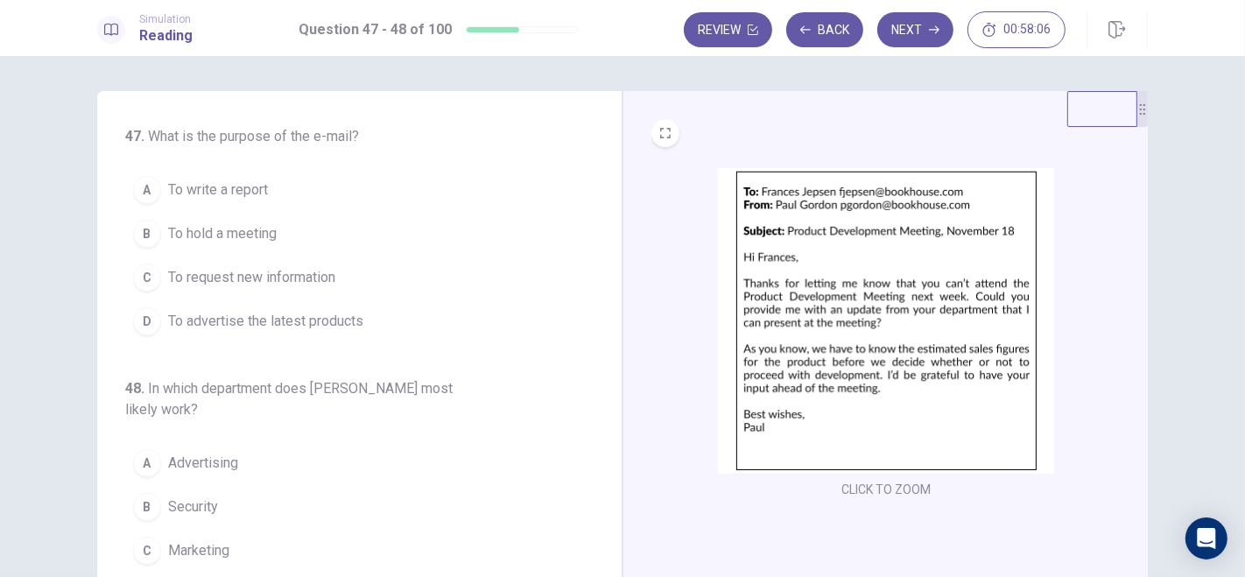
click at [180, 278] on span "To request new information" at bounding box center [251, 277] width 167 height 21
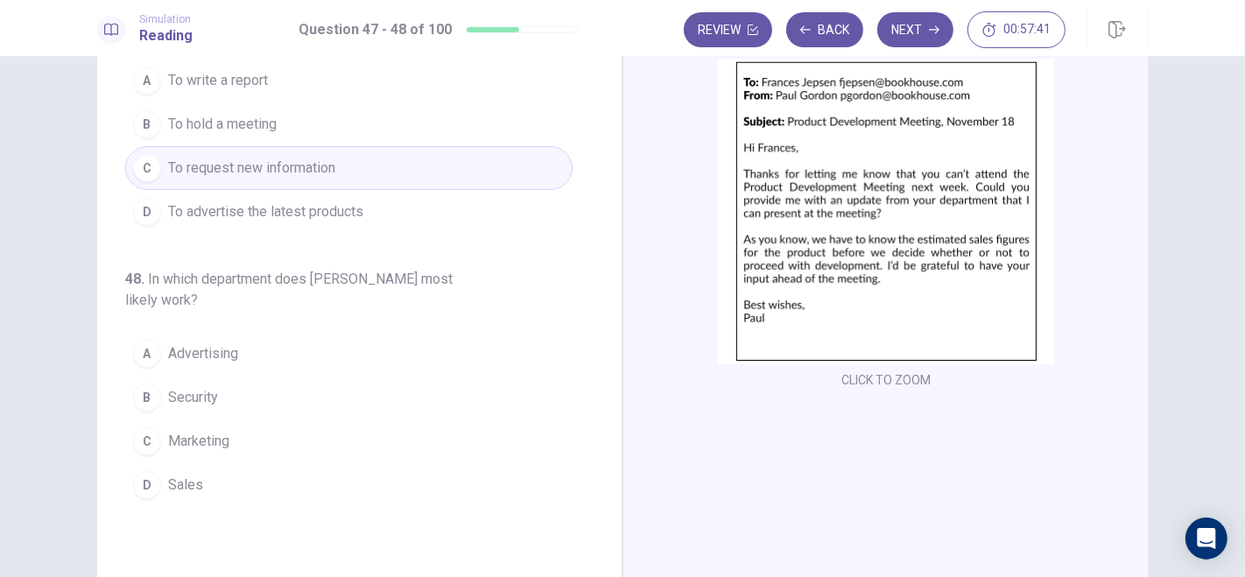
scroll to position [109, 0]
click at [190, 479] on span "Sales" at bounding box center [185, 485] width 35 height 21
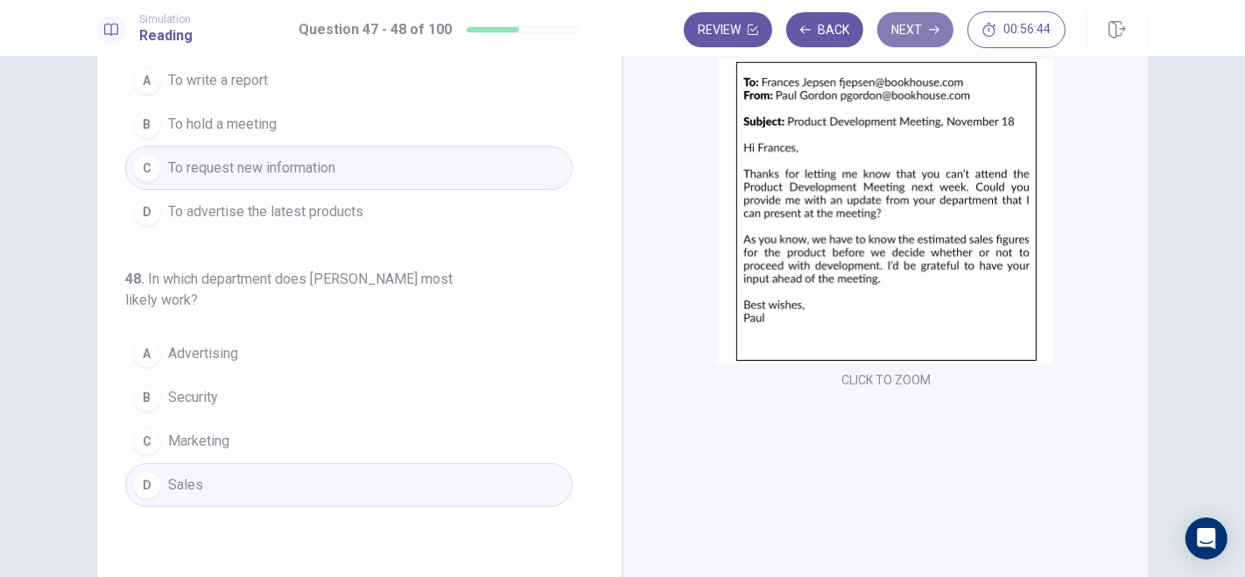
click at [930, 36] on button "Next" at bounding box center [915, 29] width 76 height 35
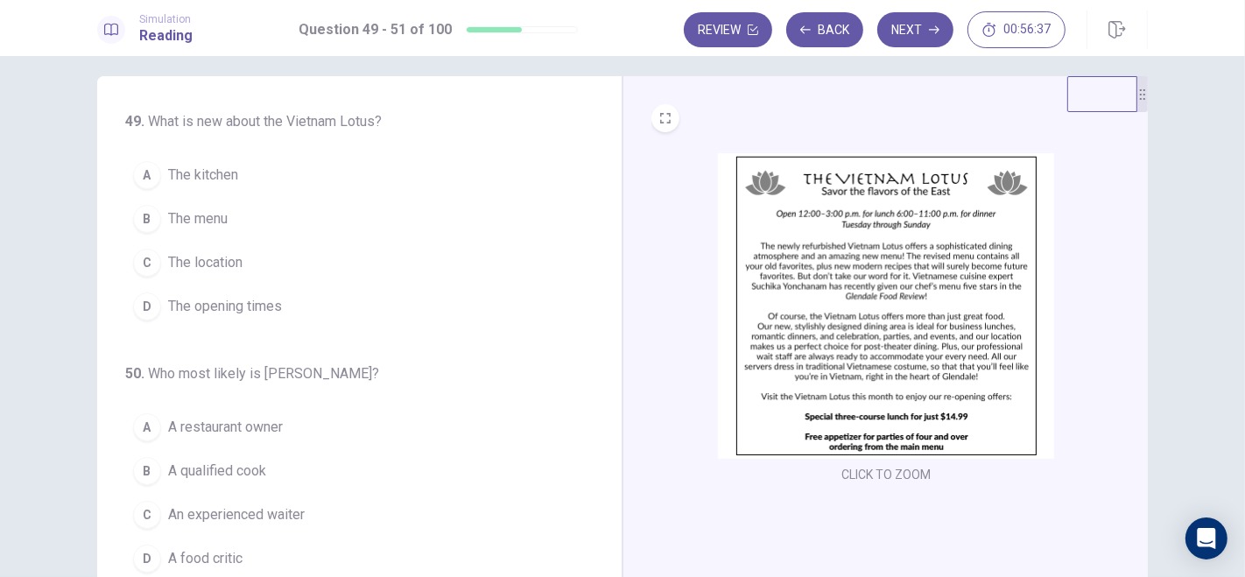
scroll to position [0, 0]
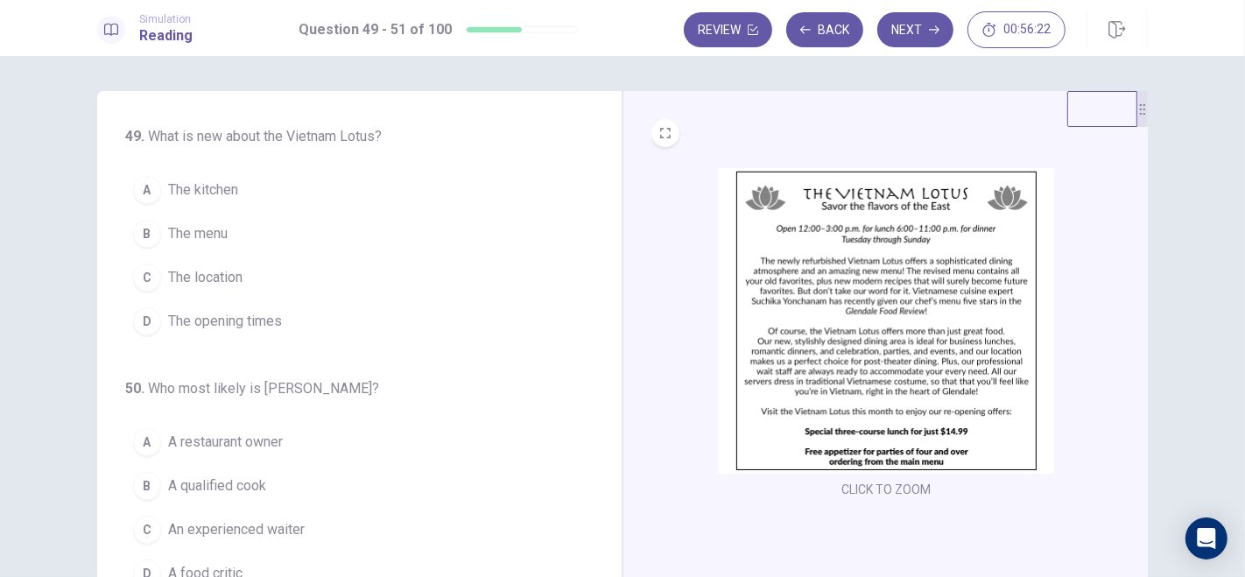
click at [208, 224] on span "The menu" at bounding box center [198, 233] width 60 height 21
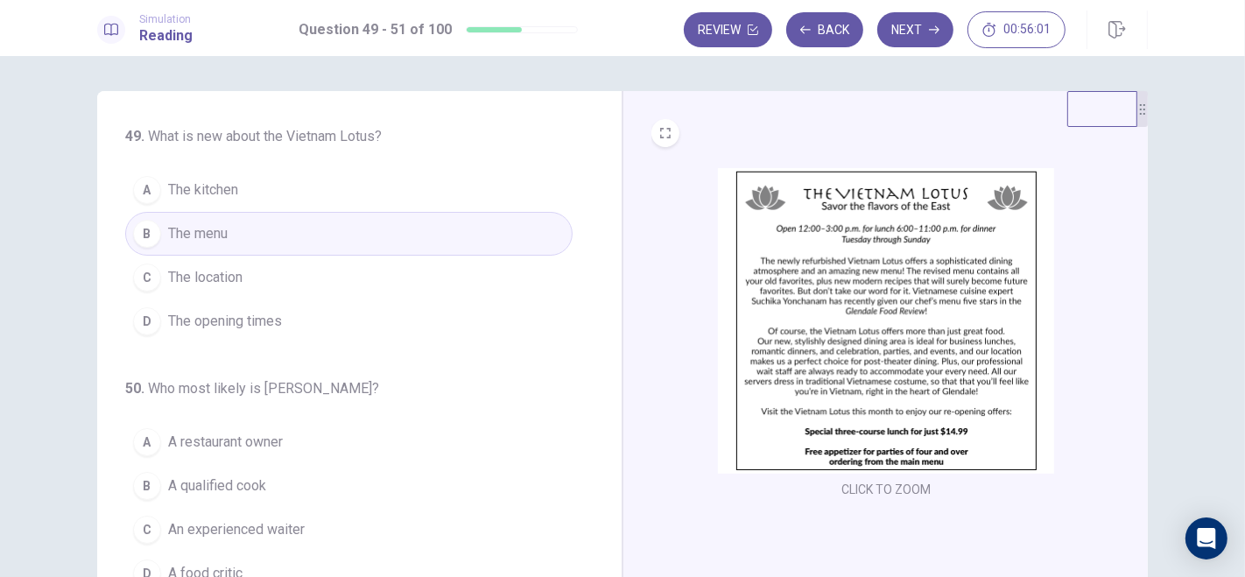
drag, startPoint x: 602, startPoint y: 287, endPoint x: 613, endPoint y: 391, distance: 104.7
click at [613, 391] on div "49 . What is new about the Vietnam Lotus? A The kitchen B The menu C The locati…" at bounding box center [359, 395] width 525 height 609
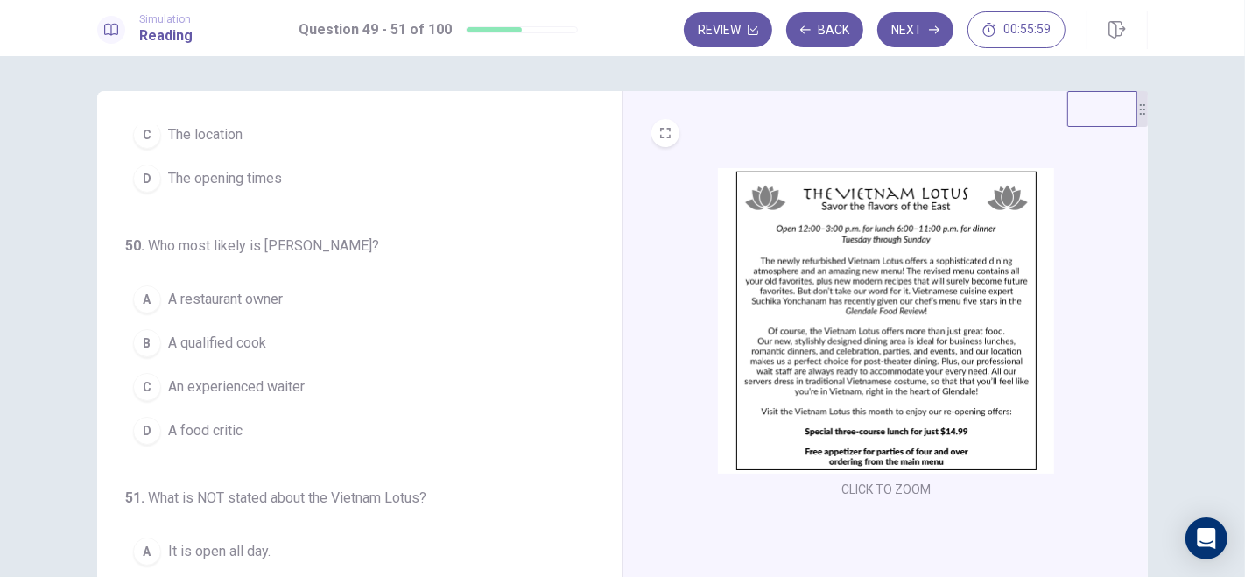
scroll to position [147, 0]
click at [193, 426] on span "A food critic" at bounding box center [205, 426] width 74 height 21
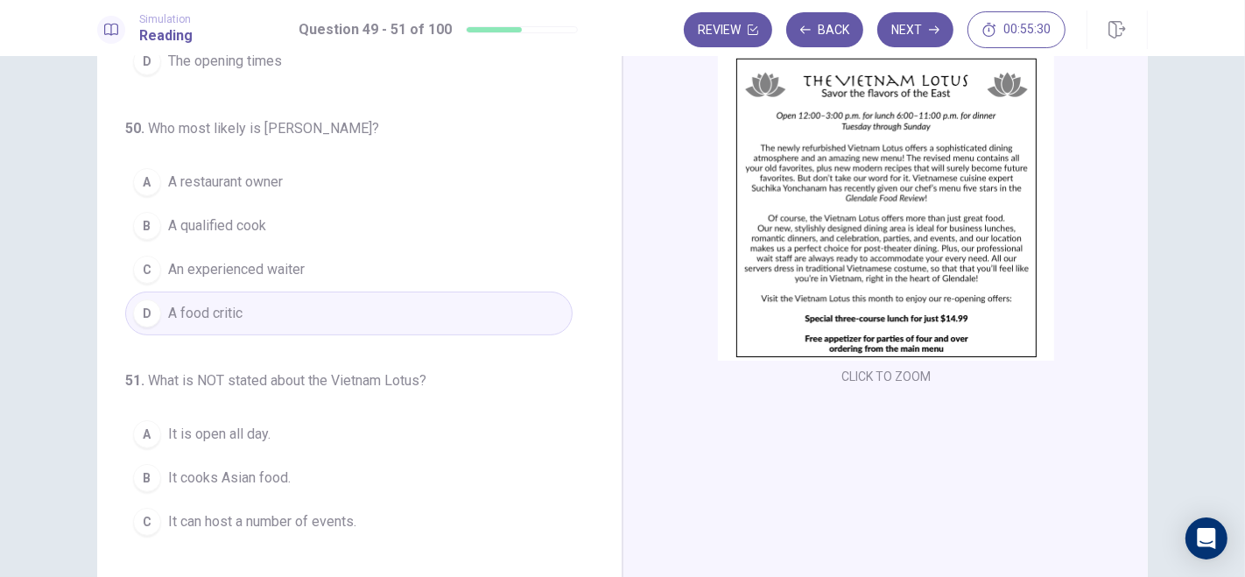
scroll to position [114, 0]
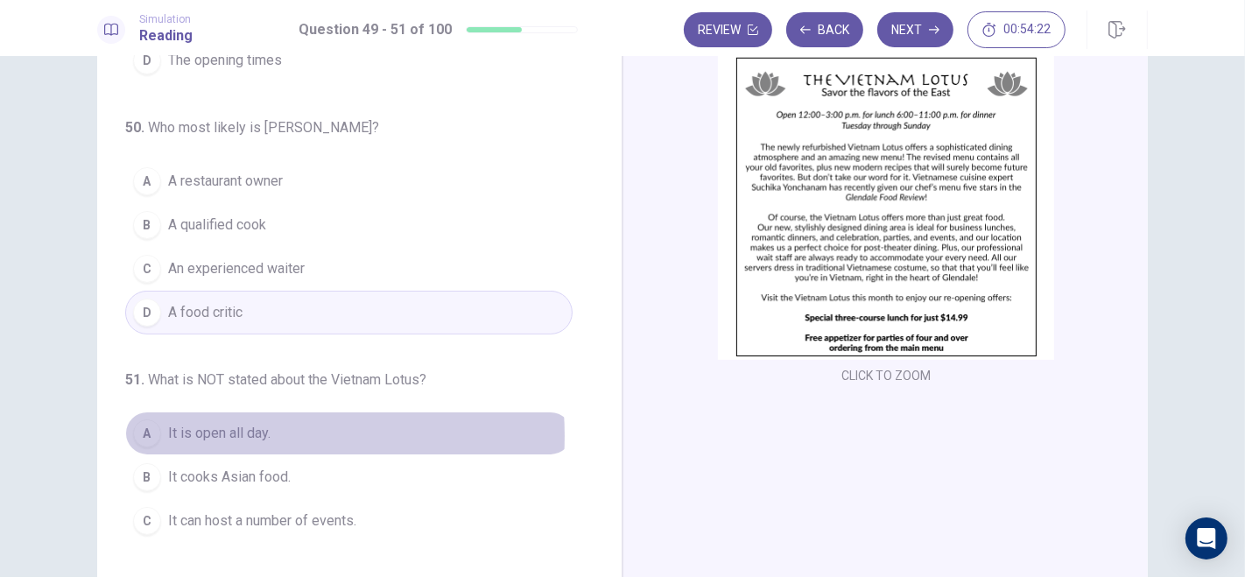
click at [215, 431] on span "It is open all day." at bounding box center [219, 433] width 102 height 21
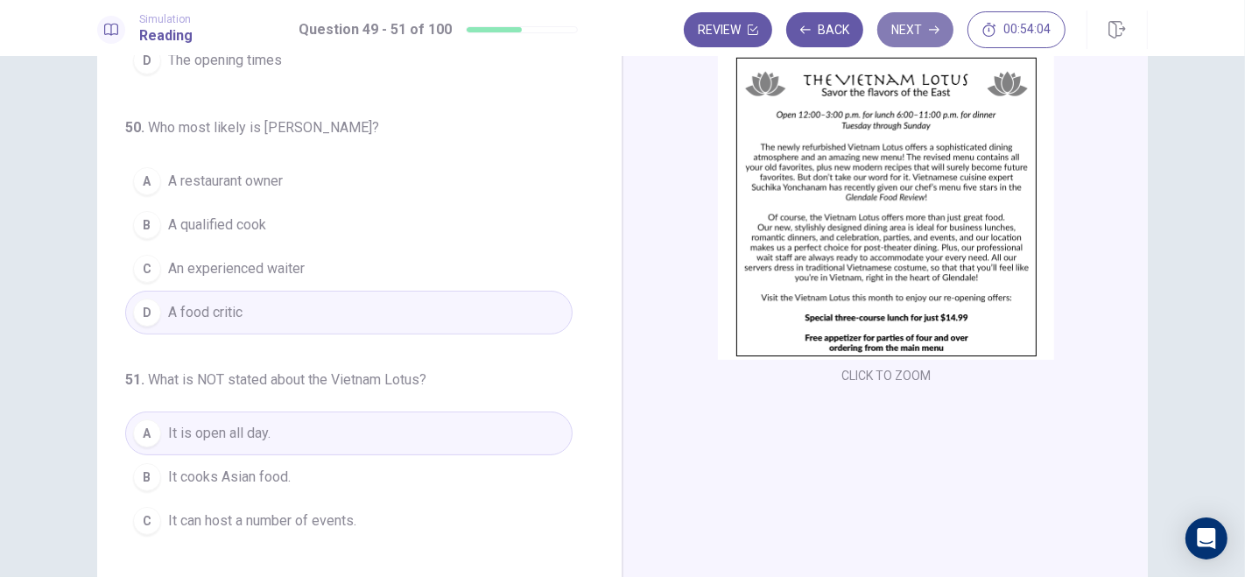
click at [925, 30] on button "Next" at bounding box center [915, 29] width 76 height 35
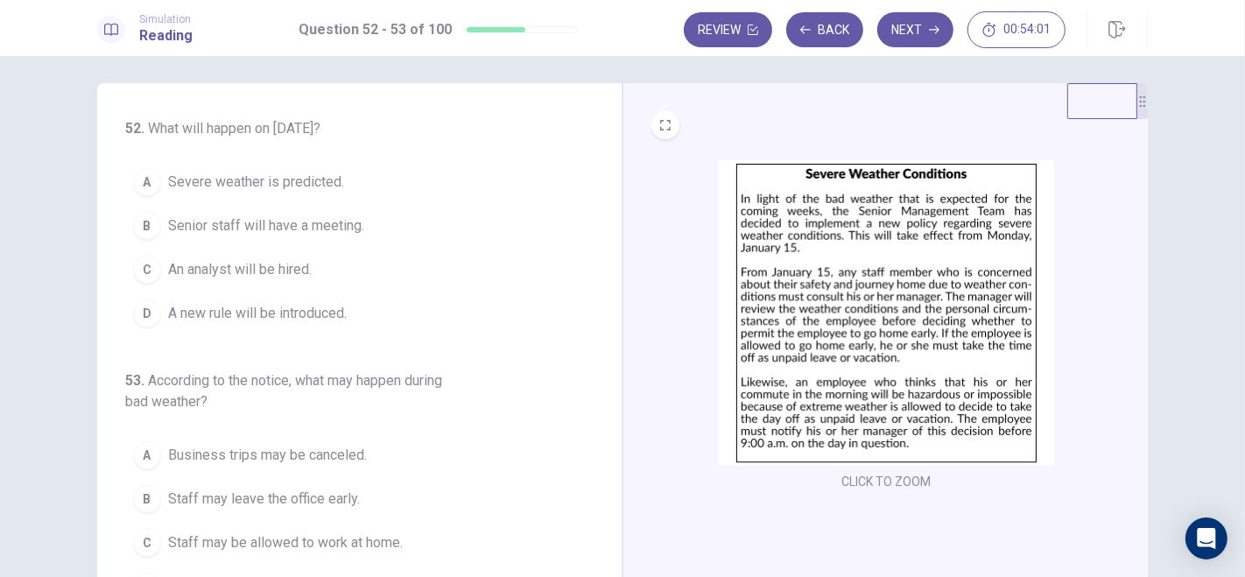
scroll to position [0, 0]
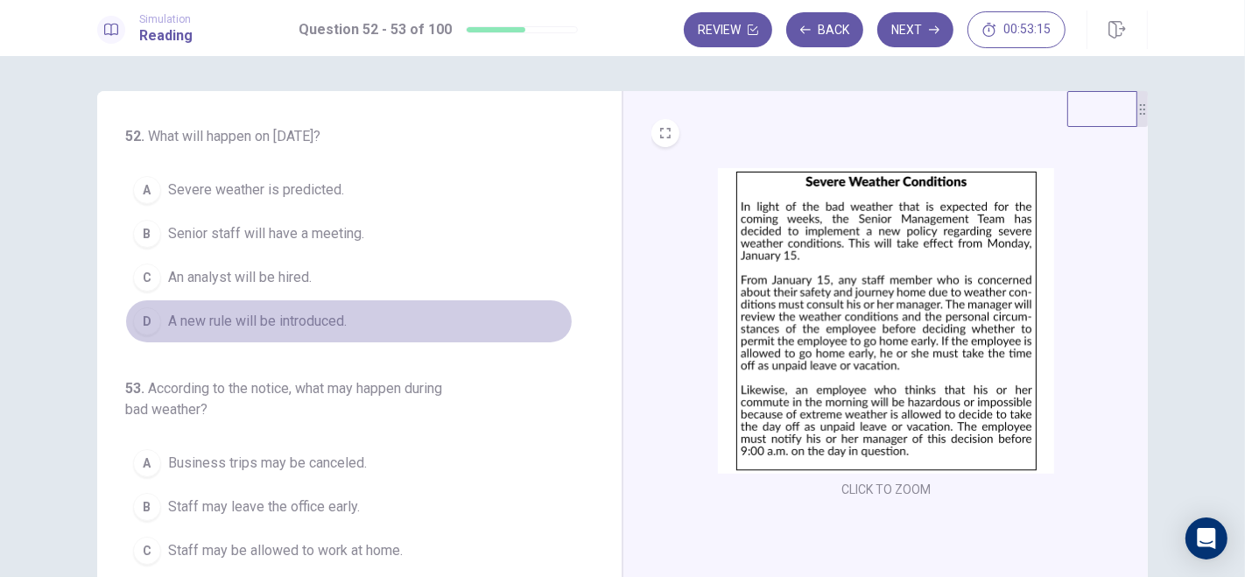
click at [250, 321] on span "A new rule will be introduced." at bounding box center [257, 321] width 179 height 21
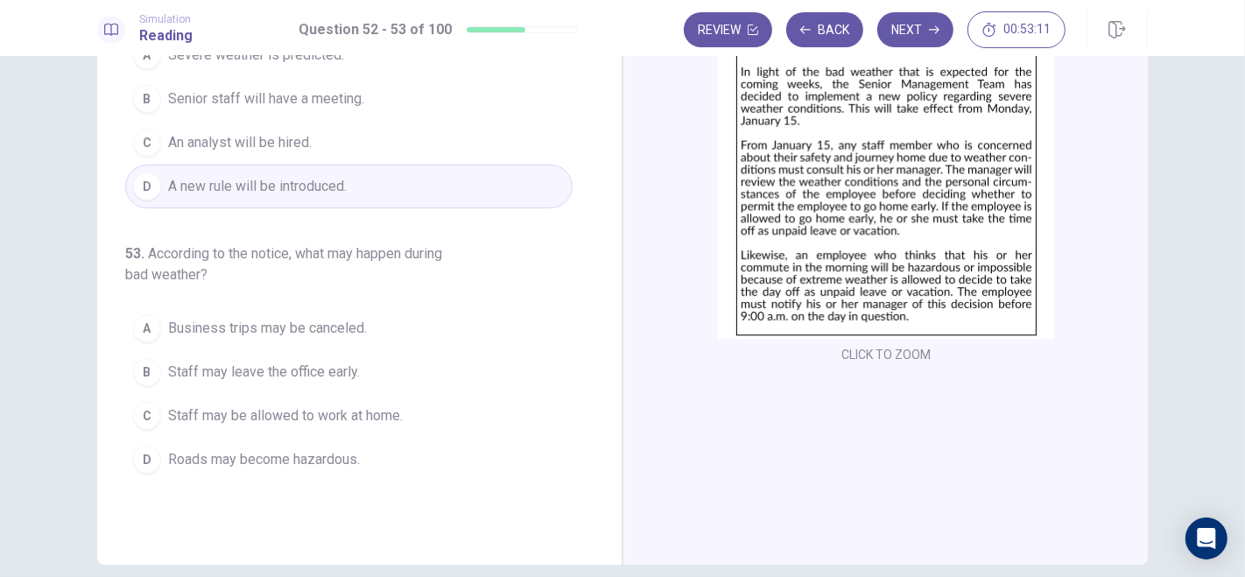
scroll to position [137, 0]
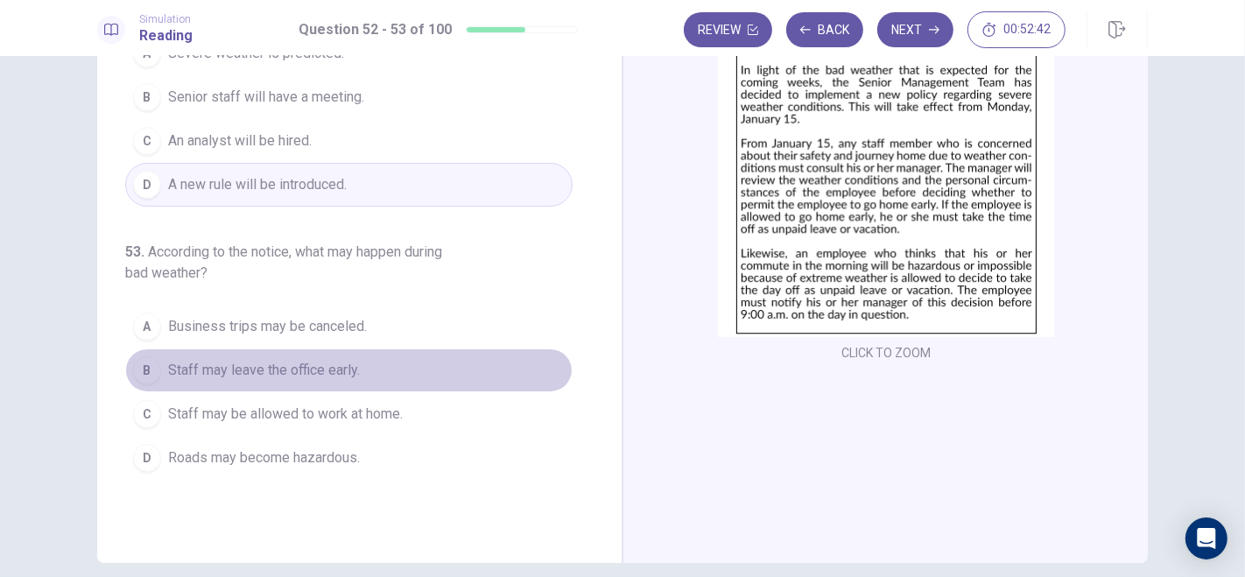
click at [234, 371] on span "Staff may leave the office early." at bounding box center [264, 370] width 192 height 21
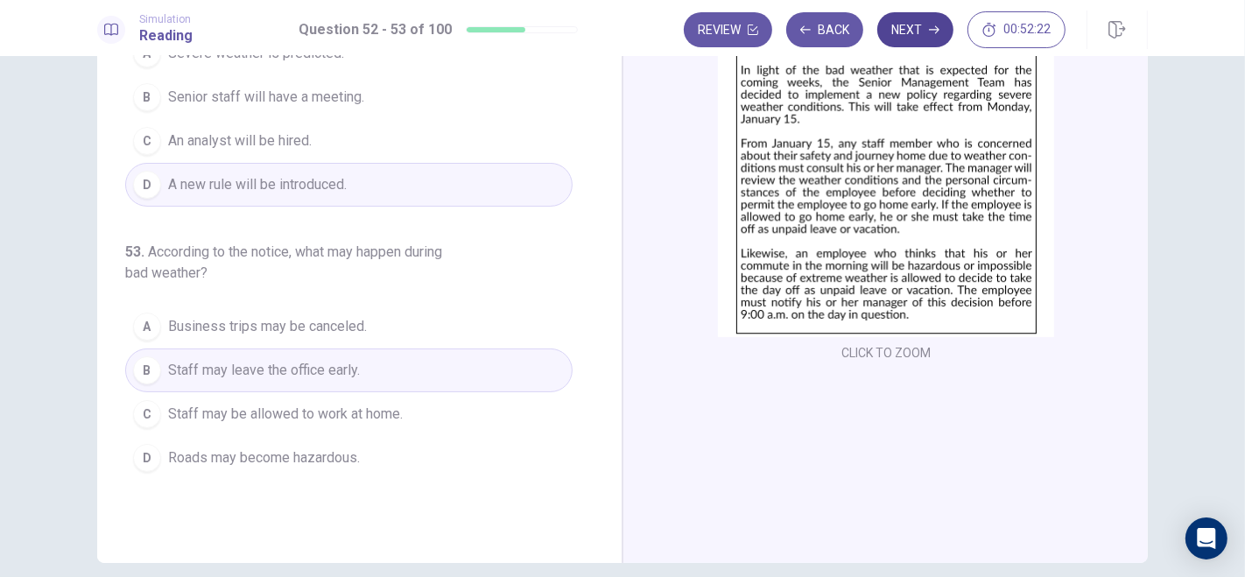
click at [912, 33] on button "Next" at bounding box center [915, 29] width 76 height 35
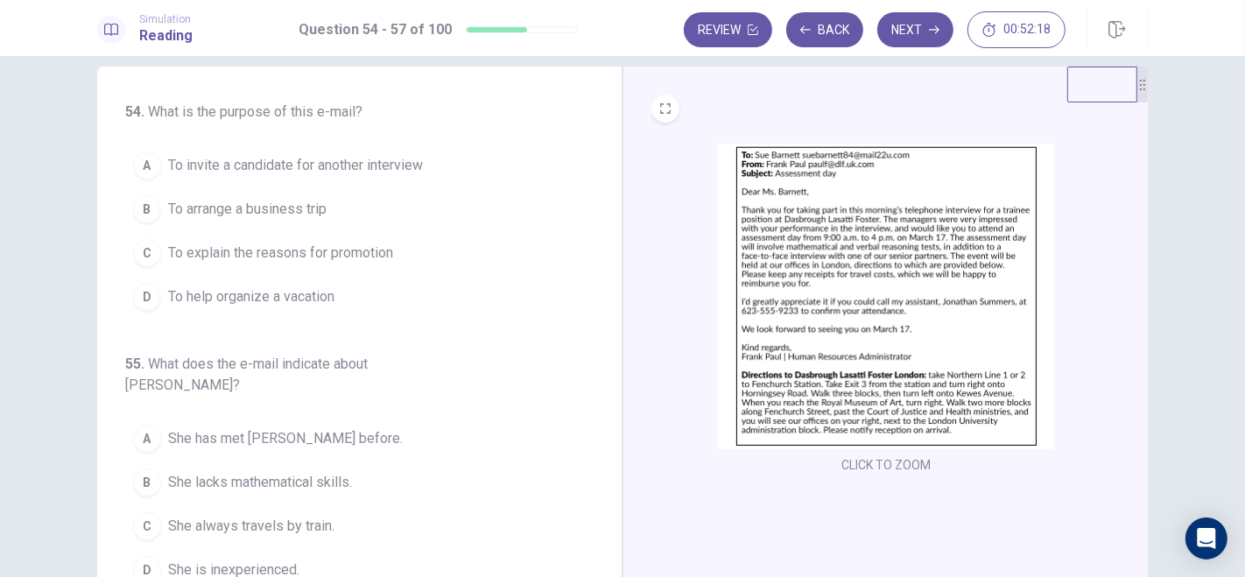
scroll to position [0, 0]
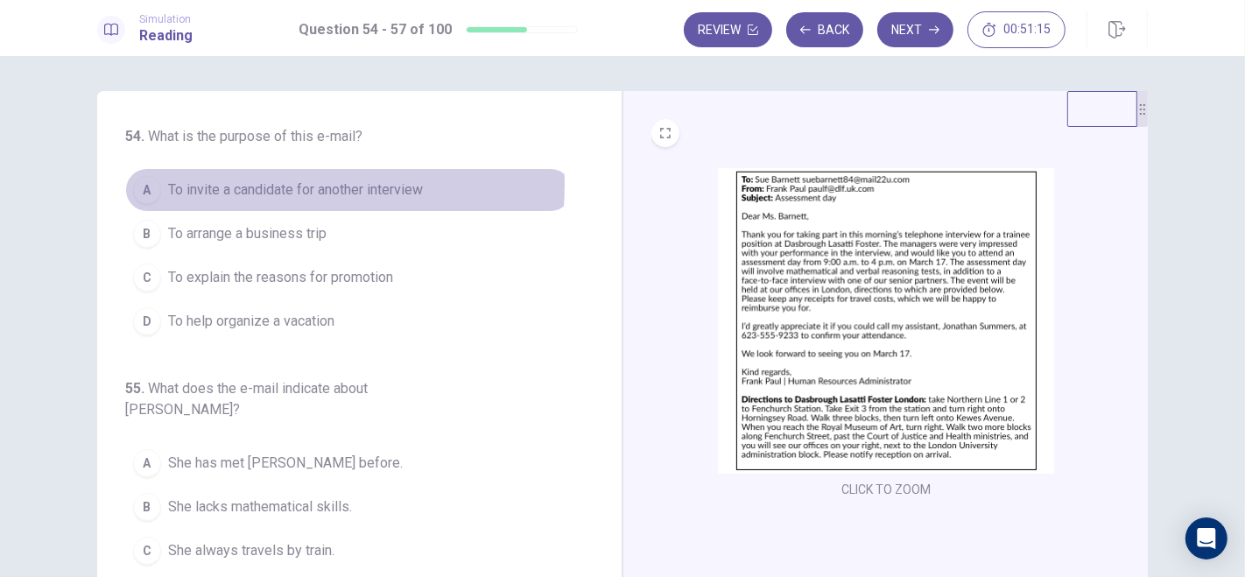
click at [222, 185] on span "To invite a candidate for another interview" at bounding box center [295, 190] width 255 height 21
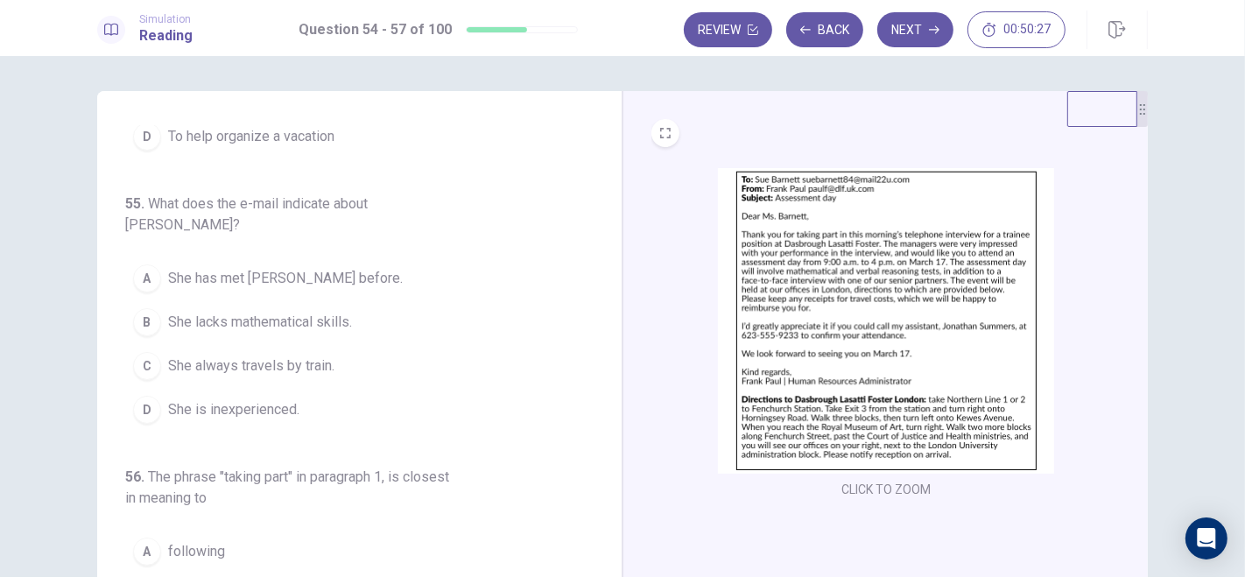
scroll to position [229, 0]
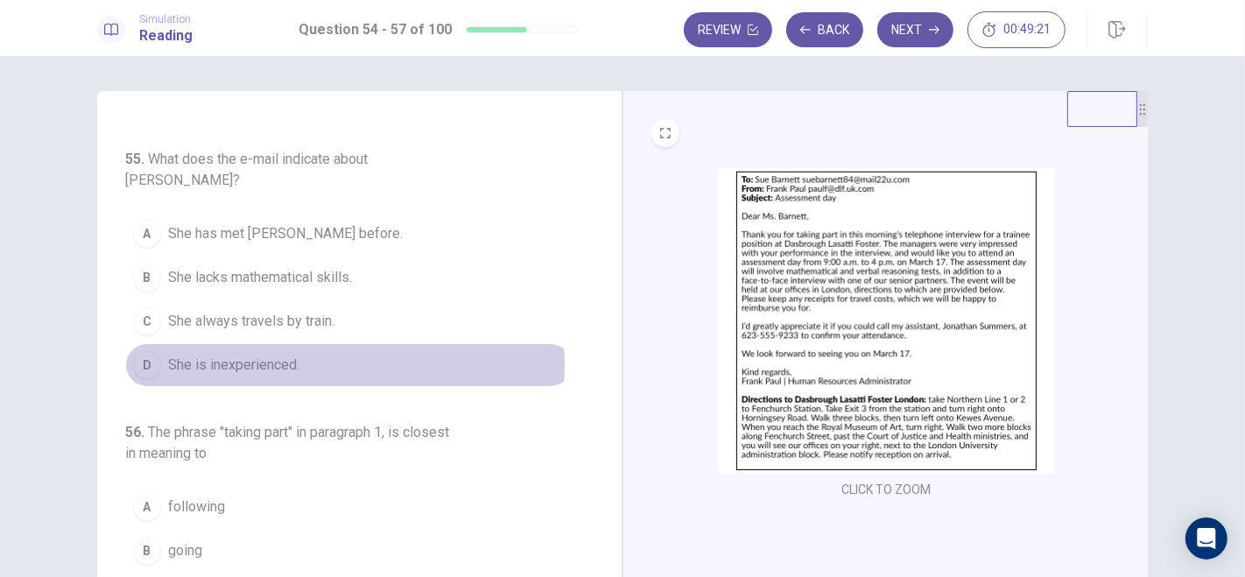
click at [230, 355] on span "She is inexperienced." at bounding box center [233, 365] width 131 height 21
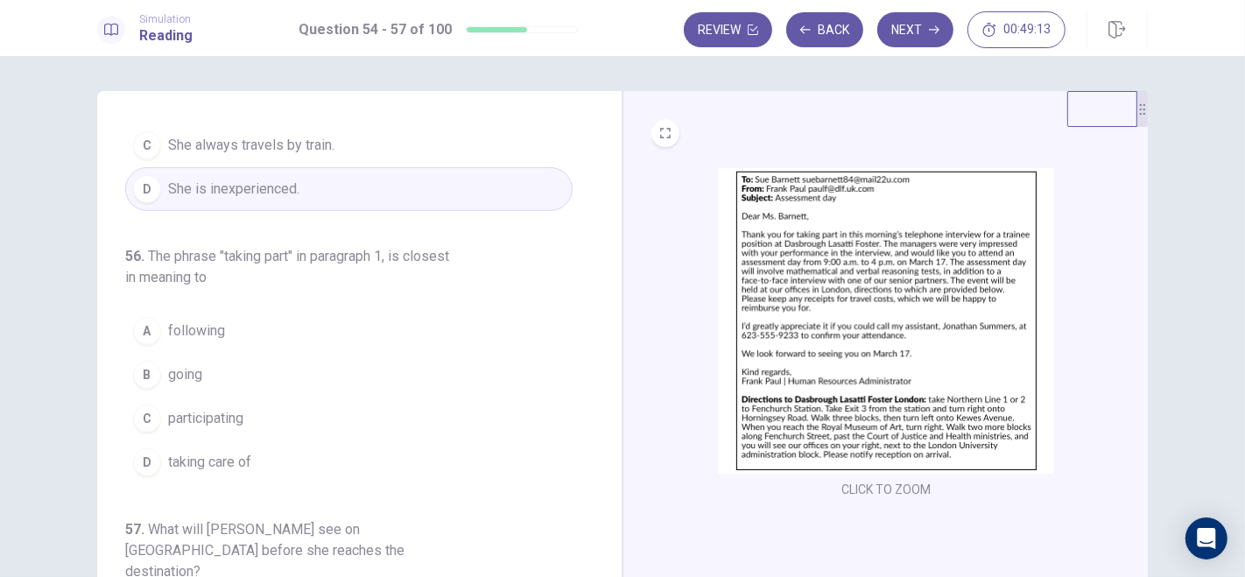
scroll to position [415, 0]
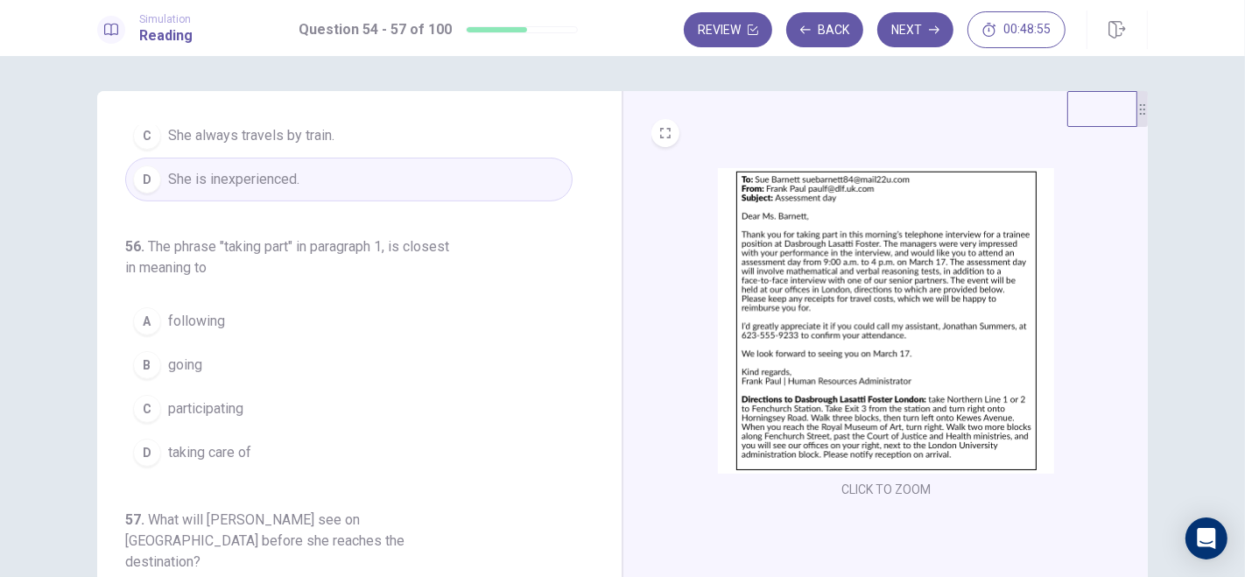
click at [230, 398] on span "participating" at bounding box center [205, 408] width 75 height 21
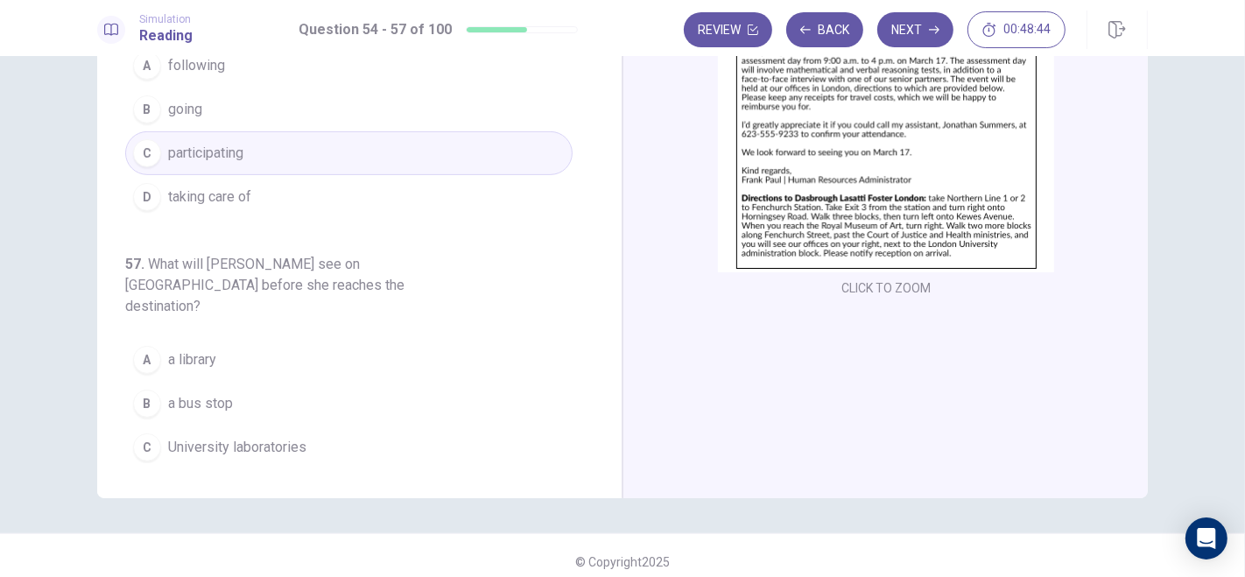
scroll to position [204, 0]
click at [229, 478] on span "Government buildings" at bounding box center [234, 488] width 133 height 21
click at [917, 30] on button "Next" at bounding box center [915, 29] width 76 height 35
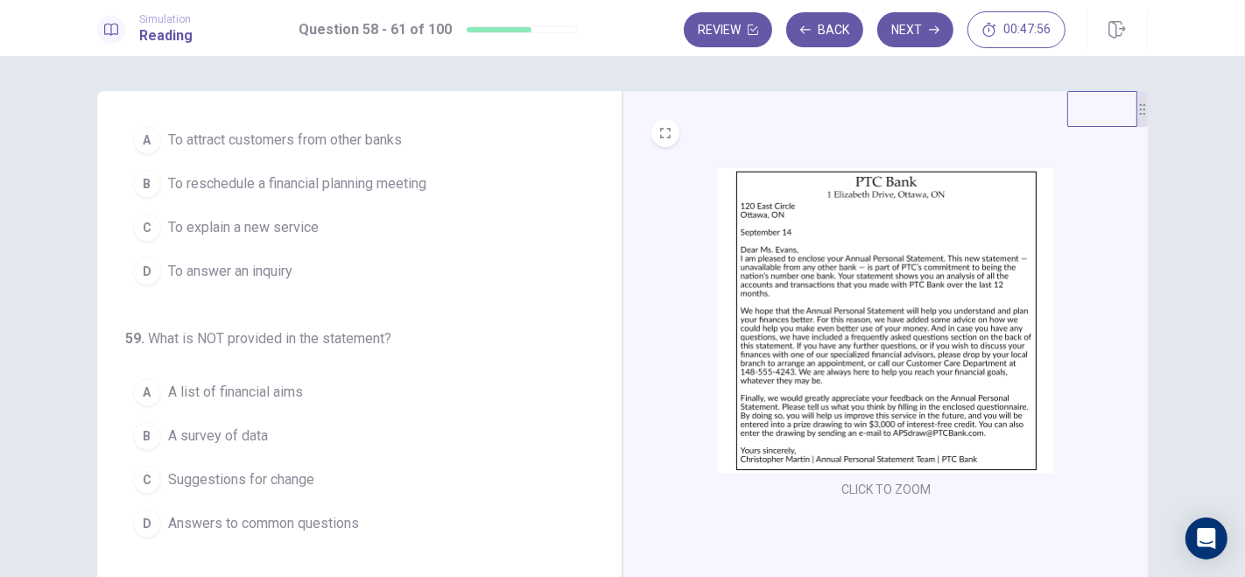
scroll to position [0, 0]
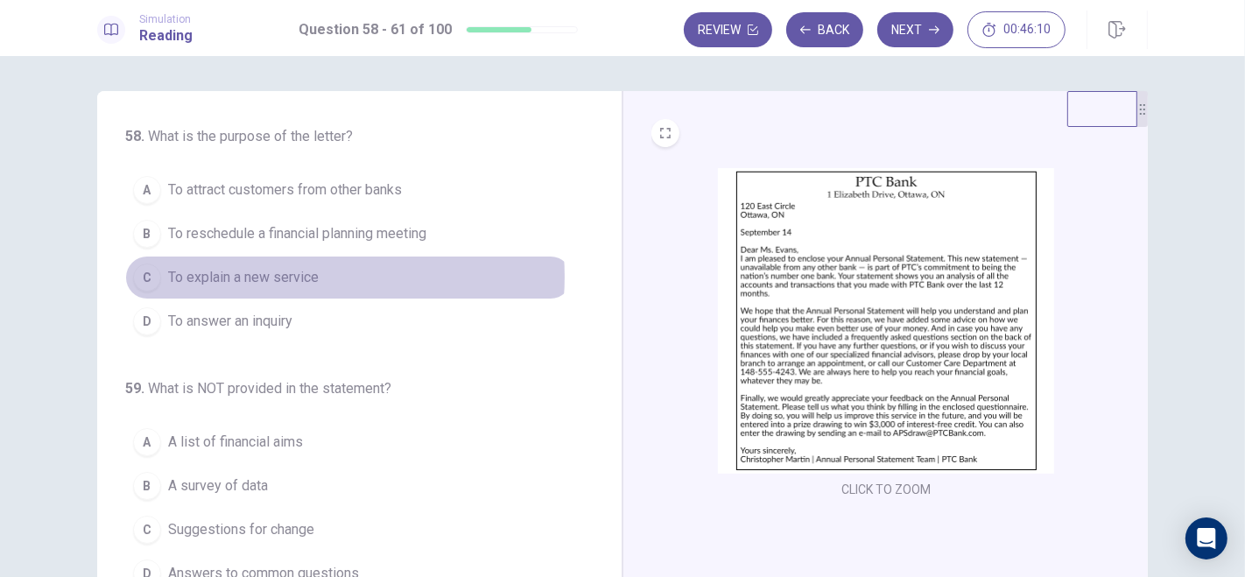
click at [295, 276] on span "To explain a new service" at bounding box center [243, 277] width 151 height 21
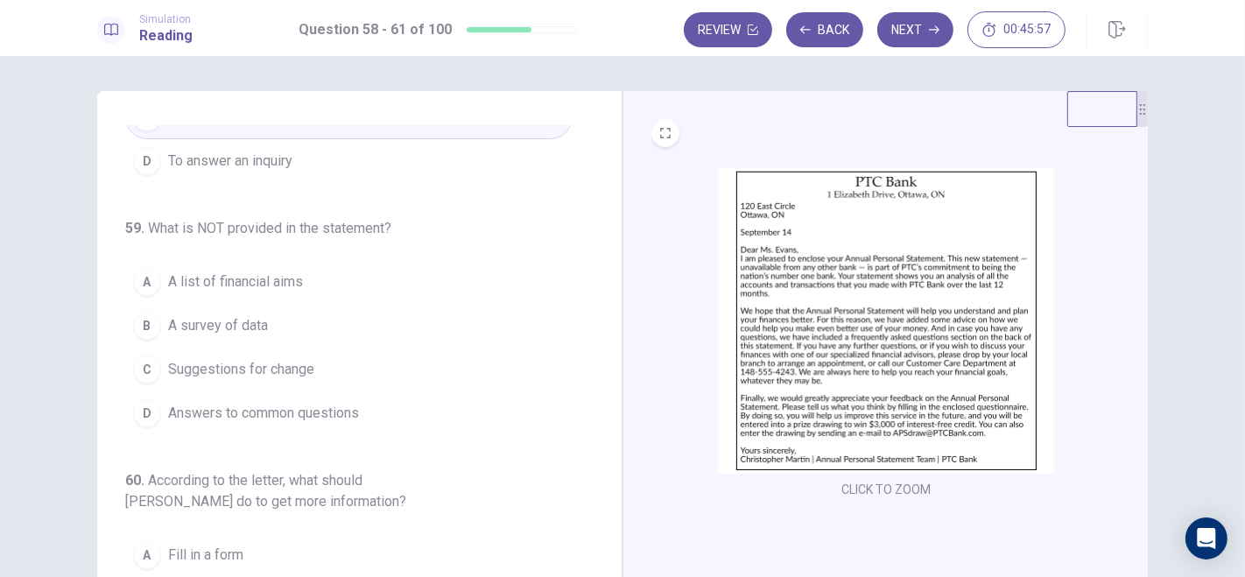
scroll to position [165, 0]
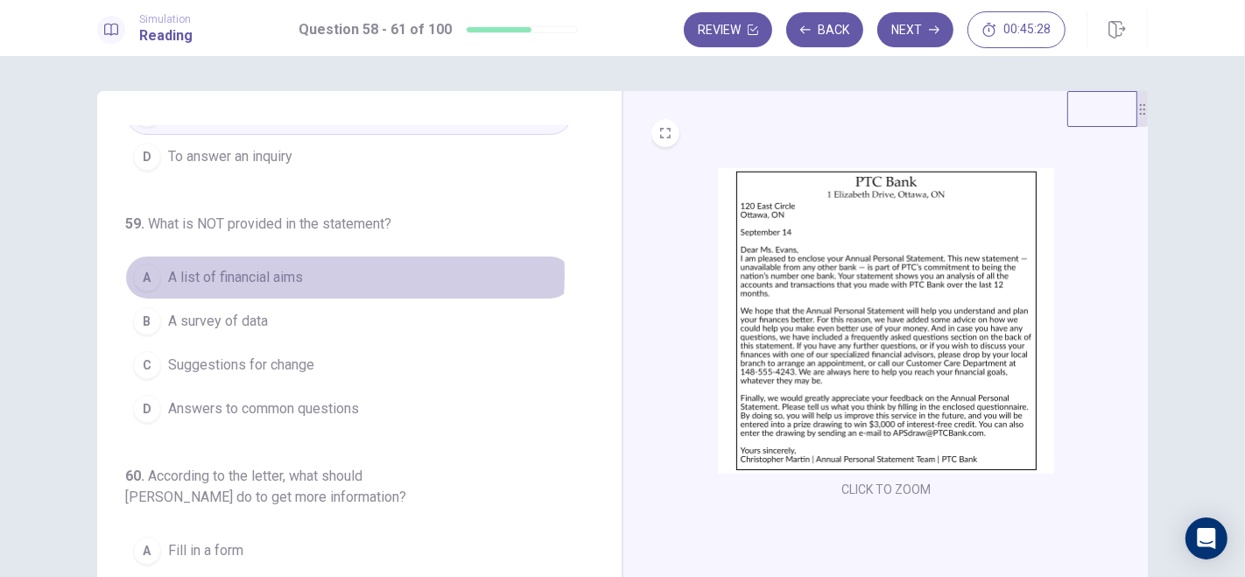
click at [294, 271] on span "A list of financial aims" at bounding box center [235, 277] width 135 height 21
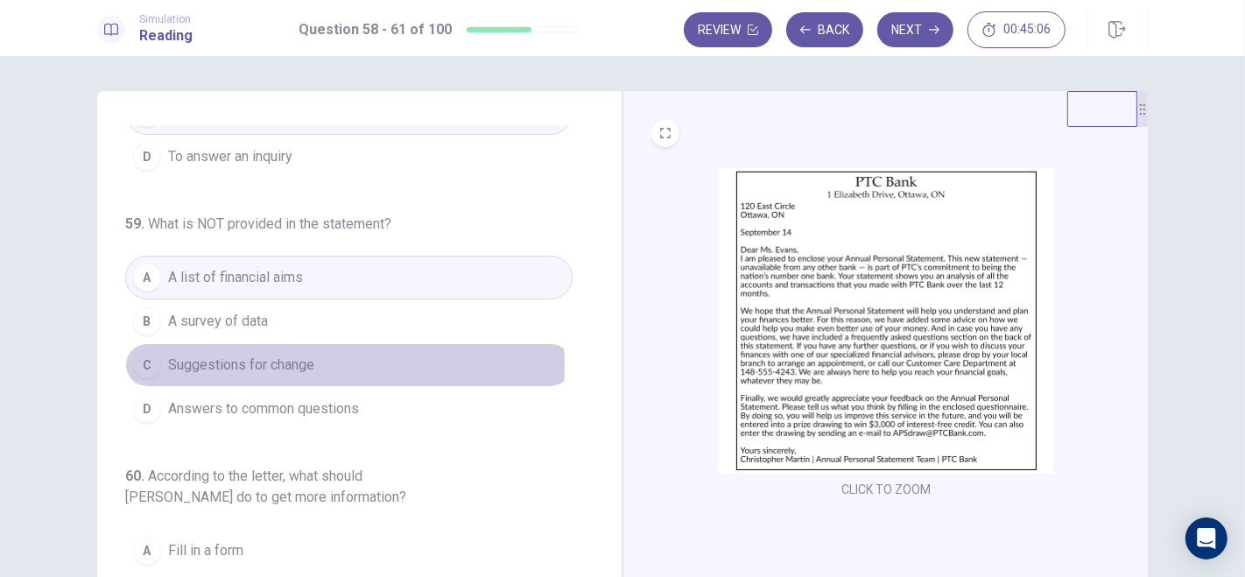
click at [285, 363] on span "Suggestions for change" at bounding box center [241, 365] width 146 height 21
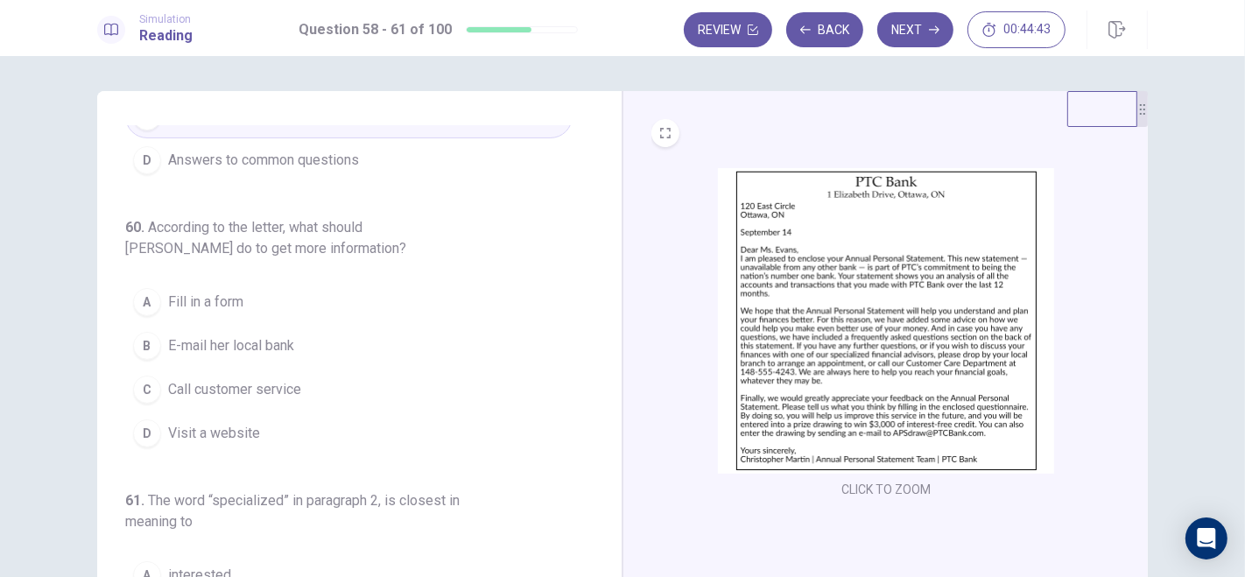
scroll to position [426, 0]
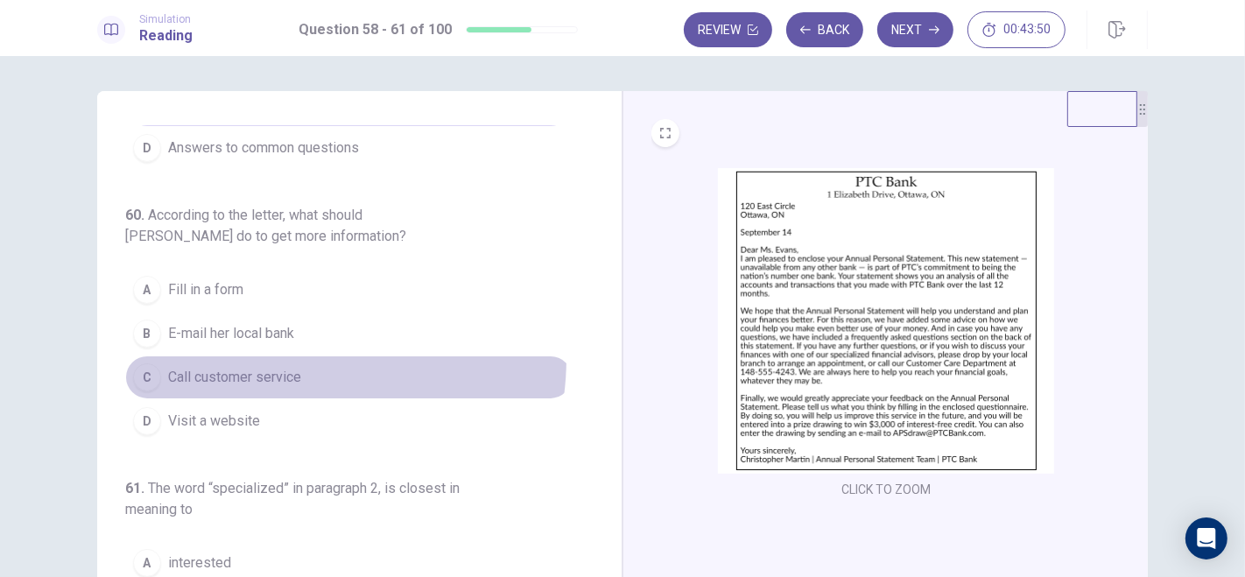
click at [283, 356] on button "C Call customer service" at bounding box center [348, 378] width 447 height 44
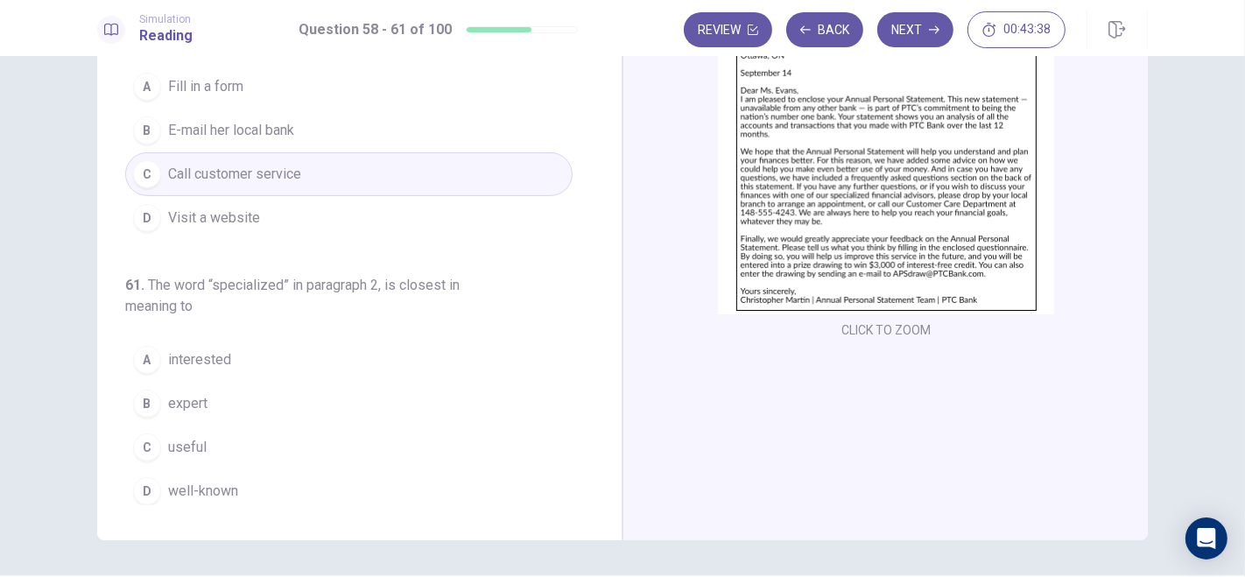
scroll to position [178, 0]
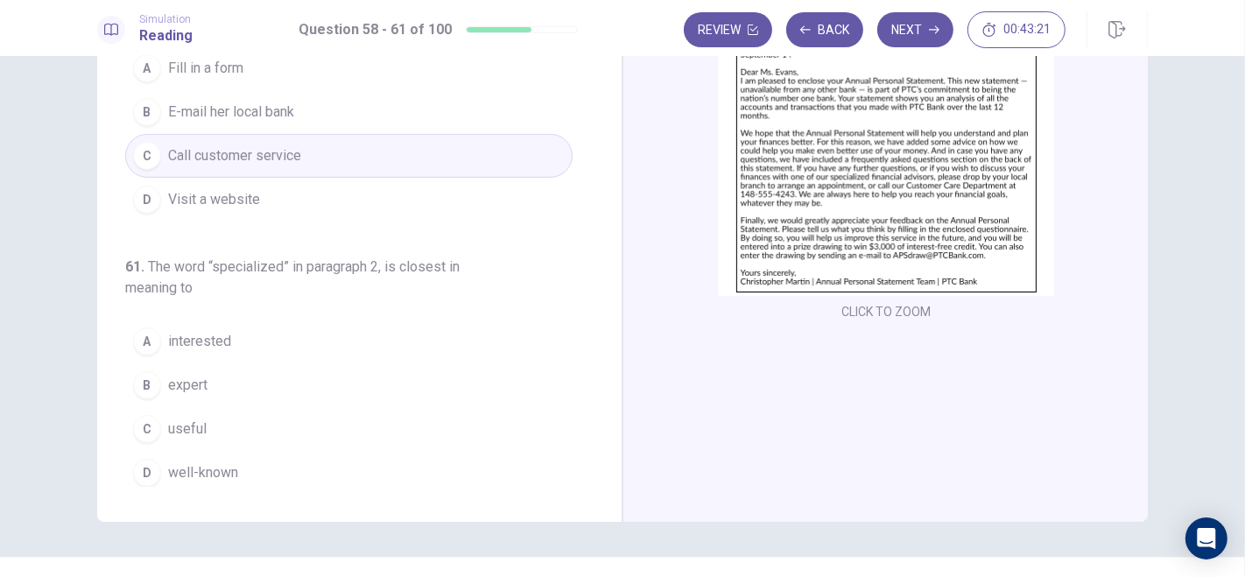
click at [202, 376] on button "B expert" at bounding box center [348, 385] width 447 height 44
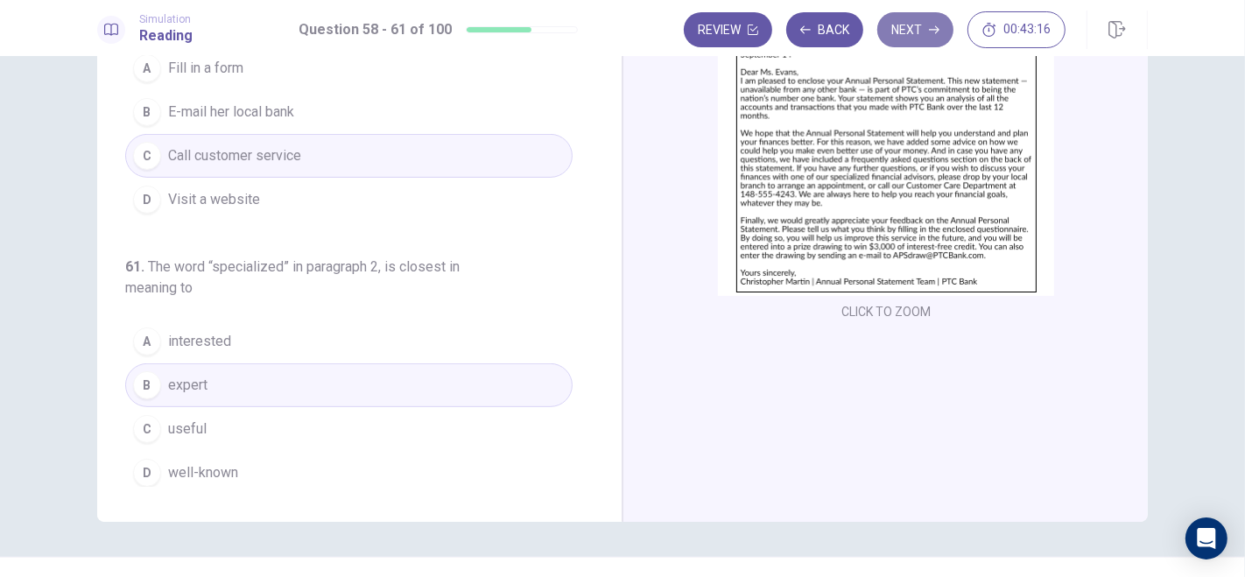
click at [911, 25] on button "Next" at bounding box center [915, 29] width 76 height 35
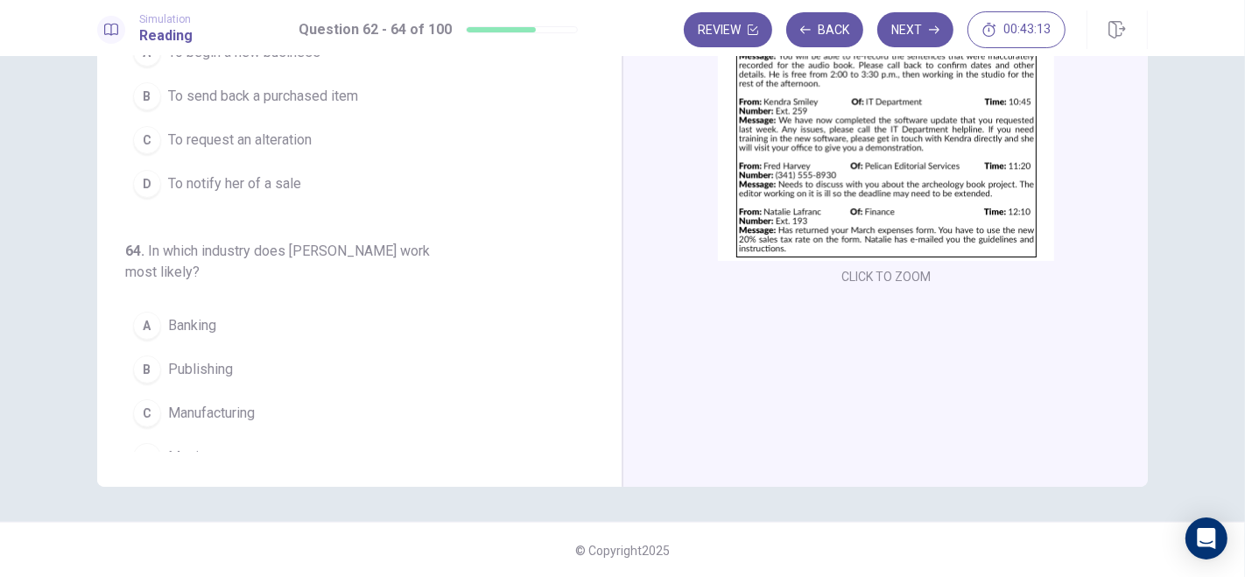
scroll to position [0, 0]
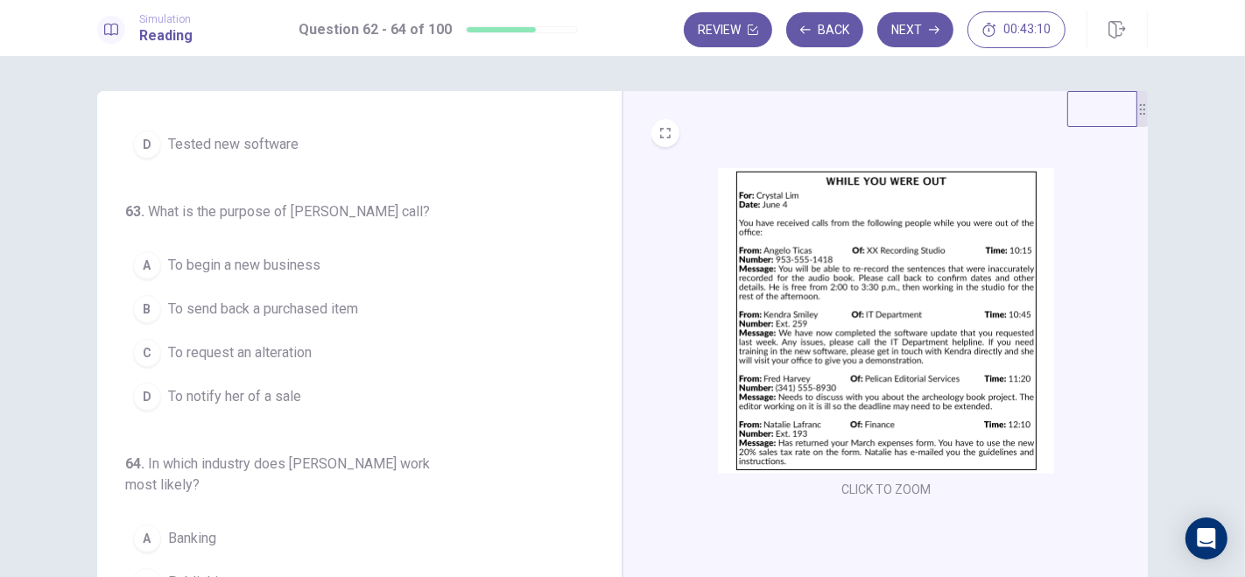
drag, startPoint x: 602, startPoint y: 372, endPoint x: 590, endPoint y: 185, distance: 187.8
click at [590, 185] on div "62 . What did [PERSON_NAME] do last week? A Bought some software B Gave a demon…" at bounding box center [359, 395] width 525 height 609
drag, startPoint x: 603, startPoint y: 287, endPoint x: 596, endPoint y: 148, distance: 139.4
click at [596, 148] on div "62 . What did [PERSON_NAME] do last week? A Bought some software B Gave a demon…" at bounding box center [359, 395] width 525 height 609
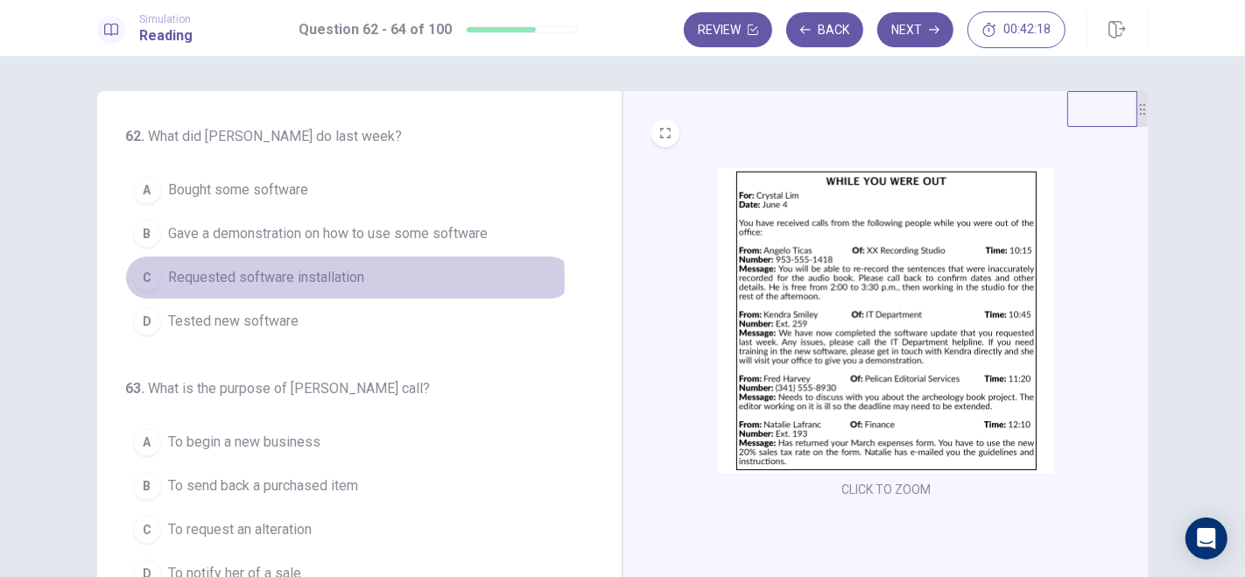
click at [278, 278] on span "Requested software installation" at bounding box center [266, 277] width 196 height 21
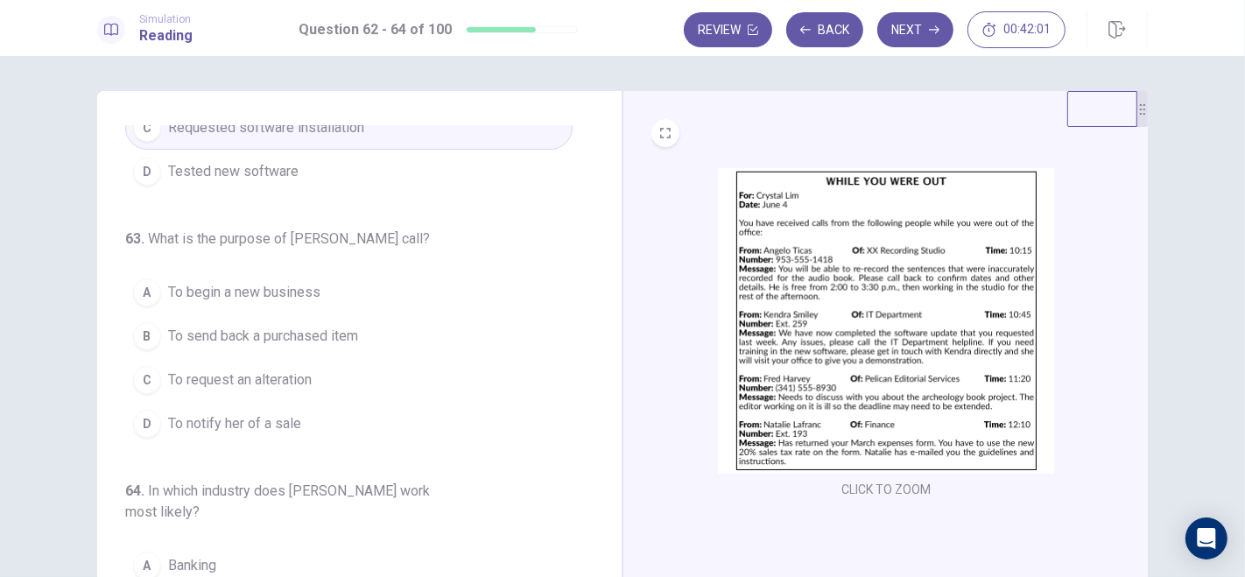
scroll to position [150, 0]
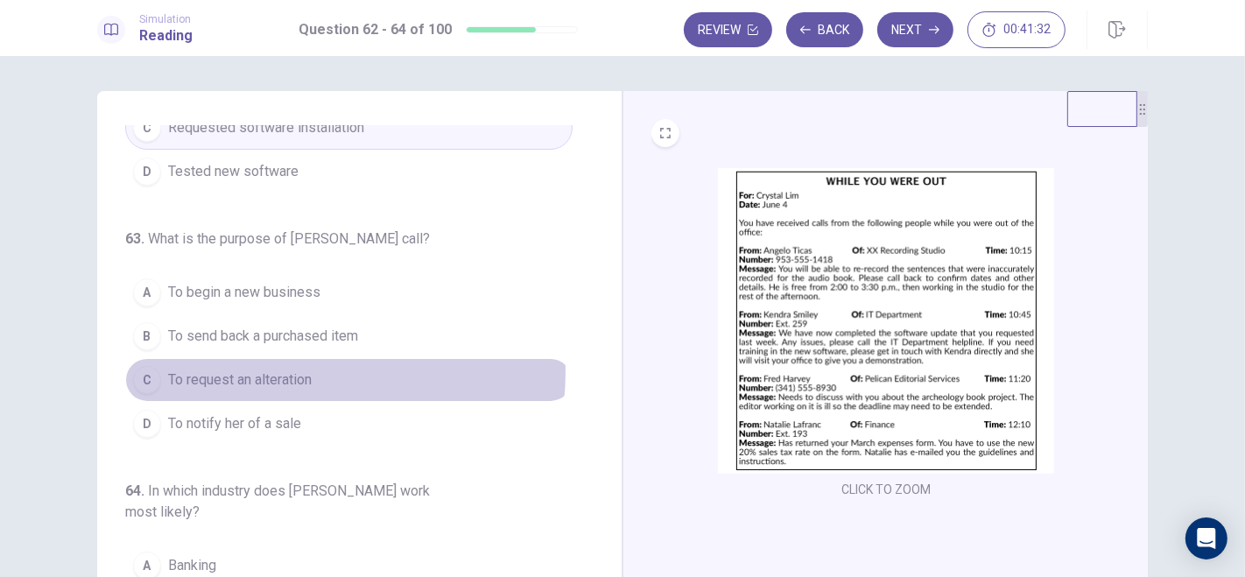
click at [261, 370] on span "To request an alteration" at bounding box center [240, 380] width 144 height 21
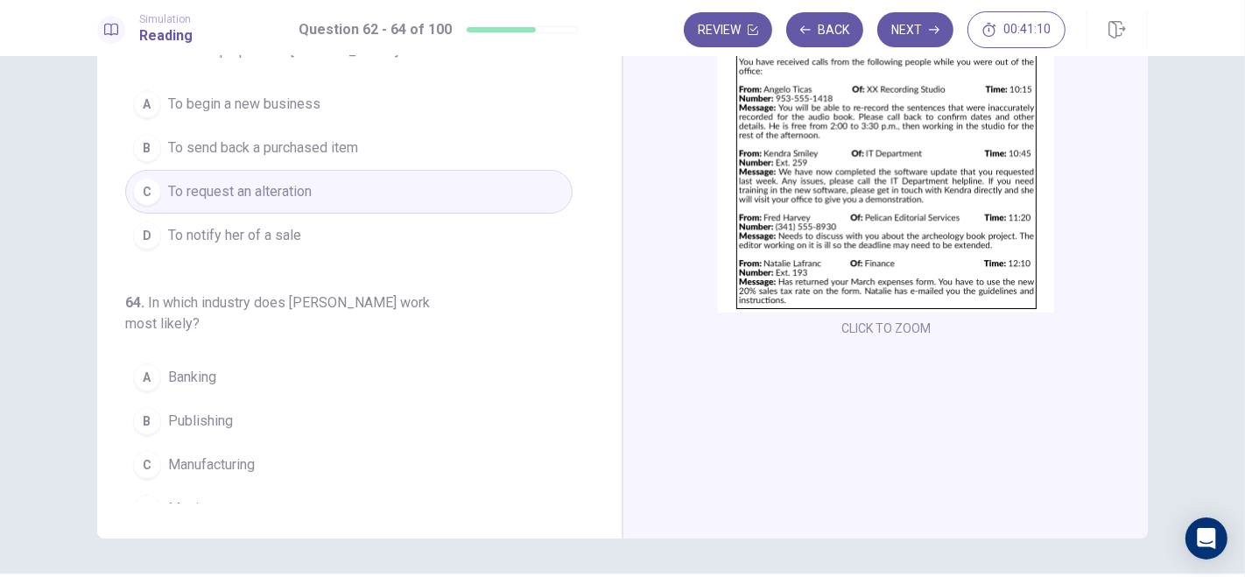
scroll to position [163, 0]
click at [193, 409] on span "Publishing" at bounding box center [200, 419] width 65 height 21
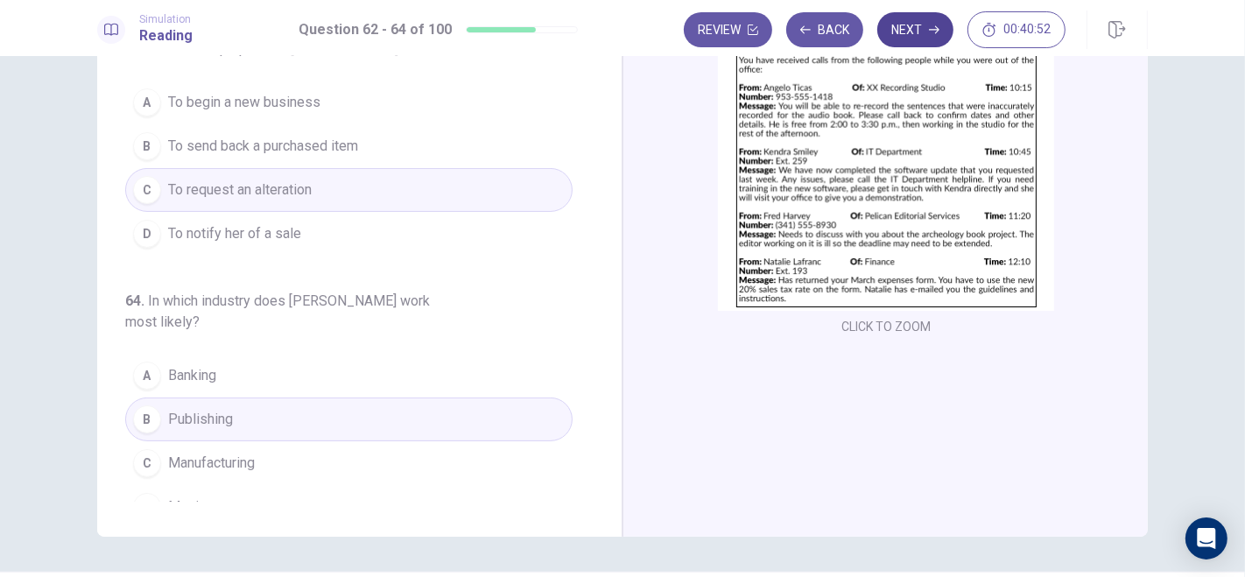
click at [922, 29] on button "Next" at bounding box center [915, 29] width 76 height 35
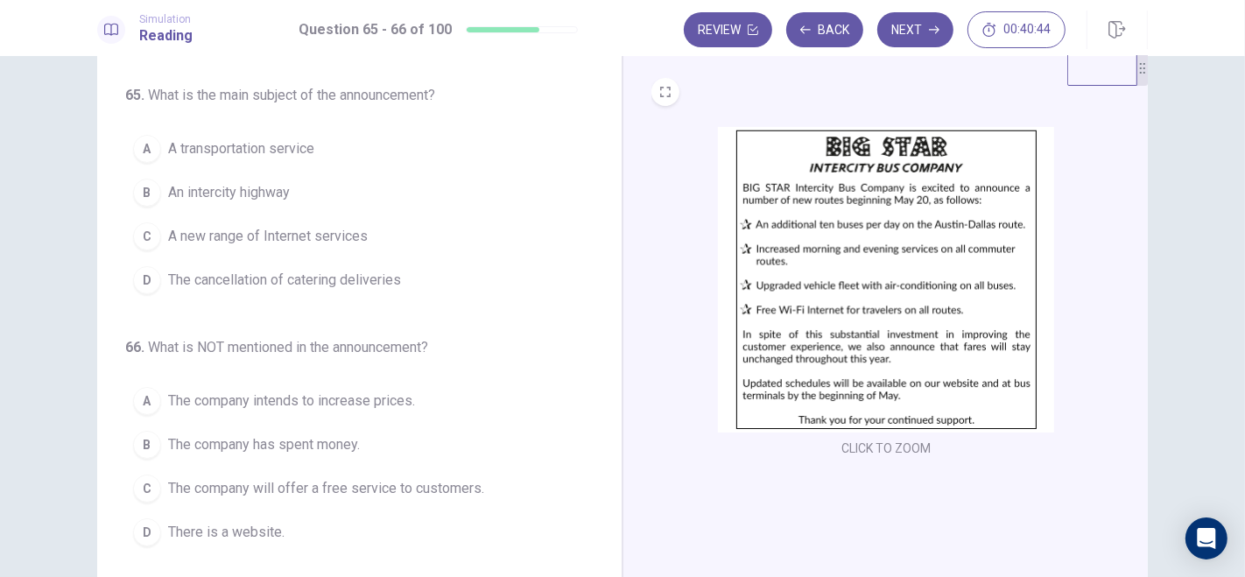
scroll to position [45, 0]
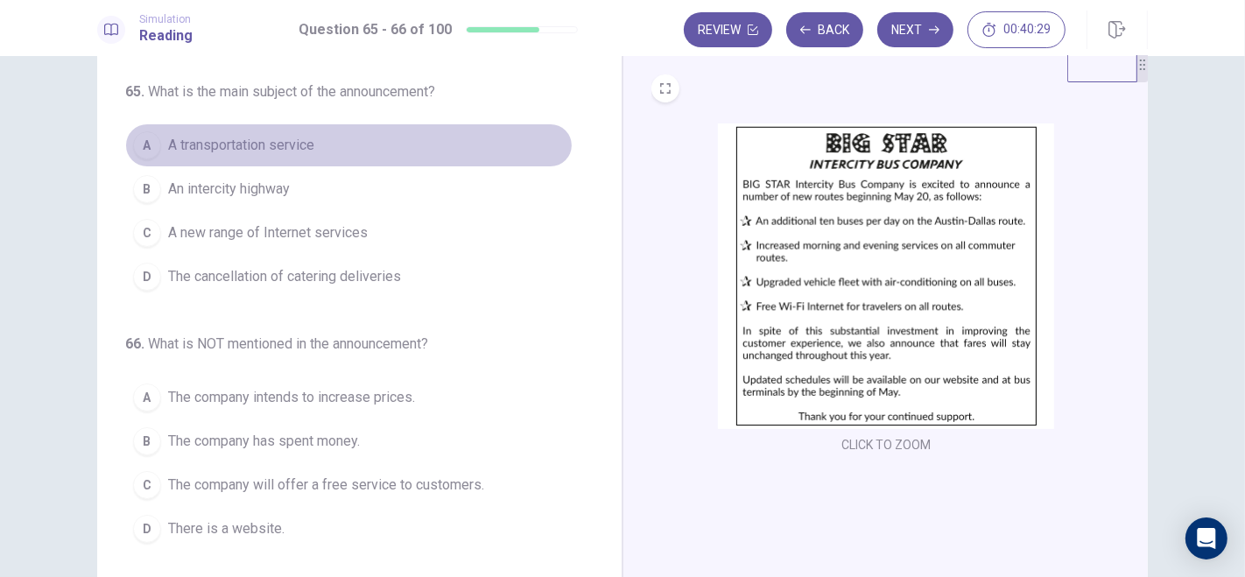
click at [264, 140] on span "A transportation service" at bounding box center [241, 145] width 146 height 21
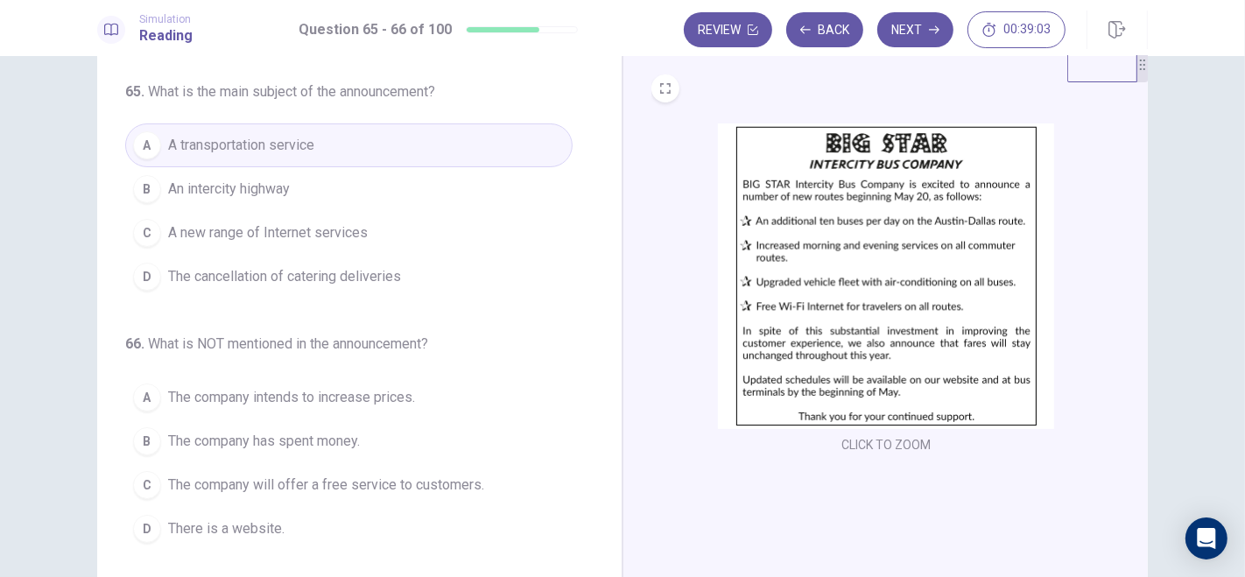
click at [244, 526] on span "There is a website." at bounding box center [226, 528] width 116 height 21
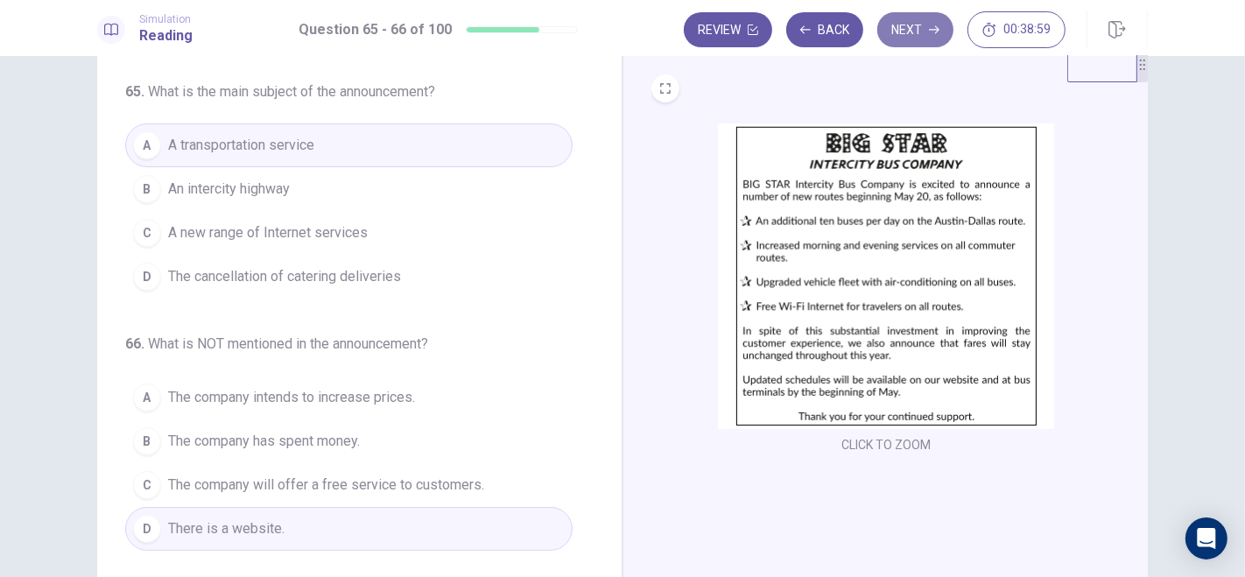
click at [907, 29] on button "Next" at bounding box center [915, 29] width 76 height 35
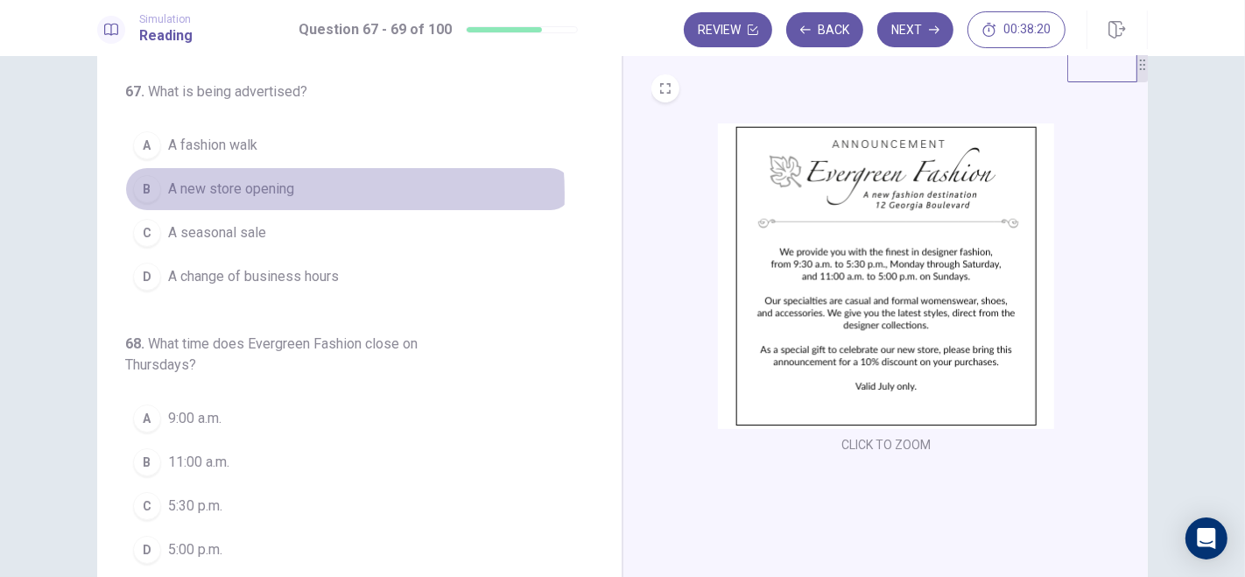
click at [243, 194] on span "A new store opening" at bounding box center [231, 189] width 126 height 21
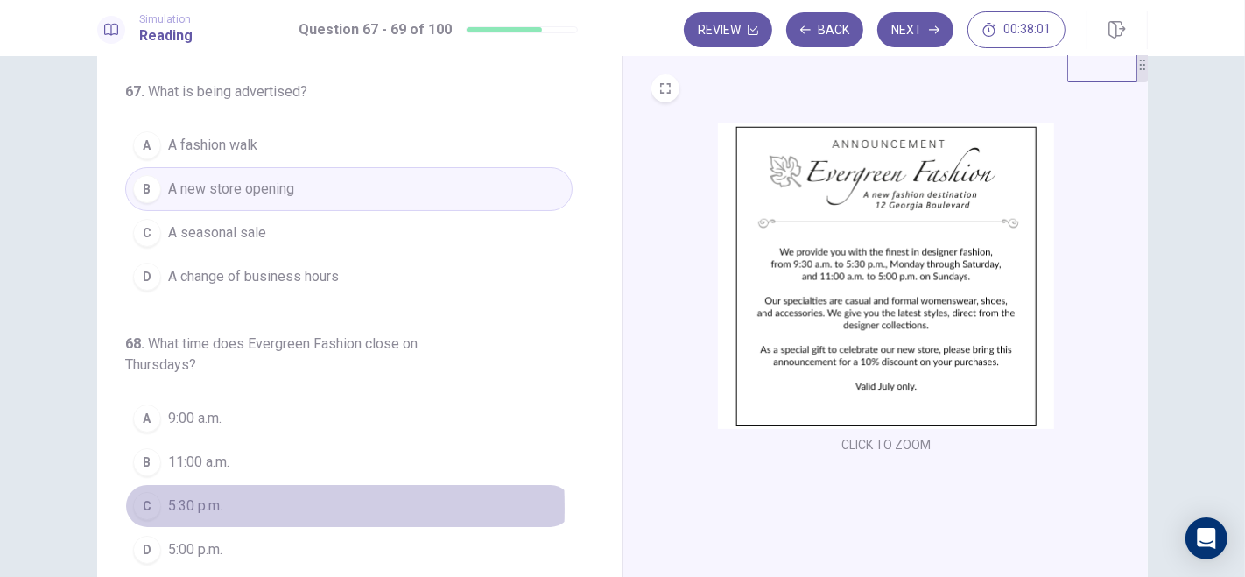
click at [151, 504] on div "C" at bounding box center [147, 506] width 28 height 28
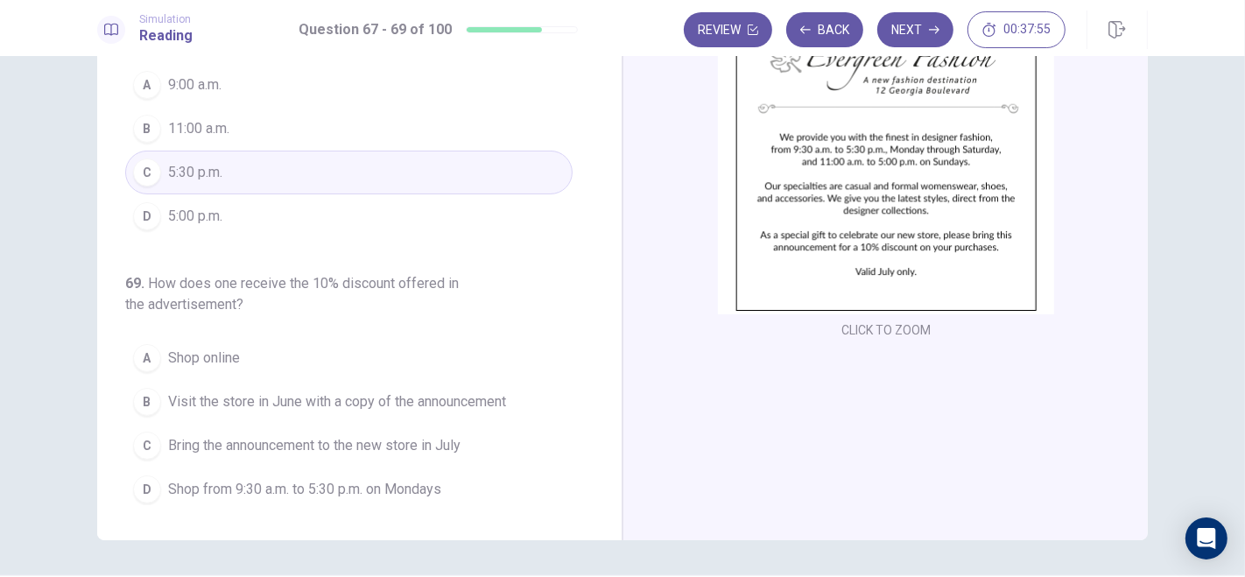
scroll to position [195, 0]
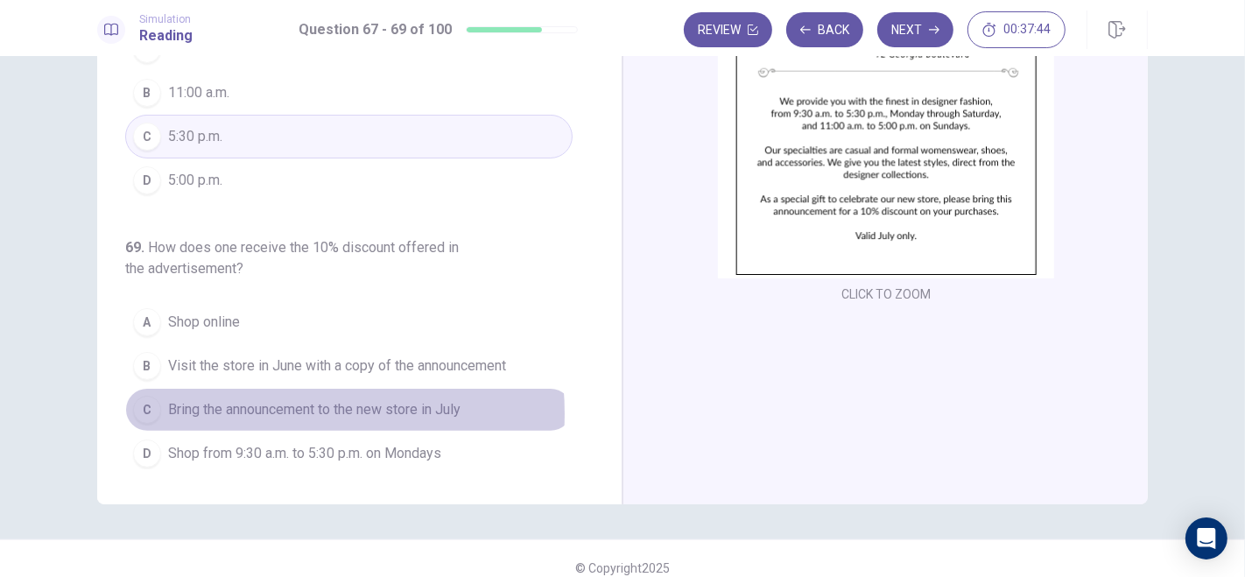
click at [247, 408] on span "Bring the announcement to the new store in July" at bounding box center [314, 409] width 292 height 21
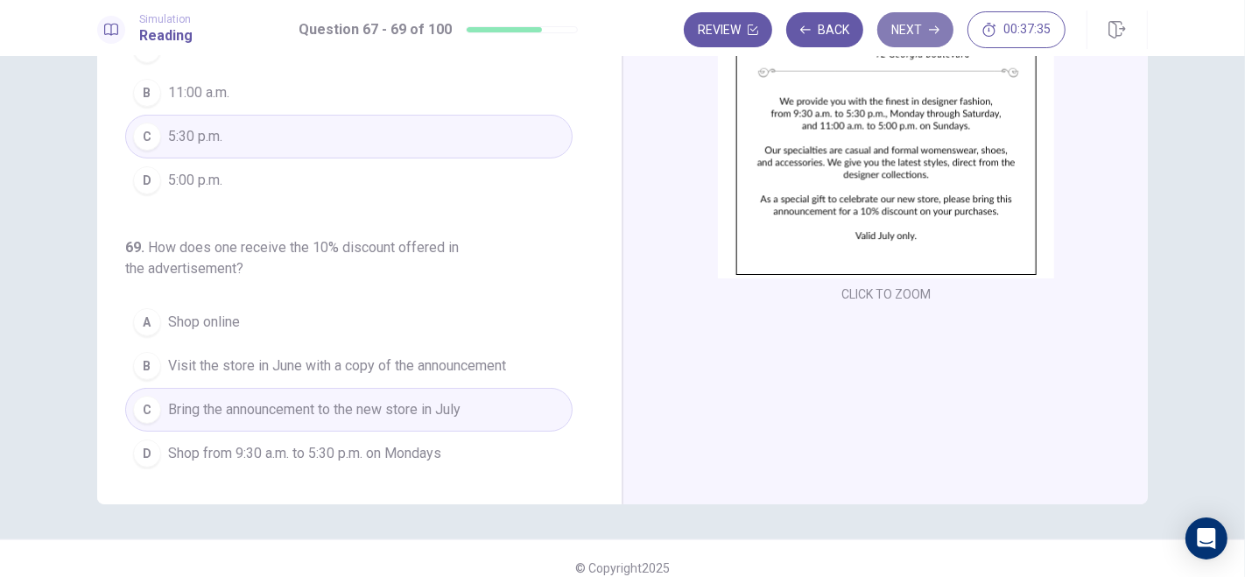
click at [926, 32] on button "Next" at bounding box center [915, 29] width 76 height 35
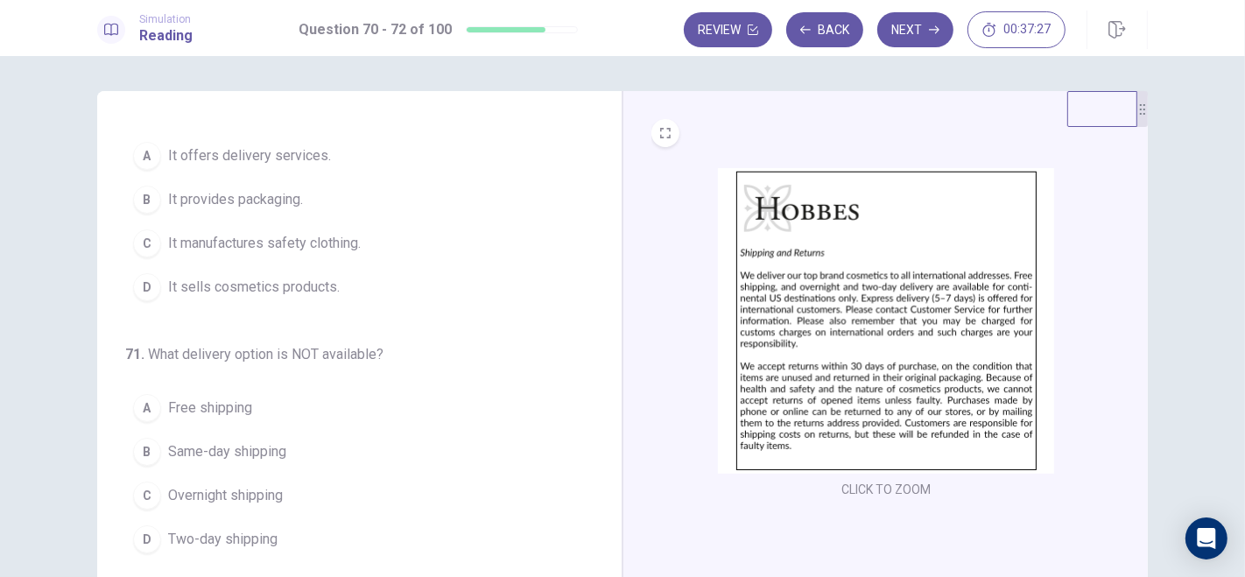
scroll to position [0, 0]
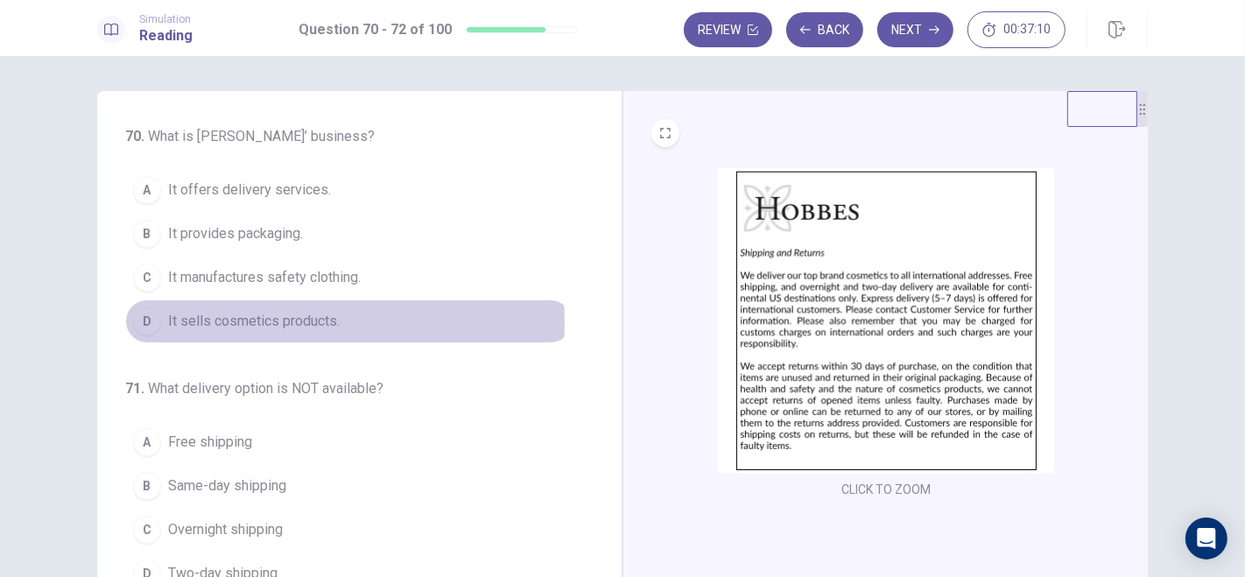
click at [275, 321] on span "It sells cosmetics products." at bounding box center [254, 321] width 172 height 21
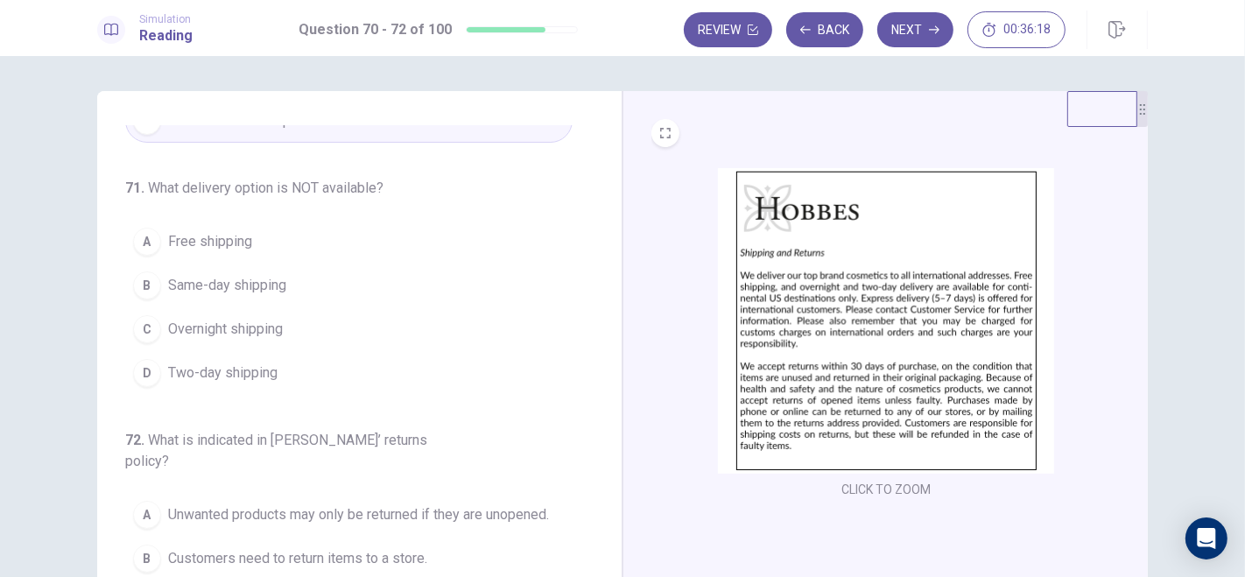
scroll to position [205, 0]
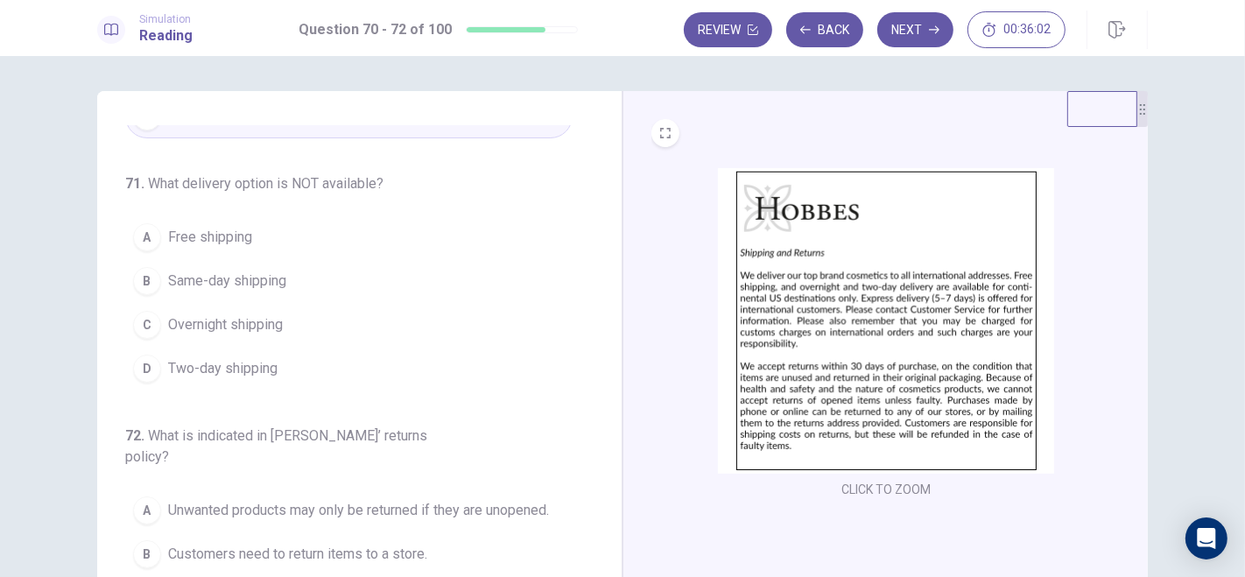
click at [228, 276] on span "Same-day shipping" at bounding box center [227, 281] width 118 height 21
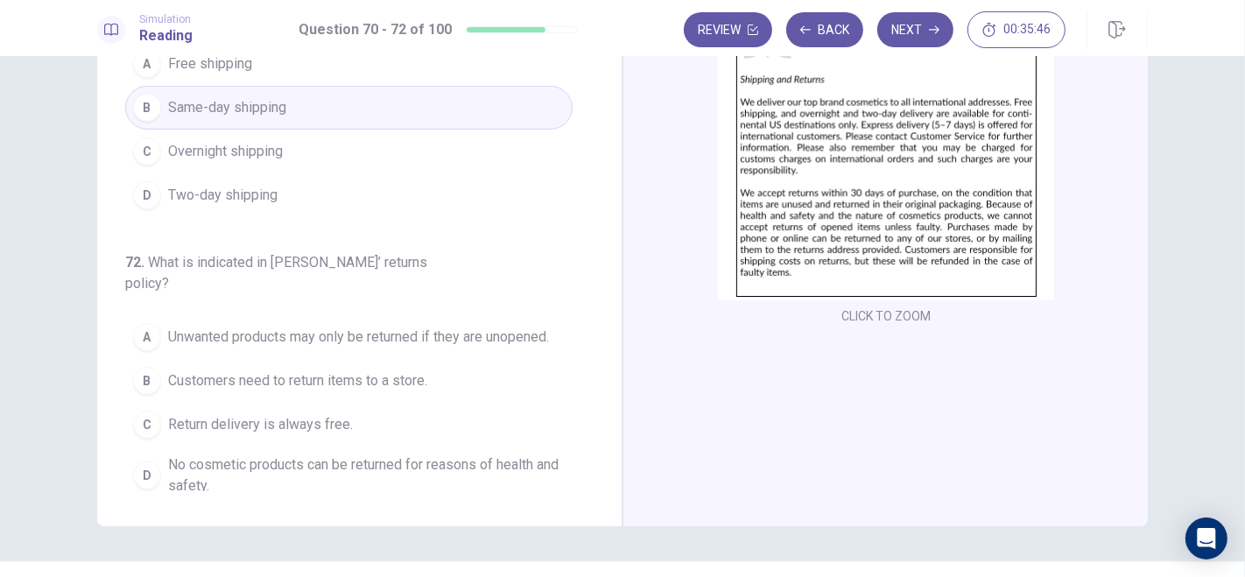
scroll to position [174, 0]
click at [186, 326] on span "Unwanted products may only be returned if they are unopened." at bounding box center [358, 336] width 381 height 21
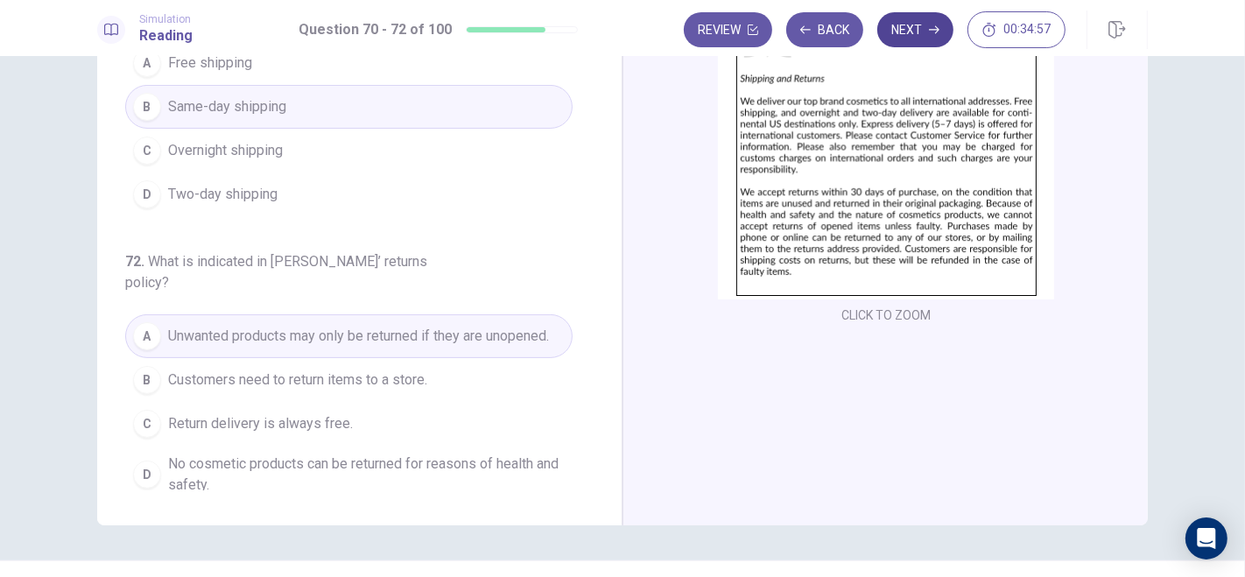
click at [917, 35] on button "Next" at bounding box center [915, 29] width 76 height 35
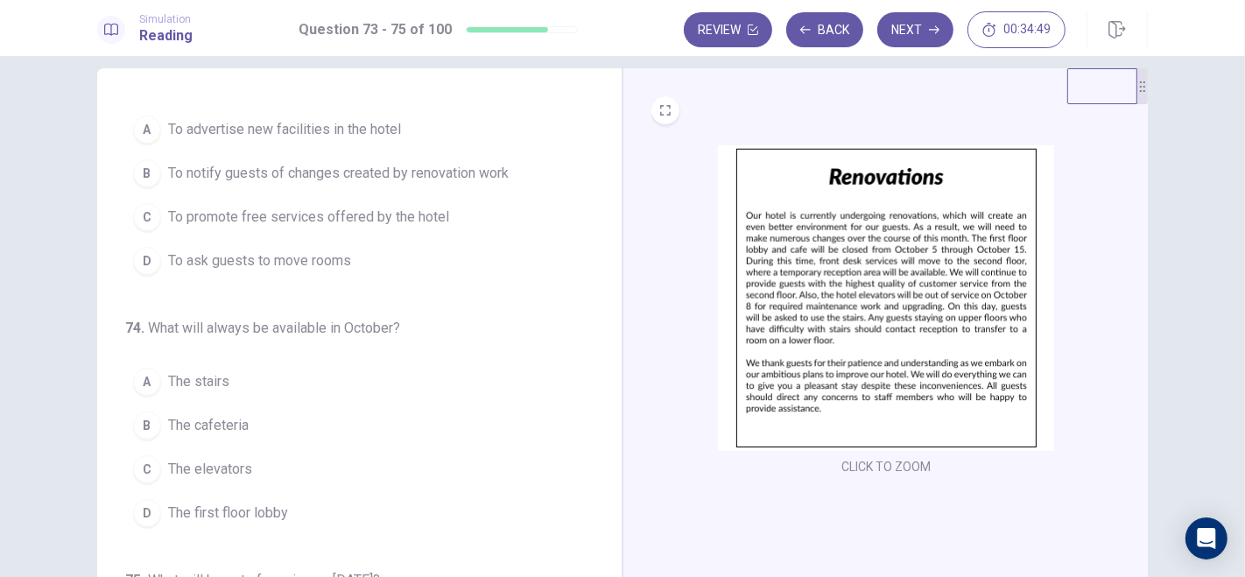
scroll to position [0, 0]
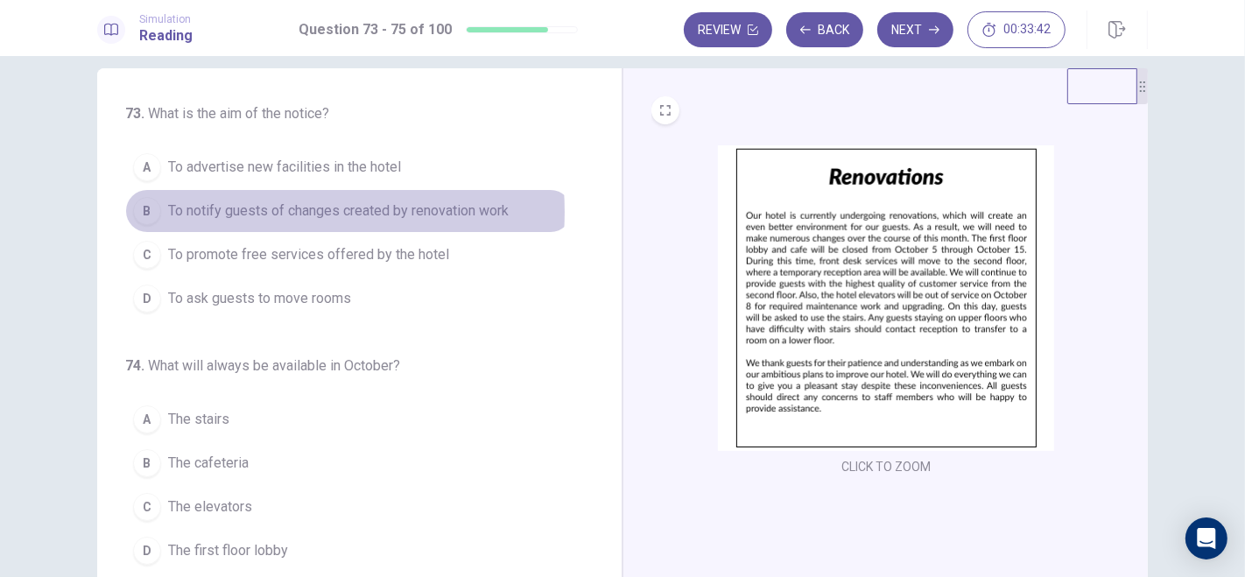
click at [245, 211] on span "To notify guests of changes created by renovation work" at bounding box center [338, 211] width 341 height 21
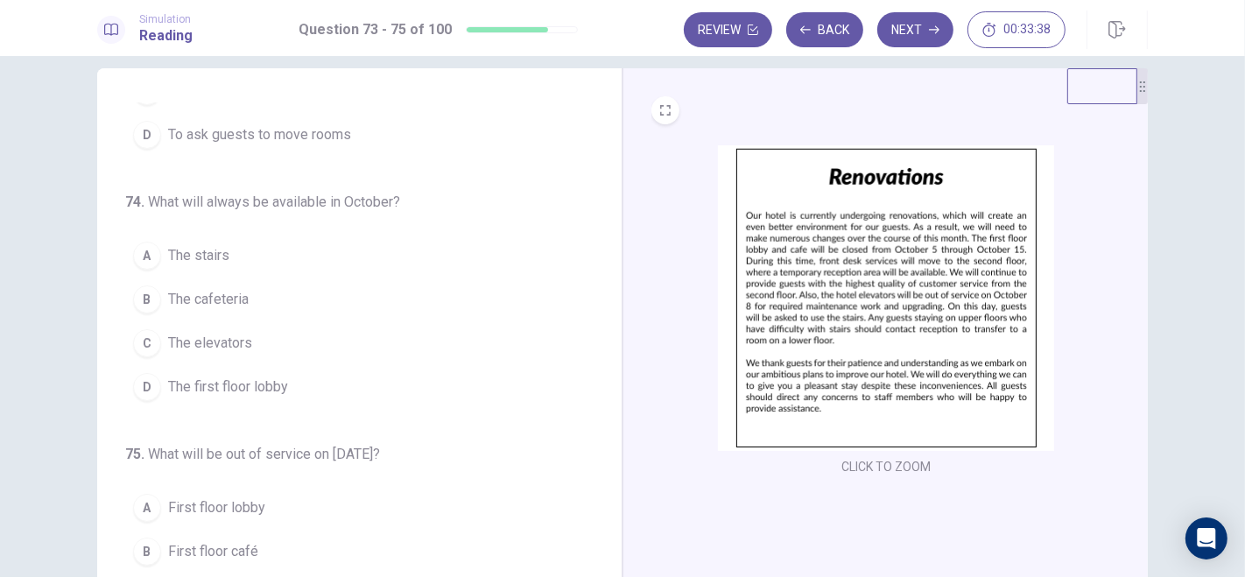
scroll to position [177, 0]
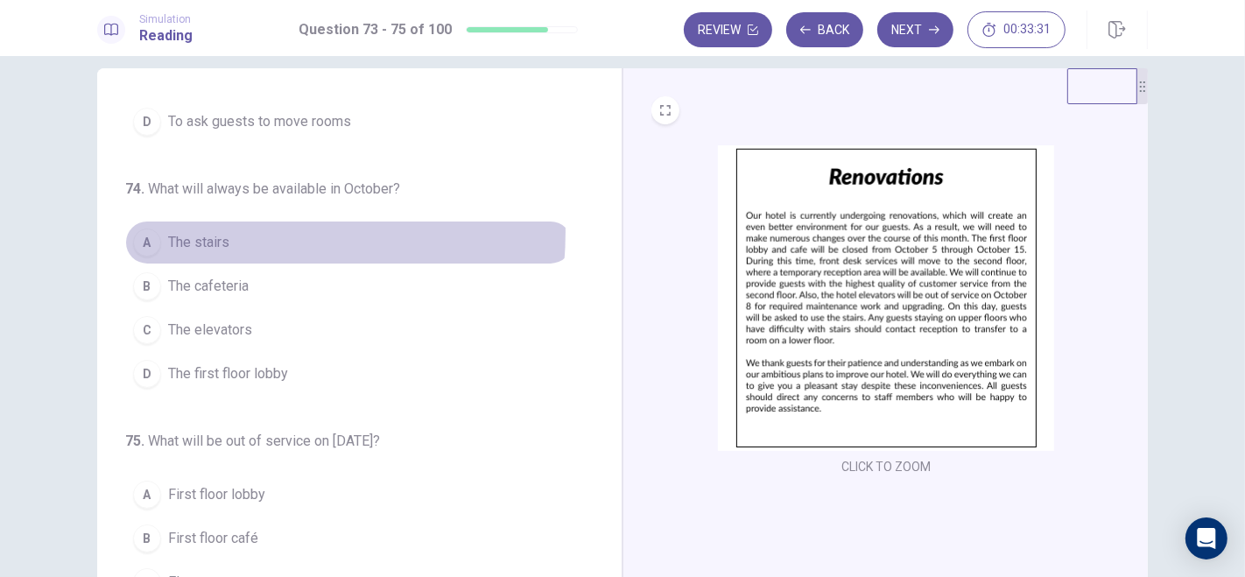
click at [212, 232] on span "The stairs" at bounding box center [198, 242] width 61 height 21
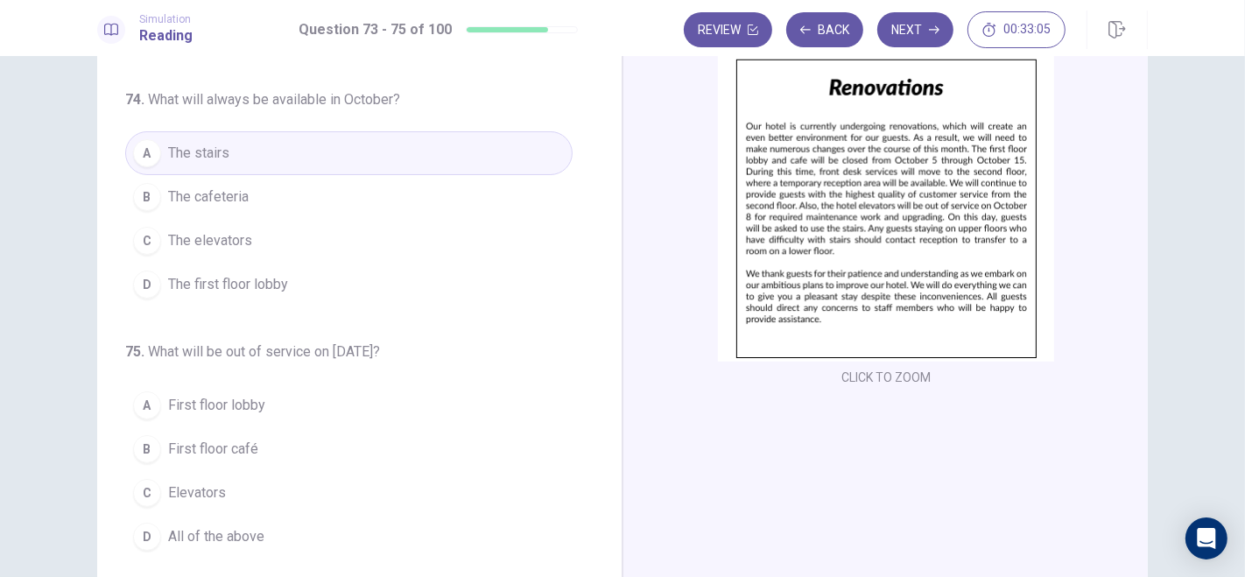
scroll to position [127, 0]
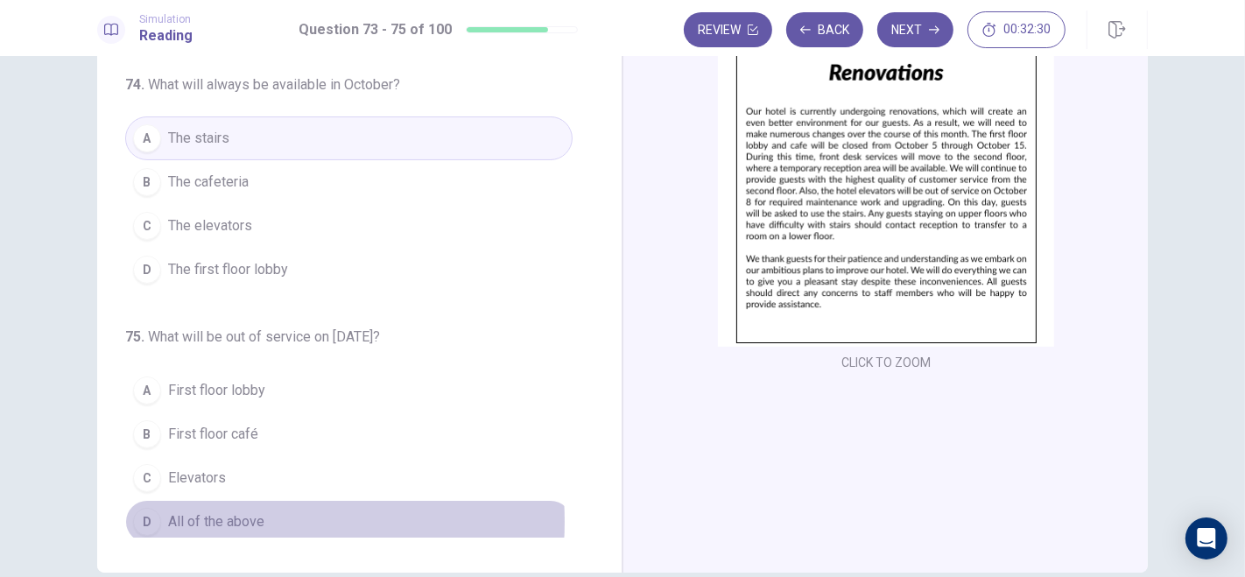
click at [199, 516] on span "All of the above" at bounding box center [216, 521] width 96 height 21
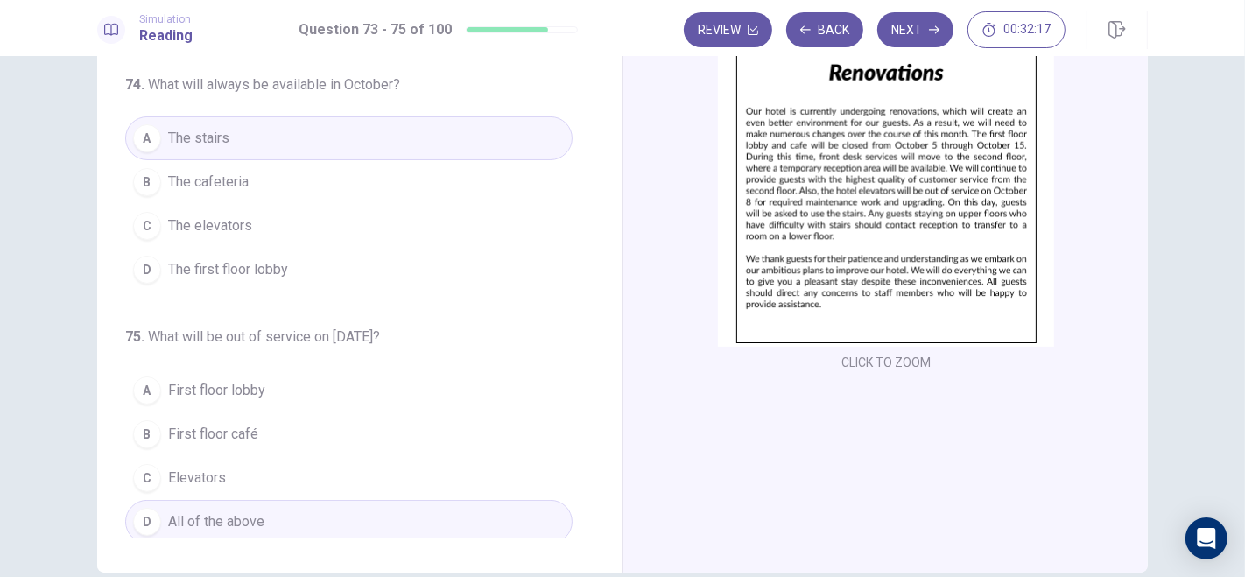
click at [187, 476] on span "Elevators" at bounding box center [197, 478] width 58 height 21
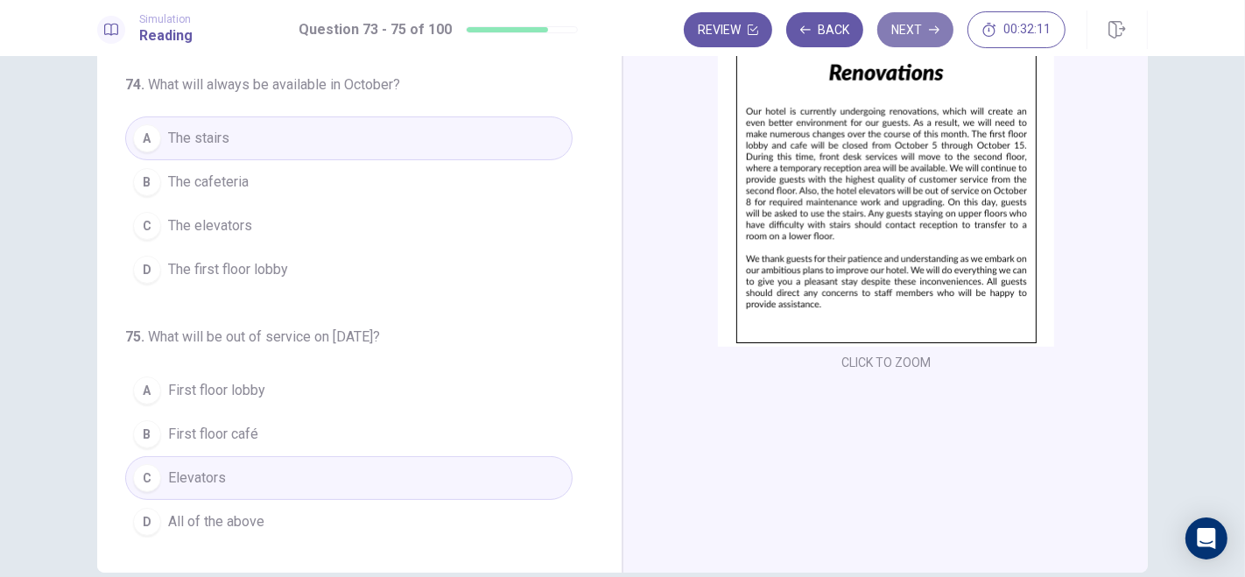
click at [924, 25] on button "Next" at bounding box center [915, 29] width 76 height 35
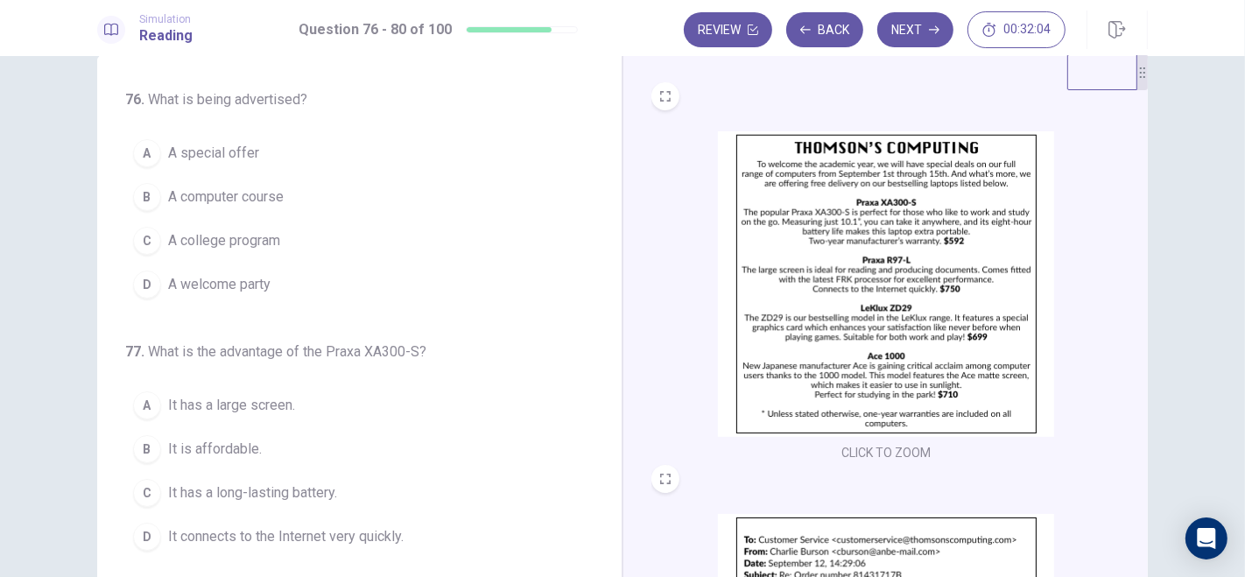
scroll to position [40, 0]
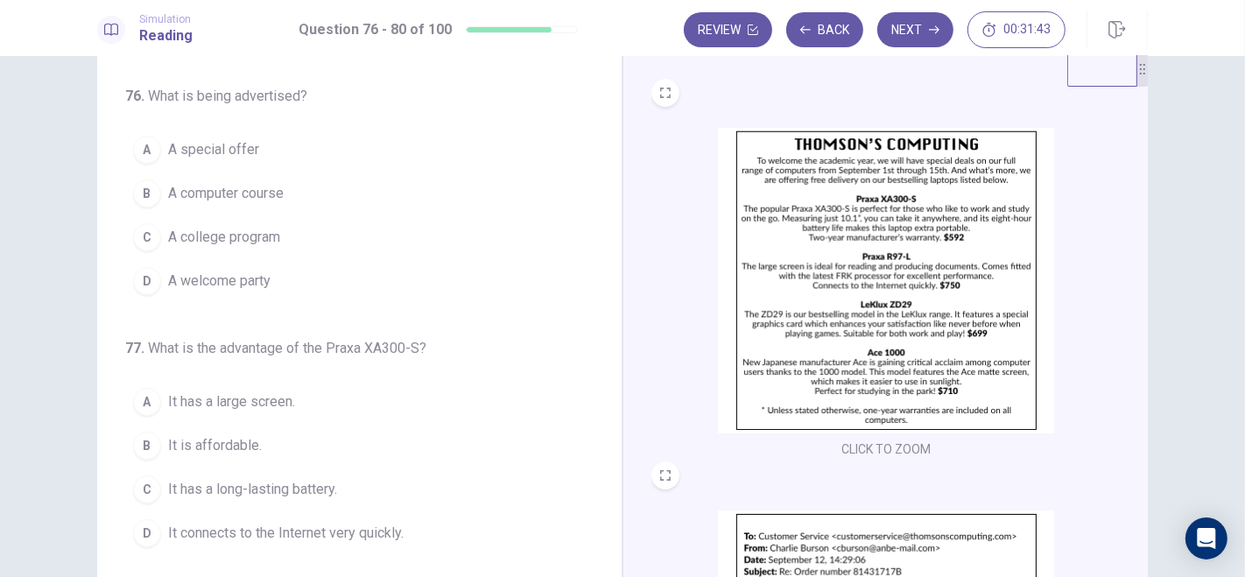
click at [242, 151] on span "A special offer" at bounding box center [213, 149] width 91 height 21
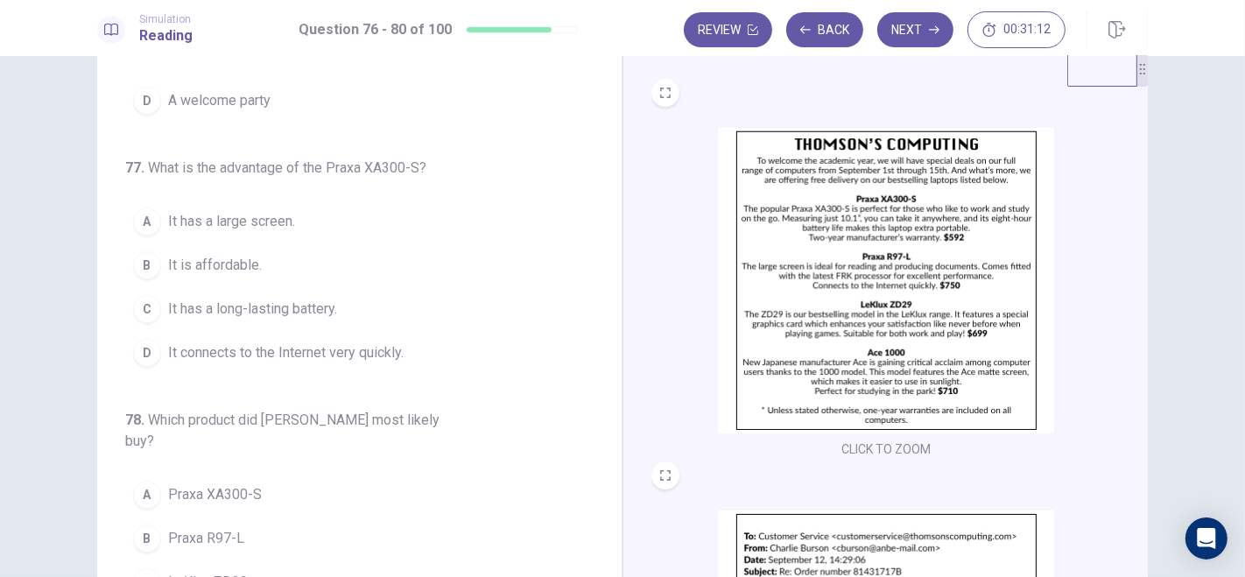
scroll to position [200, 0]
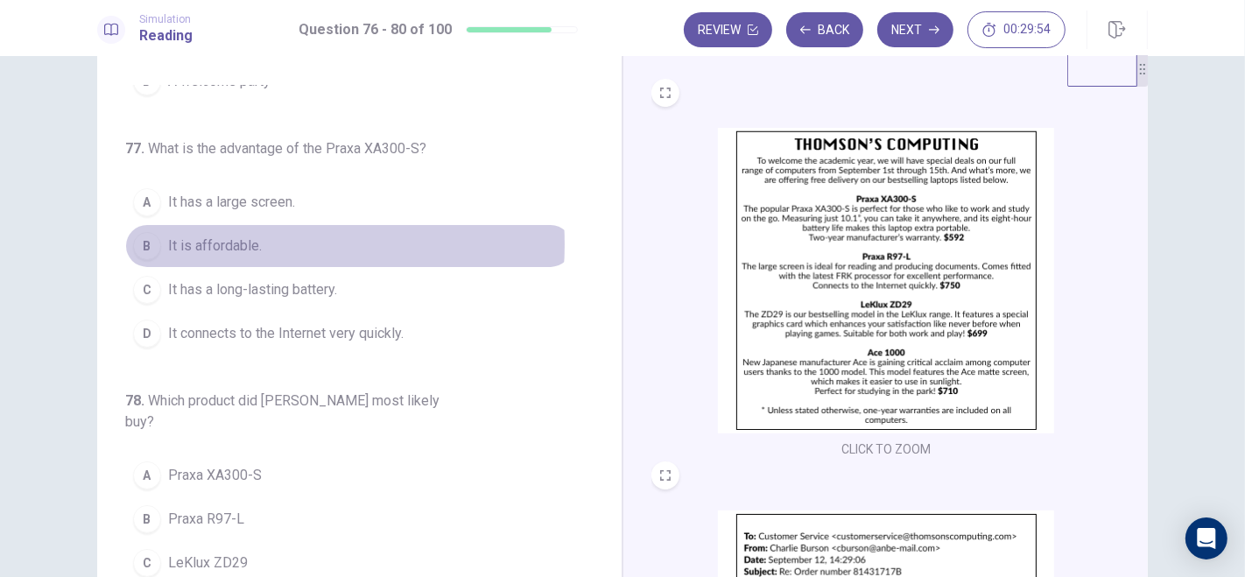
click at [222, 241] on span "It is affordable." at bounding box center [215, 246] width 94 height 21
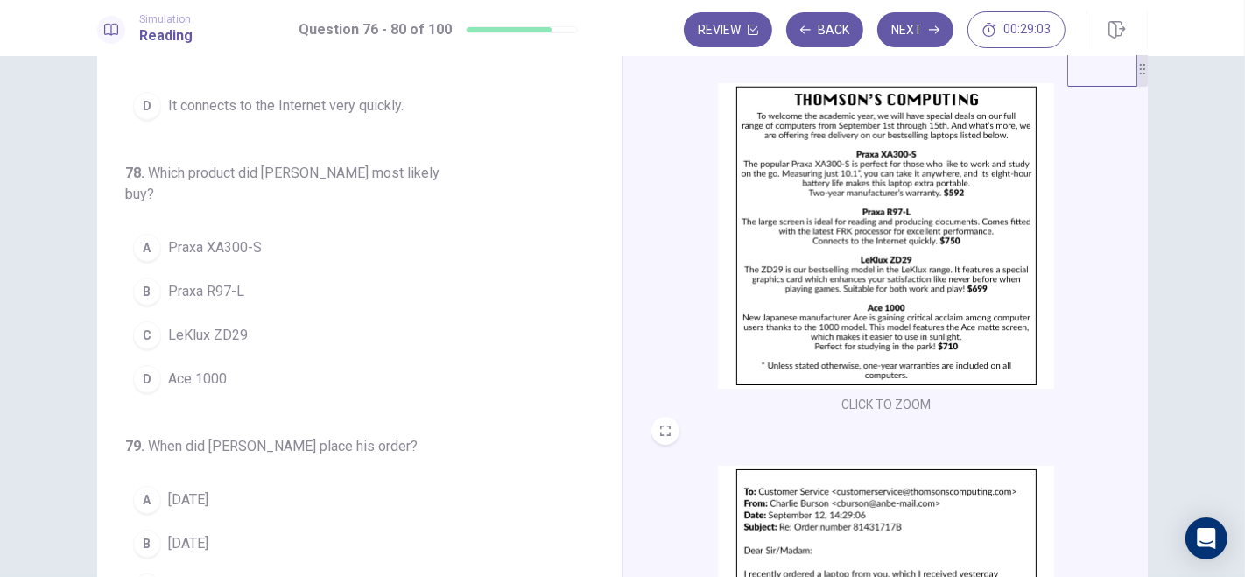
scroll to position [47, 0]
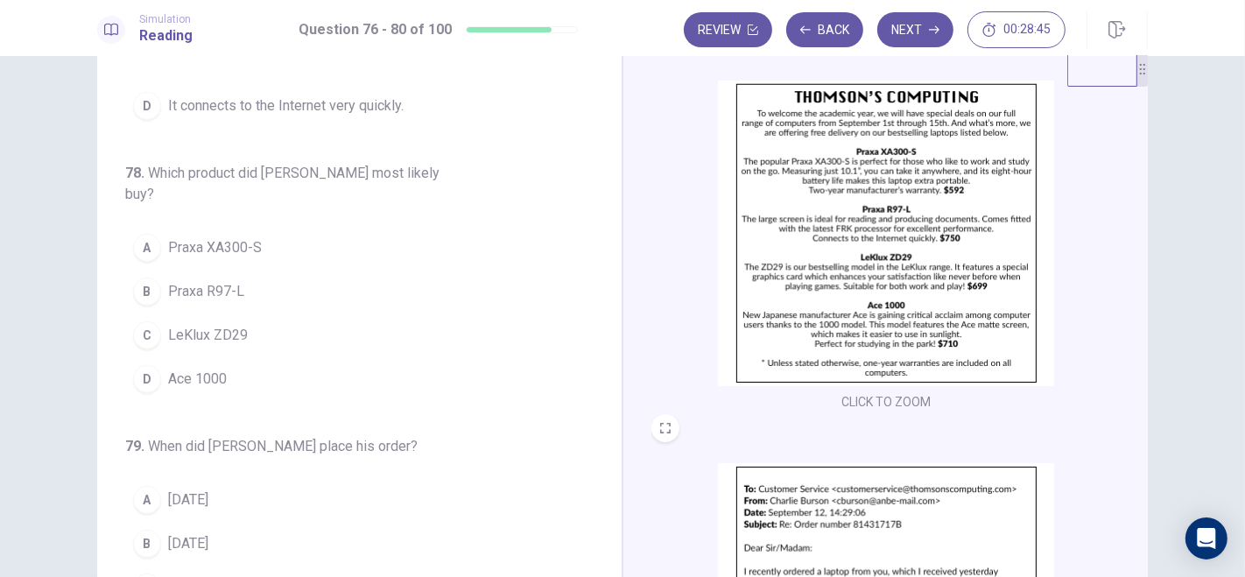
click at [236, 237] on span "Praxa XA300-S" at bounding box center [215, 247] width 94 height 21
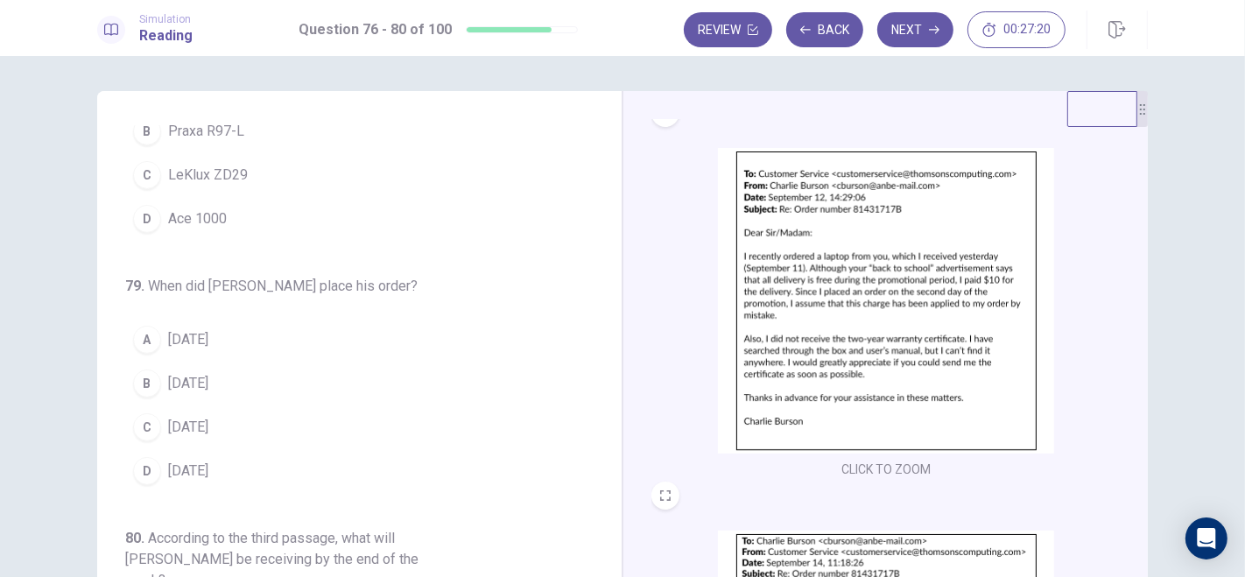
scroll to position [407, 0]
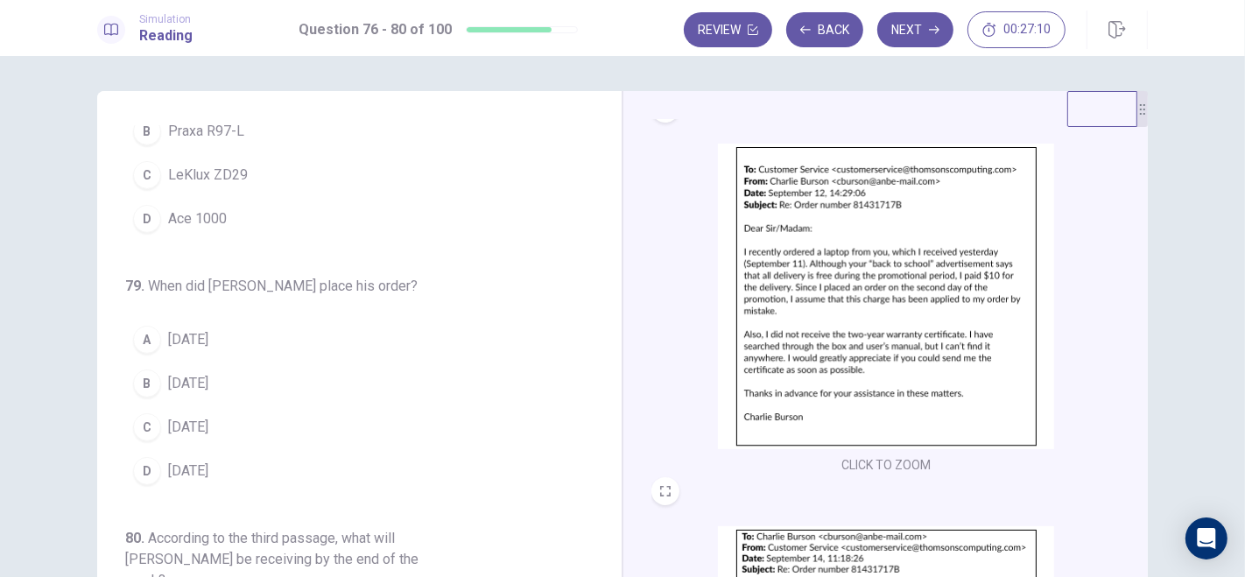
click at [208, 373] on span "[DATE]" at bounding box center [188, 383] width 40 height 21
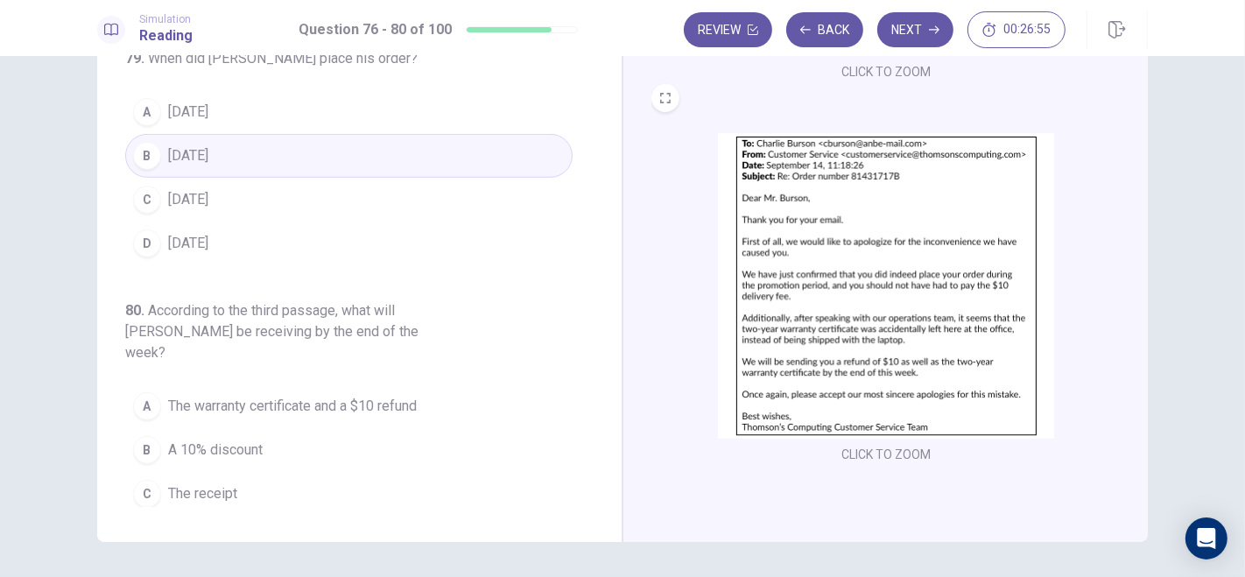
scroll to position [644, 0]
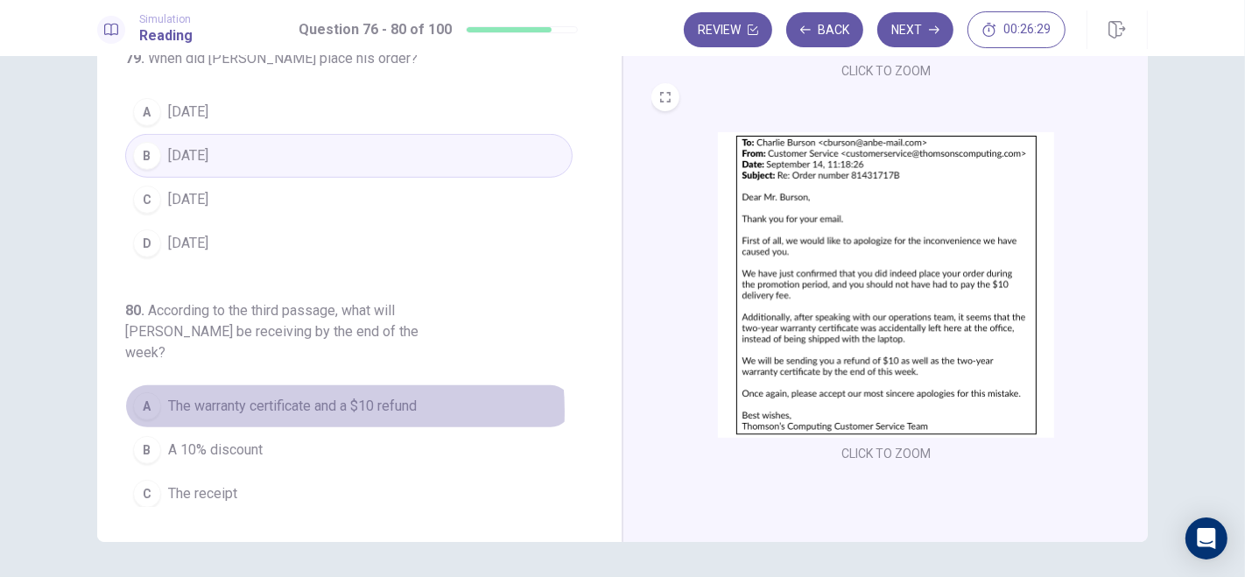
click at [263, 396] on span "The warranty certificate and a $10 refund" at bounding box center [292, 406] width 249 height 21
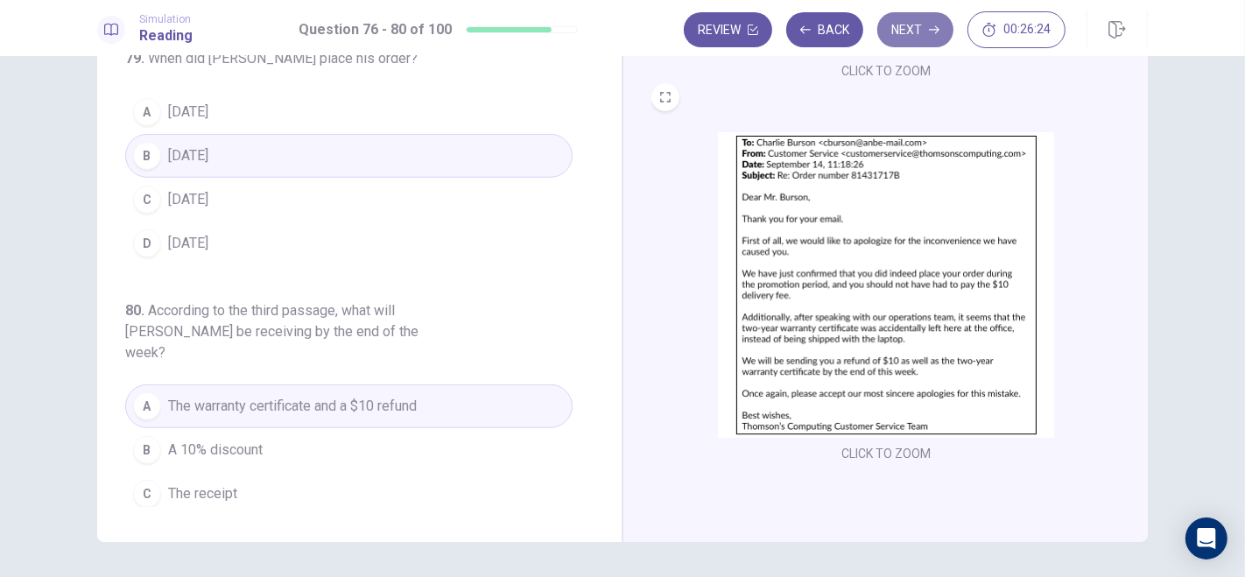
click at [918, 32] on button "Next" at bounding box center [915, 29] width 76 height 35
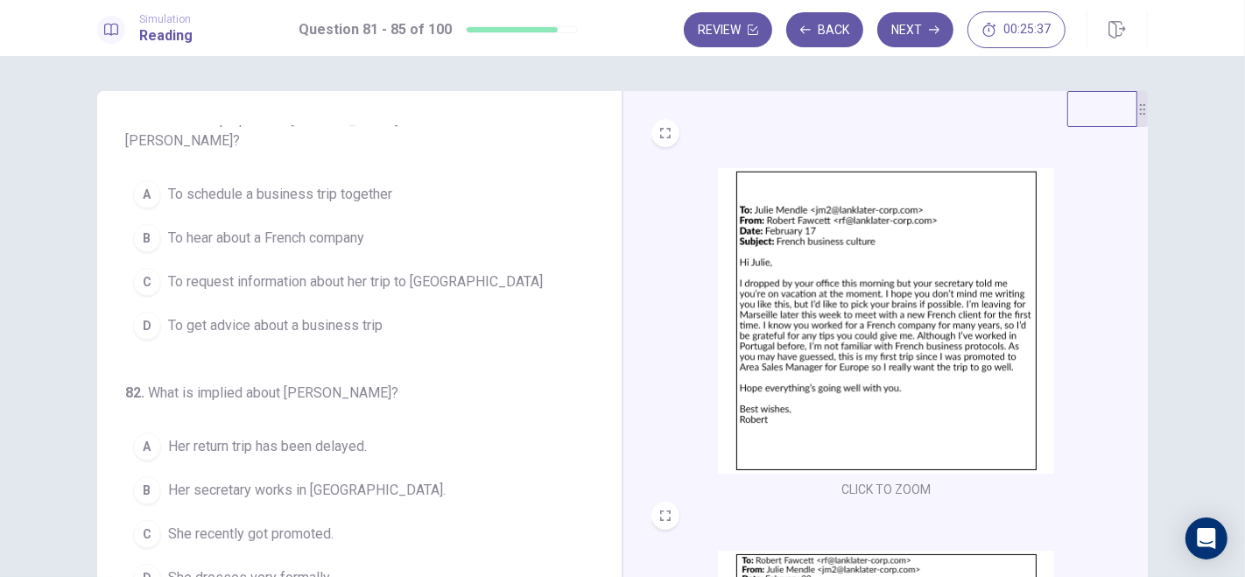
scroll to position [0, 0]
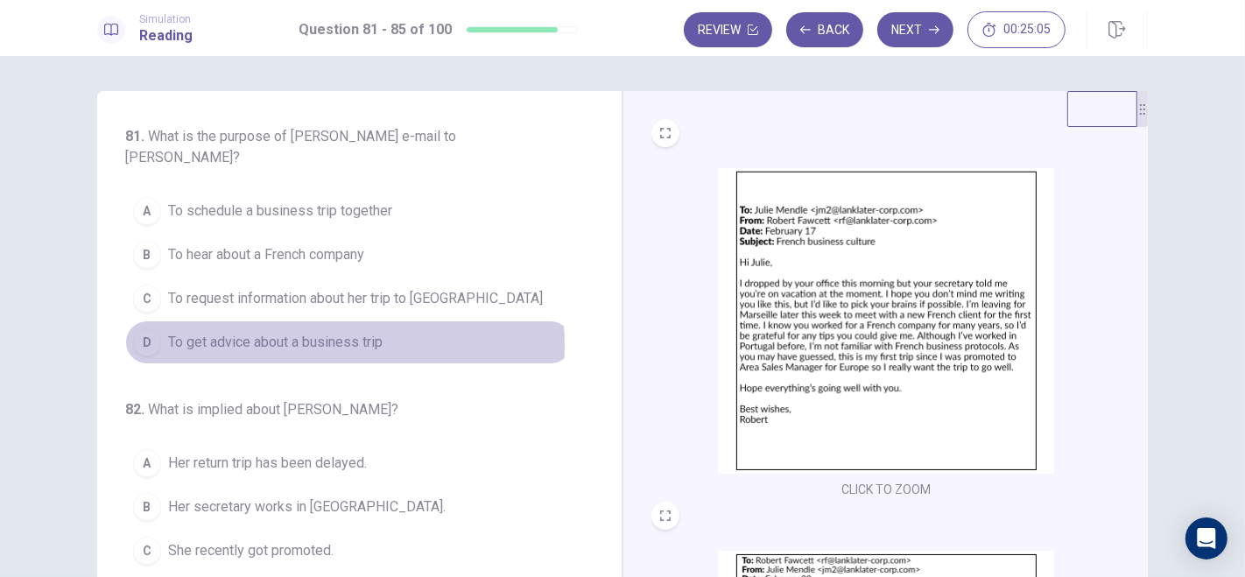
click at [290, 343] on span "To get advice about a business trip" at bounding box center [275, 342] width 215 height 21
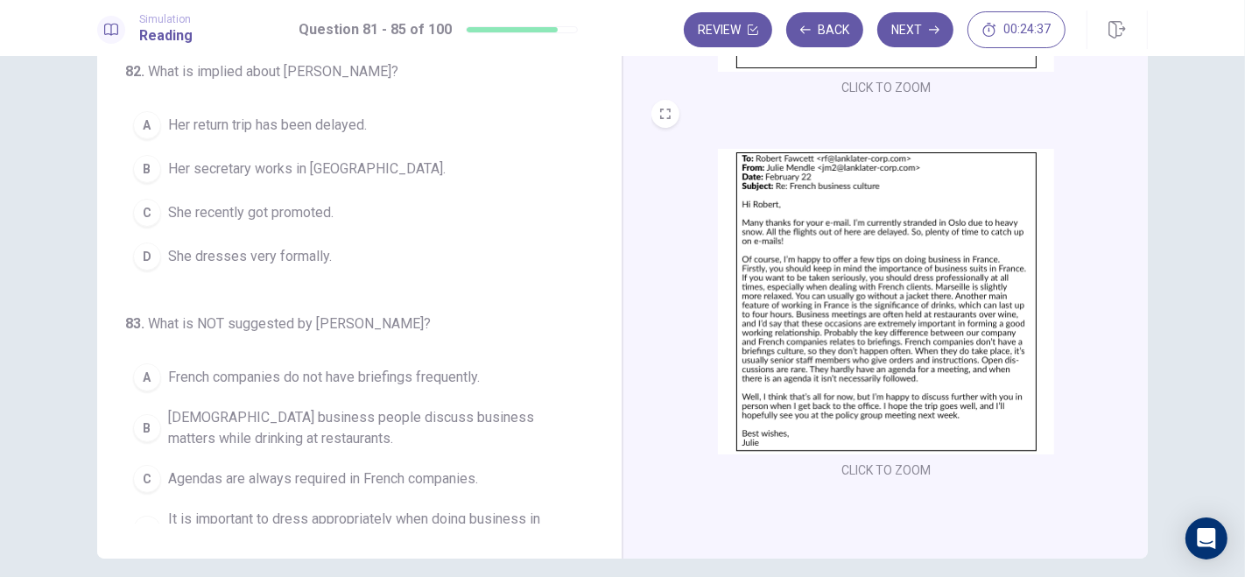
scroll to position [134, 0]
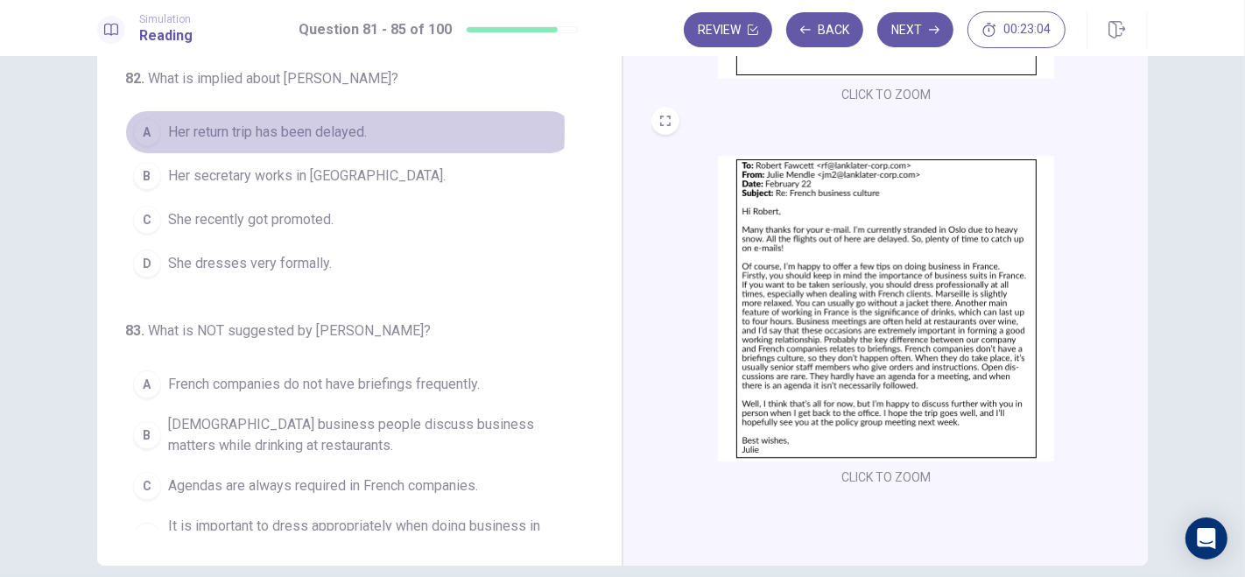
click at [208, 127] on span "Her return trip has been delayed." at bounding box center [267, 132] width 199 height 21
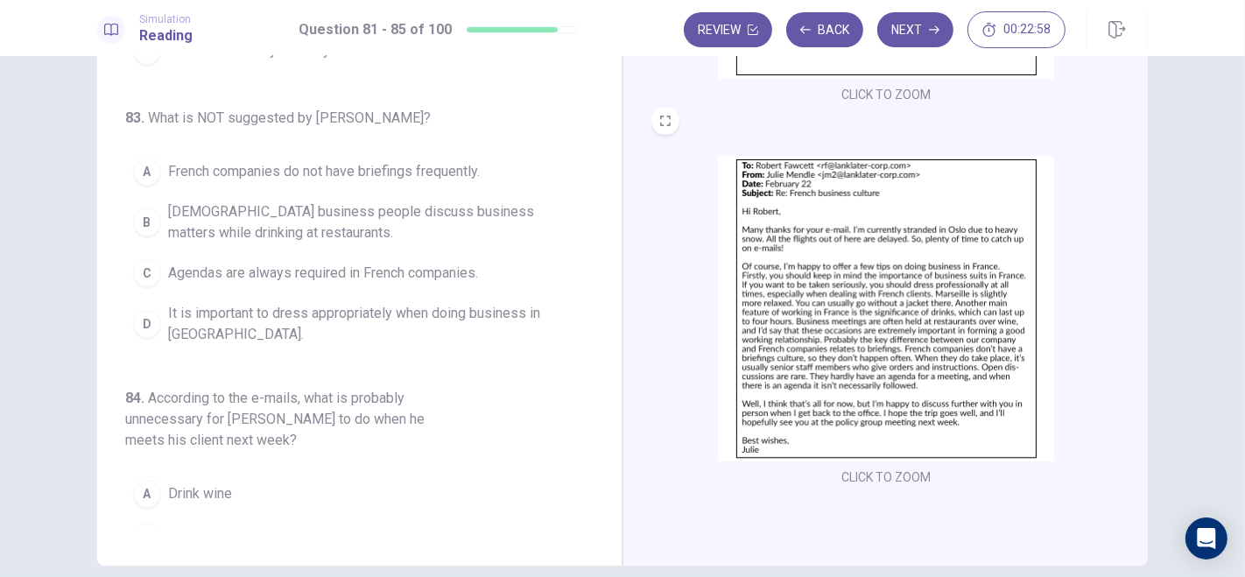
scroll to position [409, 0]
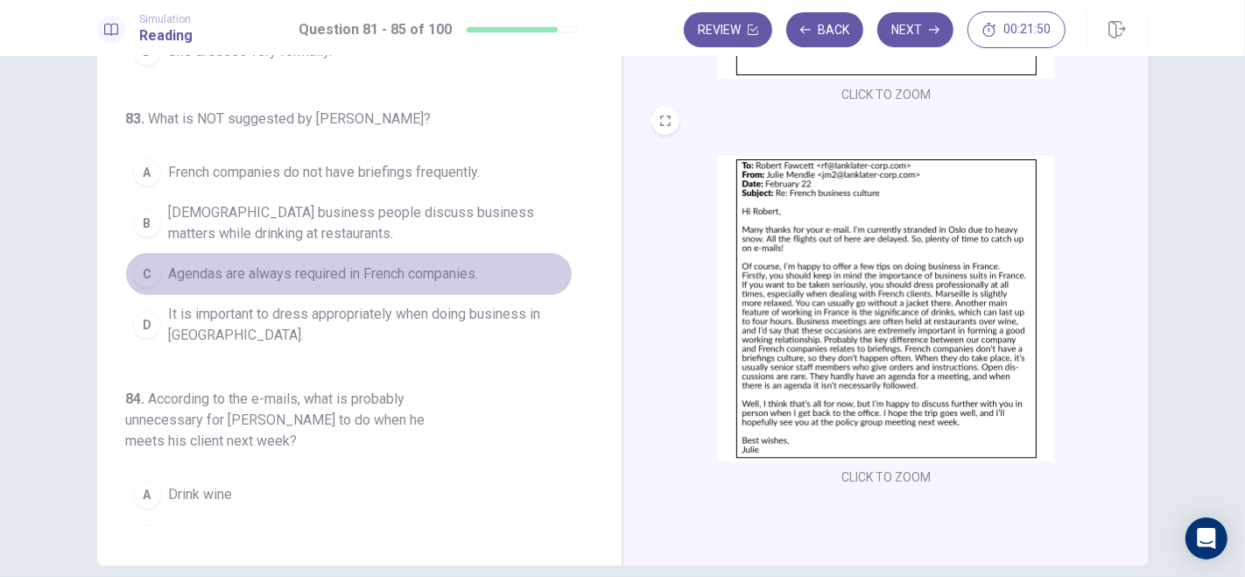
click at [345, 266] on span "Agendas are always required in French companies." at bounding box center [323, 274] width 310 height 21
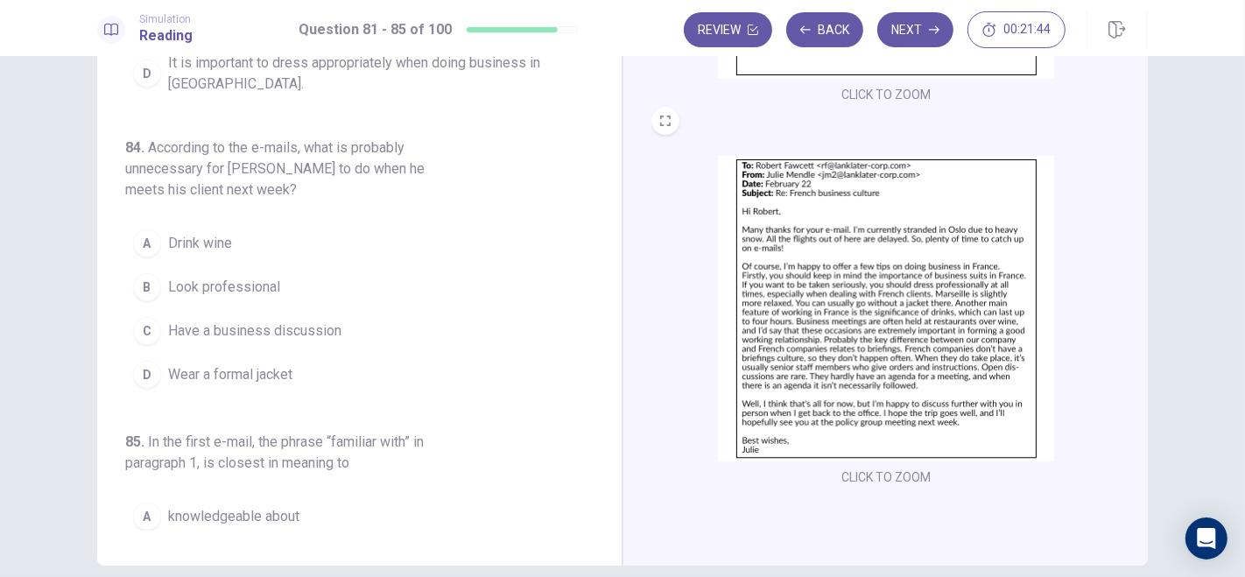
scroll to position [667, 0]
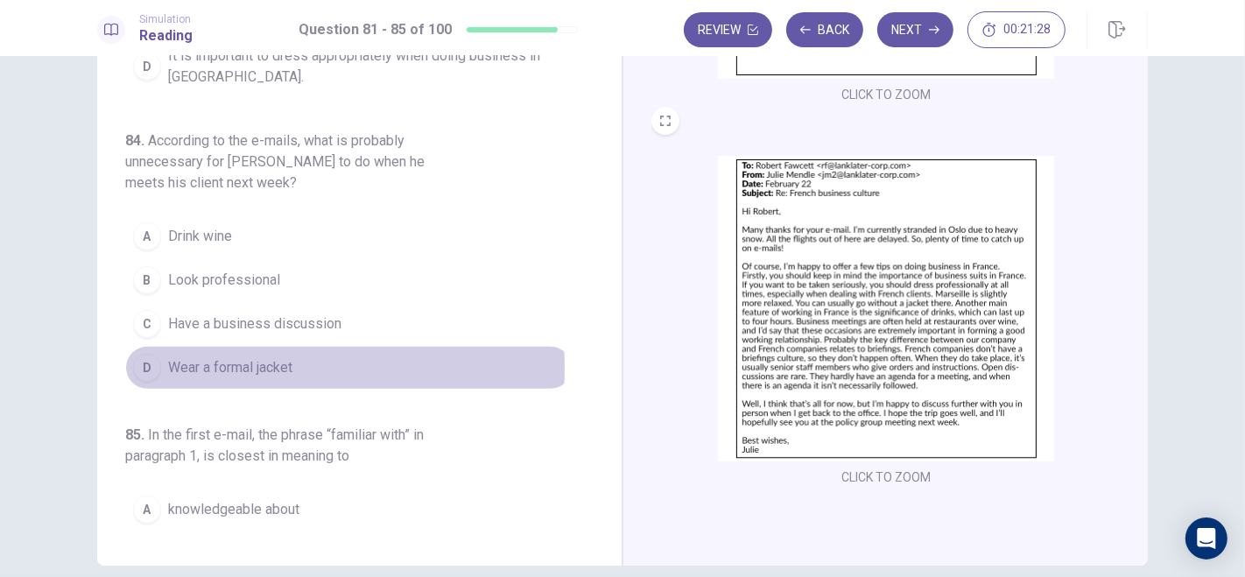
click at [222, 360] on span "Wear a formal jacket" at bounding box center [230, 367] width 124 height 21
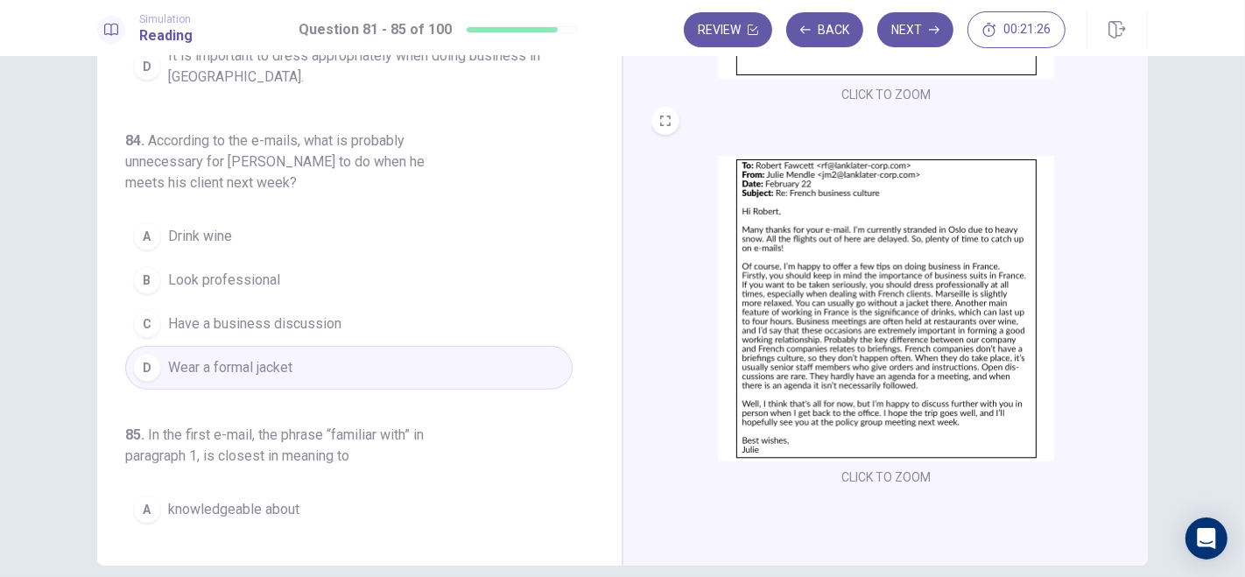
click at [257, 316] on span "Have a business discussion" at bounding box center [254, 324] width 173 height 21
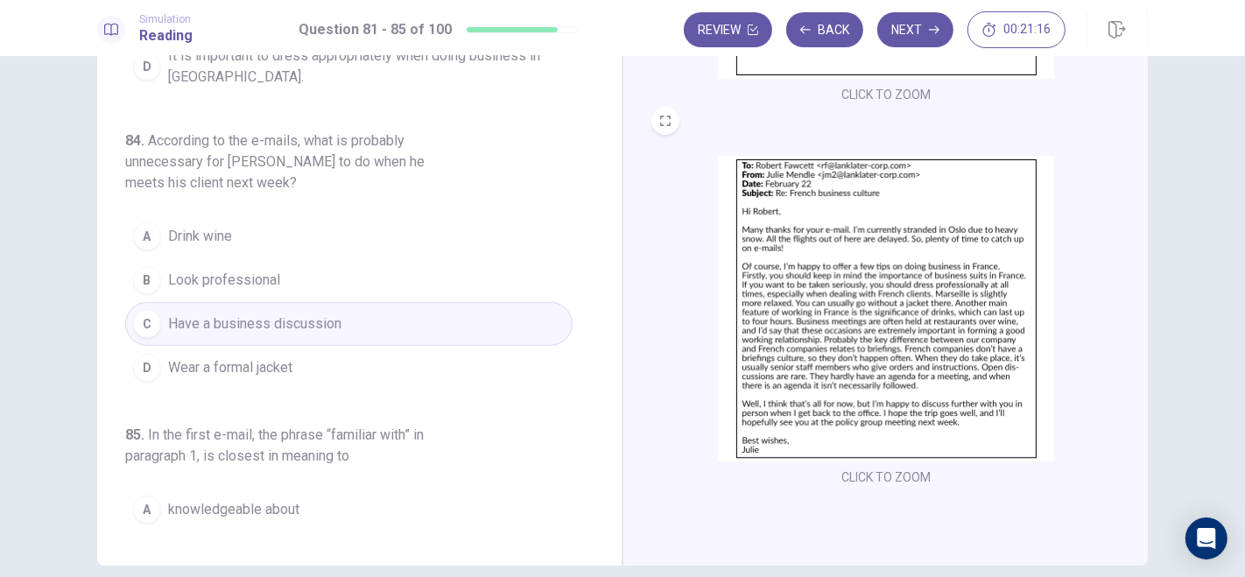
click at [235, 357] on span "Wear a formal jacket" at bounding box center [230, 367] width 124 height 21
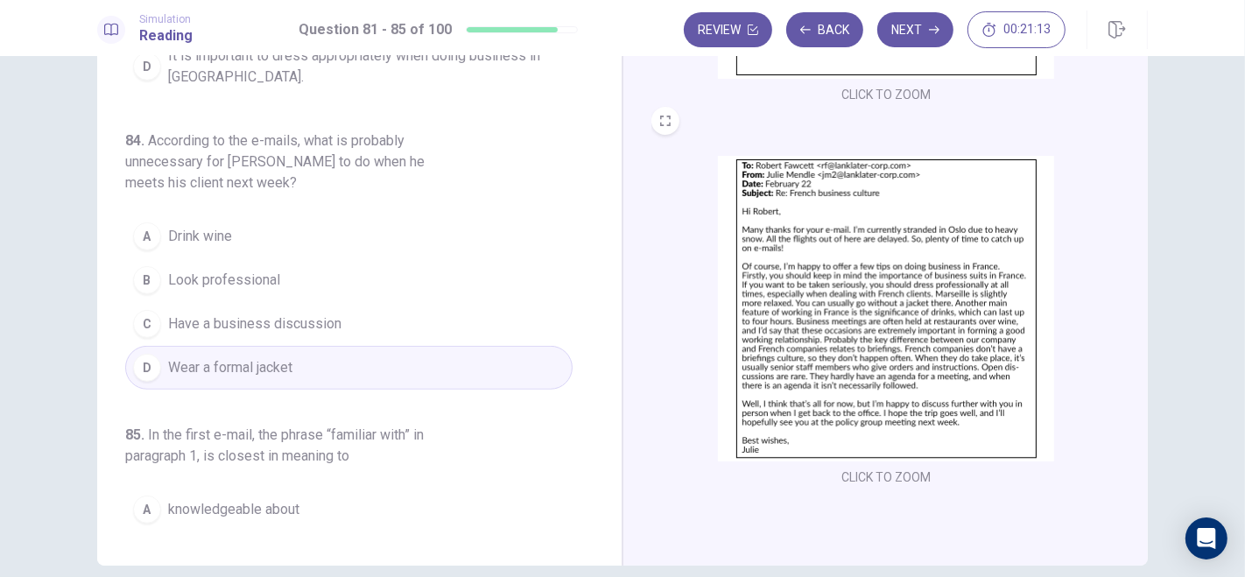
scroll to position [790, 0]
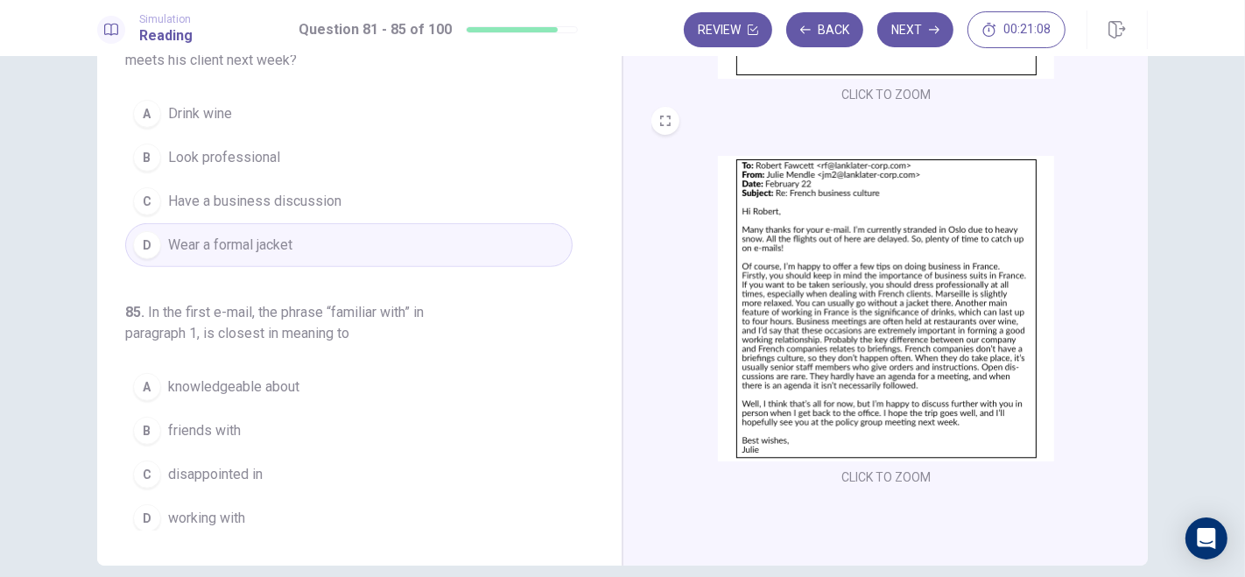
click at [236, 377] on span "knowledgeable about" at bounding box center [233, 387] width 131 height 21
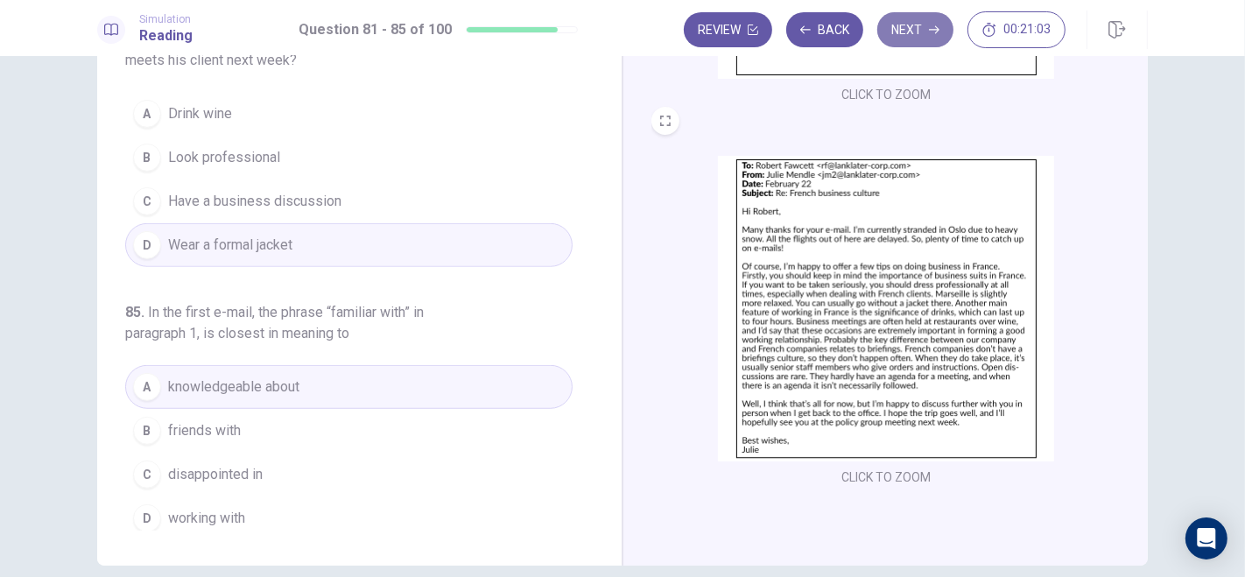
click at [908, 37] on button "Next" at bounding box center [915, 29] width 76 height 35
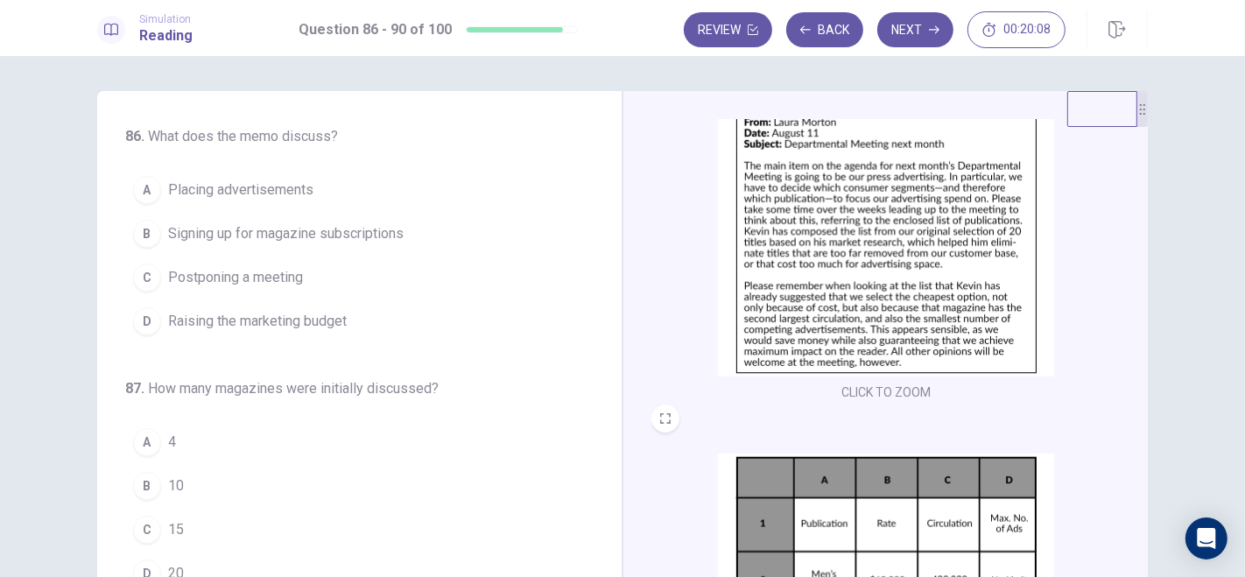
scroll to position [95, 0]
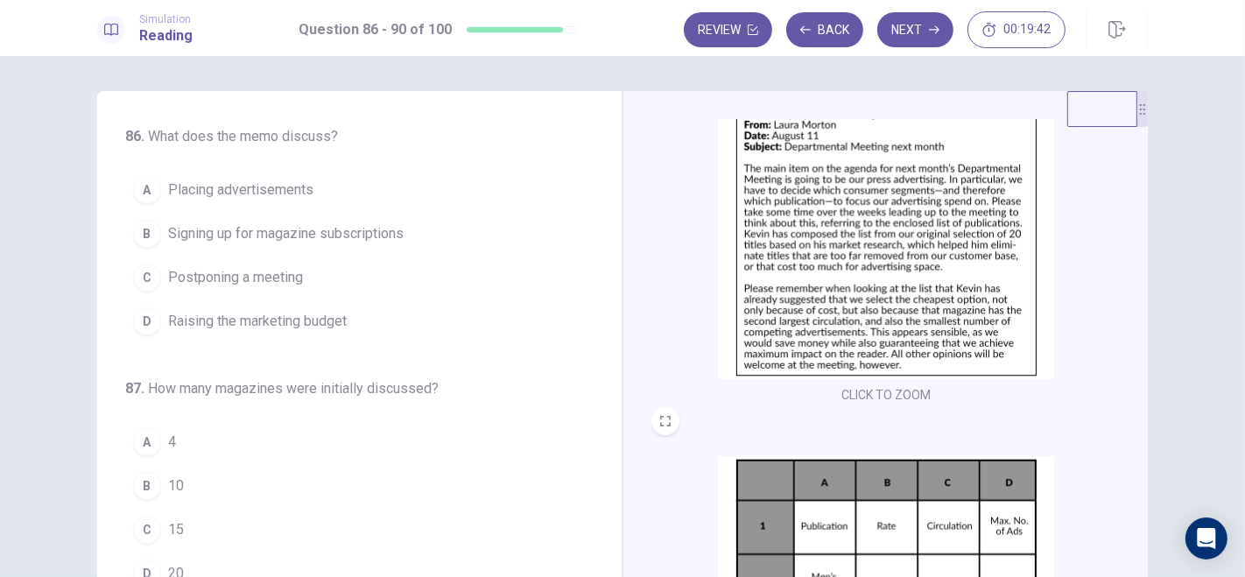
drag, startPoint x: 1138, startPoint y: 248, endPoint x: 1140, endPoint y: 303, distance: 55.2
click at [1140, 303] on div "CLICK TO ZOOM CLICK TO ZOOM" at bounding box center [885, 395] width 525 height 609
click at [223, 190] on span "Placing advertisements" at bounding box center [240, 190] width 145 height 21
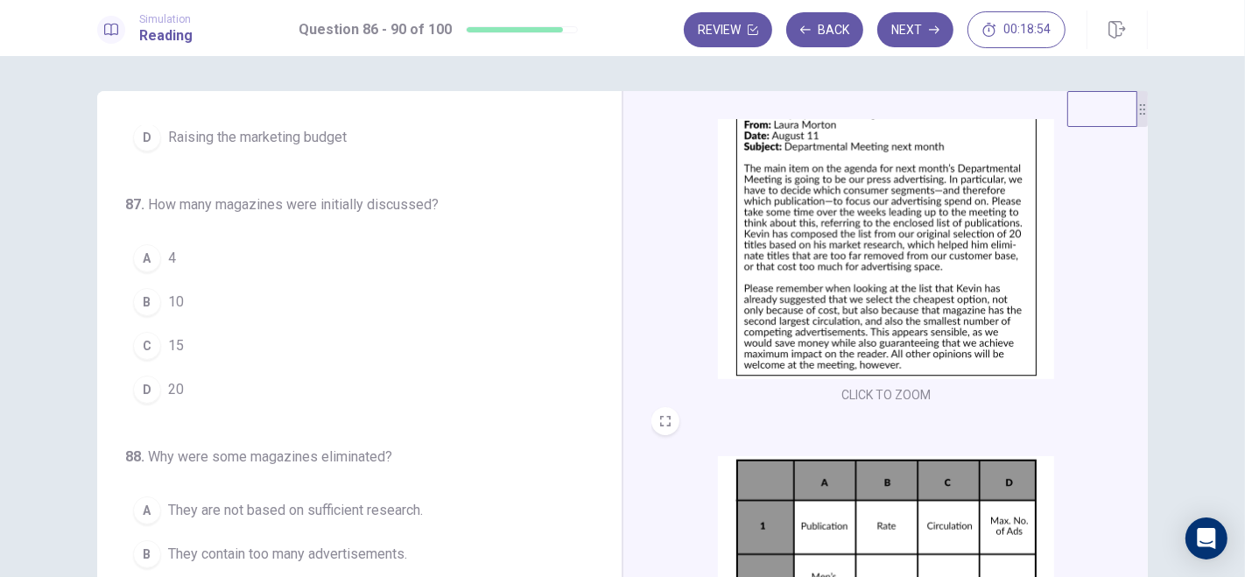
scroll to position [210, 0]
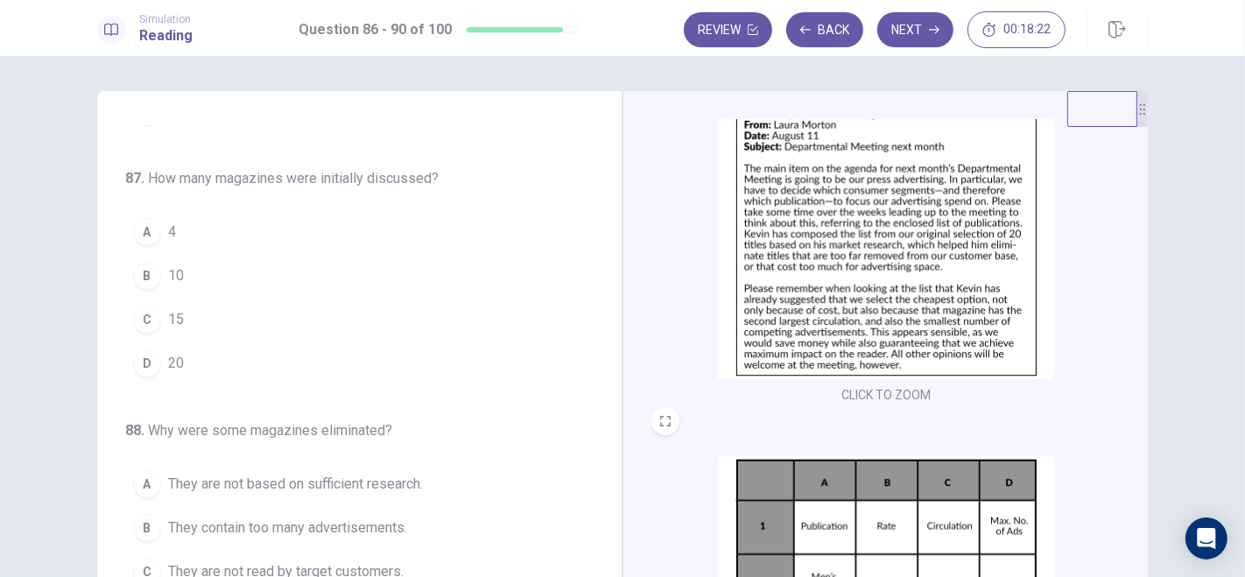
click at [177, 357] on span "20" at bounding box center [176, 363] width 16 height 21
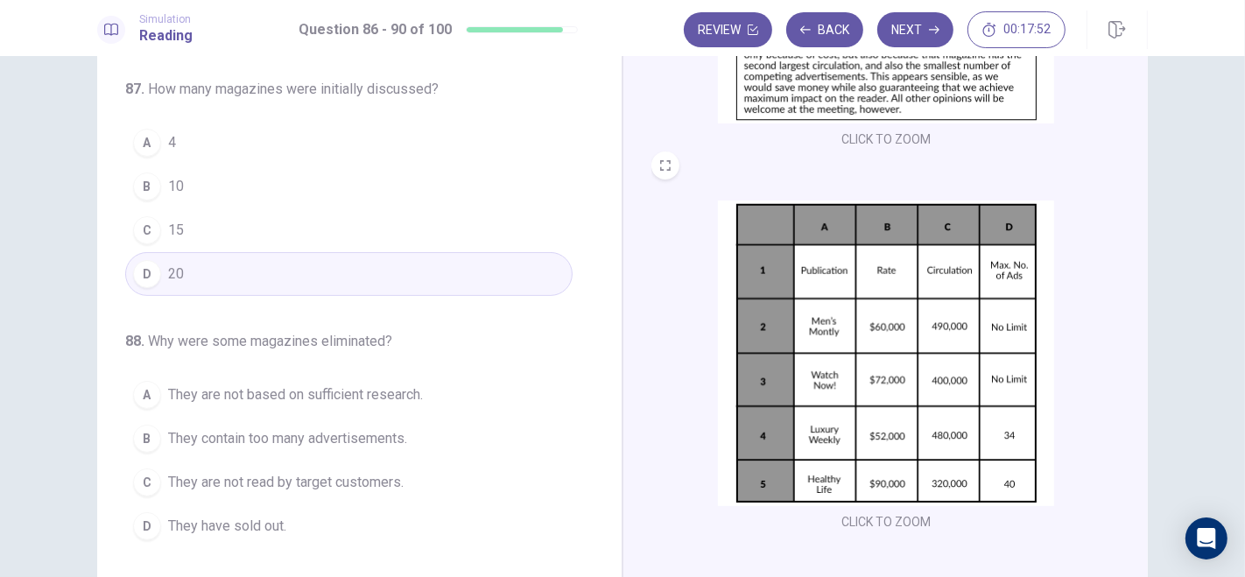
scroll to position [91, 0]
click at [168, 137] on span "4" at bounding box center [172, 140] width 8 height 21
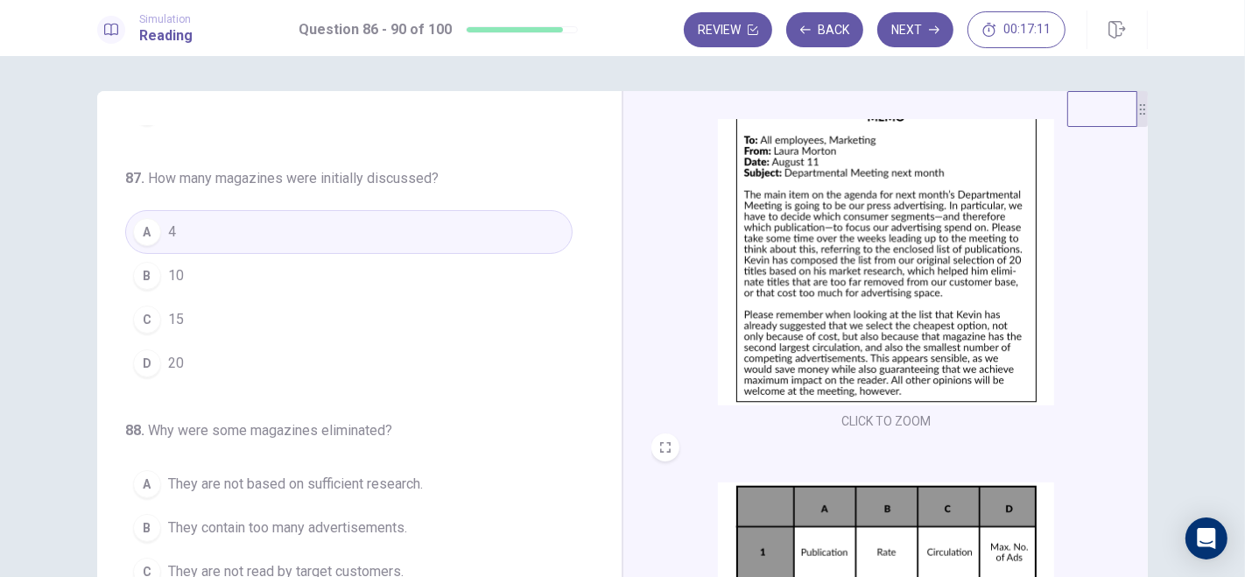
scroll to position [70, 0]
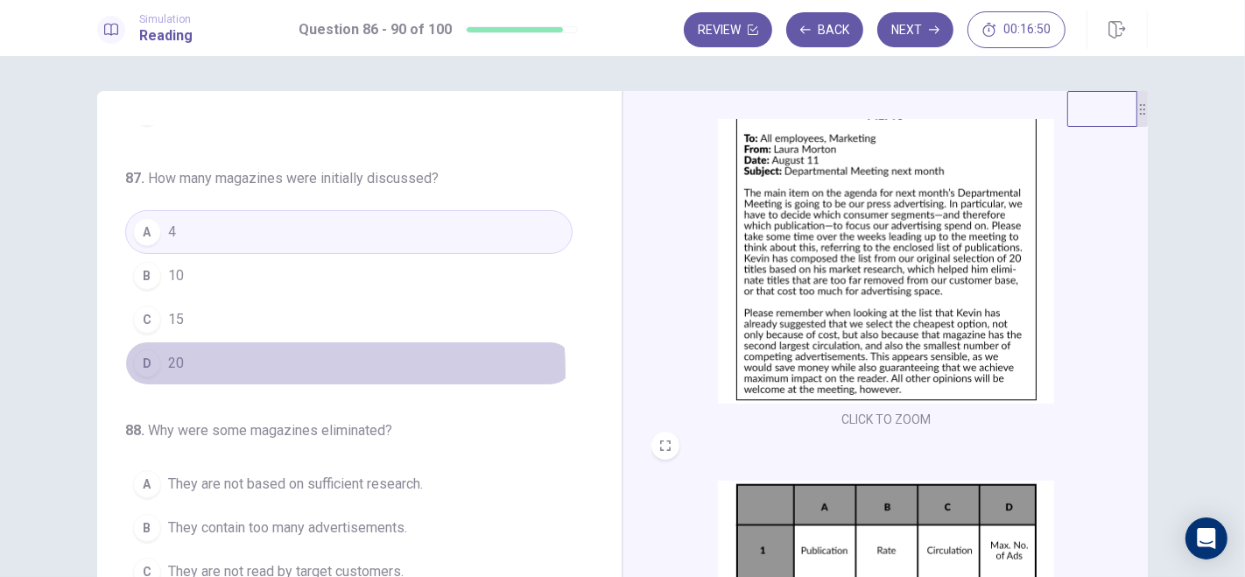
click at [180, 369] on button "D 20" at bounding box center [348, 364] width 447 height 44
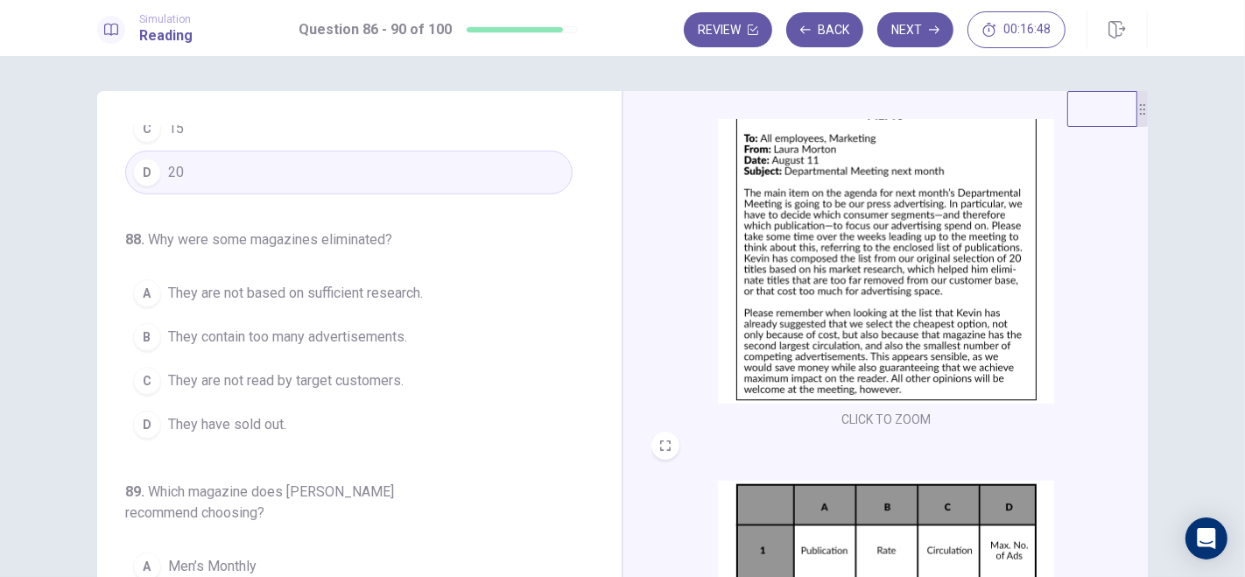
scroll to position [410, 0]
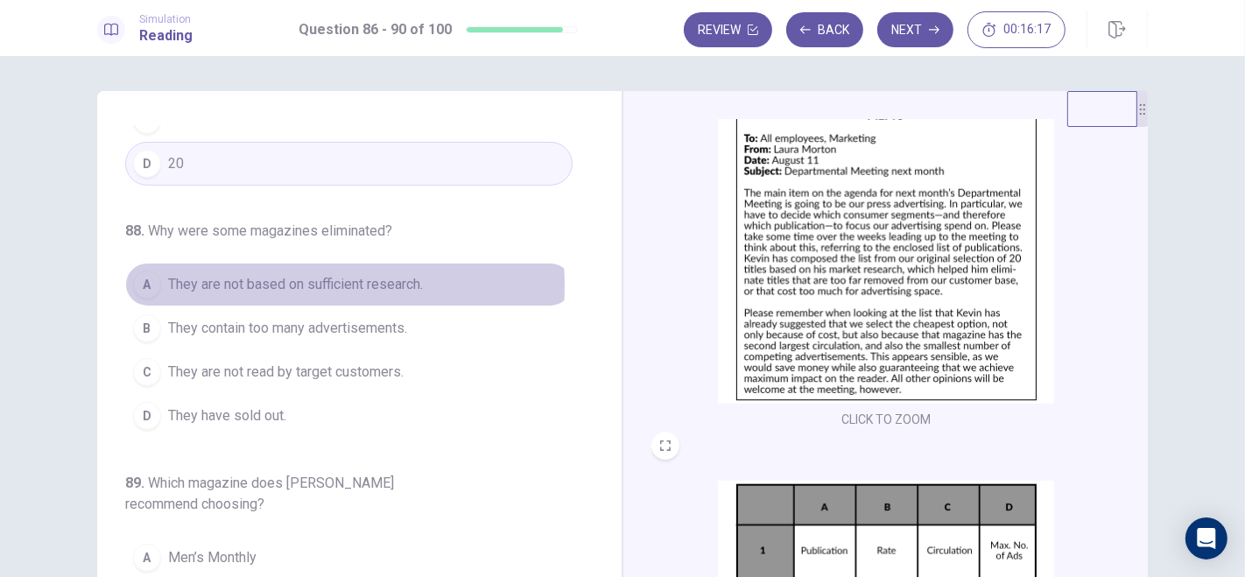
click at [266, 281] on span "They are not based on sufficient research." at bounding box center [295, 284] width 255 height 21
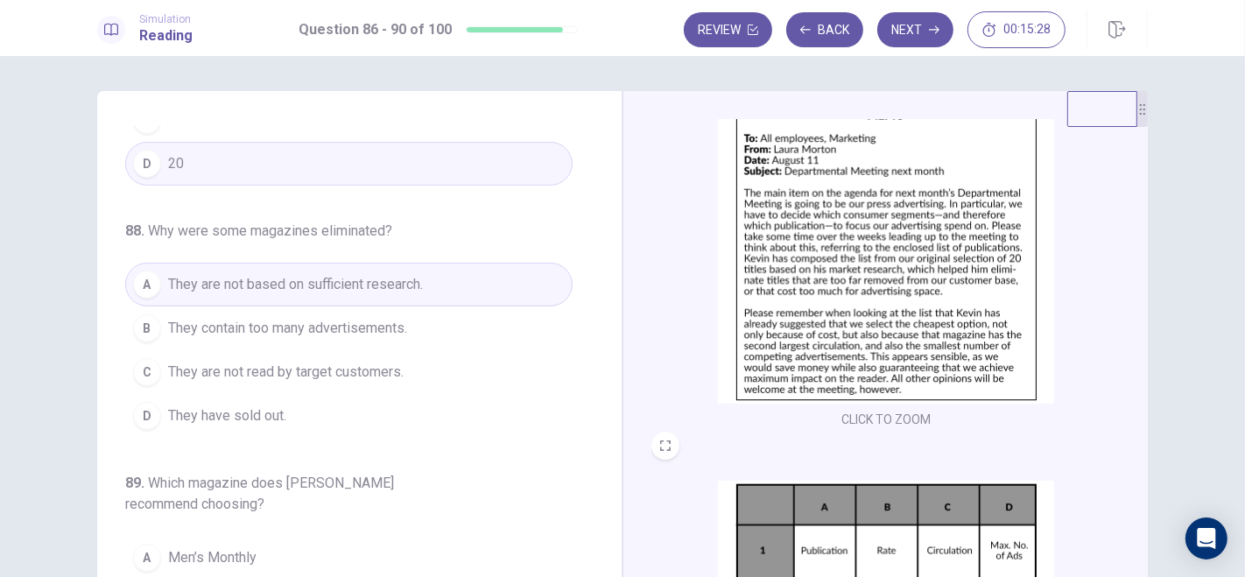
click at [336, 368] on span "They are not read by target customers." at bounding box center [286, 372] width 236 height 21
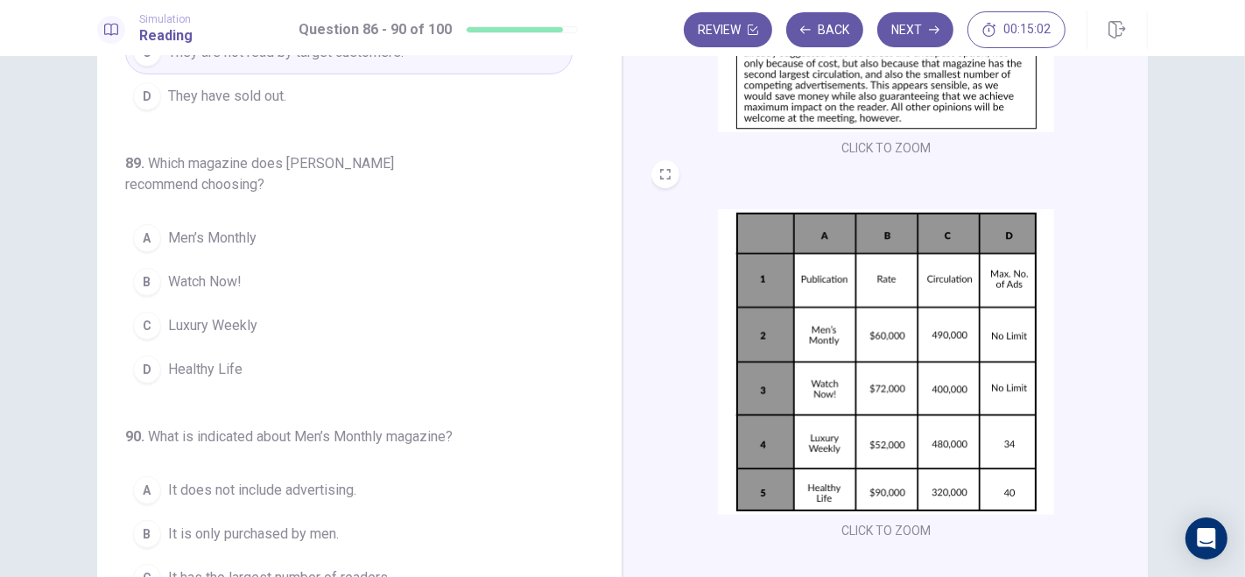
scroll to position [81, 0]
click at [220, 322] on span "Luxury Weekly" at bounding box center [212, 324] width 89 height 21
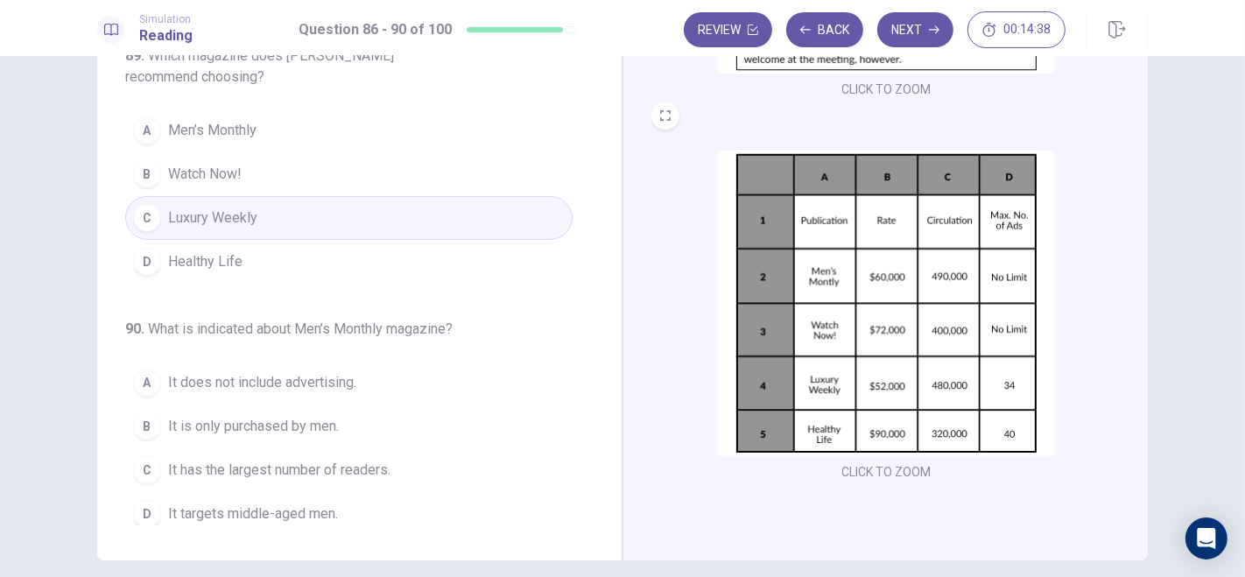
scroll to position [152, 0]
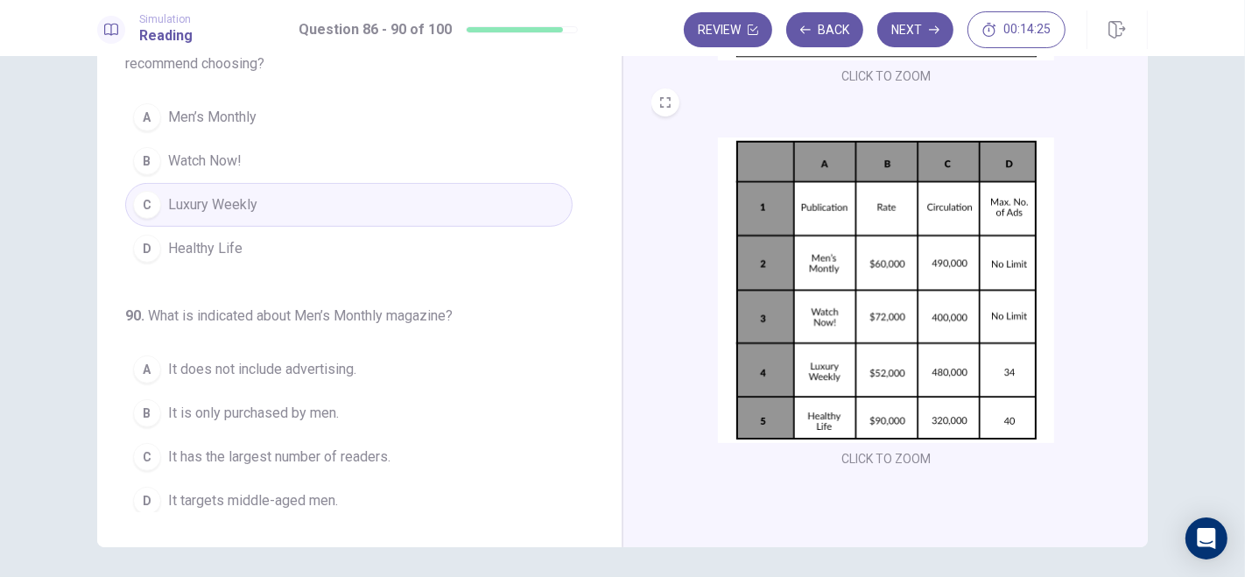
click at [220, 447] on span "It has the largest number of readers." at bounding box center [279, 457] width 222 height 21
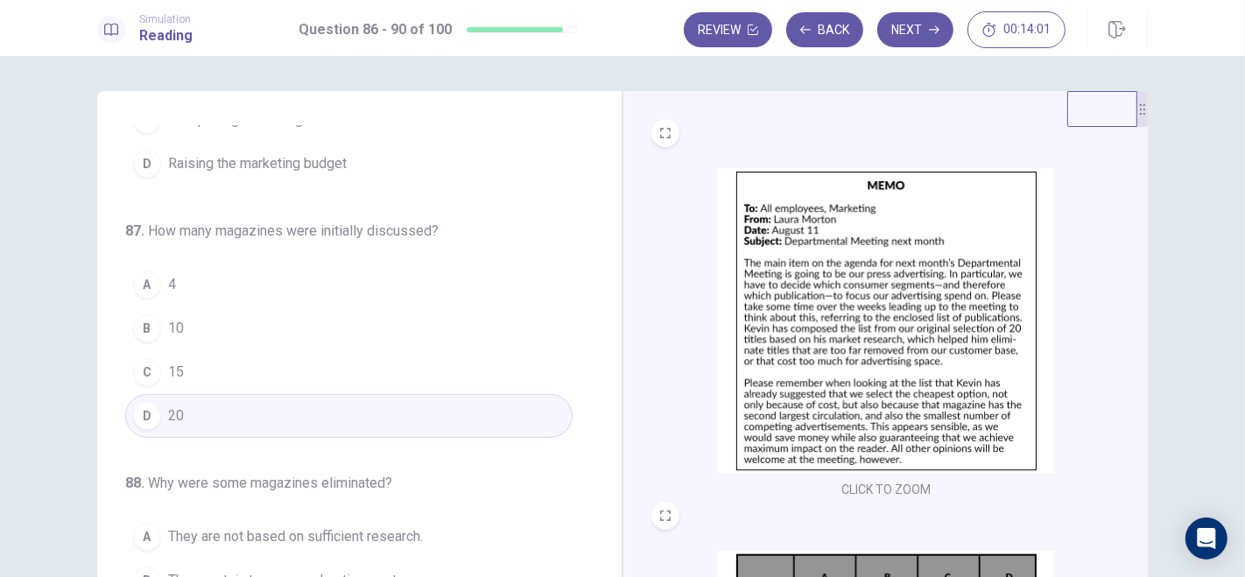
scroll to position [74, 0]
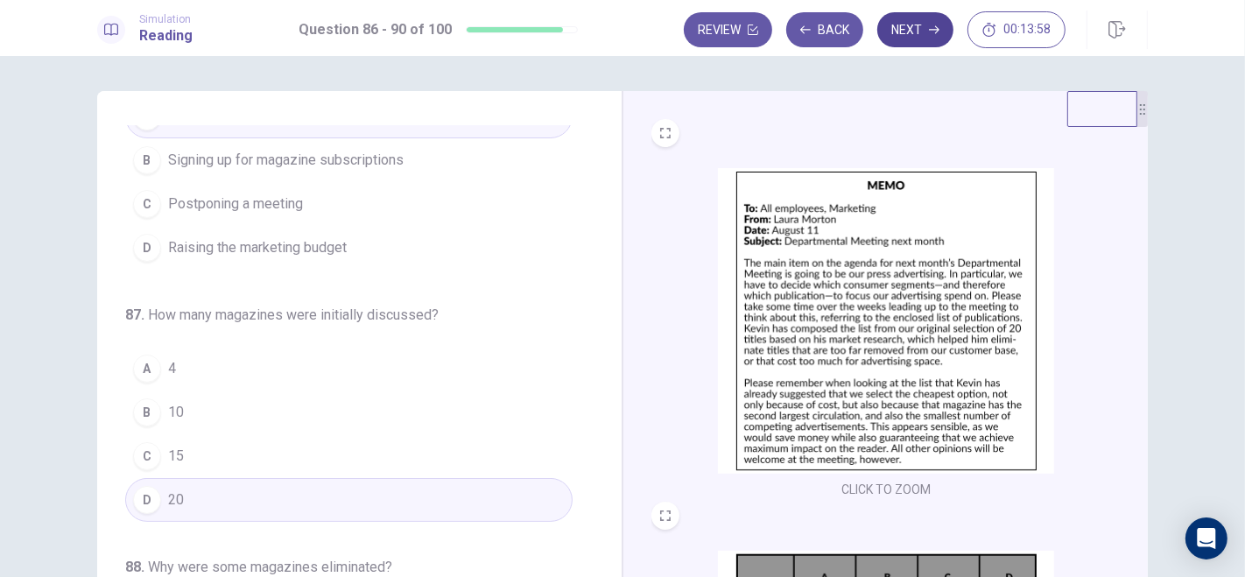
click at [930, 28] on icon "button" at bounding box center [934, 30] width 11 height 11
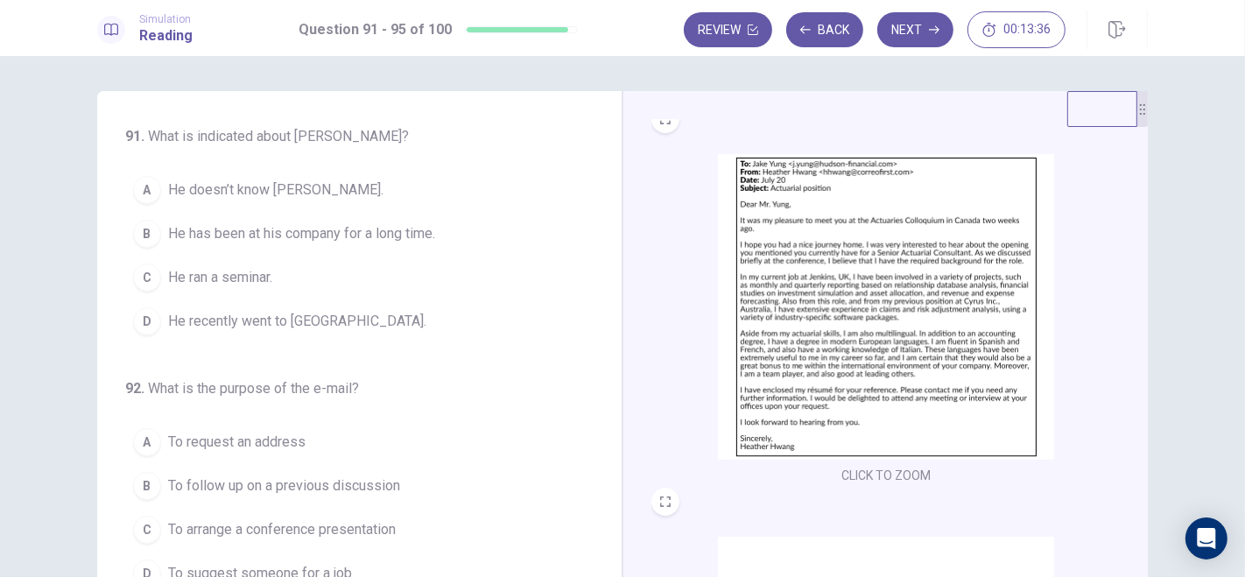
scroll to position [405, 0]
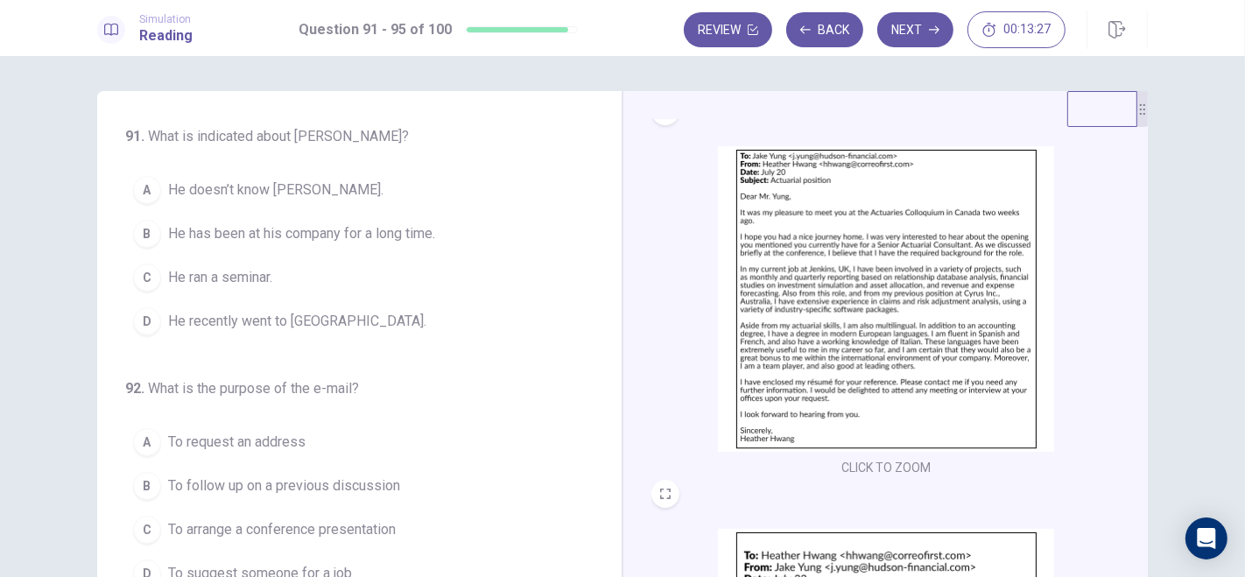
click at [250, 317] on span "He recently went to [GEOGRAPHIC_DATA]." at bounding box center [297, 321] width 258 height 21
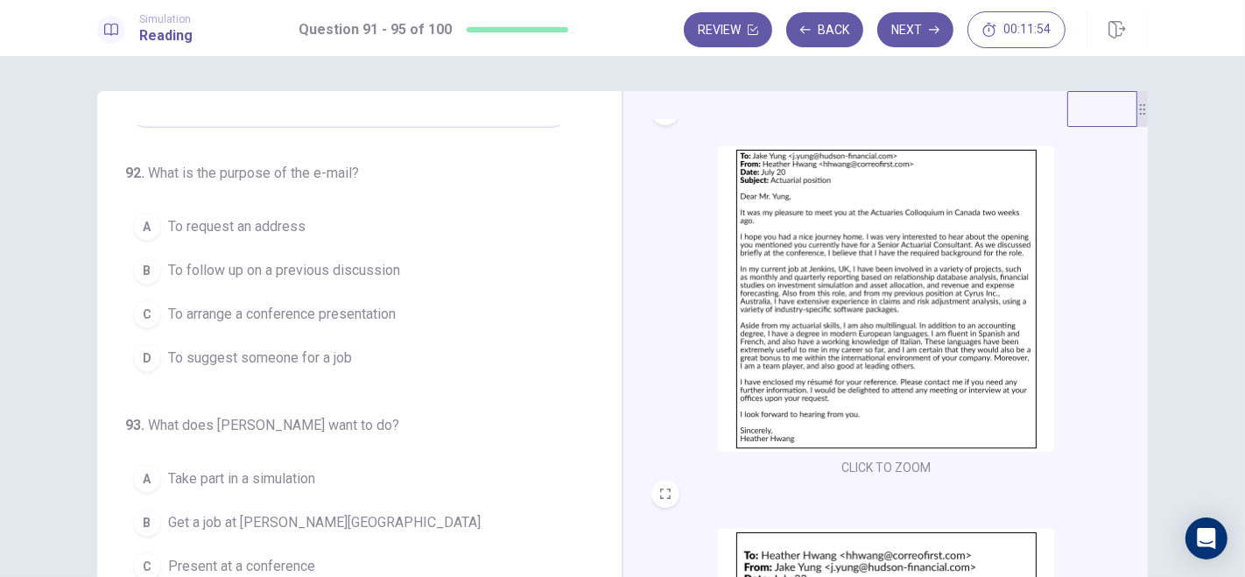
scroll to position [229, 0]
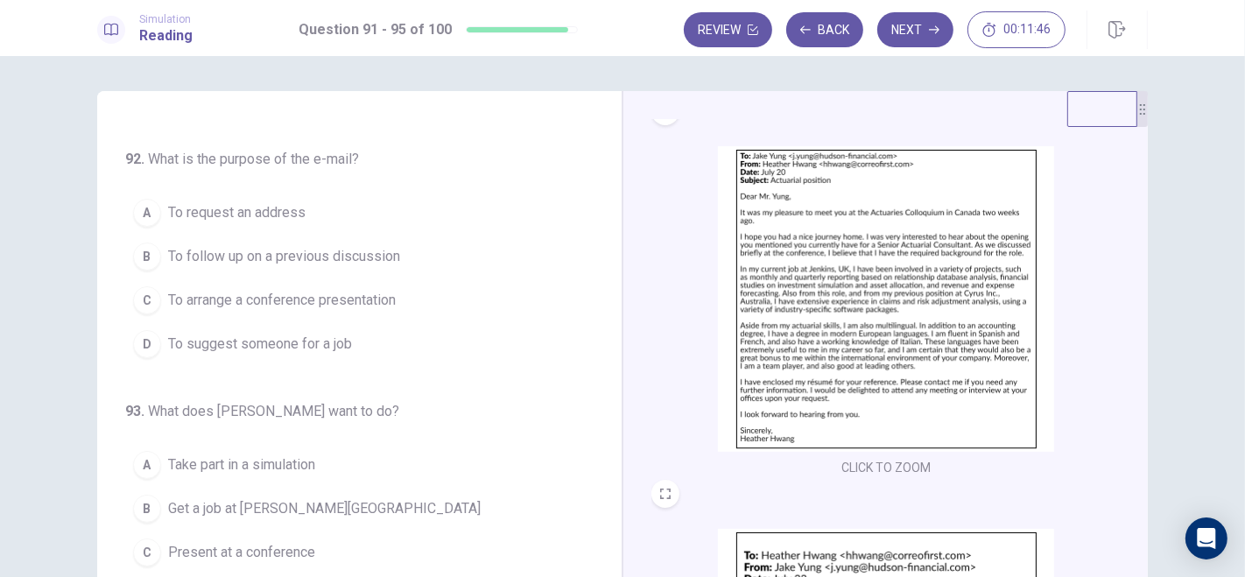
click at [287, 253] on span "To follow up on a previous discussion" at bounding box center [284, 256] width 232 height 21
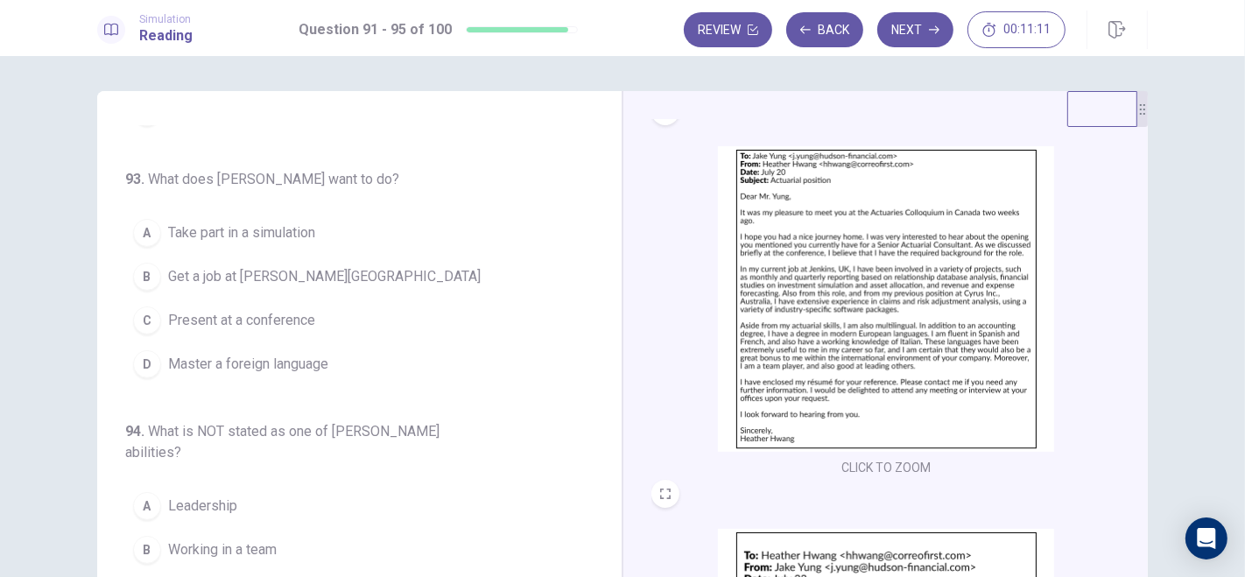
scroll to position [465, 0]
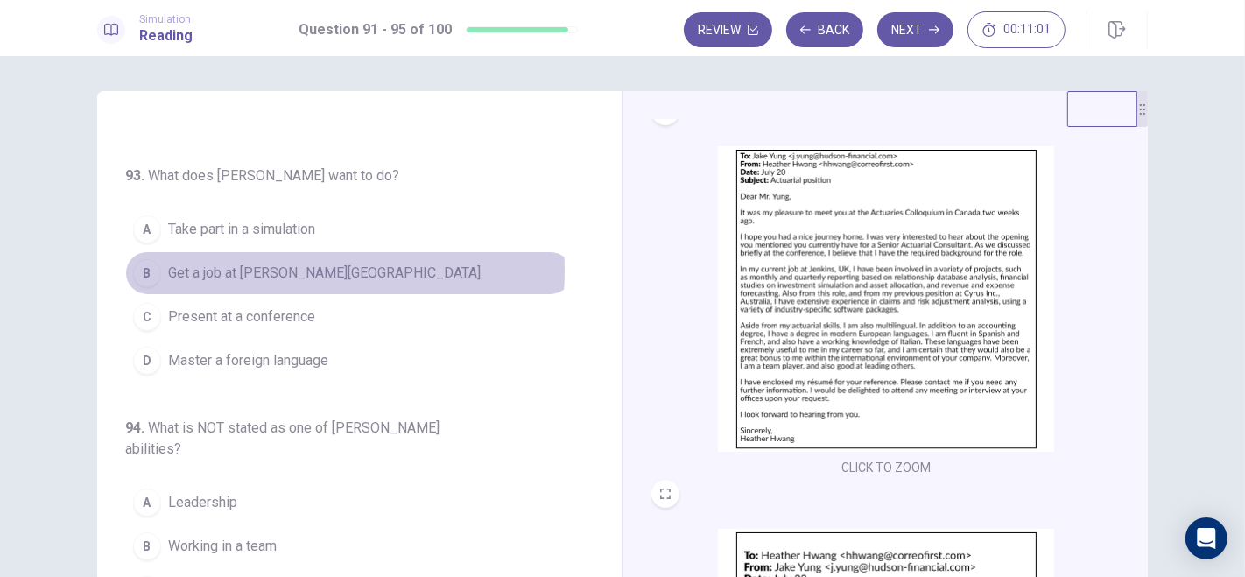
click at [268, 266] on span "Get a job at [PERSON_NAME][GEOGRAPHIC_DATA]" at bounding box center [324, 273] width 313 height 21
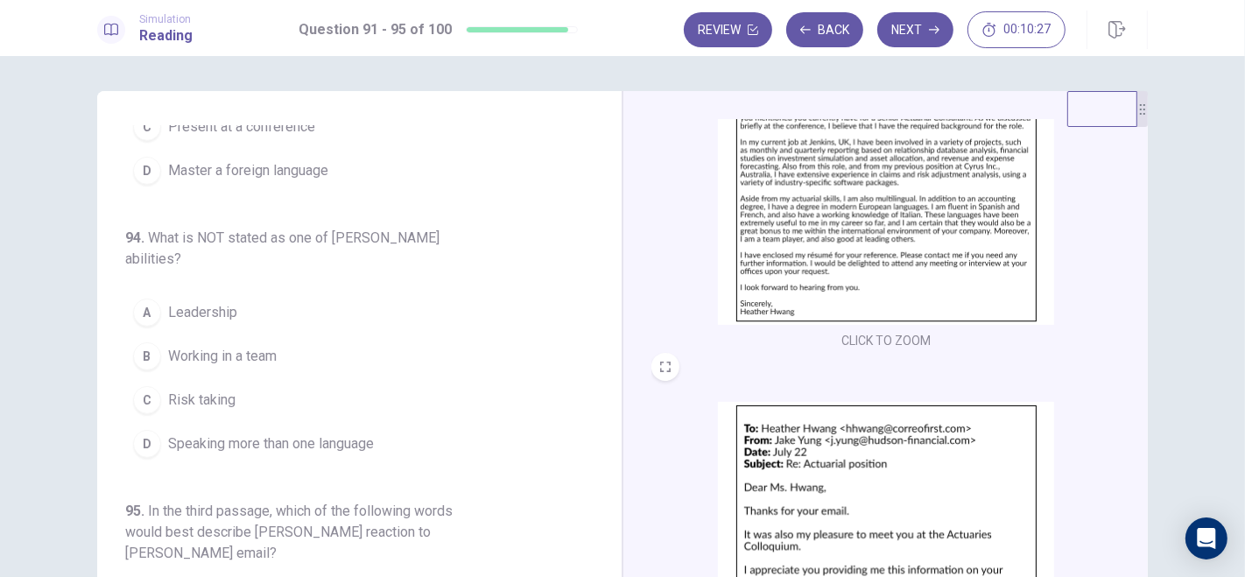
scroll to position [532, 0]
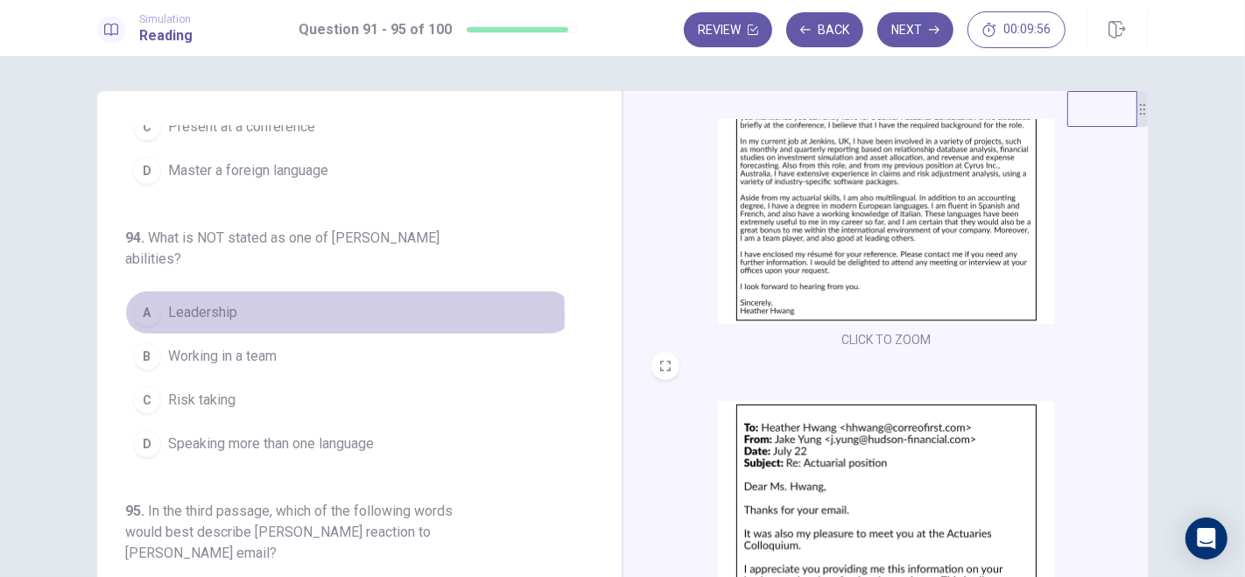
click at [194, 307] on span "Leadership" at bounding box center [202, 312] width 69 height 21
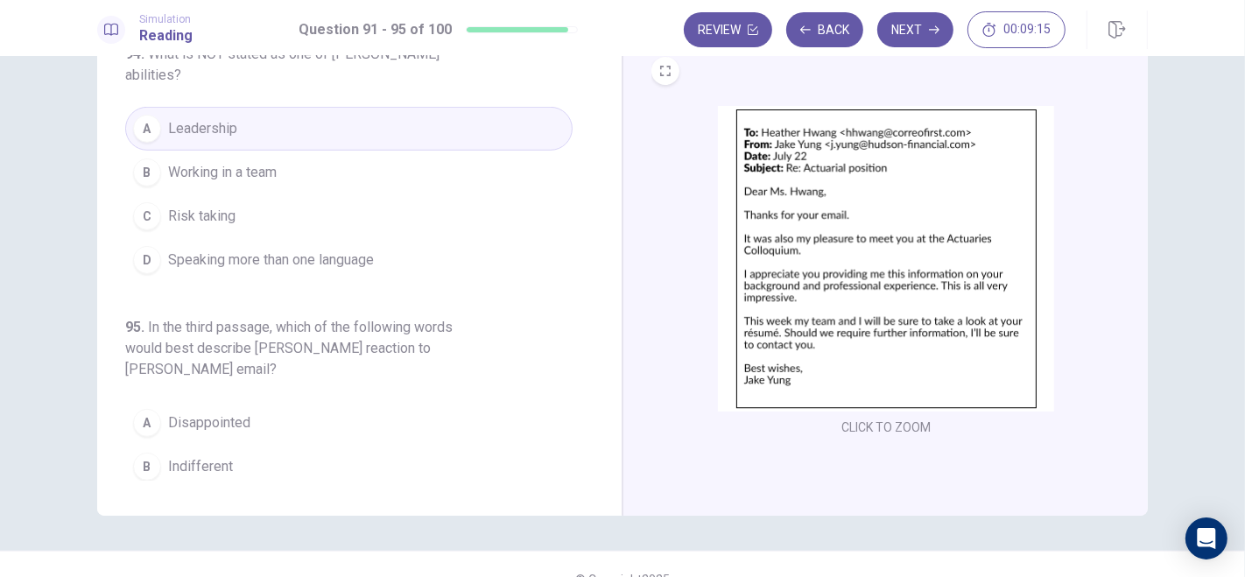
scroll to position [740, 0]
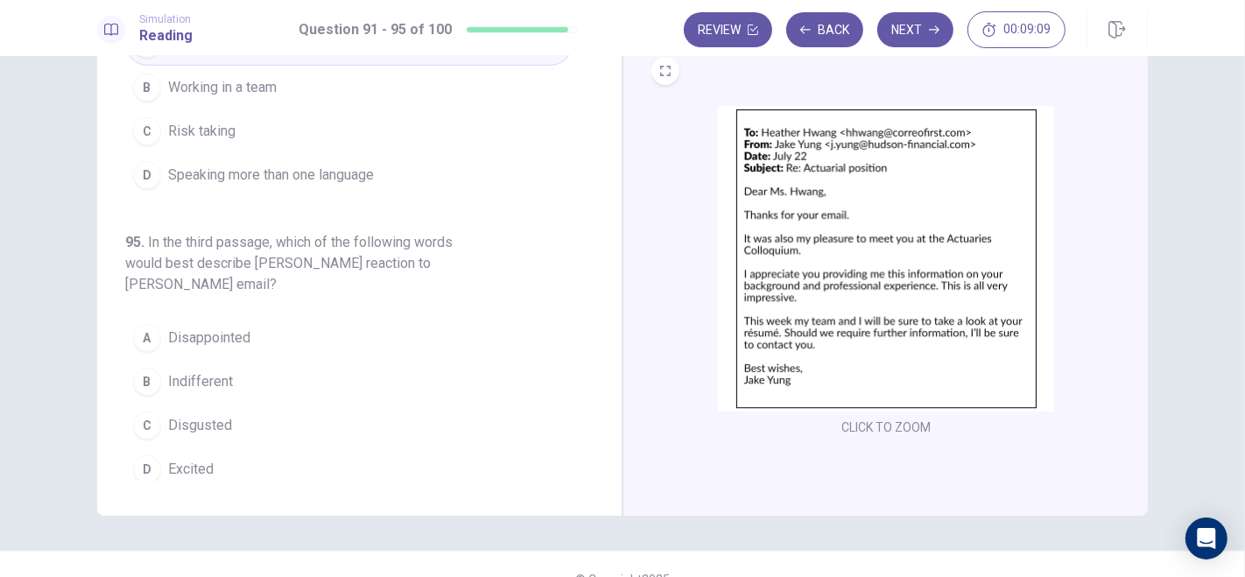
click at [201, 459] on span "Excited" at bounding box center [191, 469] width 46 height 21
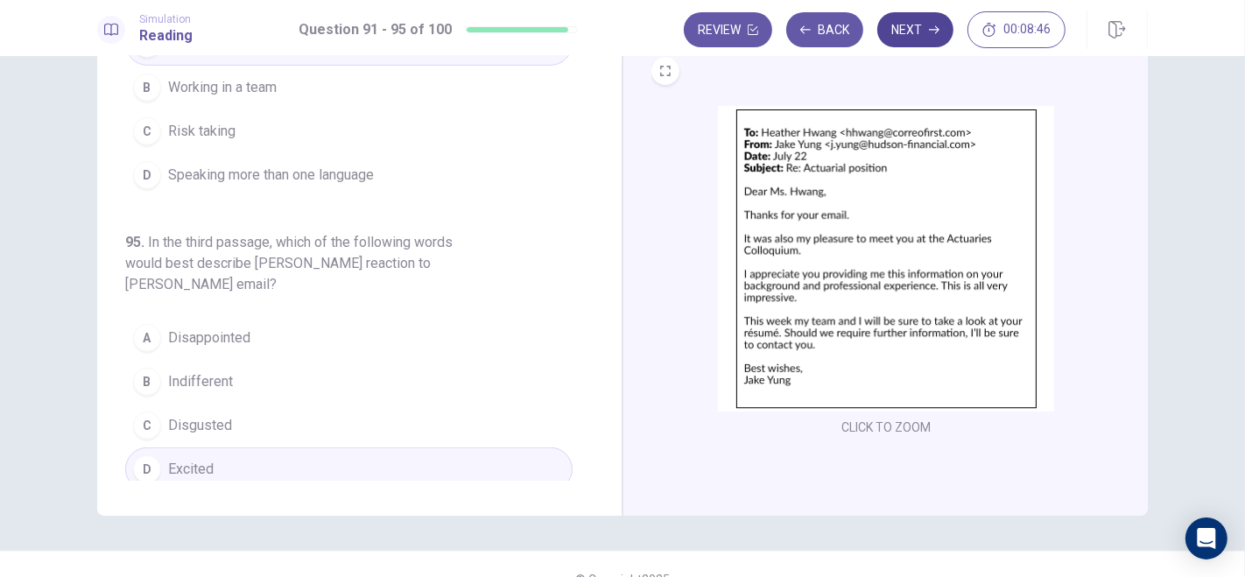
click at [903, 33] on button "Next" at bounding box center [915, 29] width 76 height 35
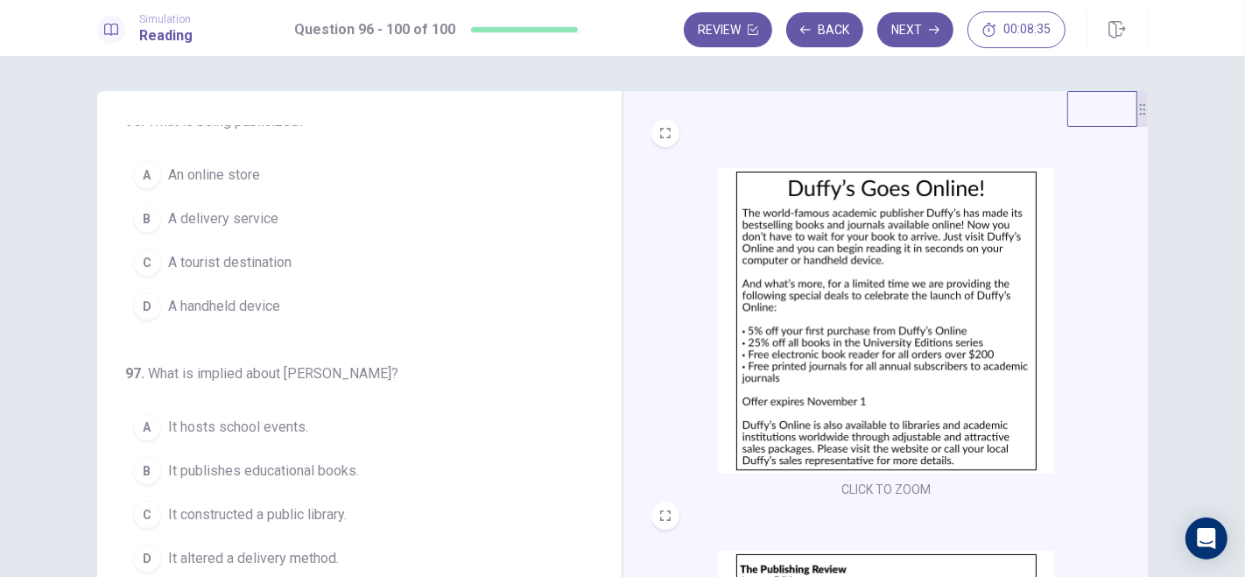
scroll to position [0, 0]
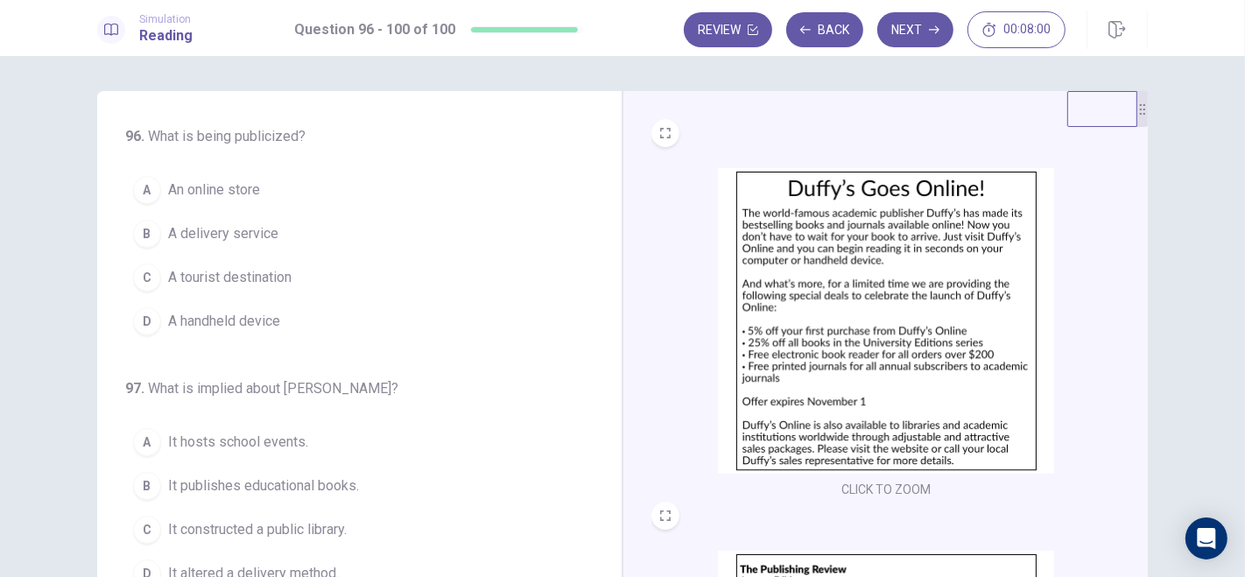
click at [231, 191] on span "An online store" at bounding box center [214, 190] width 92 height 21
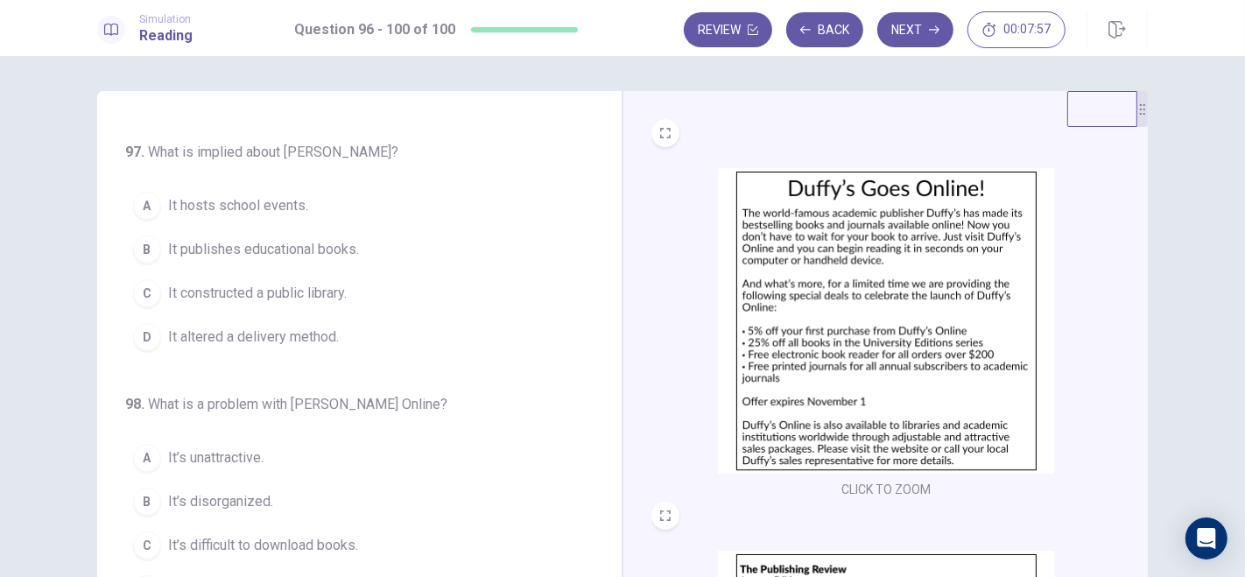
scroll to position [240, 0]
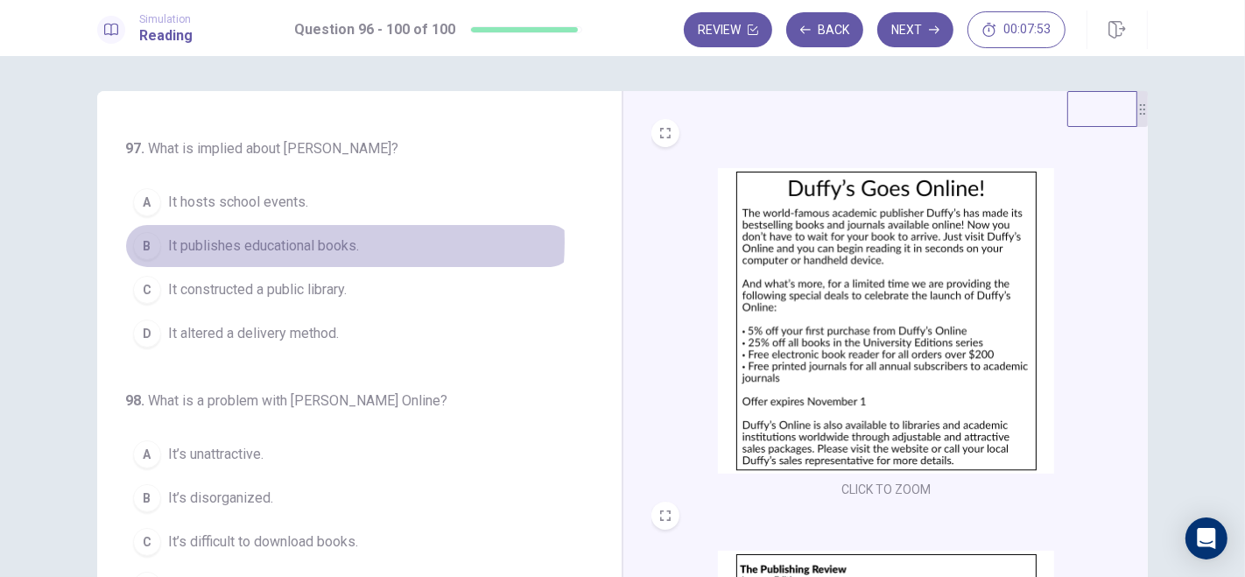
click at [269, 239] on span "It publishes educational books." at bounding box center [263, 246] width 191 height 21
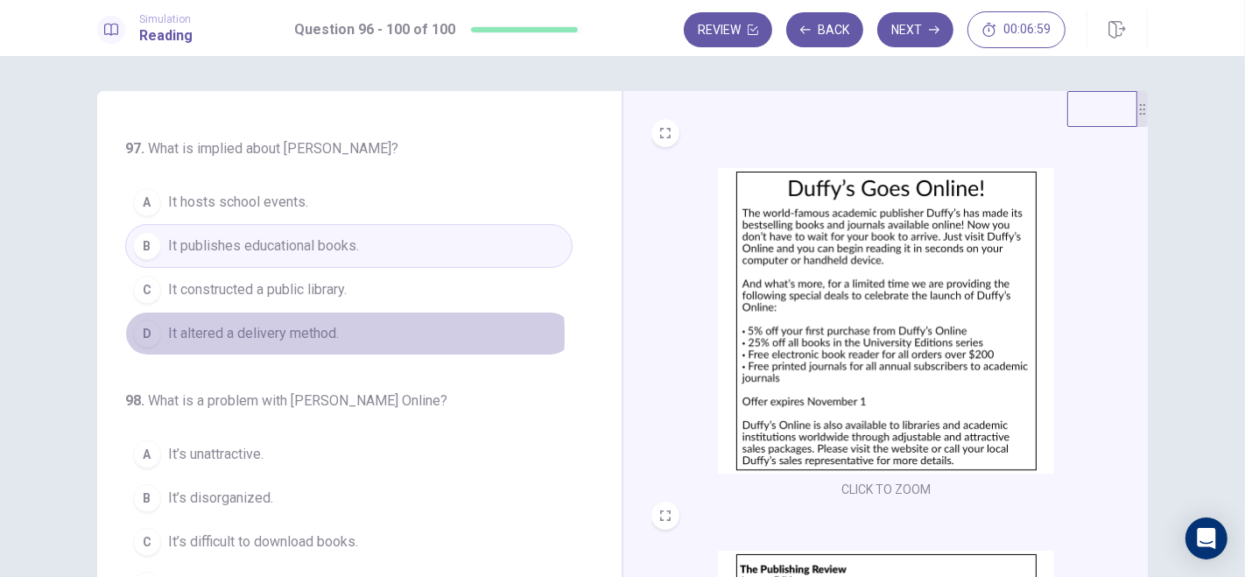
click at [245, 332] on span "It altered a delivery method." at bounding box center [253, 333] width 171 height 21
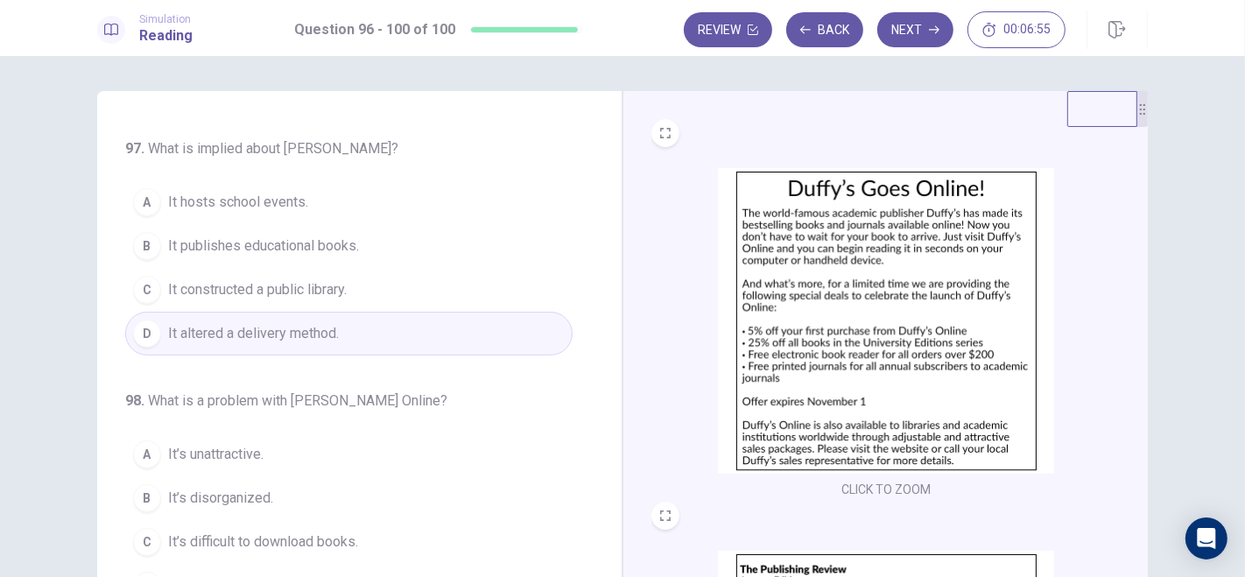
drag, startPoint x: 605, startPoint y: 269, endPoint x: 597, endPoint y: 263, distance: 10.0
click at [597, 263] on div "96 . What is being publicized? A An online store B A delivery service C A touri…" at bounding box center [359, 395] width 525 height 609
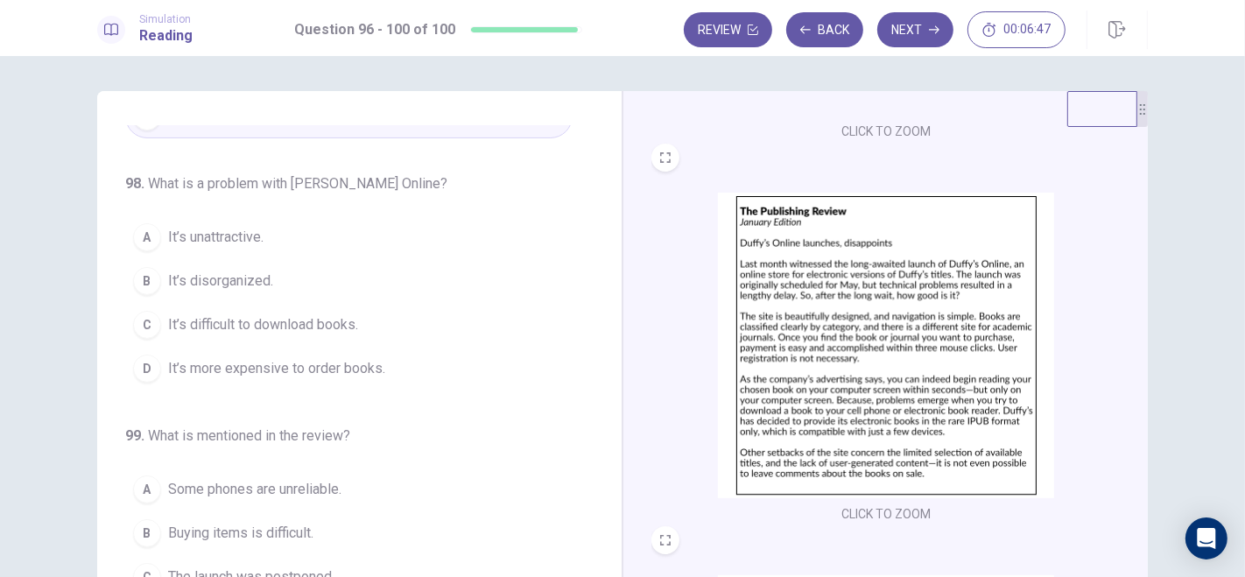
scroll to position [356, 0]
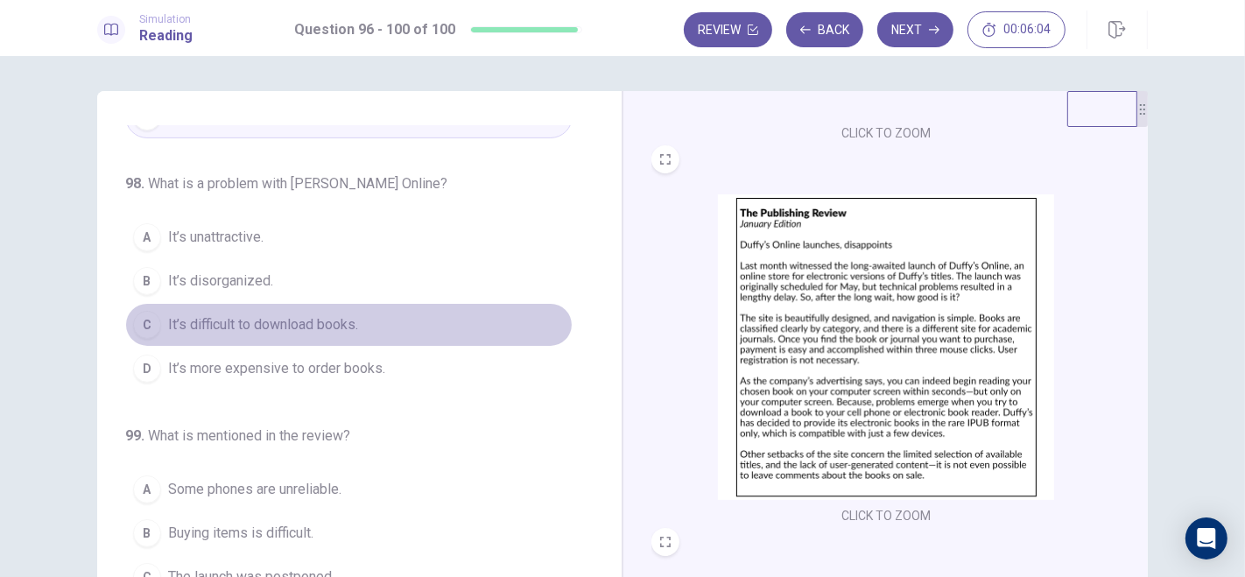
click at [356, 323] on span "It’s difficult to download books." at bounding box center [263, 324] width 190 height 21
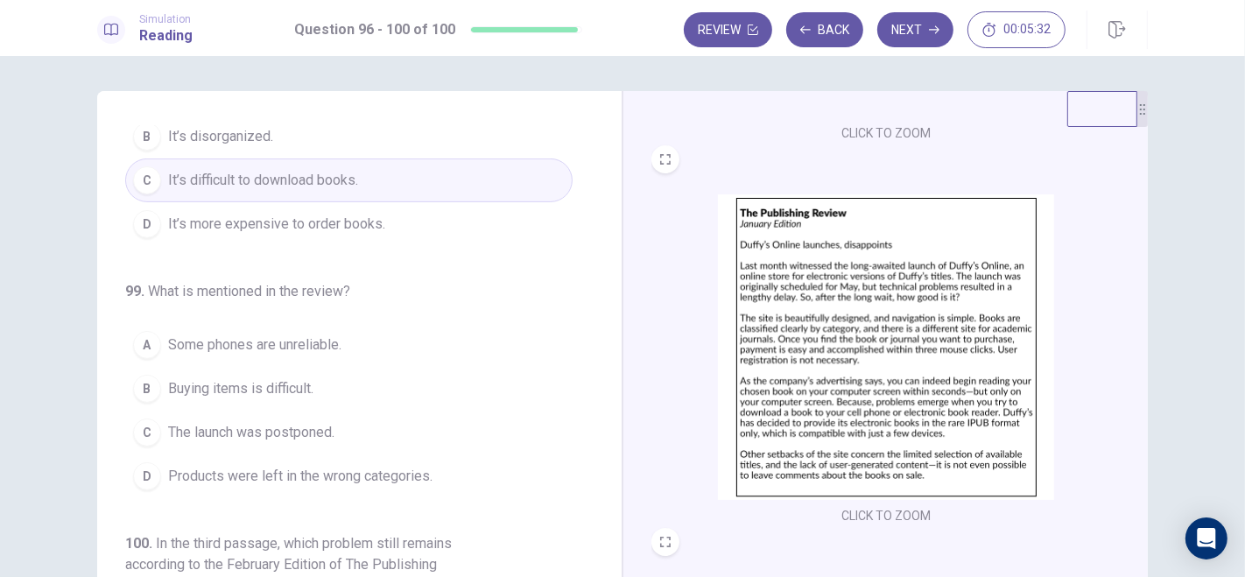
scroll to position [640, 0]
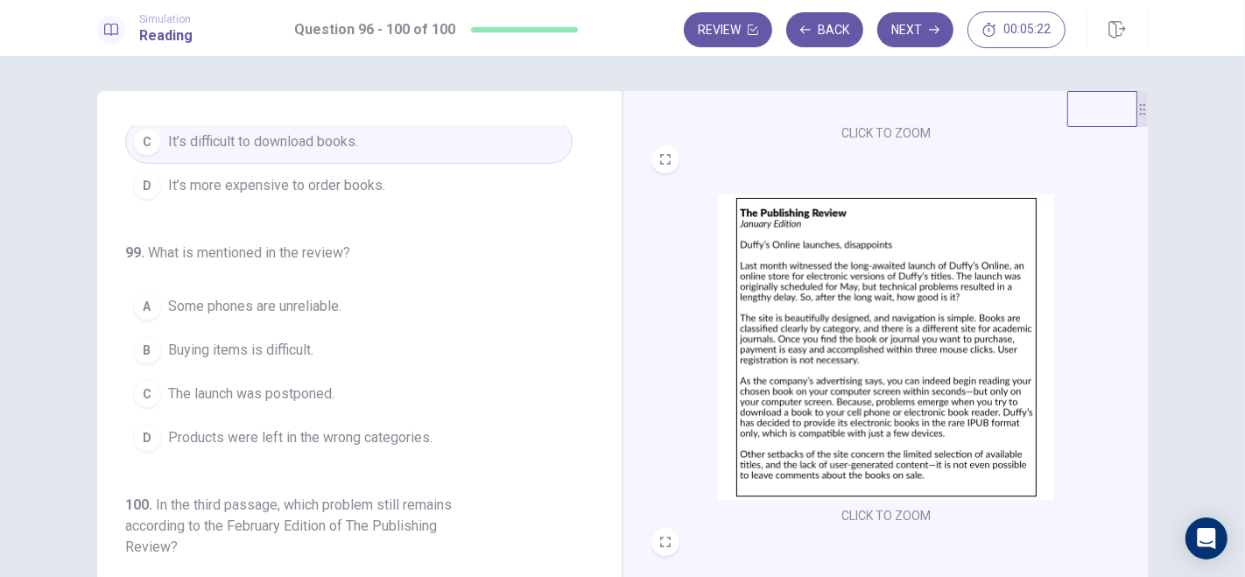
click at [288, 386] on span "The launch was postponed." at bounding box center [251, 394] width 166 height 21
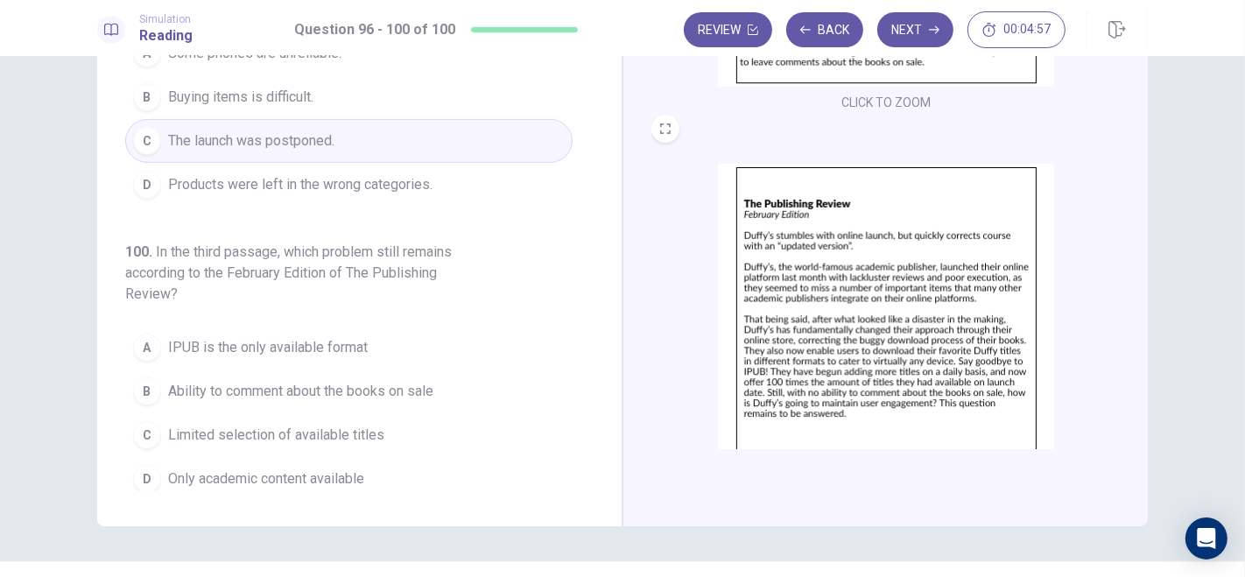
scroll to position [644, 0]
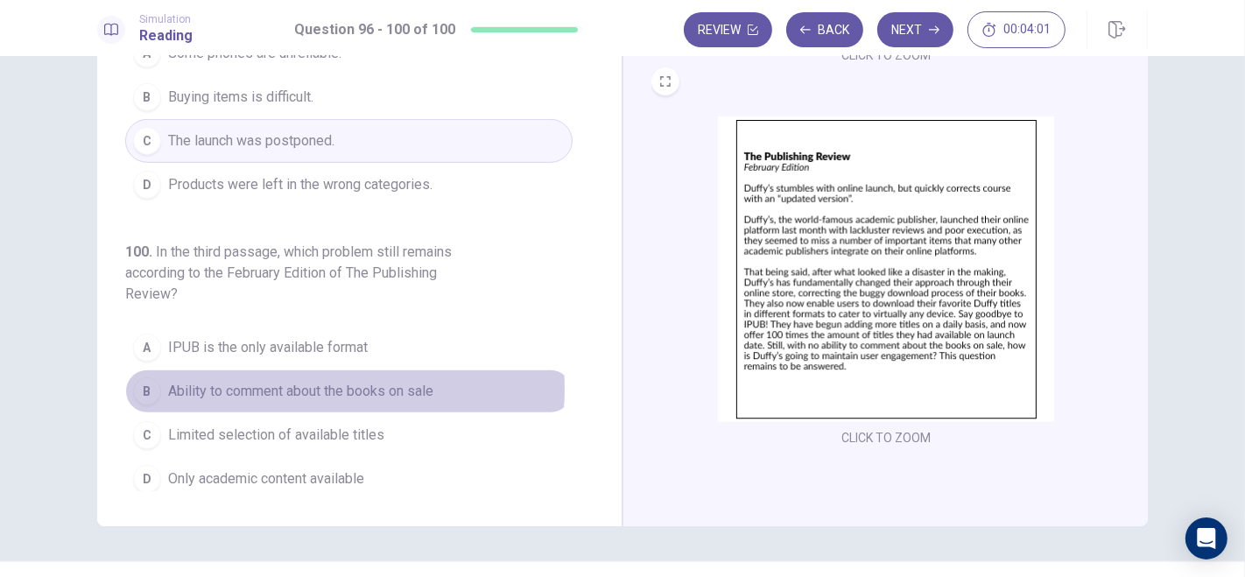
click at [301, 381] on span "Ability to comment about the books on sale" at bounding box center [300, 391] width 265 height 21
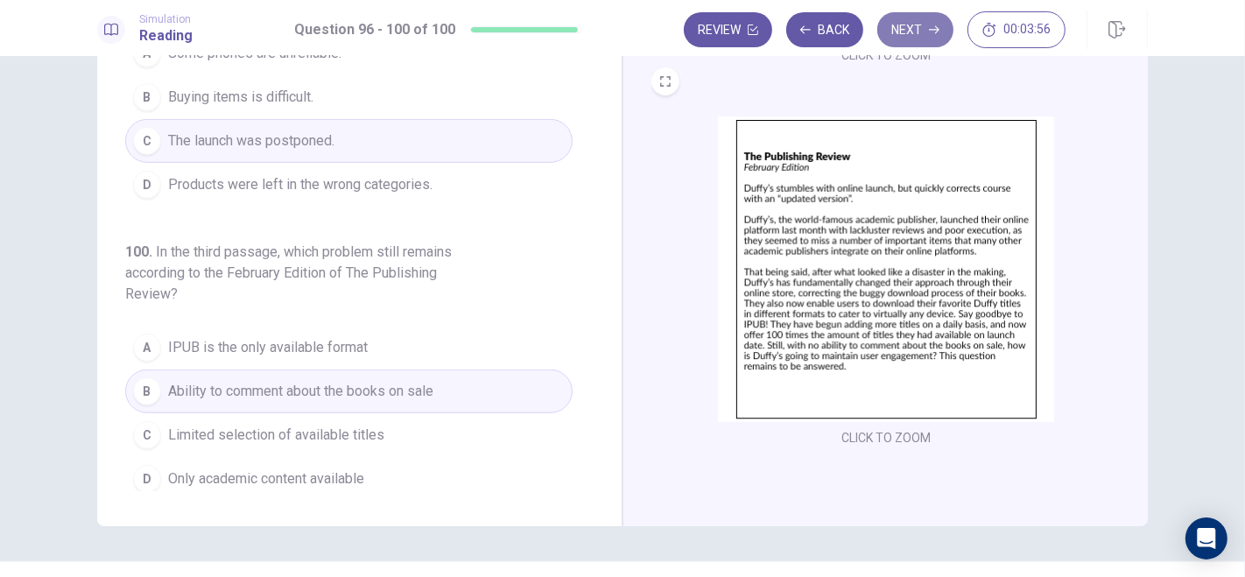
click at [931, 44] on button "Next" at bounding box center [915, 29] width 76 height 35
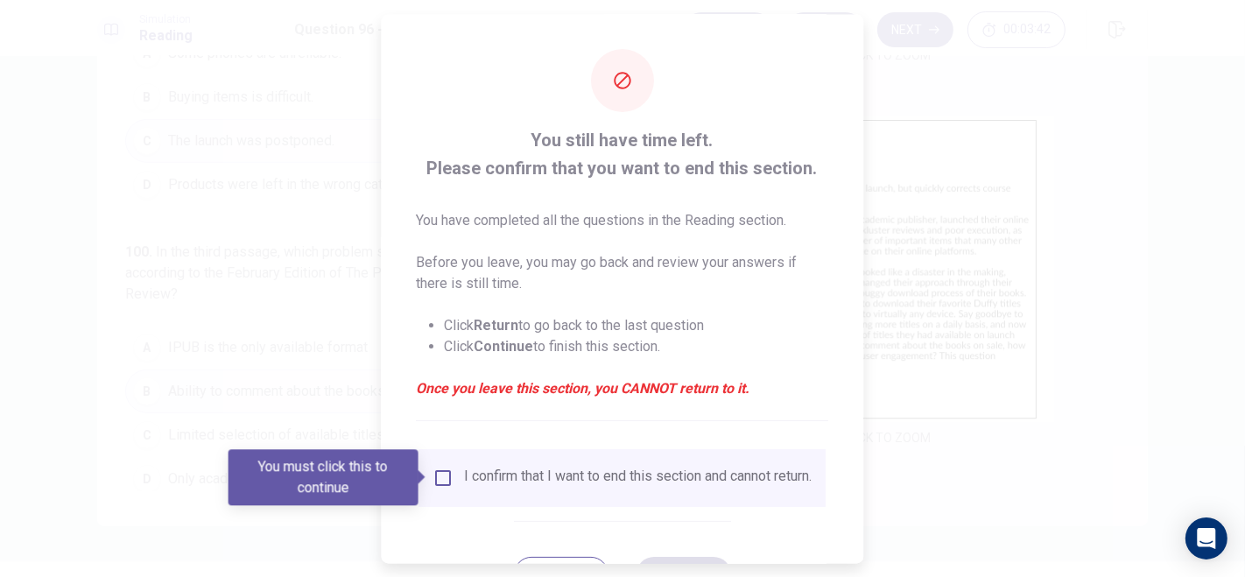
click at [440, 449] on div "I confirm that I want to end this section and cannot return." at bounding box center [622, 478] width 407 height 58
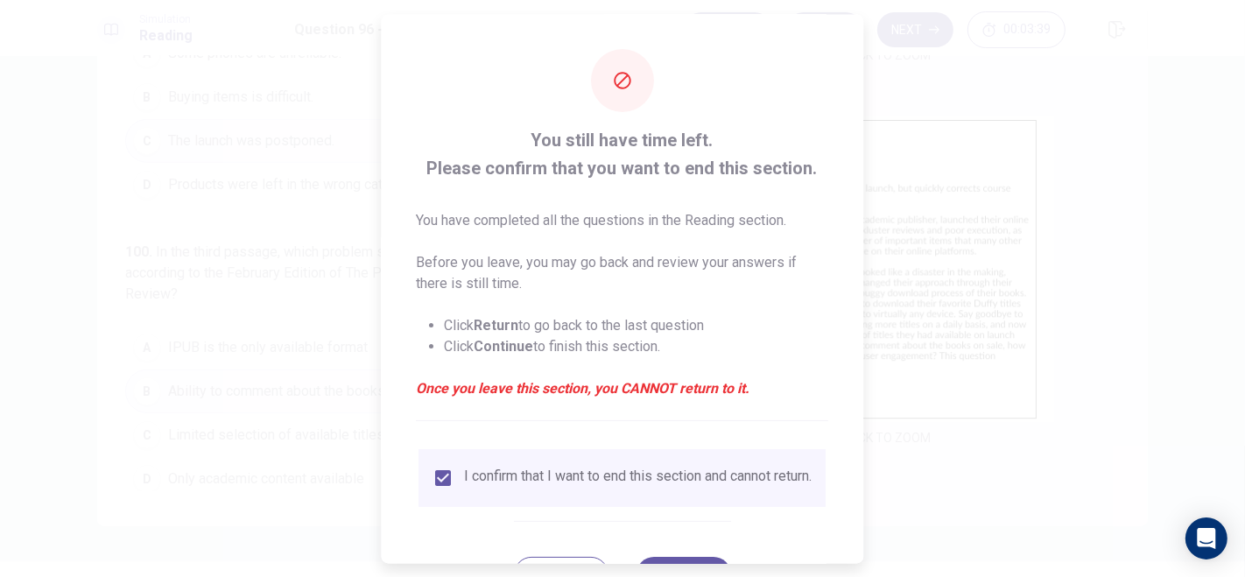
scroll to position [75, 0]
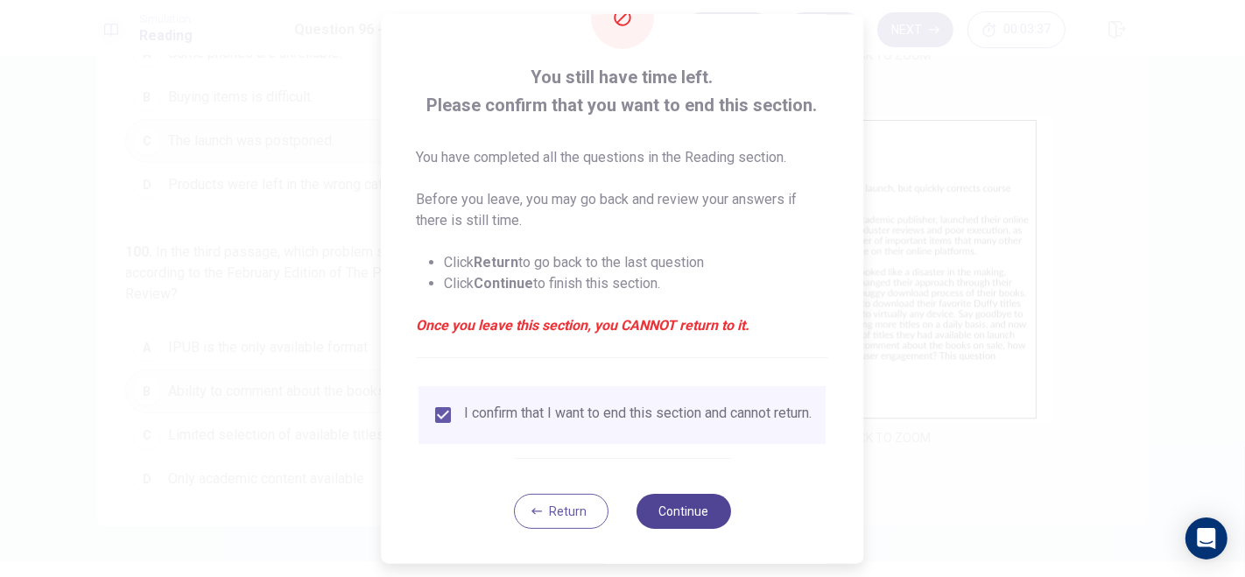
click at [705, 501] on button "Continue" at bounding box center [684, 510] width 95 height 35
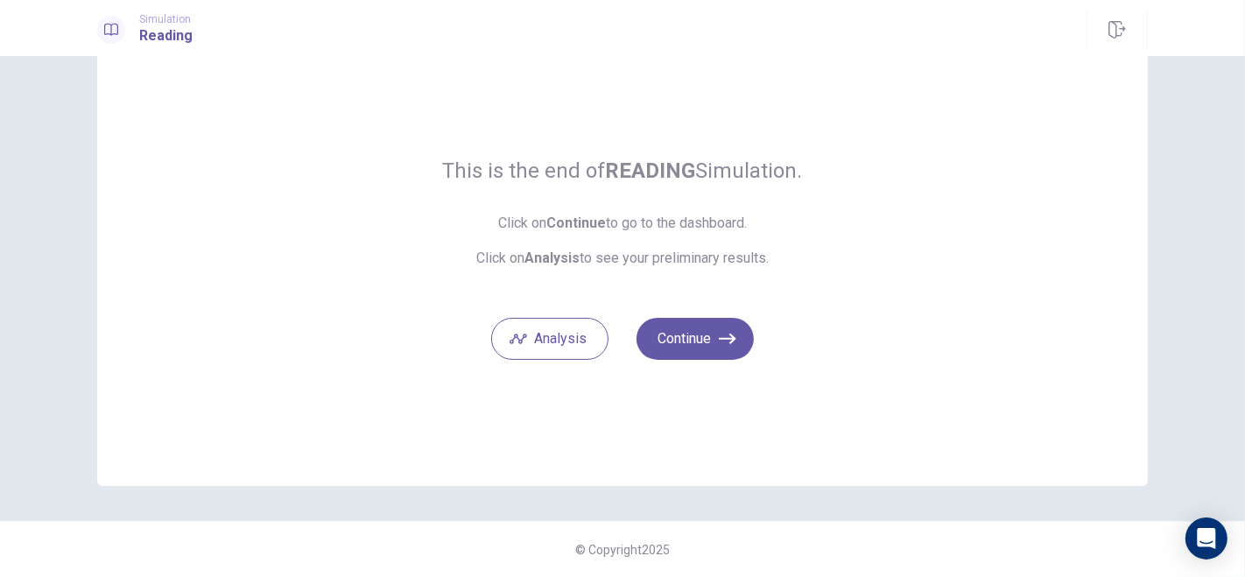
scroll to position [60, 0]
click at [574, 326] on button "Analysis" at bounding box center [549, 340] width 117 height 42
